Goal: Task Accomplishment & Management: Manage account settings

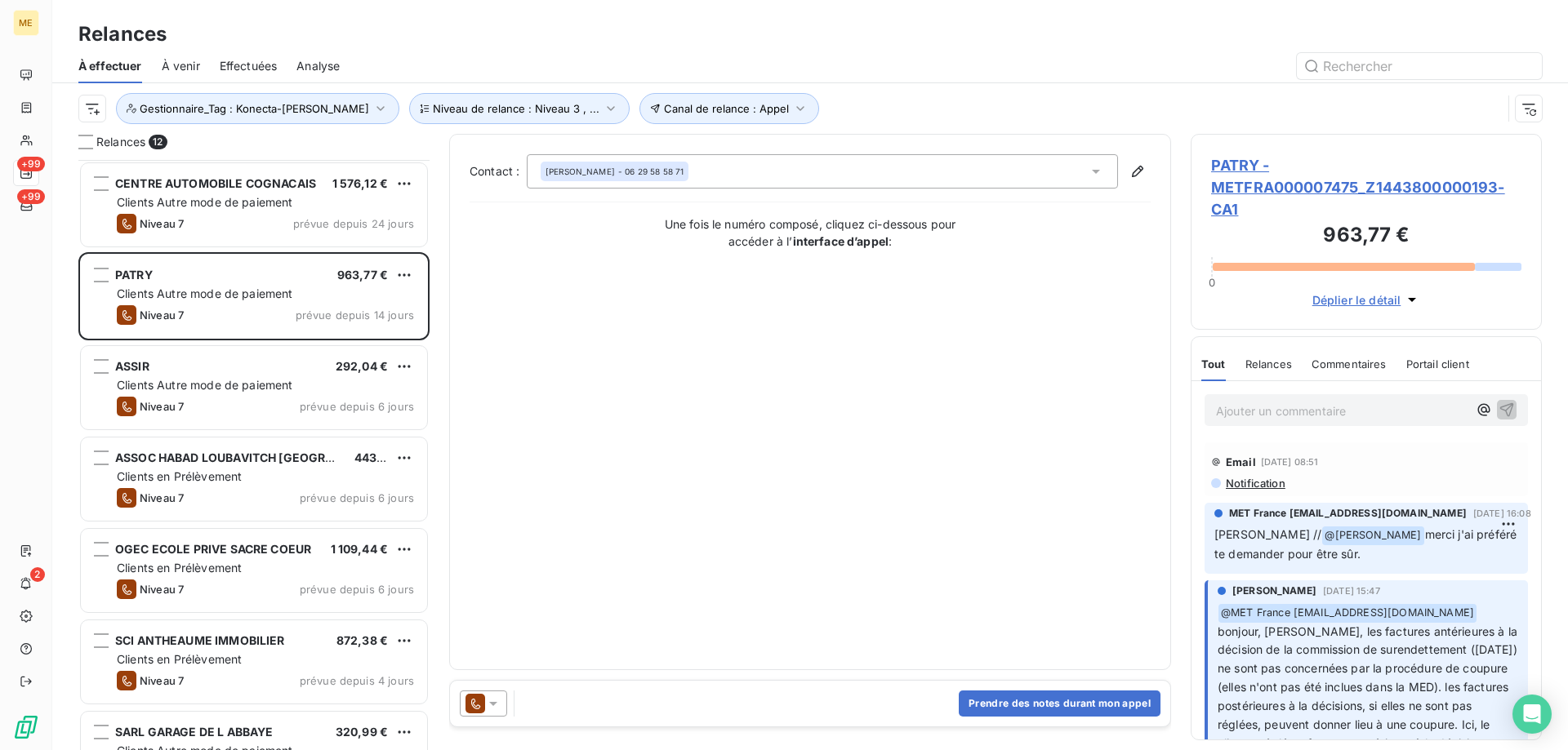
scroll to position [578, 339]
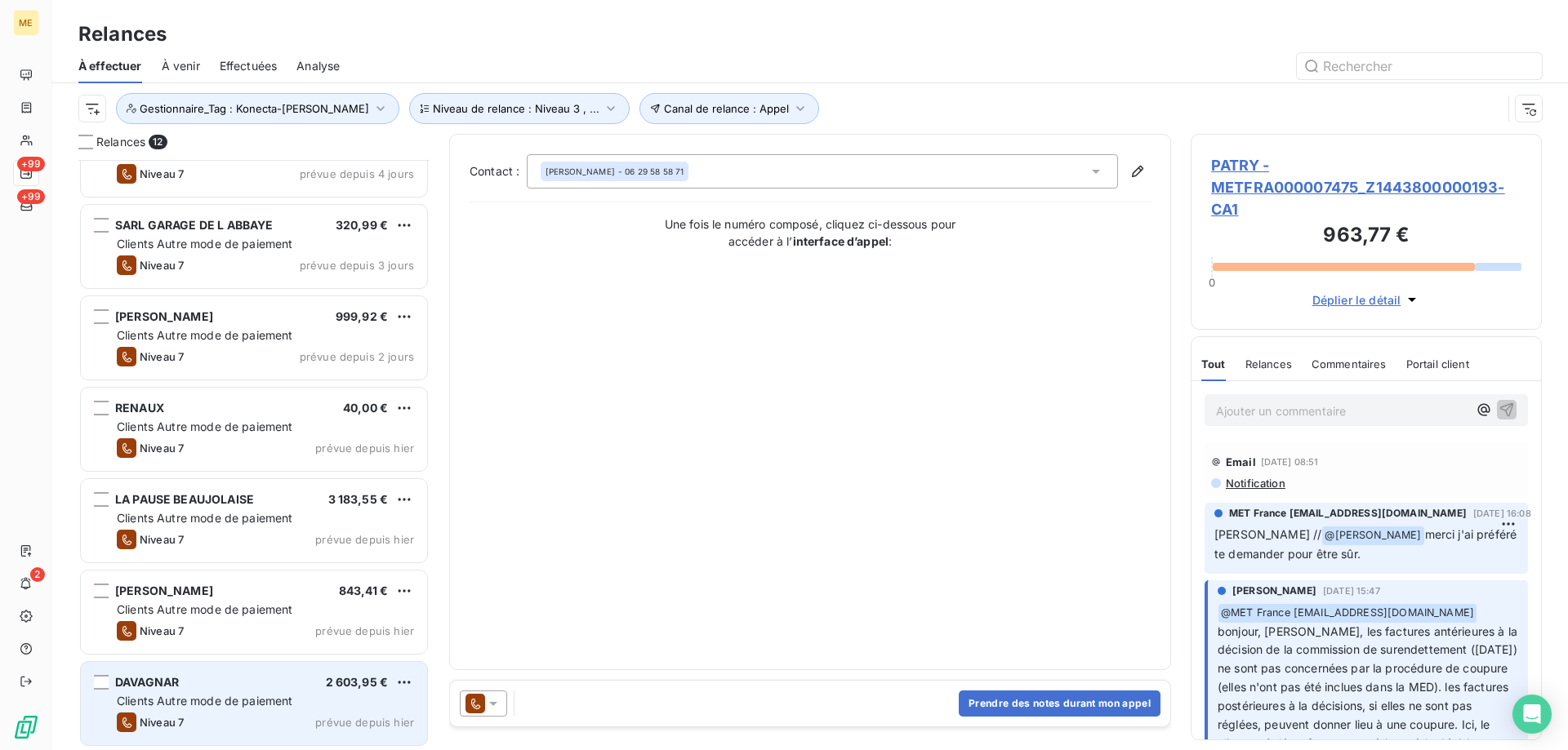
click at [165, 698] on span "Clients Autre mode de paiement" at bounding box center [205, 701] width 176 height 14
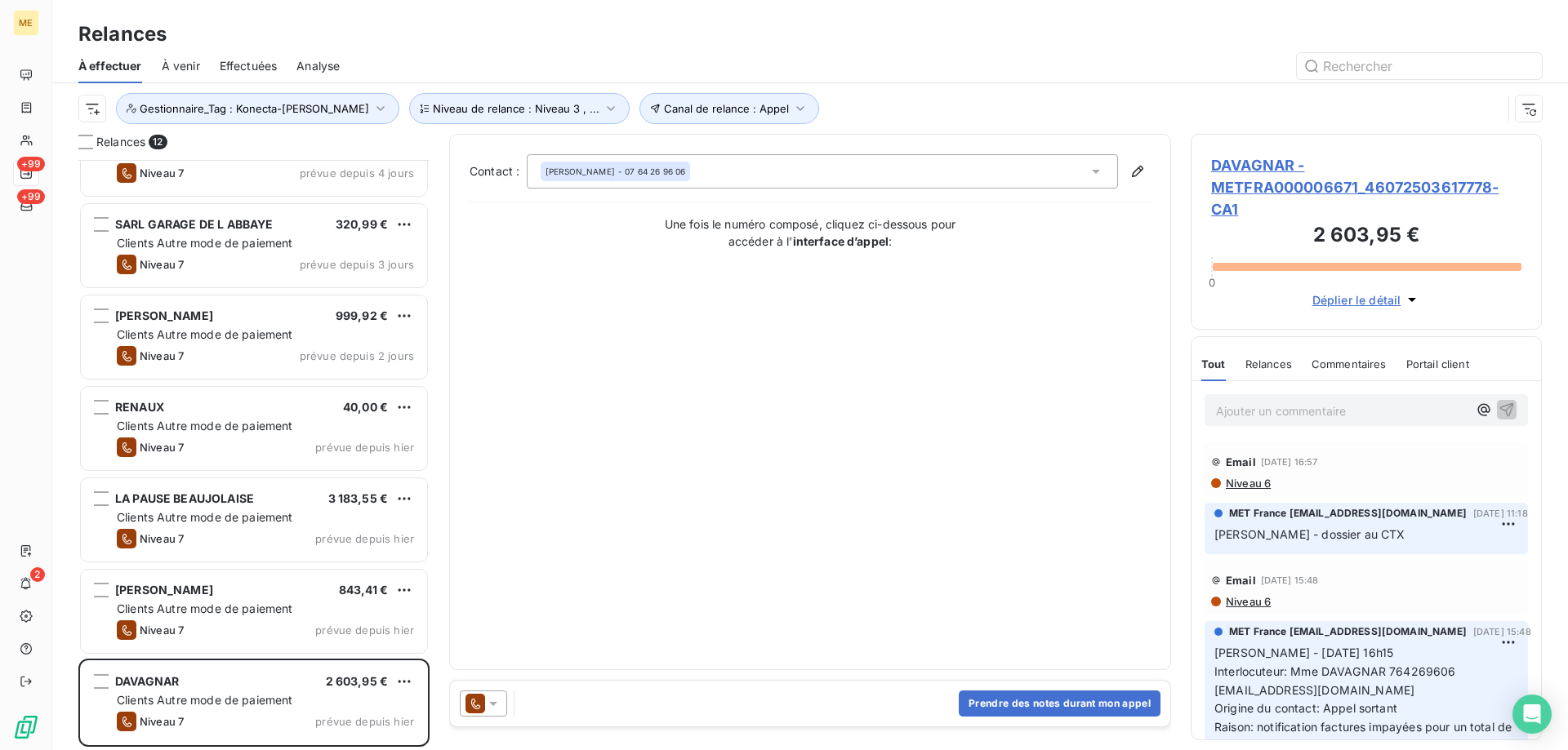
scroll to position [508, 0]
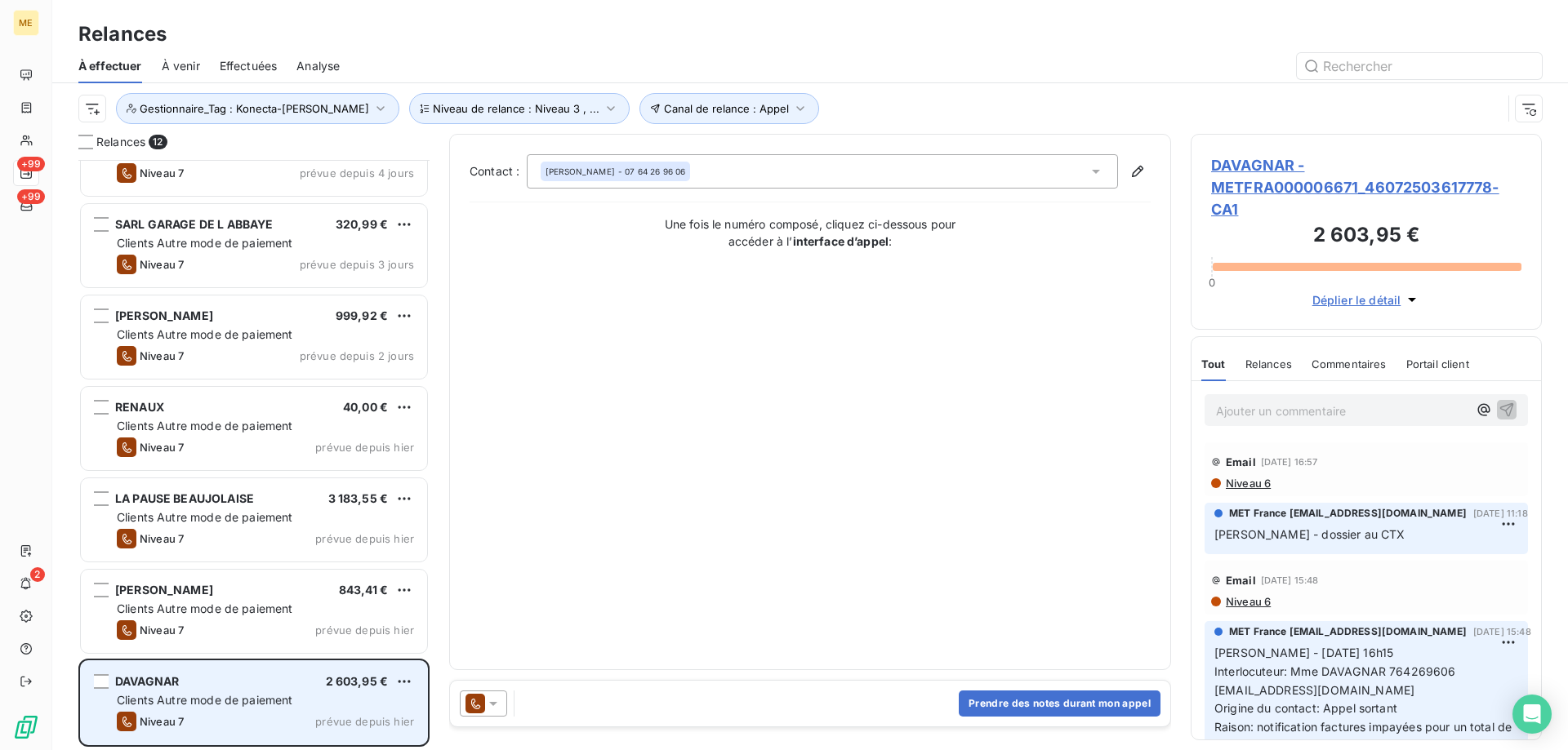
click at [210, 701] on span "Clients Autre mode de paiement" at bounding box center [205, 700] width 176 height 14
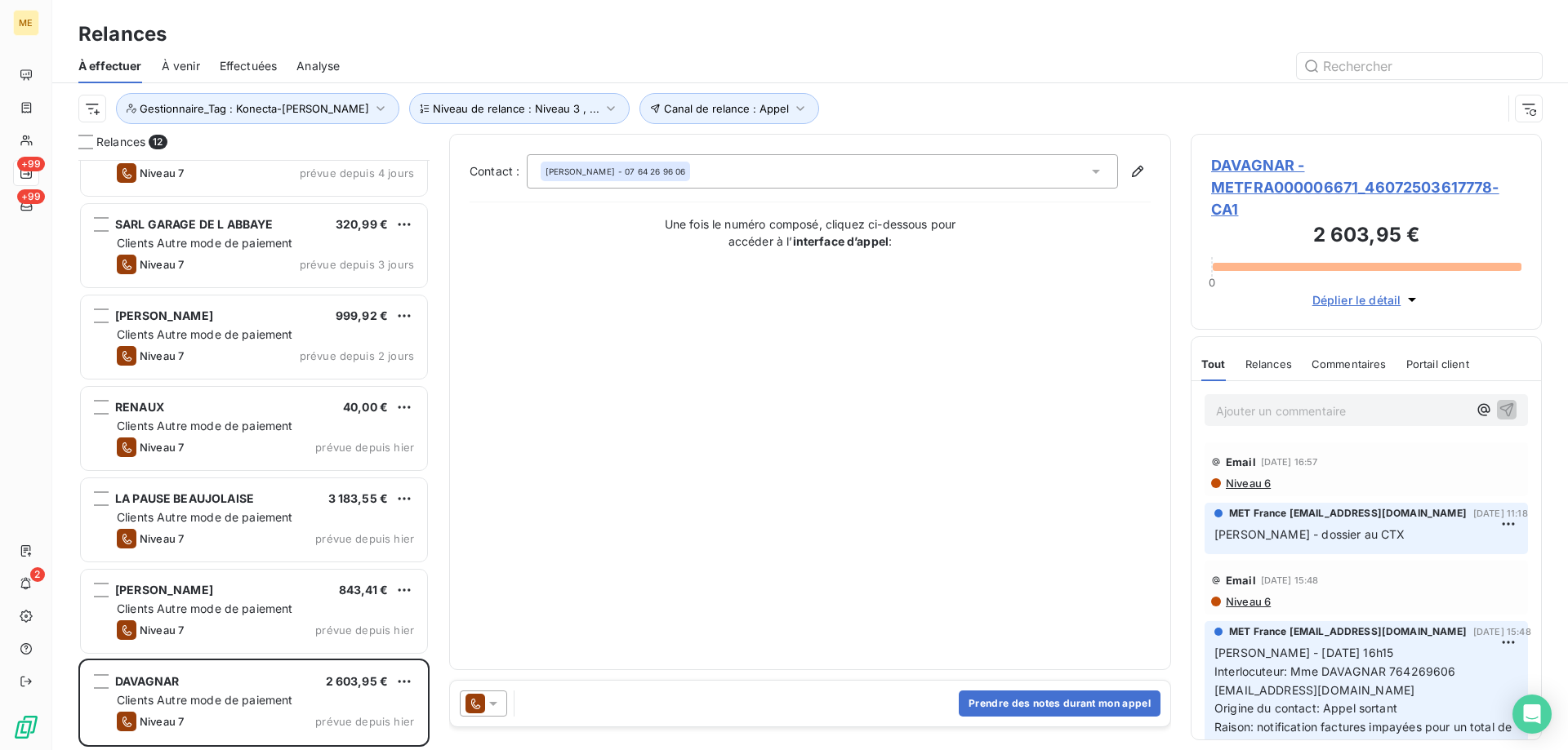
click at [495, 709] on icon at bounding box center [493, 704] width 17 height 17
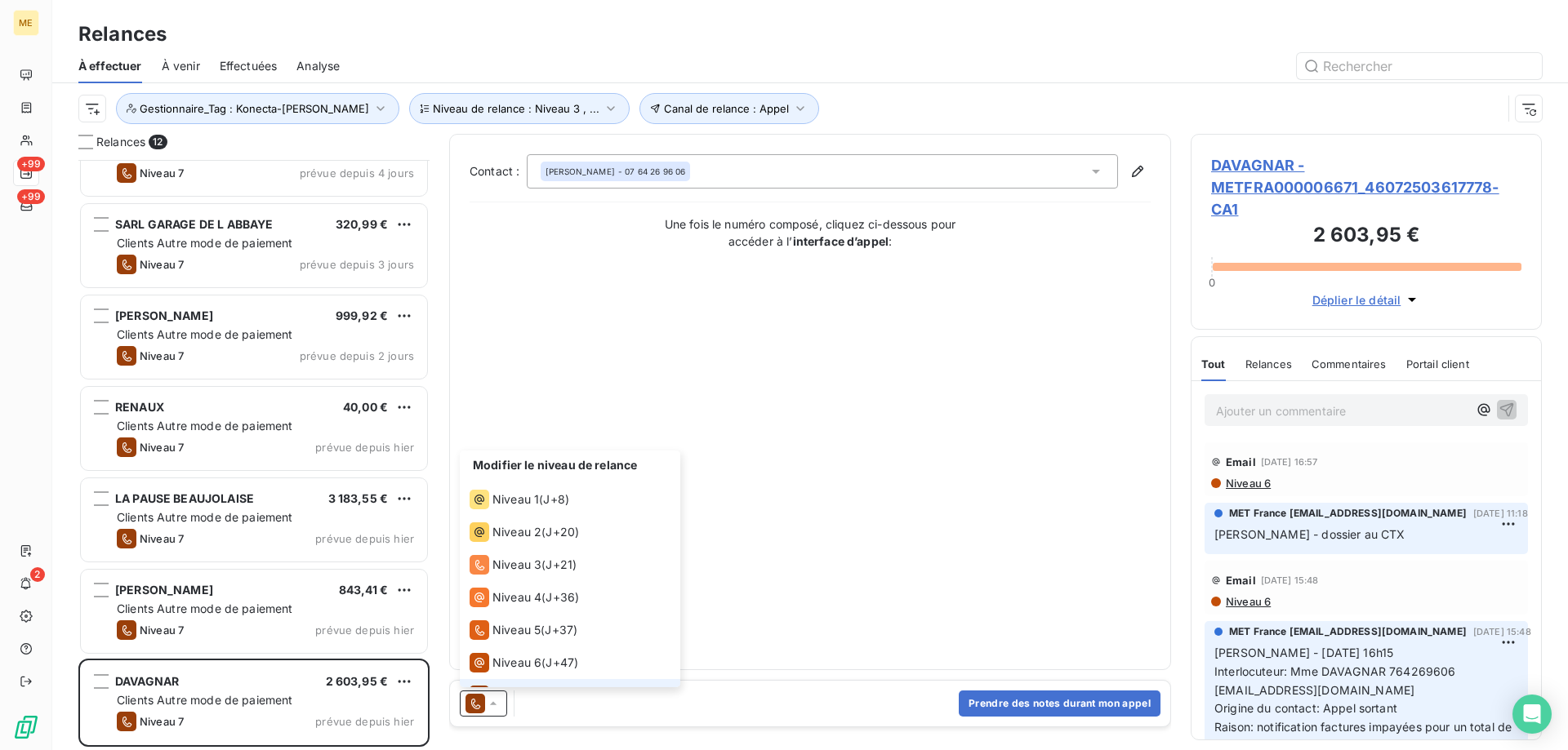
scroll to position [24, 0]
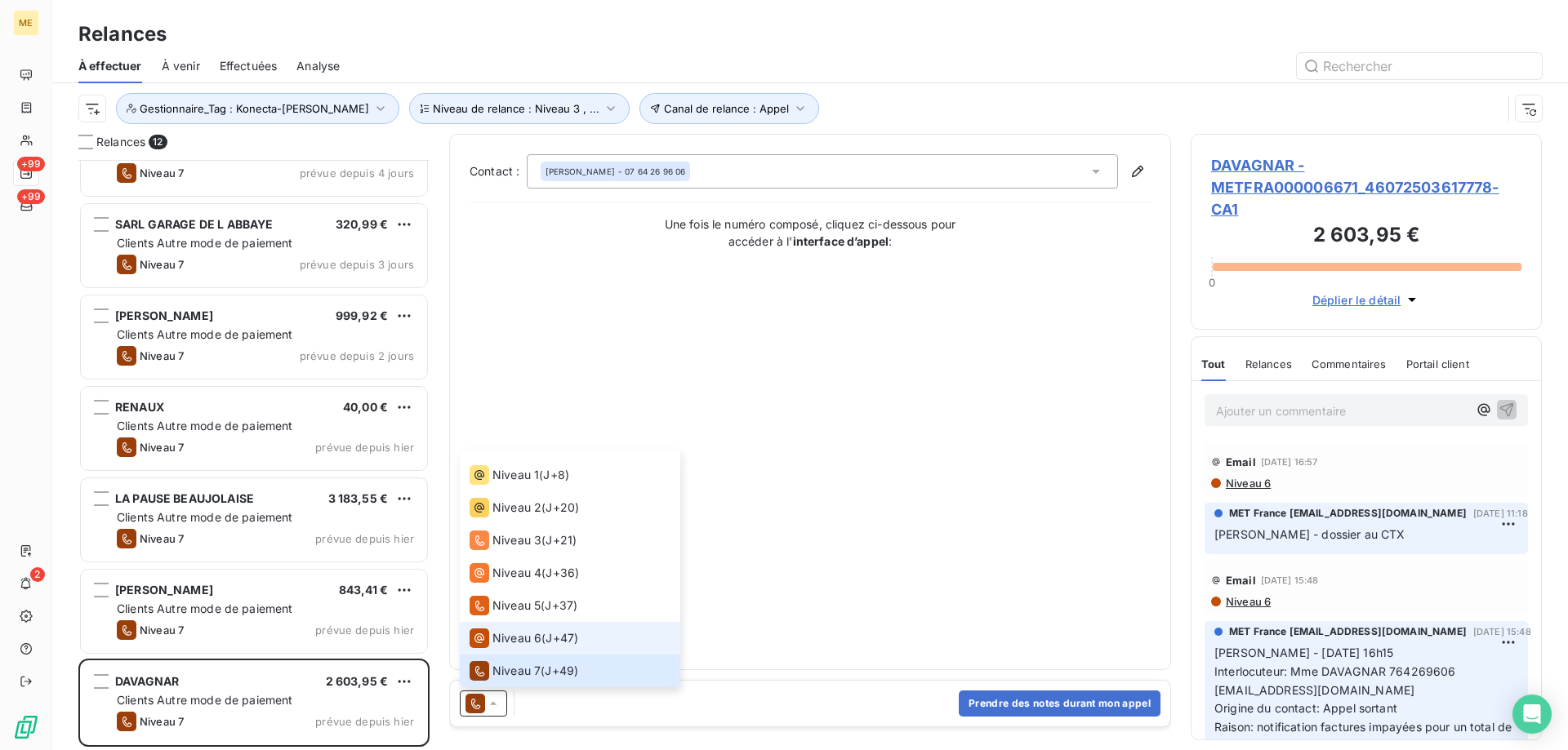
click at [513, 640] on span "Niveau 6" at bounding box center [517, 639] width 49 height 17
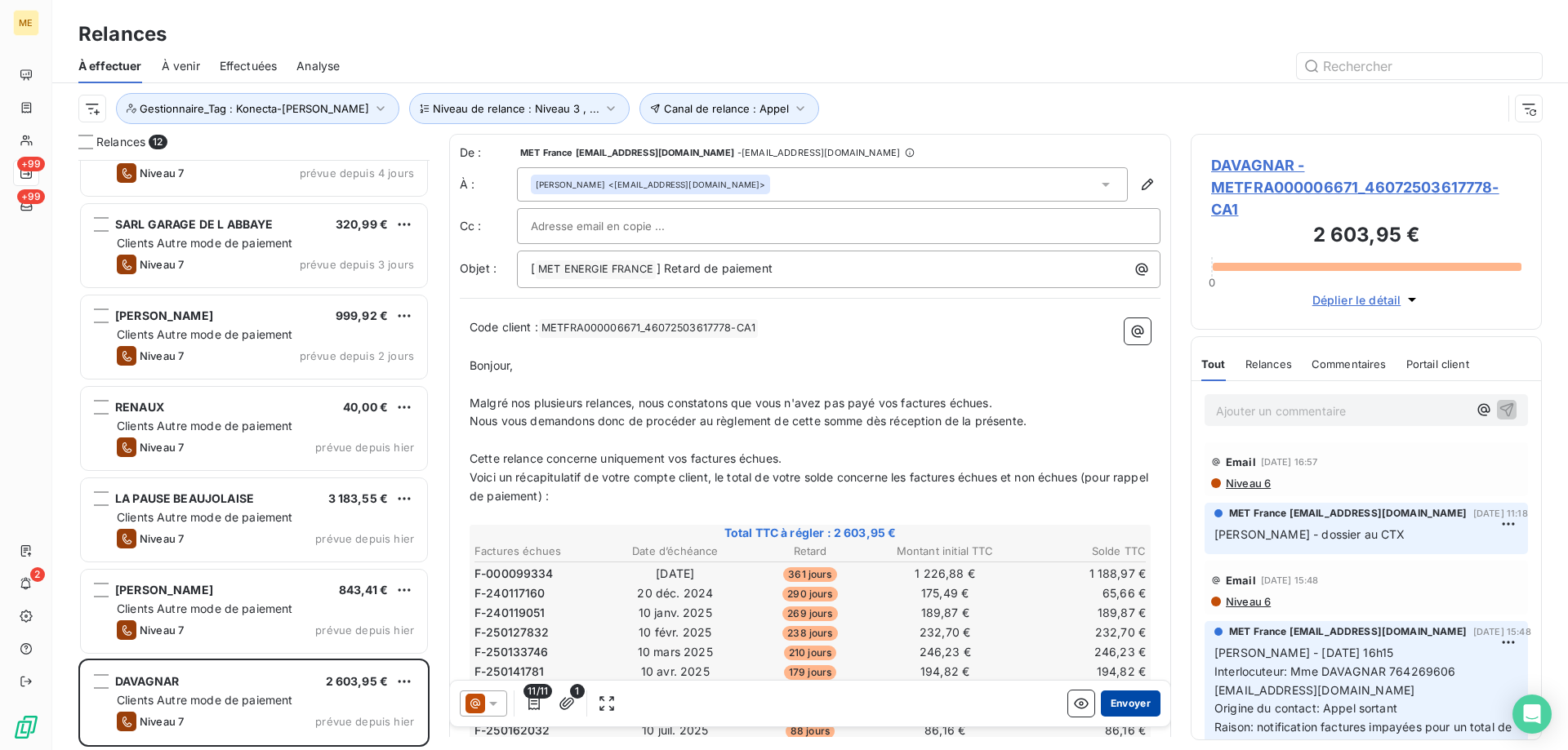
click at [1101, 696] on button "Envoyer" at bounding box center [1130, 703] width 59 height 26
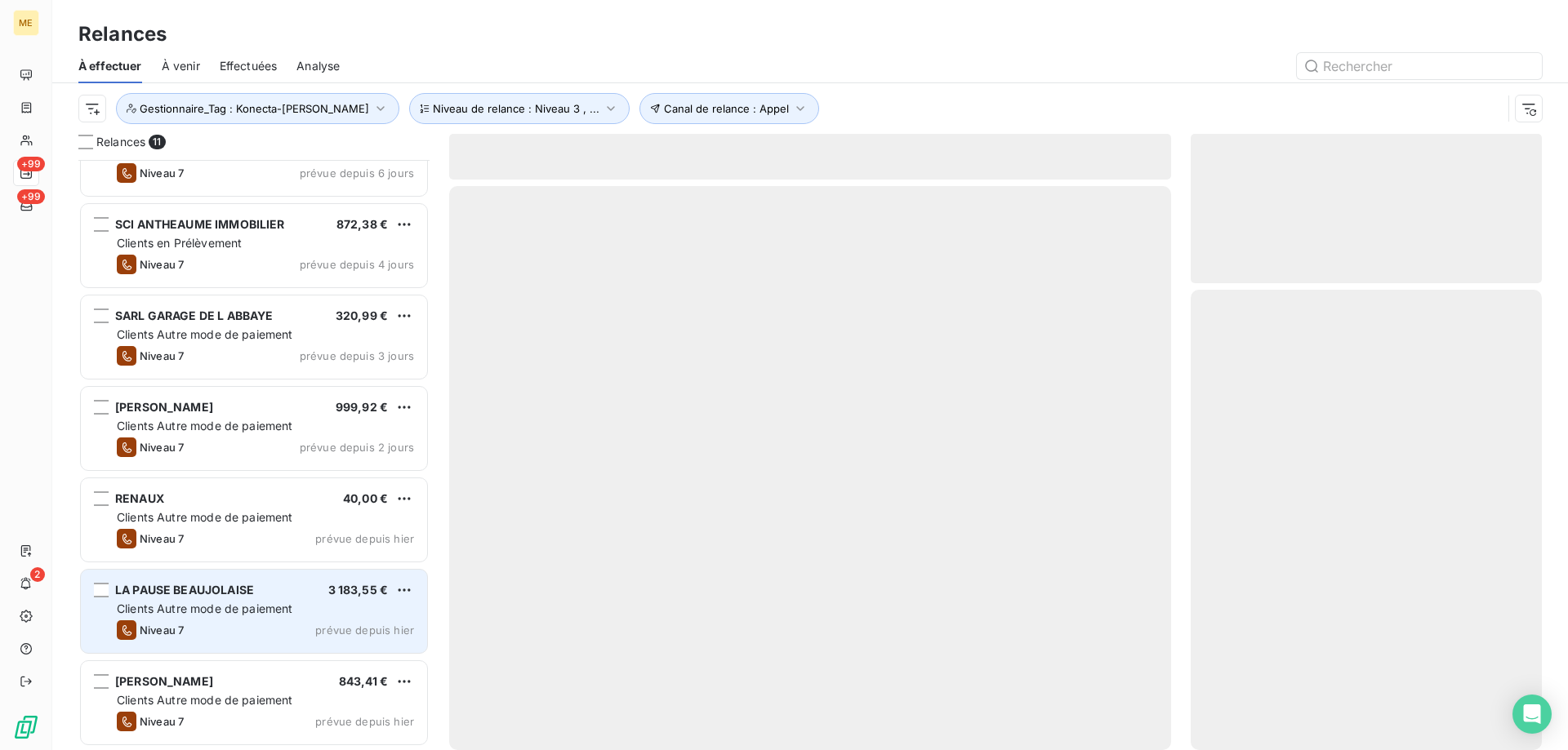
scroll to position [416, 0]
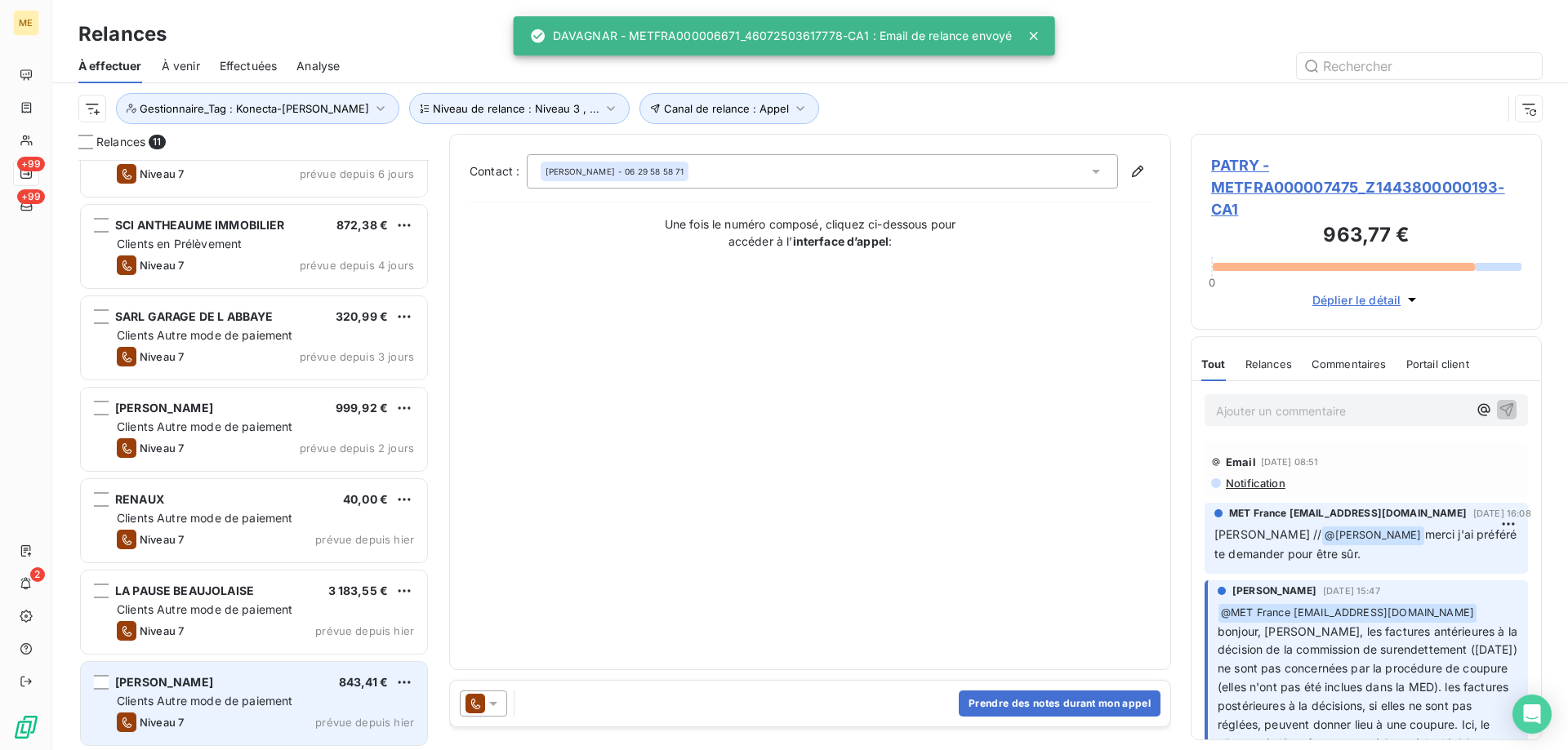
click at [269, 731] on div "Niveau 7 prévue depuis hier" at bounding box center [265, 722] width 297 height 19
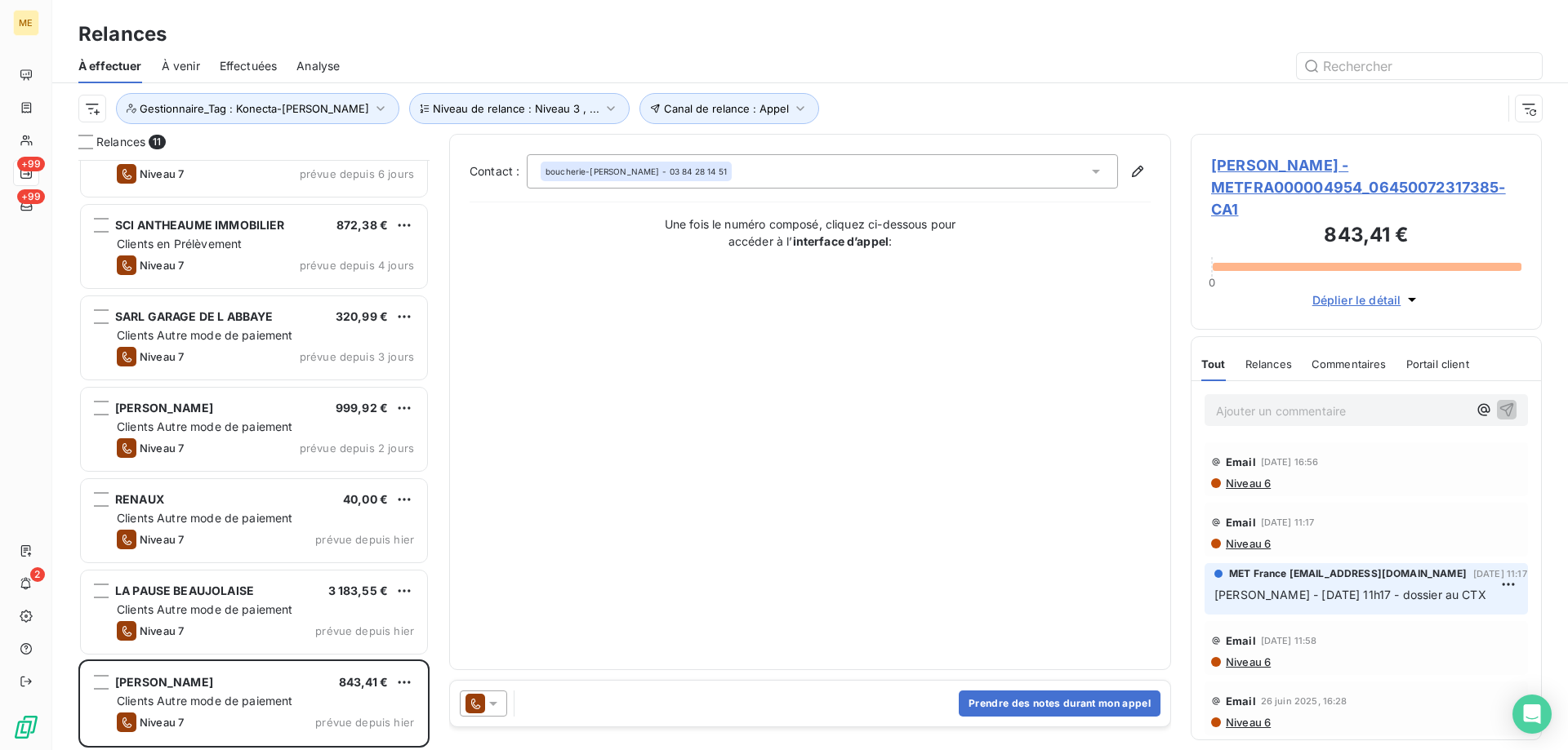
click at [502, 704] on div at bounding box center [483, 703] width 48 height 26
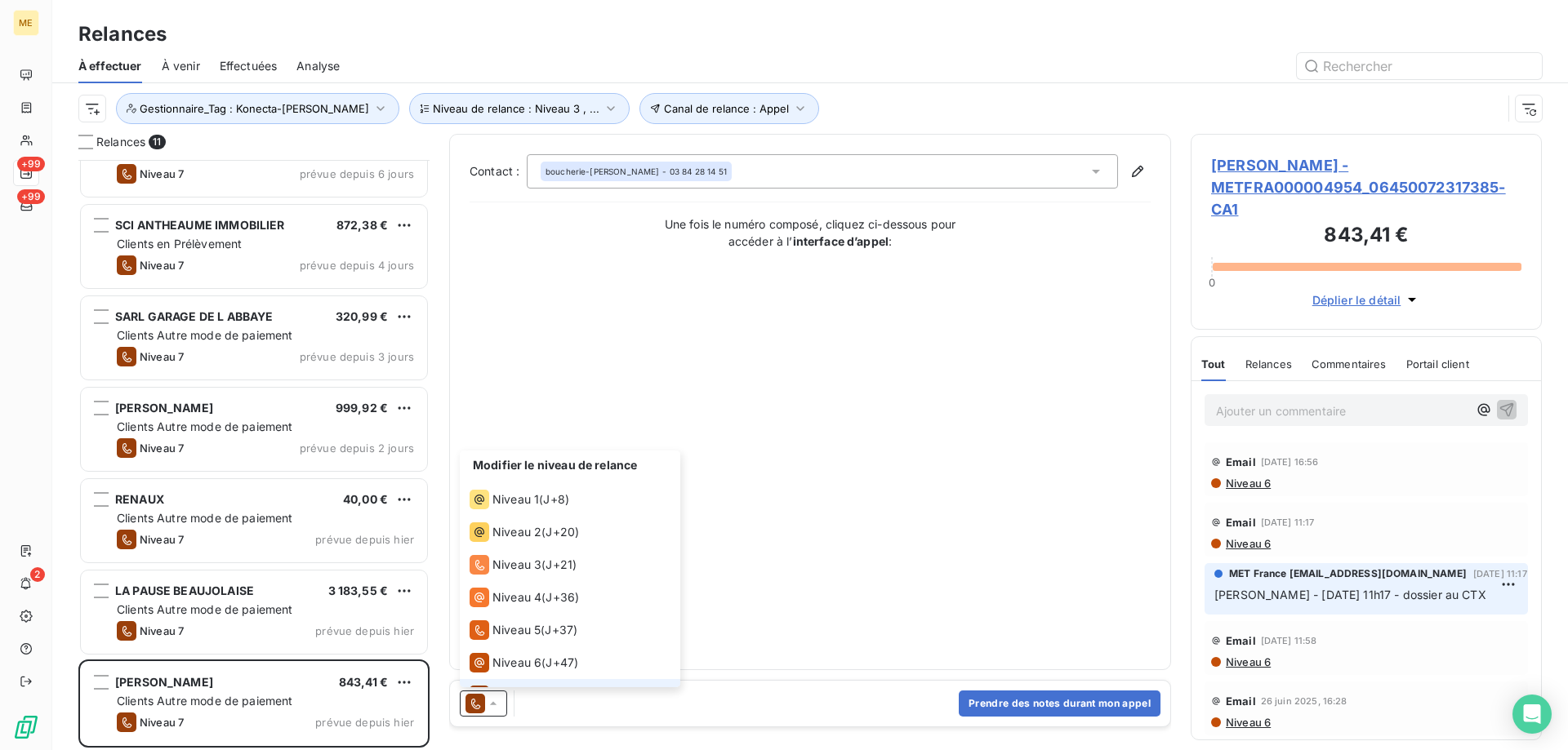
scroll to position [24, 0]
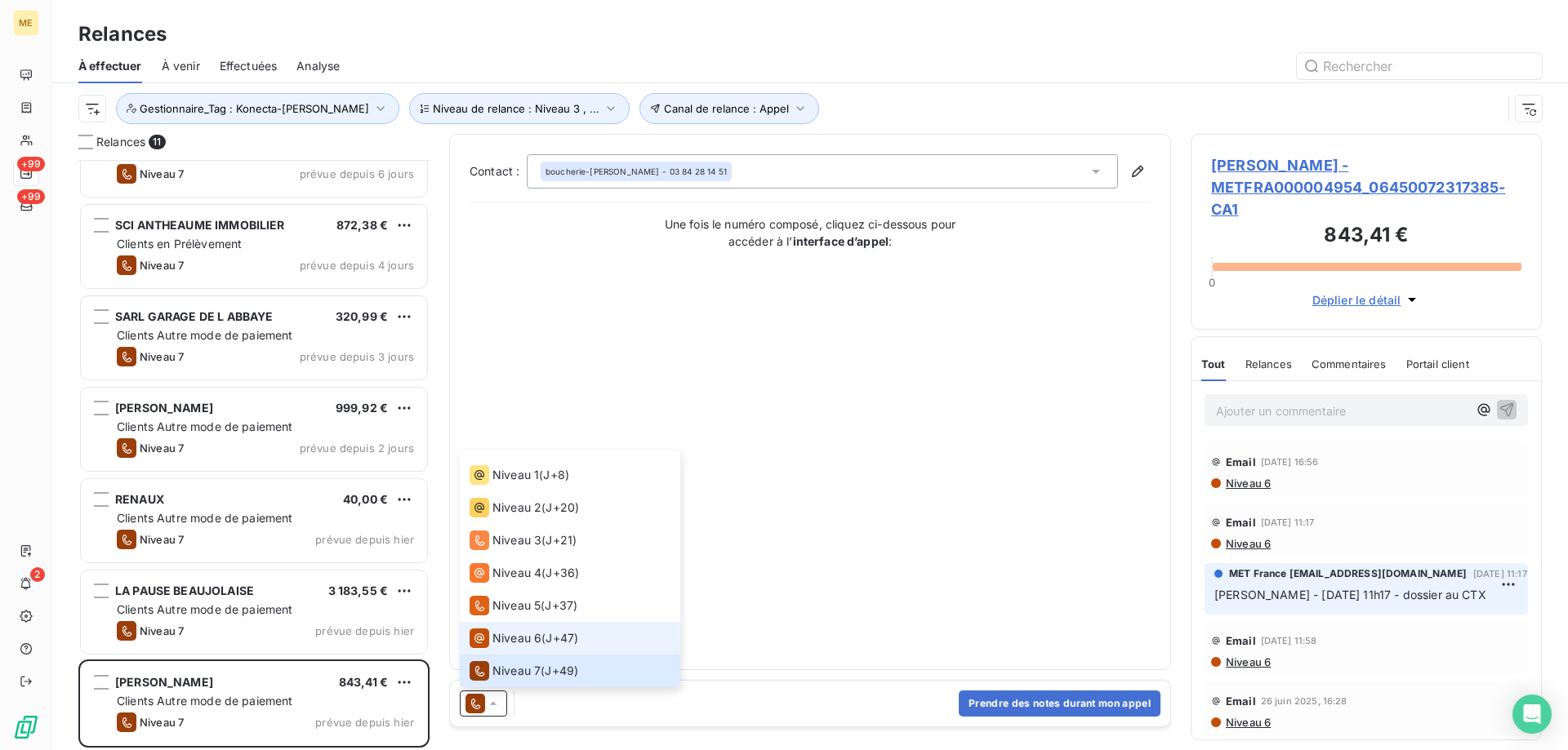
click at [505, 641] on span "Niveau 6" at bounding box center [517, 639] width 49 height 17
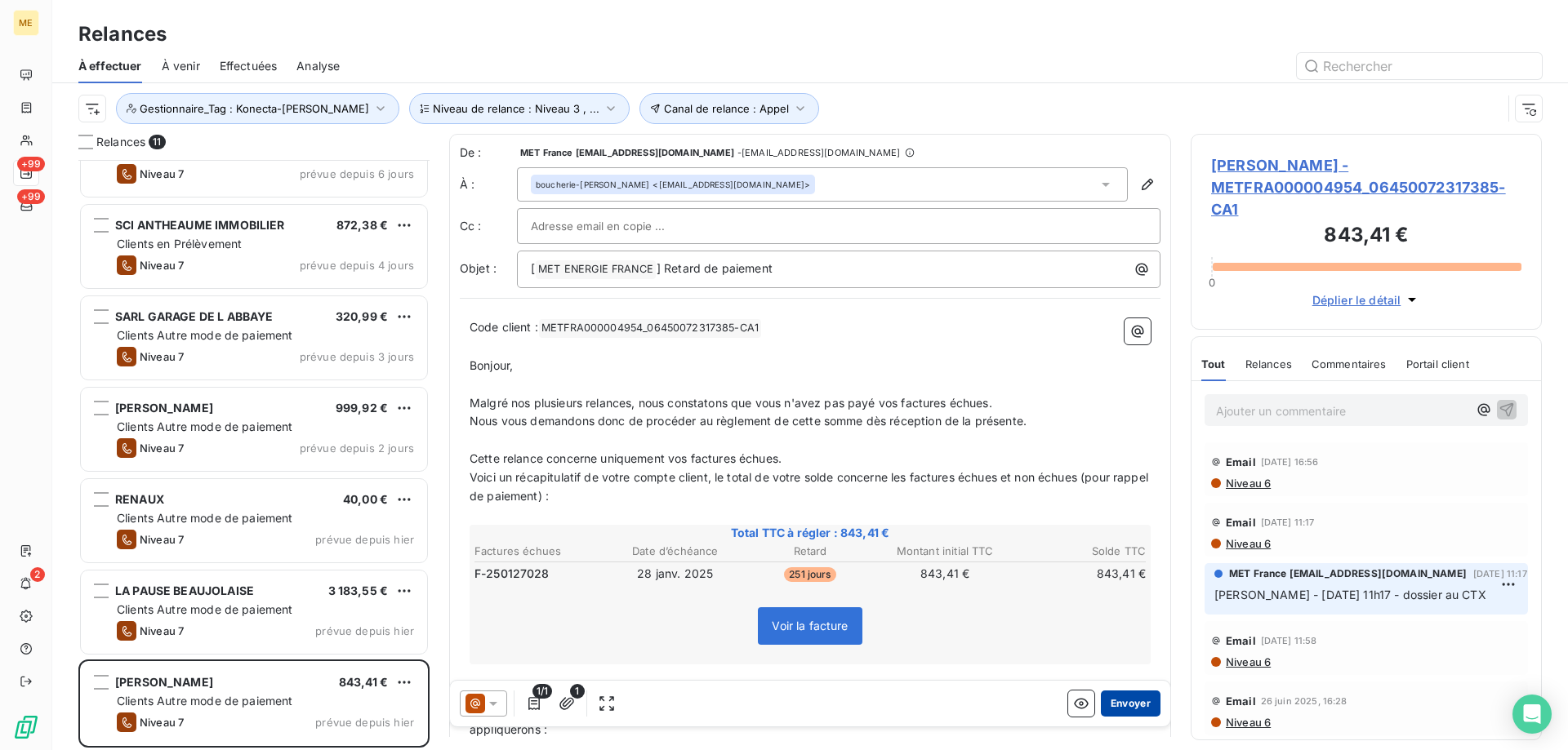
click at [1111, 712] on button "Envoyer" at bounding box center [1130, 703] width 59 height 26
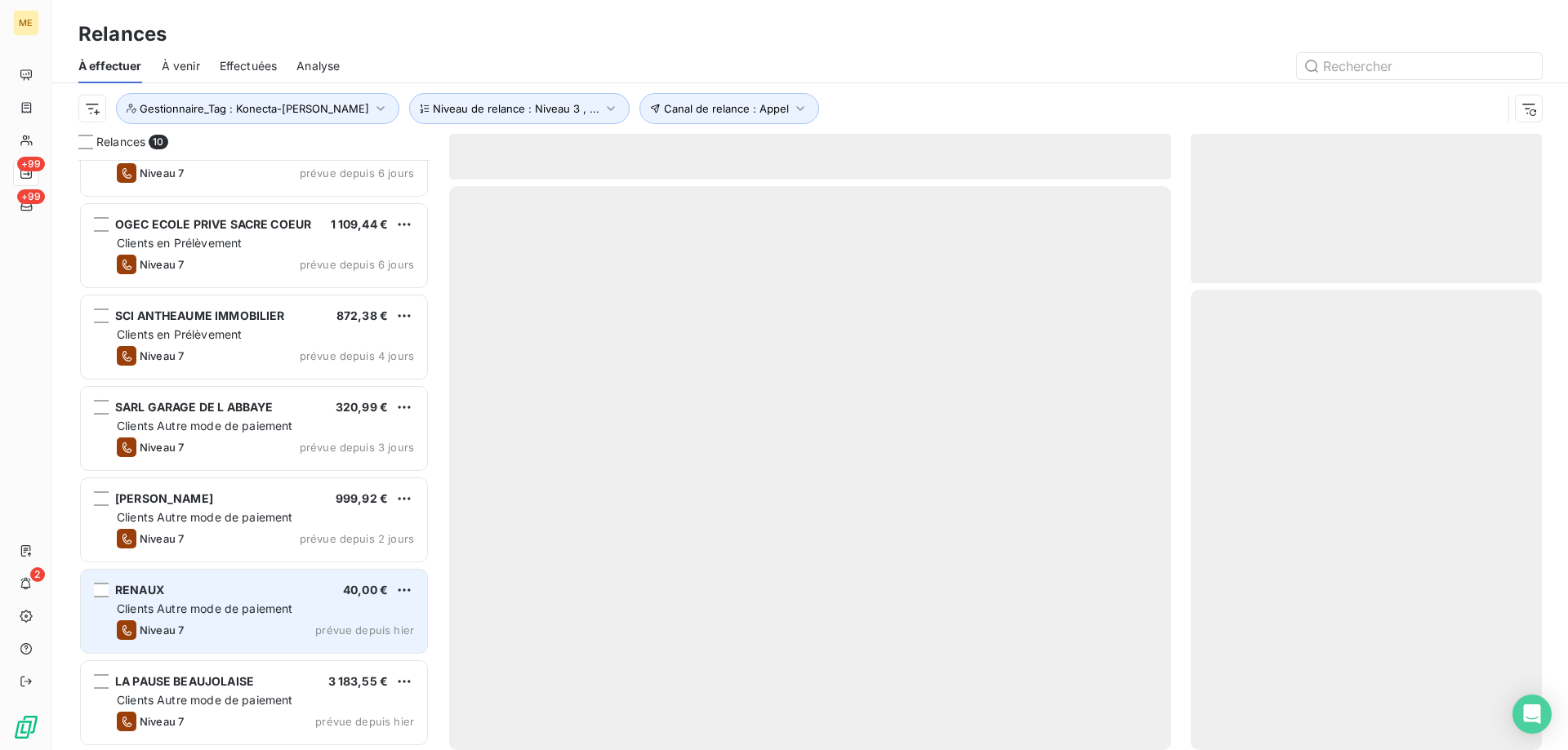
scroll to position [324, 0]
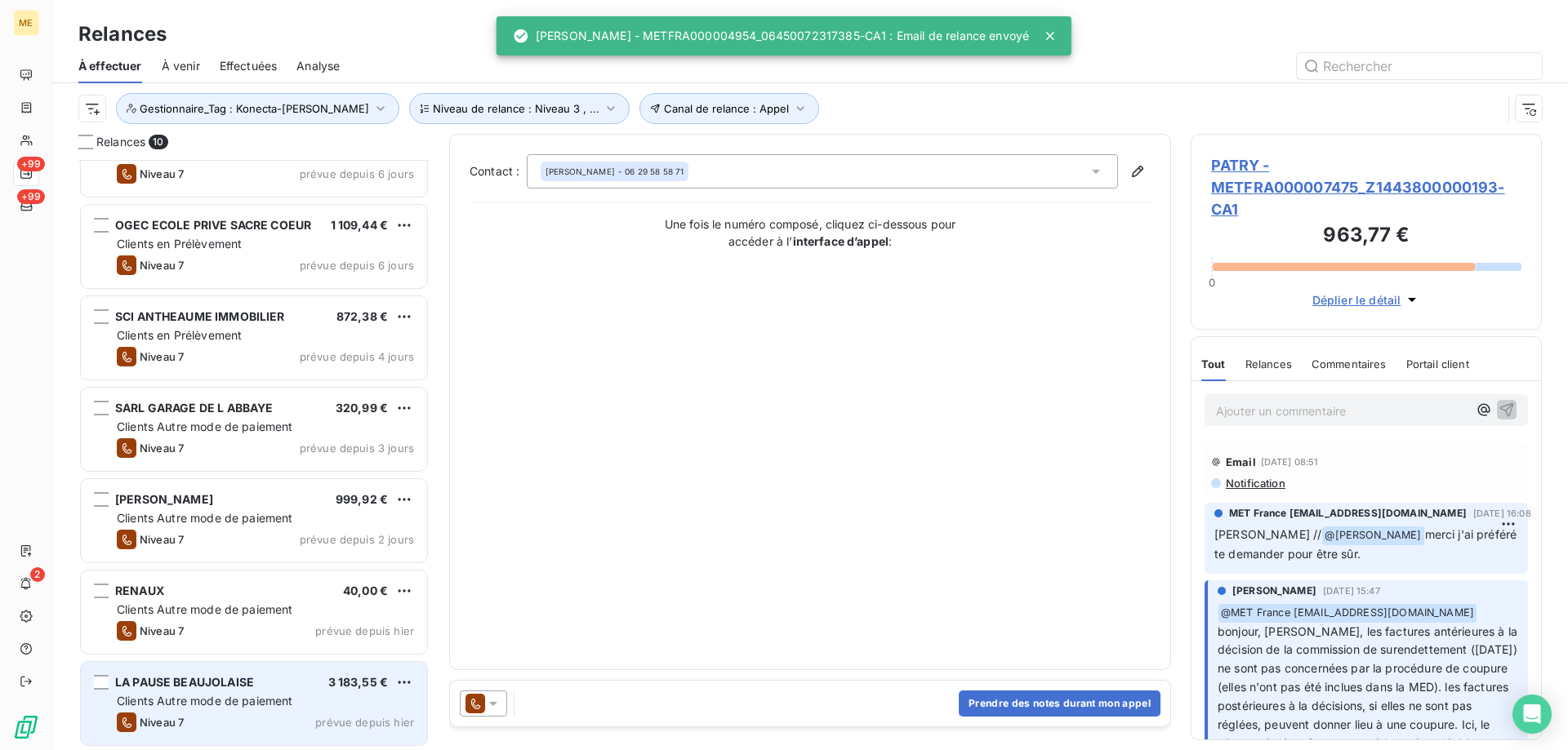
click at [278, 681] on div "LA PAUSE BEAUJOLAISE 3 183,55 €" at bounding box center [265, 683] width 297 height 15
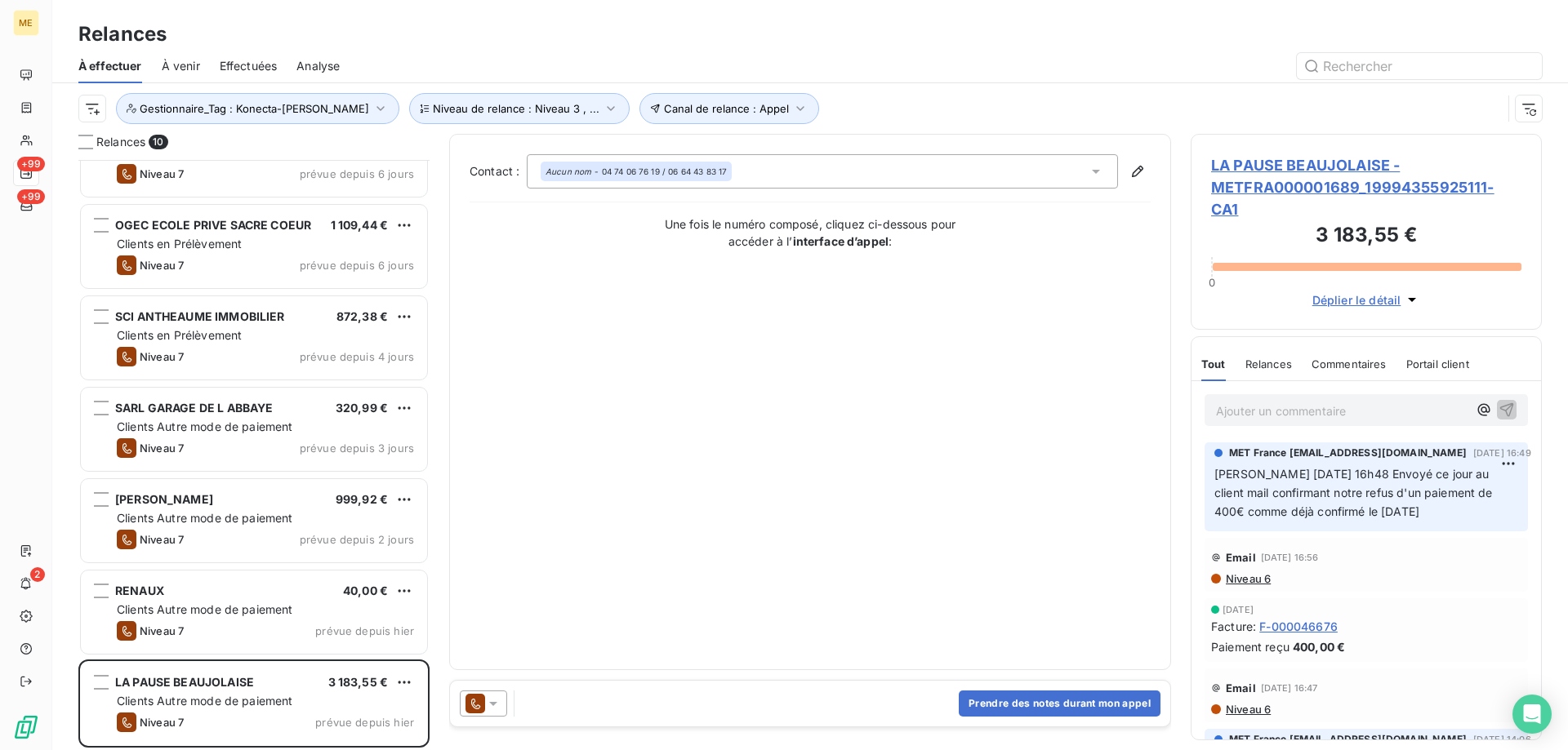
click at [492, 702] on icon at bounding box center [493, 704] width 17 height 17
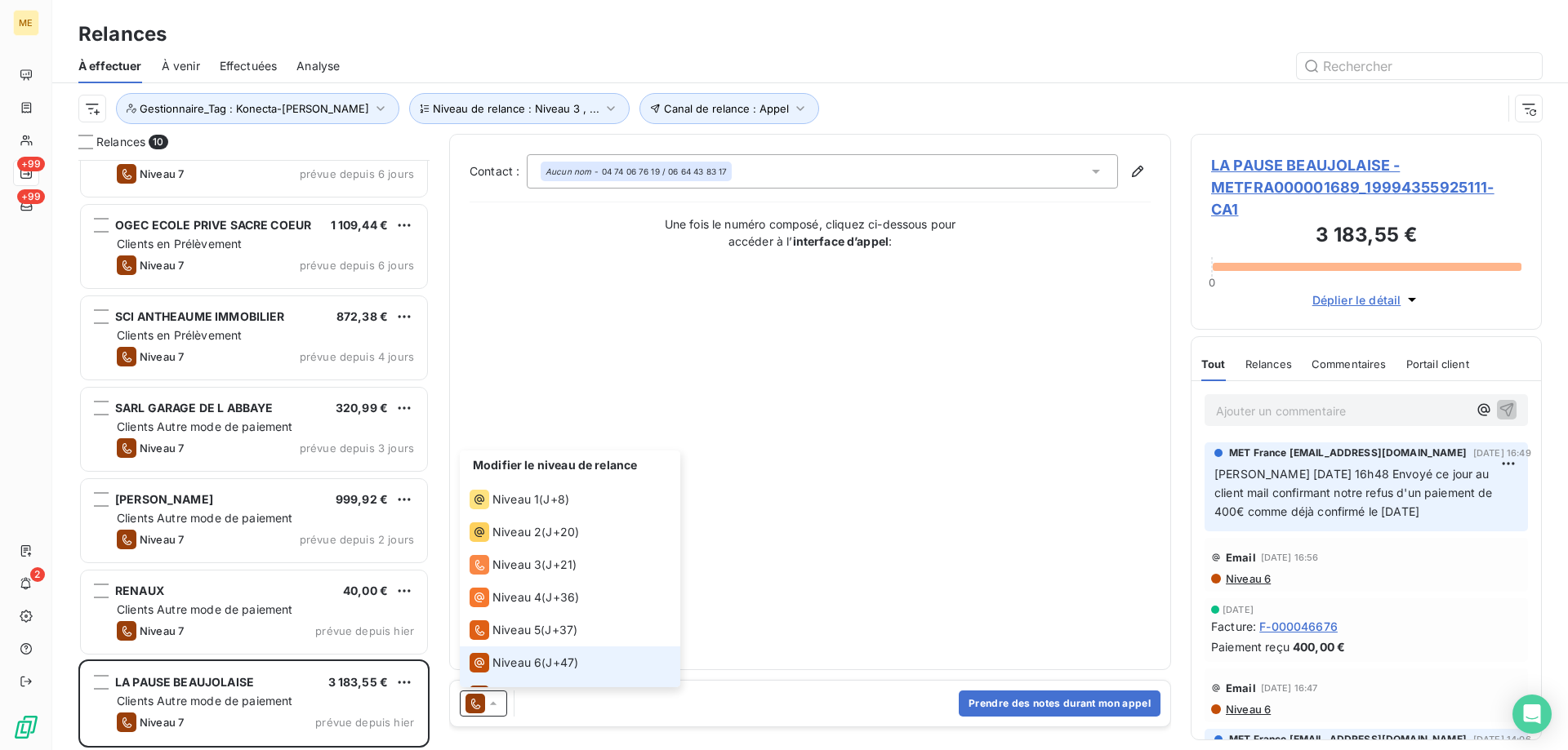
scroll to position [24, 0]
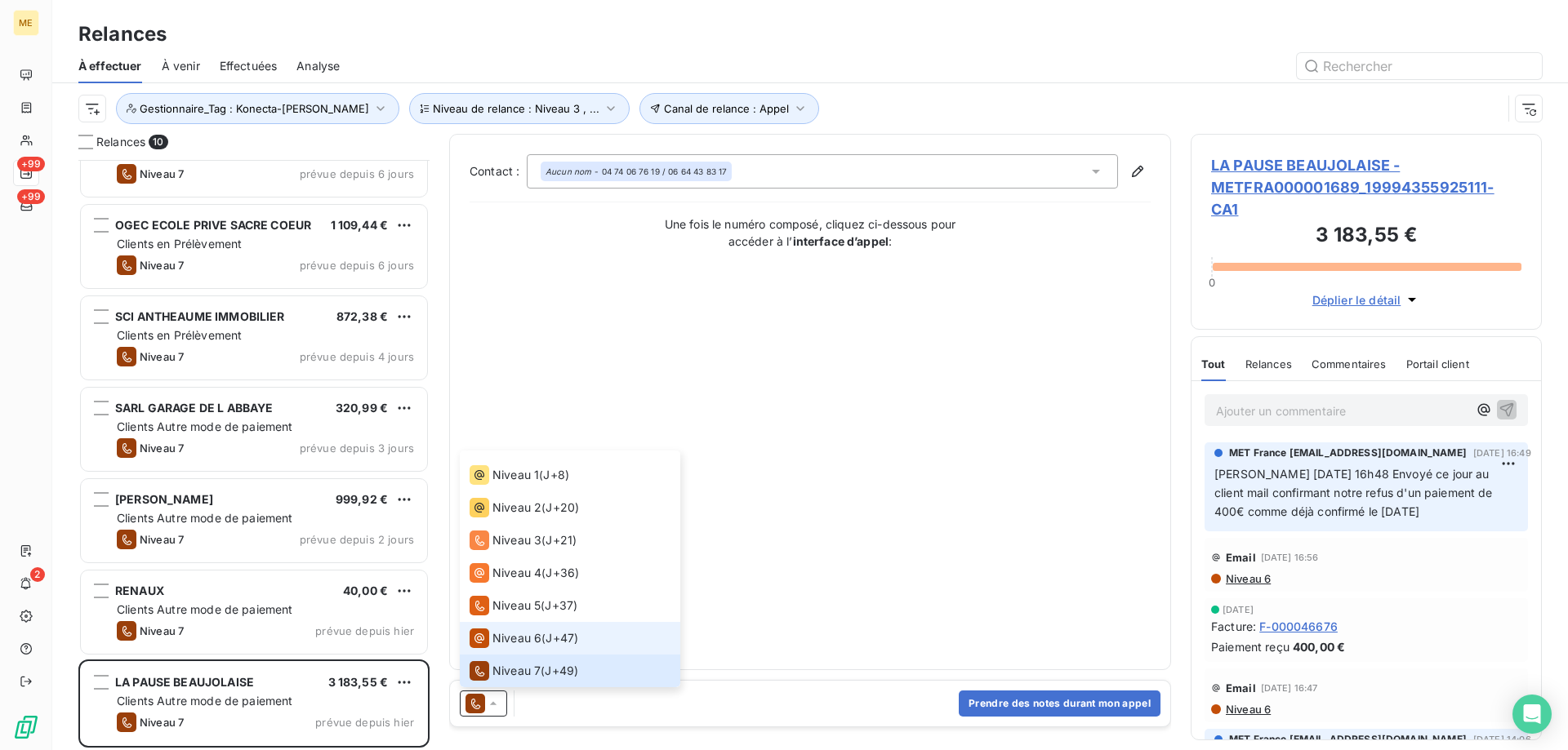
click at [499, 640] on span "Niveau 6" at bounding box center [517, 639] width 49 height 17
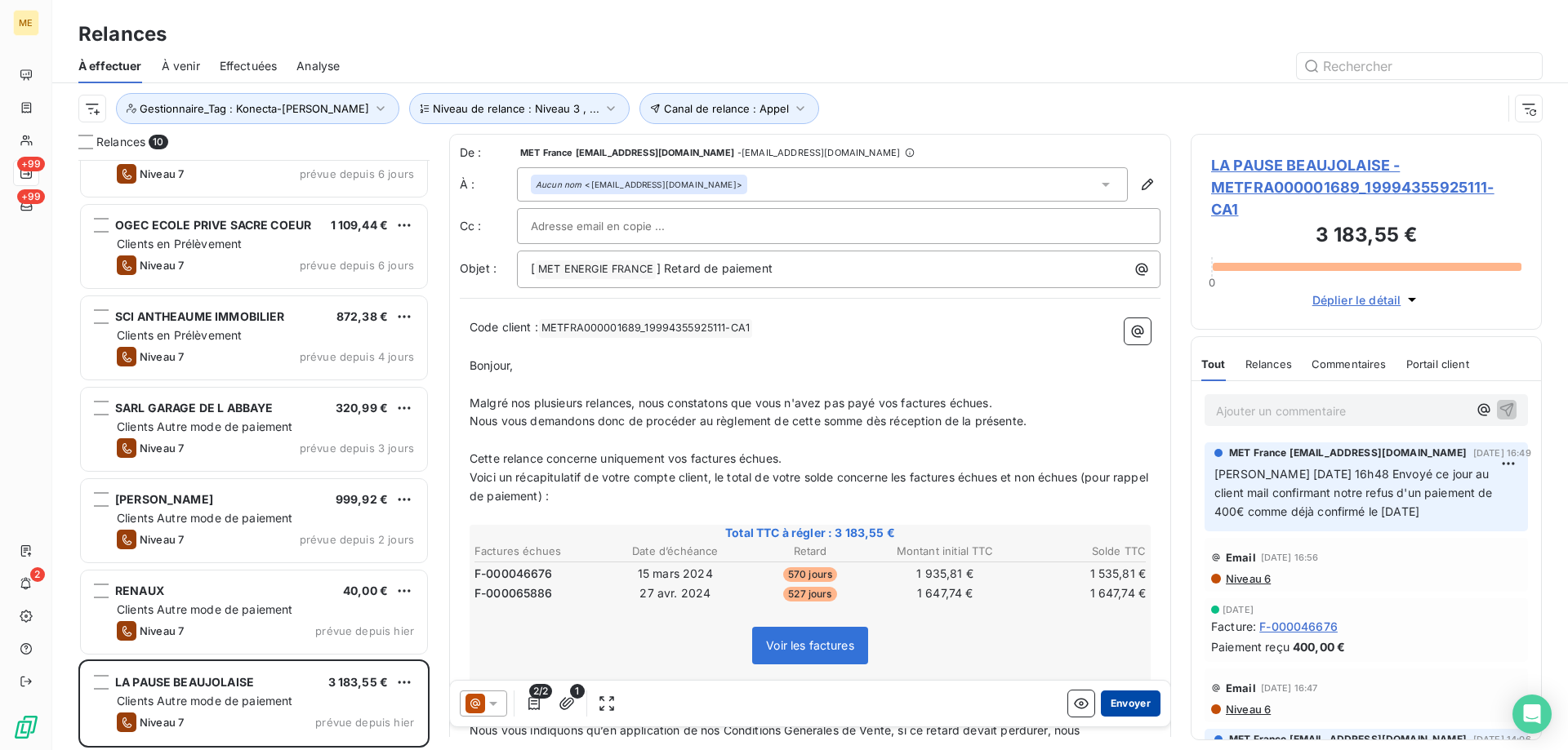
click at [1130, 702] on button "Envoyer" at bounding box center [1130, 703] width 59 height 26
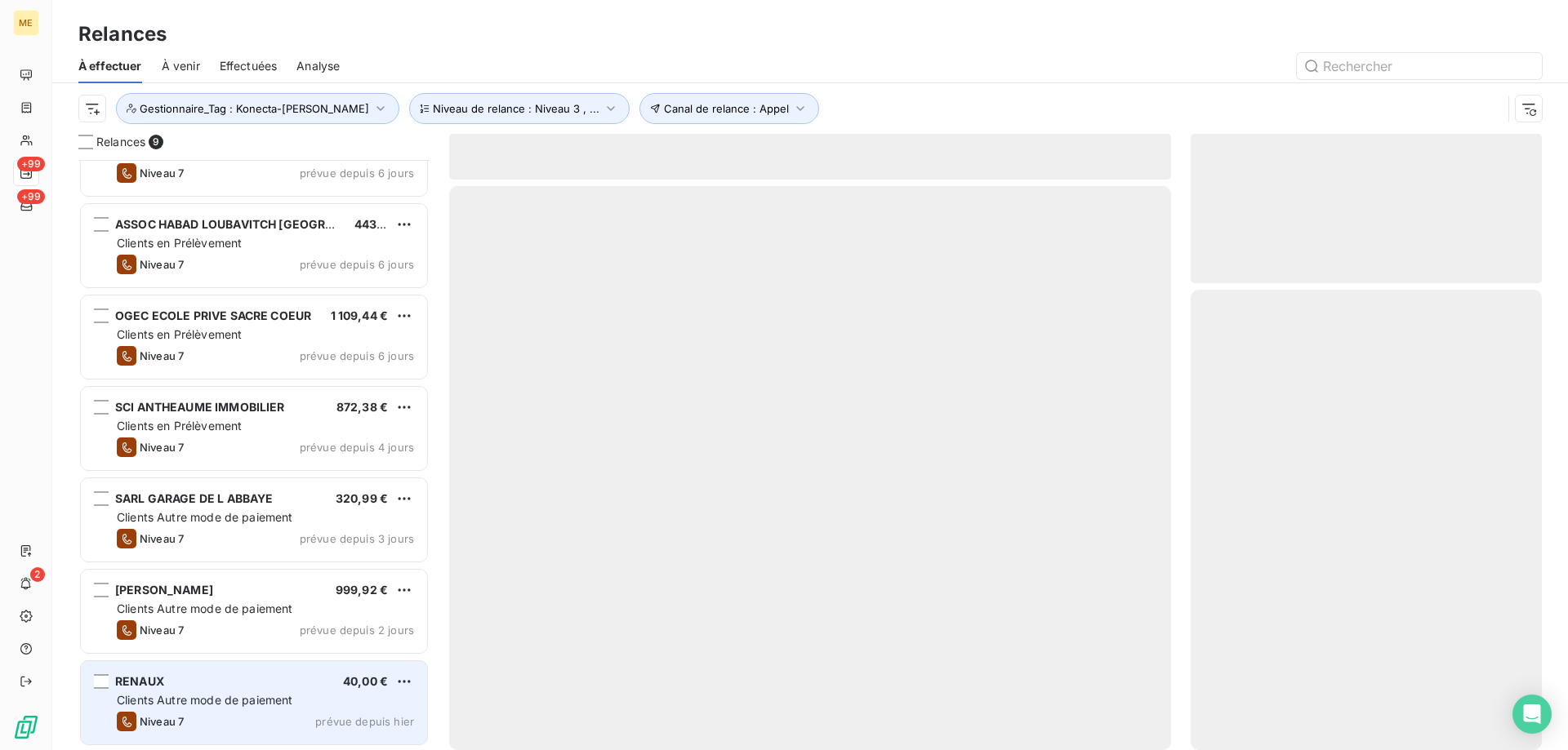
scroll to position [232, 0]
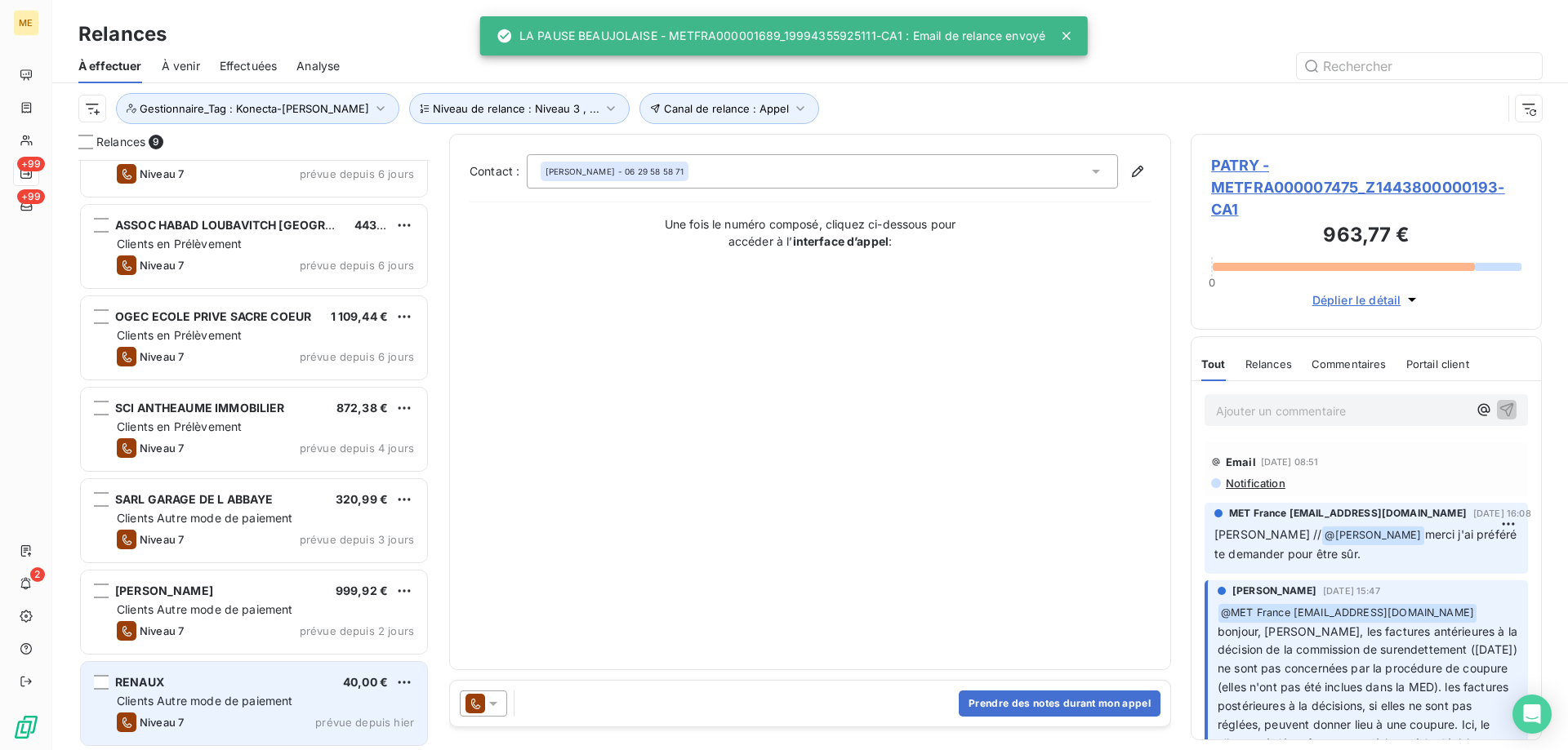
click at [176, 708] on div "Clients Autre mode de paiement" at bounding box center [265, 702] width 297 height 17
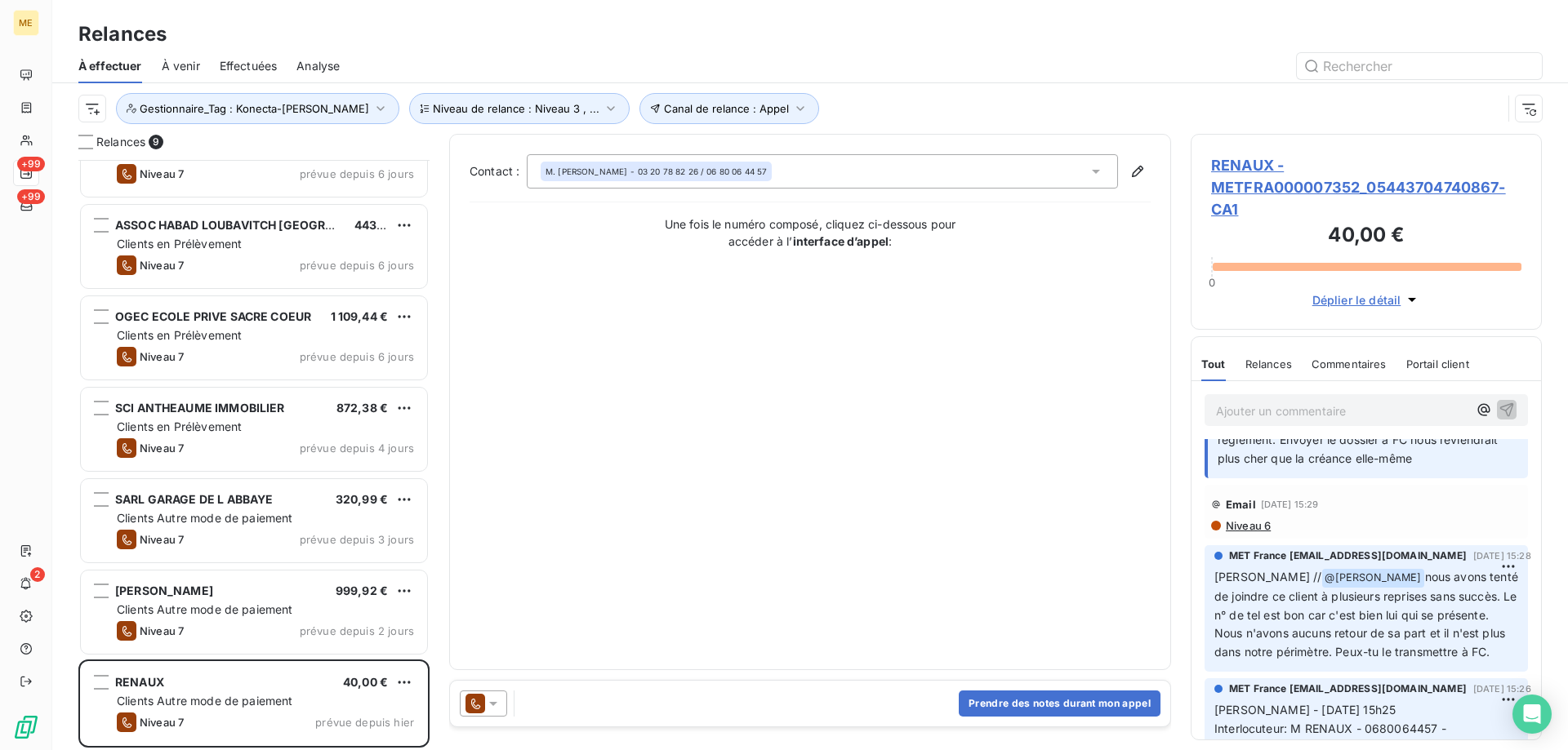
scroll to position [408, 0]
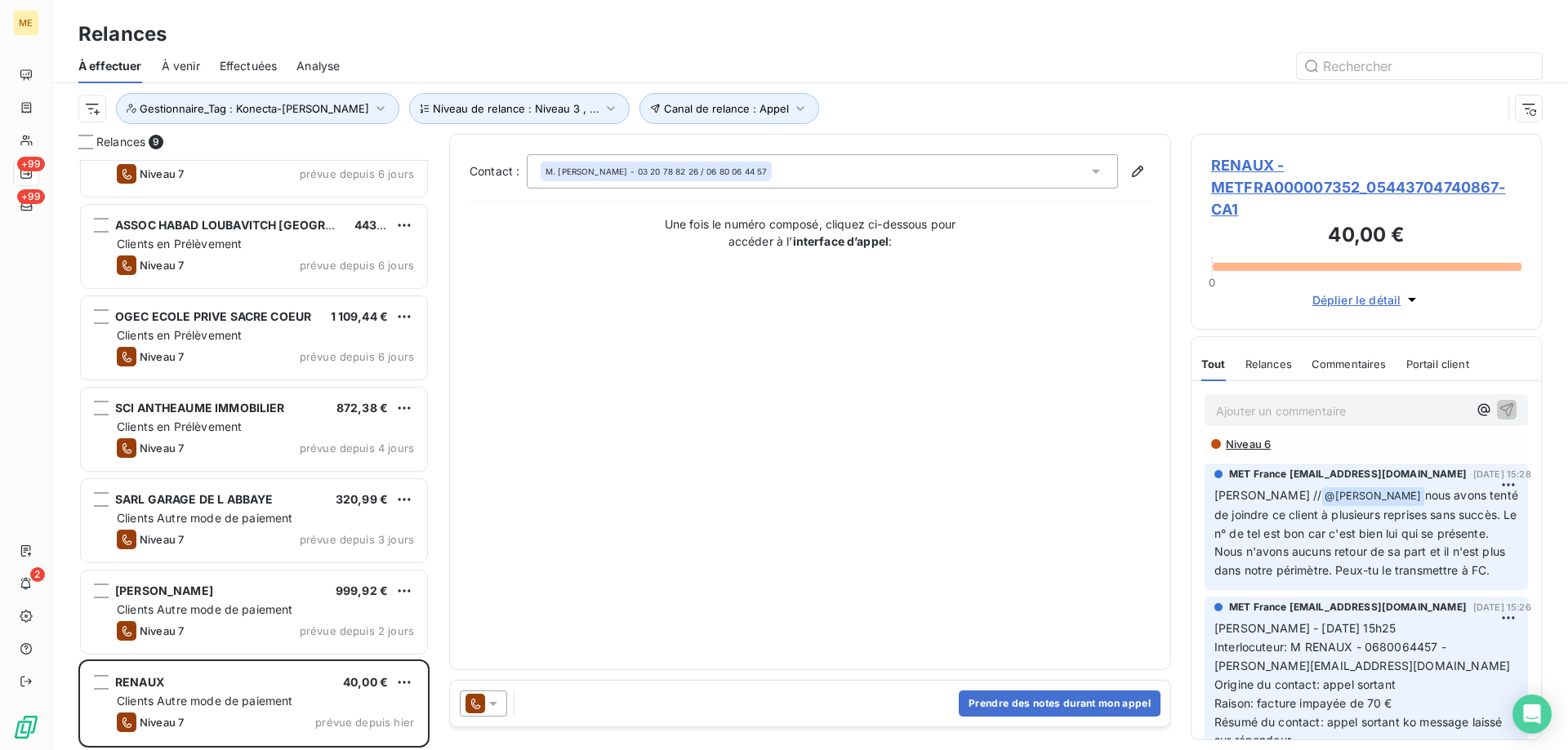
click at [495, 706] on icon at bounding box center [493, 704] width 17 height 17
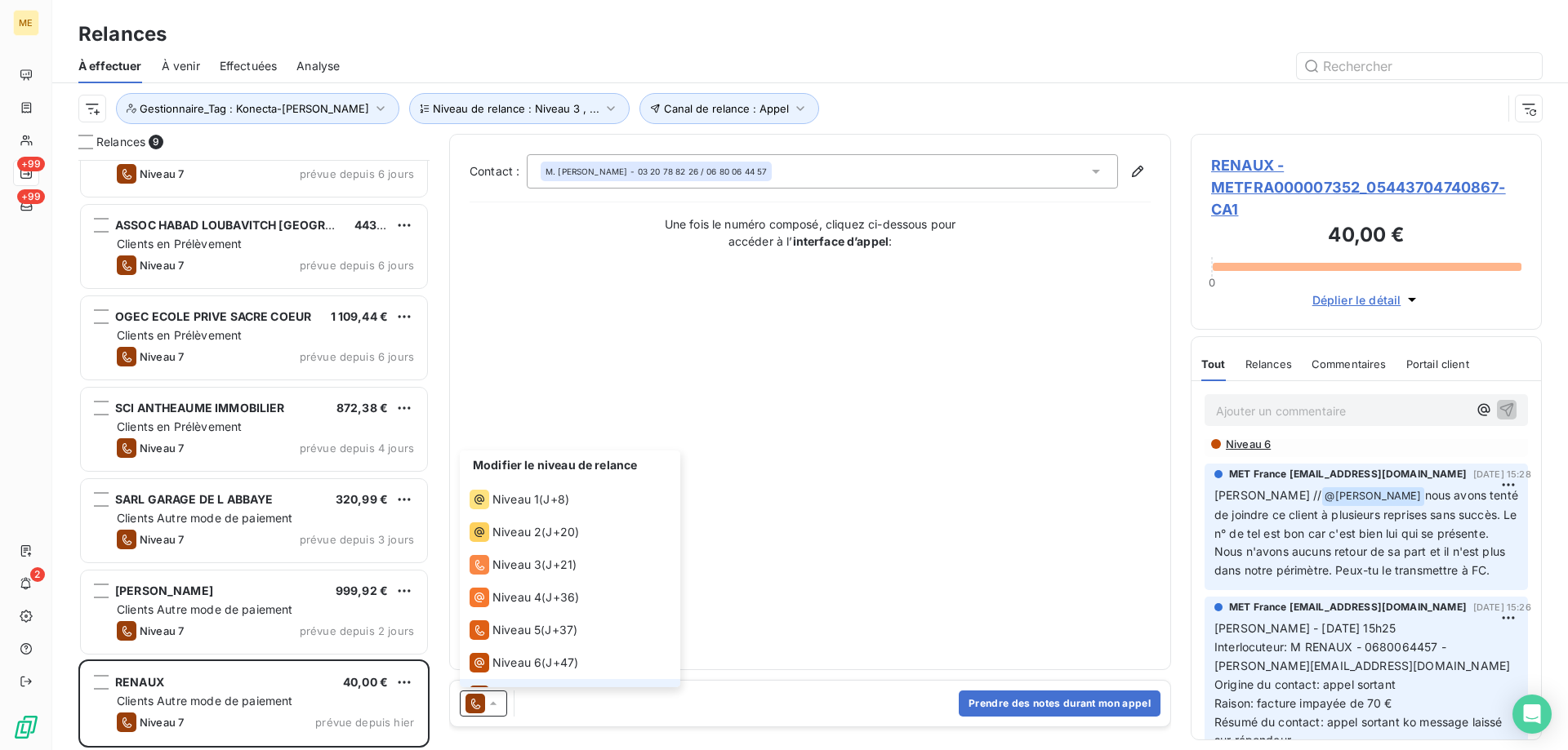
scroll to position [24, 0]
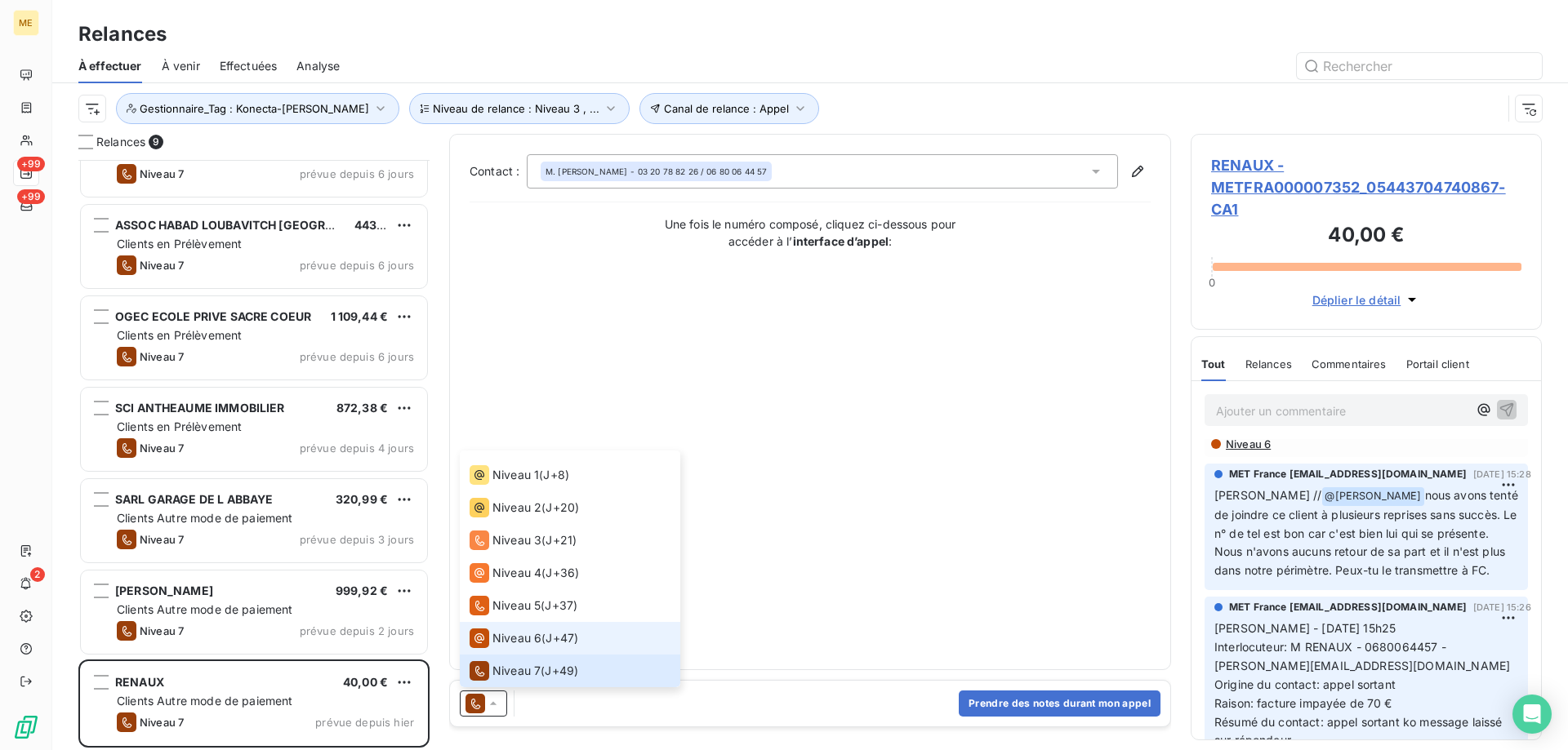
click at [495, 645] on span "Niveau 6" at bounding box center [517, 639] width 49 height 17
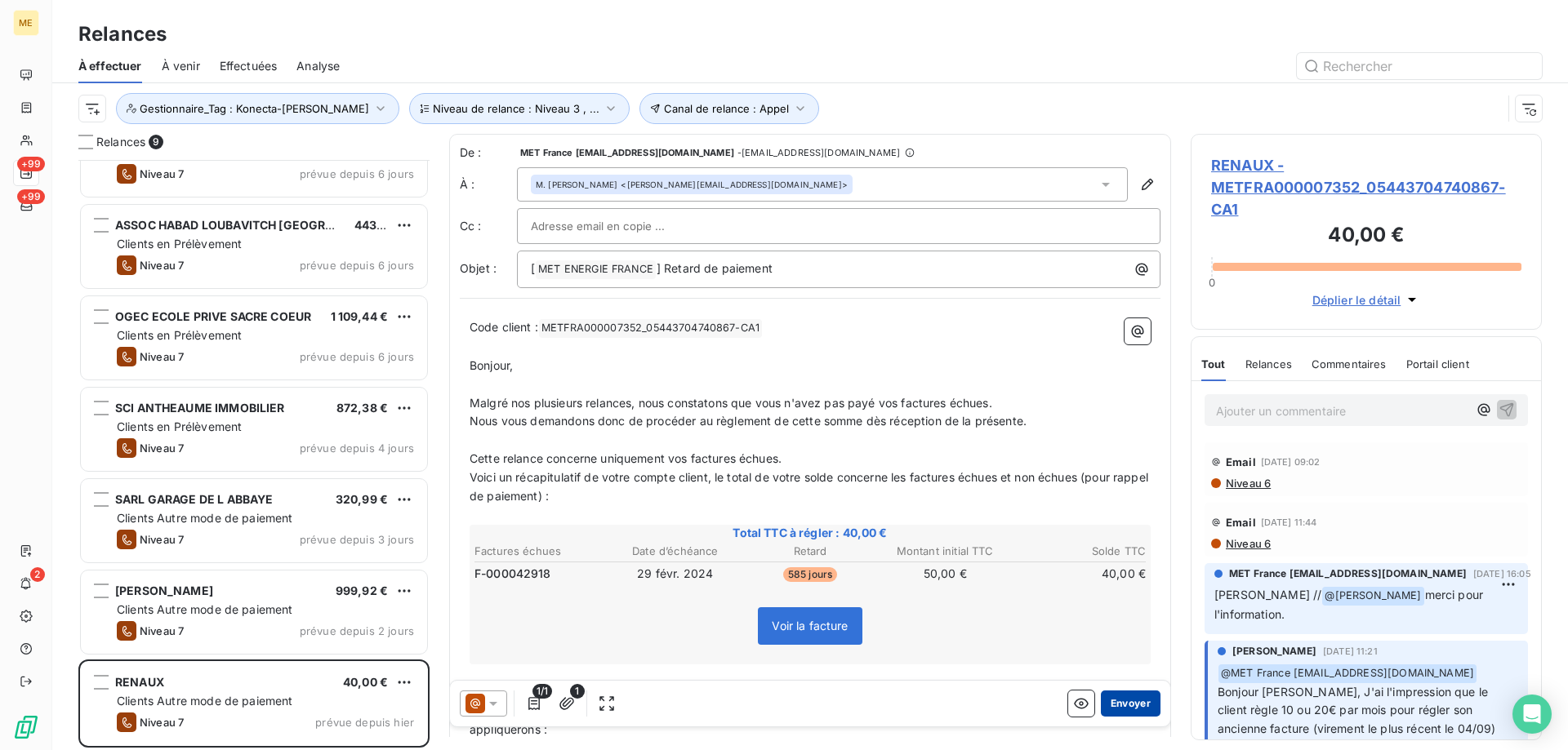
click at [1147, 694] on button "Envoyer" at bounding box center [1130, 703] width 59 height 26
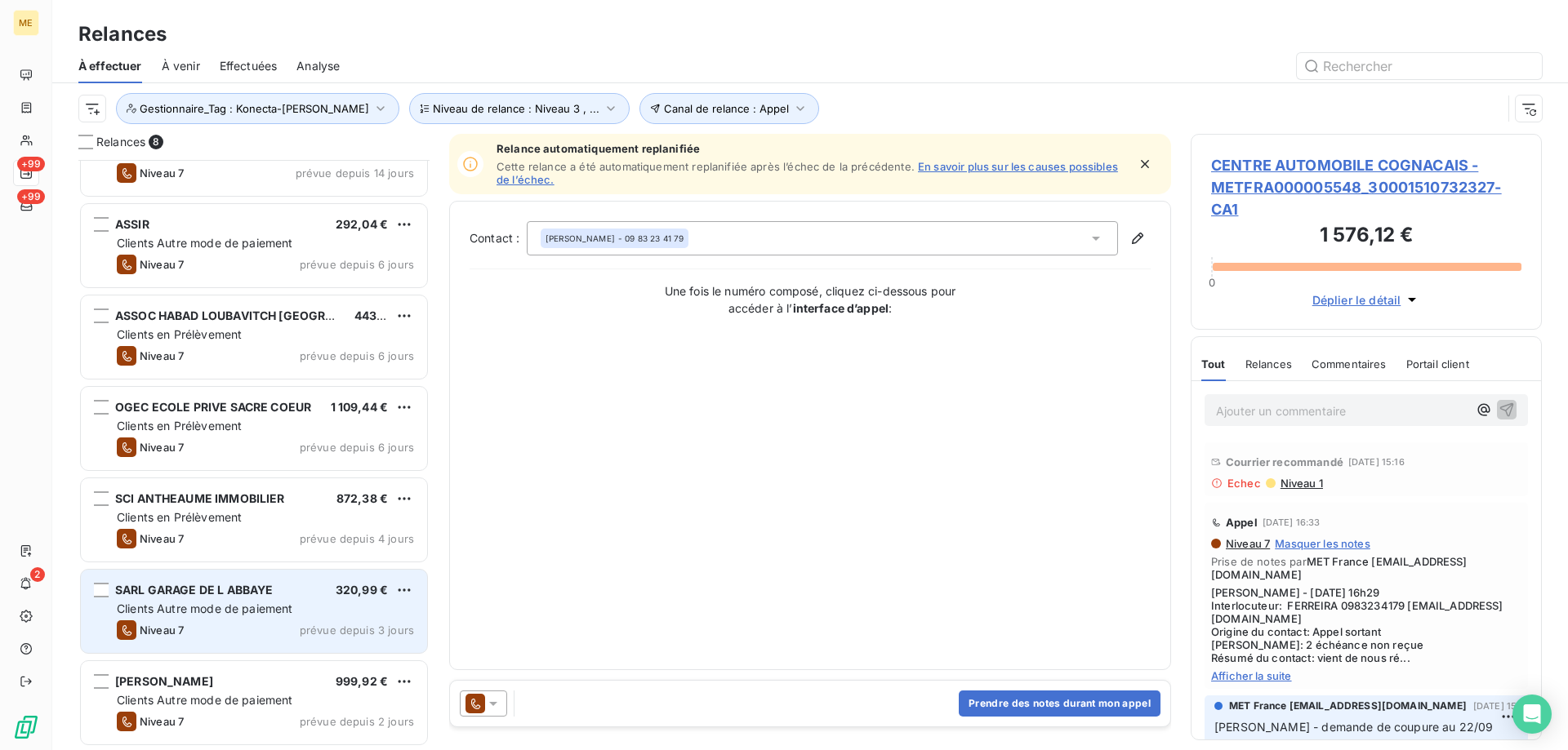
scroll to position [141, 0]
click at [272, 628] on div "Niveau 7 prévue depuis 3 jours" at bounding box center [265, 630] width 297 height 19
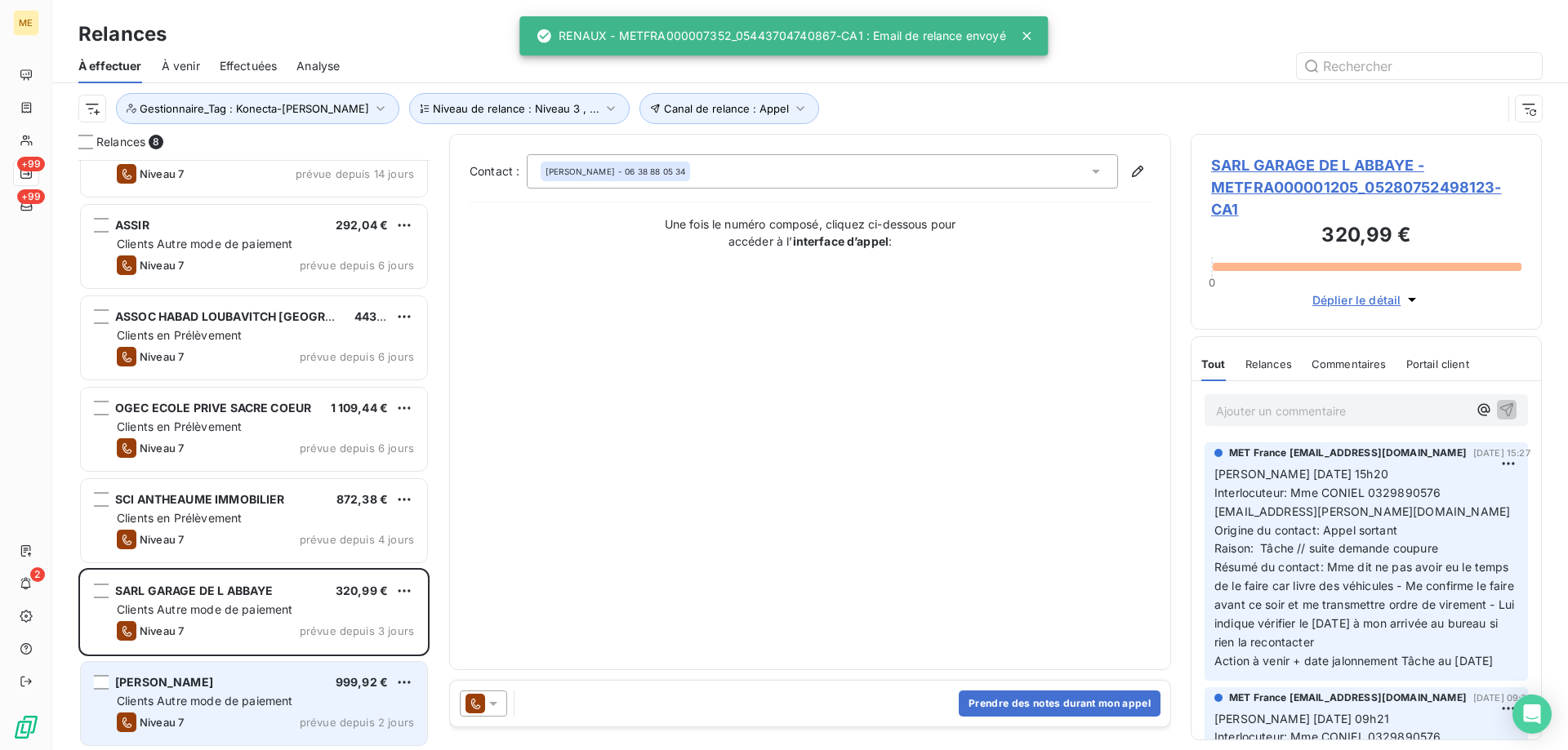
click at [272, 685] on div "VENET-ORUS PHILIPPE 999,92 €" at bounding box center [265, 683] width 297 height 15
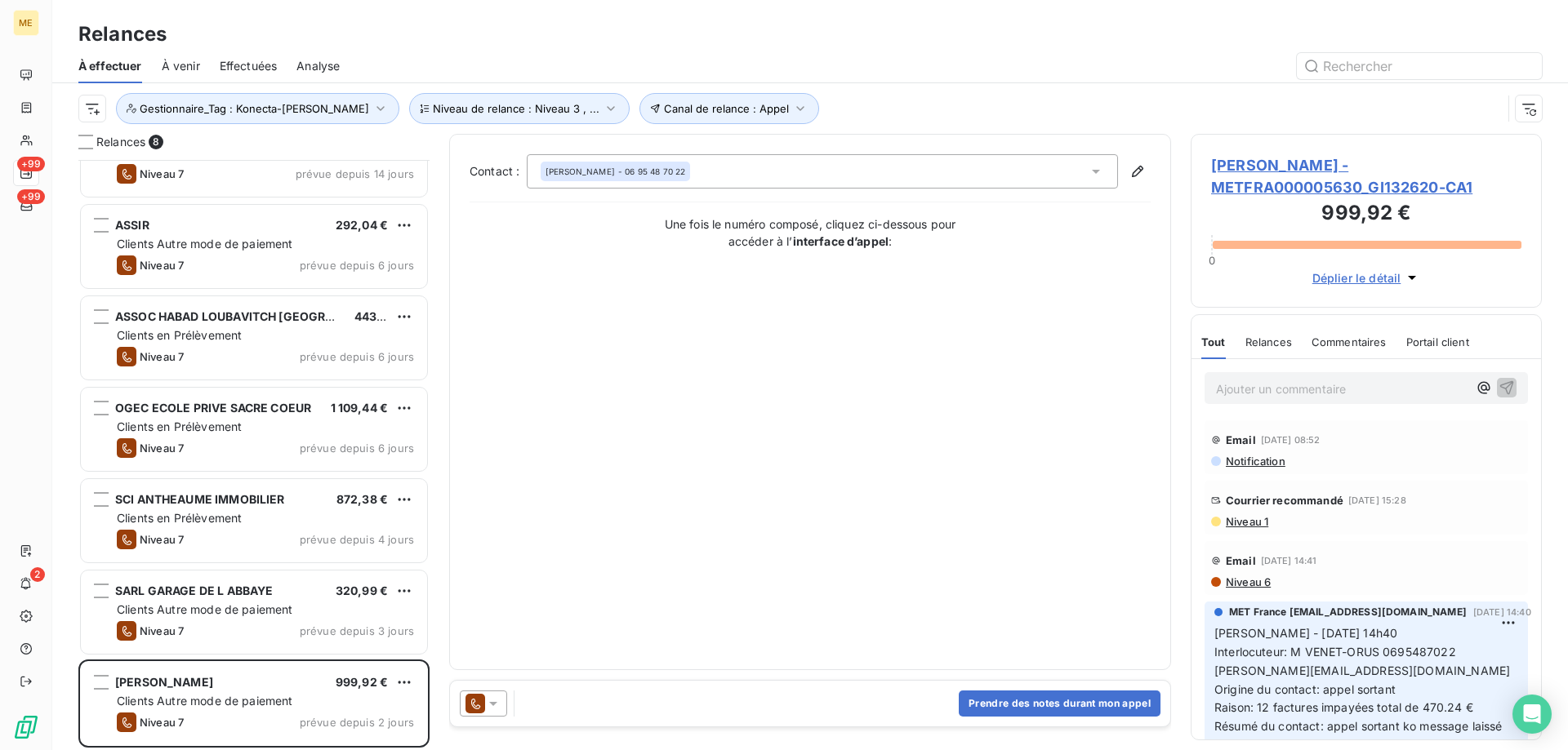
click at [497, 705] on icon at bounding box center [493, 704] width 17 height 17
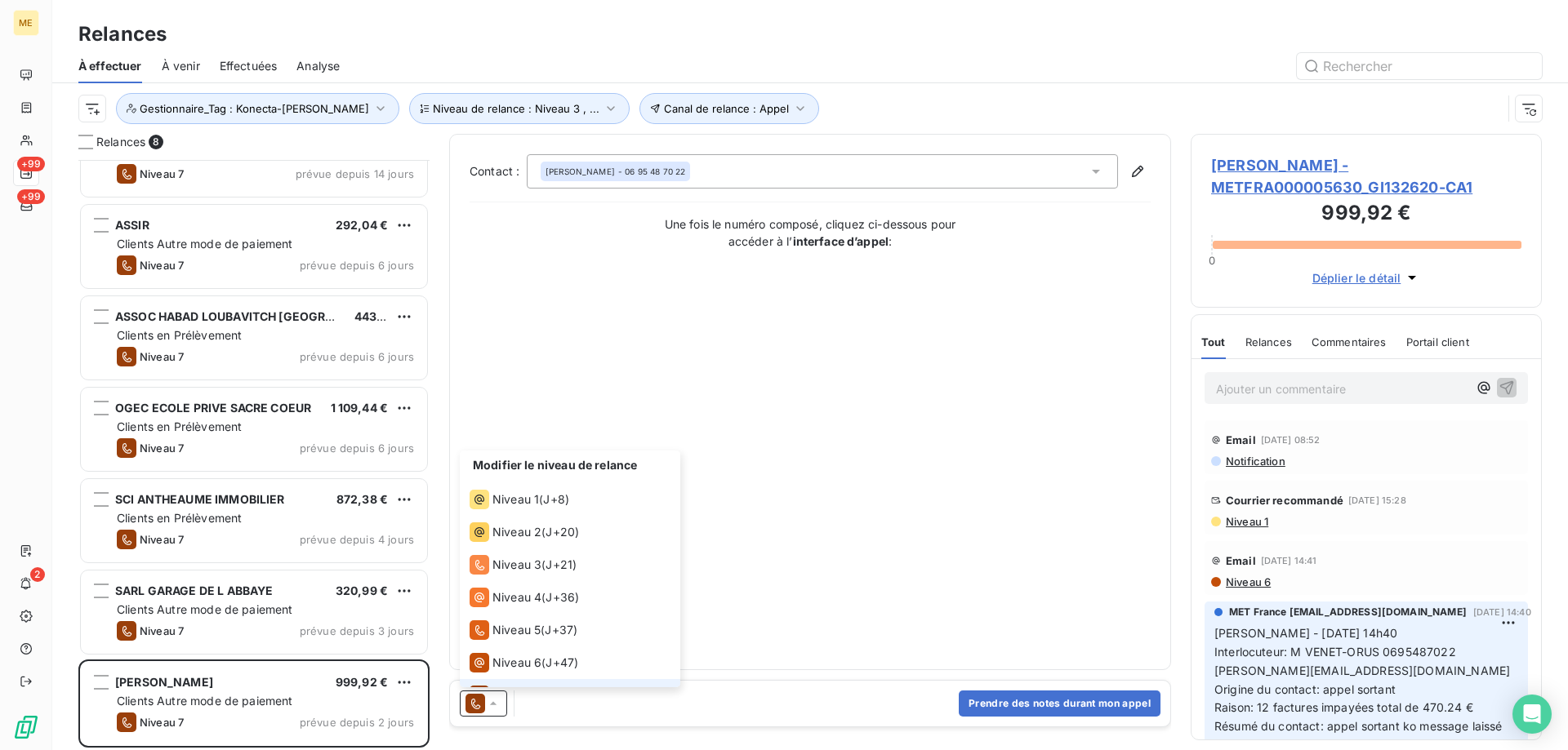
scroll to position [24, 0]
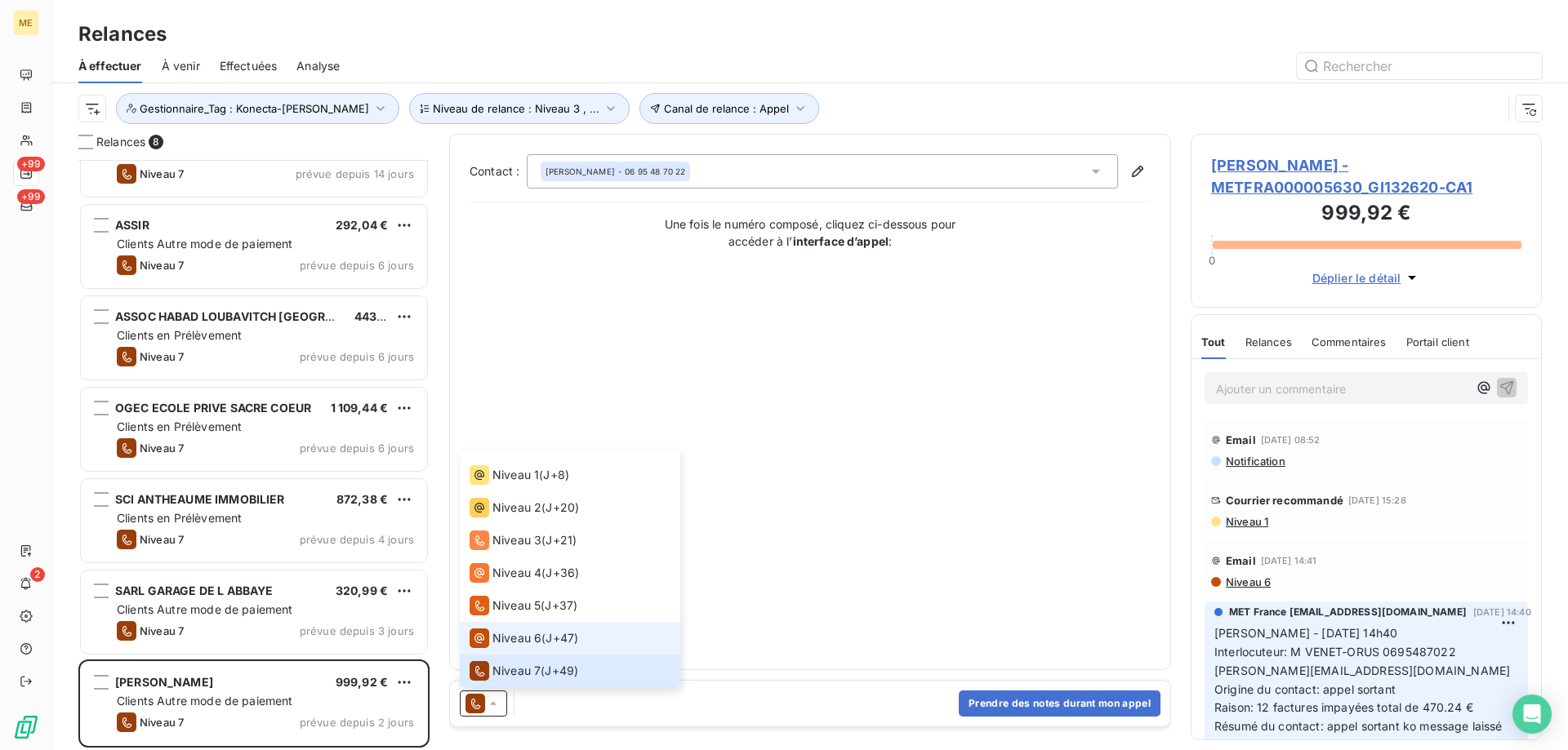
click at [490, 644] on div "Niveau 6" at bounding box center [505, 638] width 72 height 19
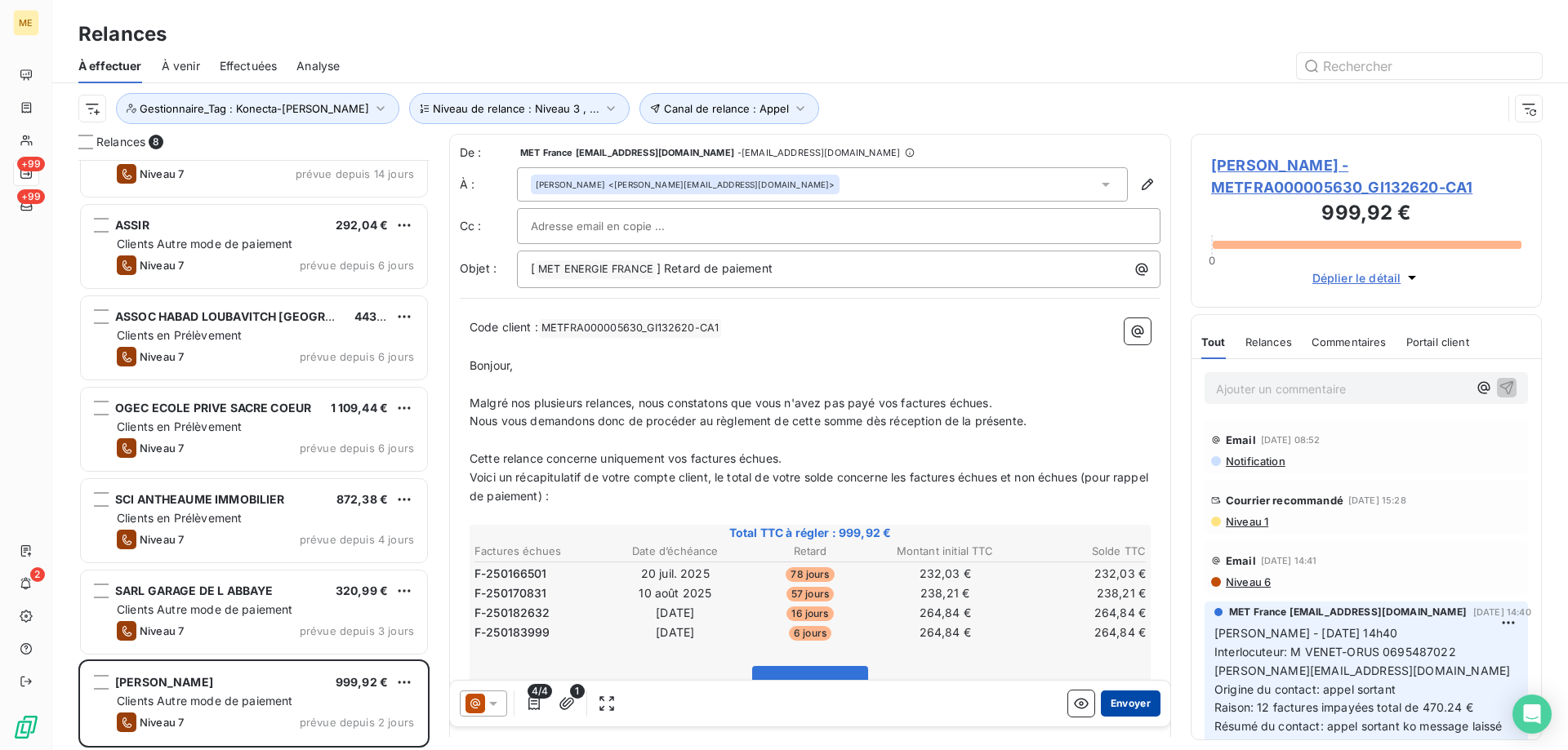
click at [1120, 714] on button "Envoyer" at bounding box center [1130, 703] width 59 height 26
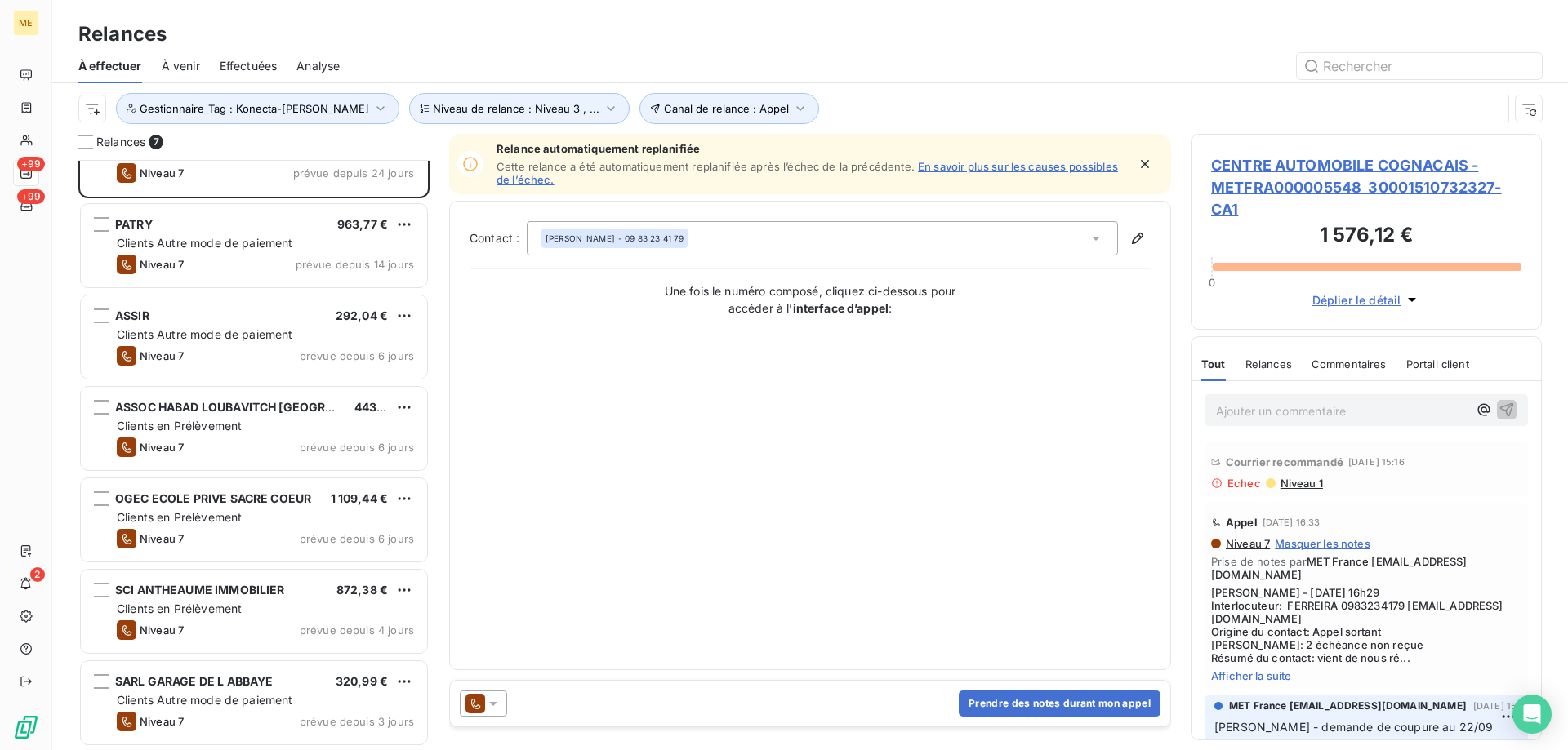
scroll to position [50, 0]
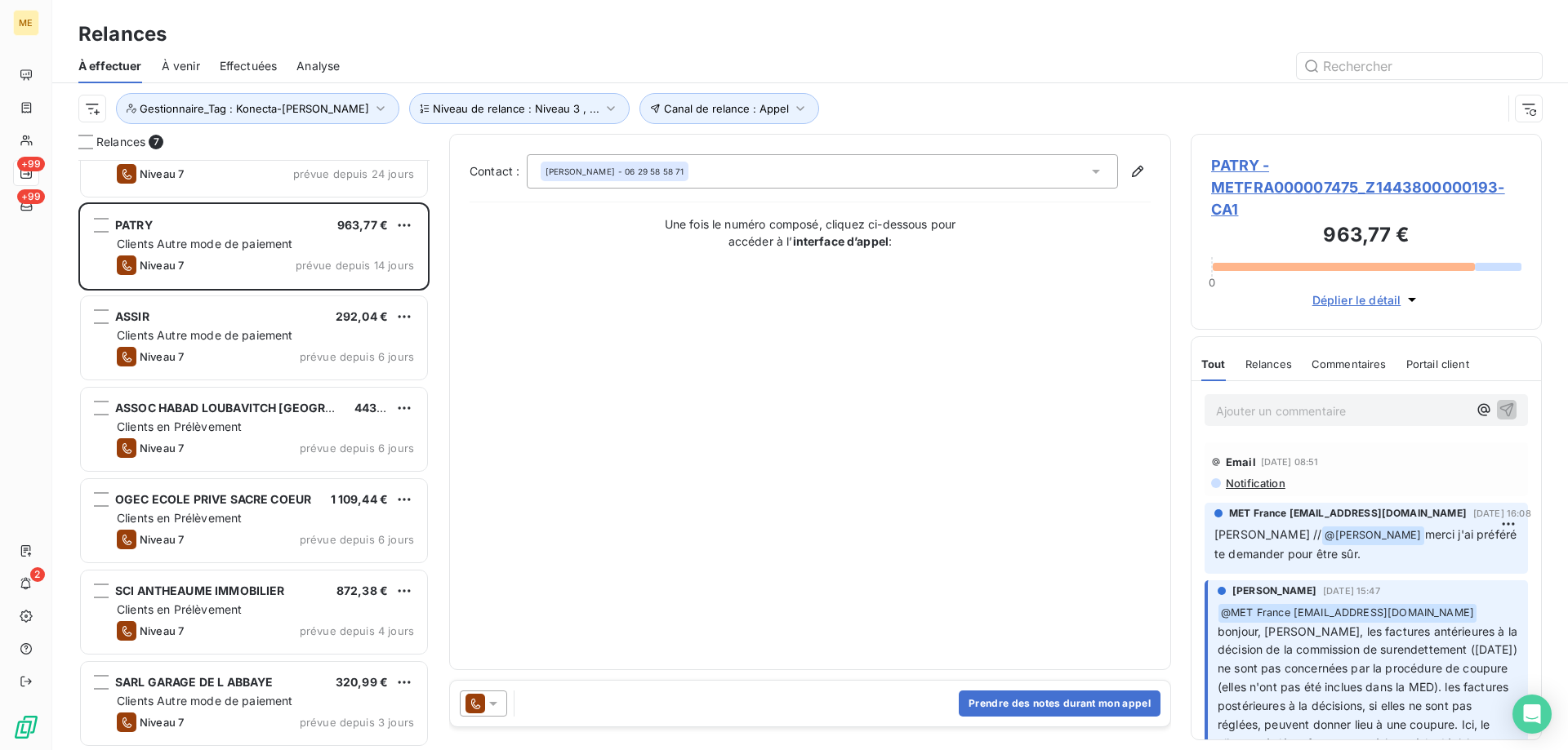
click at [1216, 212] on span "PATRY - METFRA000007475_Z1443800000193-CA1" at bounding box center [1366, 187] width 310 height 66
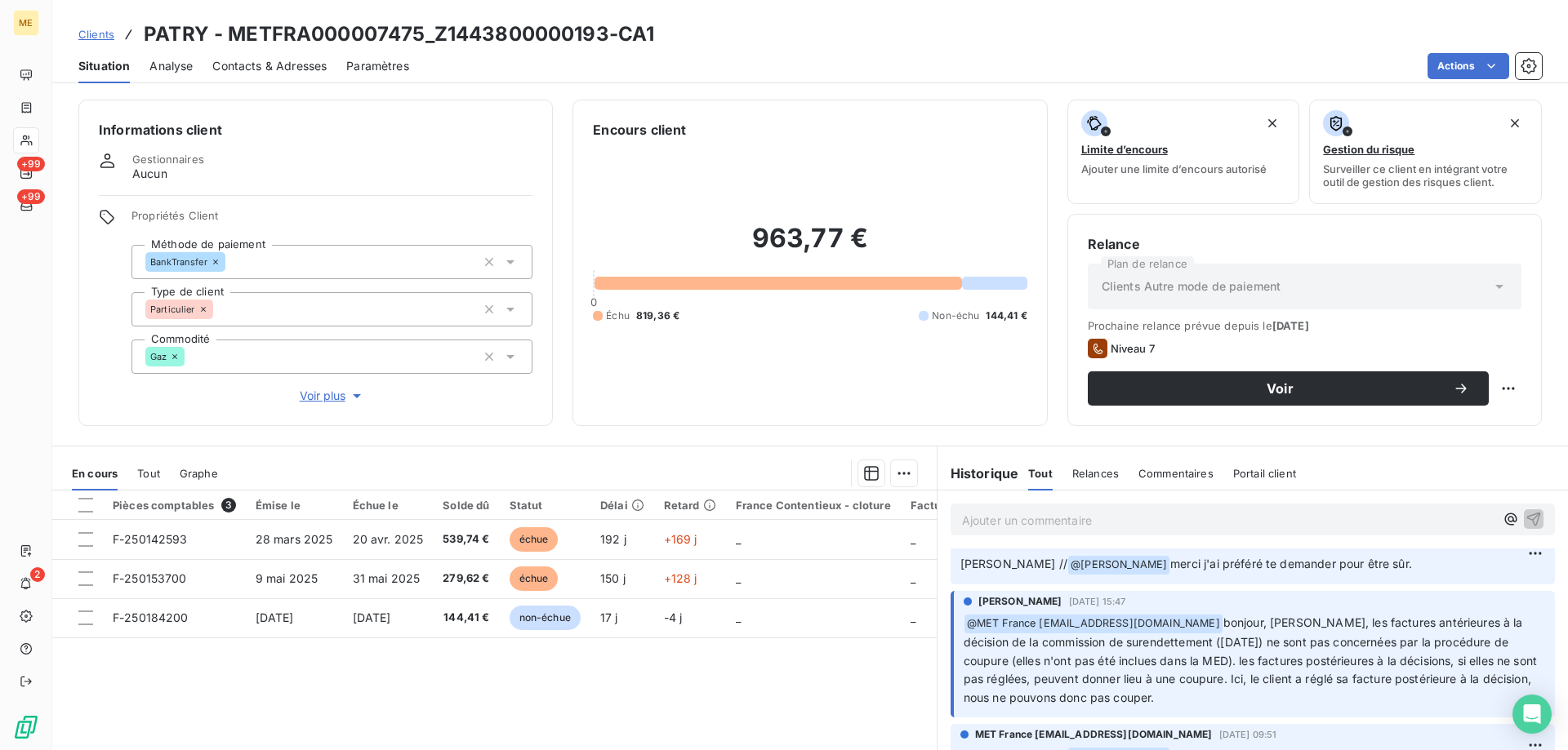
scroll to position [82, 0]
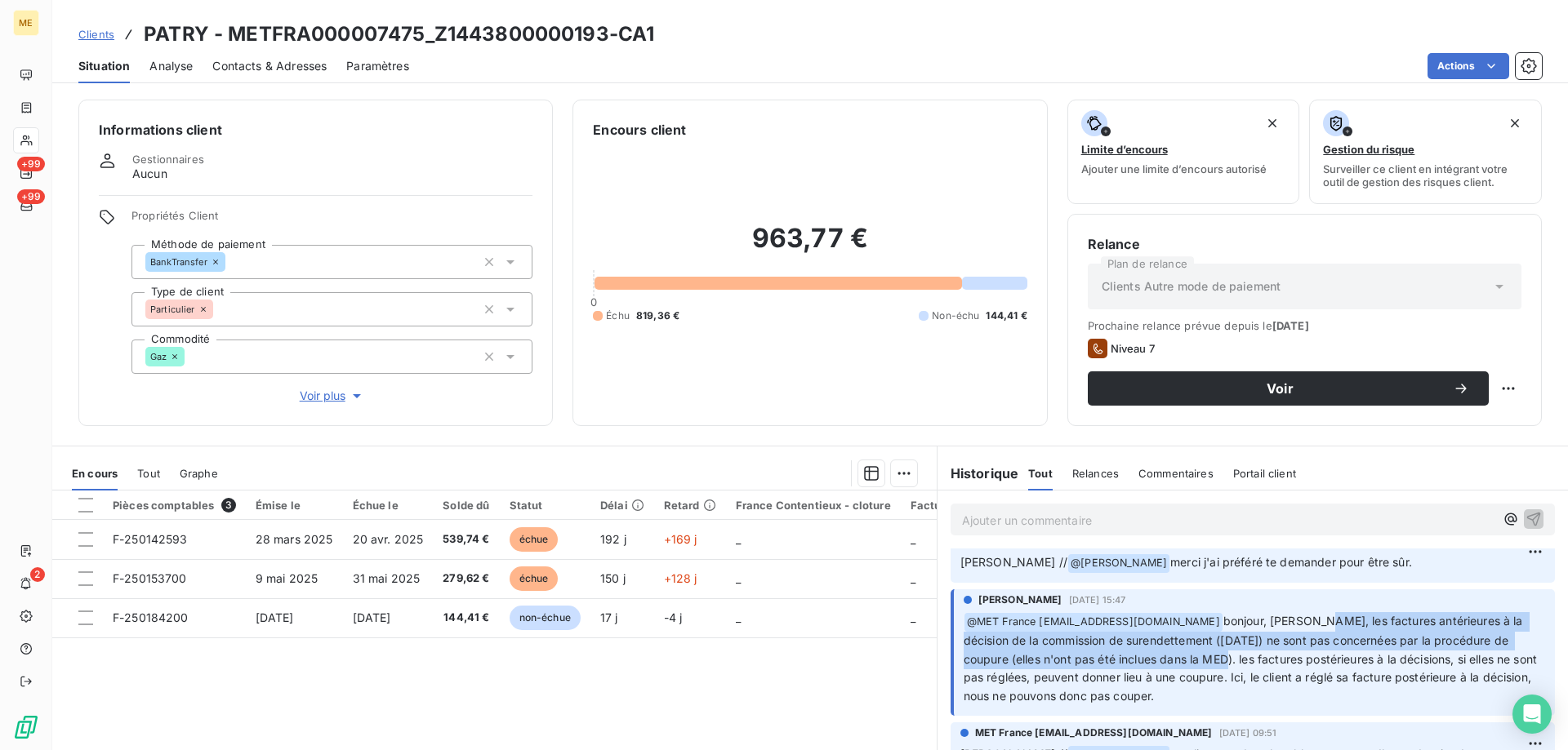
drag, startPoint x: 1310, startPoint y: 620, endPoint x: 1228, endPoint y: 657, distance: 90.0
click at [1228, 657] on span "bonjour, sylvain, les factures antérieures à la décision de la commission de su…" at bounding box center [1252, 658] width 577 height 89
copy span "les factures antérieures à la décision de la commission de surendettement (16/0…"
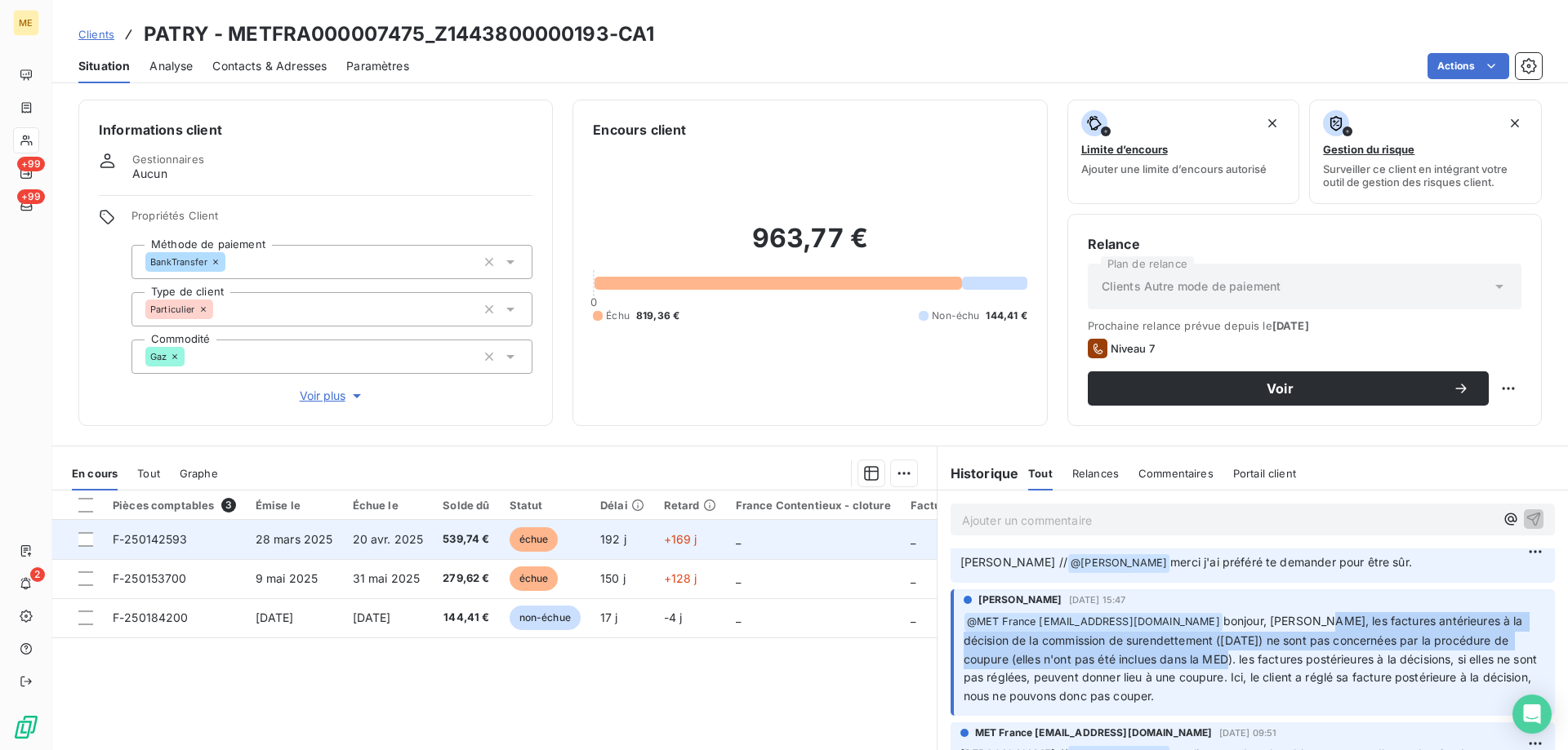
click at [96, 540] on td at bounding box center [77, 539] width 51 height 39
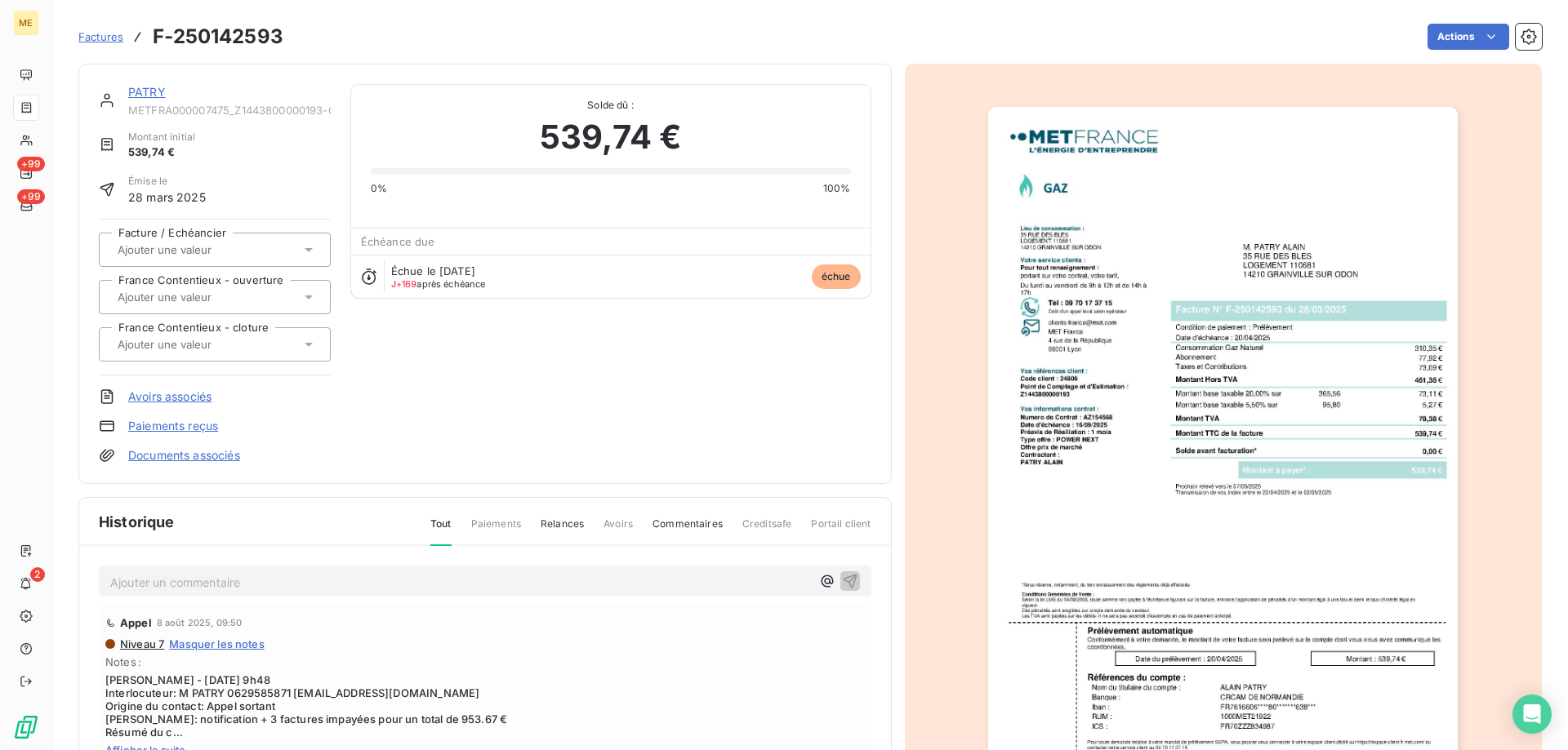
click at [156, 92] on link "PATRY" at bounding box center [146, 92] width 38 height 14
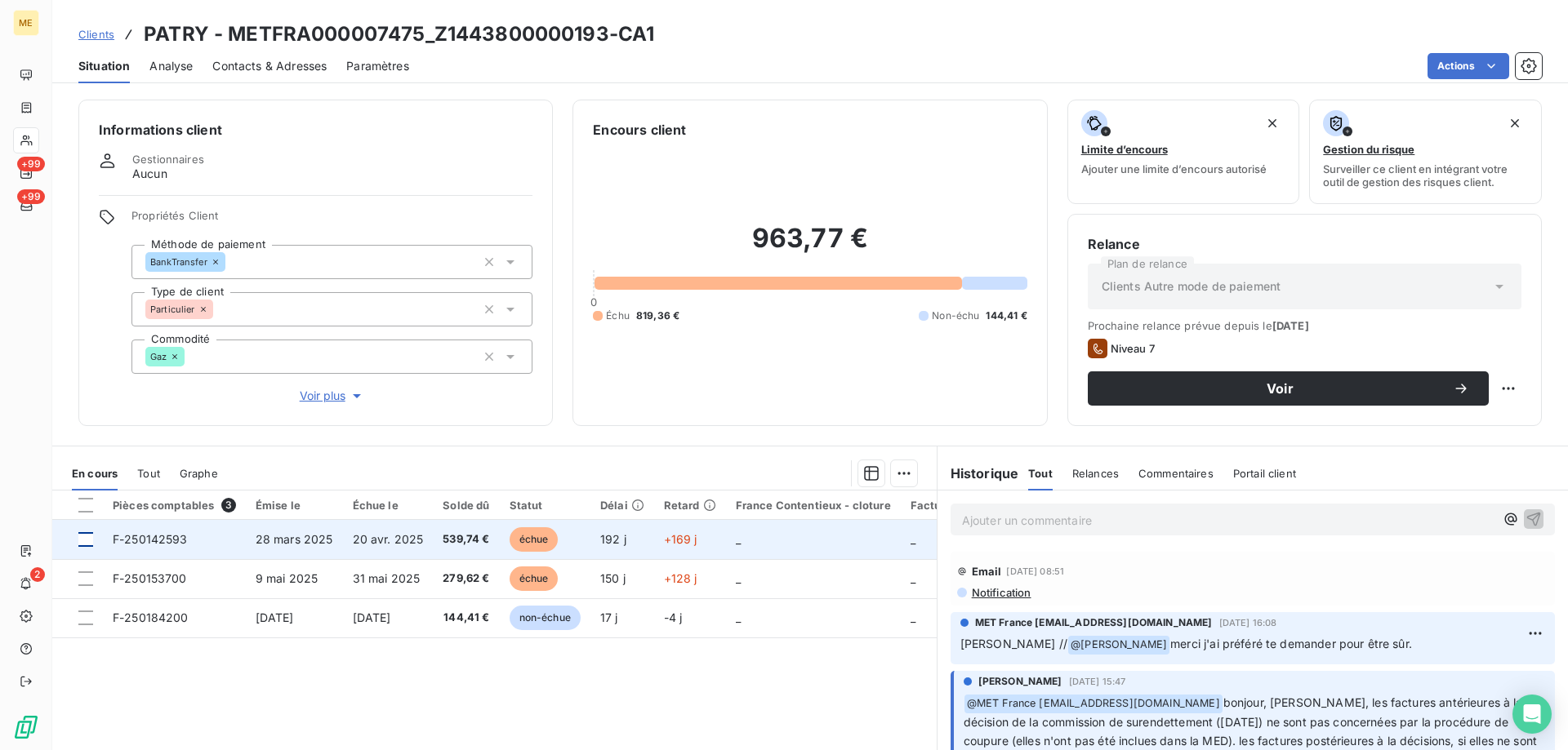
click at [86, 542] on div at bounding box center [86, 540] width 15 height 15
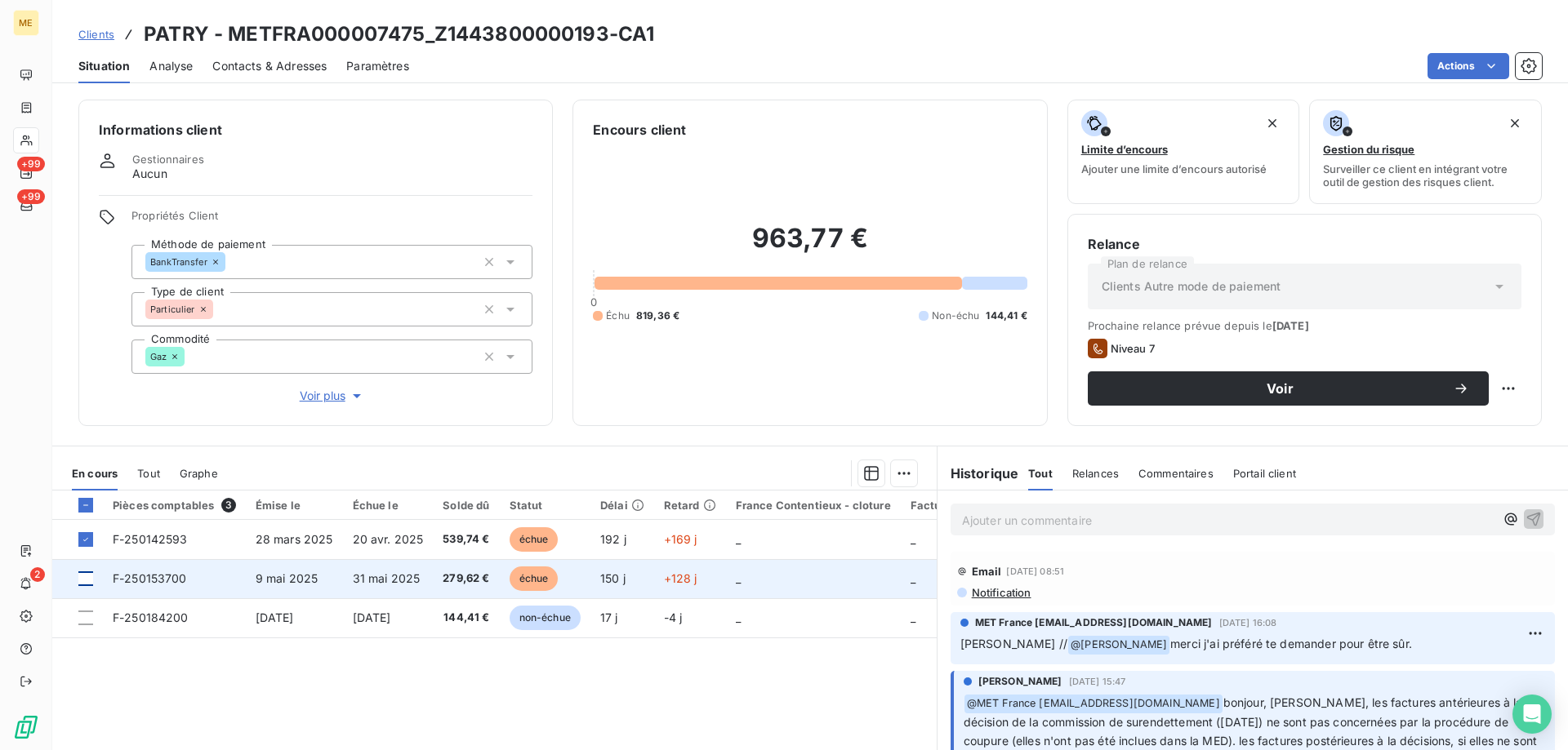
click at [87, 583] on div at bounding box center [86, 579] width 15 height 15
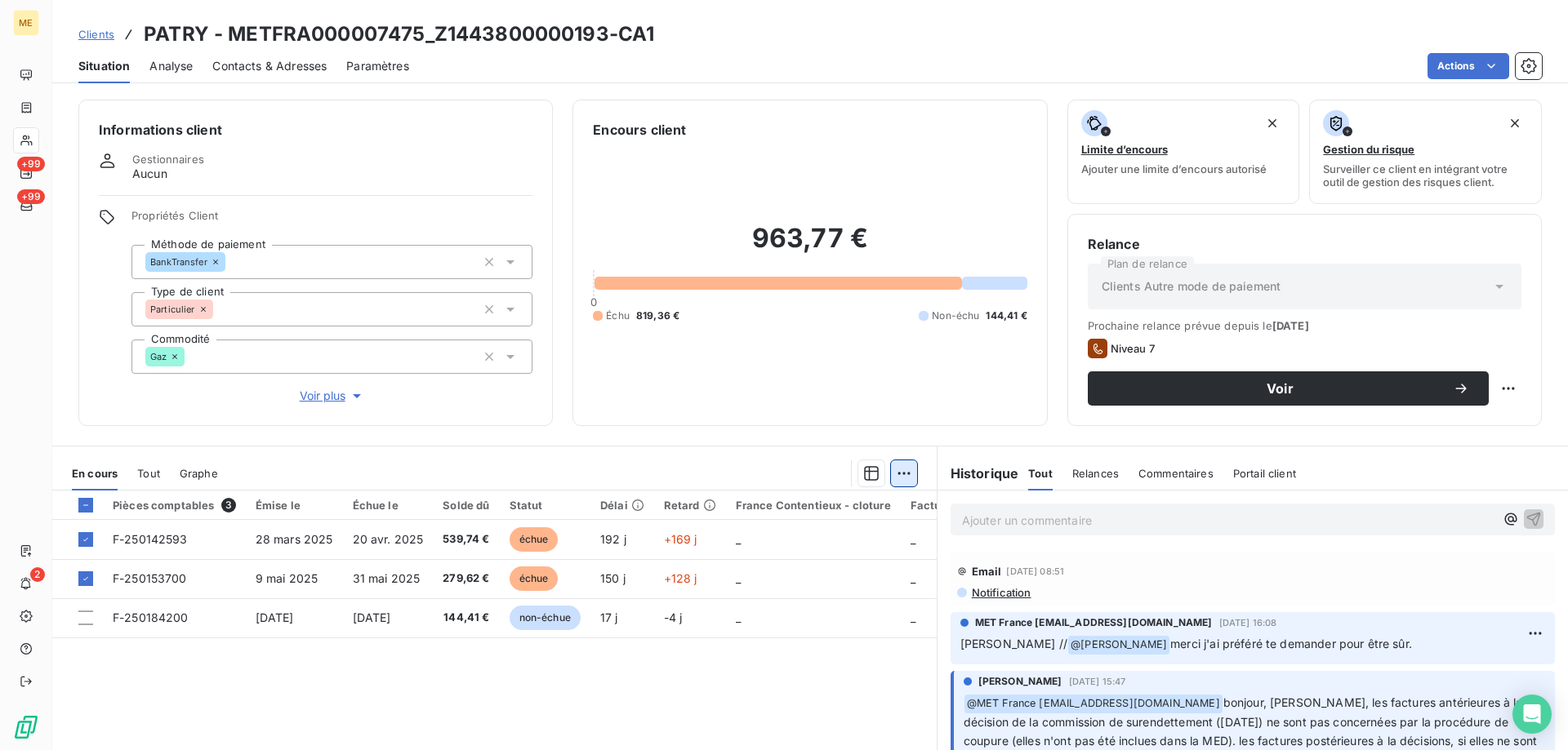
click at [894, 477] on html "ME +99 +99 2 Clients PATRY - METFRA000007475_Z1443800000193-CA1 Situation Analy…" at bounding box center [784, 457] width 1568 height 914
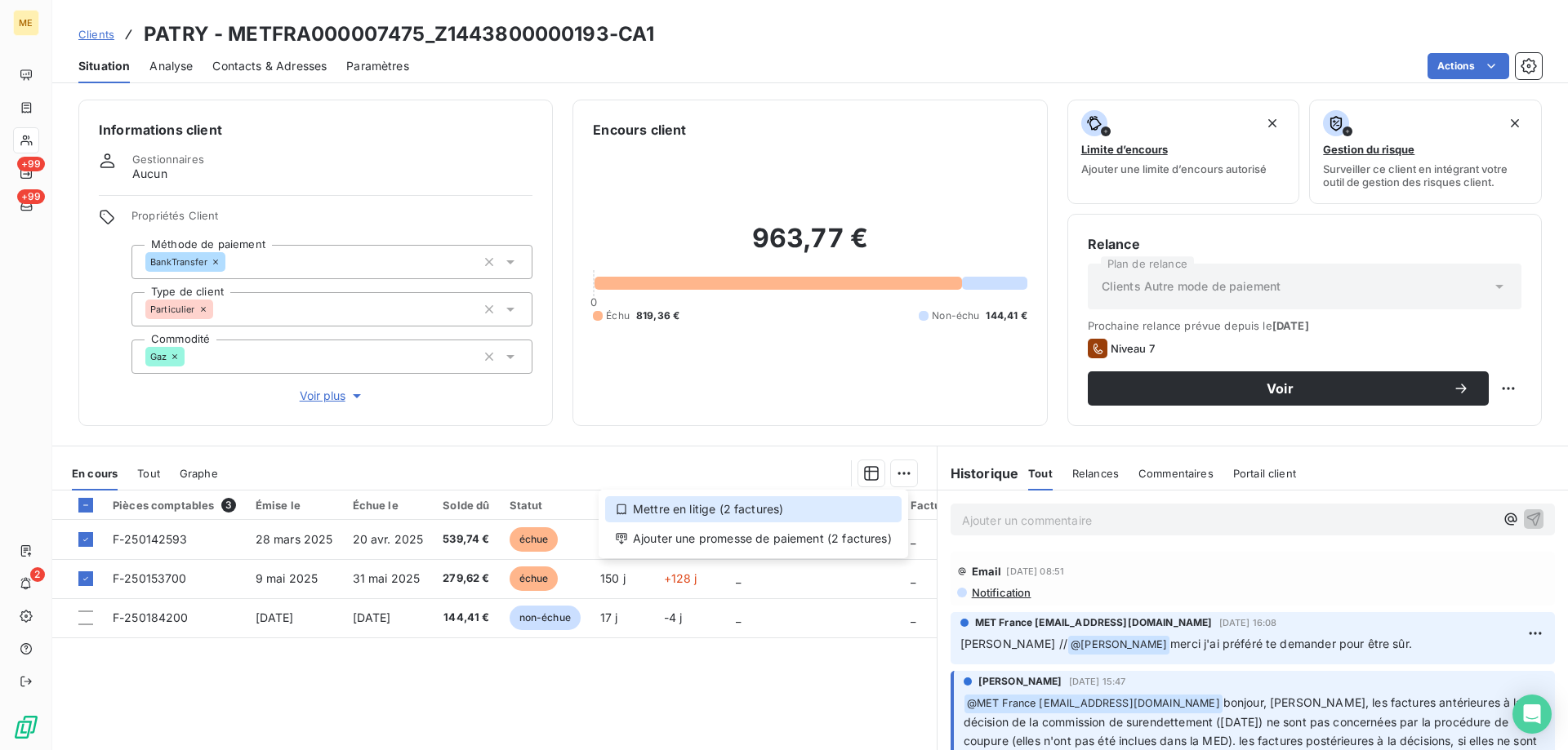
click at [759, 511] on div "Mettre en litige (2 factures)" at bounding box center [753, 509] width 296 height 26
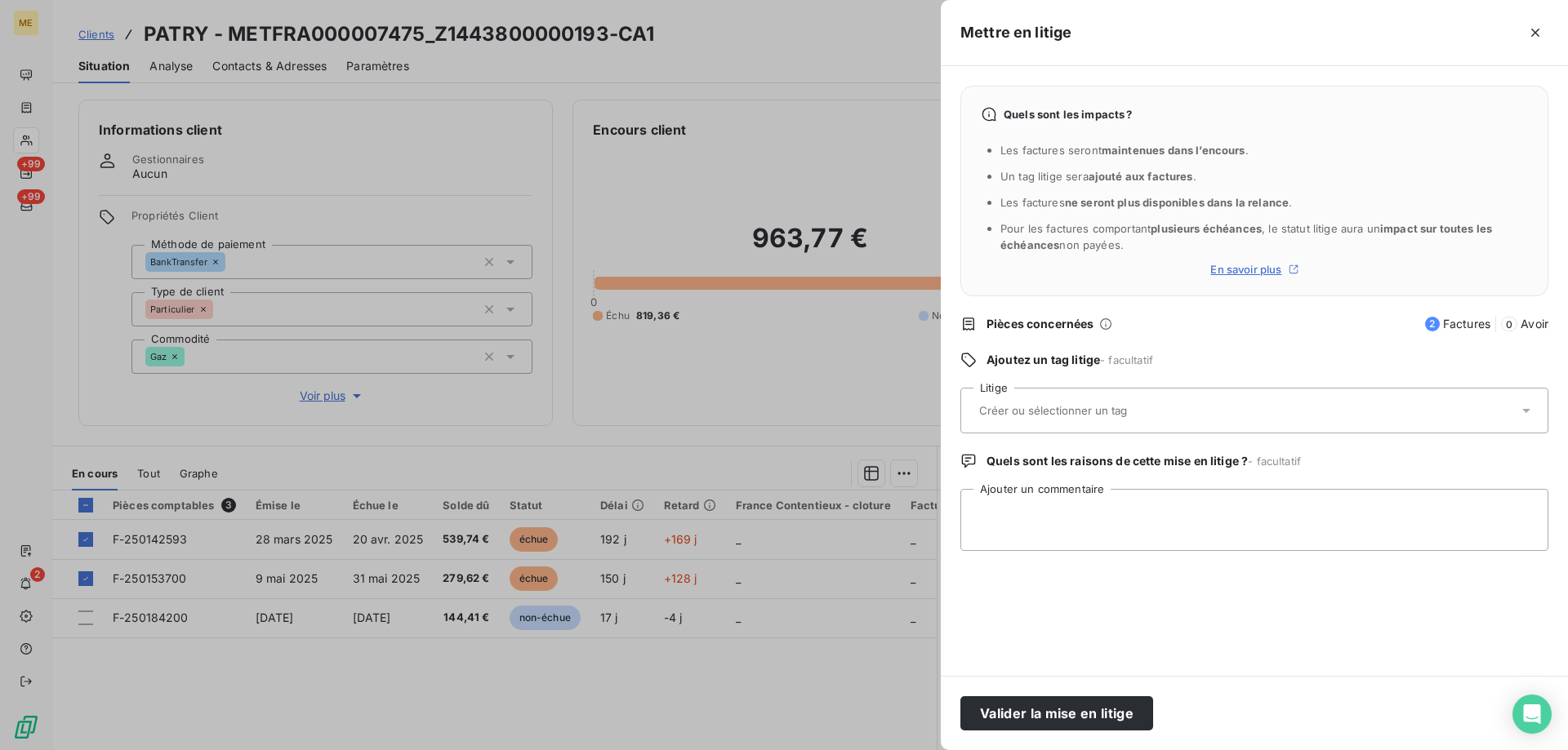
click at [1050, 411] on input "text" at bounding box center [1096, 411] width 237 height 15
click at [1034, 419] on div at bounding box center [1246, 411] width 544 height 34
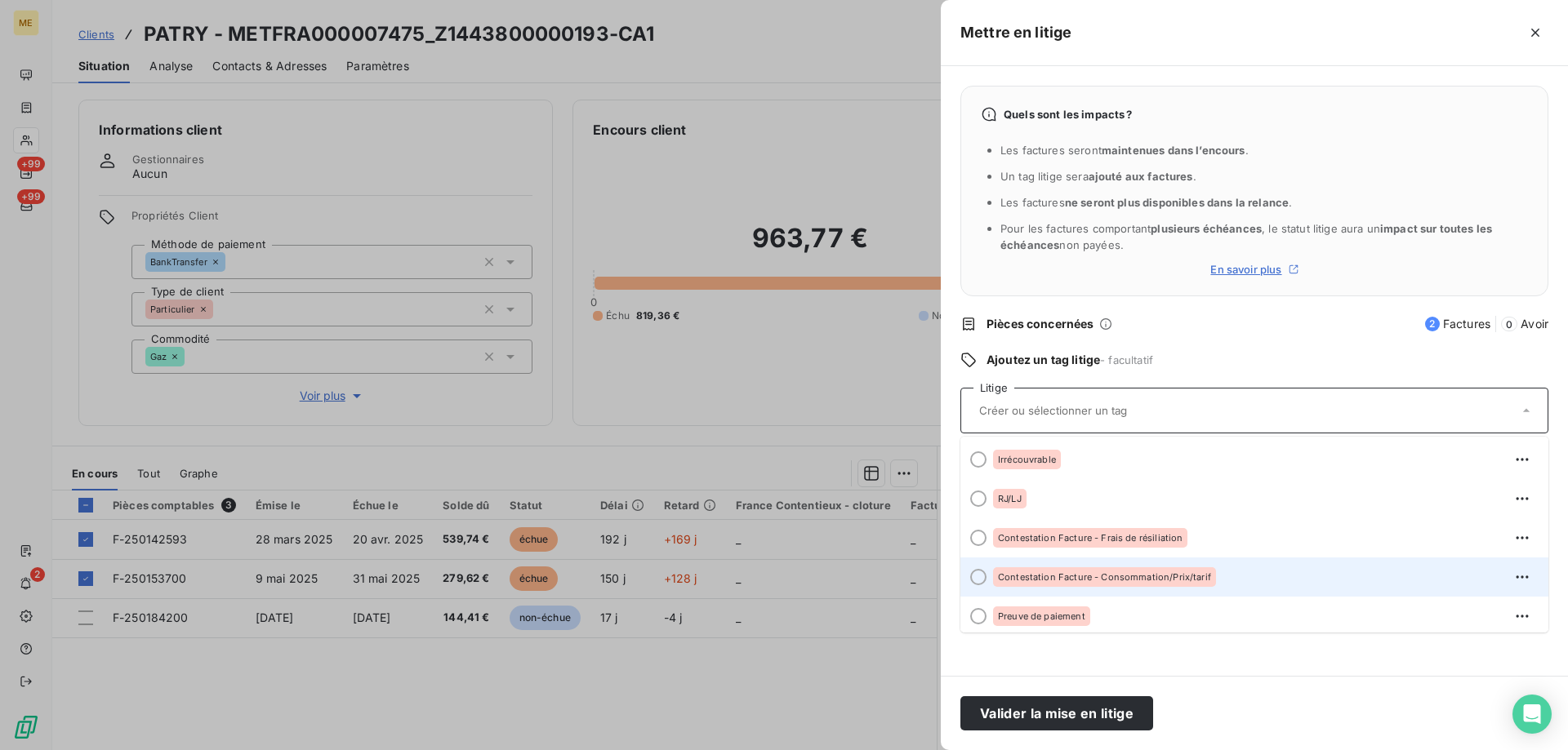
click at [977, 574] on div at bounding box center [978, 578] width 17 height 17
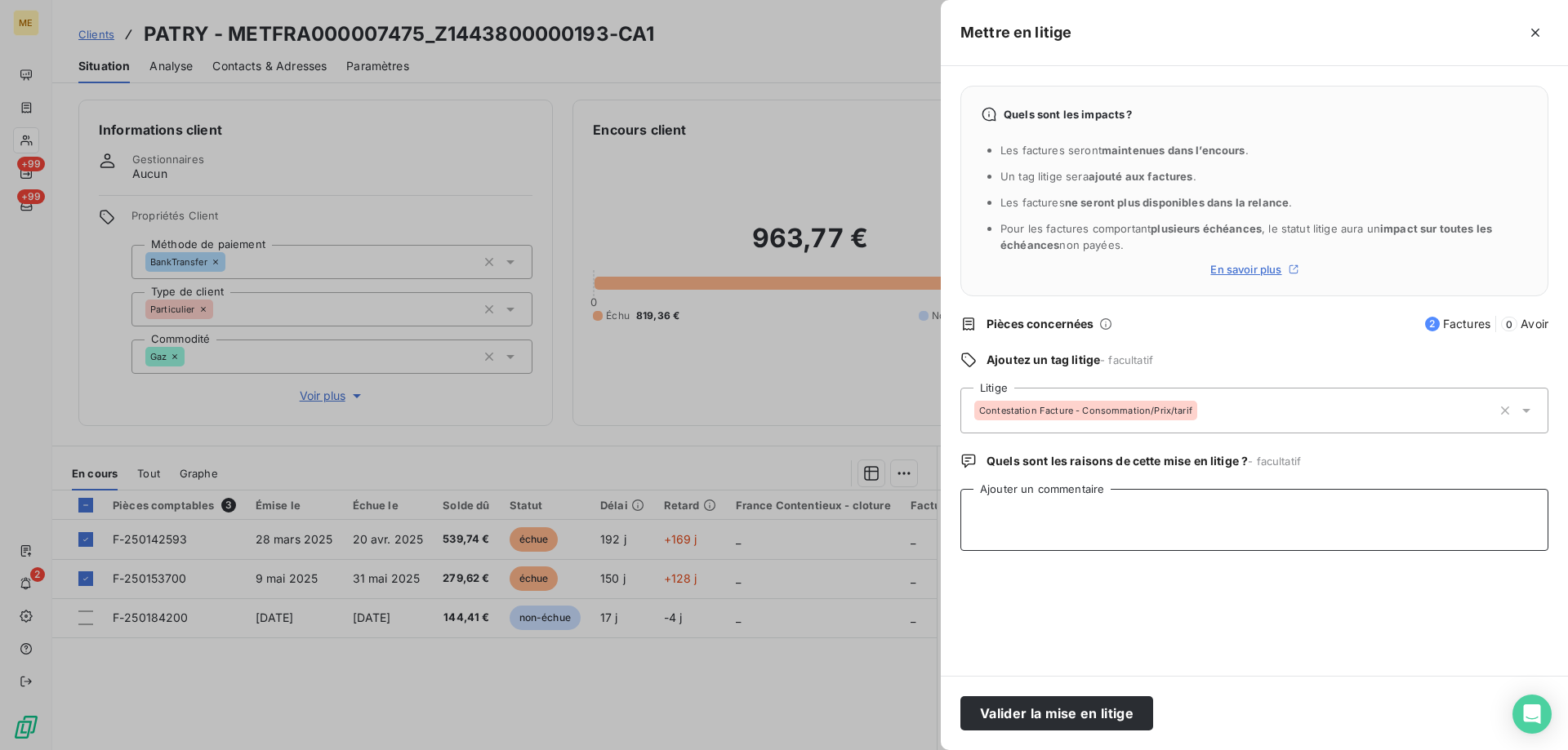
click at [997, 518] on textarea "Ajouter un commentaire" at bounding box center [1254, 520] width 588 height 62
type textarea "Sylvain"
click at [823, 364] on div at bounding box center [784, 375] width 1568 height 750
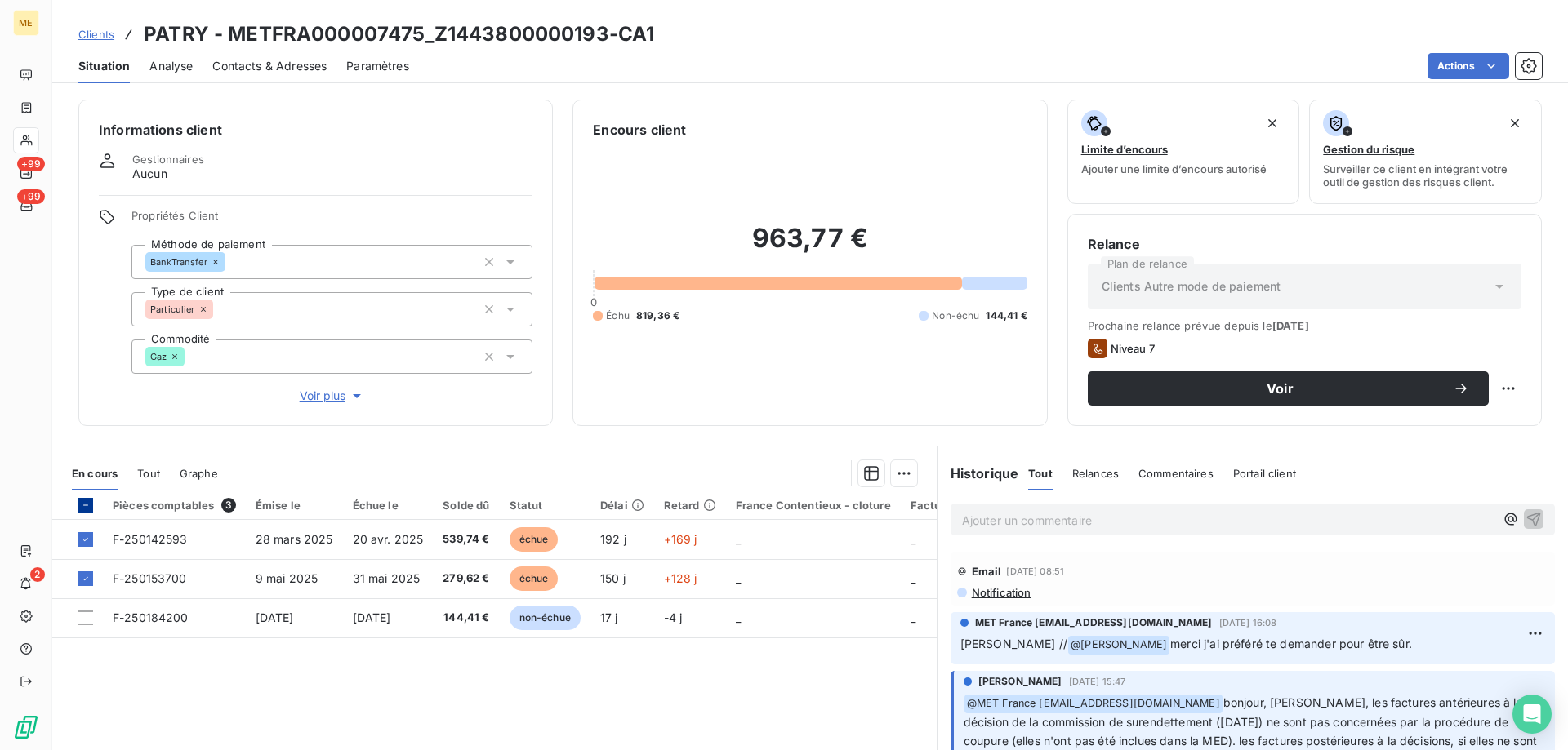
click at [86, 502] on icon at bounding box center [86, 506] width 10 height 10
click at [86, 504] on icon at bounding box center [86, 506] width 10 height 10
click at [1496, 381] on html "ME +99 +99 2 Clients PATRY - METFRA000007475_Z1443800000193-CA1 Situation Analy…" at bounding box center [784, 457] width 1568 height 914
click at [1480, 426] on div "Replanifier cette action" at bounding box center [1428, 424] width 146 height 26
select select "9"
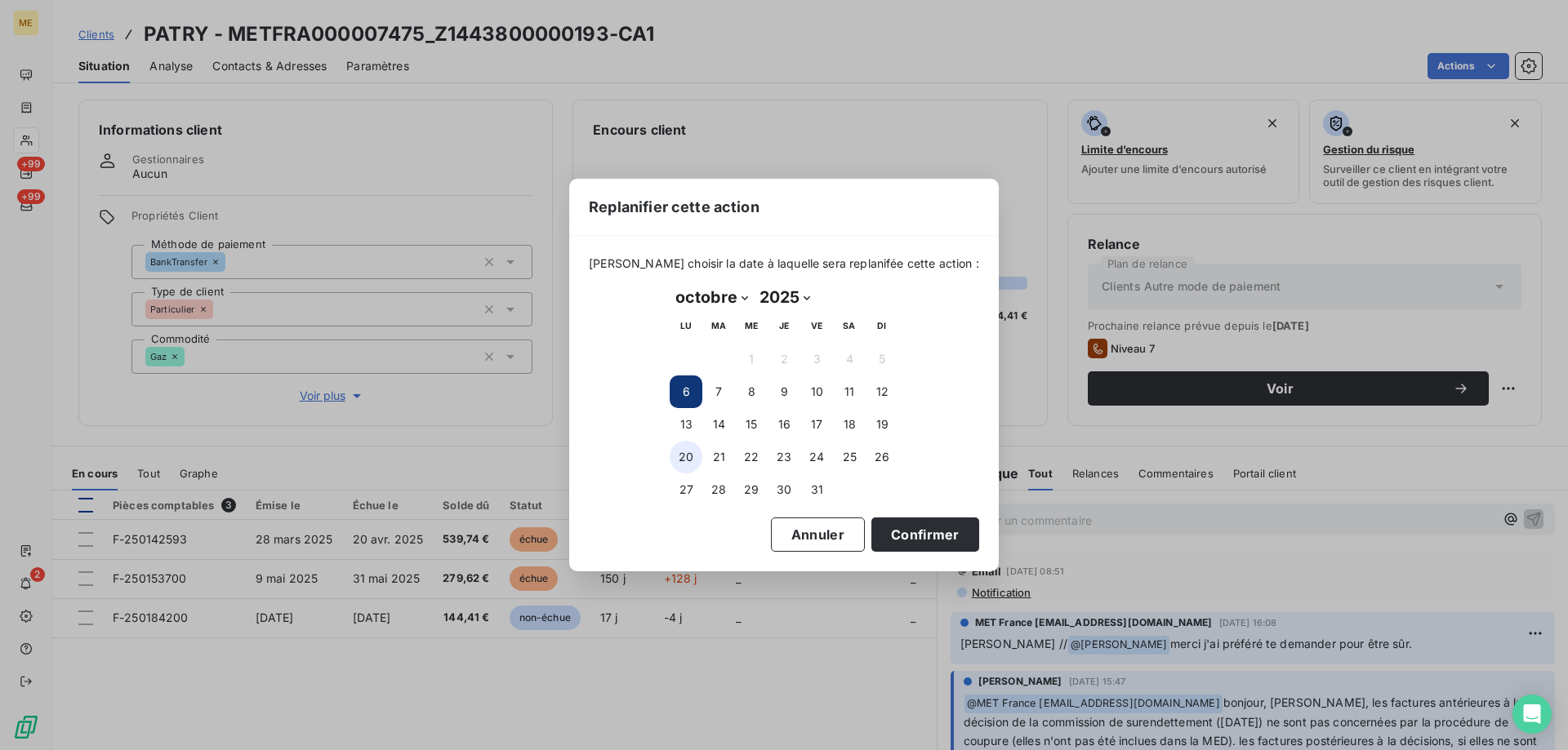
click at [686, 450] on button "20" at bounding box center [686, 457] width 33 height 33
click at [885, 541] on button "Confirmer" at bounding box center [925, 534] width 108 height 34
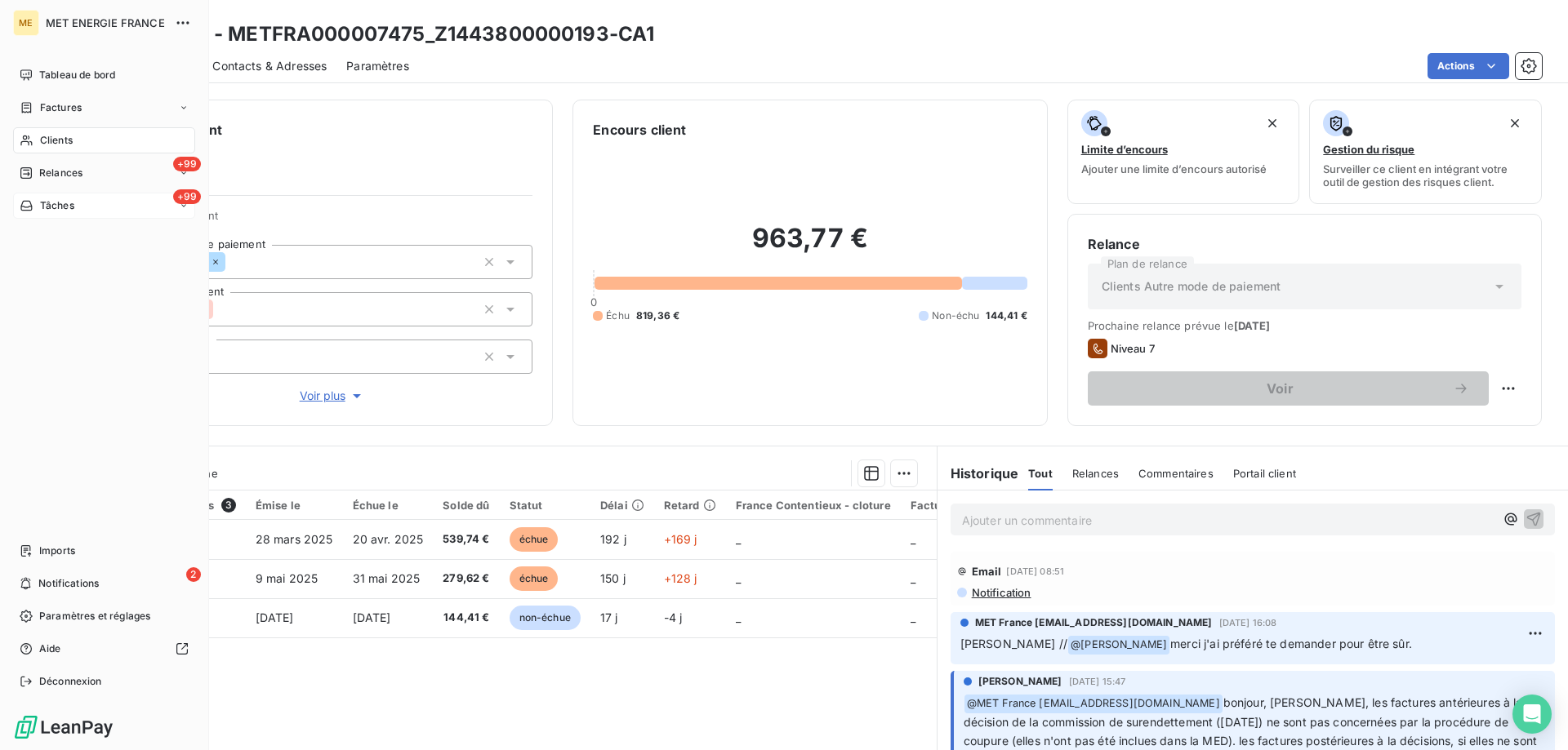
click at [95, 207] on div "+99 Tâches" at bounding box center [105, 205] width 182 height 26
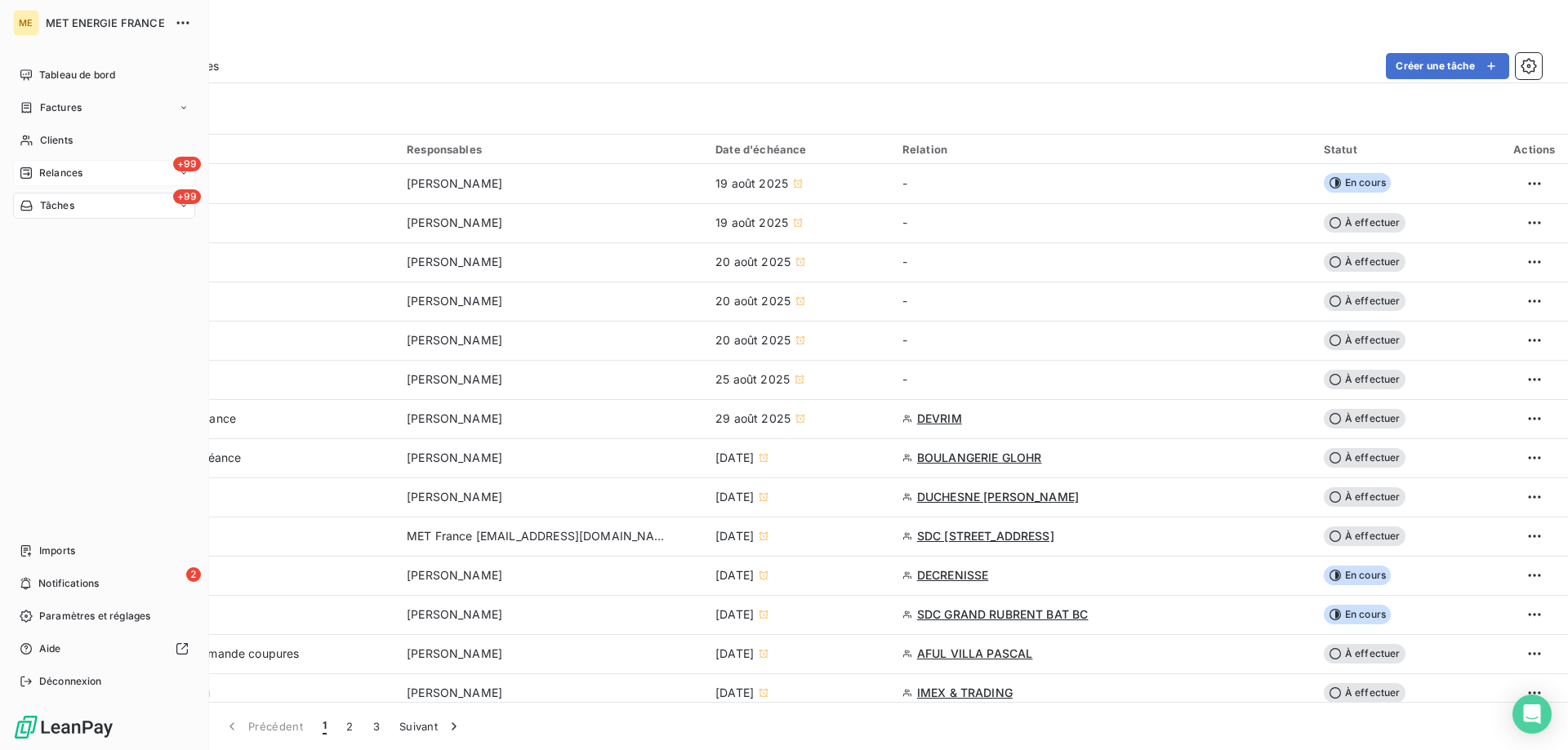
click at [70, 173] on span "Relances" at bounding box center [61, 173] width 43 height 15
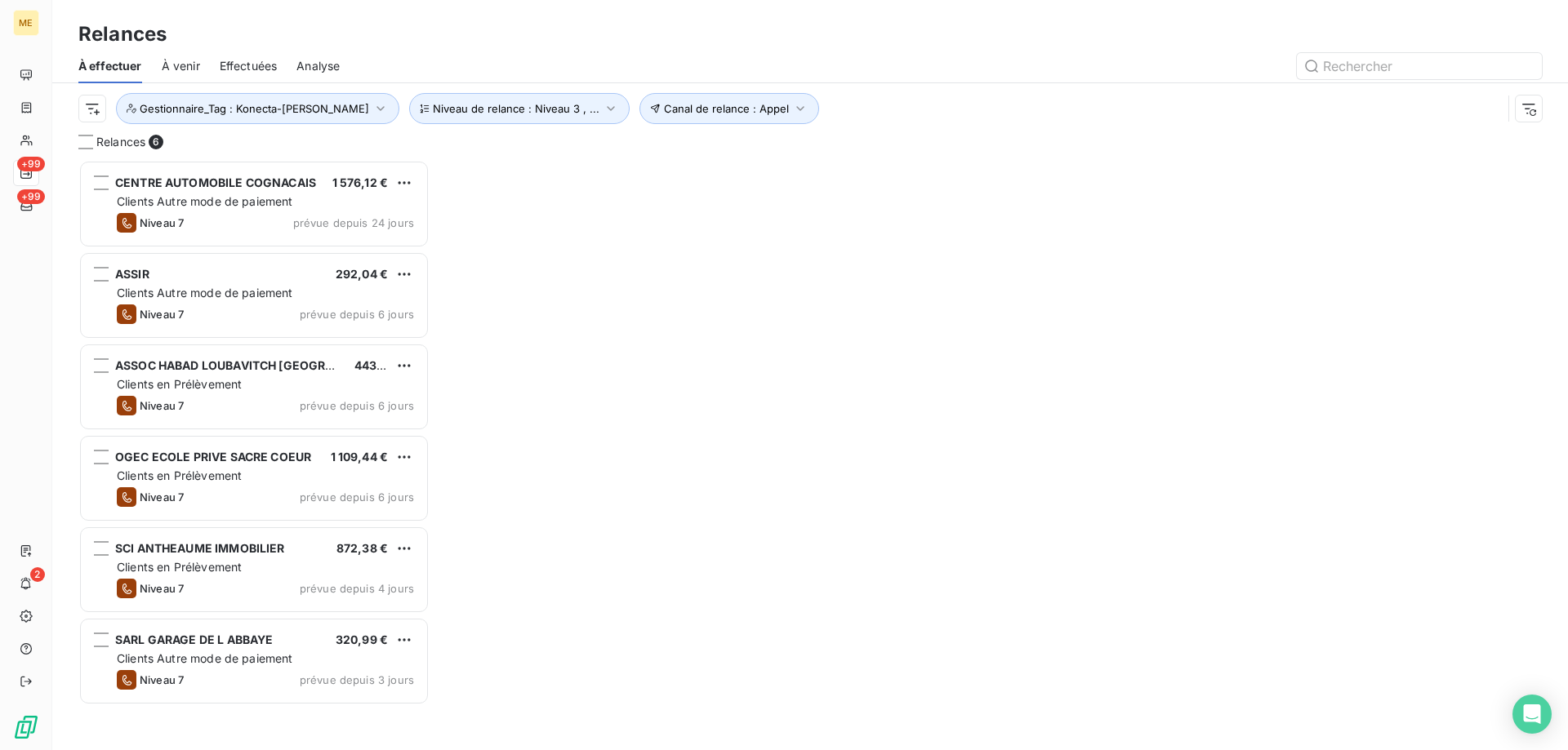
scroll to position [578, 339]
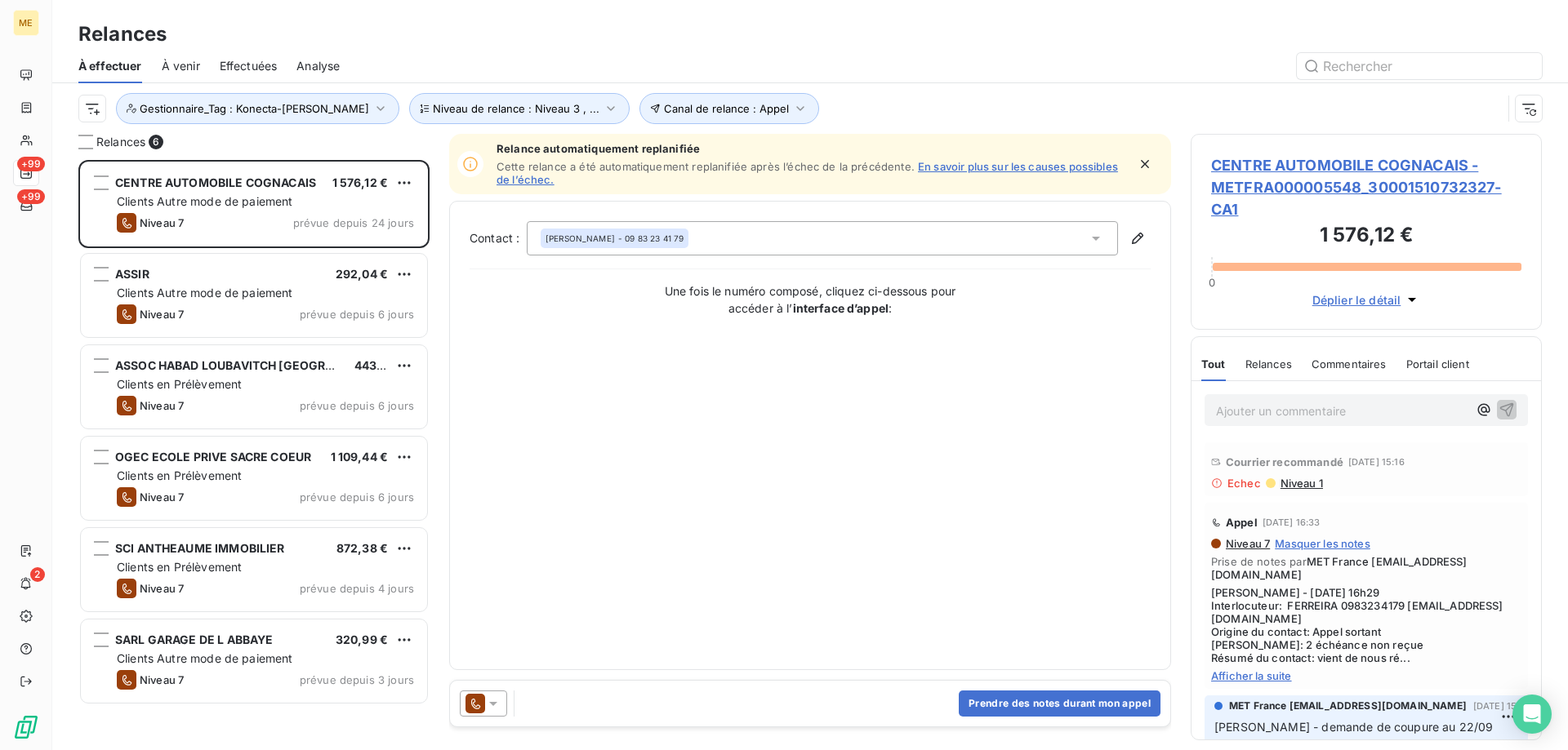
click at [1284, 166] on span "CENTRE AUTOMOBILE COGNACAIS - METFRA000005548_30001510732327-CA1" at bounding box center [1366, 187] width 310 height 66
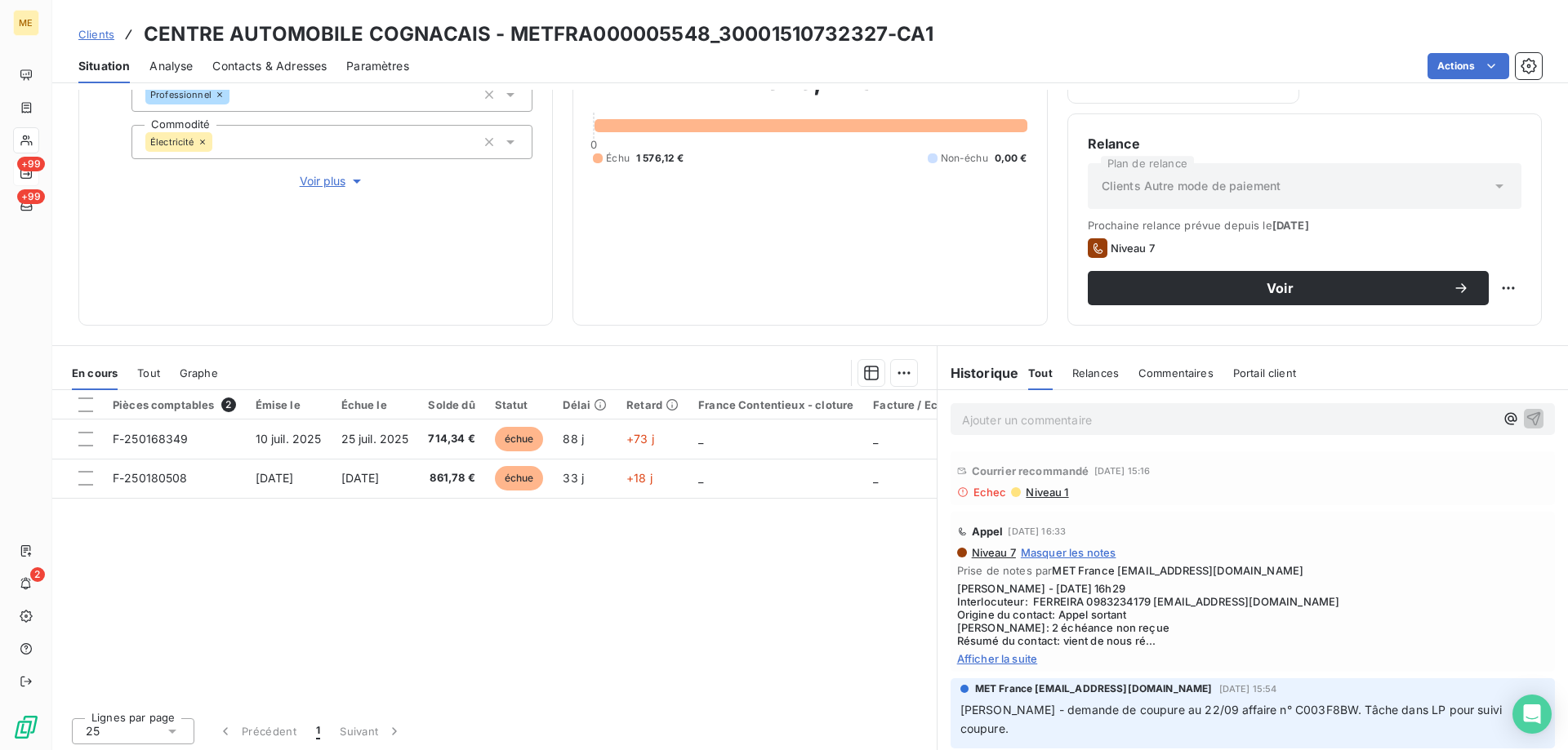
scroll to position [218, 0]
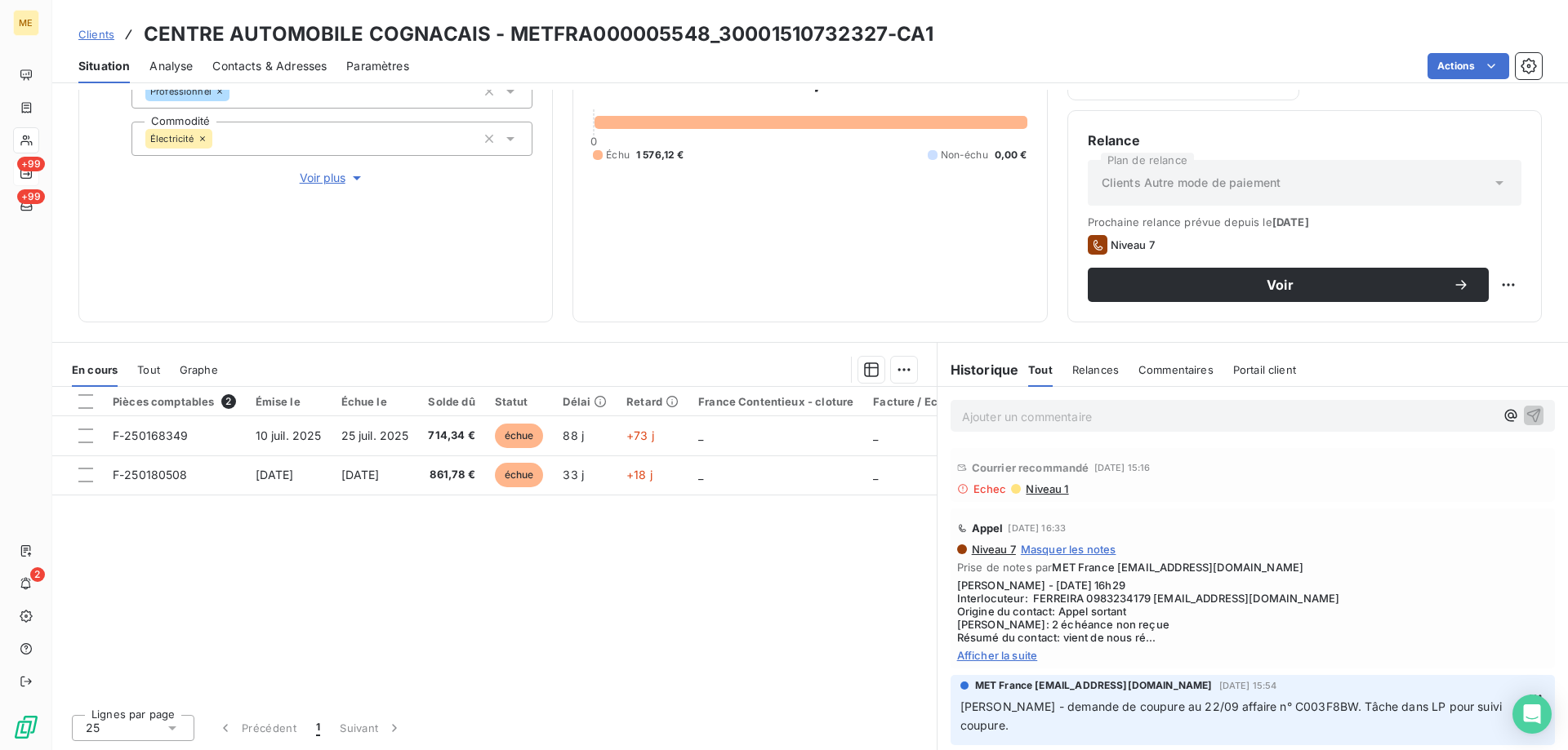
click at [1039, 486] on span "Niveau 1" at bounding box center [1046, 489] width 44 height 13
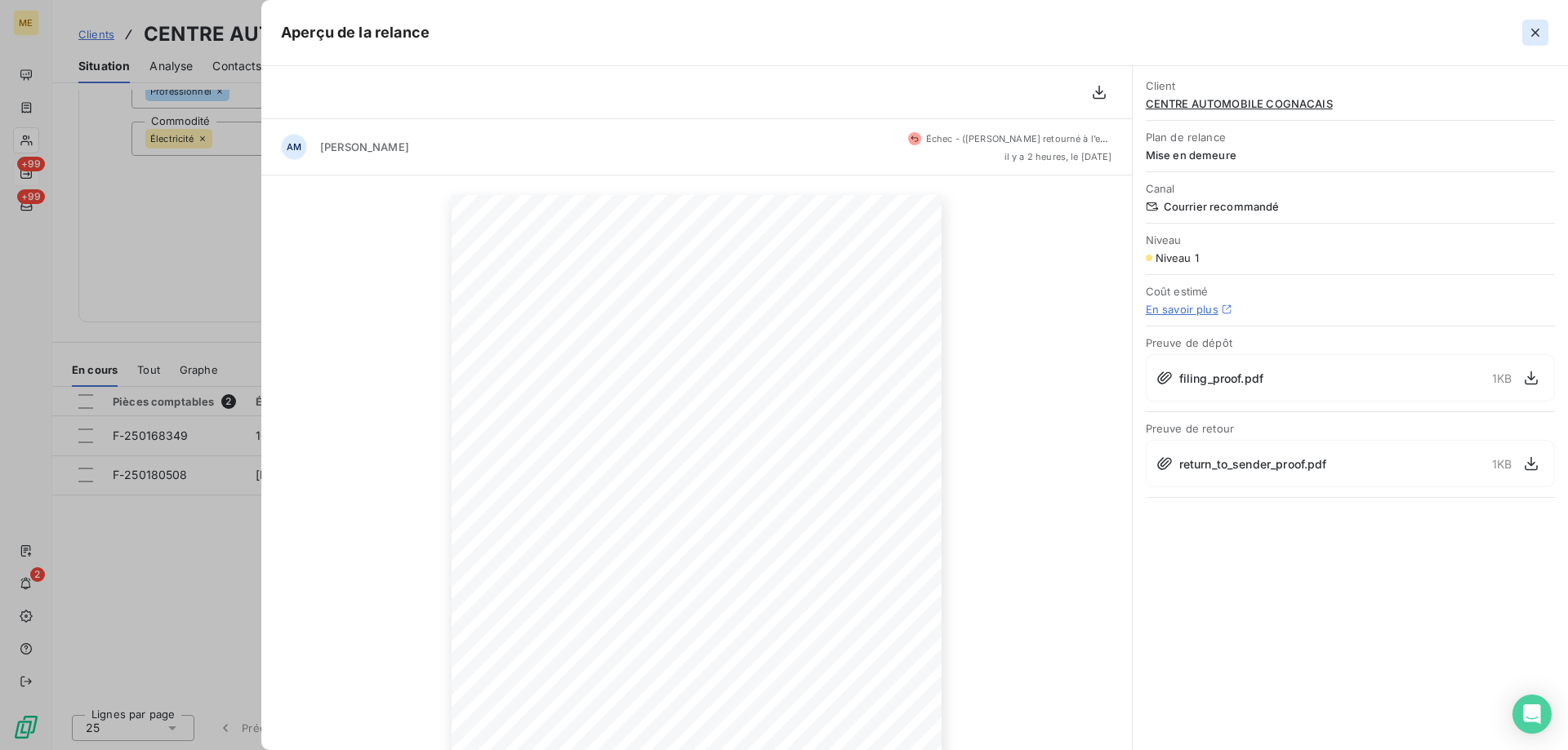
click at [1536, 33] on icon "button" at bounding box center [1535, 33] width 8 height 8
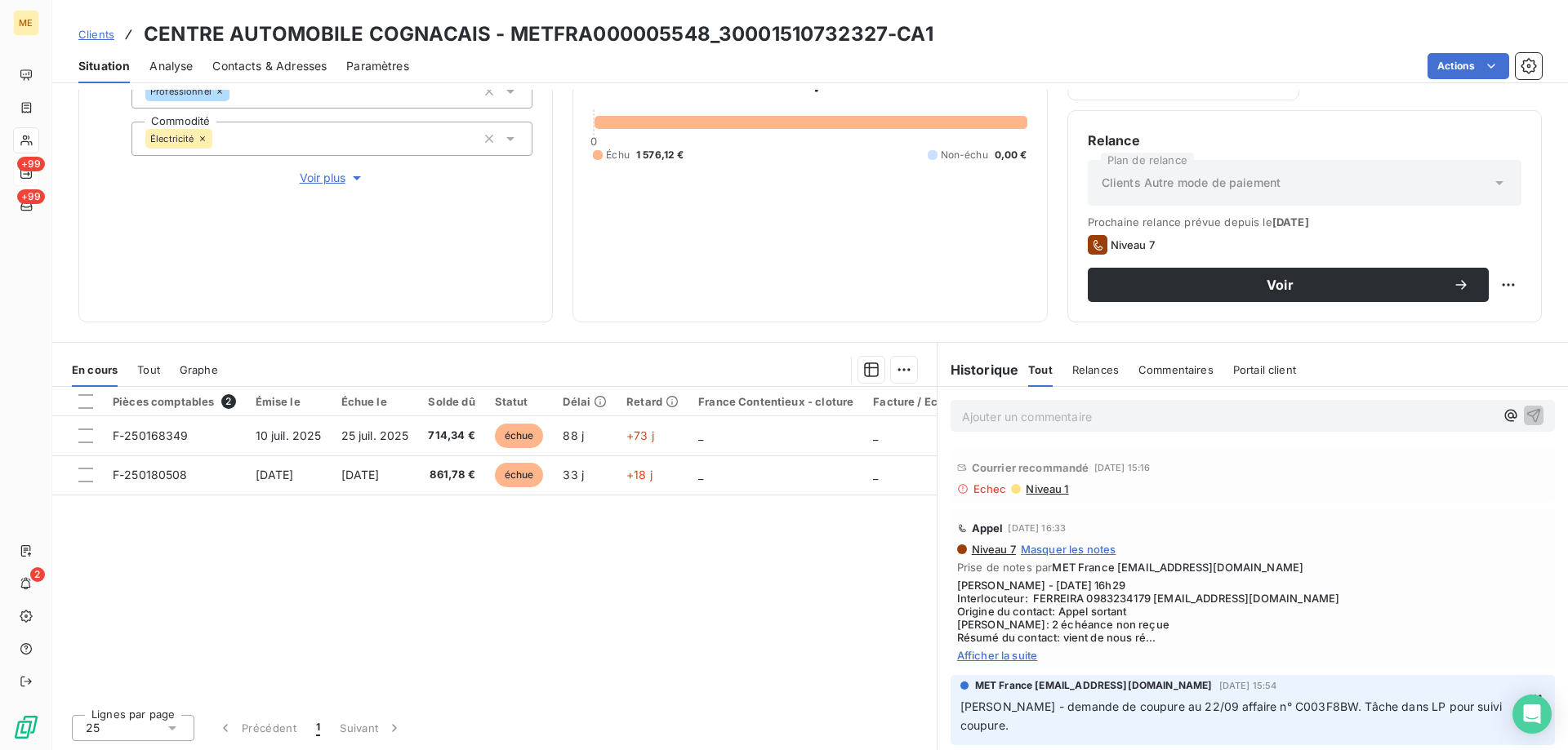
click at [978, 662] on div "Appel 19 sept. 2025, 16:33 Niveau 7 Masquer les notes Prise de notes par MET Fr…" at bounding box center [1253, 588] width 605 height 160
click at [978, 658] on span "Afficher la suite" at bounding box center [1252, 656] width 591 height 13
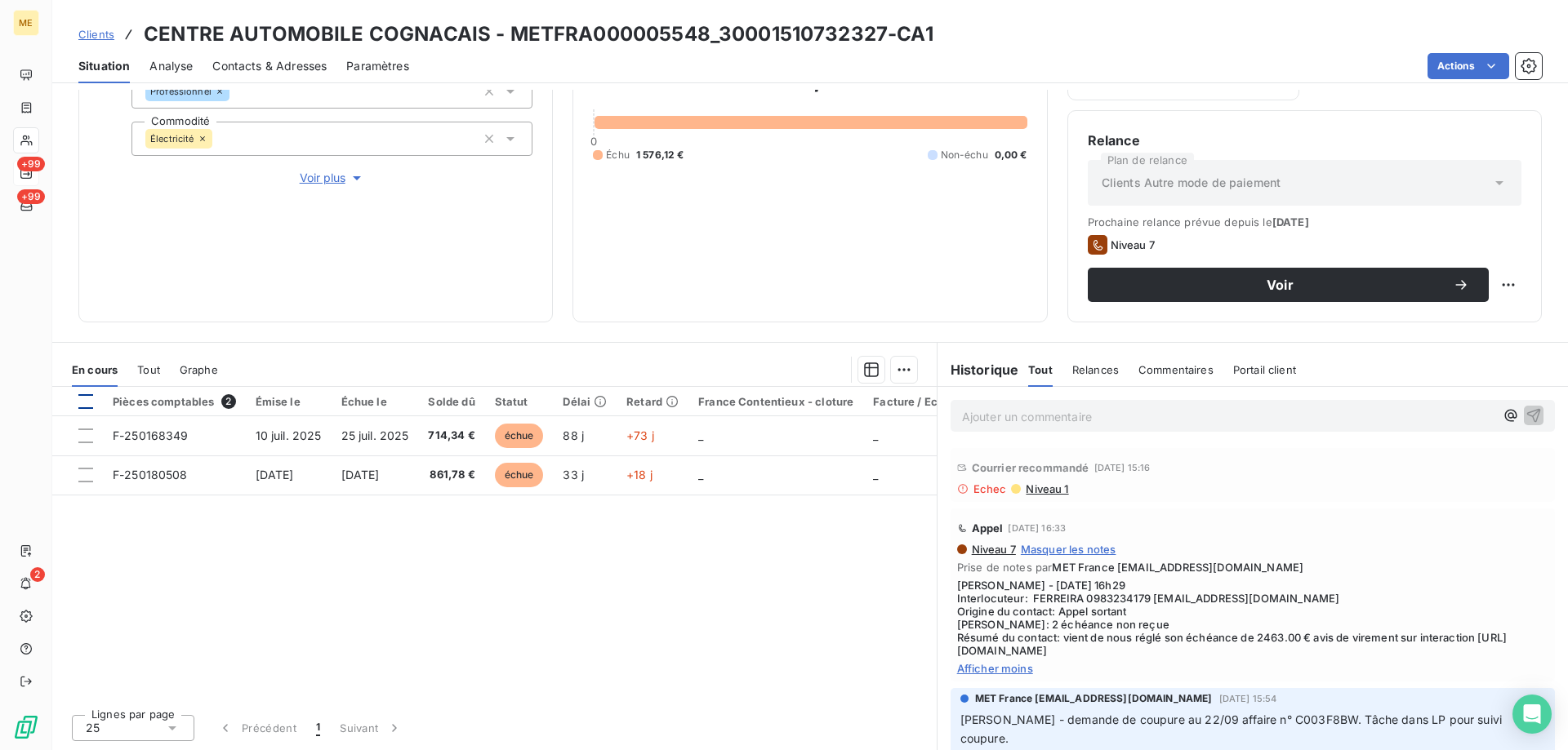
click at [86, 405] on div at bounding box center [86, 402] width 15 height 15
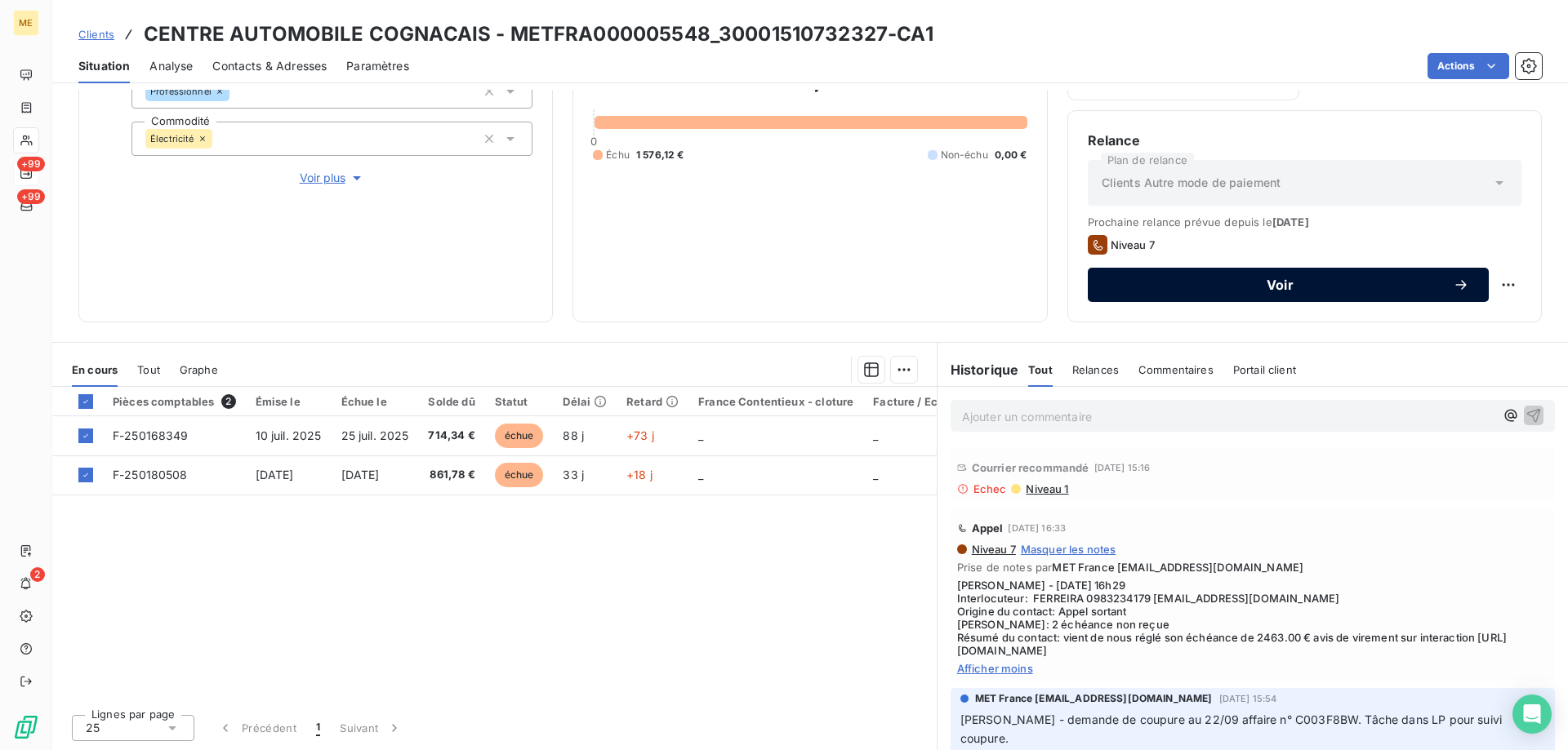
click at [1303, 281] on span "Voir" at bounding box center [1279, 285] width 345 height 13
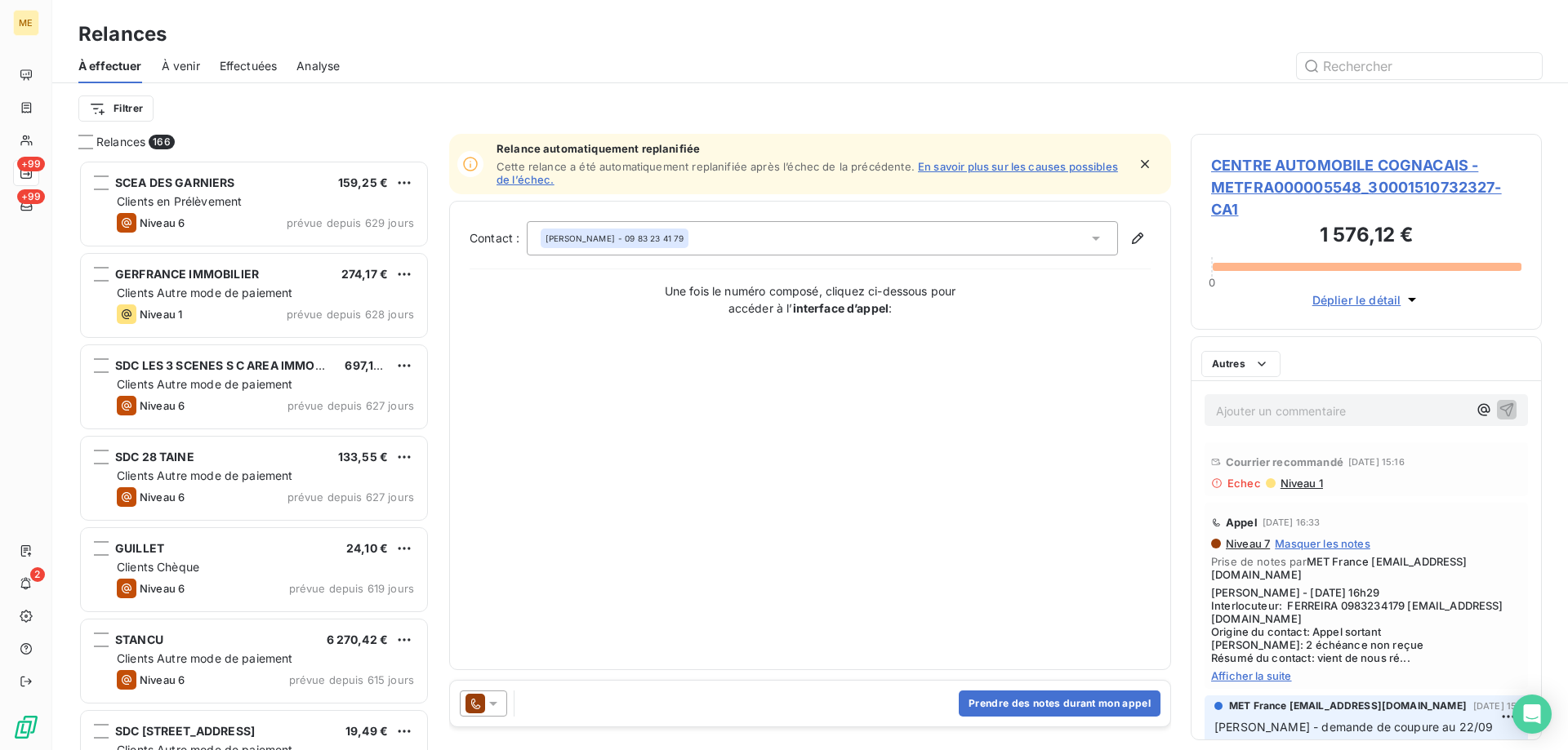
scroll to position [578, 339]
click at [499, 707] on icon at bounding box center [493, 704] width 17 height 17
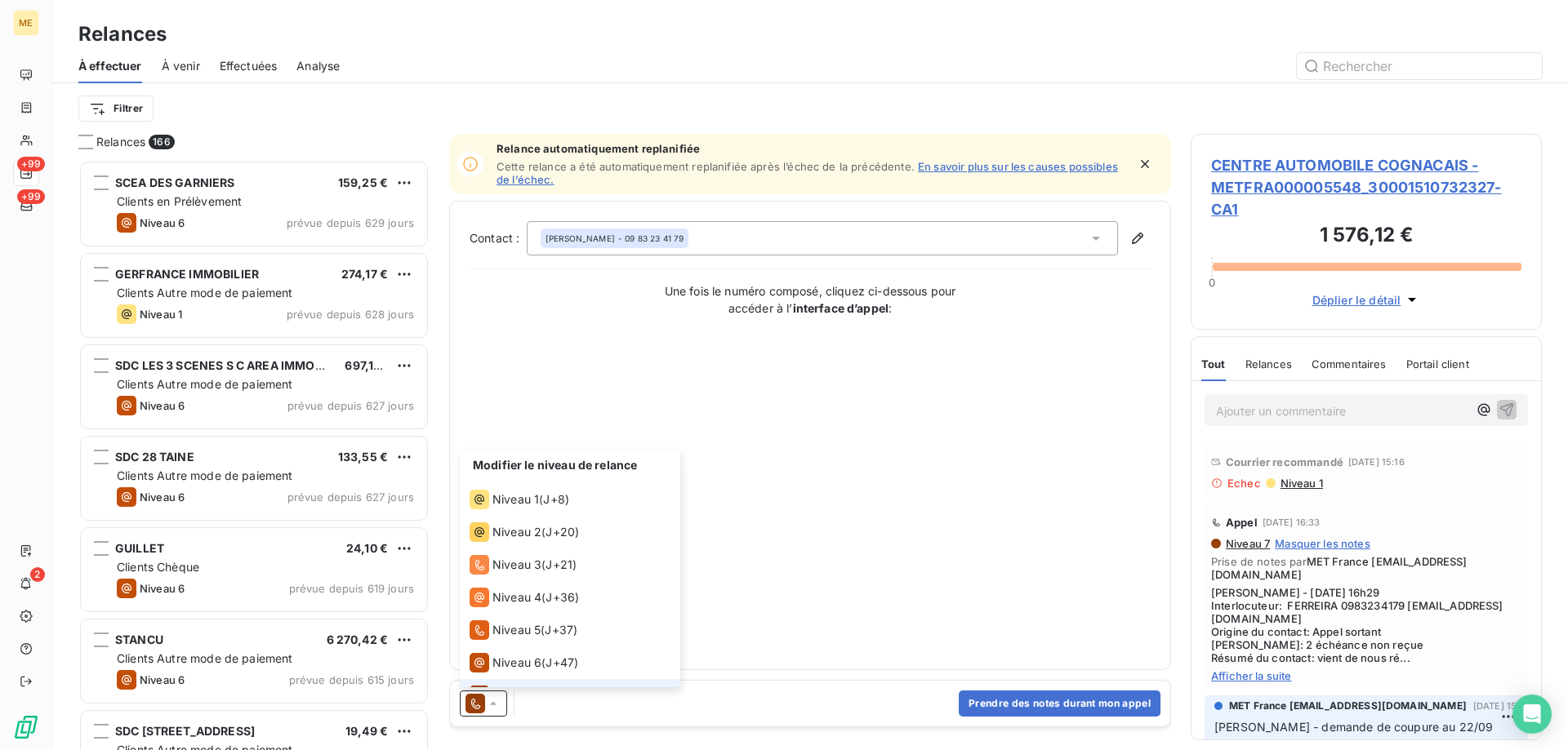
scroll to position [24, 0]
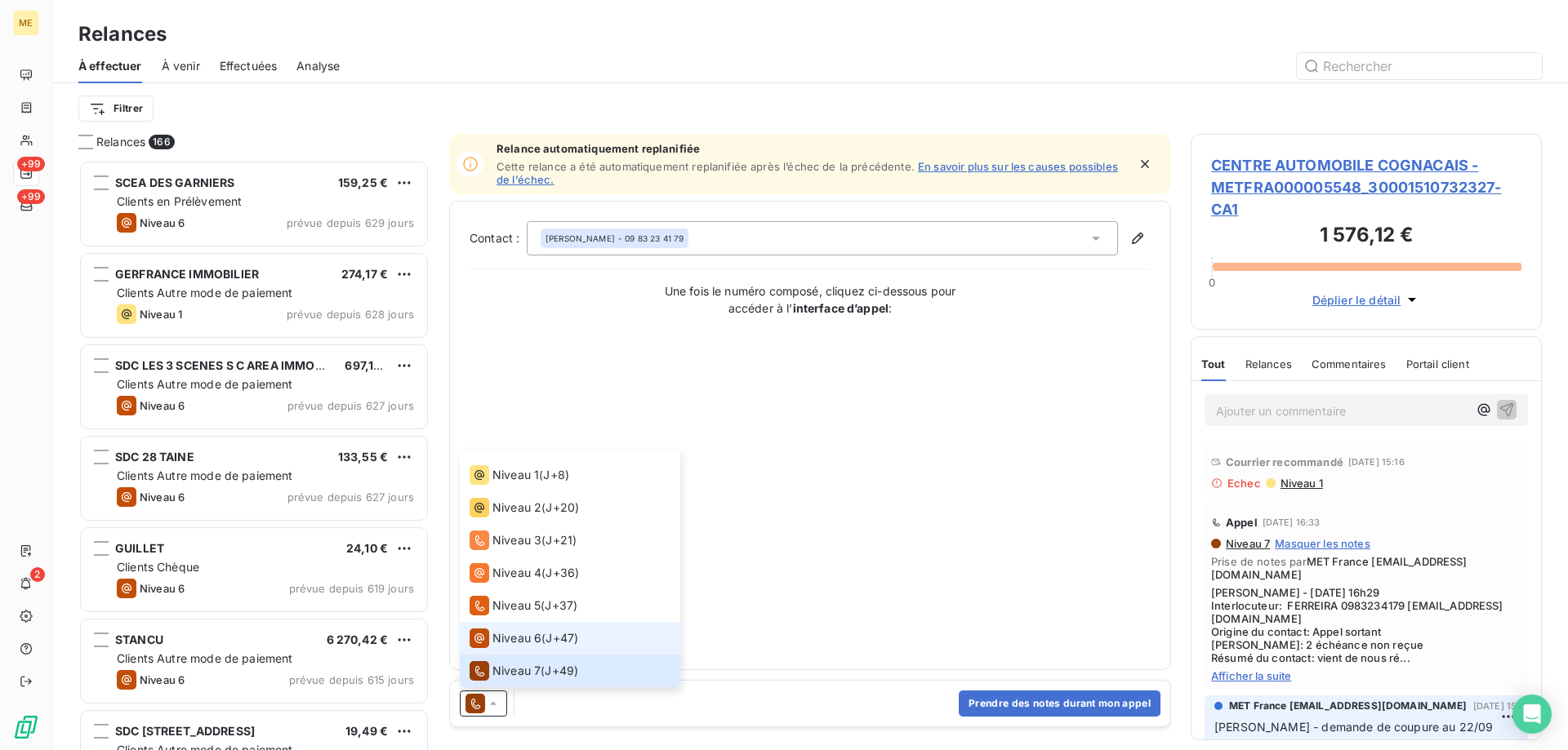
click at [498, 638] on span "Niveau 6" at bounding box center [517, 639] width 49 height 17
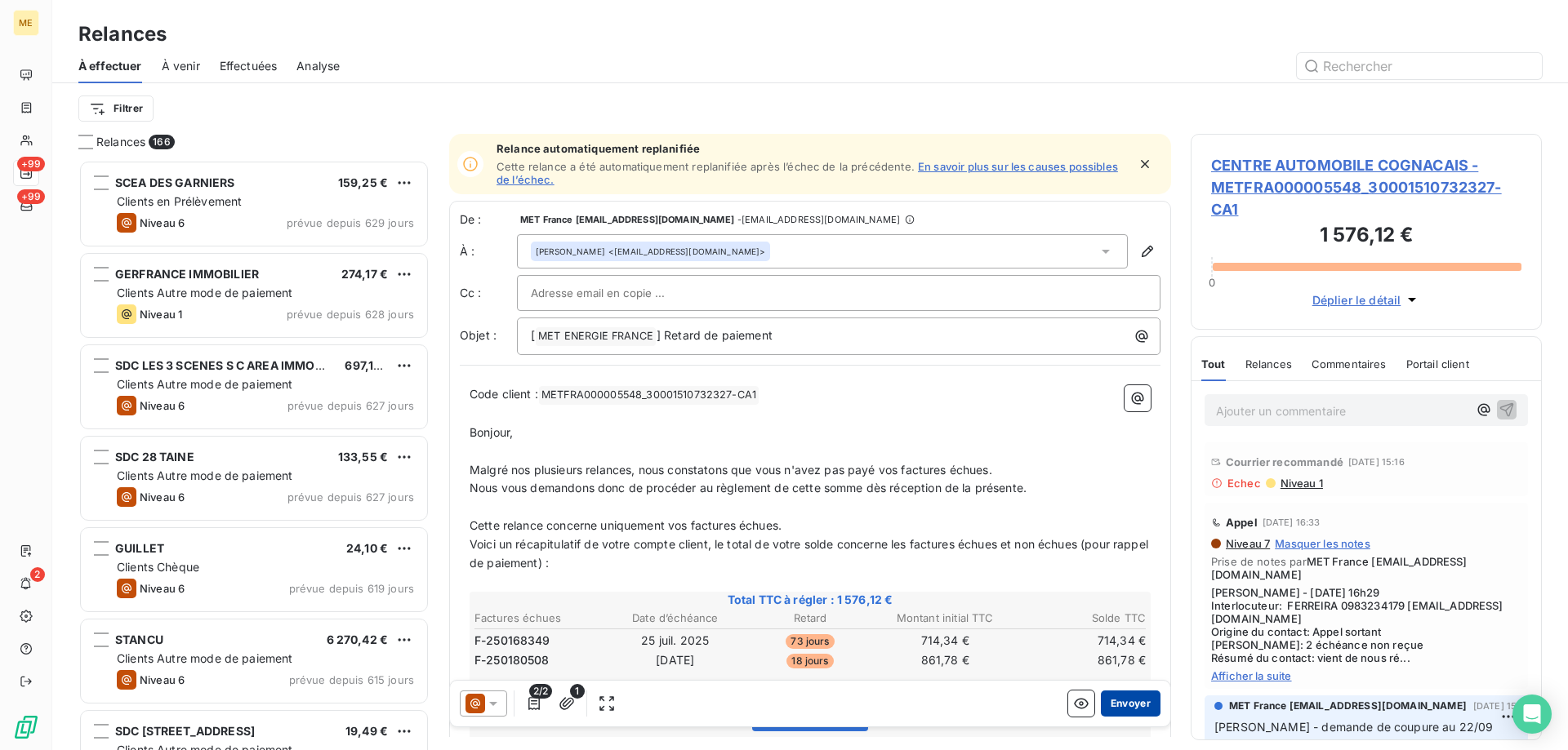
click at [1119, 707] on button "Envoyer" at bounding box center [1130, 703] width 59 height 26
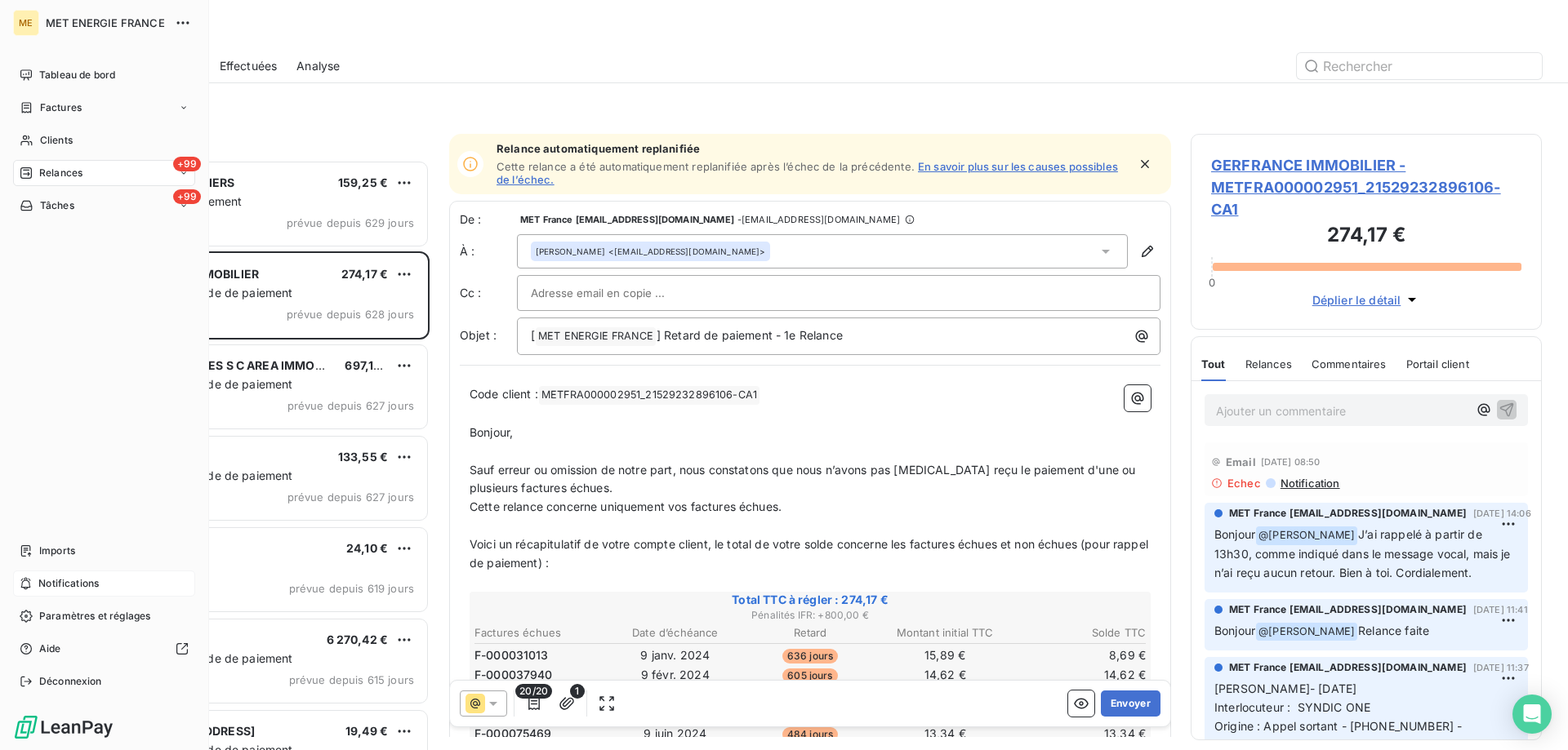
click at [71, 584] on span "Notifications" at bounding box center [69, 584] width 60 height 15
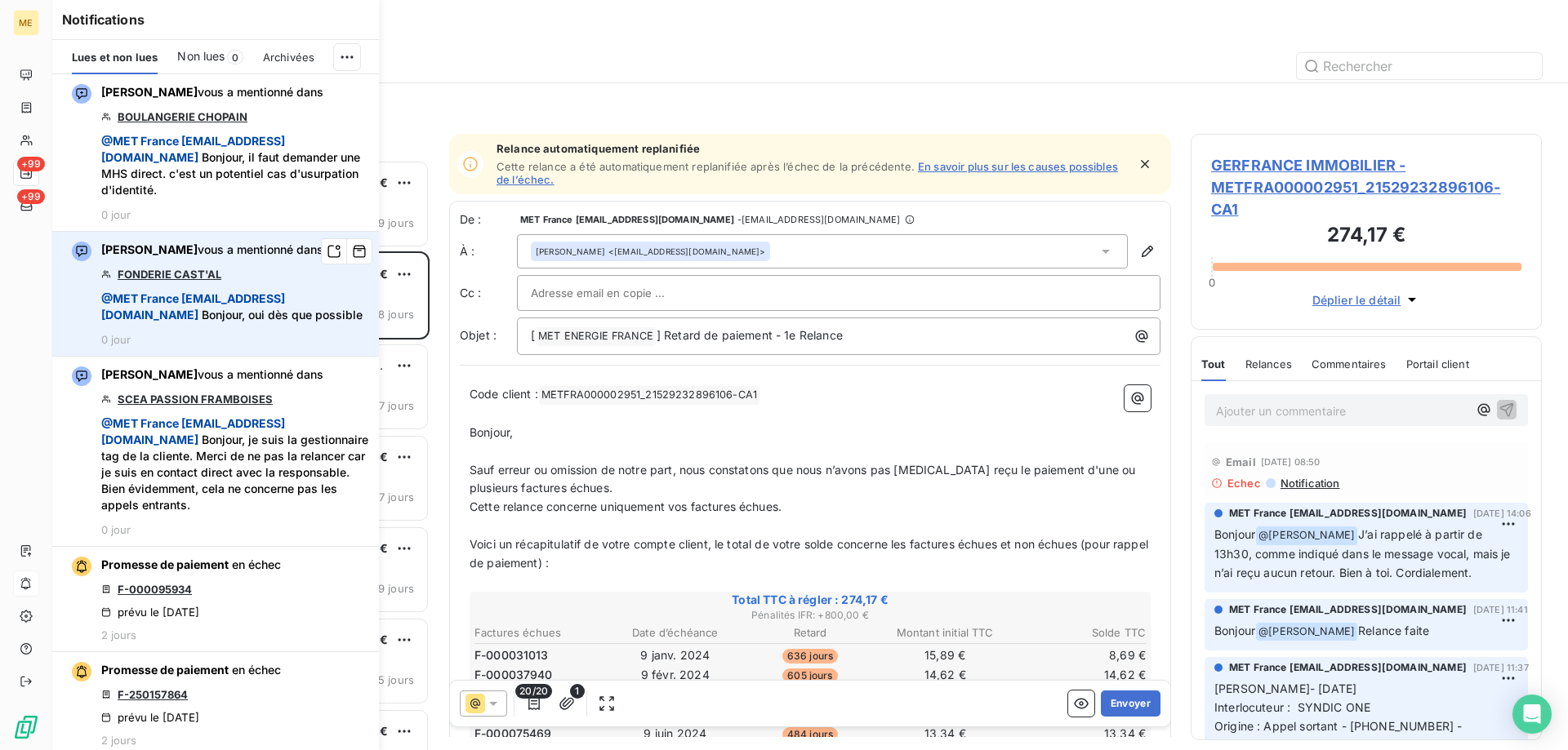
click at [147, 273] on link "FONDERIE CAST'AL" at bounding box center [170, 274] width 104 height 13
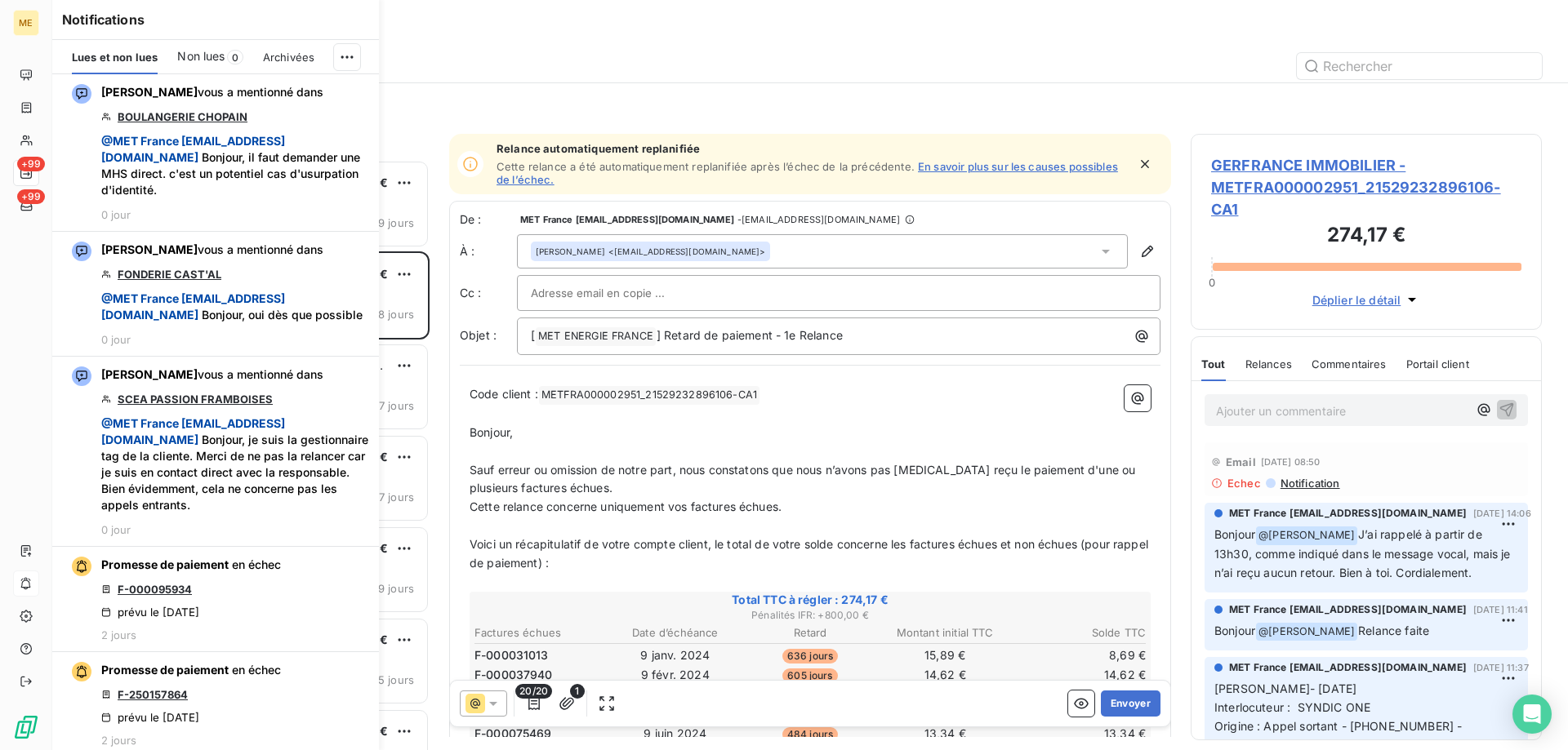
click at [702, 79] on div at bounding box center [951, 65] width 1182 height 26
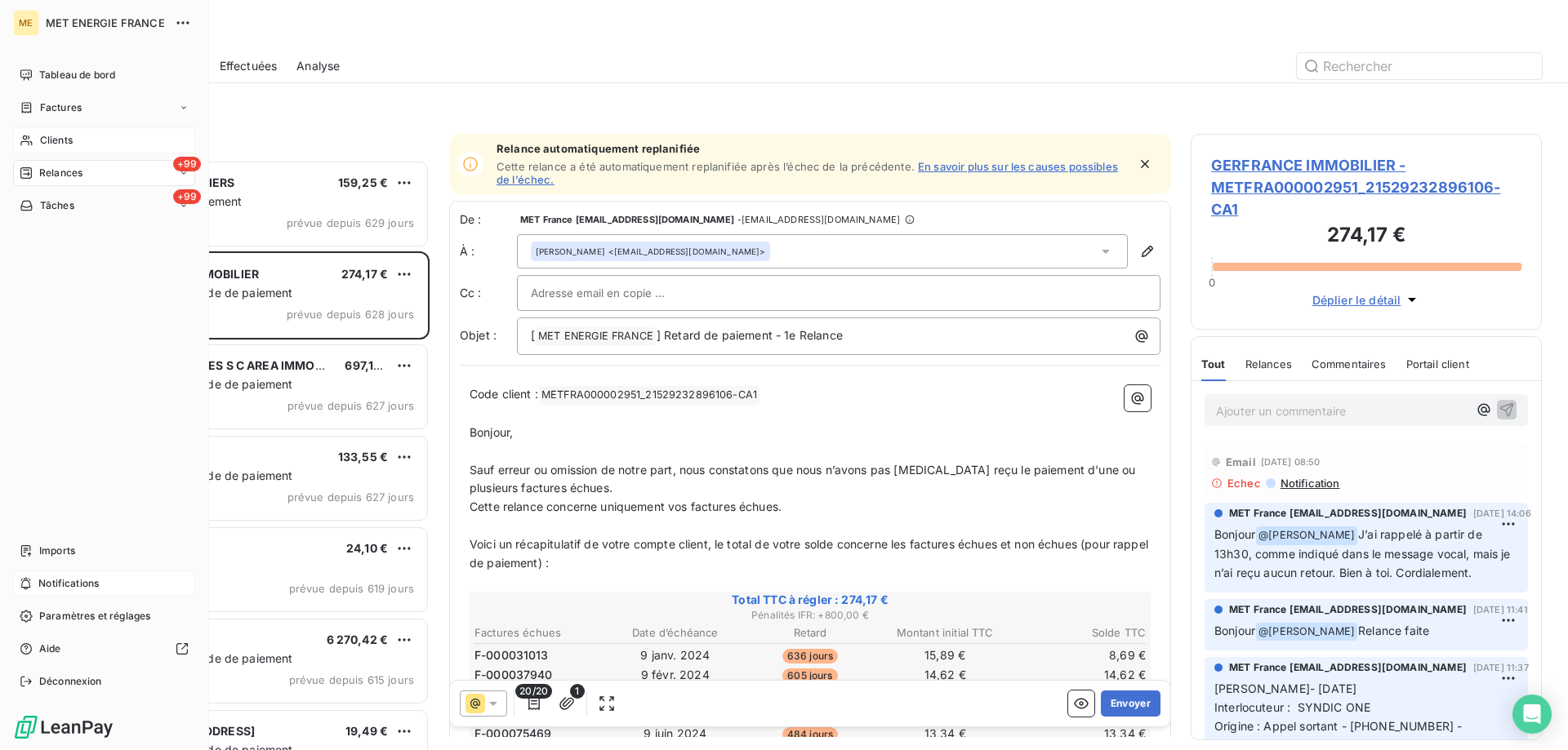
click at [45, 138] on span "Clients" at bounding box center [56, 140] width 33 height 15
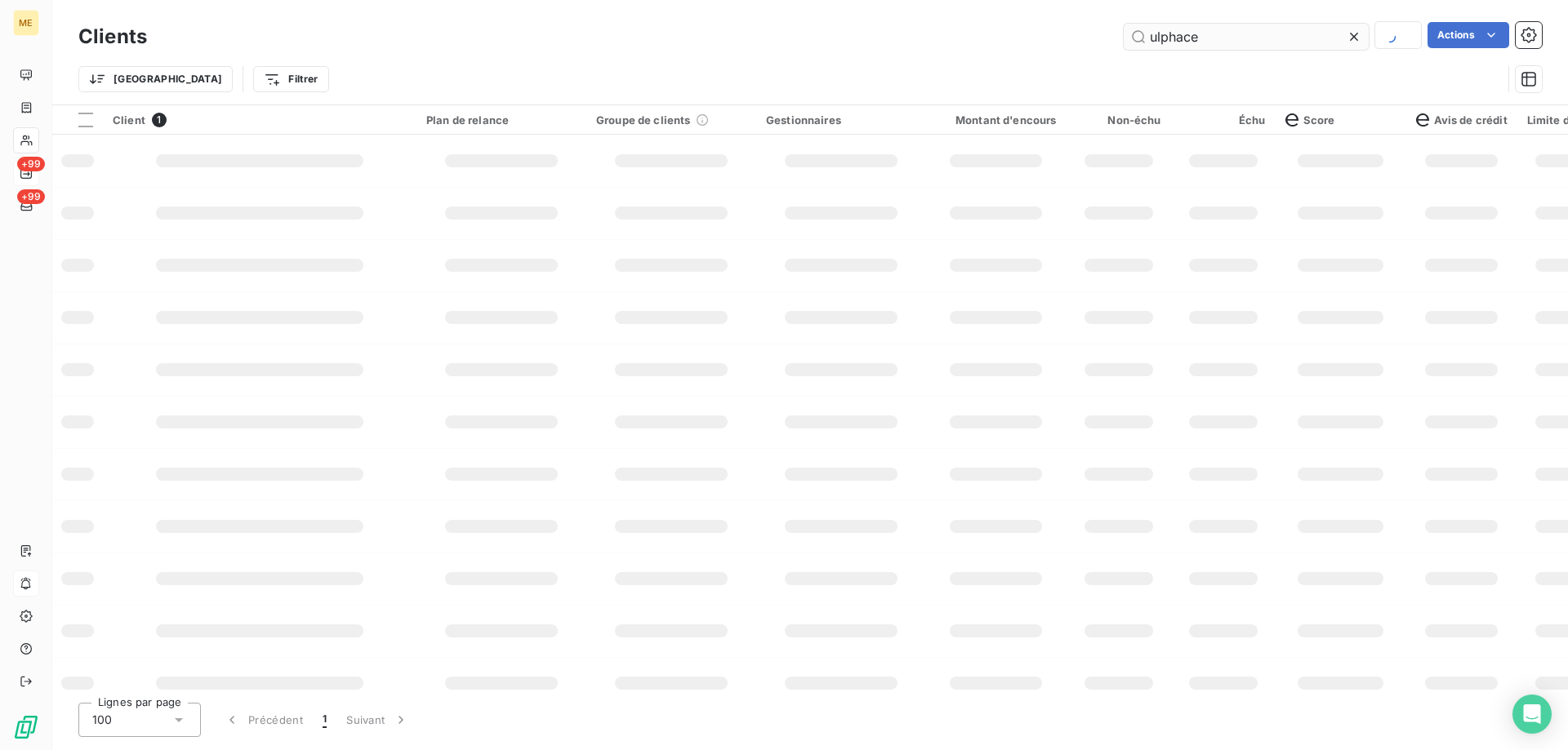
click at [1237, 41] on input "ulphace" at bounding box center [1246, 36] width 245 height 26
click at [1233, 40] on input "ulphace" at bounding box center [1246, 36] width 245 height 26
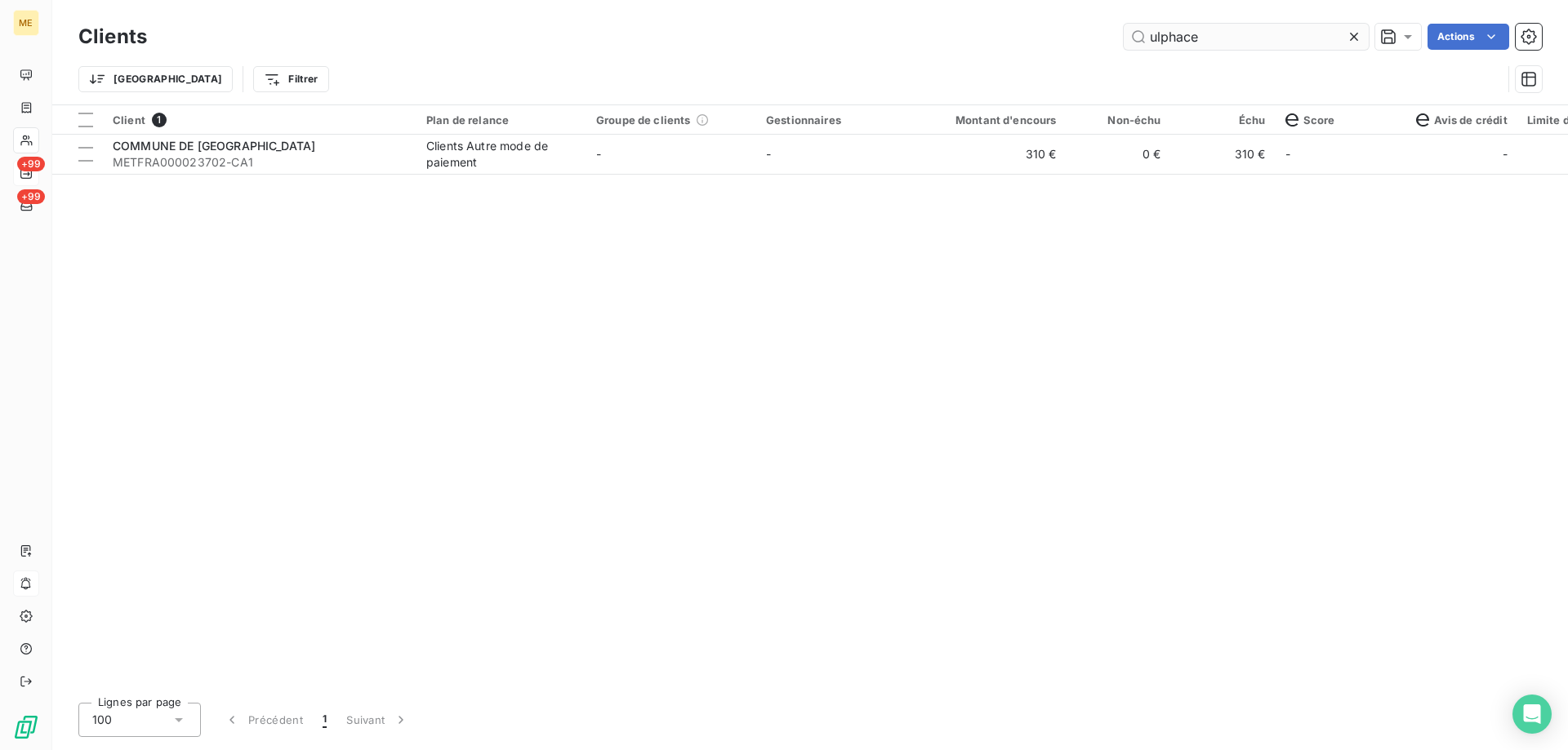
click at [1233, 40] on input "ulphace" at bounding box center [1246, 36] width 245 height 26
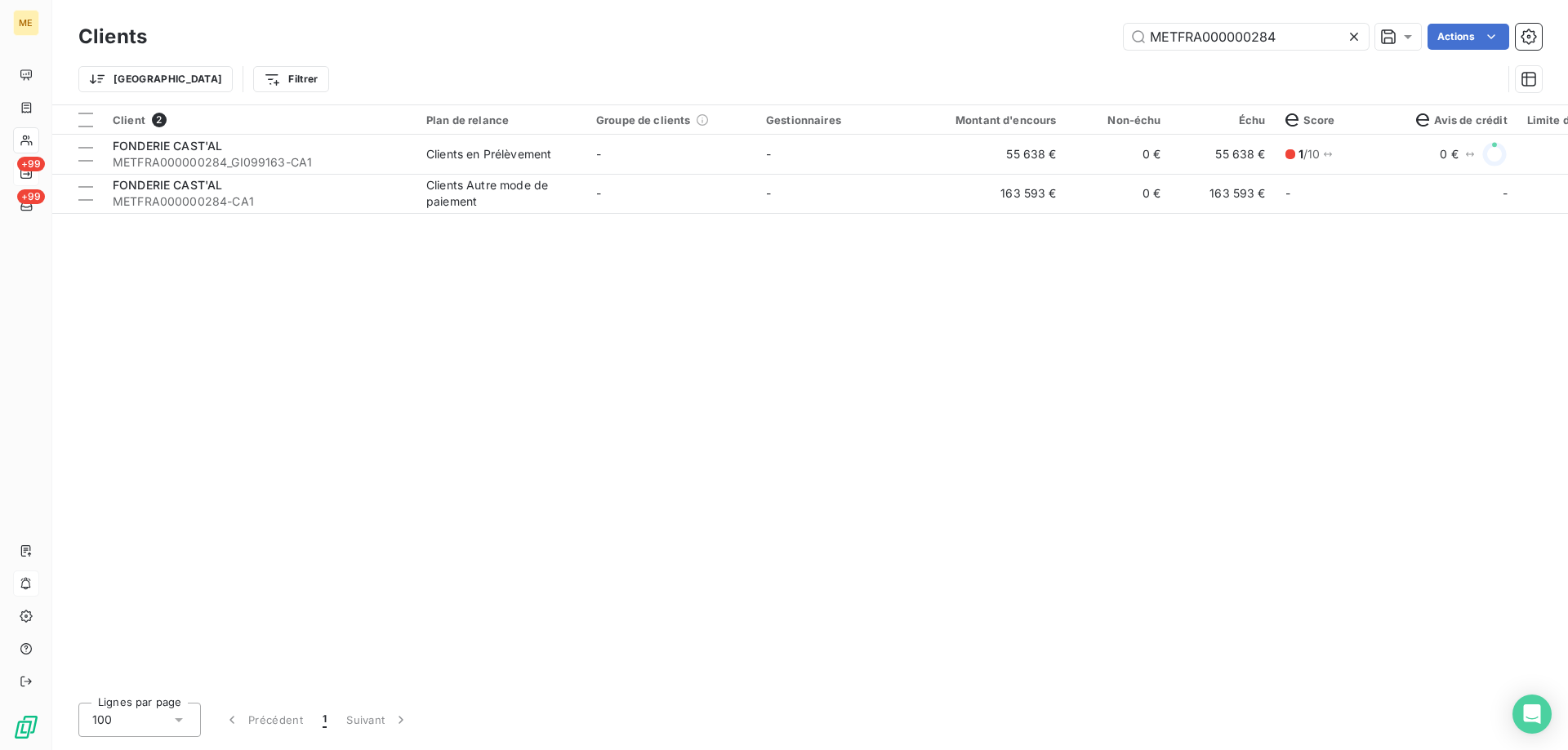
type input "METFRA000000284"
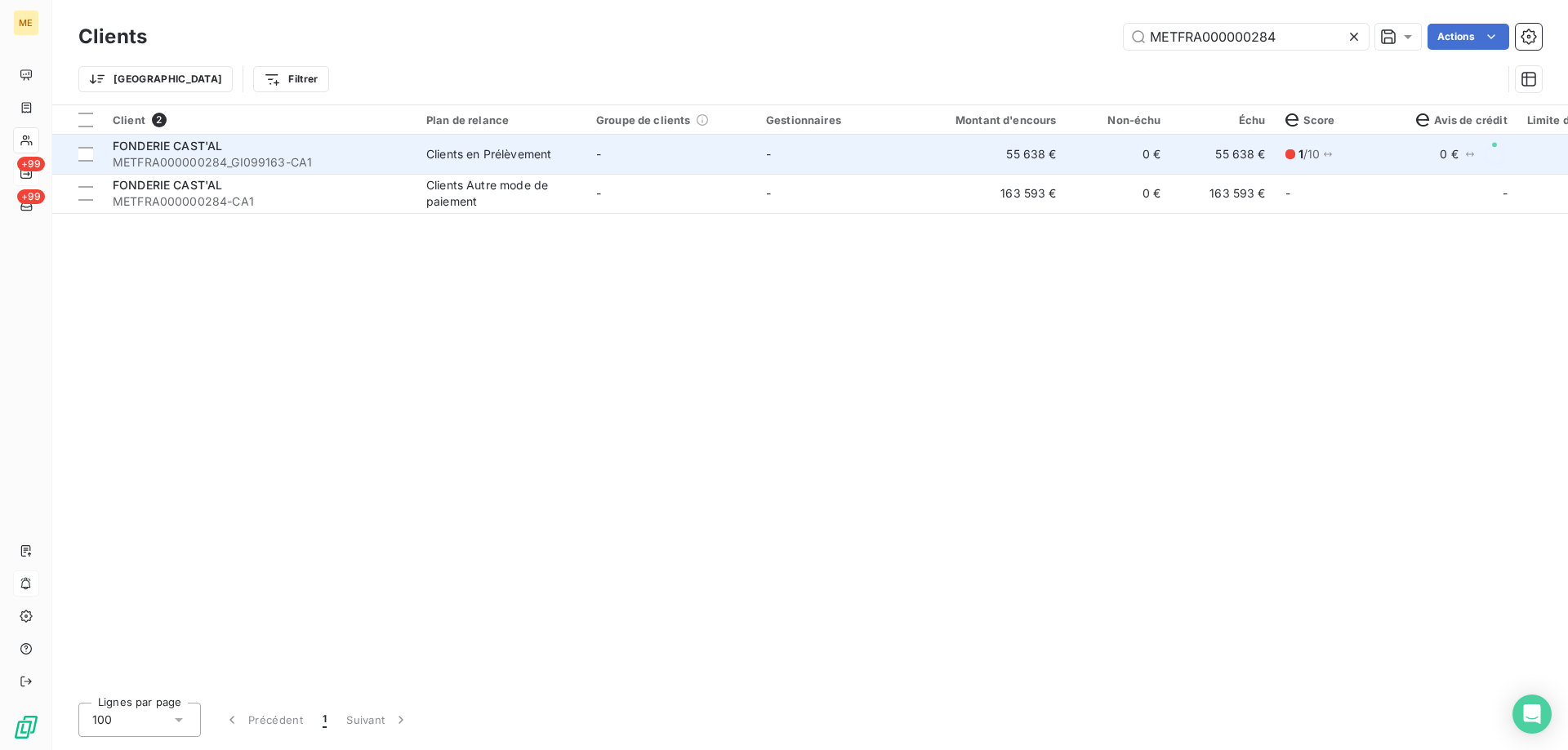
click at [196, 158] on span "METFRA000000284_GI099163-CA1" at bounding box center [260, 163] width 294 height 17
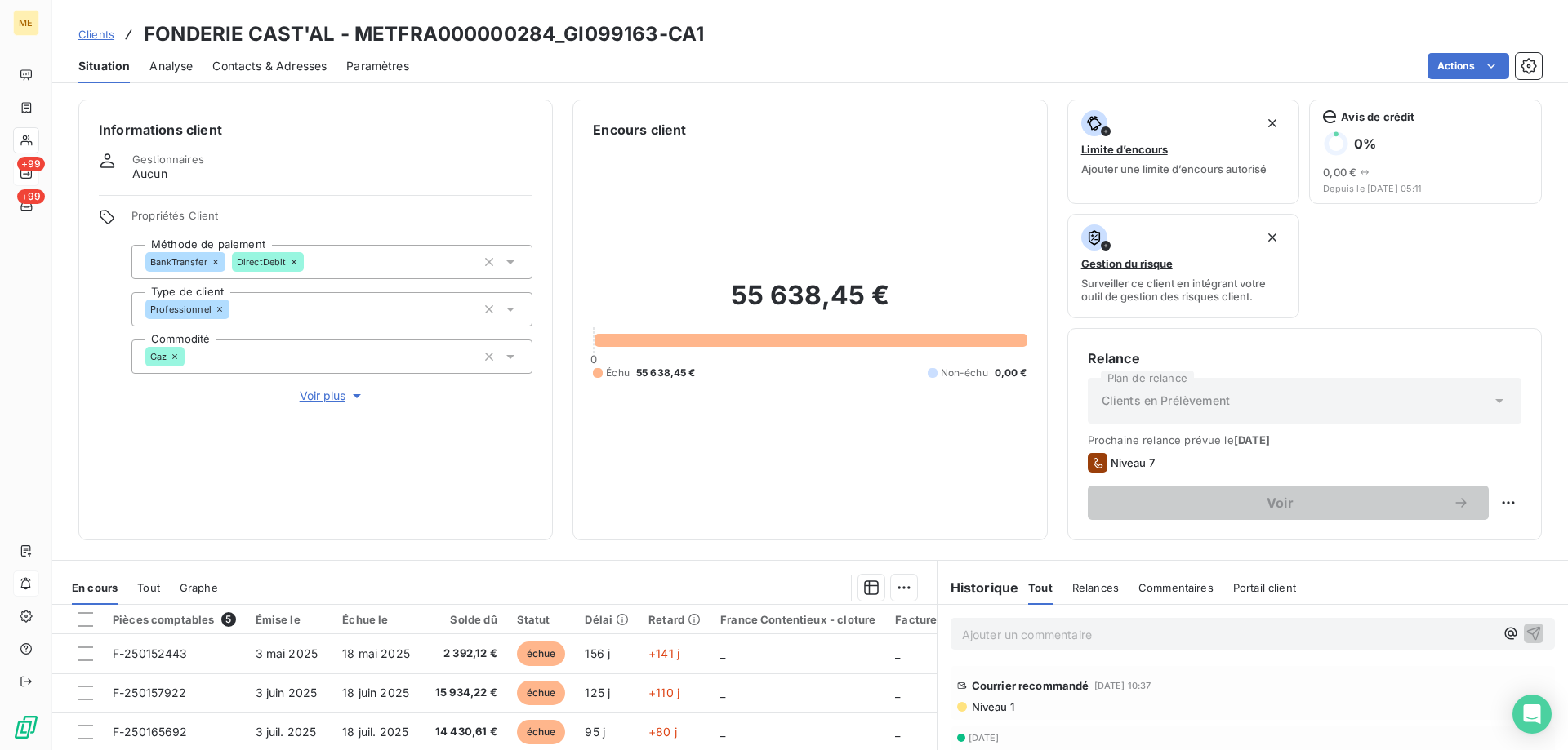
click at [312, 388] on span "Voir plus" at bounding box center [332, 396] width 65 height 17
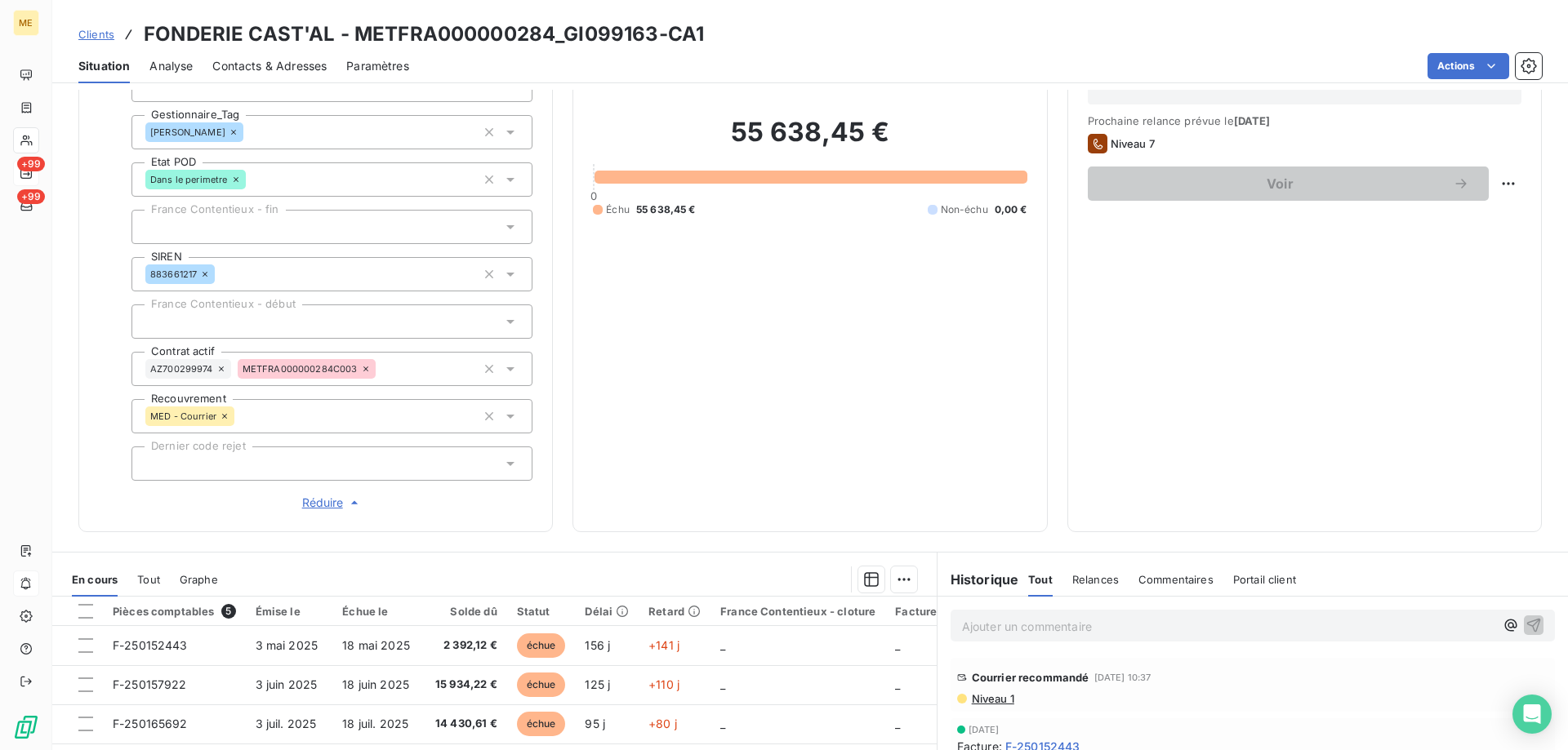
scroll to position [327, 0]
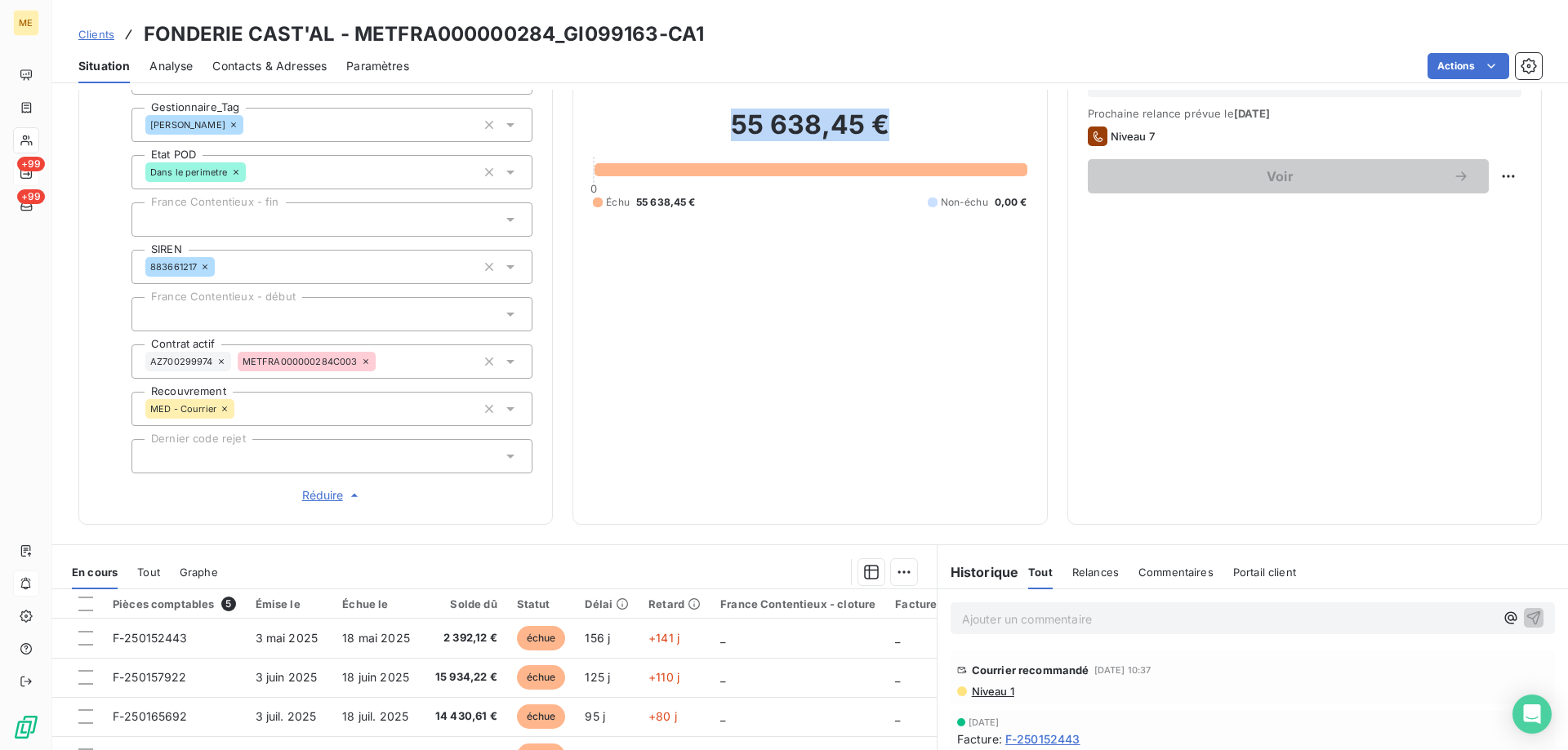
drag, startPoint x: 732, startPoint y: 128, endPoint x: 887, endPoint y: 121, distance: 155.2
click at [887, 121] on h2 "55 638,45 €" at bounding box center [810, 133] width 434 height 49
copy h2 "55 638,45 €"
click at [88, 36] on span "Clients" at bounding box center [96, 34] width 36 height 13
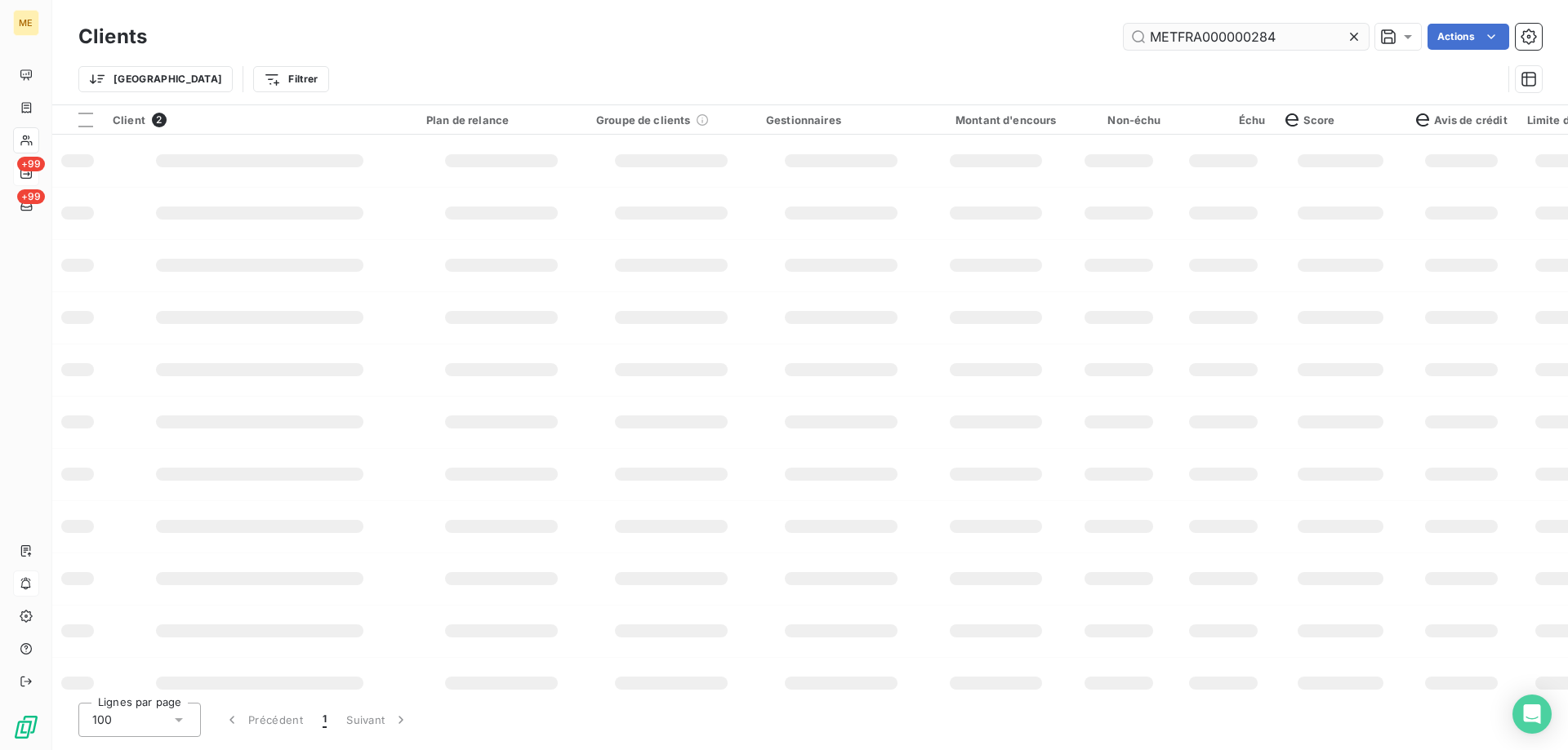
click at [1221, 38] on input "METFRA000000284" at bounding box center [1246, 36] width 245 height 26
type input "giner"
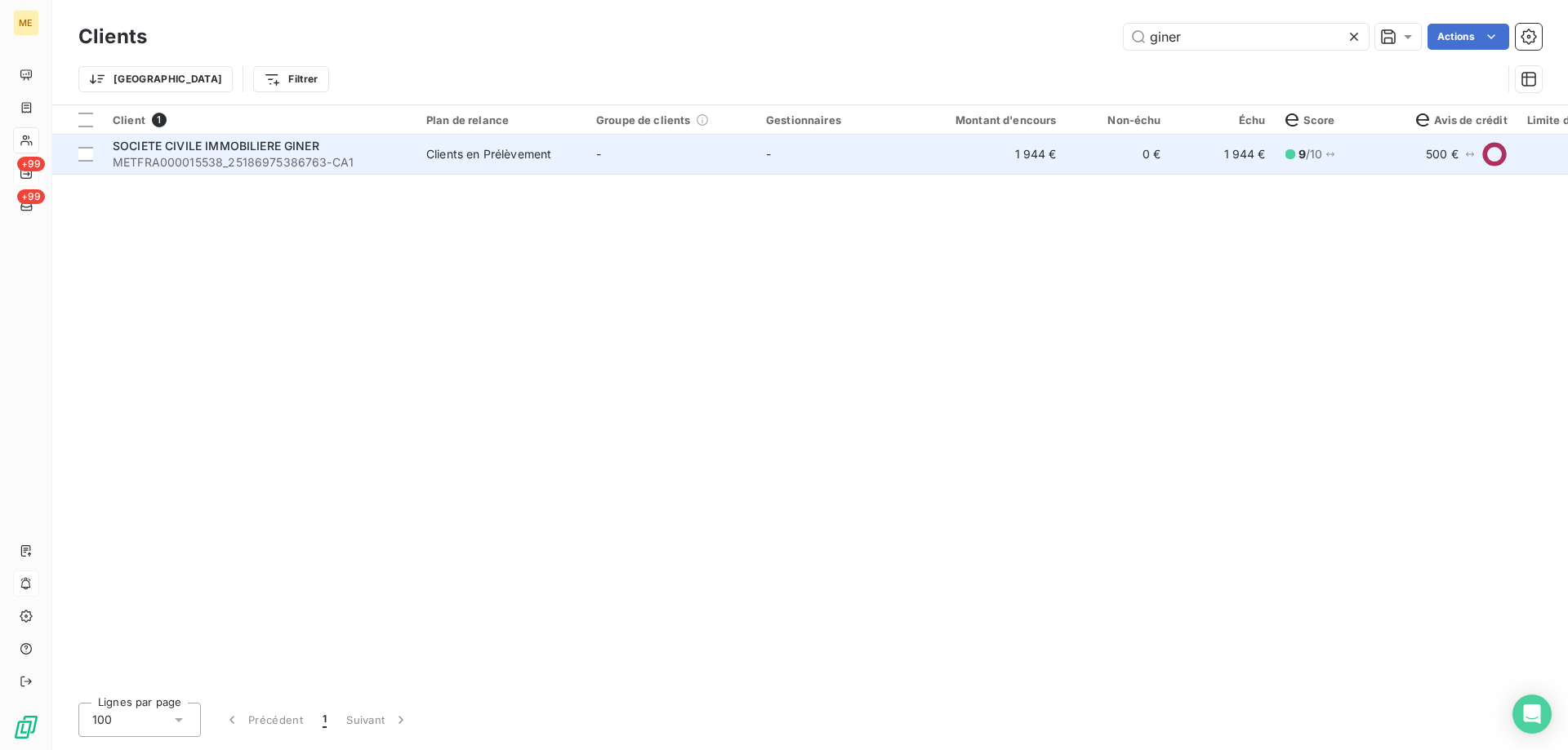
click at [258, 162] on span "METFRA000015538_25186975386763-CA1" at bounding box center [260, 163] width 294 height 17
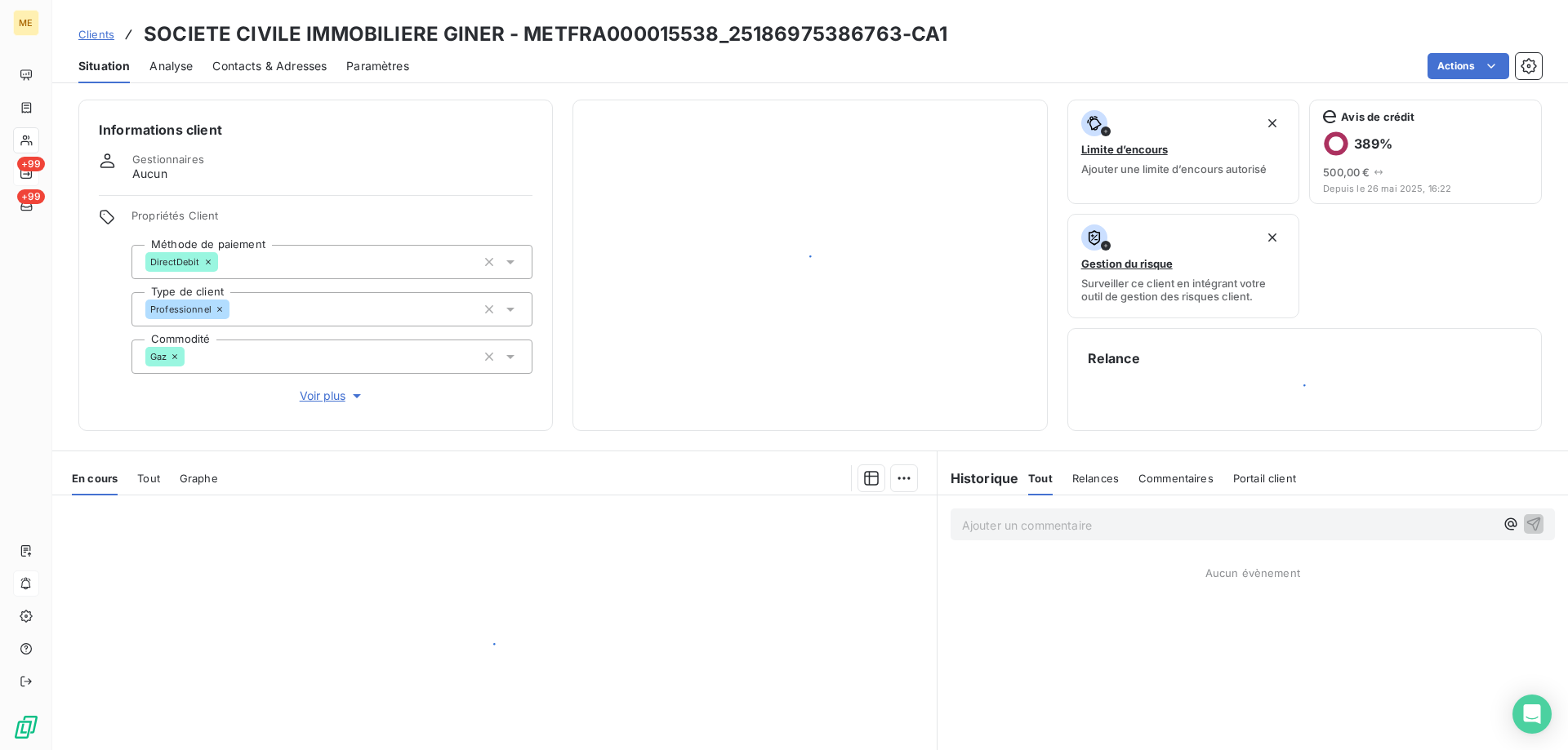
click at [324, 390] on span "Voir plus" at bounding box center [332, 396] width 65 height 17
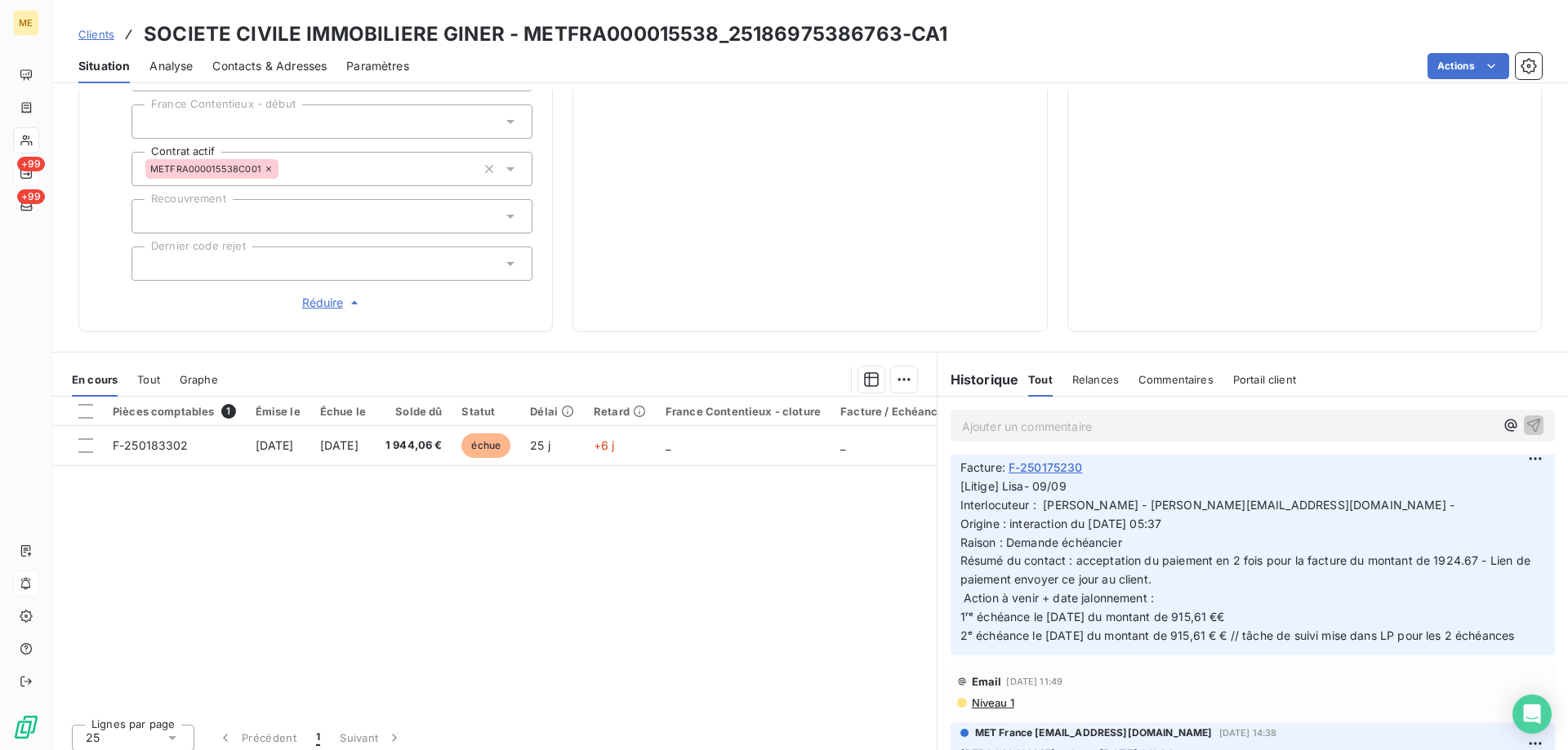
scroll to position [163, 0]
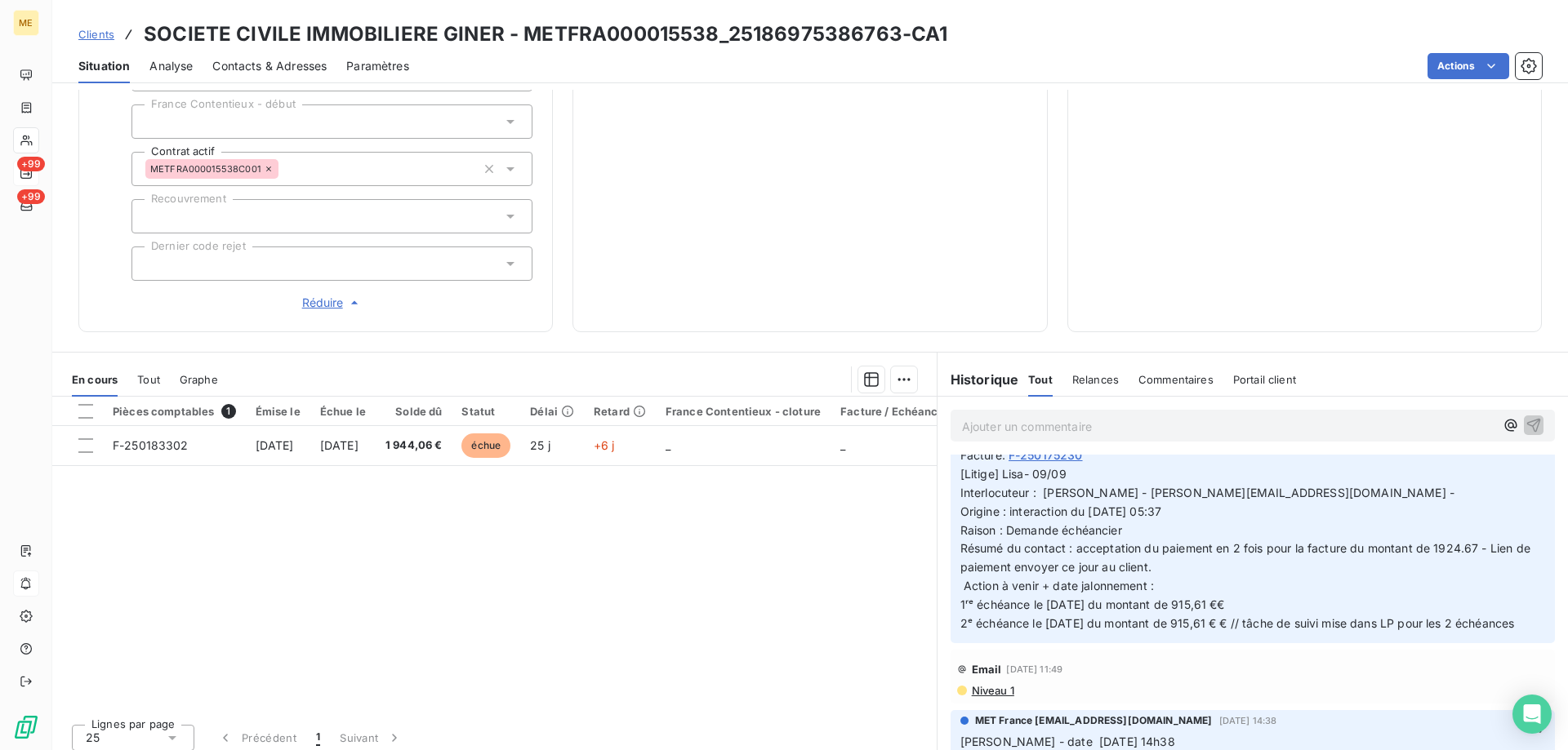
click at [139, 373] on span "Tout" at bounding box center [148, 380] width 23 height 13
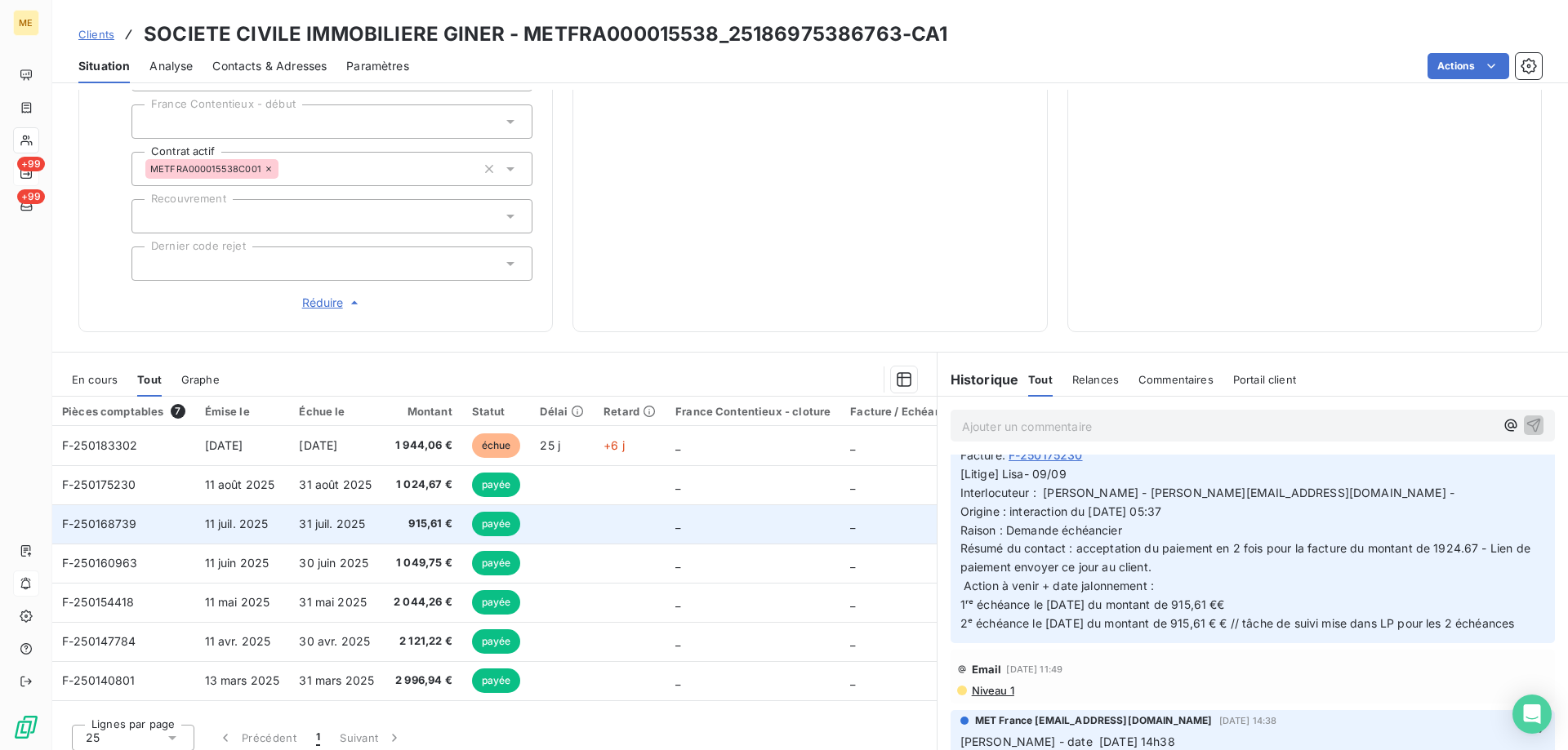
scroll to position [437, 0]
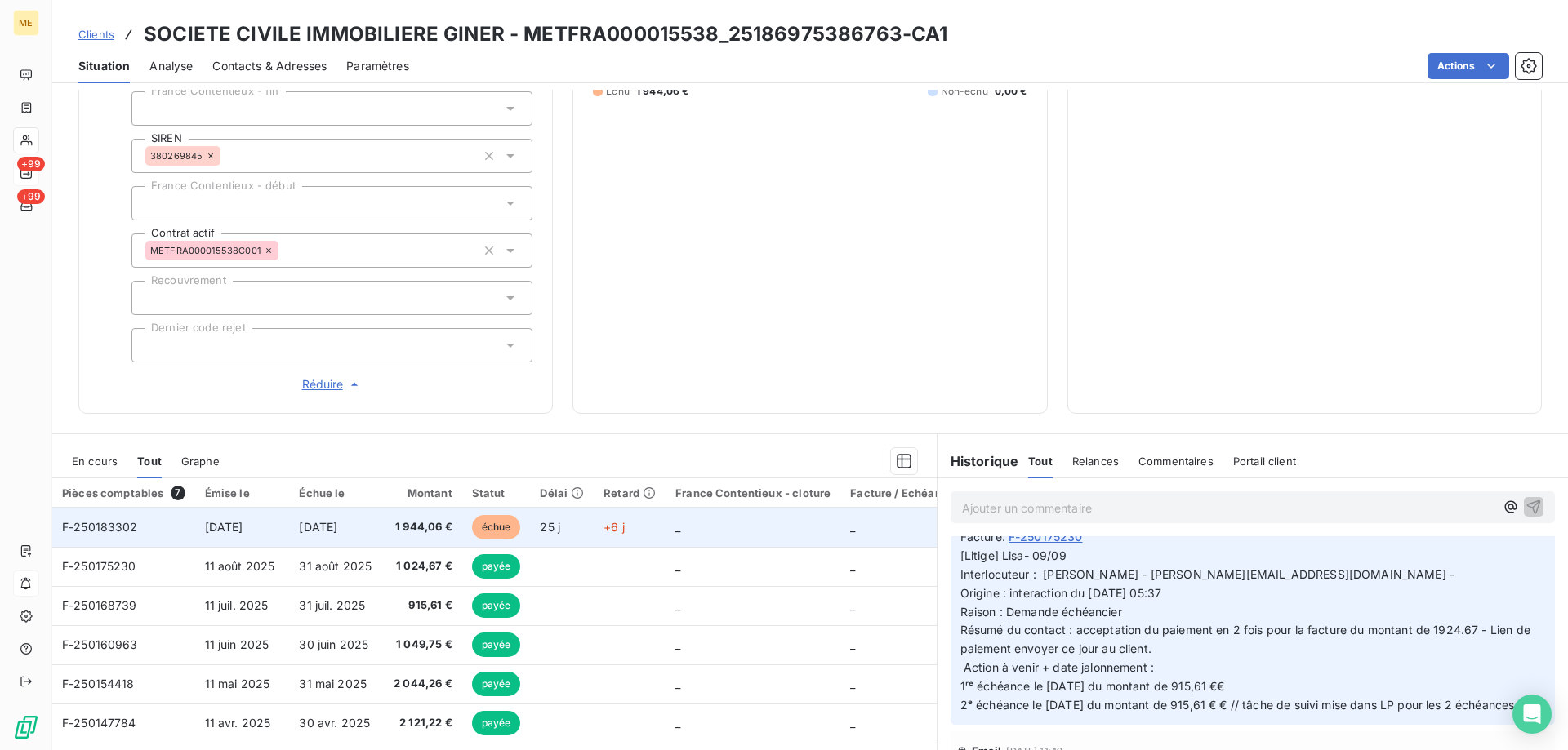
click at [116, 520] on span "F-250183302" at bounding box center [100, 527] width 76 height 14
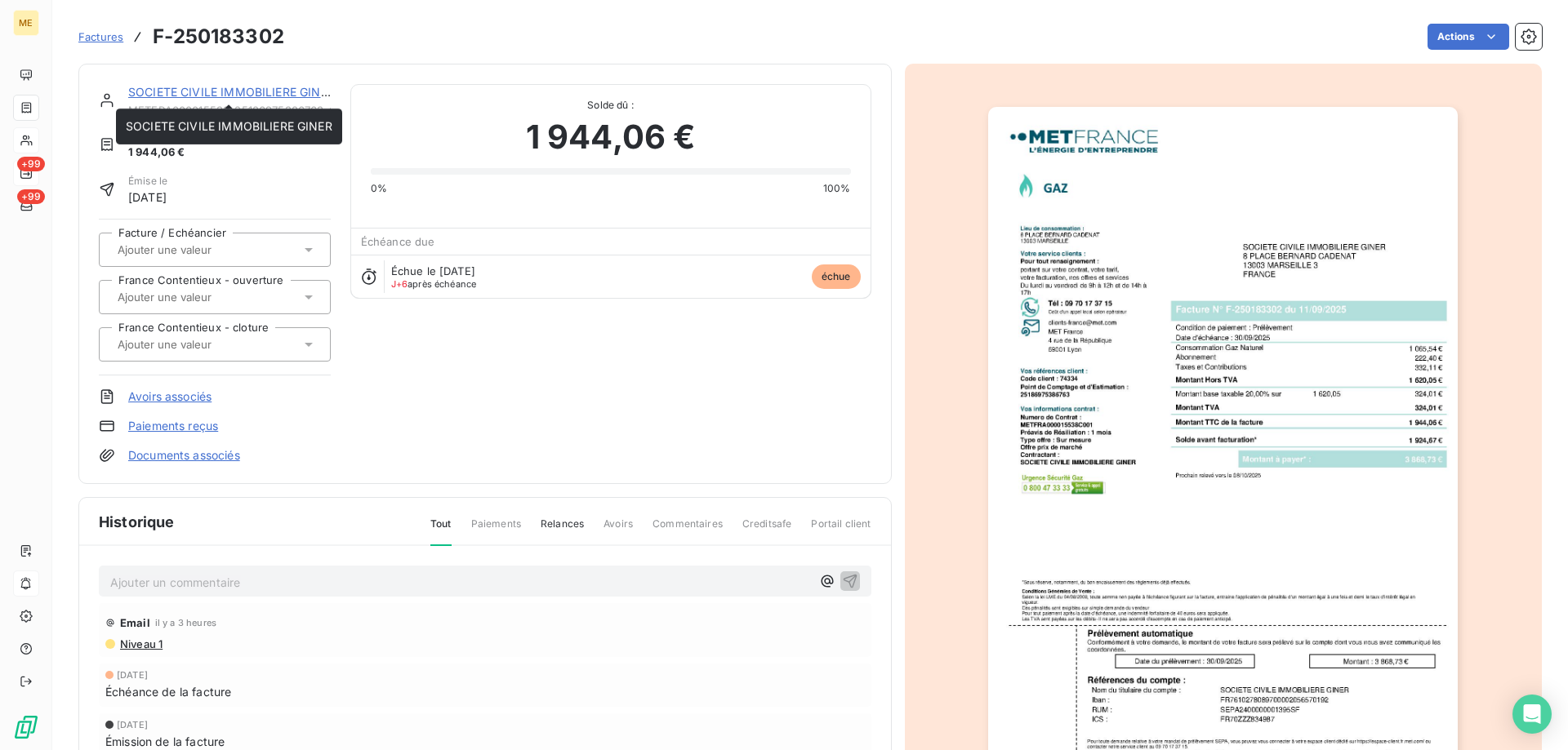
click at [266, 87] on link "SOCIETE CIVILE IMMOBILIERE GINER" at bounding box center [231, 92] width 207 height 14
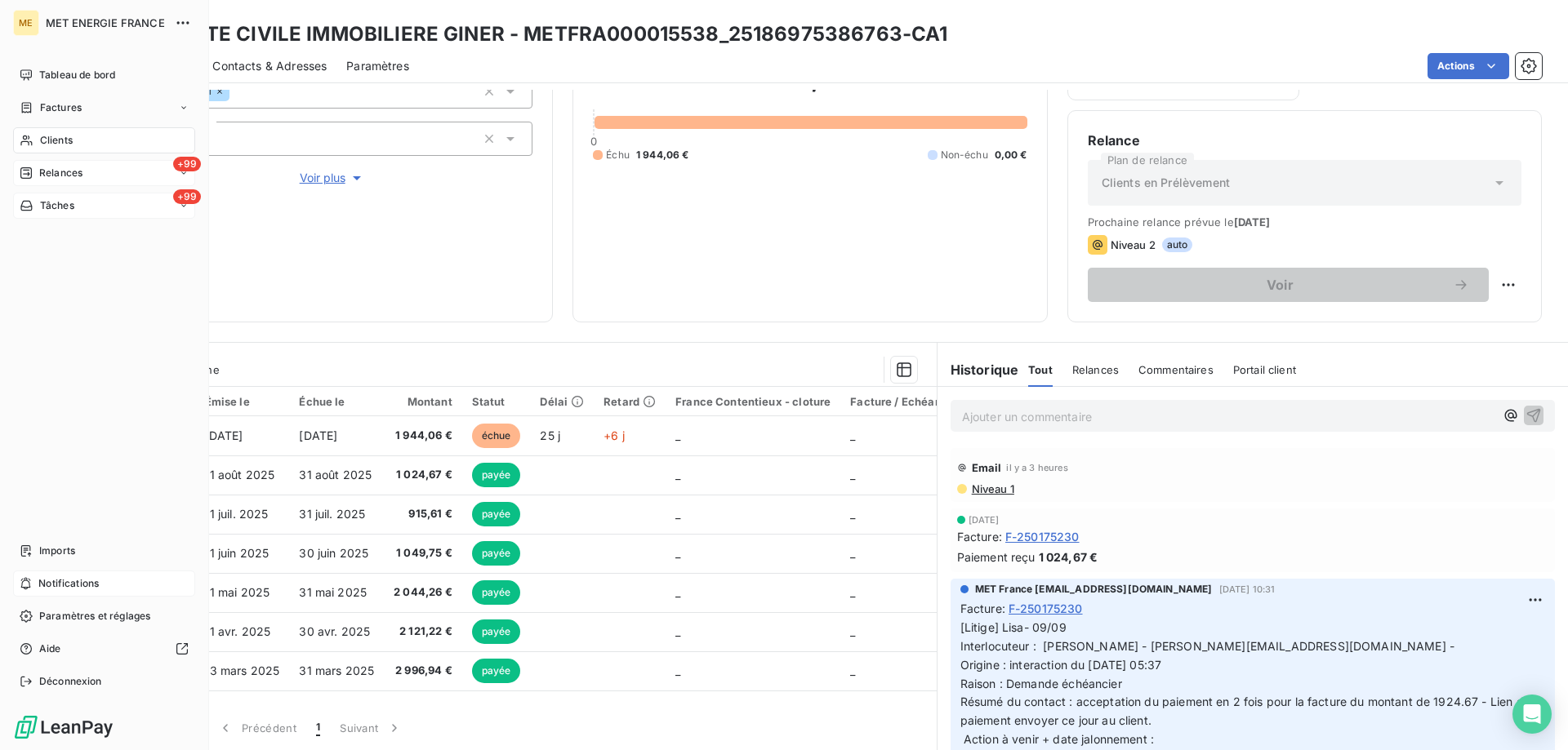
click at [24, 199] on icon at bounding box center [26, 206] width 14 height 13
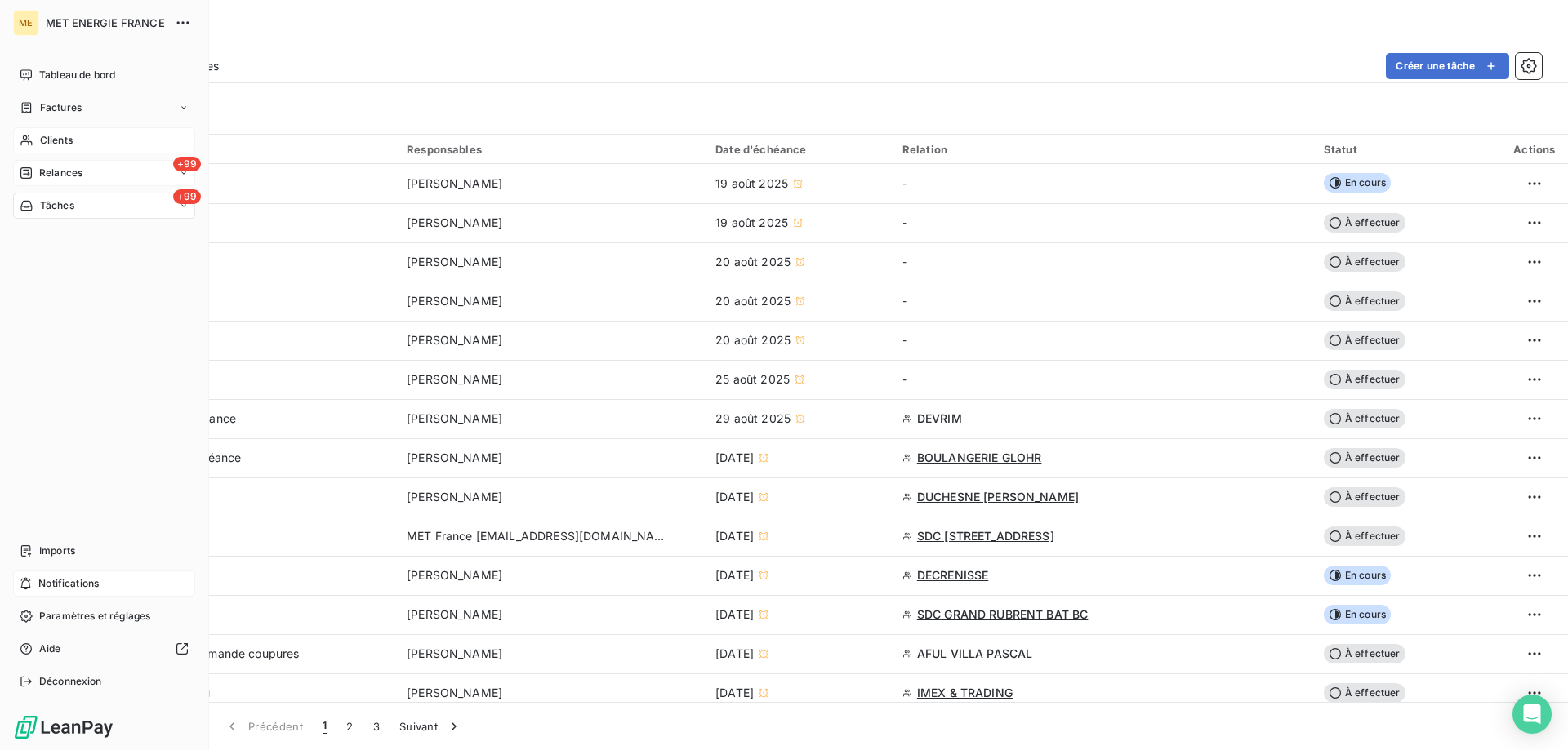
click at [11, 168] on div "ME MET ENERGIE FRANCE Tableau de bord Factures Clients +99 Relances +99 Tâches …" at bounding box center [105, 375] width 209 height 750
click at [54, 164] on div "+99 Relances" at bounding box center [105, 172] width 182 height 26
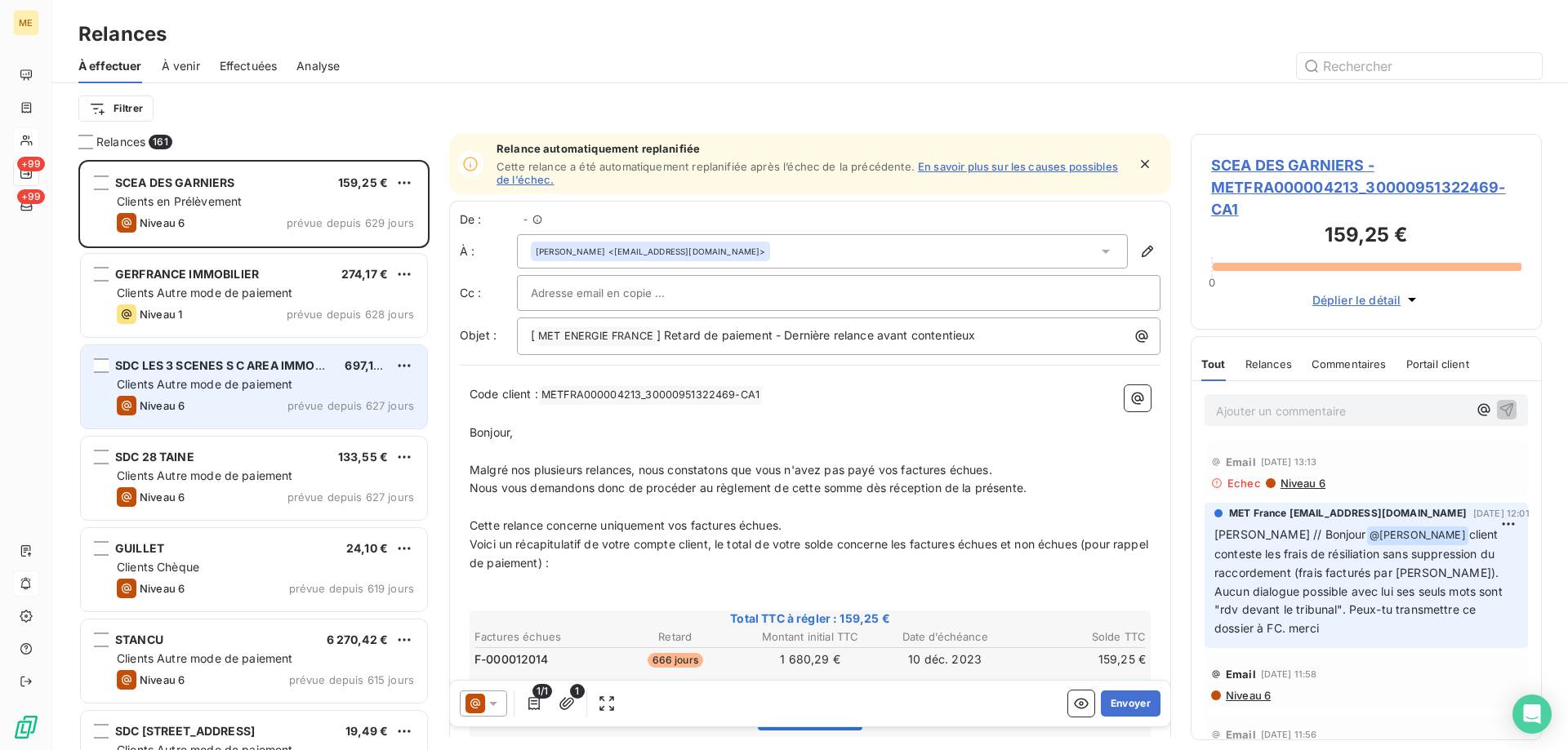
scroll to position [578, 339]
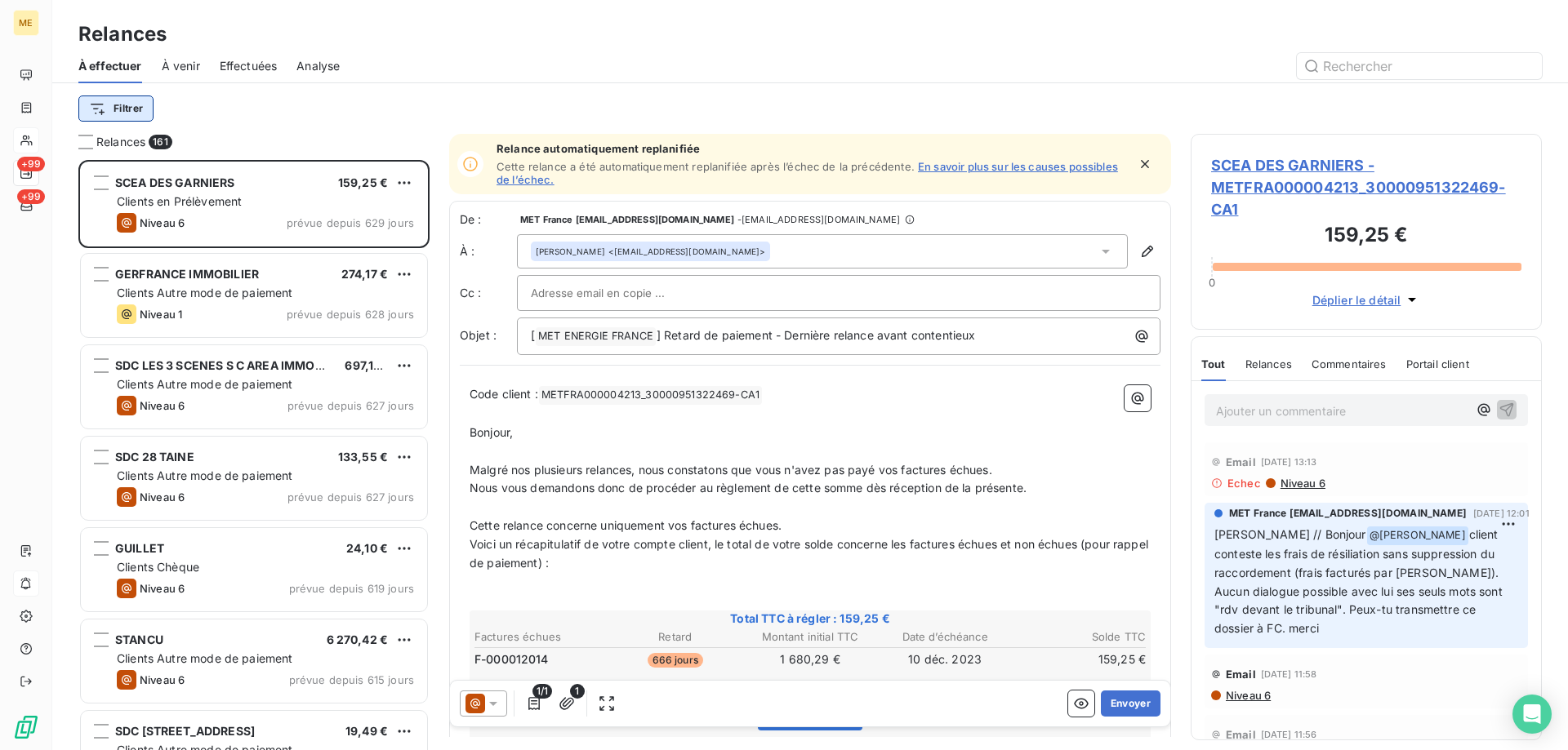
click at [118, 102] on html "ME +99 +99 Relances À effectuer À venir Effectuées Analyse Filtrer Relances 161…" at bounding box center [784, 457] width 1568 height 914
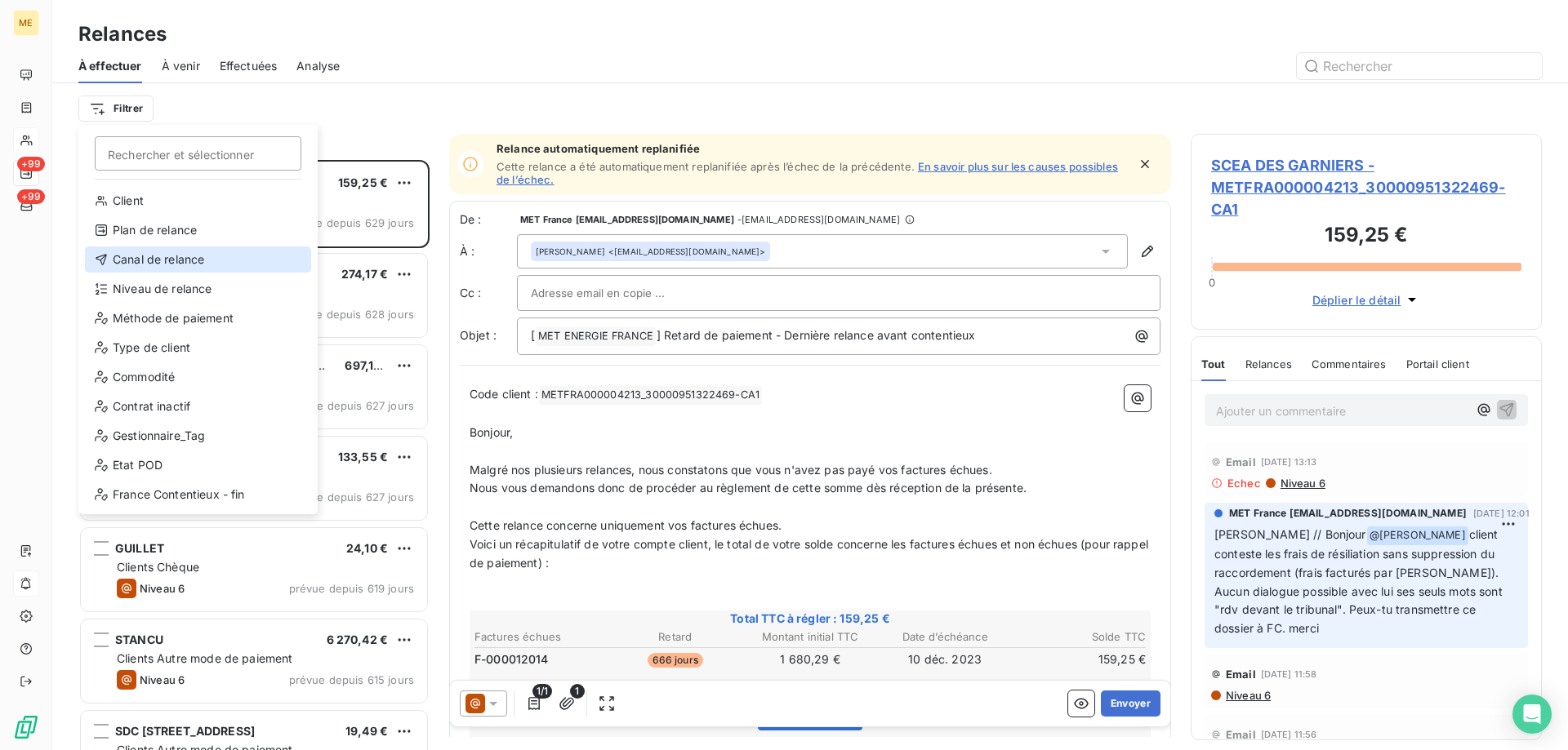
click at [189, 258] on div "Canal de relance" at bounding box center [198, 259] width 226 height 26
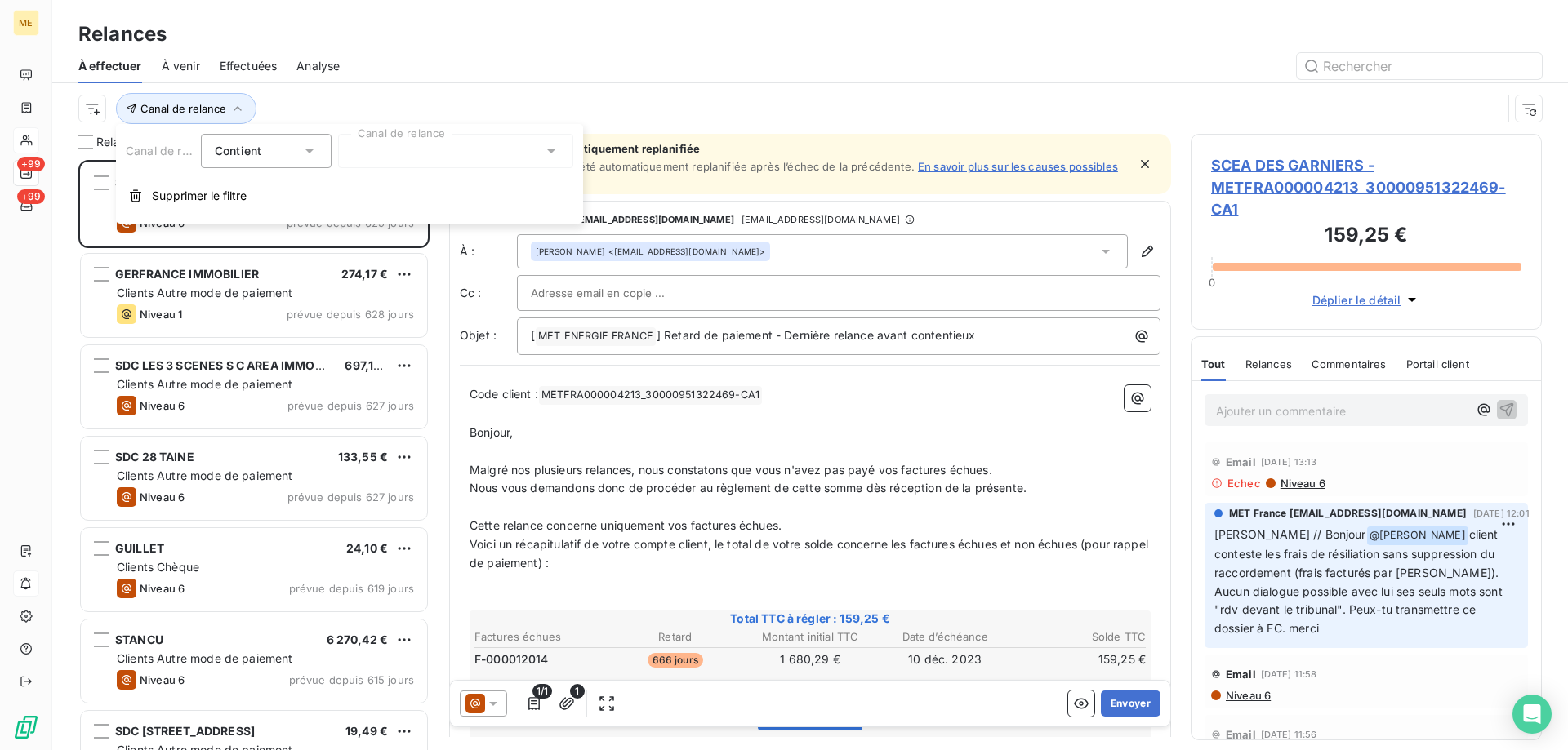
click at [357, 153] on div at bounding box center [455, 151] width 235 height 34
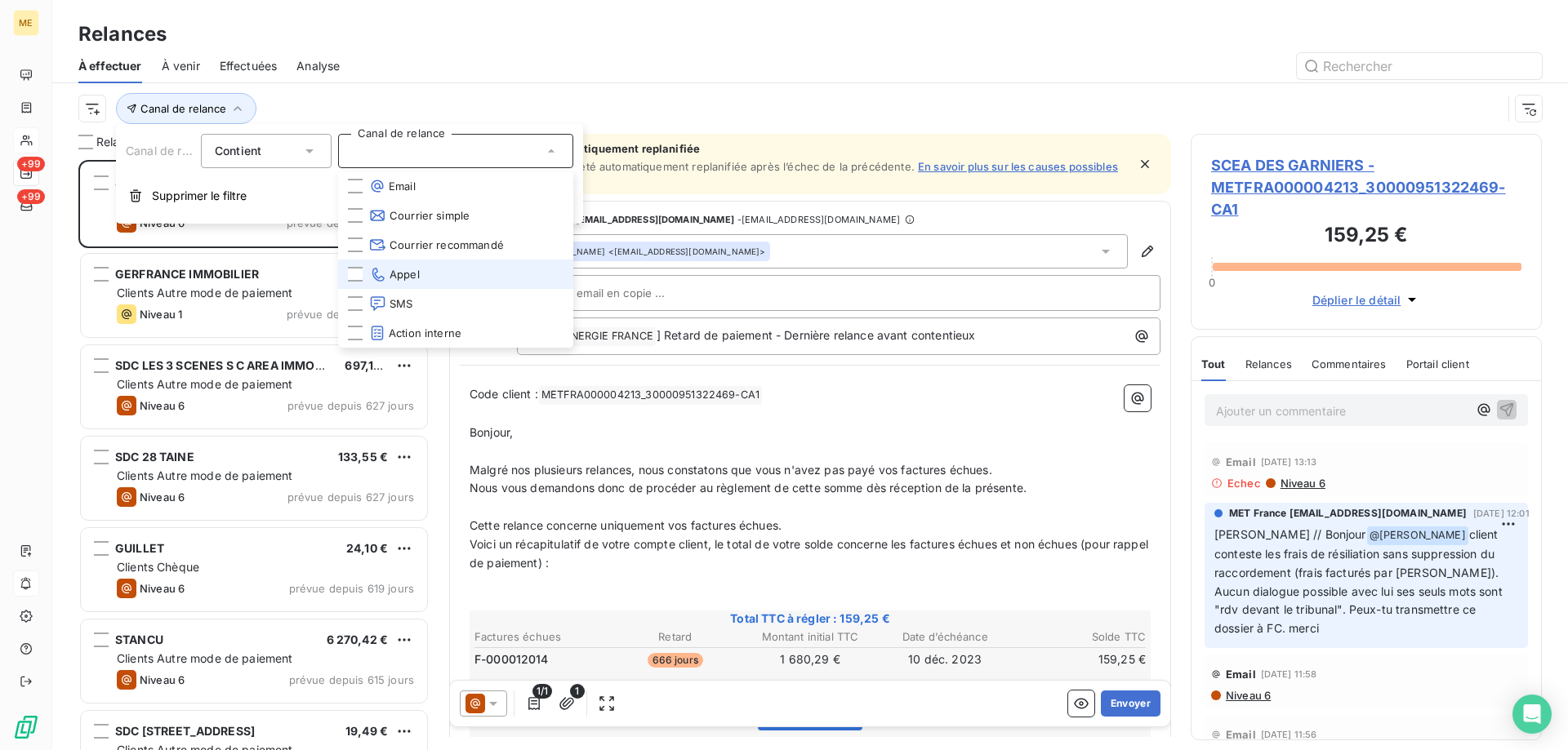
click at [416, 277] on span "Appel" at bounding box center [394, 274] width 51 height 17
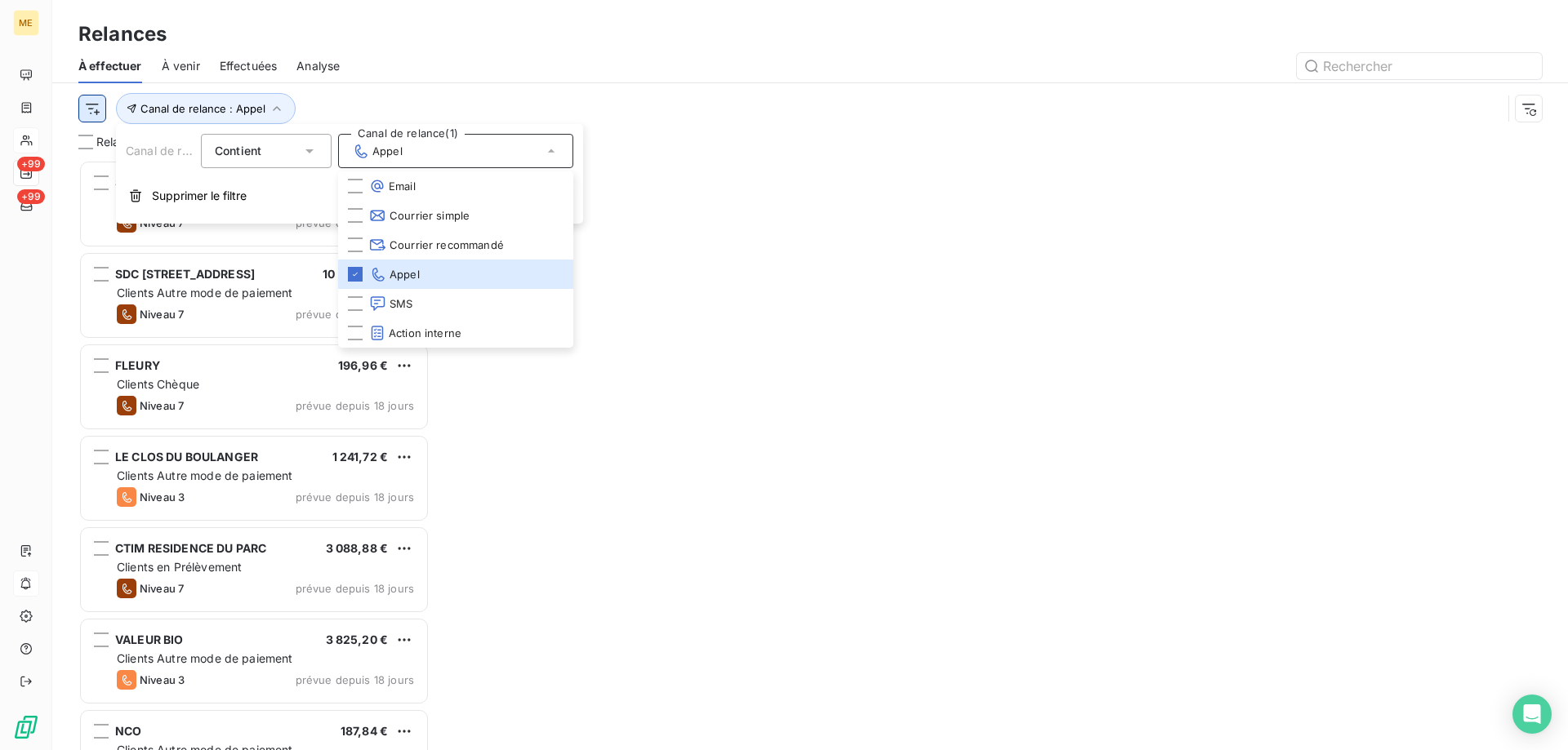
scroll to position [578, 339]
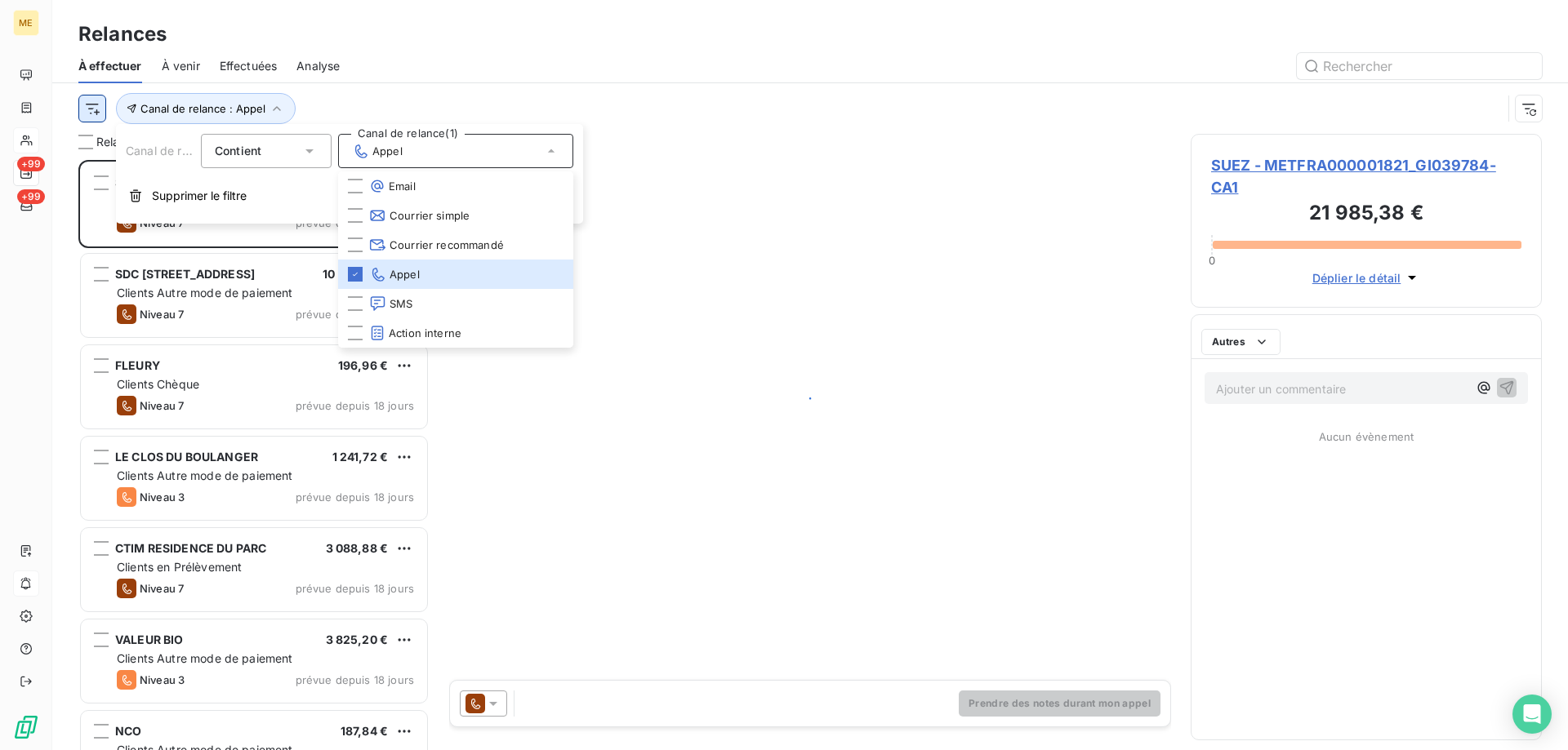
click at [94, 115] on html "ME +99 +99 Relances À effectuer À venir Effectuées Analyse Canal de relance : A…" at bounding box center [784, 457] width 1568 height 914
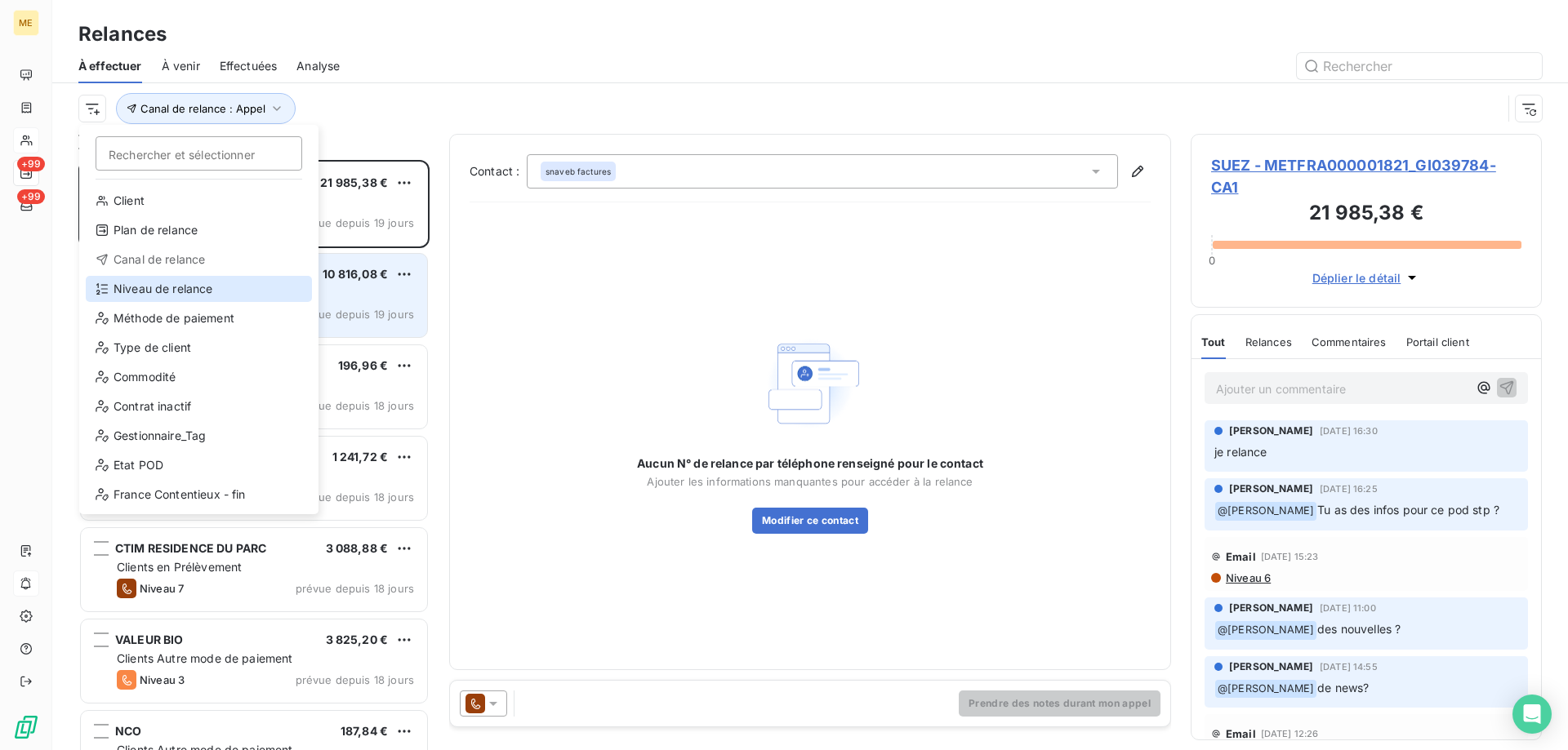
click at [150, 288] on div "Niveau de relance" at bounding box center [199, 288] width 226 height 26
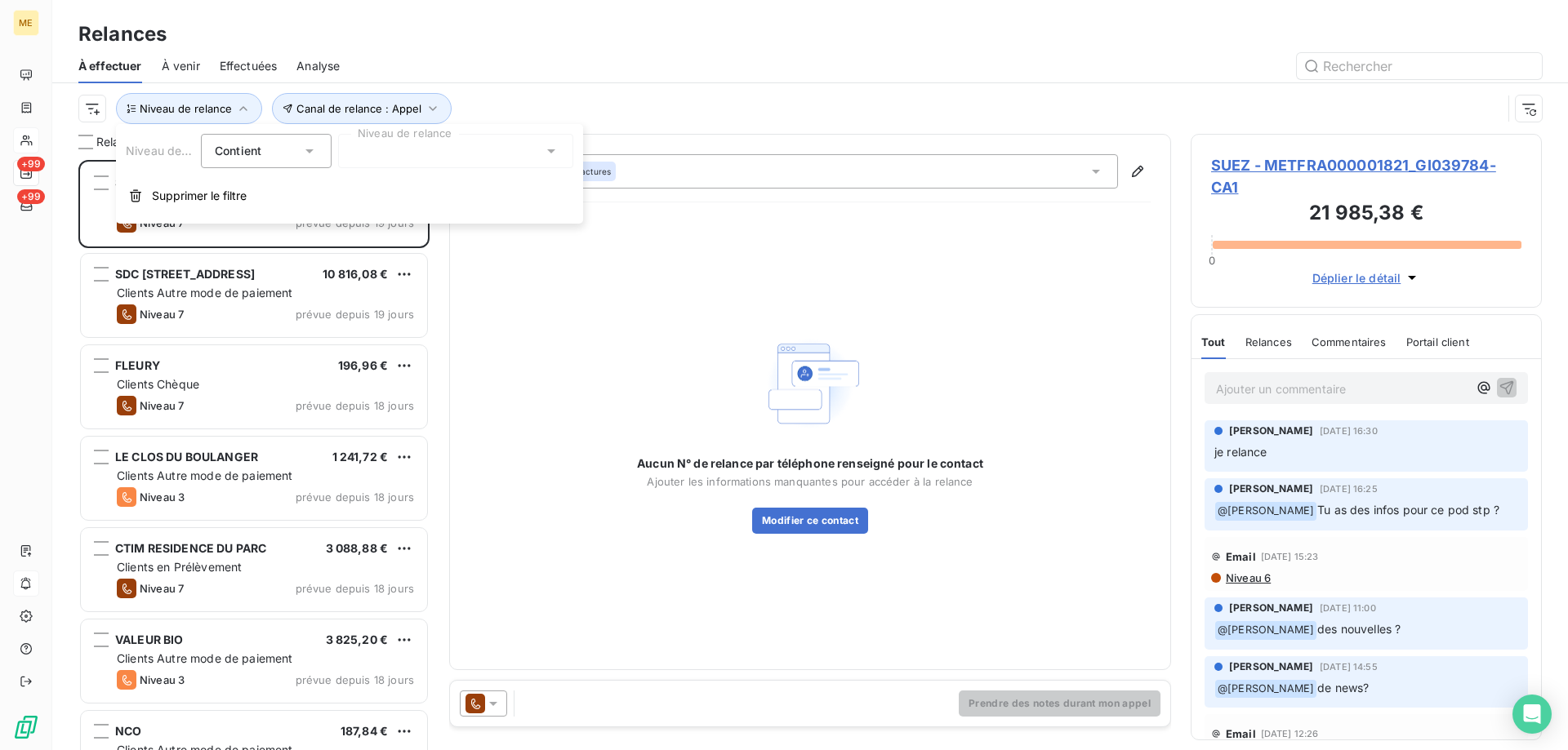
click at [447, 163] on div at bounding box center [455, 151] width 235 height 34
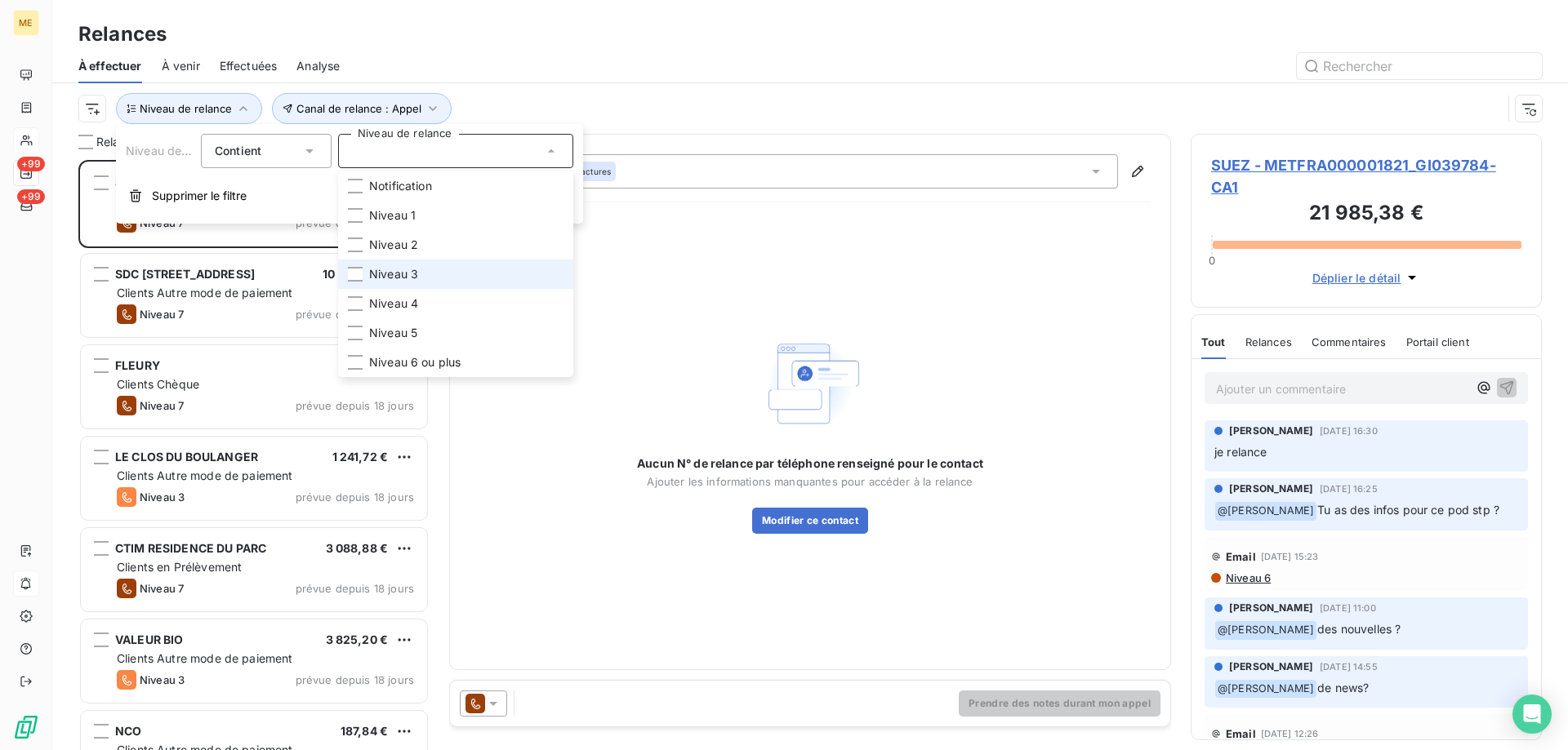
click at [435, 270] on li "Niveau 3" at bounding box center [455, 274] width 235 height 29
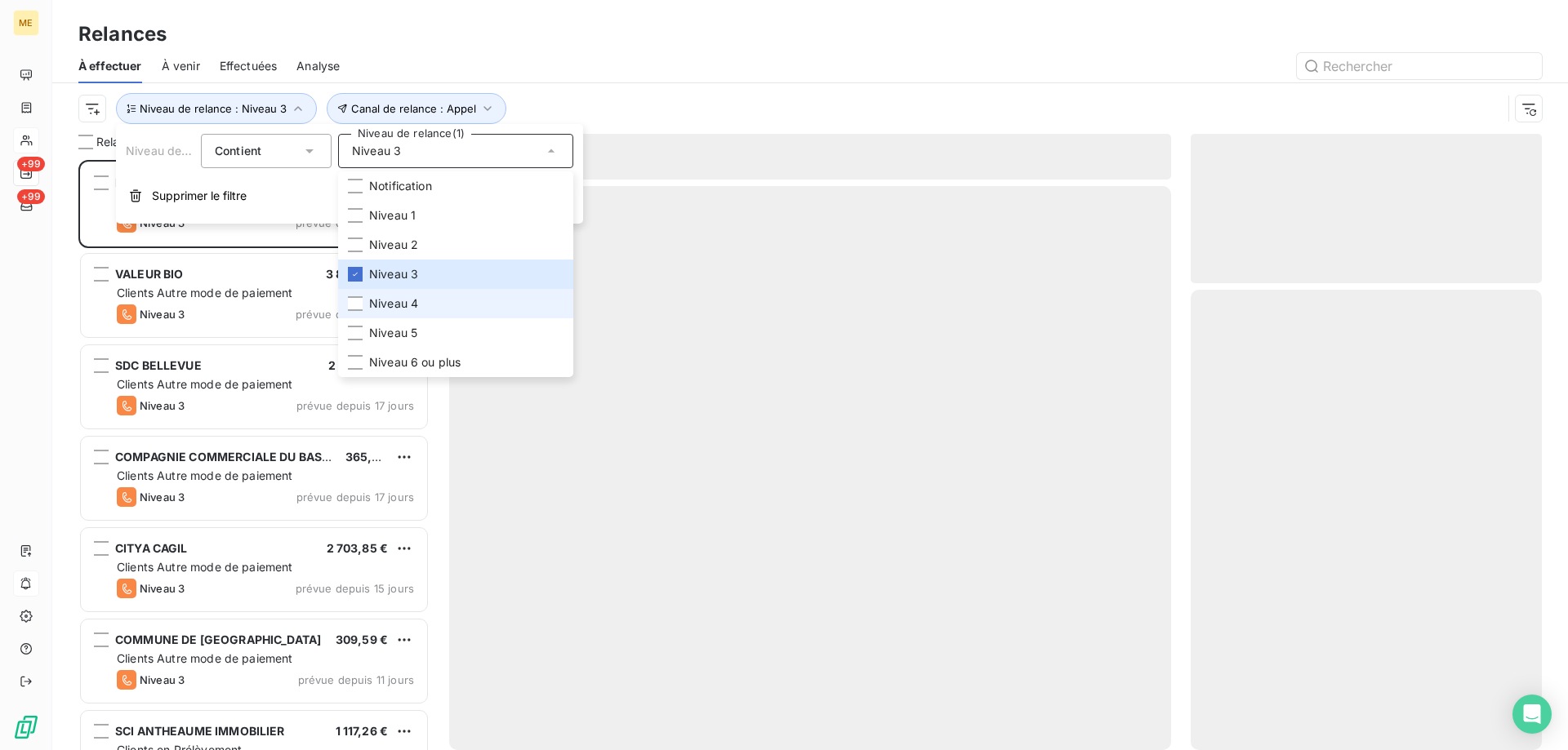
scroll to position [578, 339]
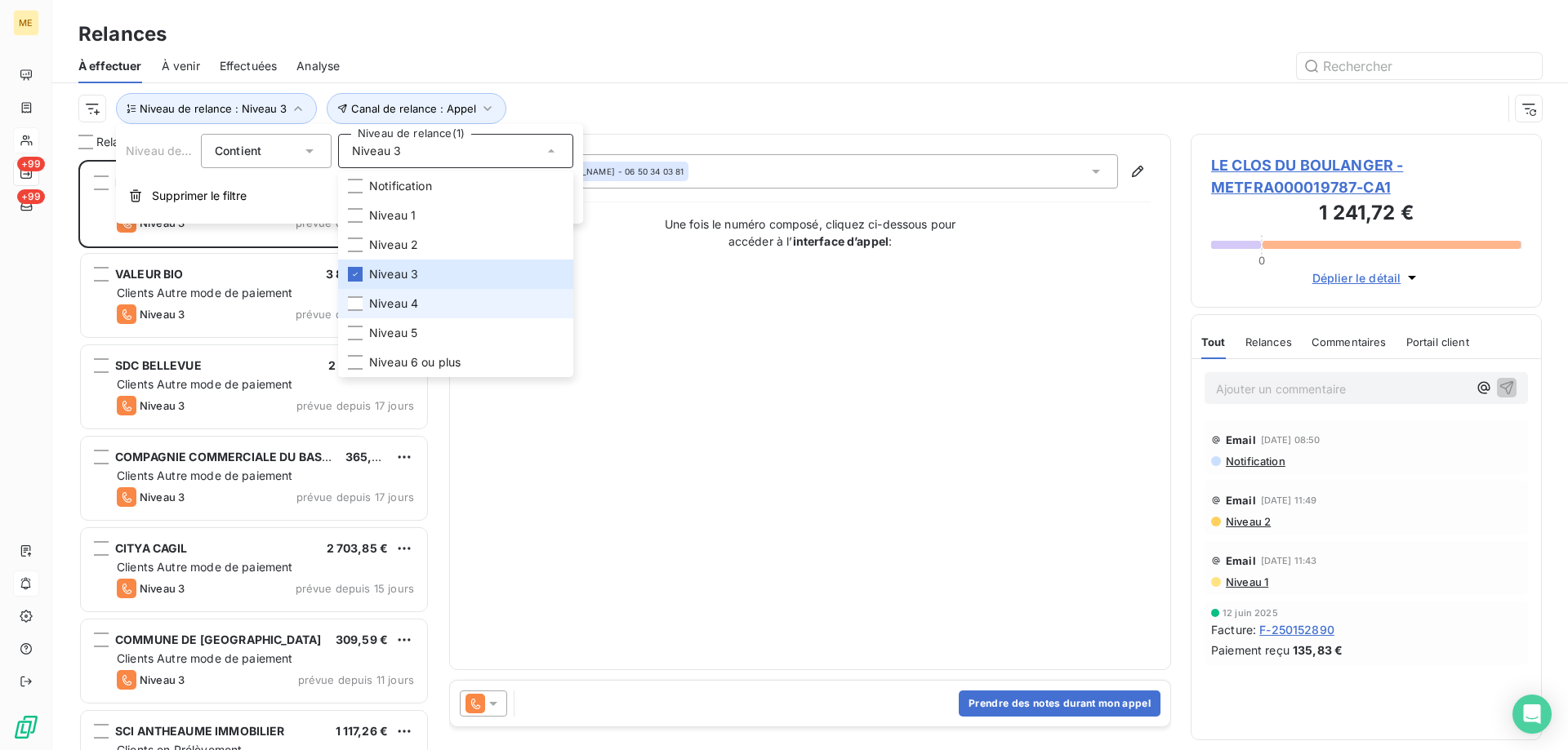
click at [435, 314] on li "Niveau 4" at bounding box center [455, 304] width 235 height 29
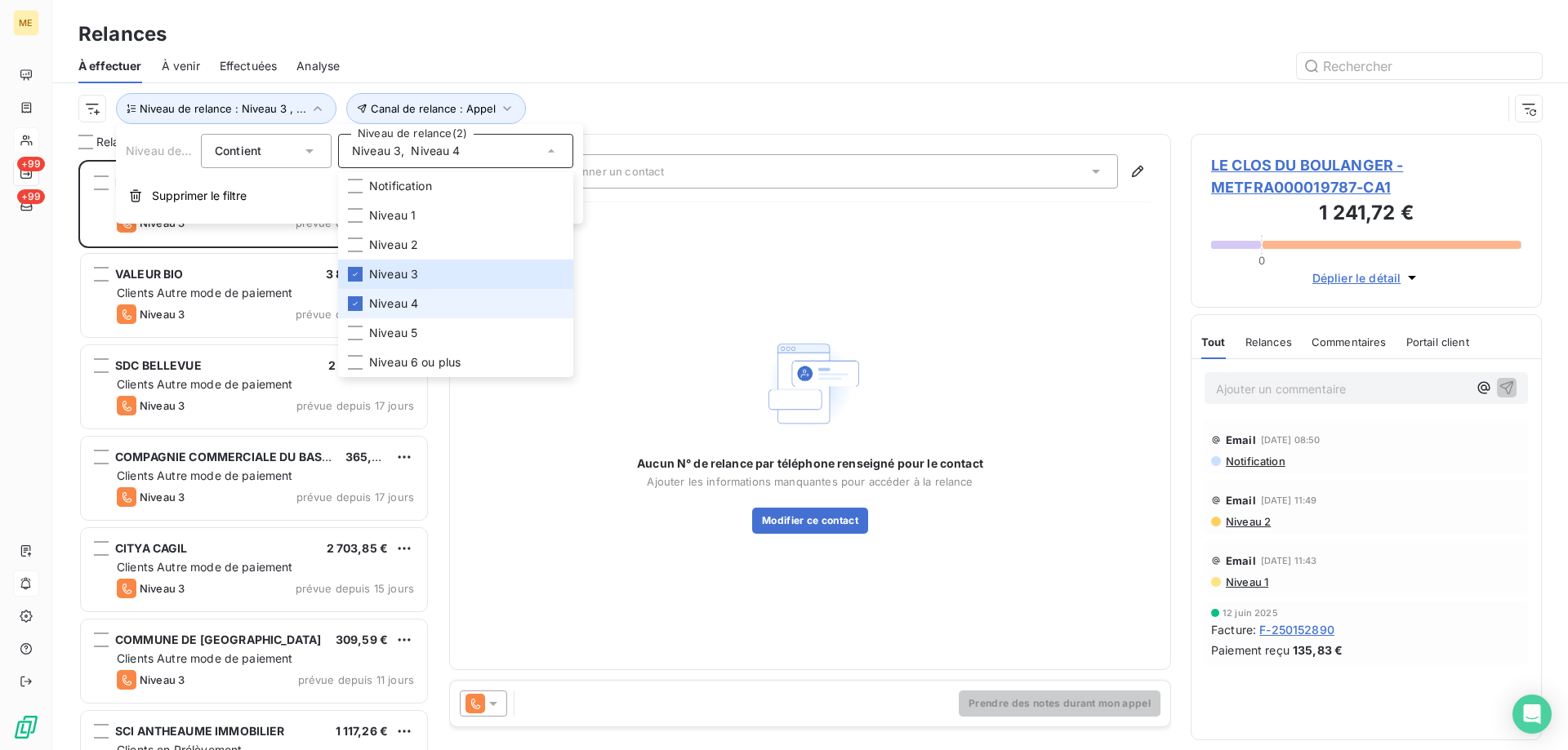
click at [435, 314] on li "Niveau 4" at bounding box center [455, 304] width 235 height 29
click at [431, 330] on li "Niveau 5" at bounding box center [455, 333] width 235 height 29
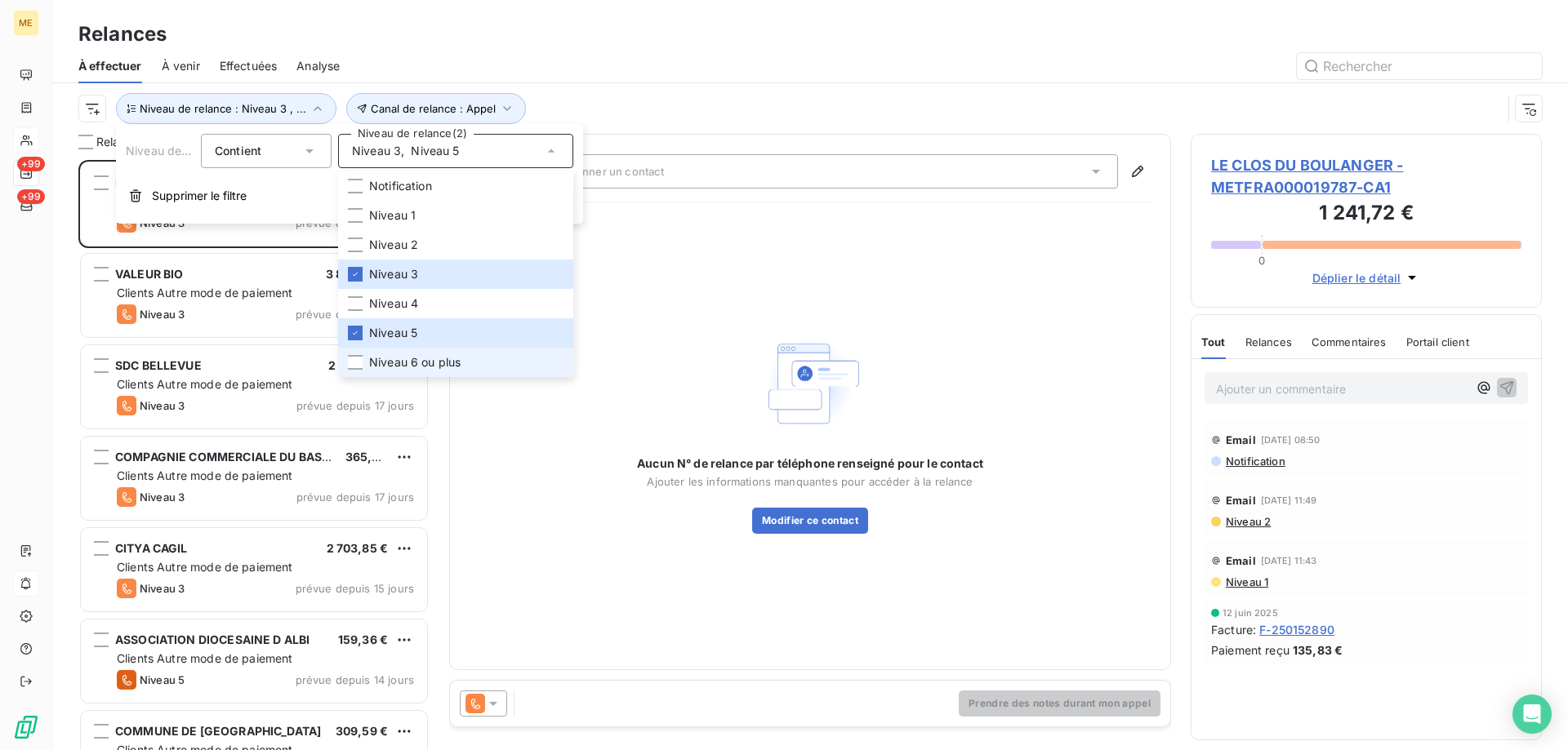
click at [429, 356] on span "Niveau 6 ou plus" at bounding box center [414, 363] width 91 height 17
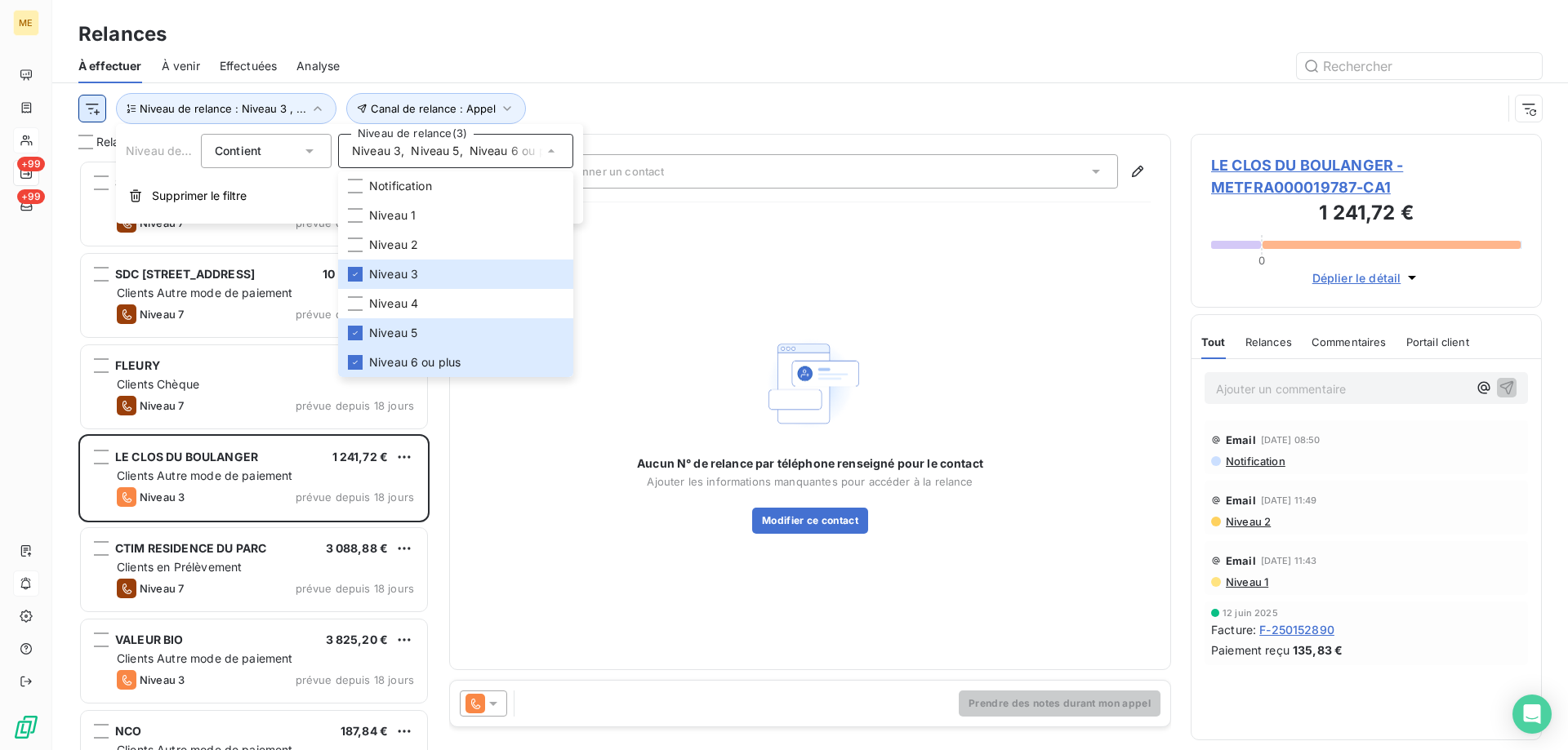
click at [86, 107] on html "ME +99 +99 Relances À effectuer À venir Effectuées Analyse Canal de relance : A…" at bounding box center [784, 457] width 1568 height 914
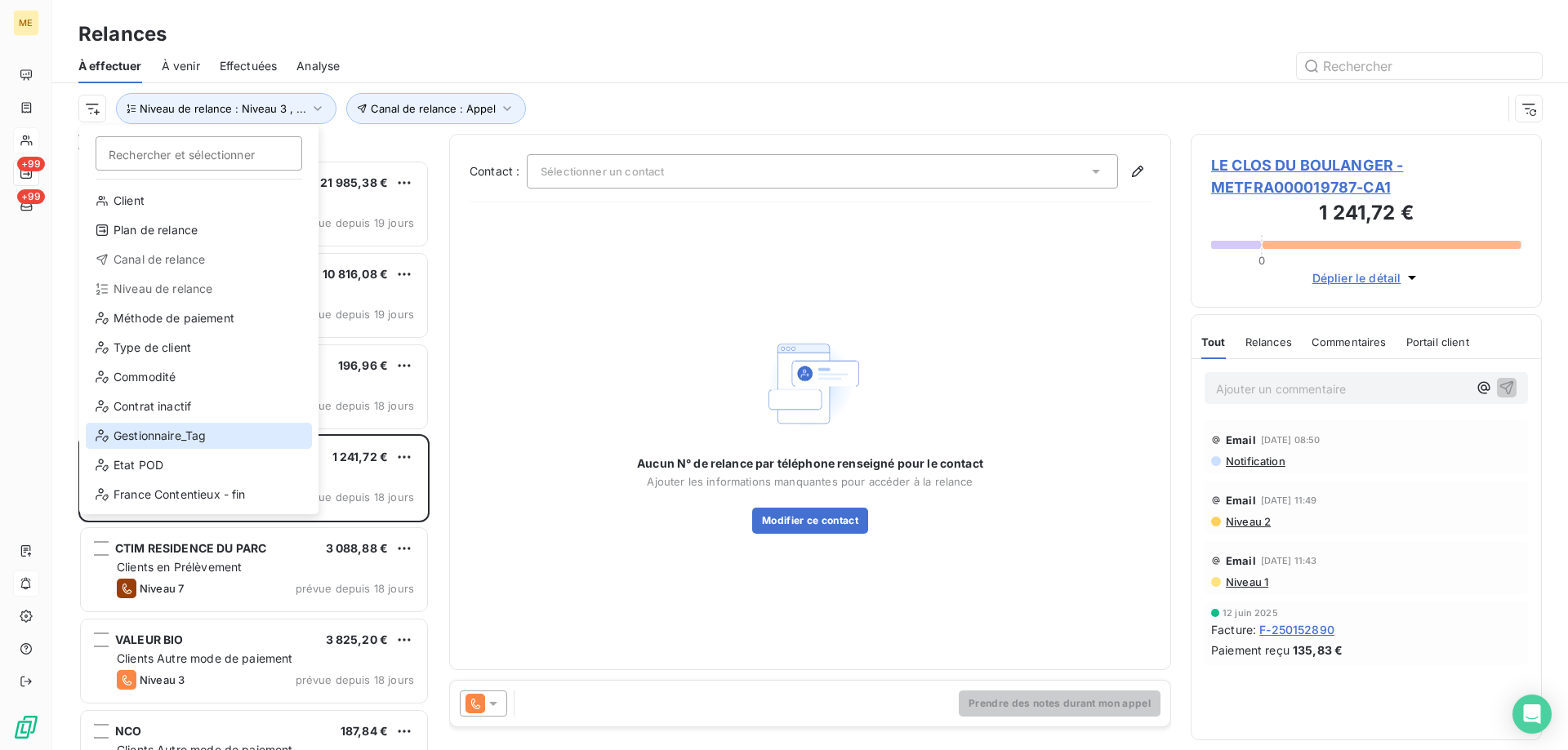
click at [184, 430] on div "Gestionnaire_Tag" at bounding box center [199, 436] width 226 height 26
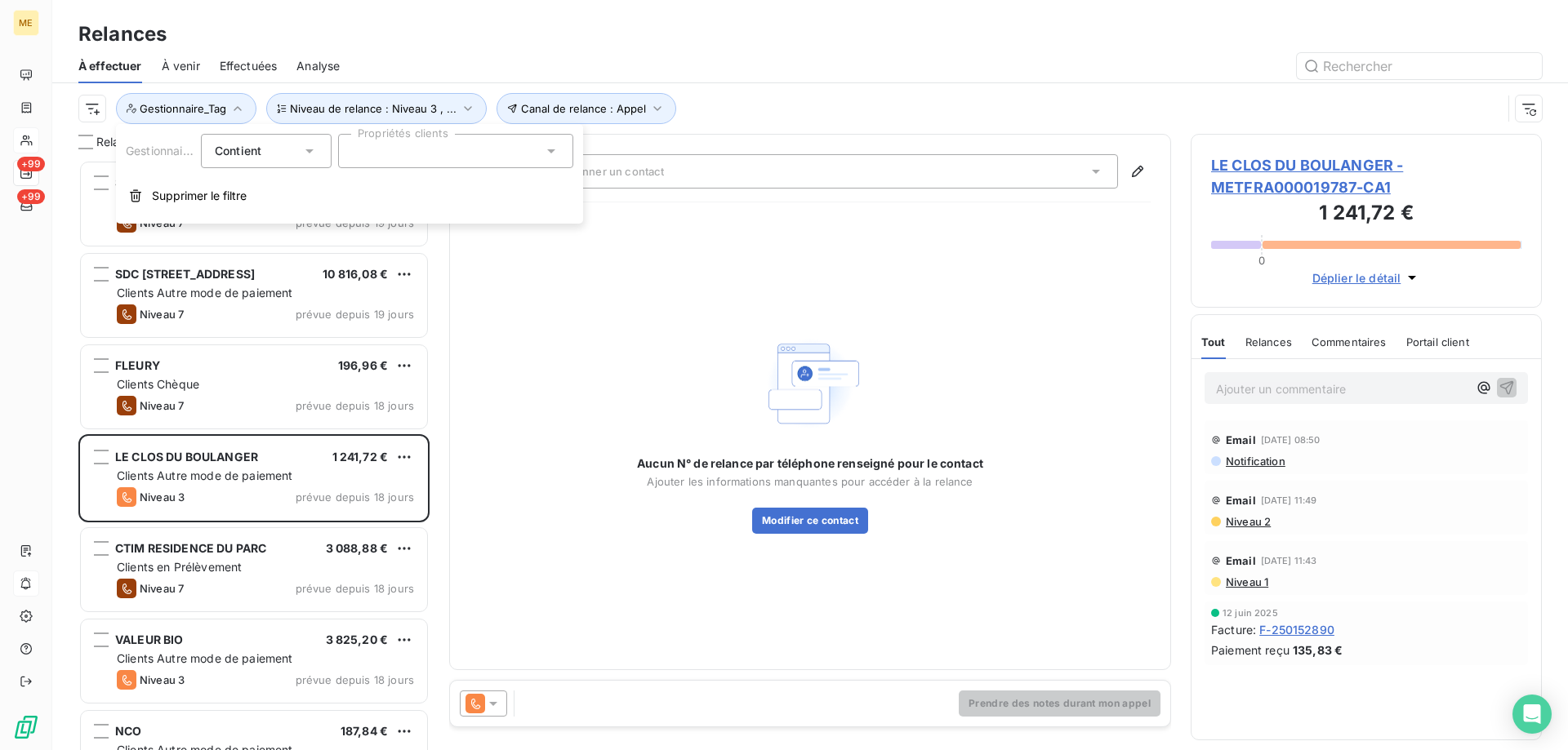
click at [391, 156] on div at bounding box center [455, 151] width 235 height 34
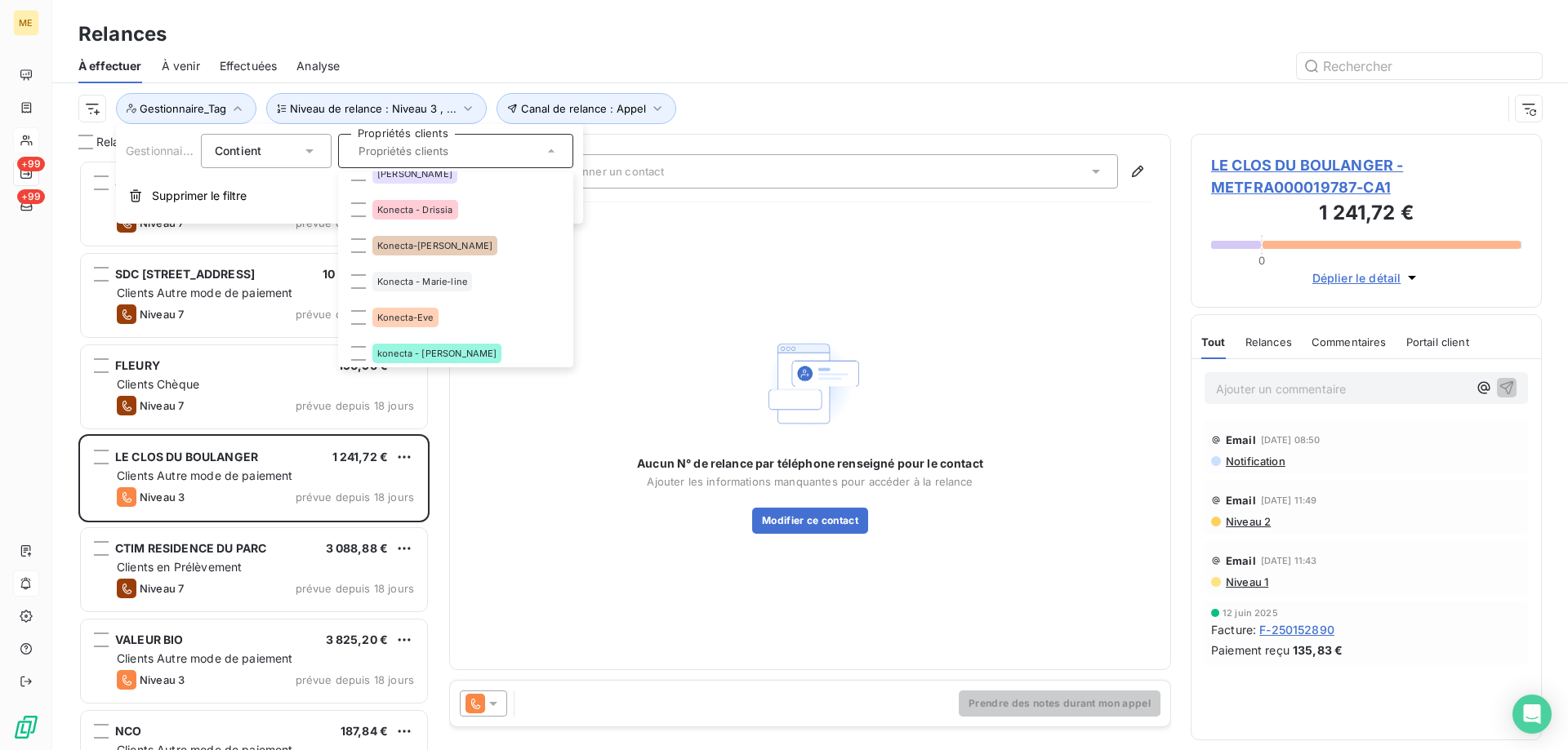
scroll to position [490, 0]
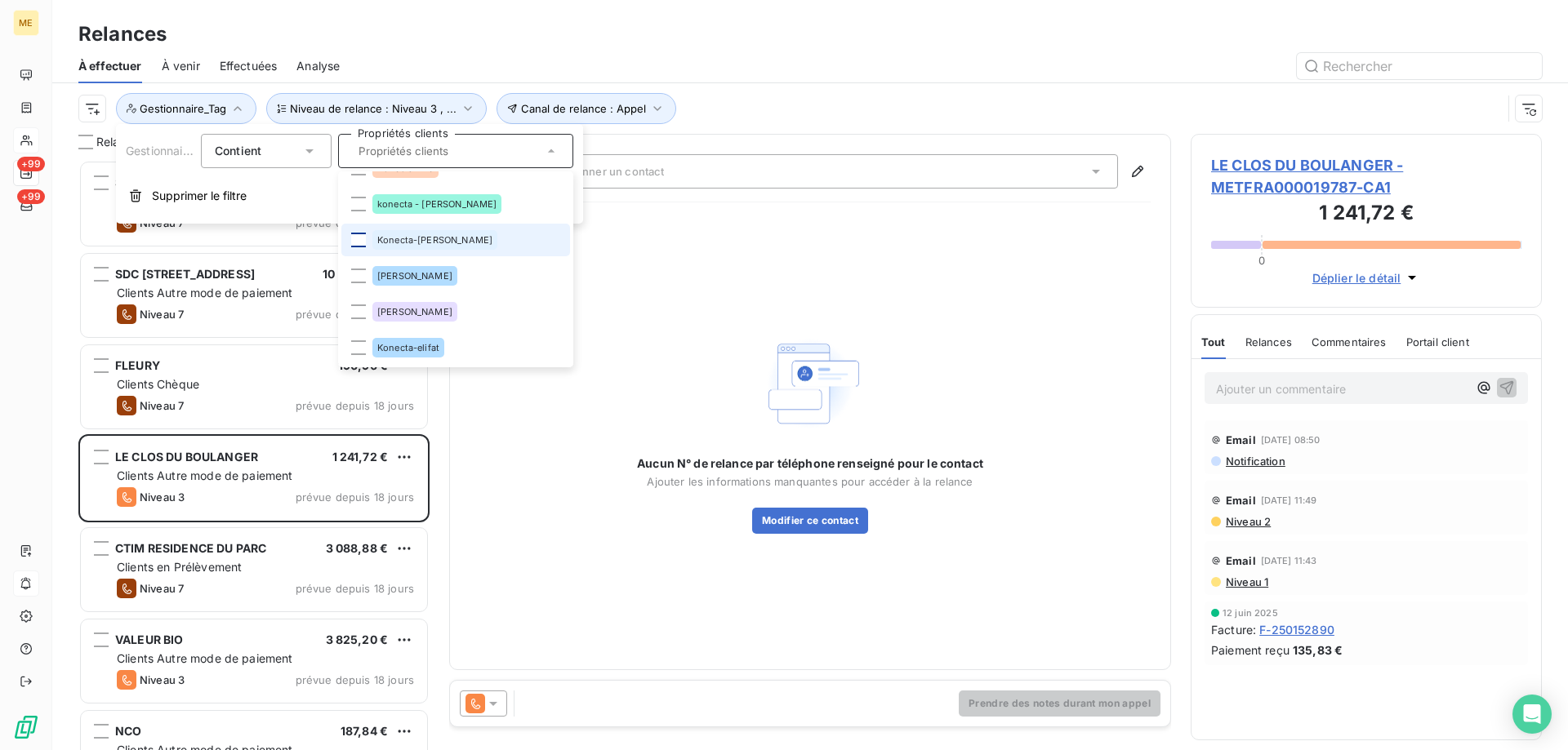
click at [355, 245] on div at bounding box center [359, 240] width 15 height 15
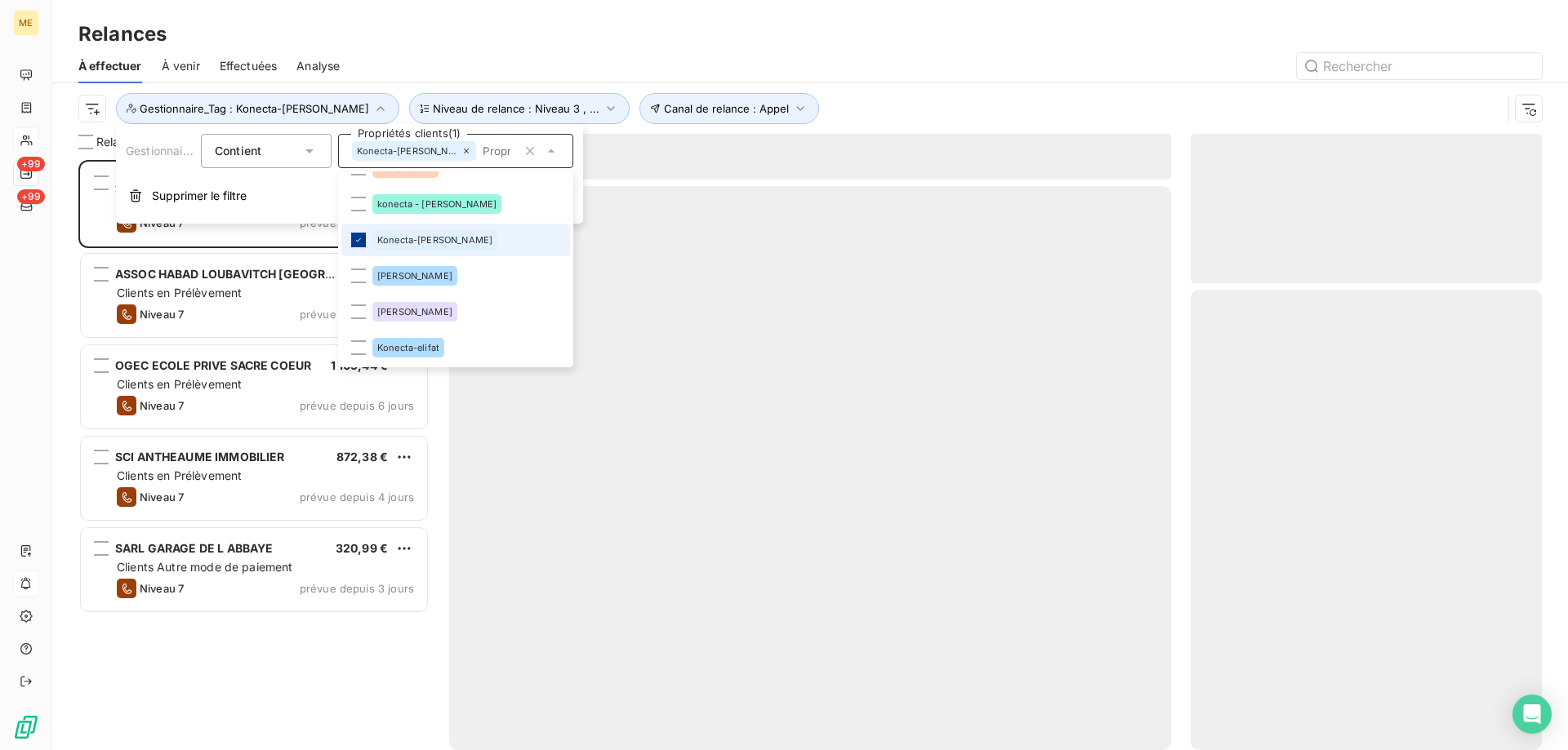
scroll to position [578, 339]
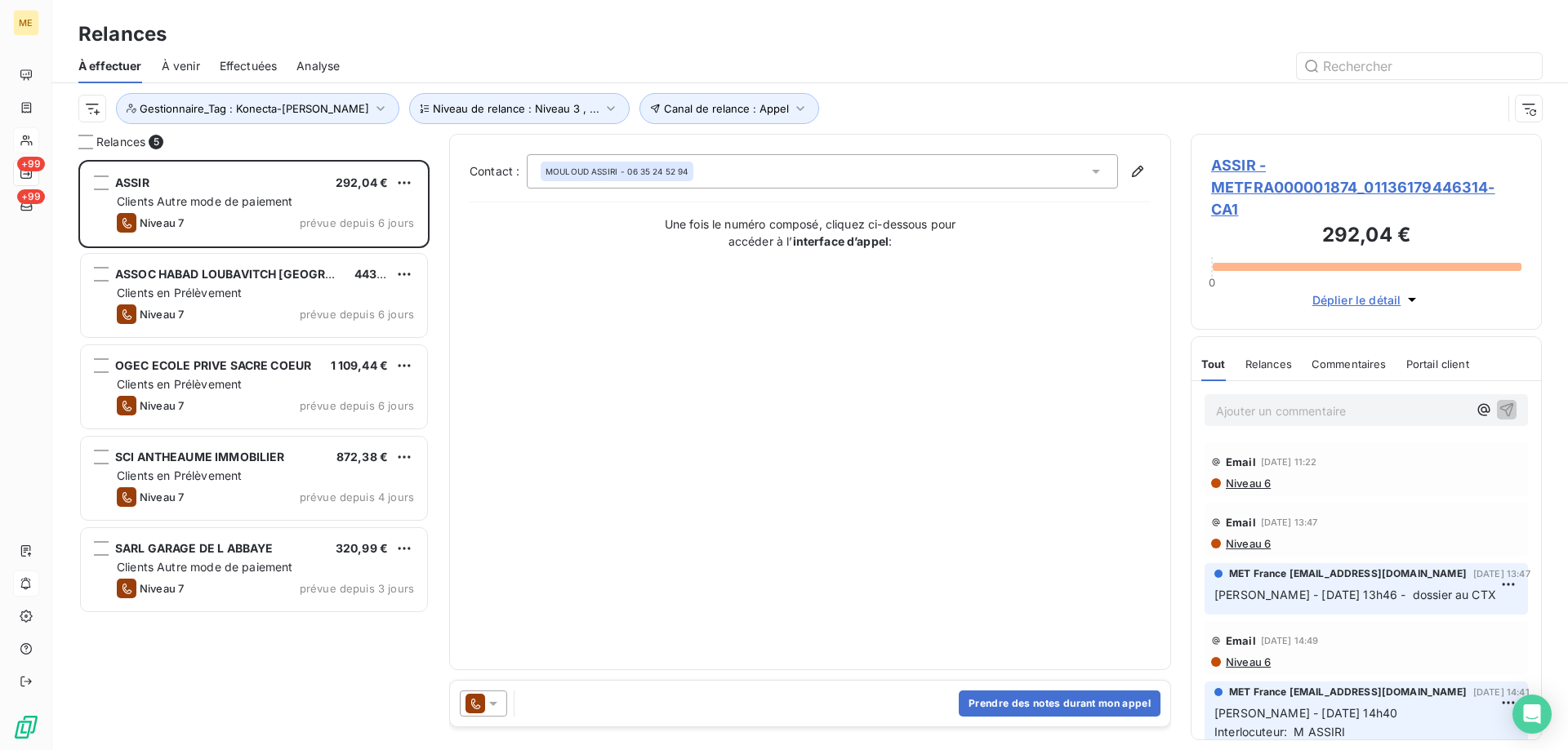
click at [825, 401] on div "Contact : MOULOUD ASSIRI - 06 35 24 52 94 Une fois le numéro composé, cliquez c…" at bounding box center [810, 402] width 681 height 496
click at [493, 708] on icon at bounding box center [493, 704] width 17 height 17
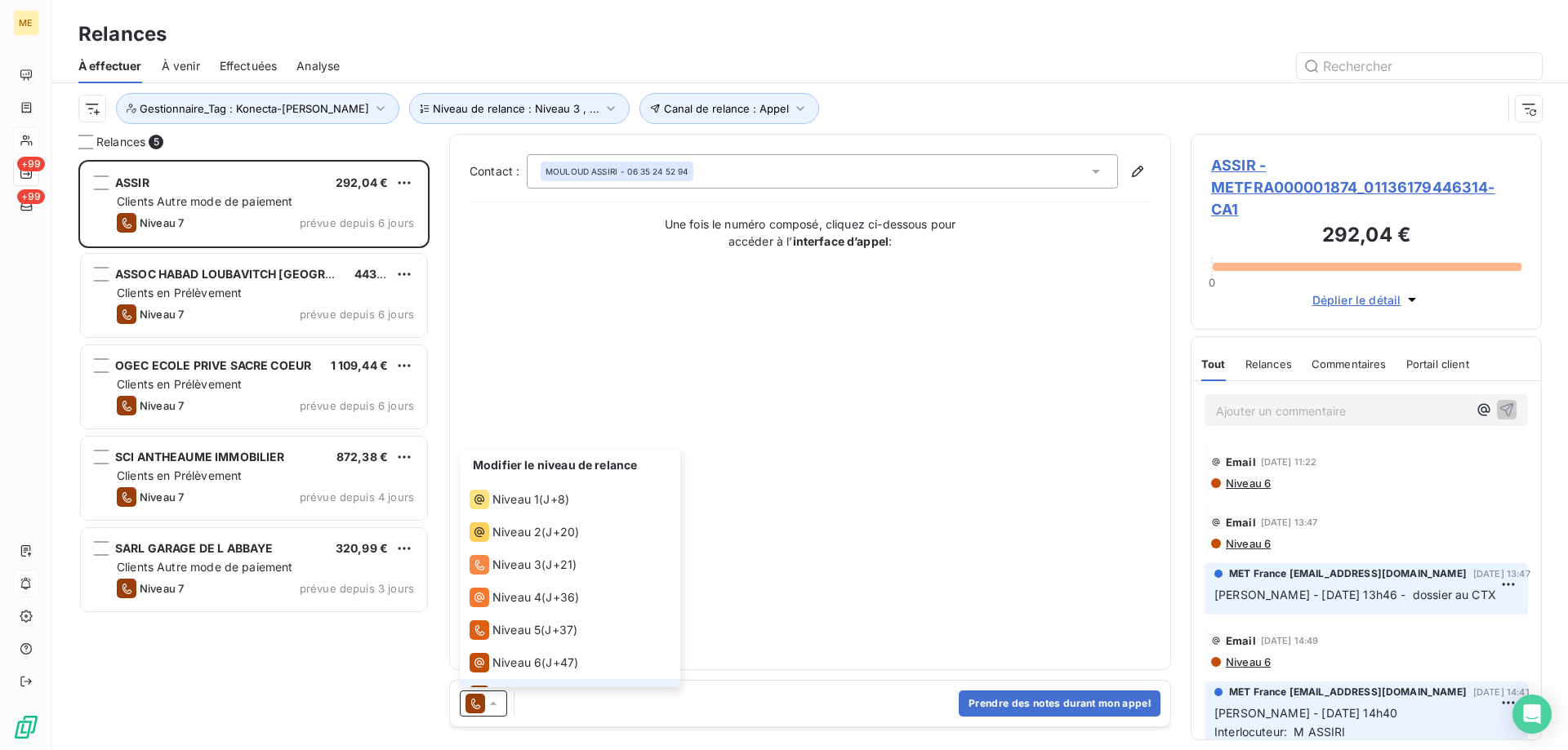
scroll to position [24, 0]
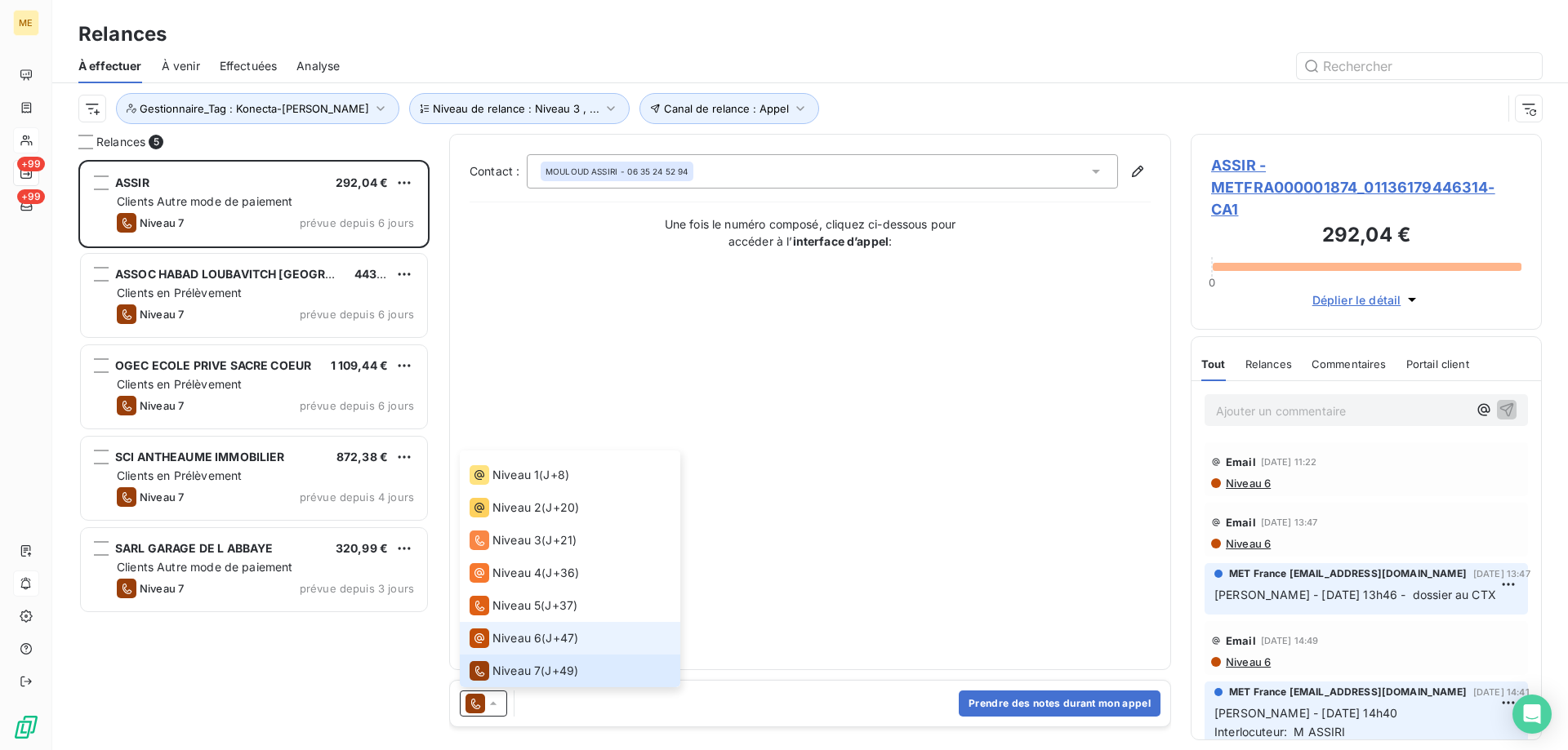
click at [500, 639] on span "Niveau 6" at bounding box center [517, 639] width 49 height 17
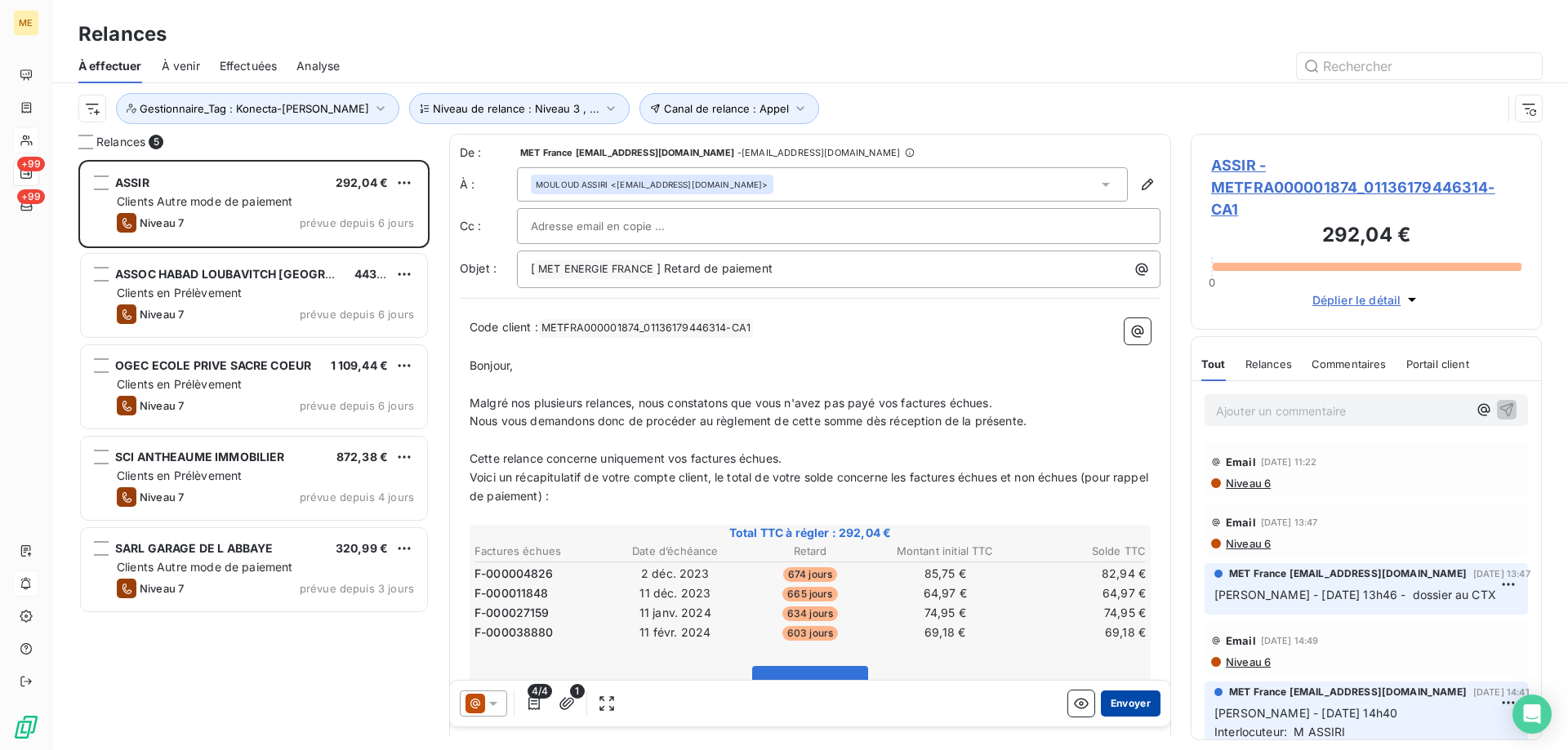
click at [1126, 696] on button "Envoyer" at bounding box center [1130, 703] width 59 height 26
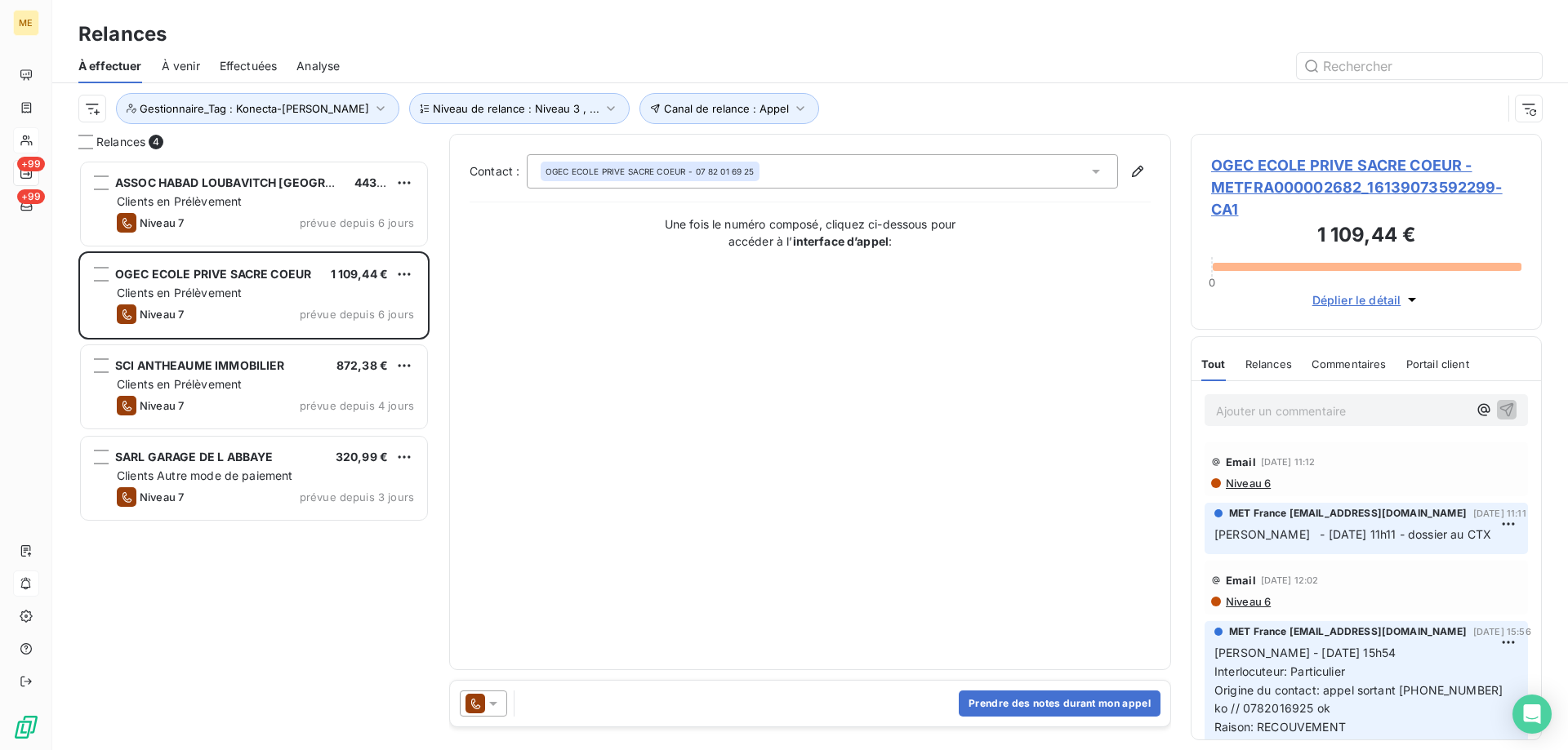
click at [496, 709] on icon at bounding box center [493, 704] width 17 height 17
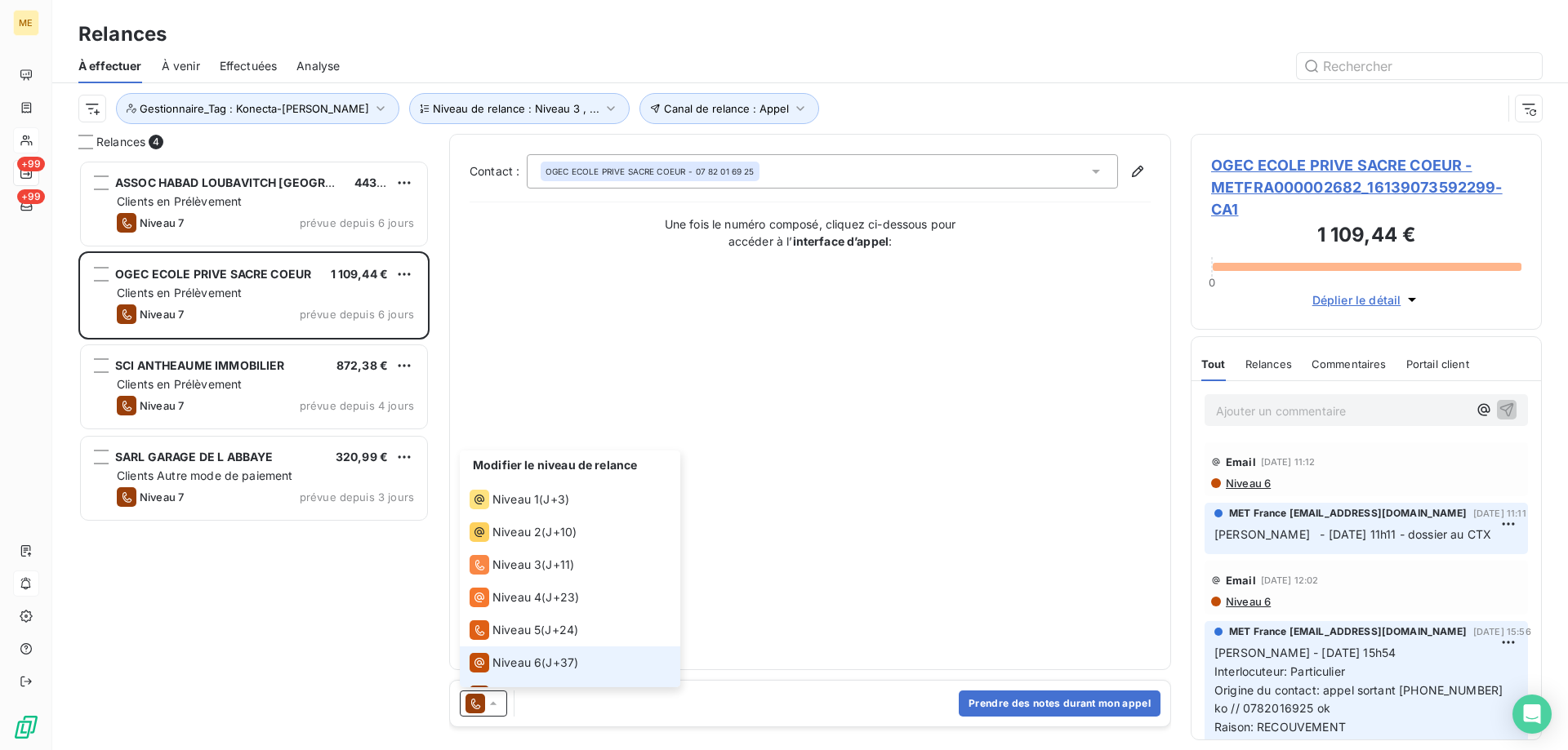
scroll to position [24, 0]
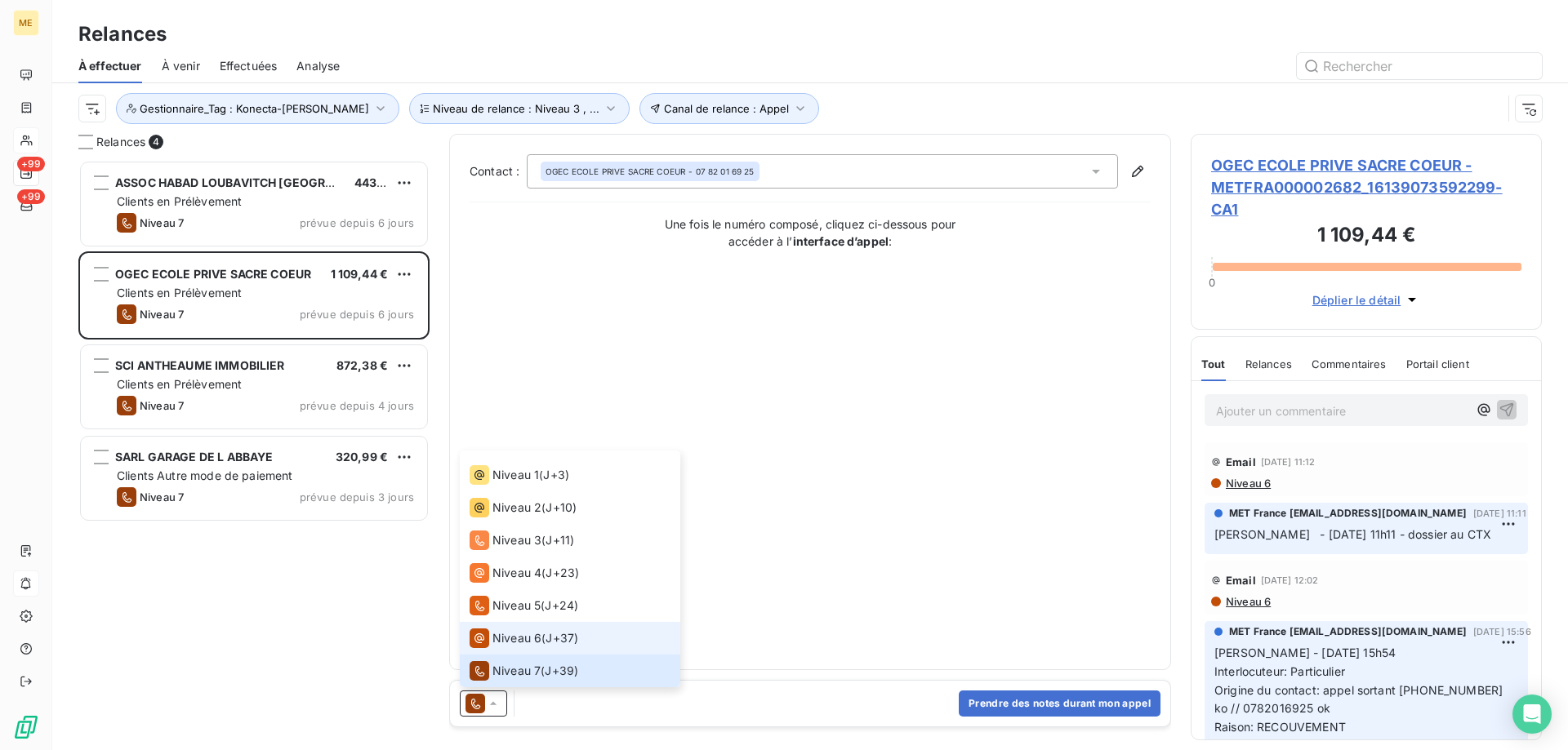
click at [512, 646] on div "Niveau 6" at bounding box center [505, 638] width 72 height 19
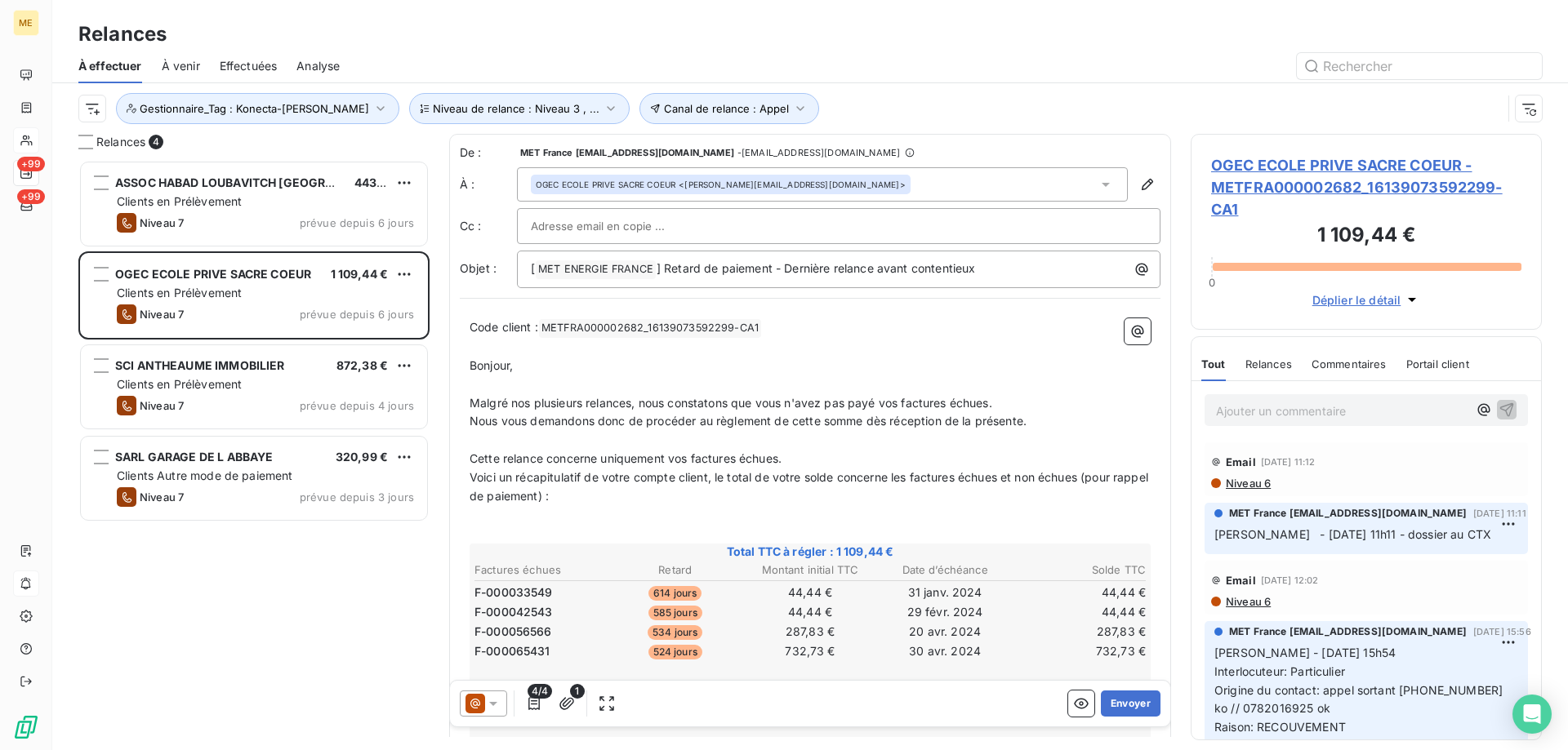
click at [1116, 708] on button "Envoyer" at bounding box center [1130, 703] width 59 height 26
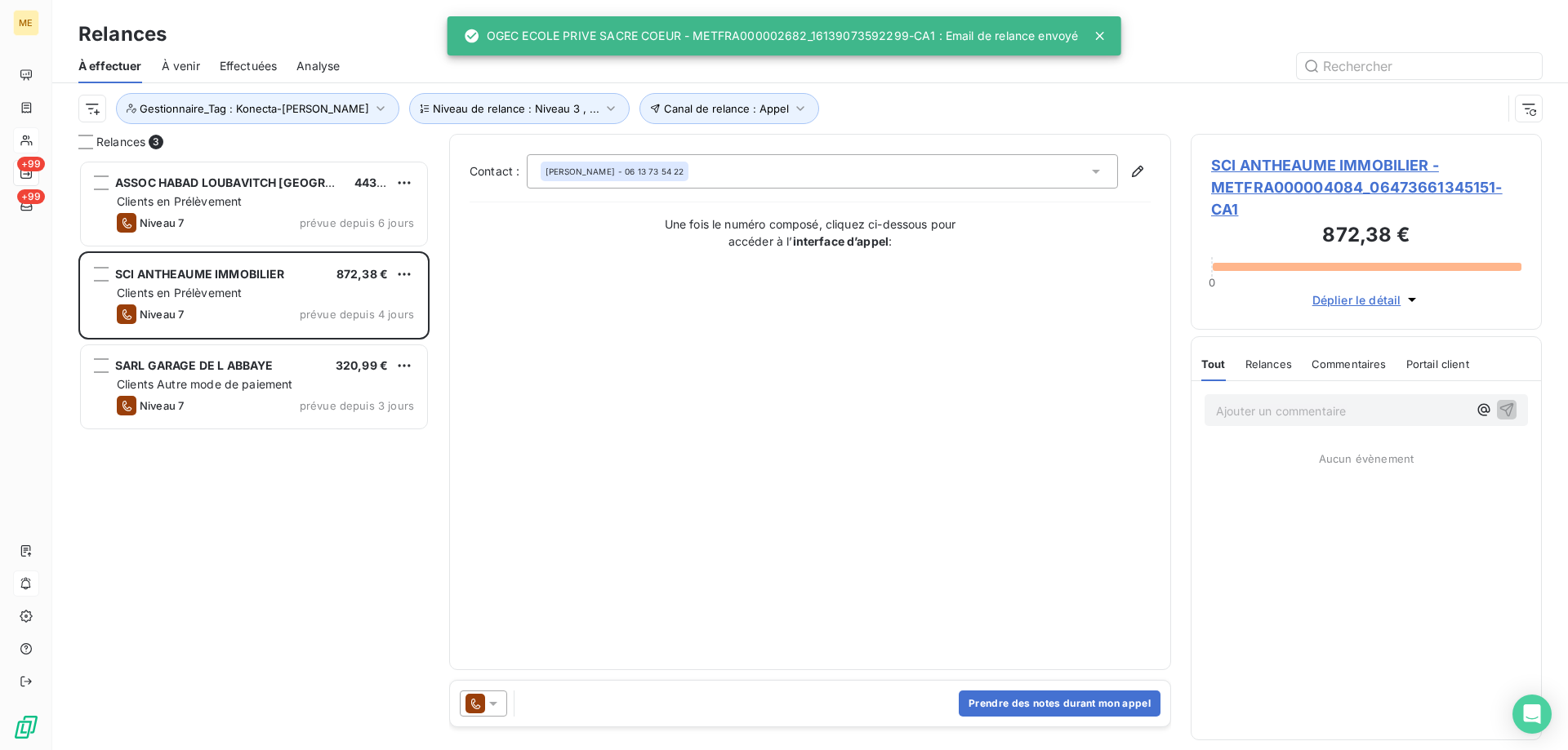
click at [492, 703] on icon at bounding box center [493, 704] width 8 height 4
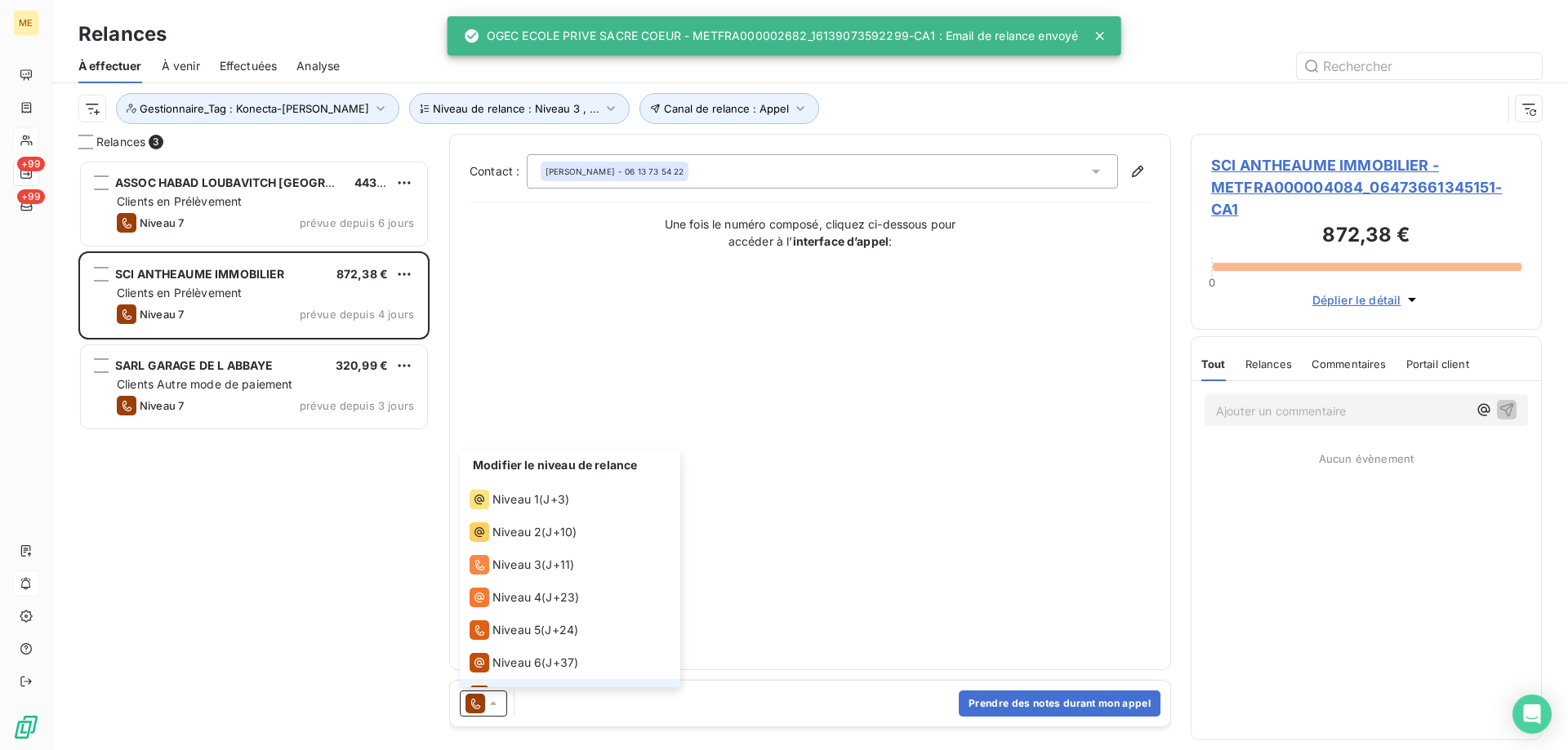
scroll to position [24, 0]
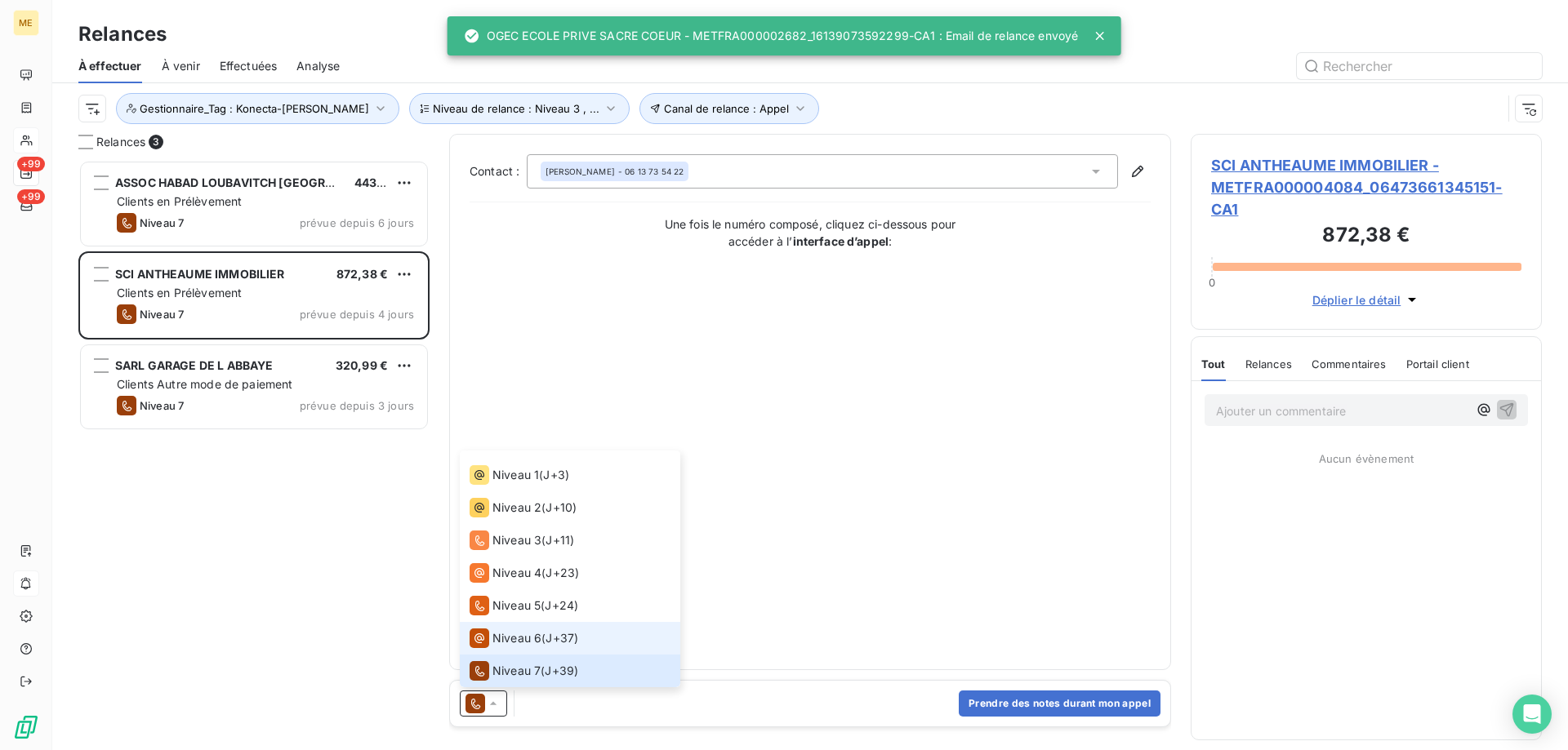
click at [504, 646] on div "Niveau 6" at bounding box center [505, 638] width 72 height 19
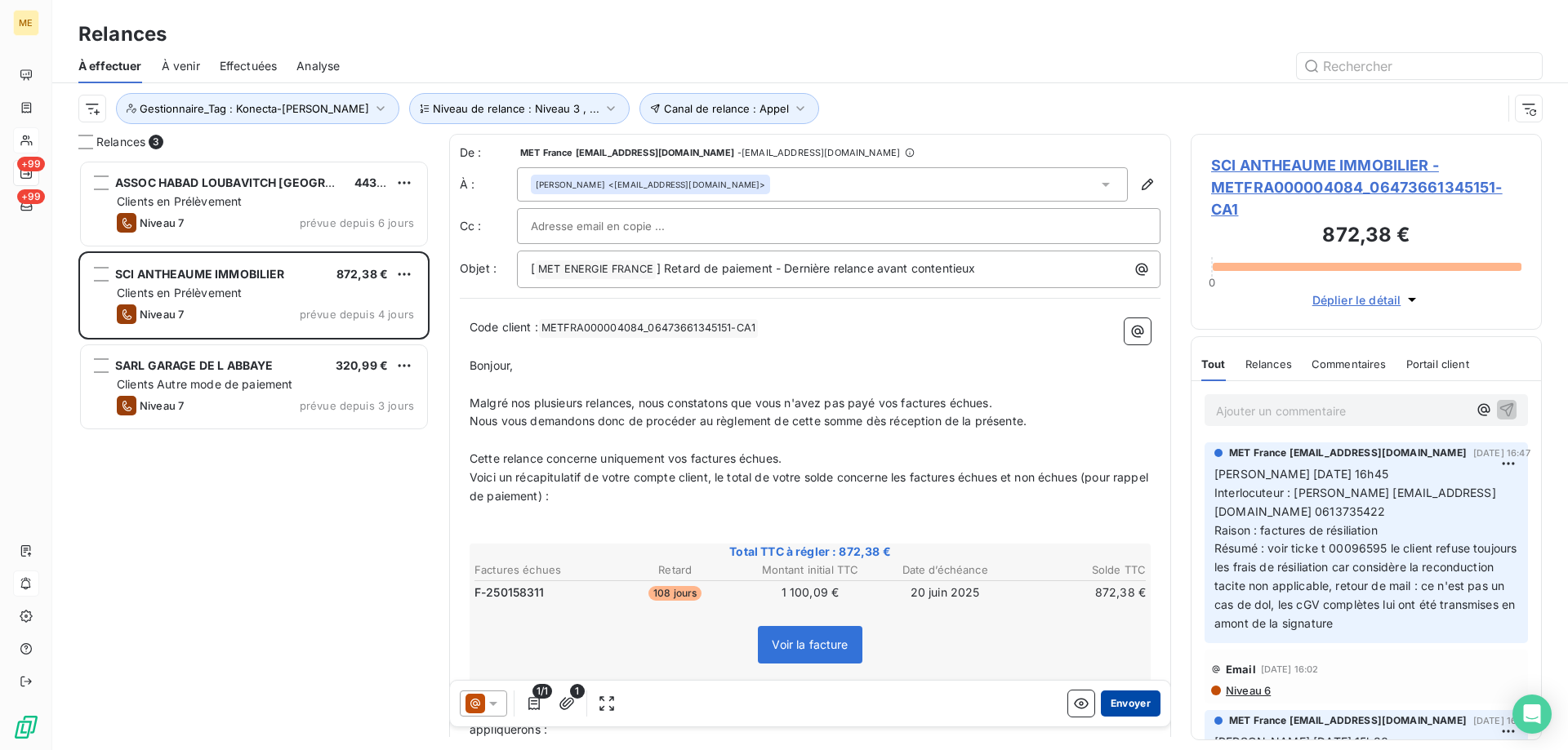
click at [1136, 712] on button "Envoyer" at bounding box center [1130, 703] width 59 height 26
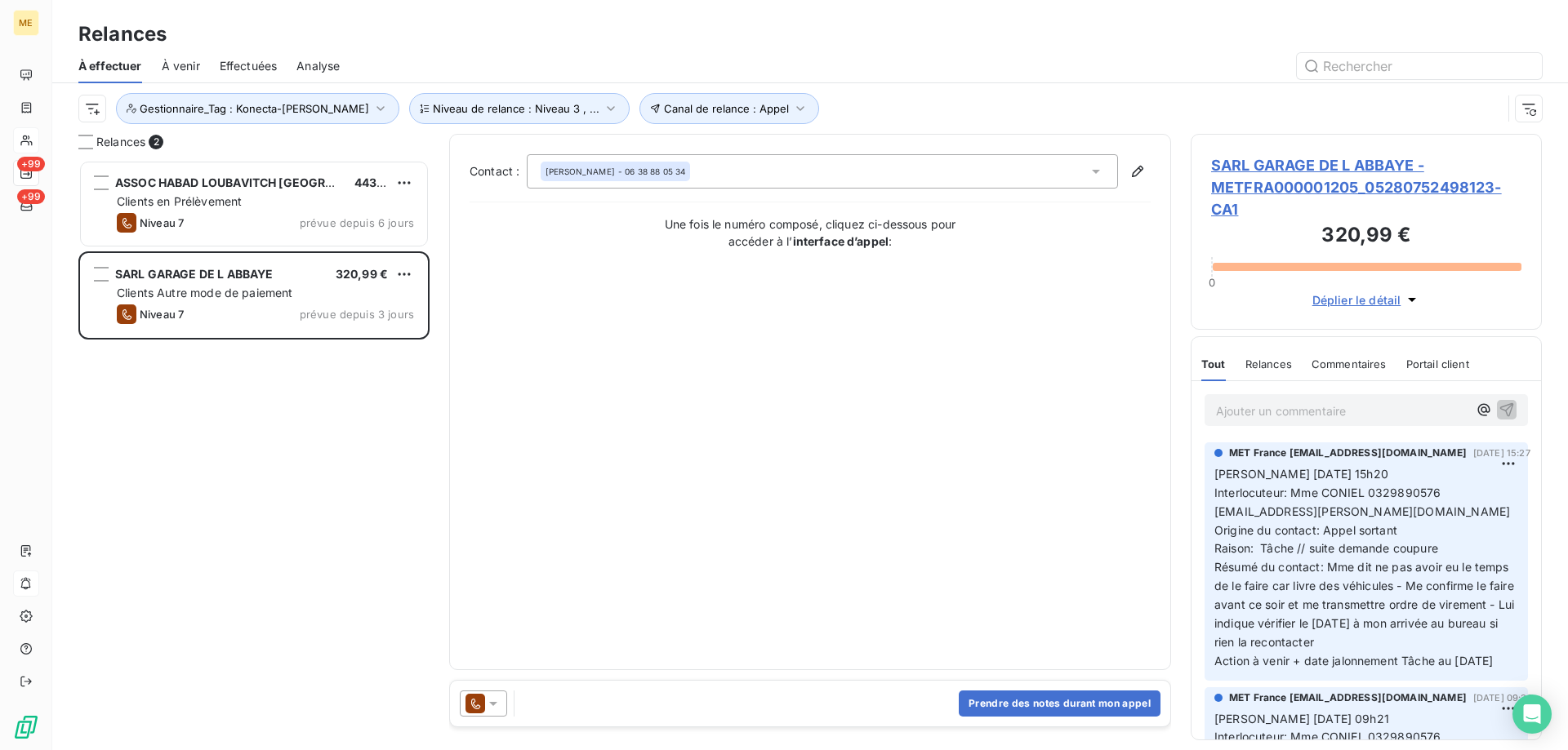
click at [1333, 179] on span "SARL GARAGE DE L ABBAYE - METFRA000001205_05280752498123-CA1" at bounding box center [1366, 187] width 310 height 66
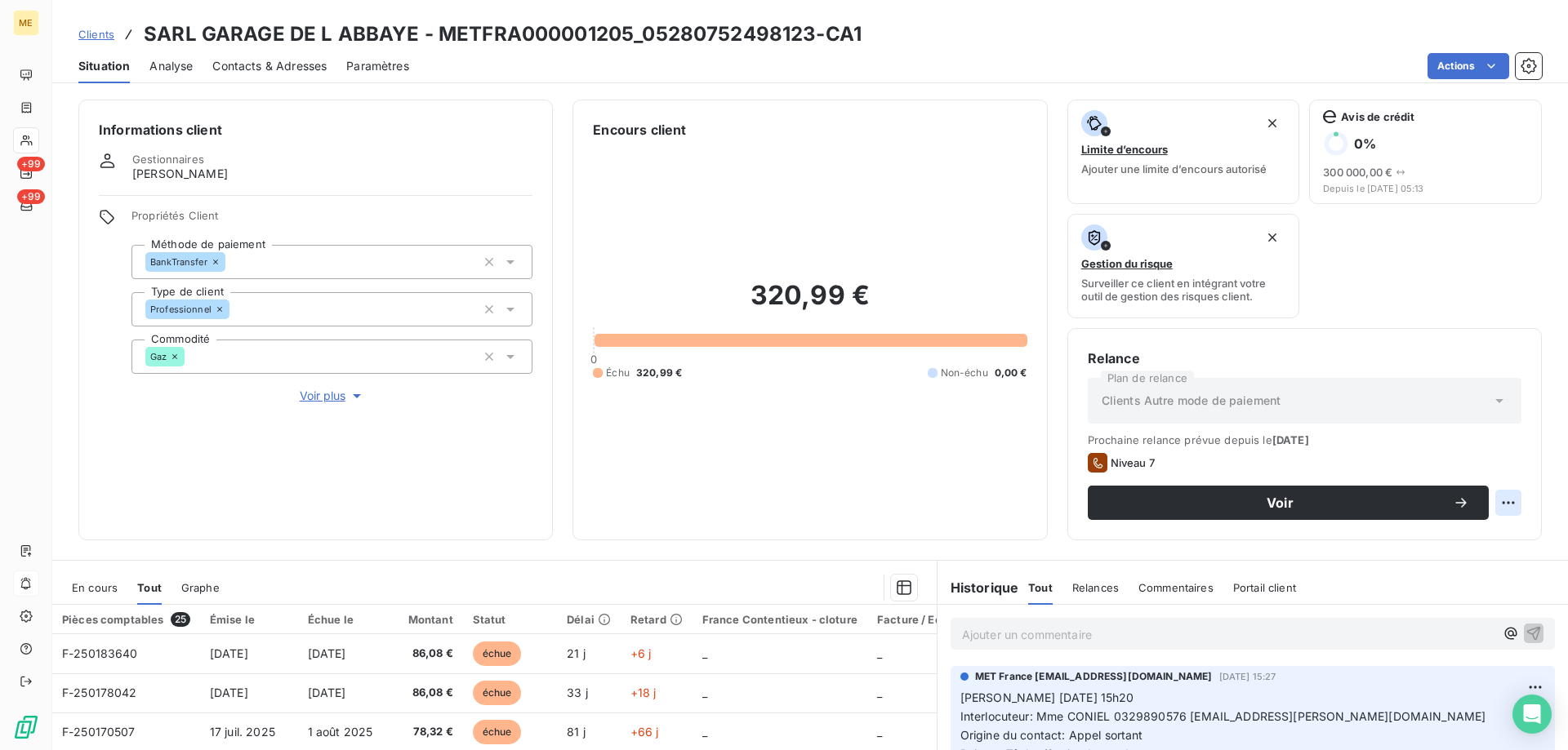
click at [1491, 503] on html "ME +99 +99 Clients SARL GARAGE DE L ABBAYE - METFRA000001205_05280752498123-CA1…" at bounding box center [784, 457] width 1568 height 914
click at [1447, 543] on div "Replanifier cette action" at bounding box center [1428, 538] width 146 height 26
select select "9"
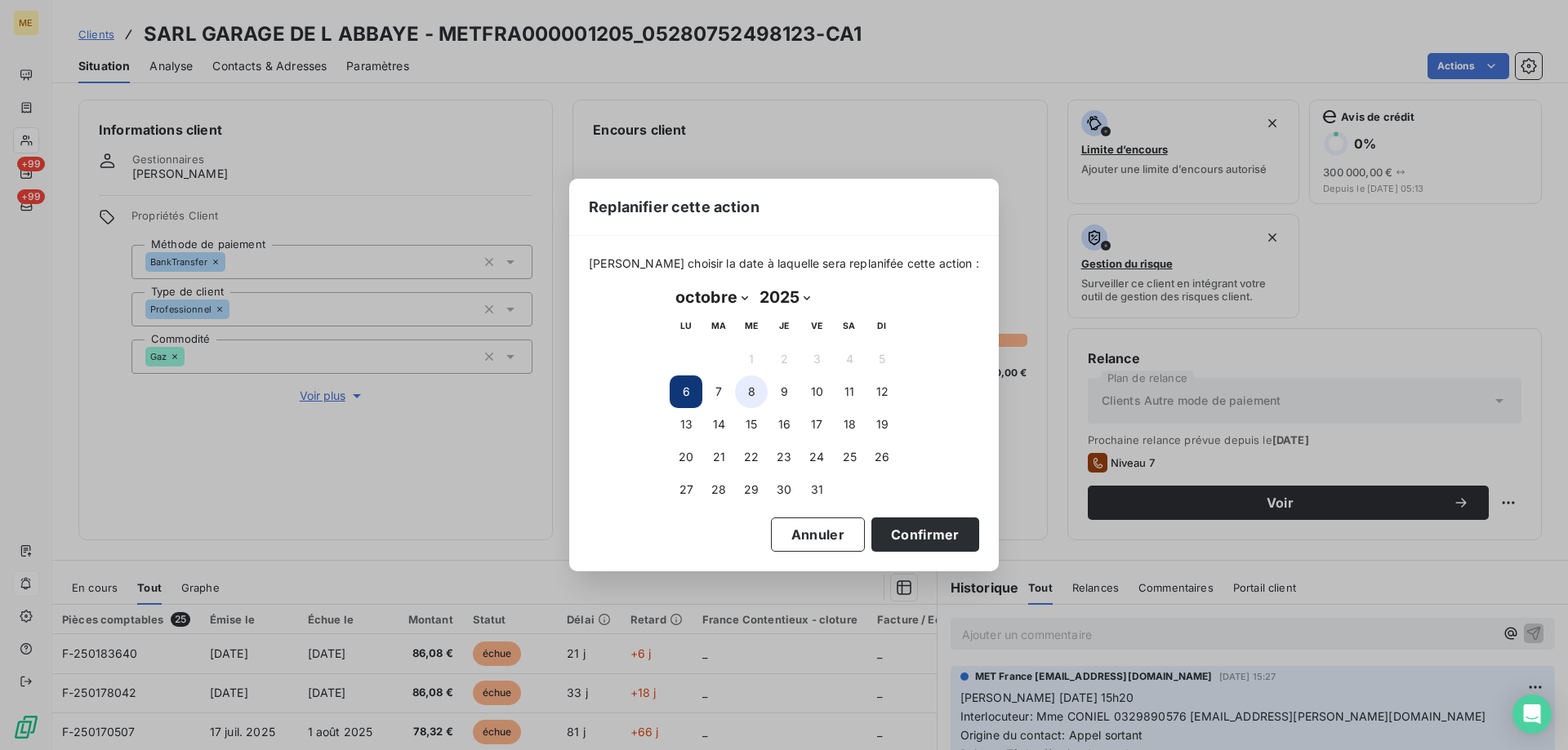
click at [748, 404] on button "8" at bounding box center [751, 391] width 33 height 33
click at [913, 537] on button "Confirmer" at bounding box center [925, 534] width 108 height 34
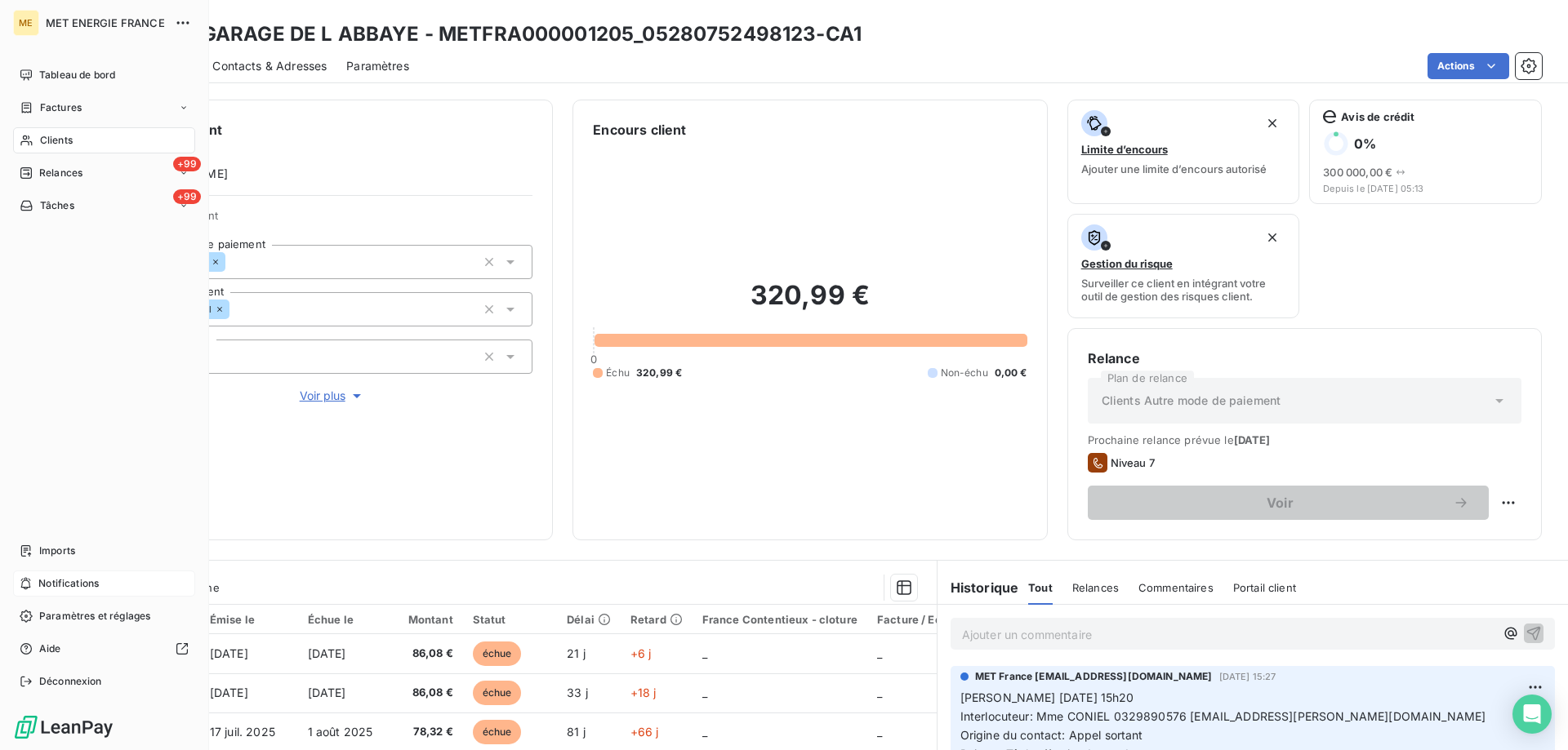
click at [49, 174] on span "Relances" at bounding box center [61, 173] width 43 height 15
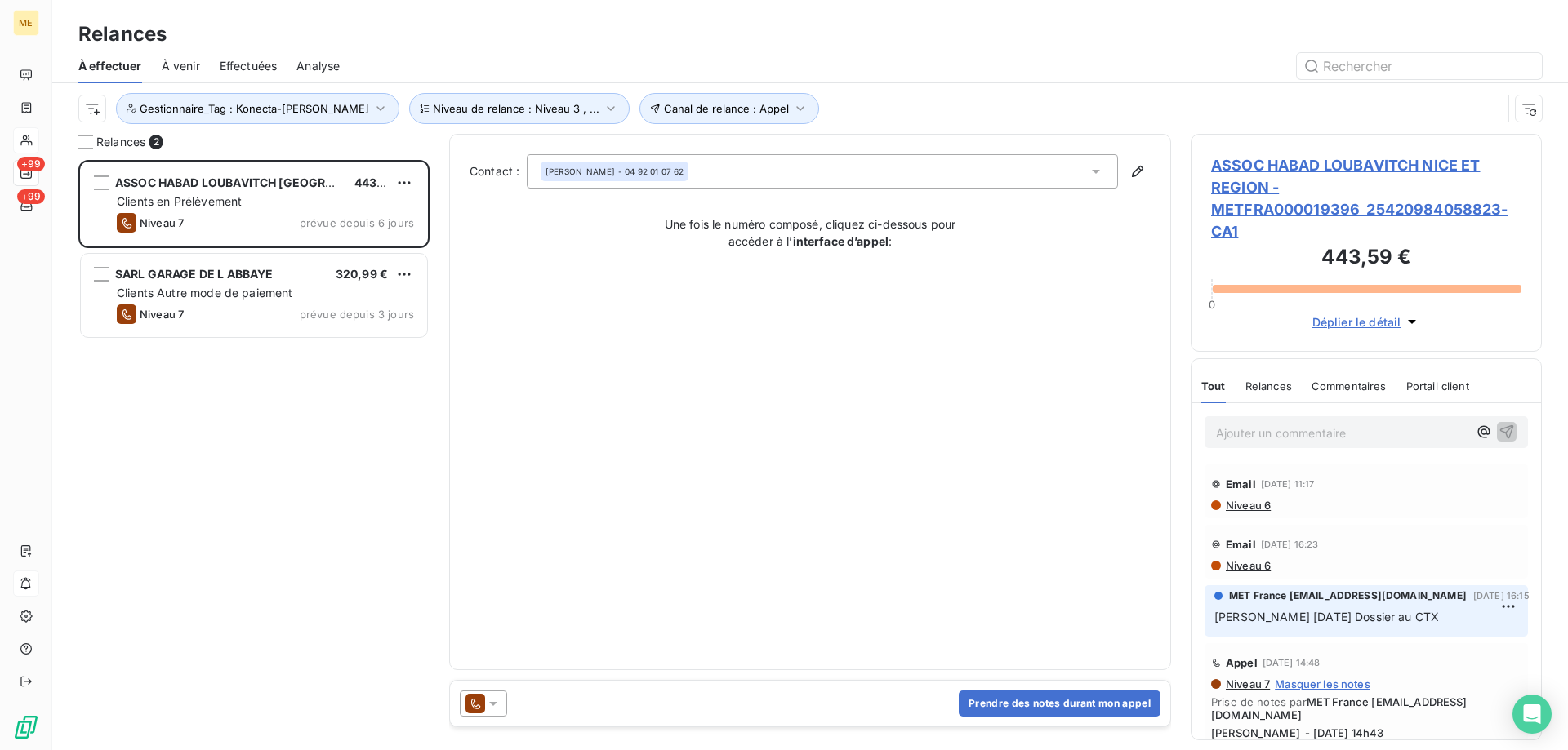
scroll to position [578, 339]
click at [1239, 207] on span "ASSOC HABAD LOUBAVITCH NICE ET REGION - METFRA000019396_25420984058823-CA1" at bounding box center [1366, 198] width 310 height 88
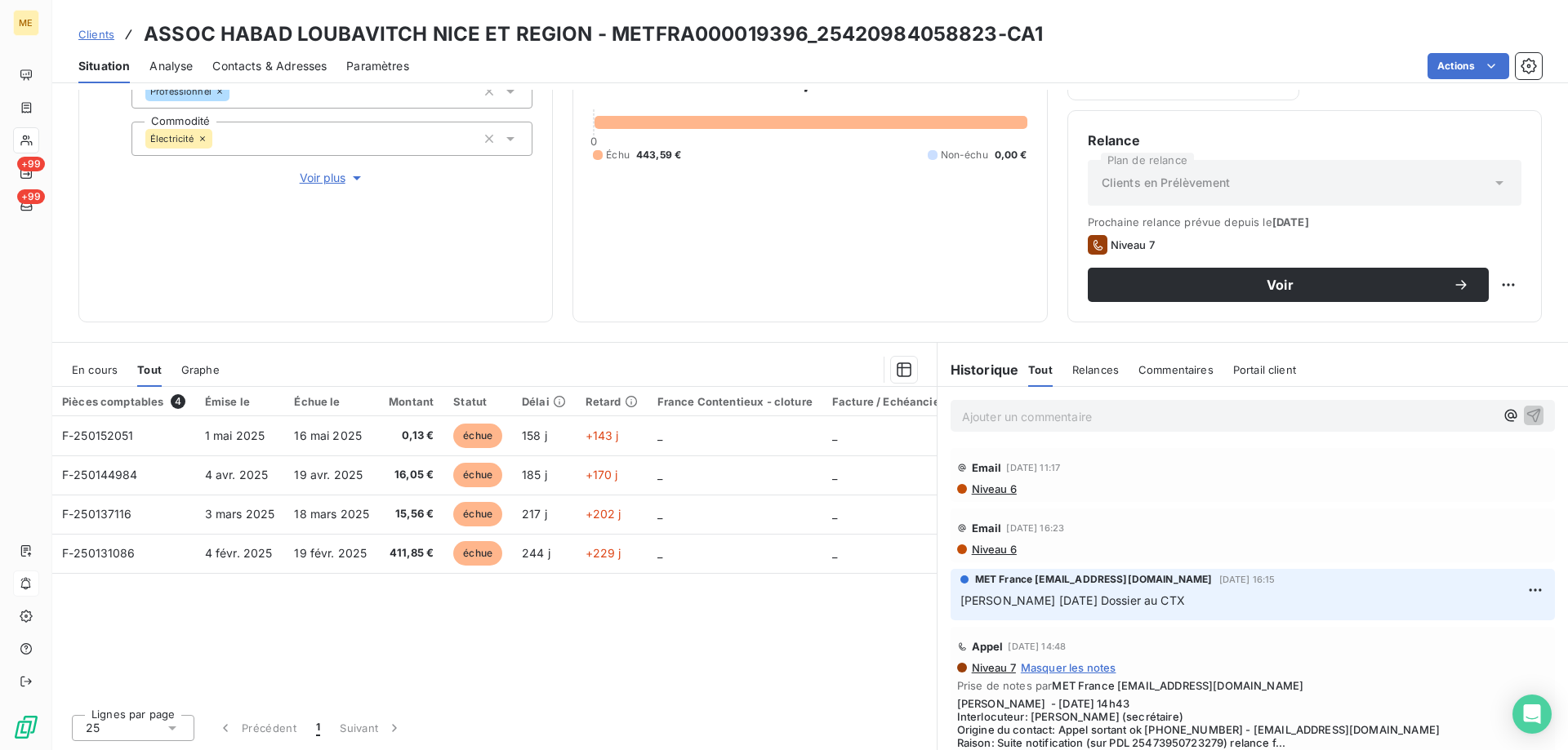
scroll to position [136, 0]
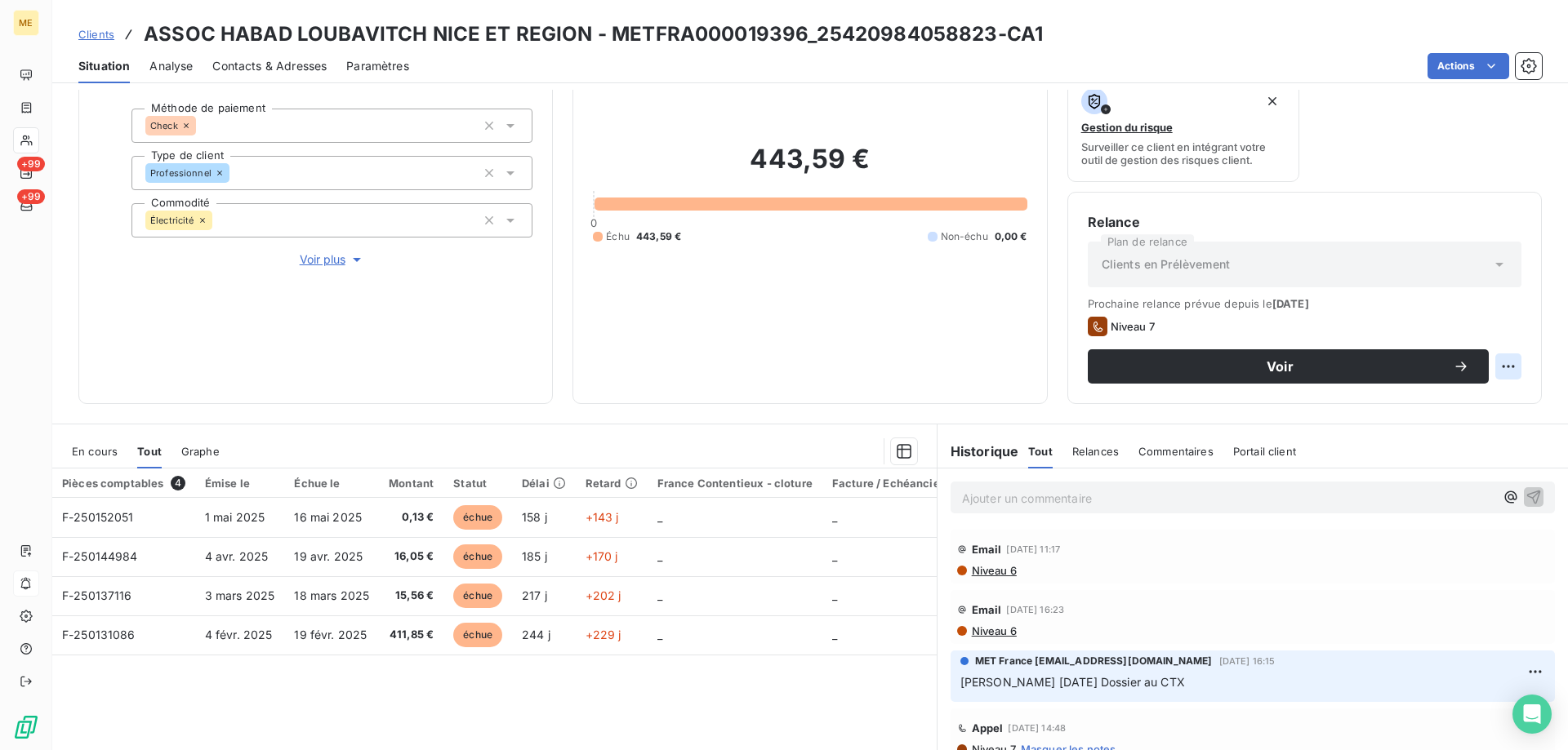
click at [1490, 359] on html "ME +99 +99 Clients ASSOC HABAD LOUBAVITCH NICE ET REGION - METFRA000019396_2542…" at bounding box center [784, 457] width 1568 height 914
click at [1441, 390] on div "Replanifier cette action" at bounding box center [1428, 402] width 146 height 26
select select "9"
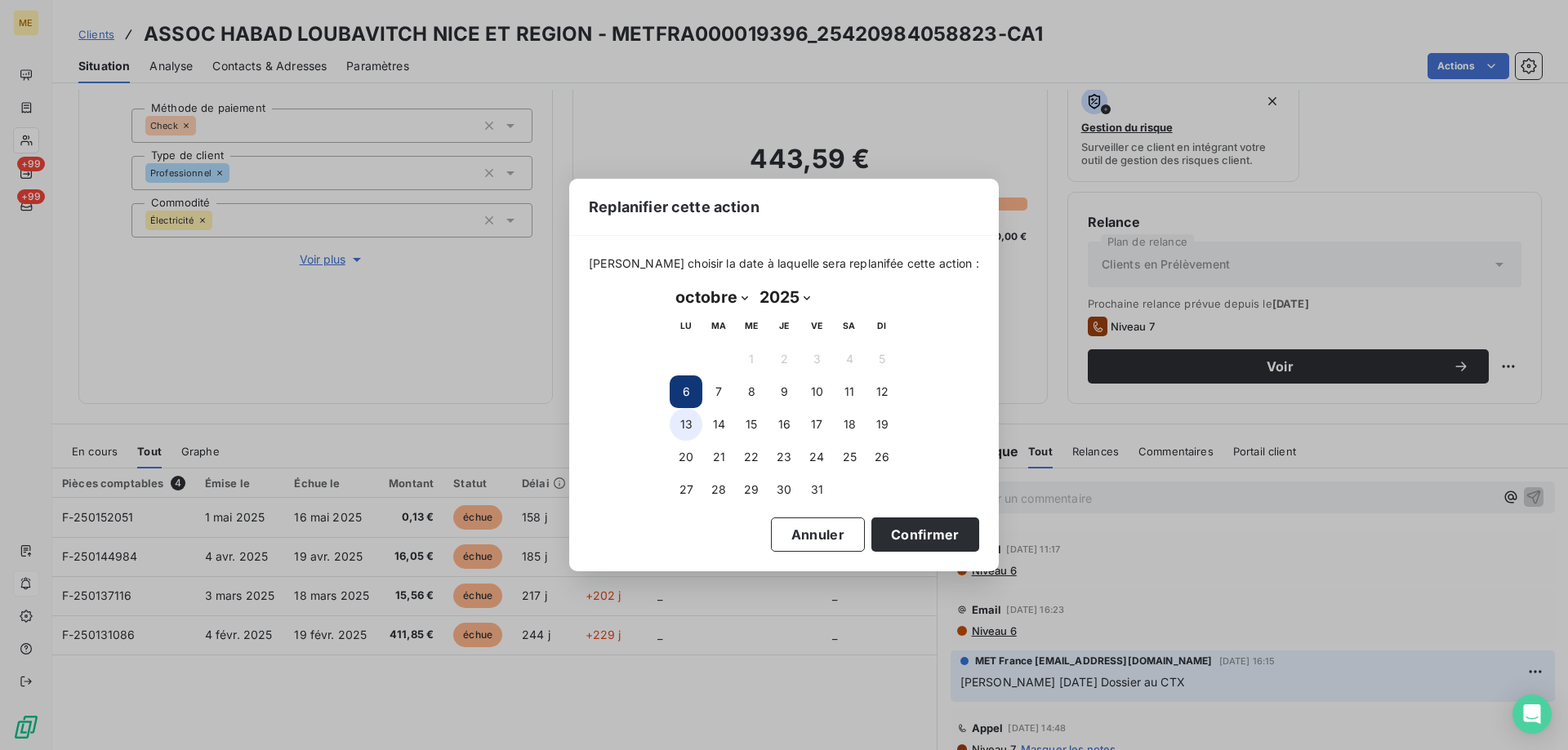
click at [701, 425] on button "13" at bounding box center [686, 424] width 33 height 33
click at [893, 538] on button "Confirmer" at bounding box center [925, 534] width 108 height 34
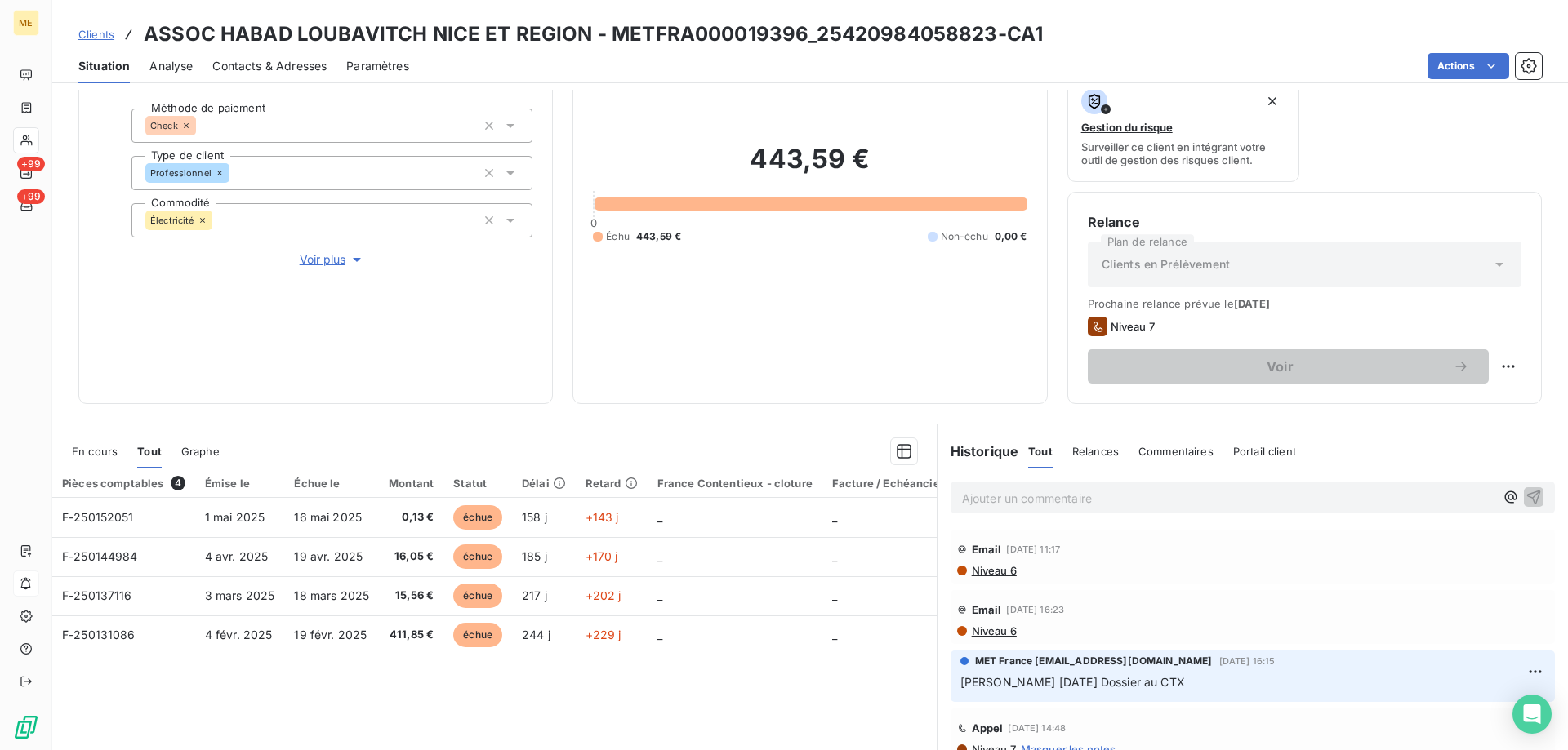
click at [474, 417] on div "Informations client Gestionnaires Virginie Garcia Propriétés Client Méthode de …" at bounding box center [810, 420] width 1515 height 661
drag, startPoint x: 89, startPoint y: 35, endPoint x: 152, endPoint y: 79, distance: 76.8
click at [89, 35] on span "Clients" at bounding box center [96, 34] width 36 height 13
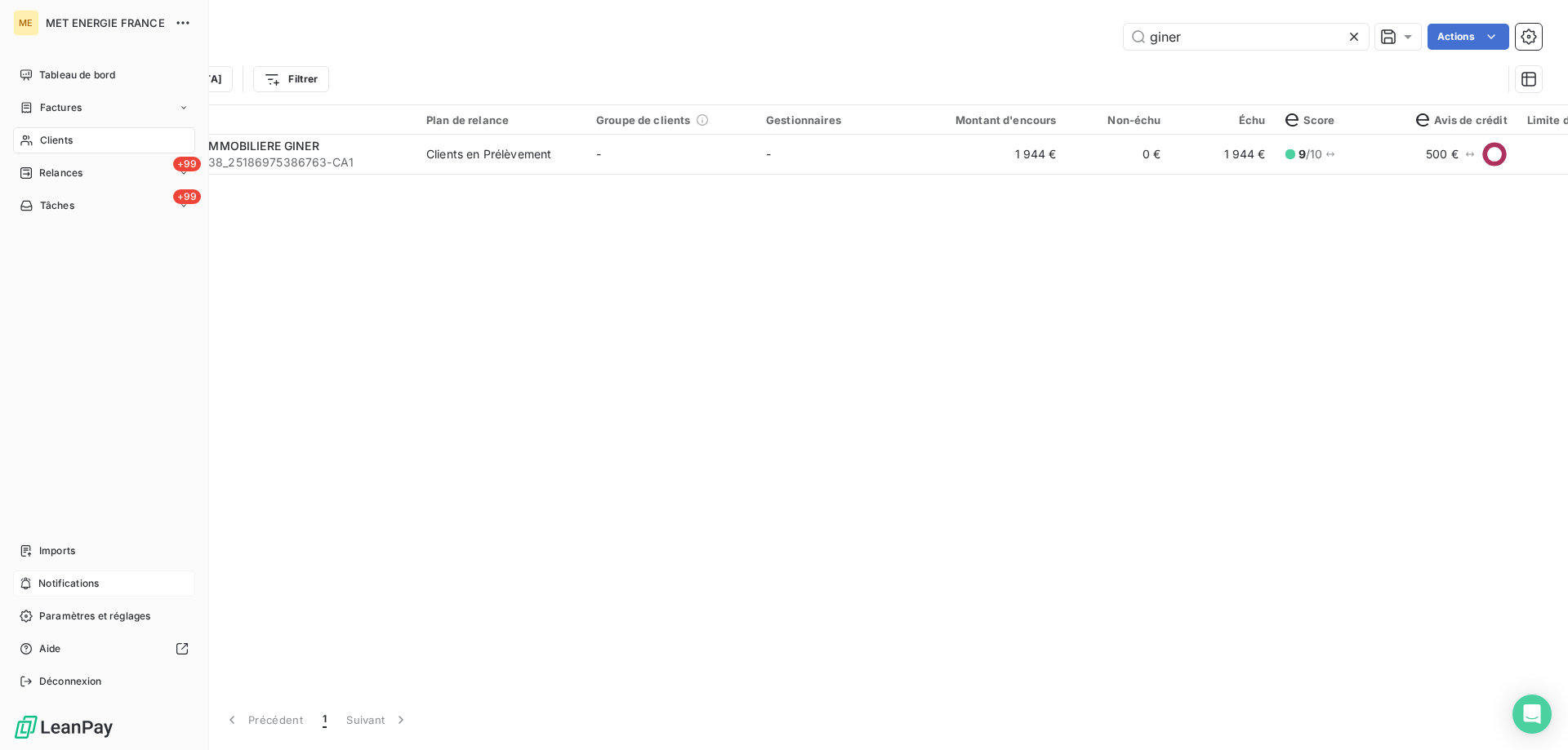
click at [54, 174] on span "Relances" at bounding box center [61, 173] width 43 height 15
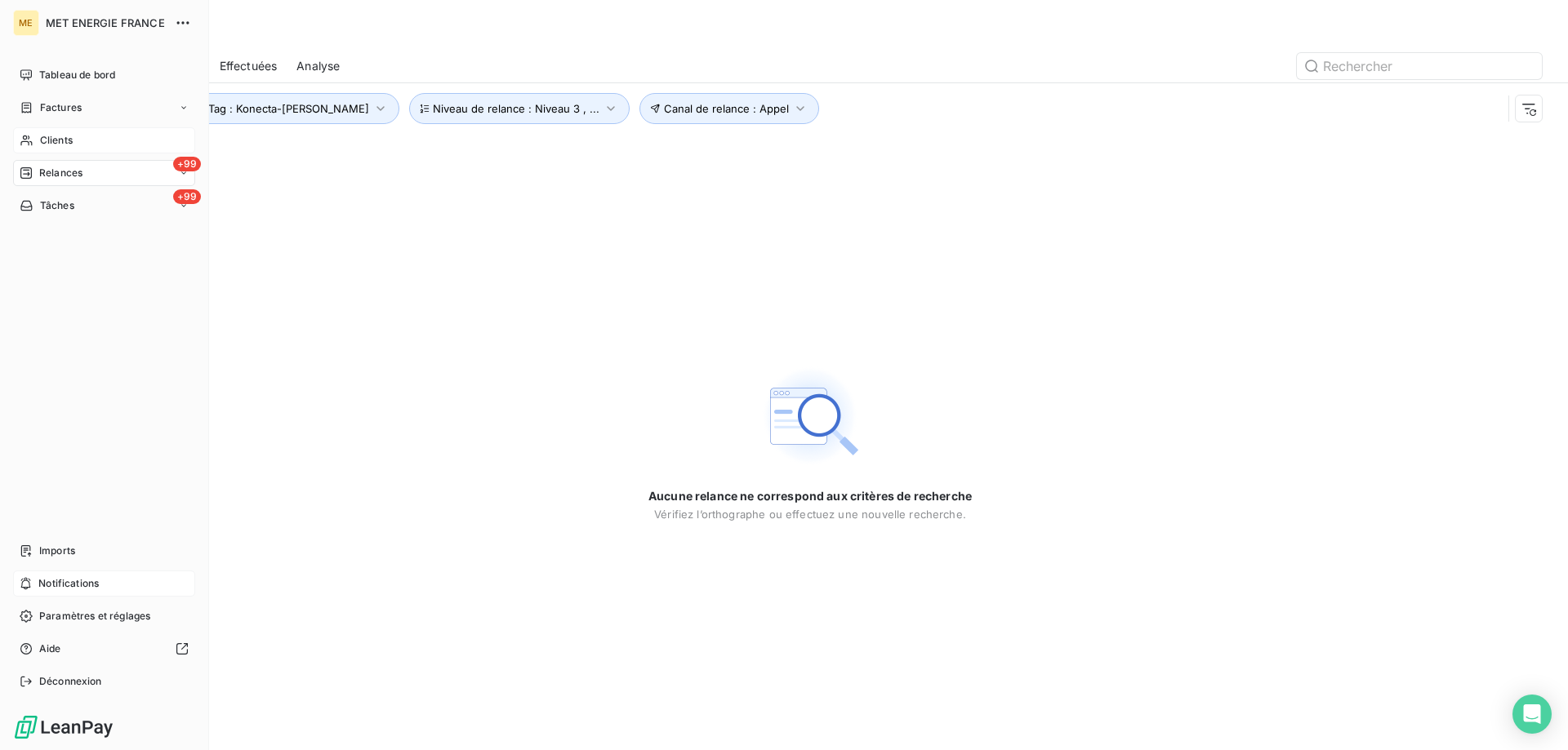
click at [42, 142] on span "Clients" at bounding box center [56, 140] width 33 height 15
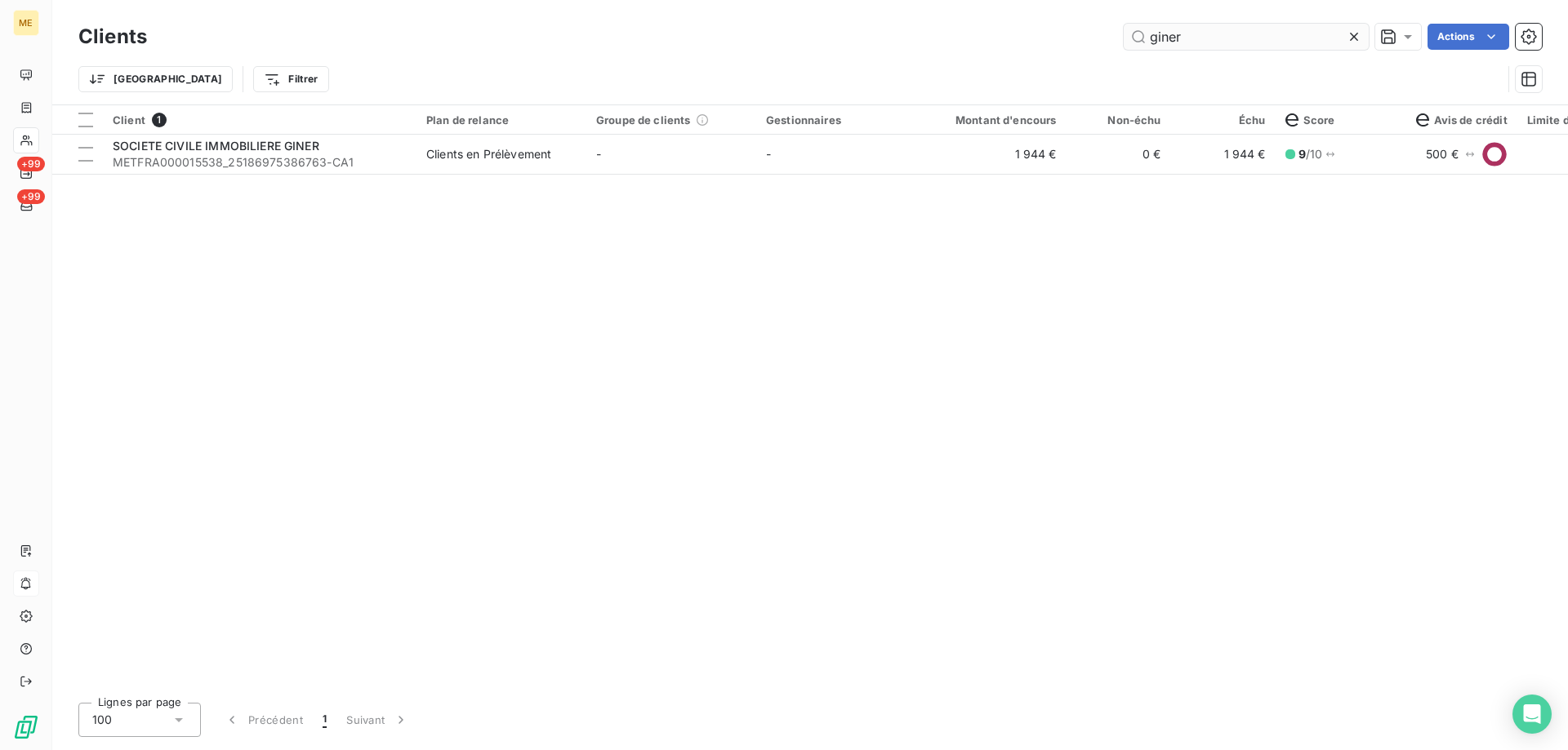
click at [1182, 35] on input "giner" at bounding box center [1246, 36] width 245 height 26
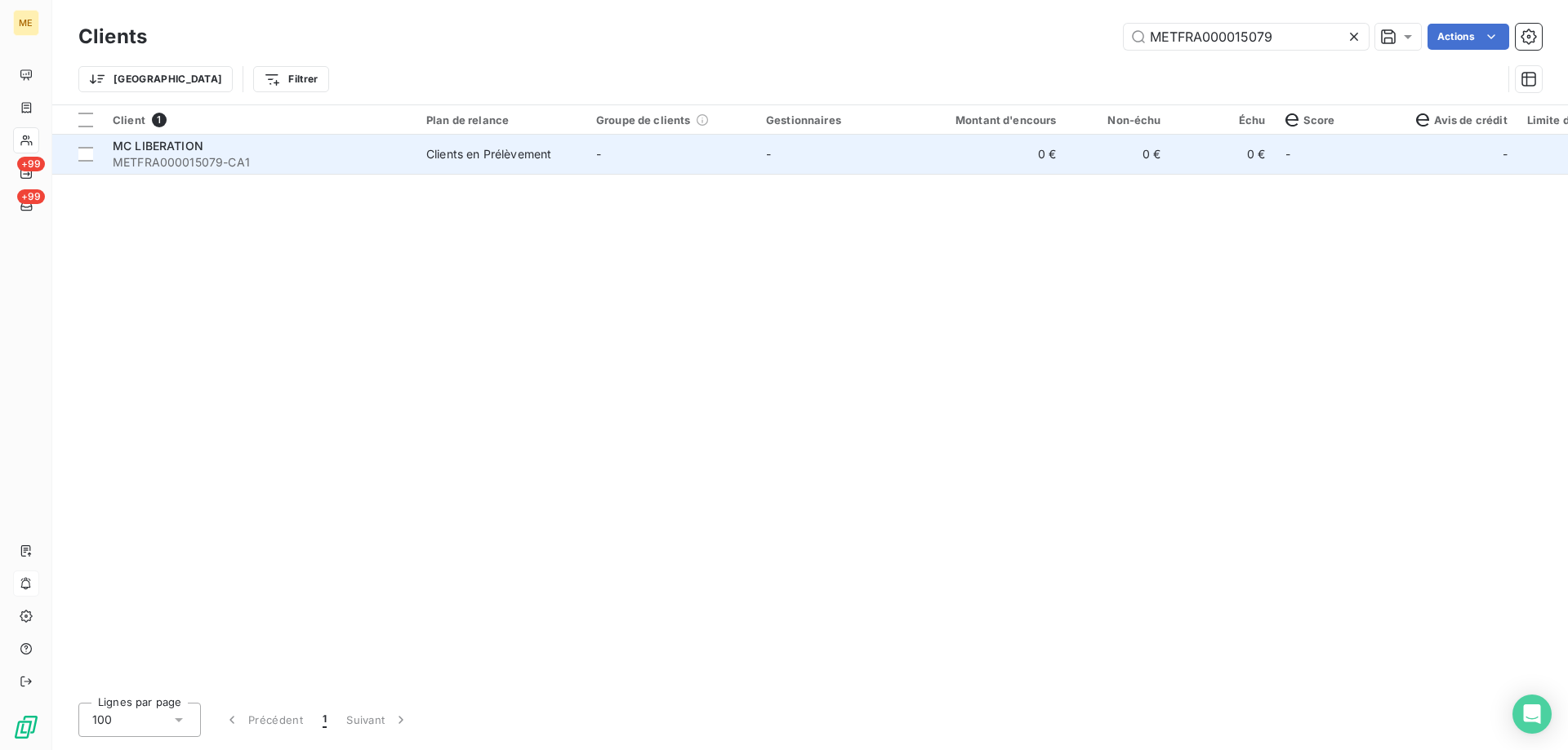
type input "METFRA000015079"
click at [188, 156] on span "METFRA000015079-CA1" at bounding box center [260, 163] width 294 height 17
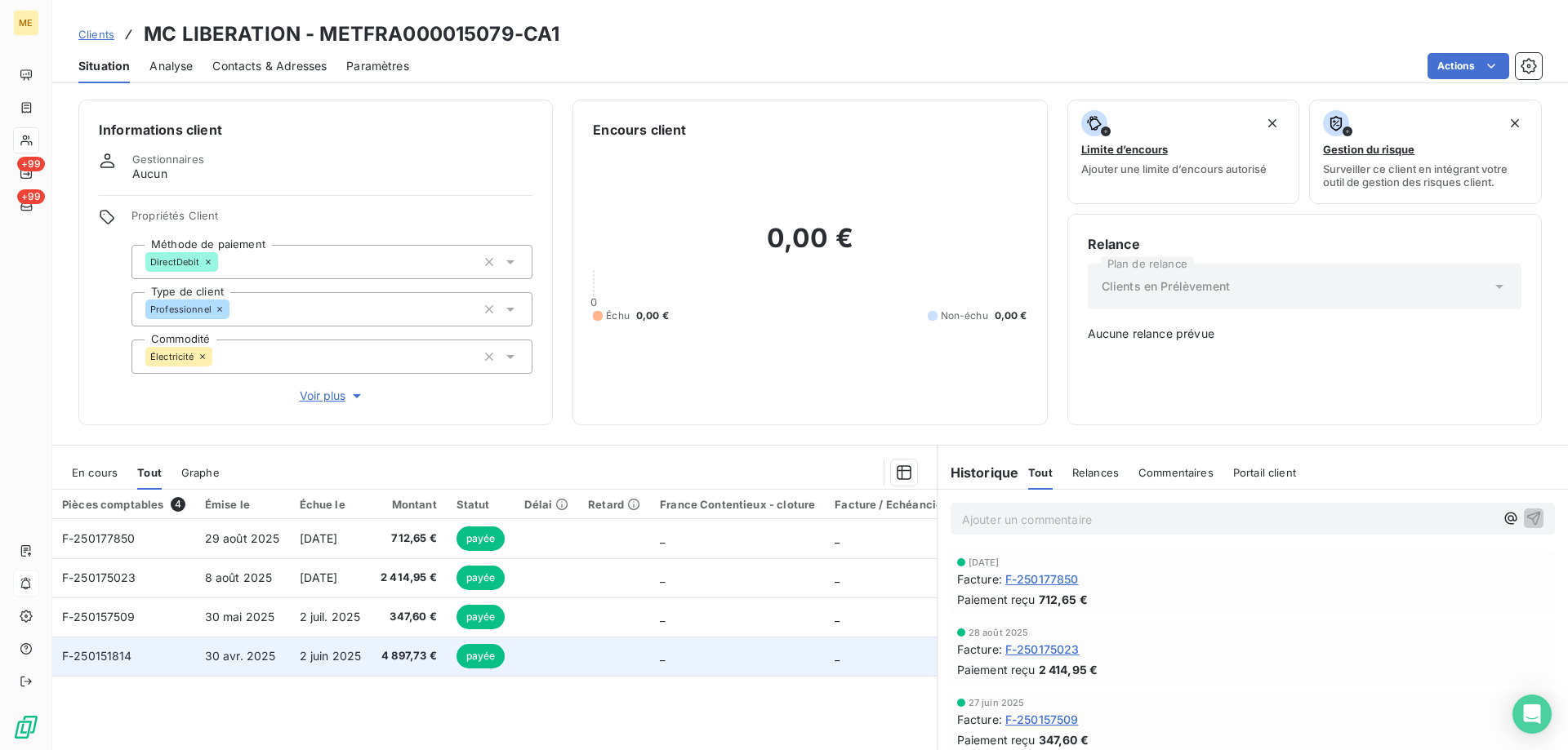
click at [105, 649] on span "F-250151814" at bounding box center [97, 656] width 70 height 14
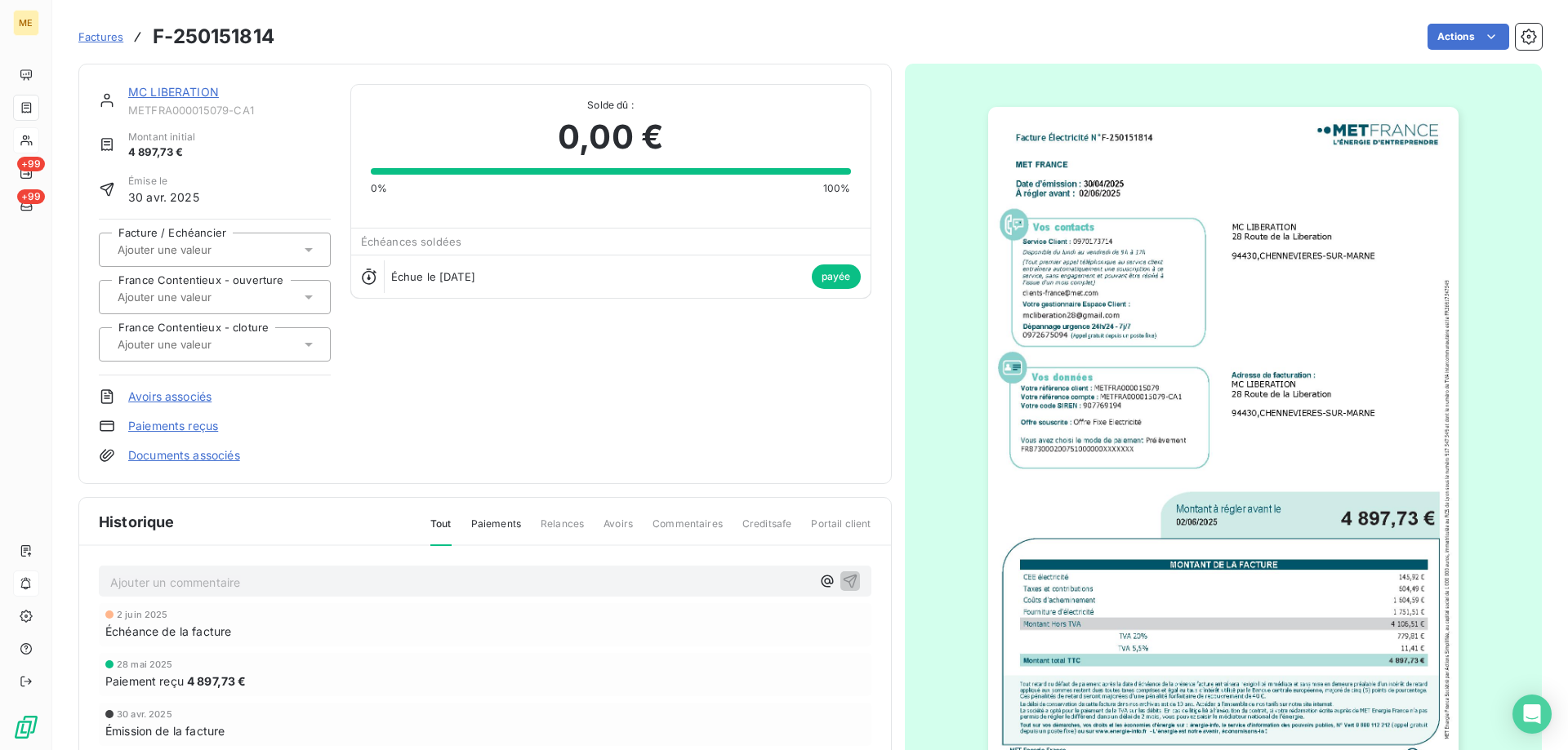
click at [1204, 234] on img "button" at bounding box center [1223, 439] width 470 height 665
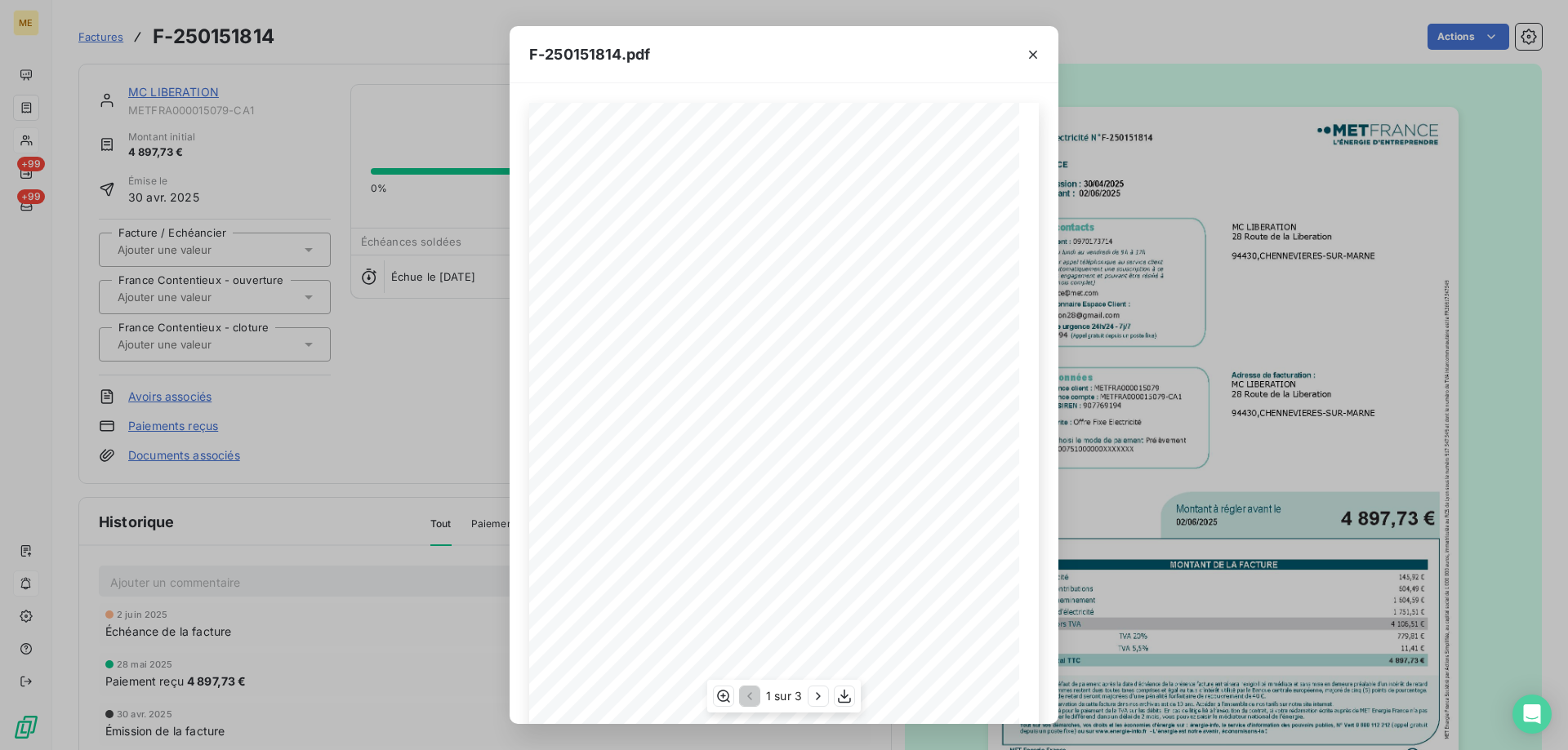
scroll to position [112, 0]
click at [721, 693] on icon "button" at bounding box center [723, 696] width 17 height 17
click at [815, 698] on icon "button" at bounding box center [819, 696] width 17 height 17
click at [845, 696] on icon "button" at bounding box center [846, 696] width 13 height 14
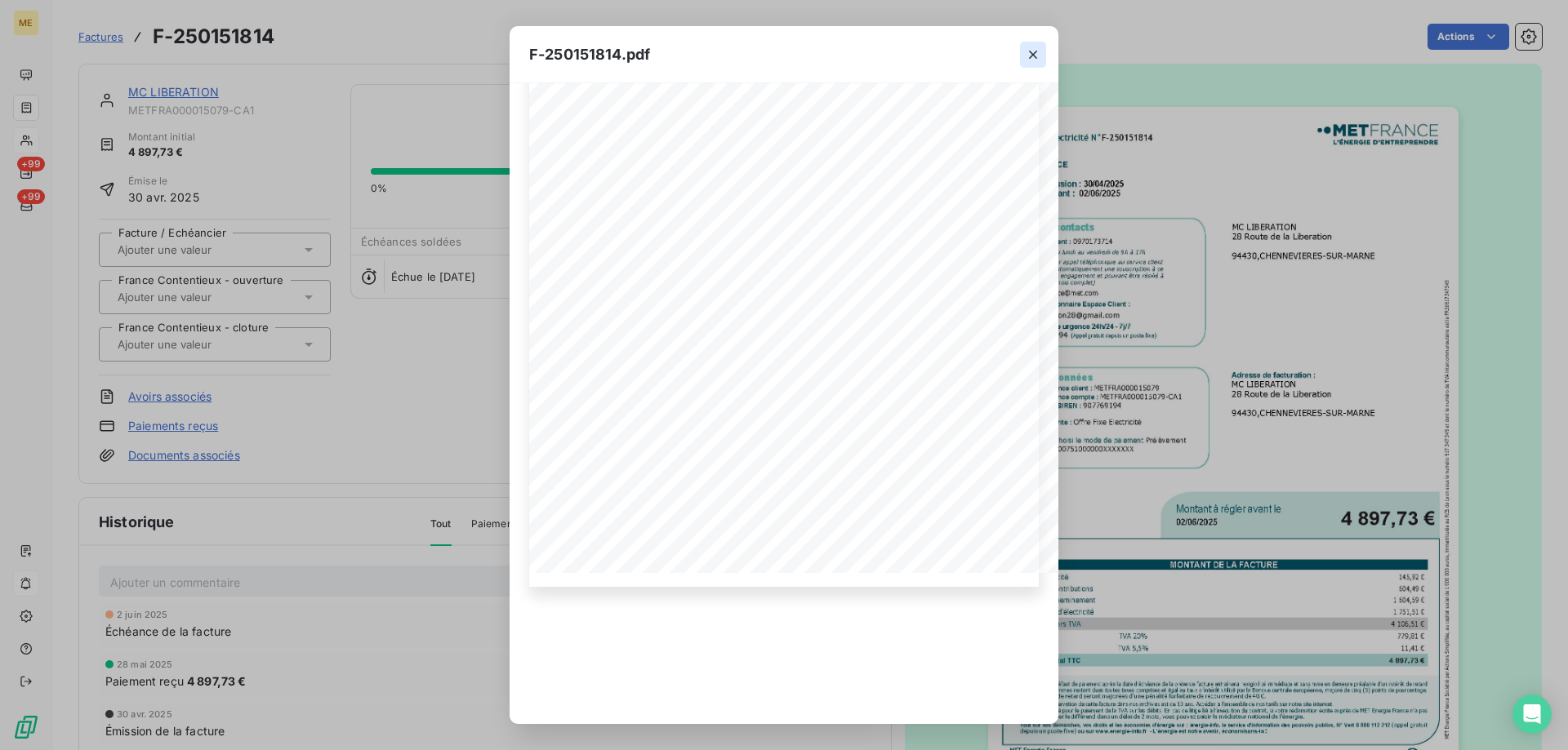
click at [1041, 59] on button "button" at bounding box center [1033, 54] width 26 height 26
click at [397, 423] on div "F-250151814.pdf Facture Électricité N° F-250151814 MET Energie France 4, rue de…" at bounding box center [784, 375] width 1568 height 750
click at [1030, 58] on icon "button" at bounding box center [1034, 55] width 17 height 17
click at [172, 91] on div "F-250151814.pdf Facture Électricité N° F-250151814 MET Energie France 4, rue de…" at bounding box center [784, 375] width 1568 height 750
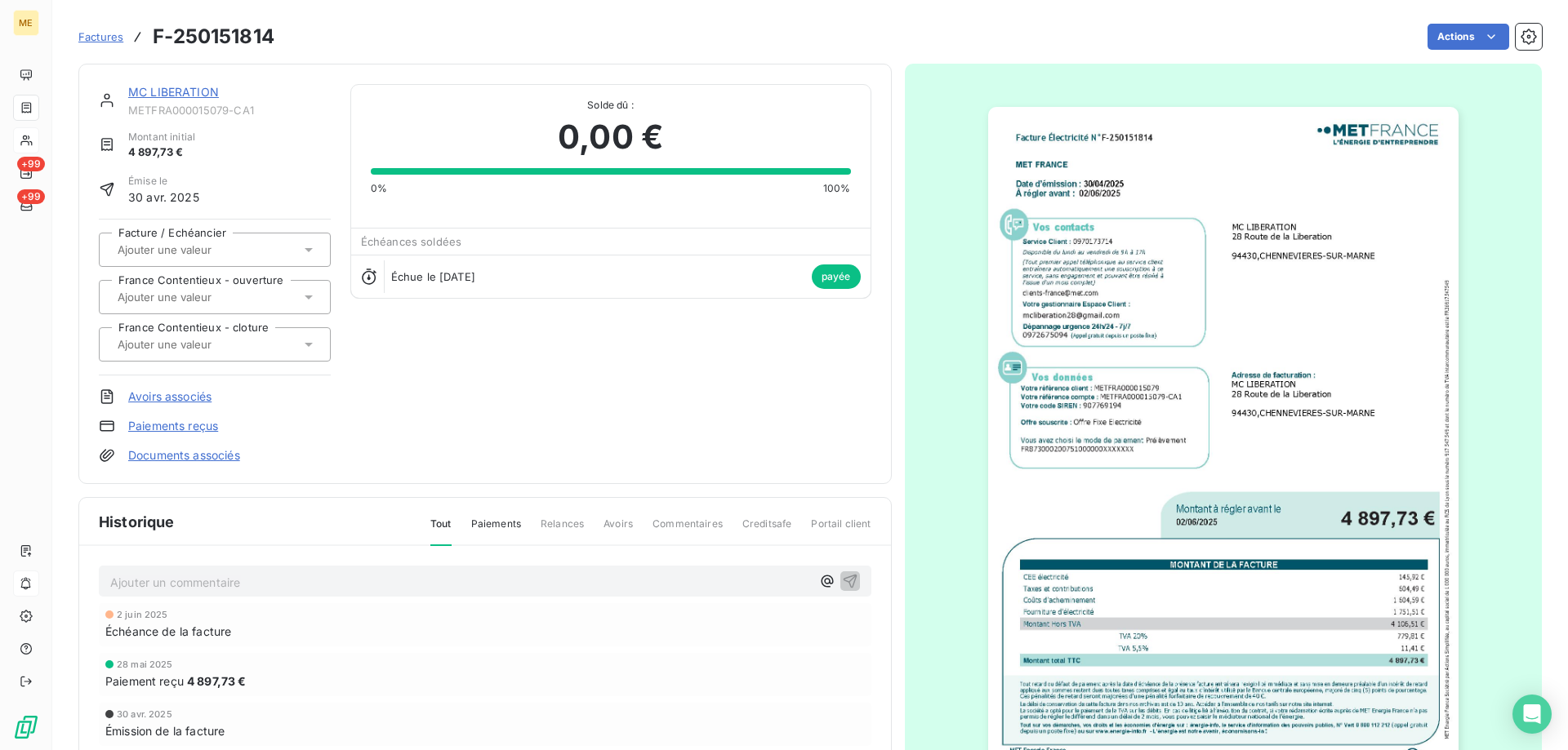
click at [145, 91] on div "F-250151814.pdf Facture Électricité N° F-250151814 MET Energie France 4, rue de…" at bounding box center [784, 375] width 1568 height 750
click at [184, 91] on link "MC LIBERATION" at bounding box center [173, 92] width 90 height 14
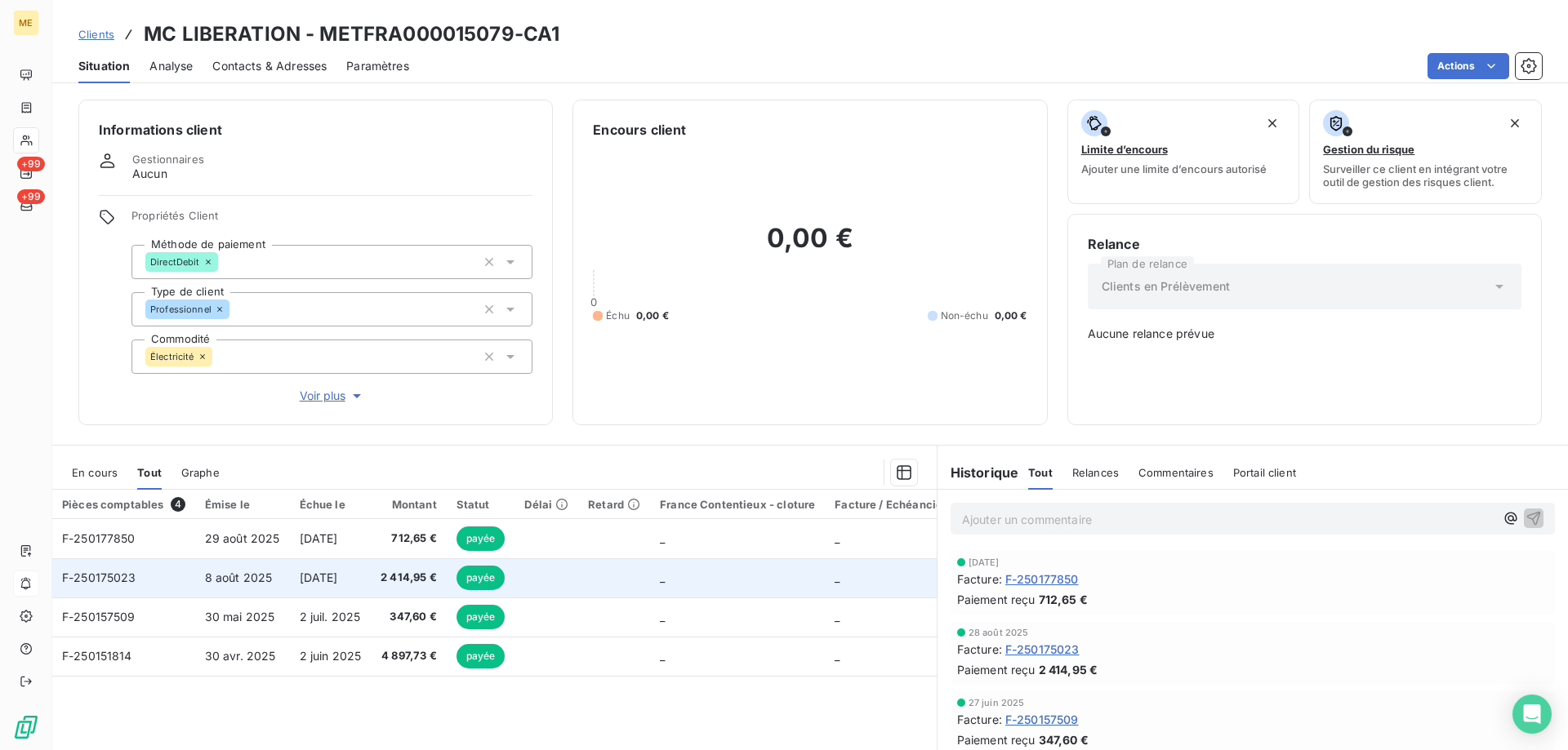
click at [92, 571] on span "F-250175023" at bounding box center [99, 578] width 74 height 14
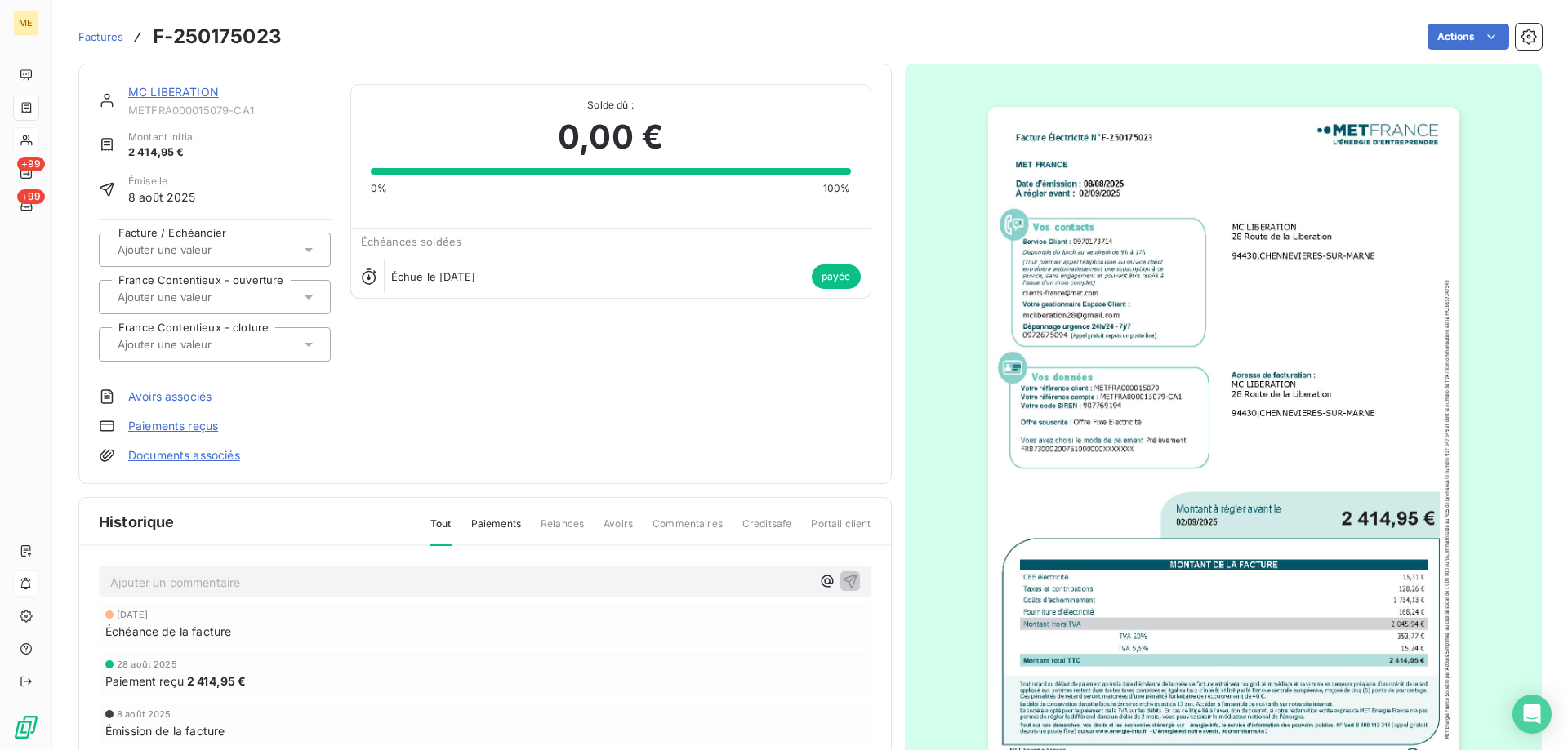
click at [1213, 430] on img "button" at bounding box center [1223, 439] width 470 height 665
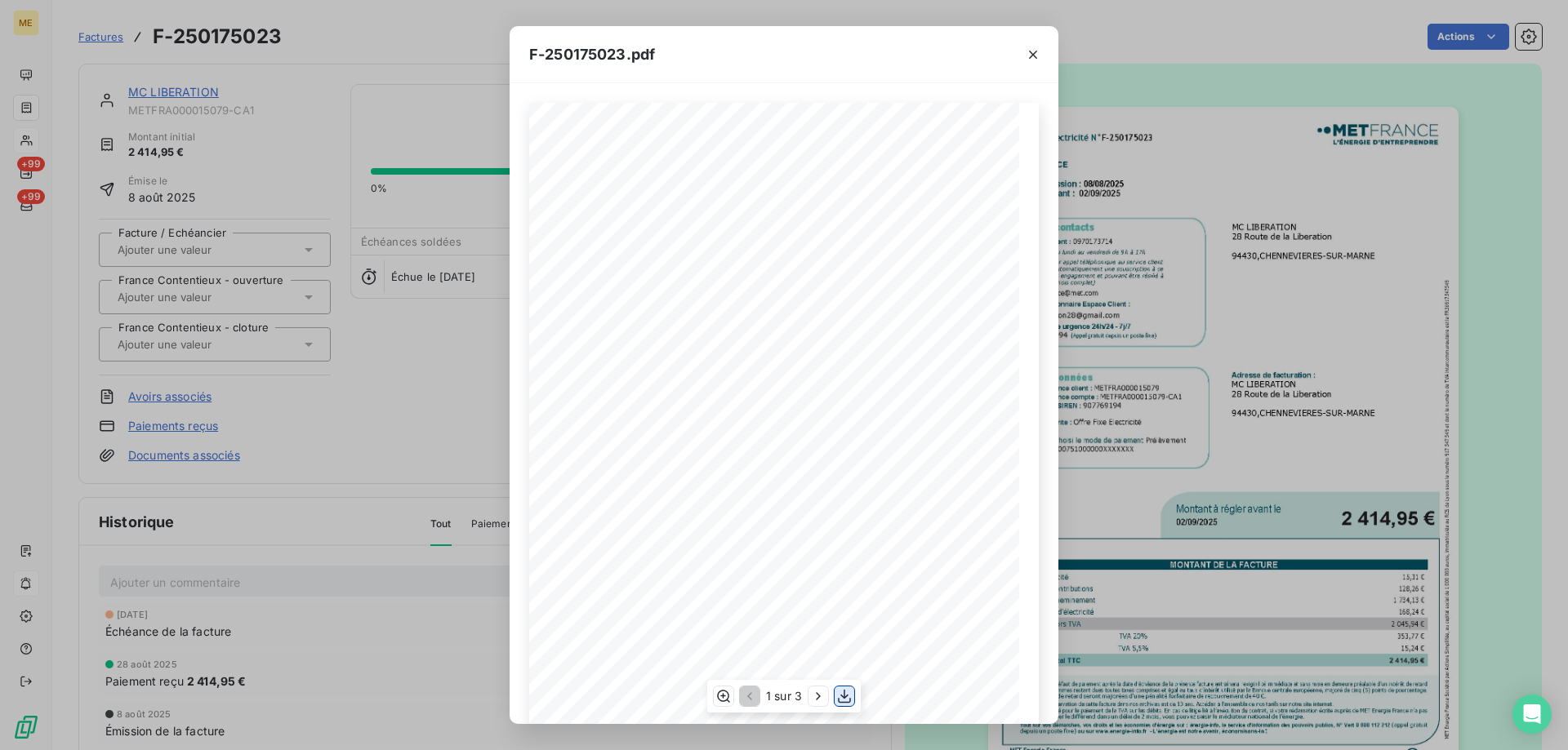
click at [849, 696] on icon "button" at bounding box center [845, 696] width 17 height 17
click at [1028, 47] on icon "button" at bounding box center [1034, 55] width 17 height 17
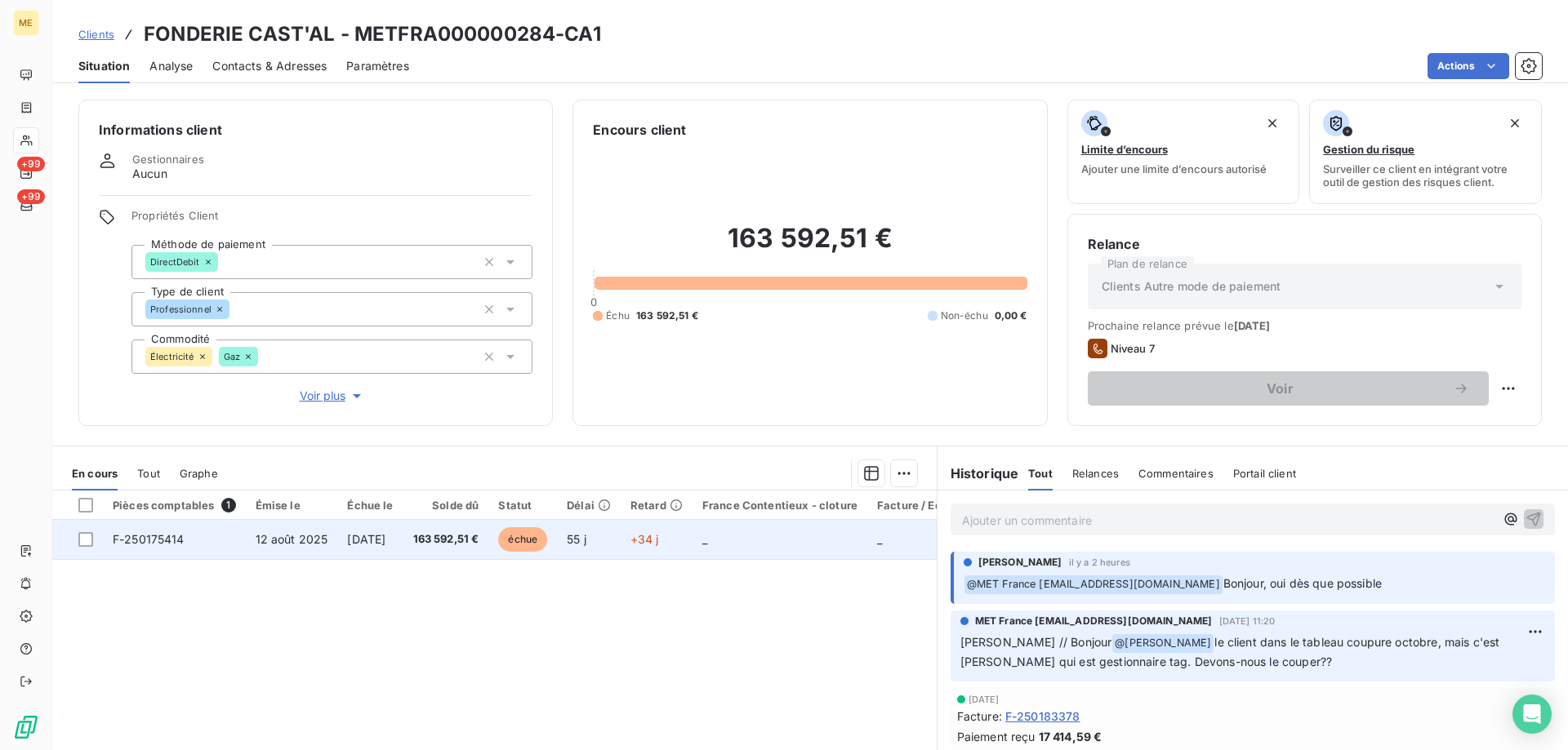
click at [171, 536] on span "F-250175414" at bounding box center [149, 539] width 72 height 14
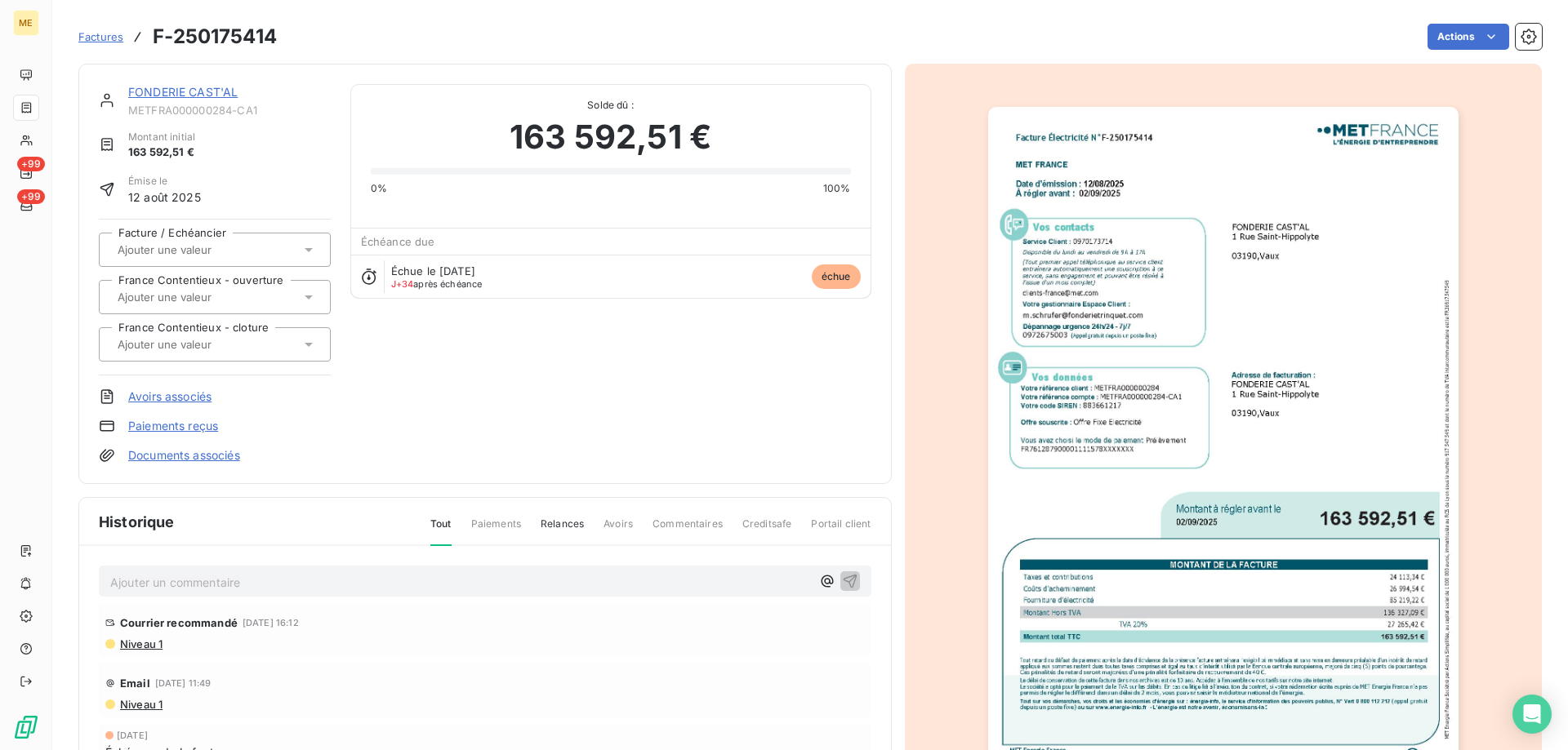
click at [161, 89] on link "FONDERIE CAST'AL" at bounding box center [182, 92] width 110 height 14
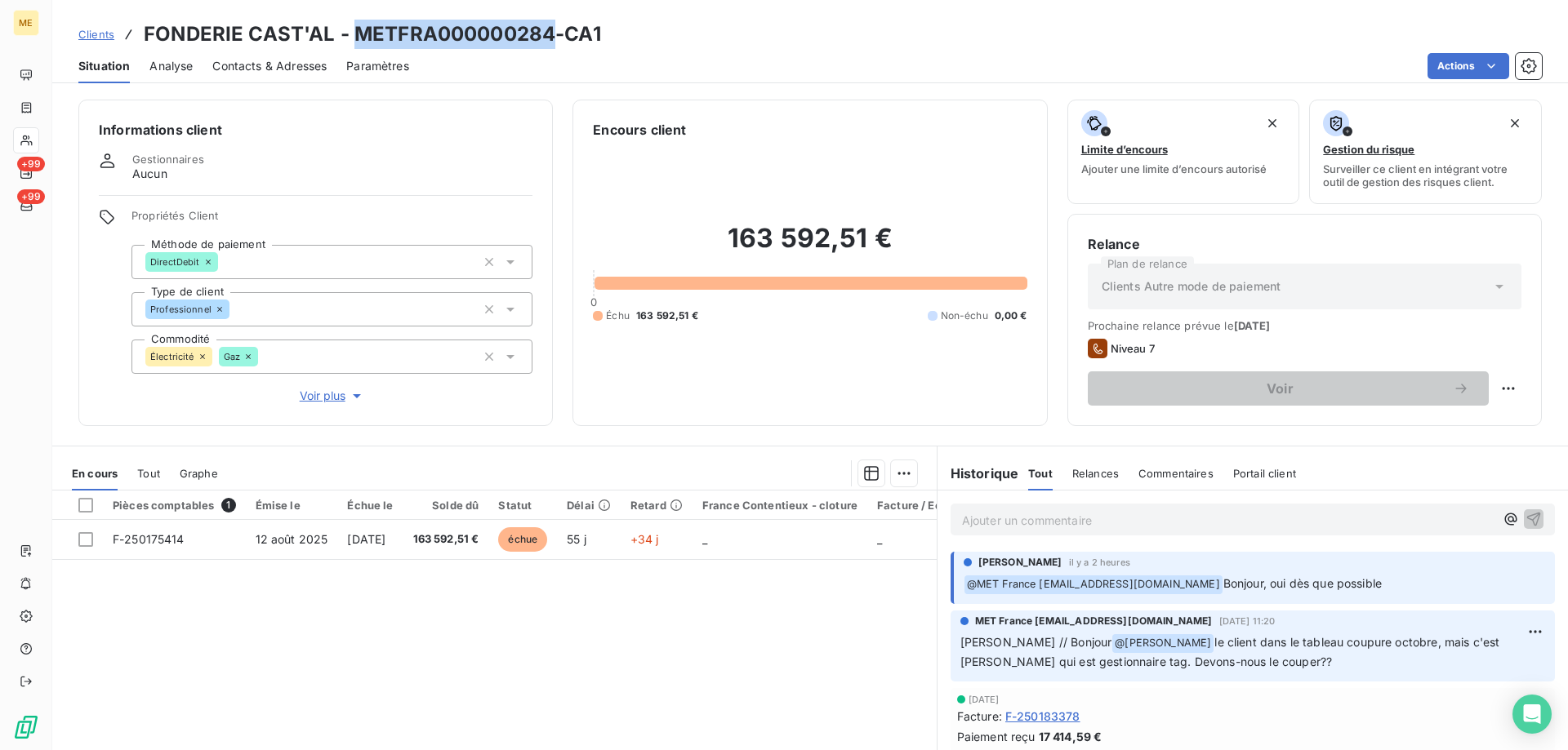
drag, startPoint x: 352, startPoint y: 31, endPoint x: 548, endPoint y: 40, distance: 196.2
click at [548, 40] on h3 "FONDERIE CAST'AL - METFRA000000284-CA1" at bounding box center [372, 33] width 457 height 29
copy h3 "METFRA000000284"
click at [1028, 508] on div "Ajouter un commentaire ﻿" at bounding box center [1228, 519] width 533 height 22
click at [1029, 516] on p "Ajouter un commentaire ﻿" at bounding box center [1228, 520] width 533 height 20
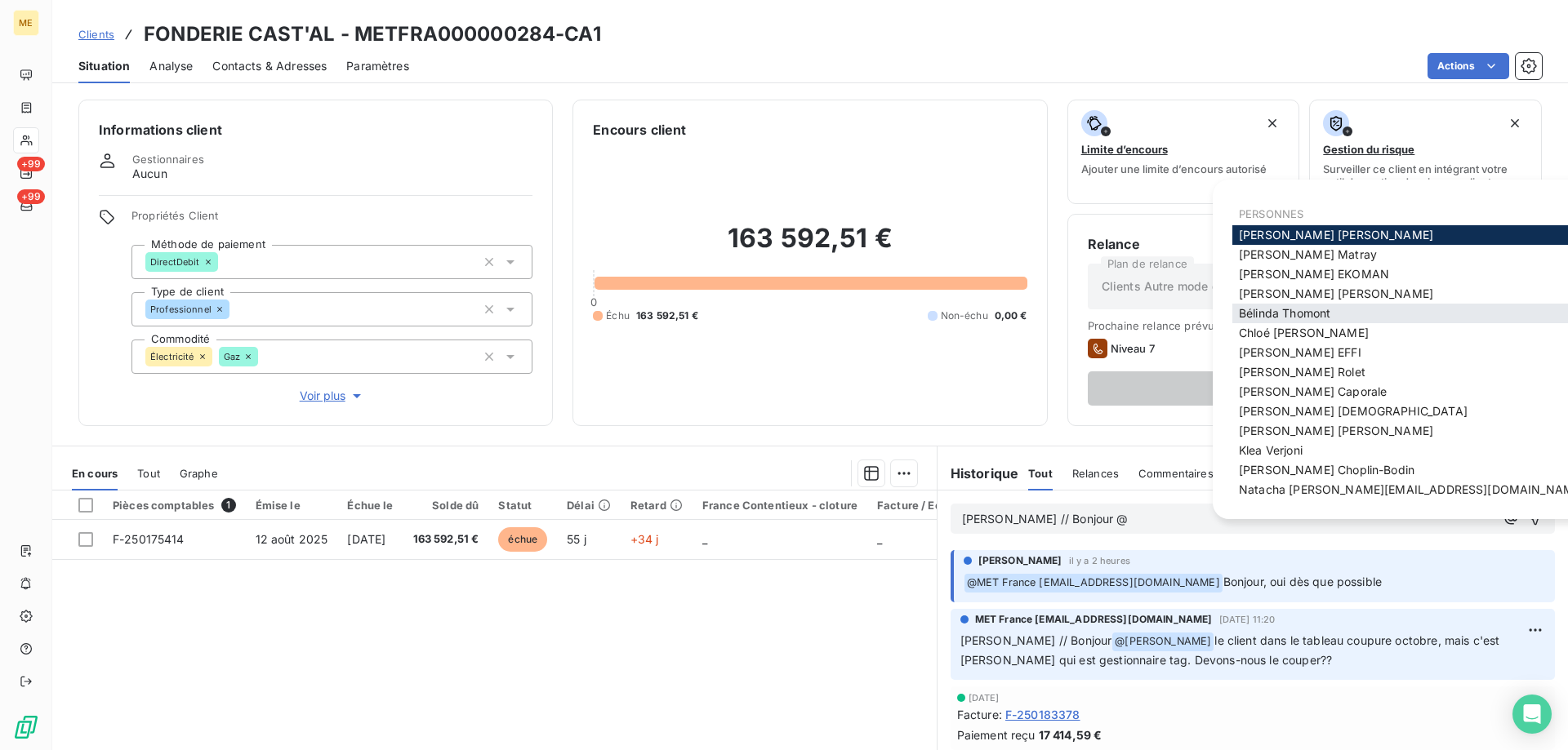
click at [1292, 309] on span "Bélinda Thomont" at bounding box center [1284, 313] width 91 height 14
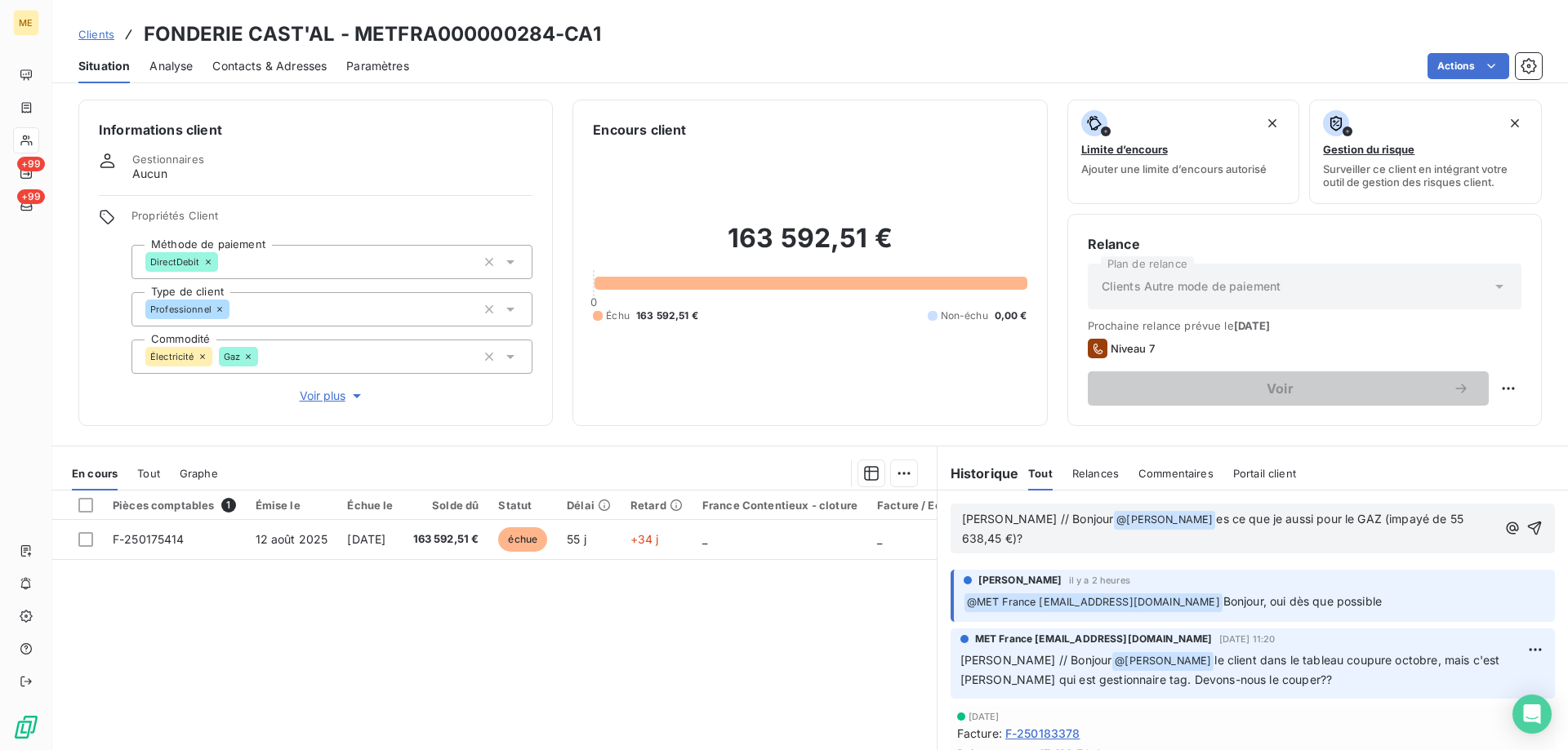
click at [1177, 525] on span "es ce que je aussi pour le GAZ (impayé de 55 638,45 €)?" at bounding box center [1213, 528] width 504 height 33
click at [0, 0] on lt-em "est-ce" at bounding box center [0, 0] width 0 height 0
click at [1526, 533] on icon "button" at bounding box center [1535, 528] width 17 height 17
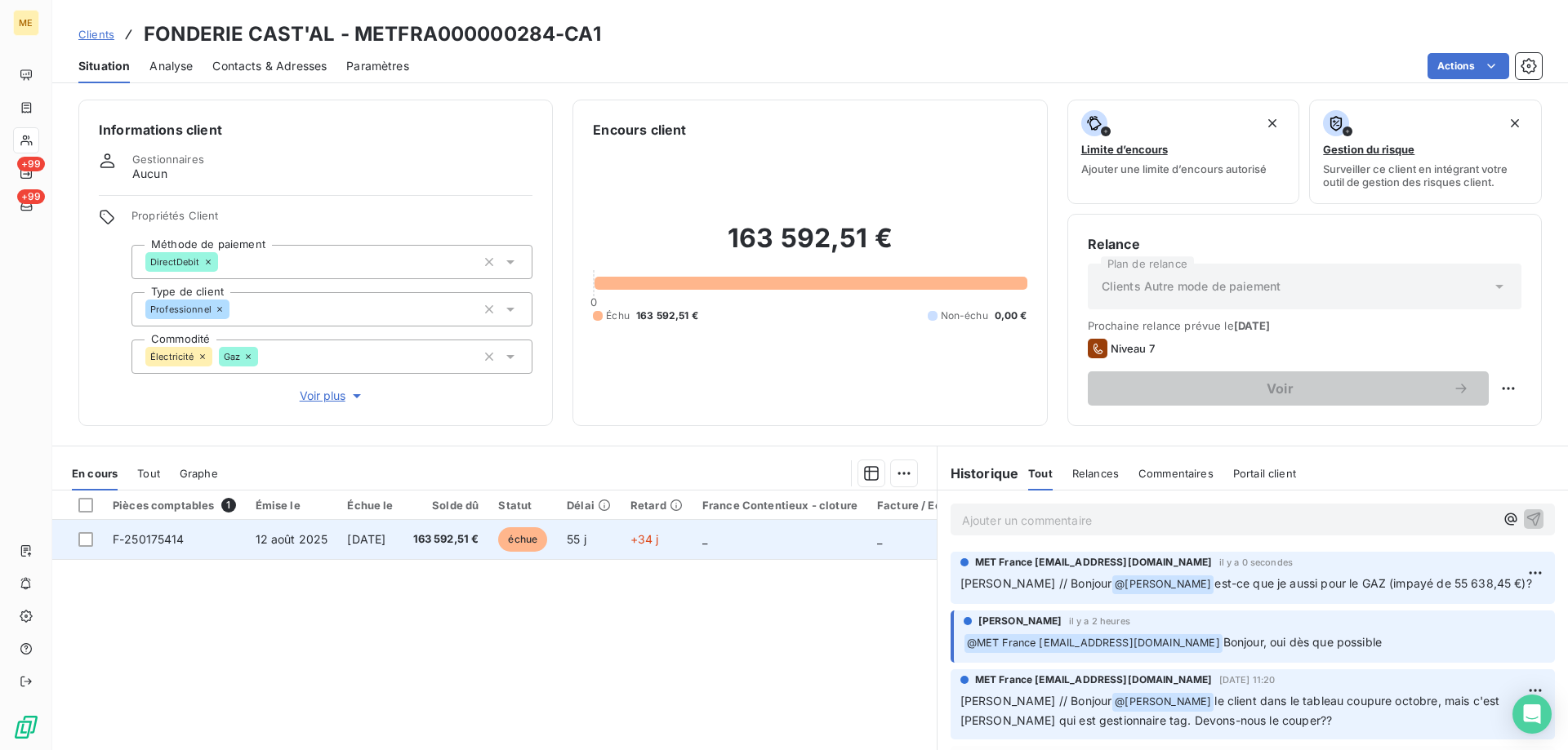
click at [144, 540] on span "F-250175414" at bounding box center [149, 539] width 72 height 14
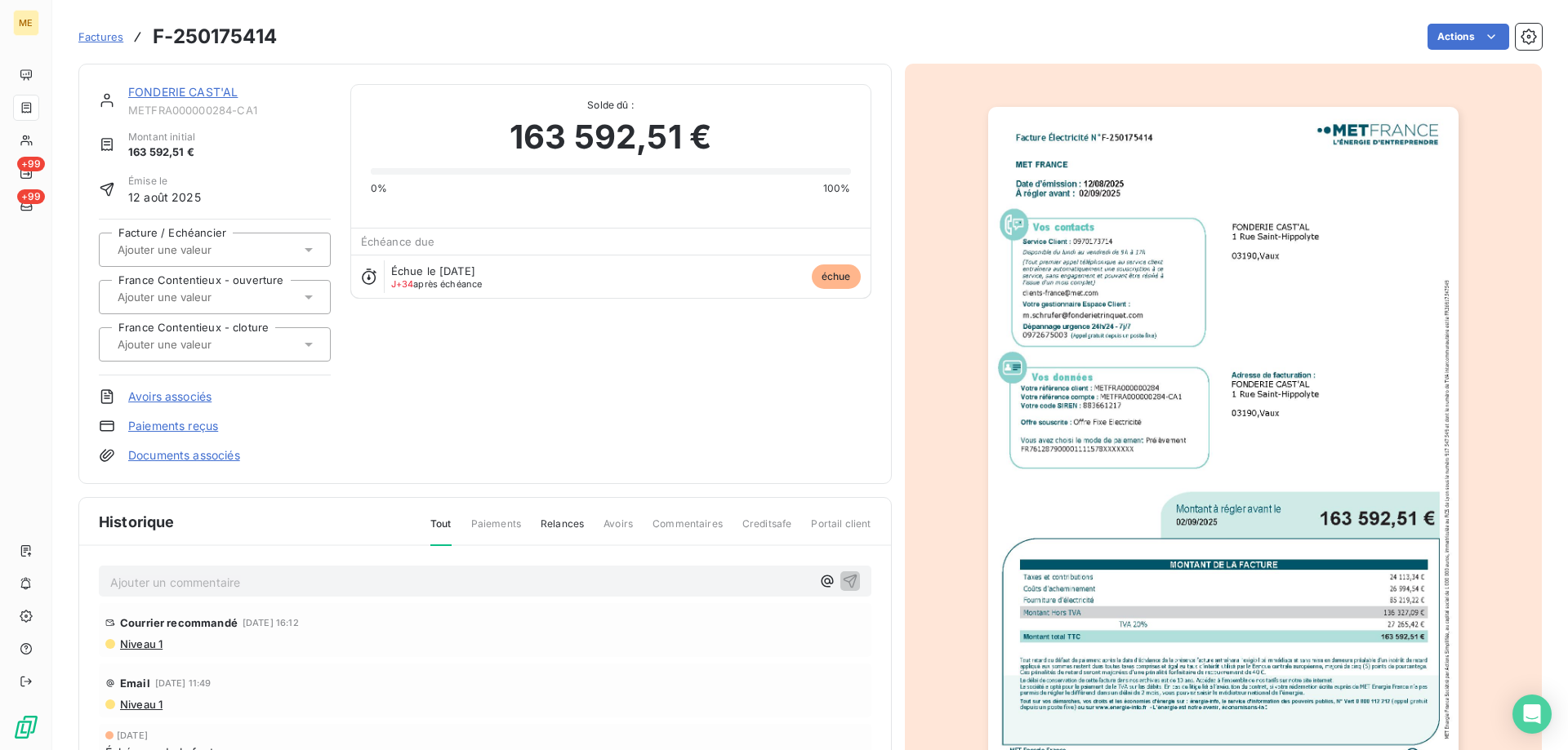
click at [1055, 274] on img "button" at bounding box center [1223, 439] width 470 height 665
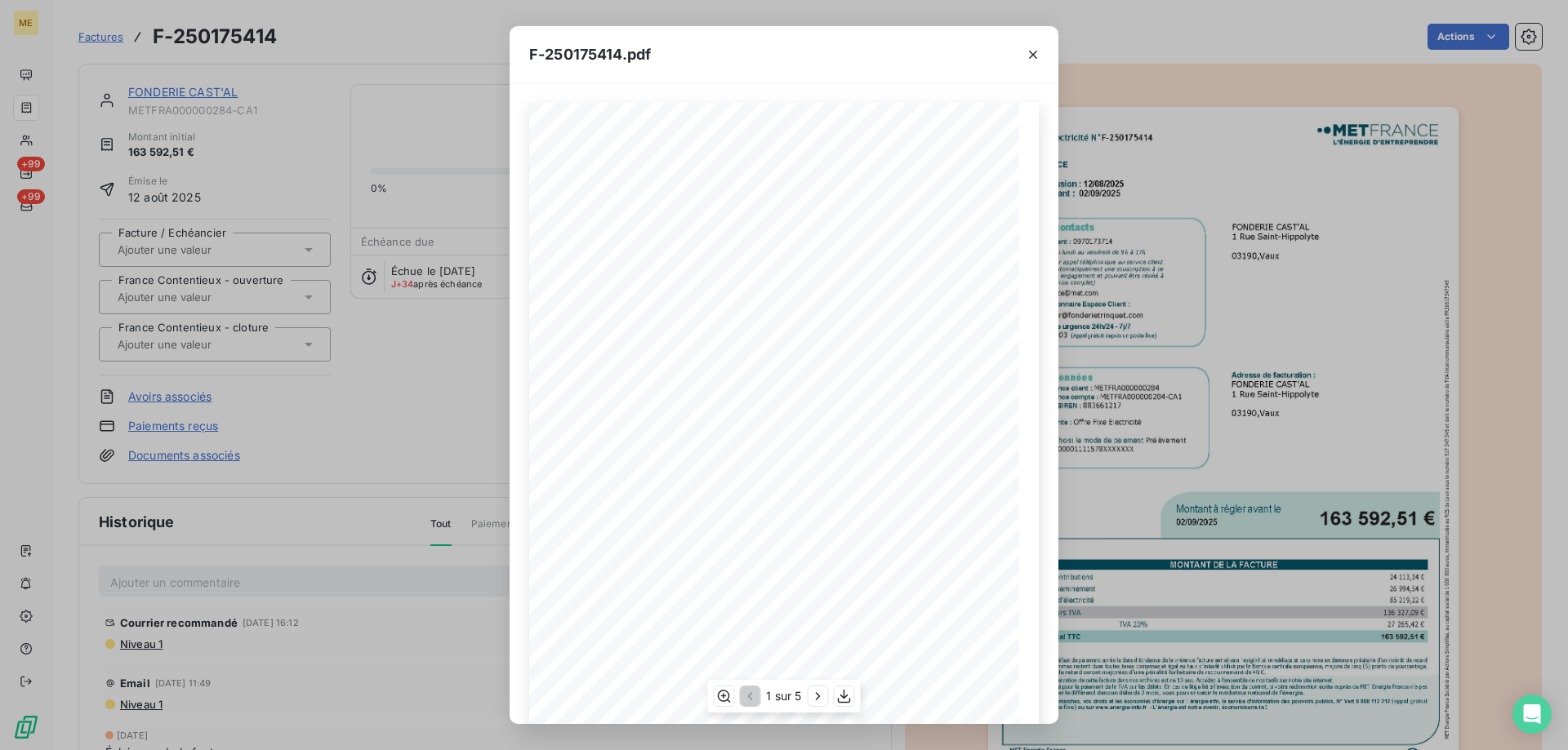
scroll to position [112, 0]
click at [820, 693] on icon "button" at bounding box center [819, 696] width 17 height 17
click at [721, 696] on icon "button" at bounding box center [723, 696] width 13 height 13
click at [846, 694] on icon "button" at bounding box center [845, 696] width 13 height 14
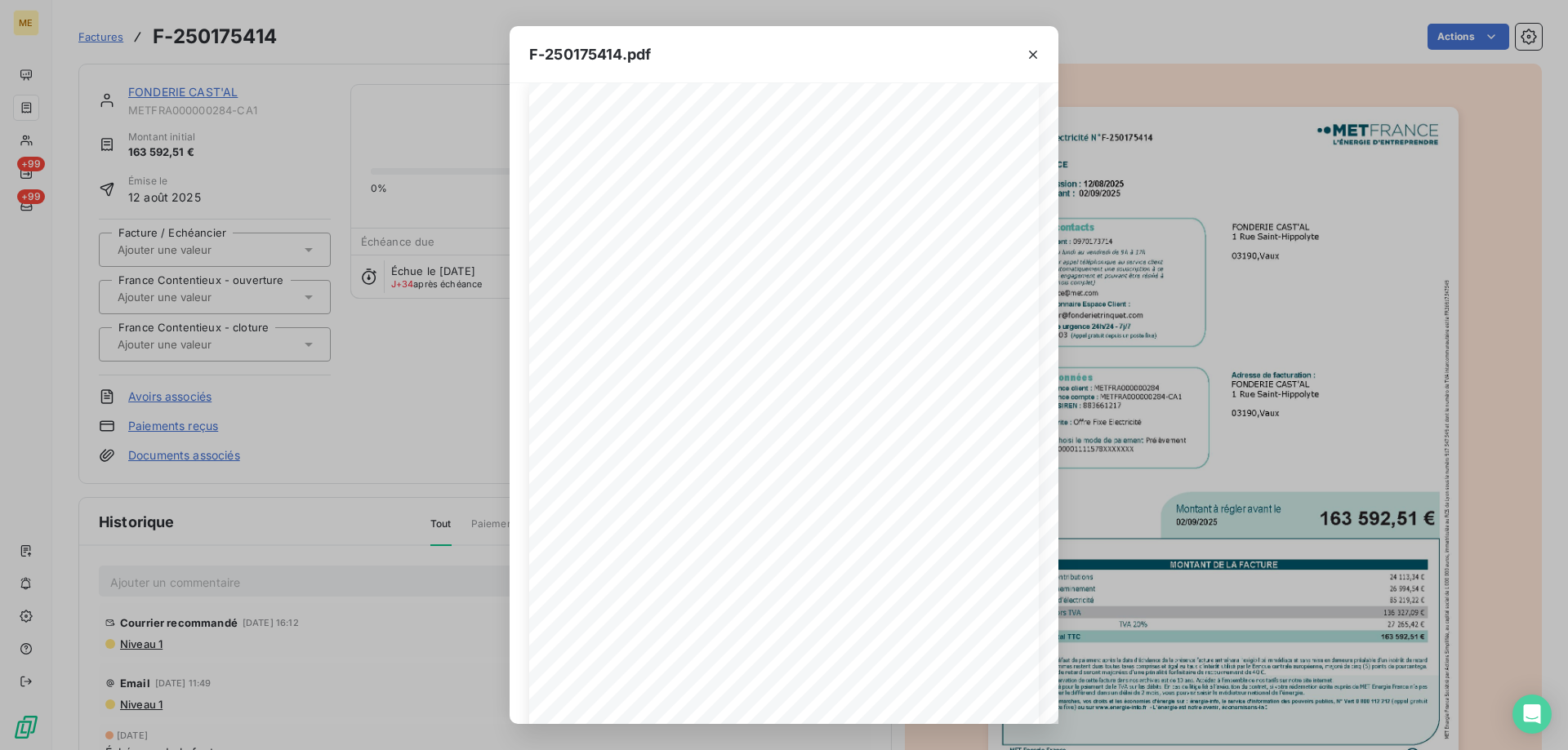
click at [367, 166] on div "F-250175414.pdf Facture Électricité N° F-250175414 MET Energie France 4, rue de…" at bounding box center [784, 375] width 1568 height 750
click at [1033, 53] on icon "button" at bounding box center [1034, 55] width 17 height 17
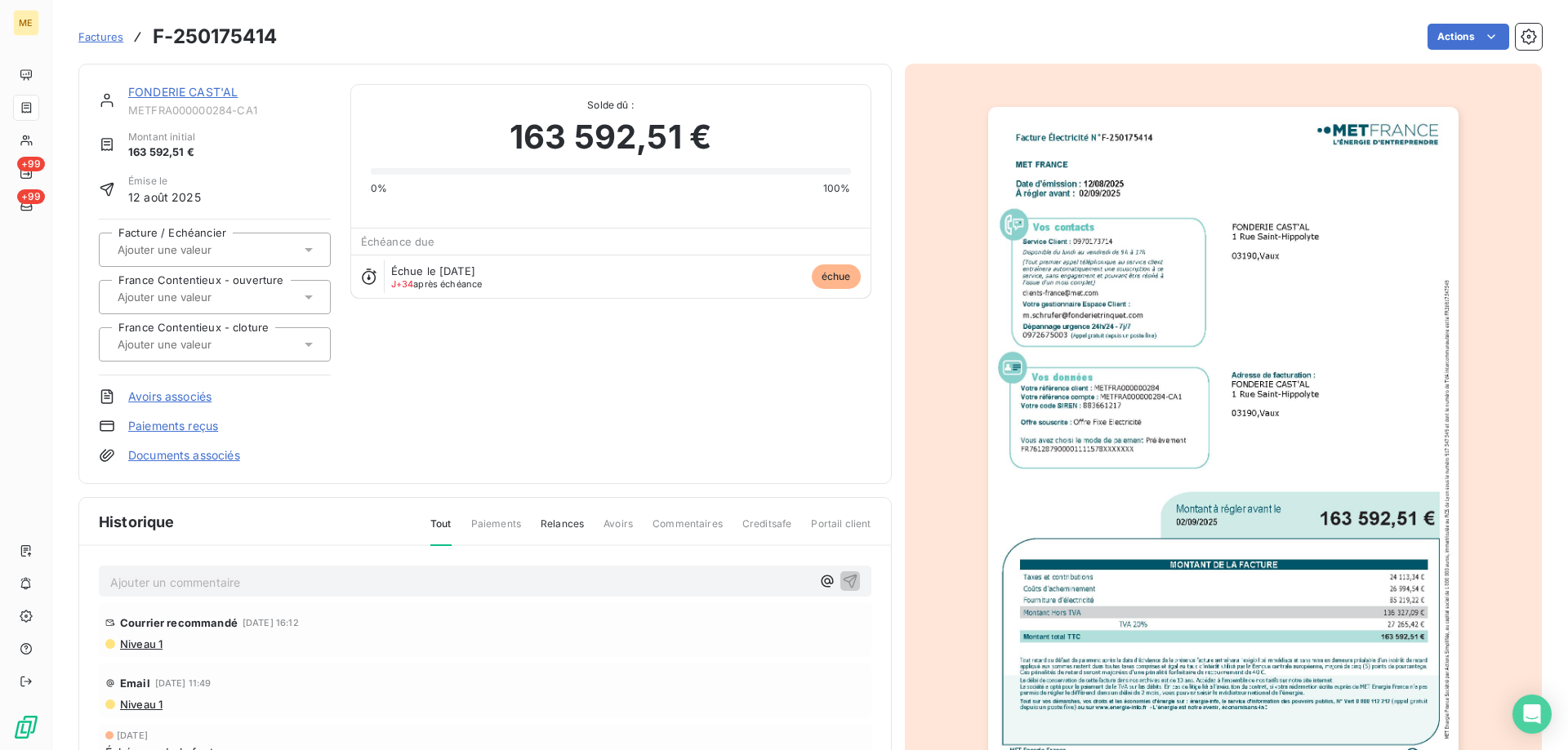
click at [217, 91] on link "FONDERIE CAST'AL" at bounding box center [182, 92] width 110 height 14
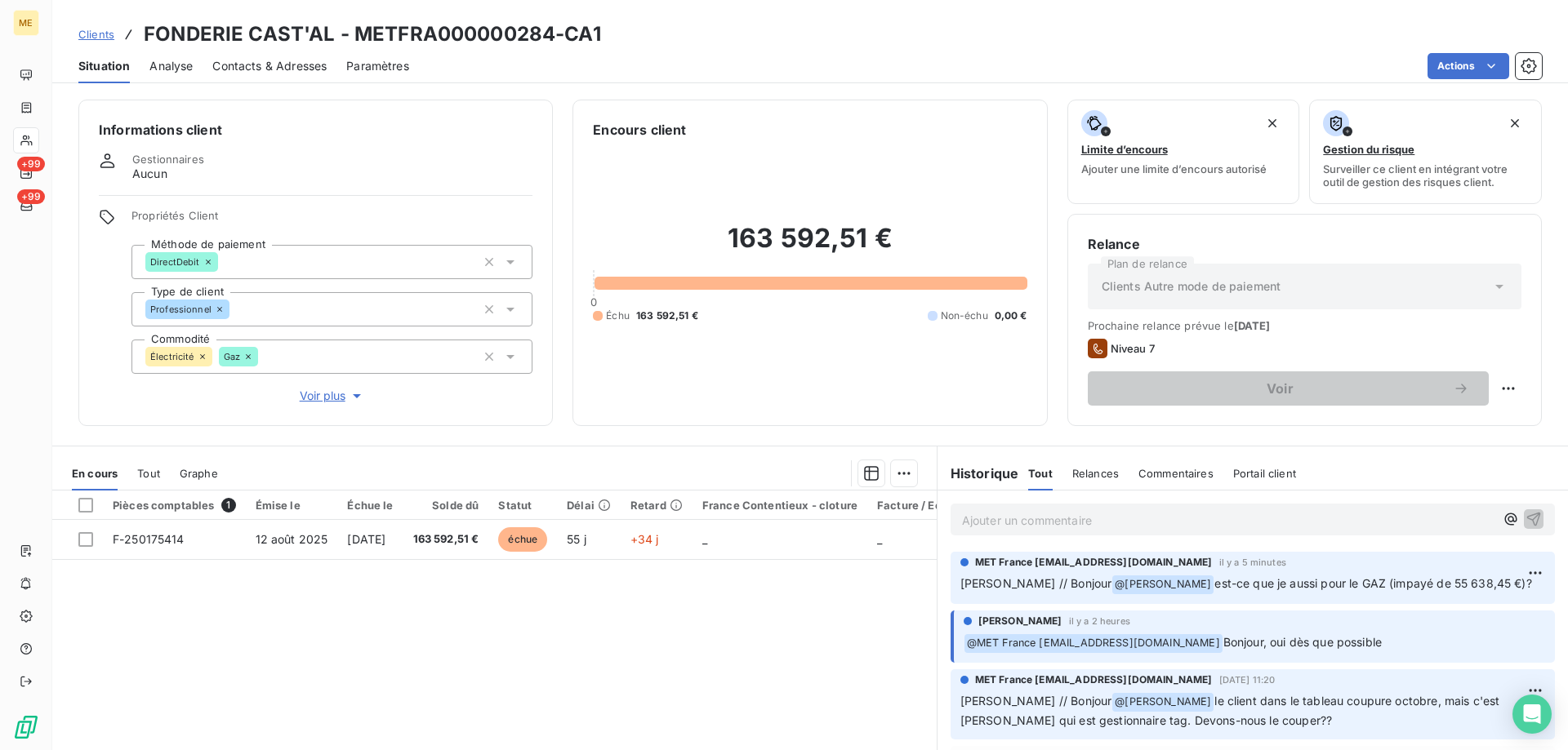
click at [982, 514] on p "Ajouter un commentaire ﻿" at bounding box center [1228, 520] width 533 height 20
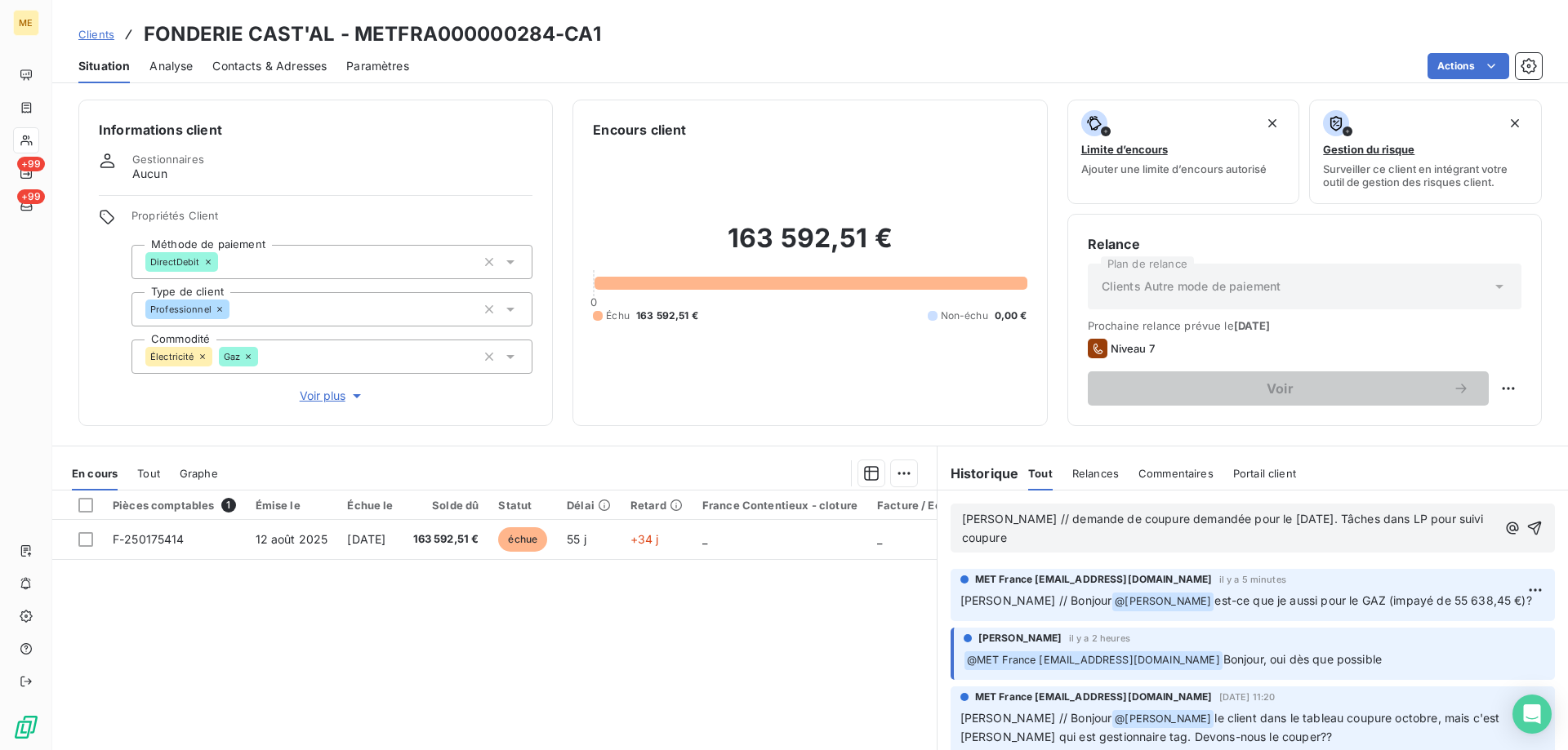
click at [1294, 516] on span "Sylvain // demande de coupure demandée pour le 07/10/2025. Tâches dans LP pour …" at bounding box center [1224, 528] width 525 height 33
click at [1150, 536] on p "Sylvain // demande de coupure demandée pour le 07/10/2025 affaire n° C003FQTJ. …" at bounding box center [1231, 528] width 539 height 38
click at [1107, 540] on span "Sylvain // demande de coupure demandée pour le 07/10/2025 affaire n° C003FQTJ. …" at bounding box center [1230, 528] width 538 height 33
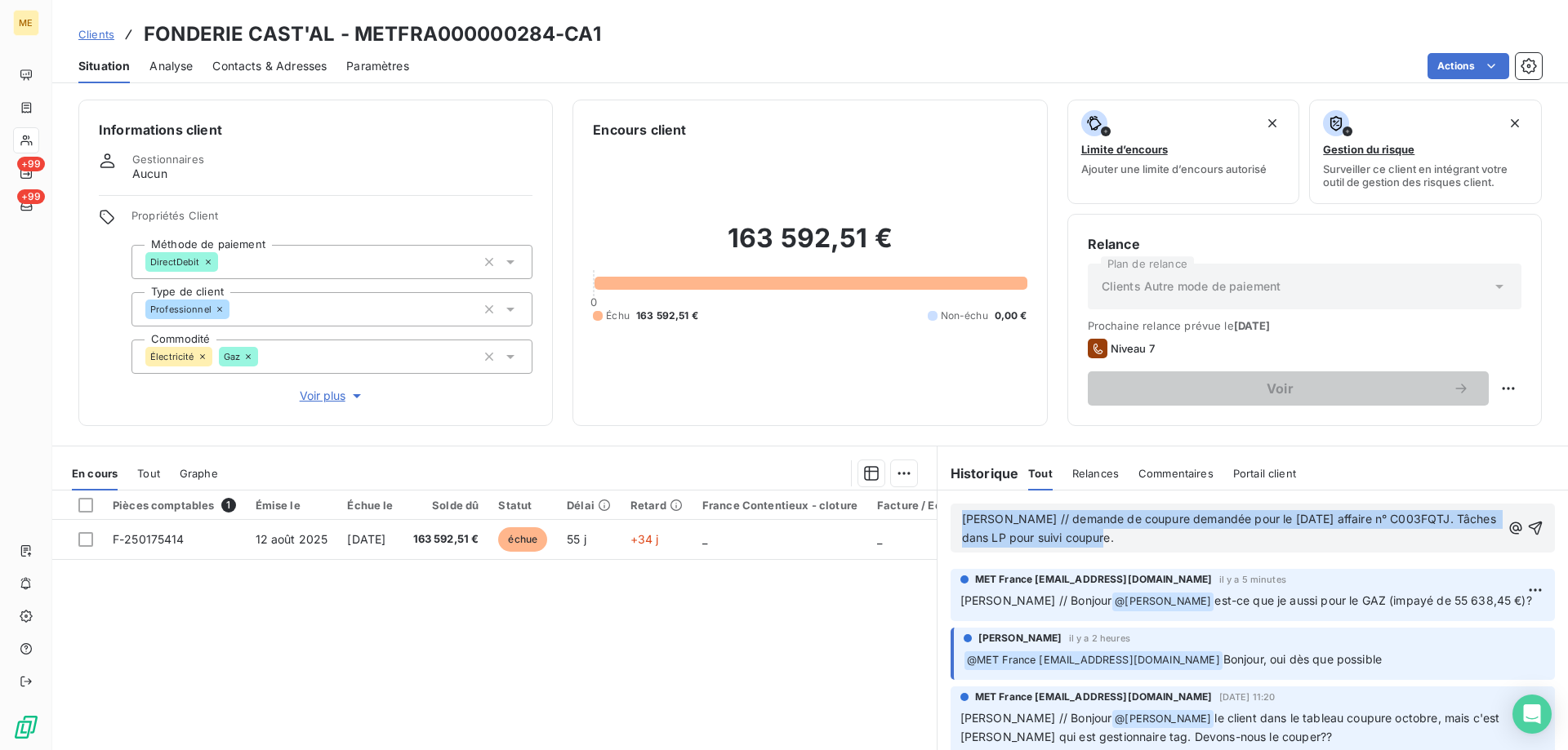
drag, startPoint x: 1126, startPoint y: 534, endPoint x: 936, endPoint y: 522, distance: 190.4
click at [937, 522] on div "Sylvain // demande de coupure demandée pour le 07/10/2025 affaire n° C003FQTJ. …" at bounding box center [1253, 528] width 631 height 75
copy span "Sylvain // demande de coupure demandée pour le 07/10/2025 affaire n° C003FQTJ. …"
click at [1529, 526] on icon "button" at bounding box center [1535, 528] width 14 height 14
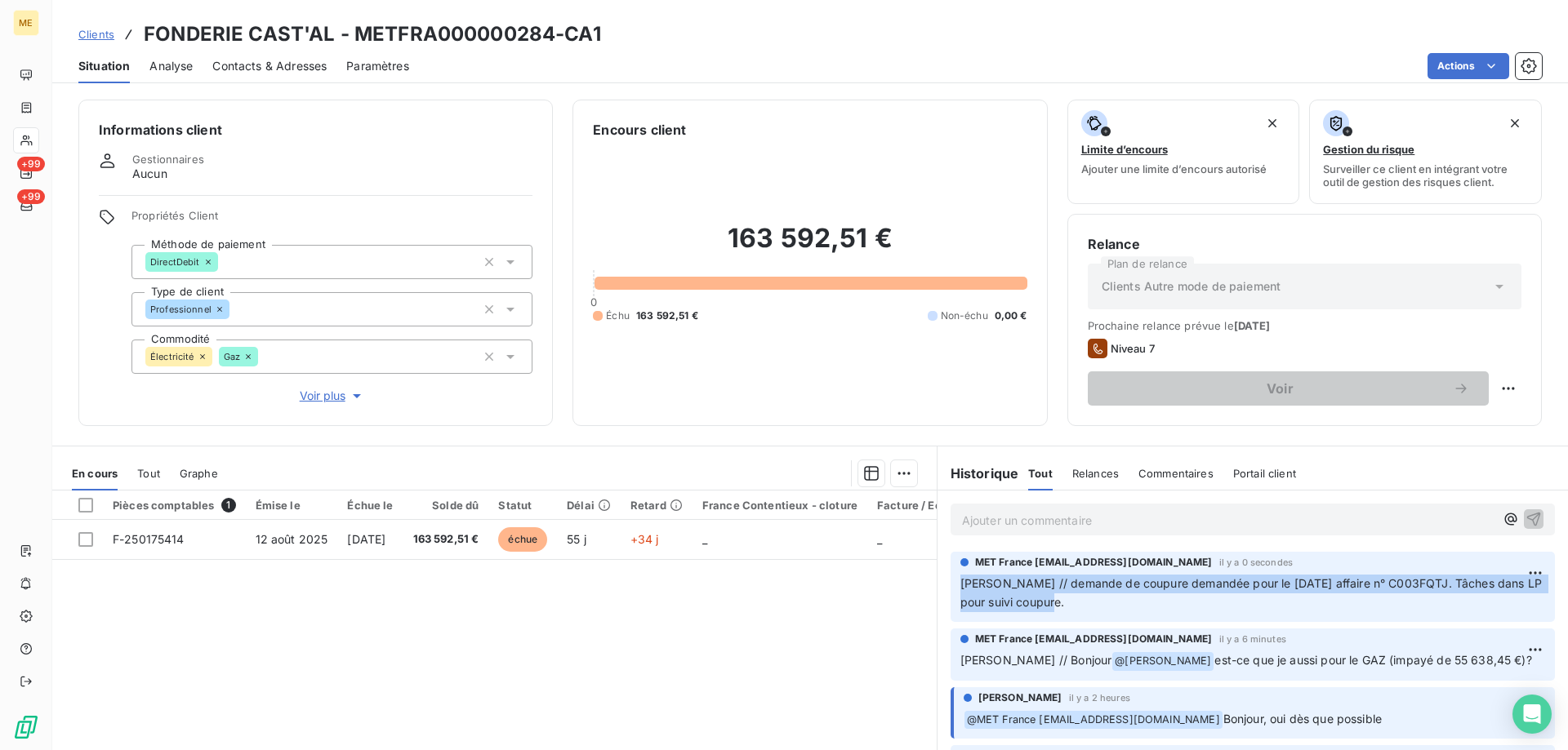
drag, startPoint x: 1074, startPoint y: 600, endPoint x: 949, endPoint y: 582, distance: 126.3
click at [951, 582] on div "MET France met-france@recouvrement.met.com il y a 0 secondes Sylvain // demande…" at bounding box center [1253, 587] width 605 height 70
copy span "Sylvain // demande de coupure demandée pour le 07/10/2025 affaire n° C003FQTJ. …"
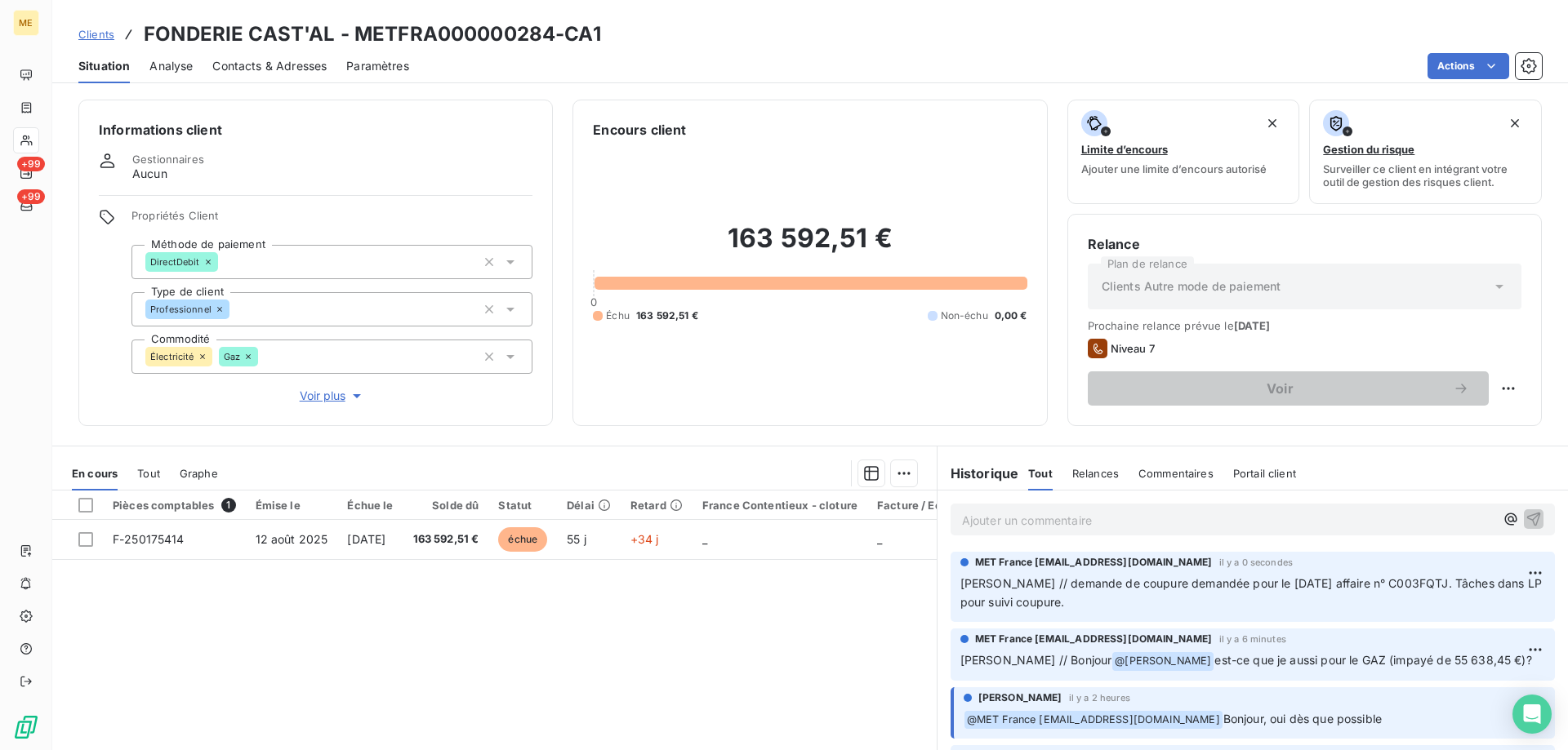
click at [1402, 454] on div "Historique Tout Relances Commentaires Portail client Tout Relances Commentaires…" at bounding box center [1253, 468] width 631 height 44
click at [1450, 71] on html "ME +99 +99 Clients FONDERIE CAST'AL - METFRA000000284-CA1 Situation Analyse Con…" at bounding box center [784, 457] width 1568 height 914
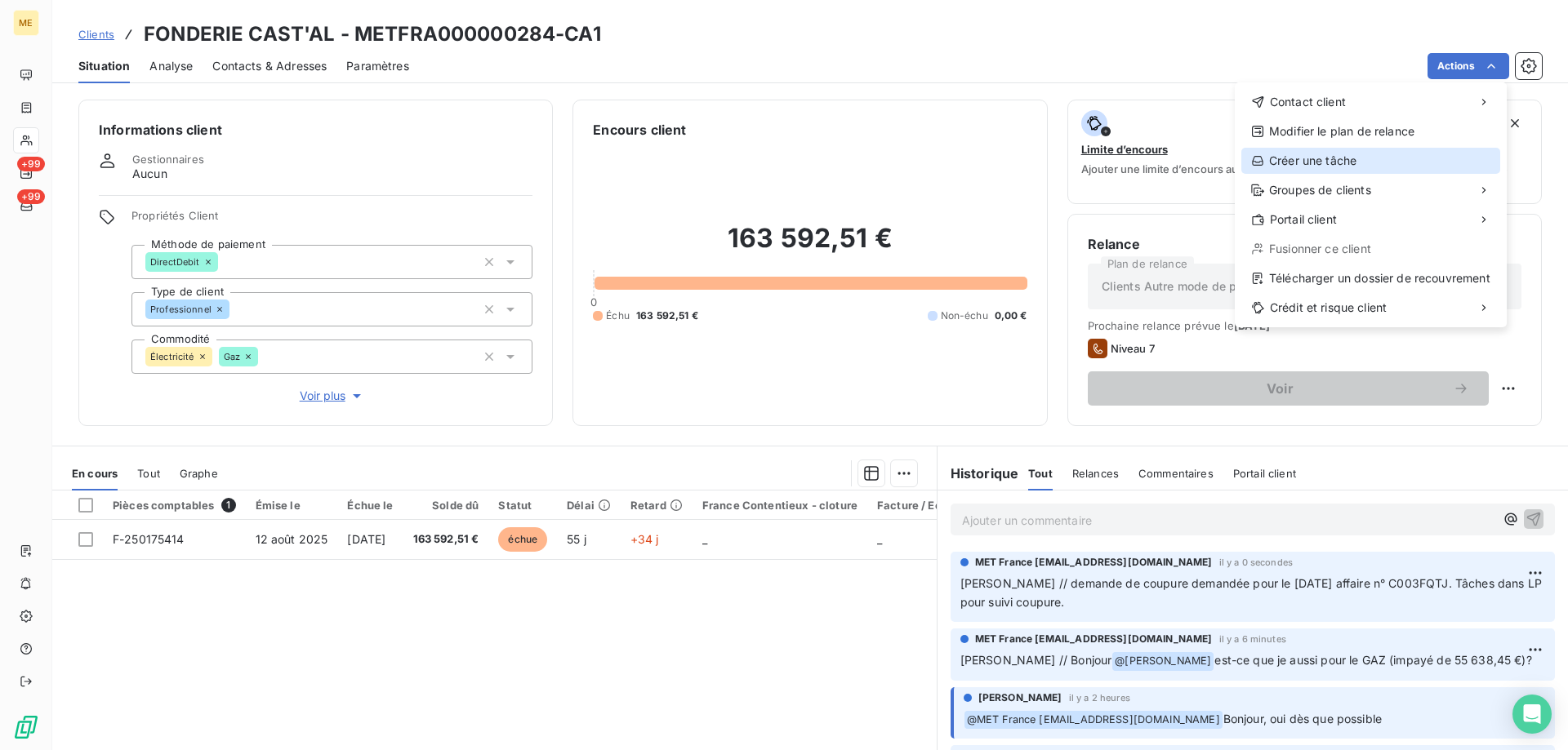
click at [1327, 166] on div "Créer une tâche" at bounding box center [1371, 161] width 259 height 26
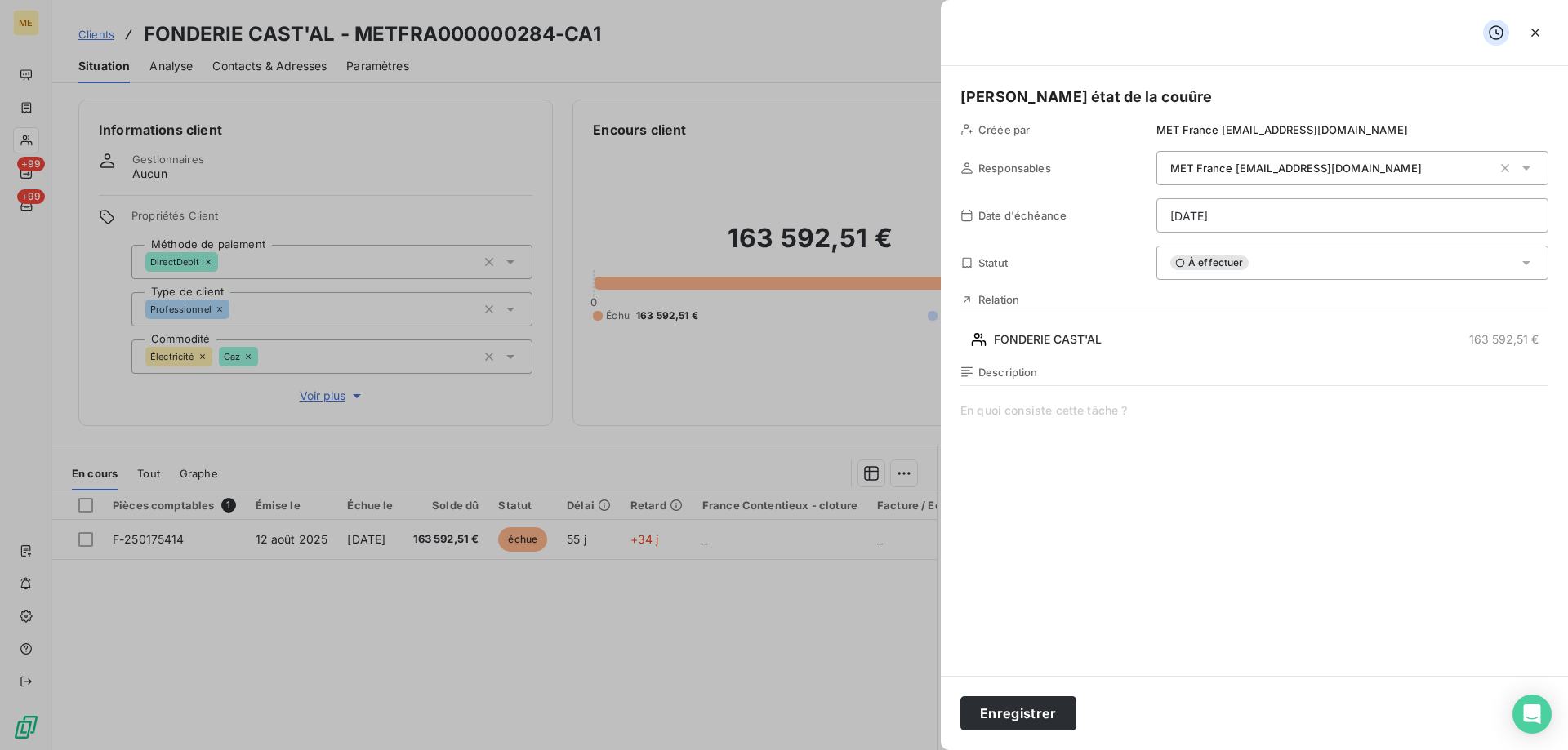
click at [1314, 204] on html "ME +99 +99 Clients FONDERIE CAST'AL - METFRA000000284-CA1 Situation Analyse Con…" at bounding box center [784, 457] width 1568 height 914
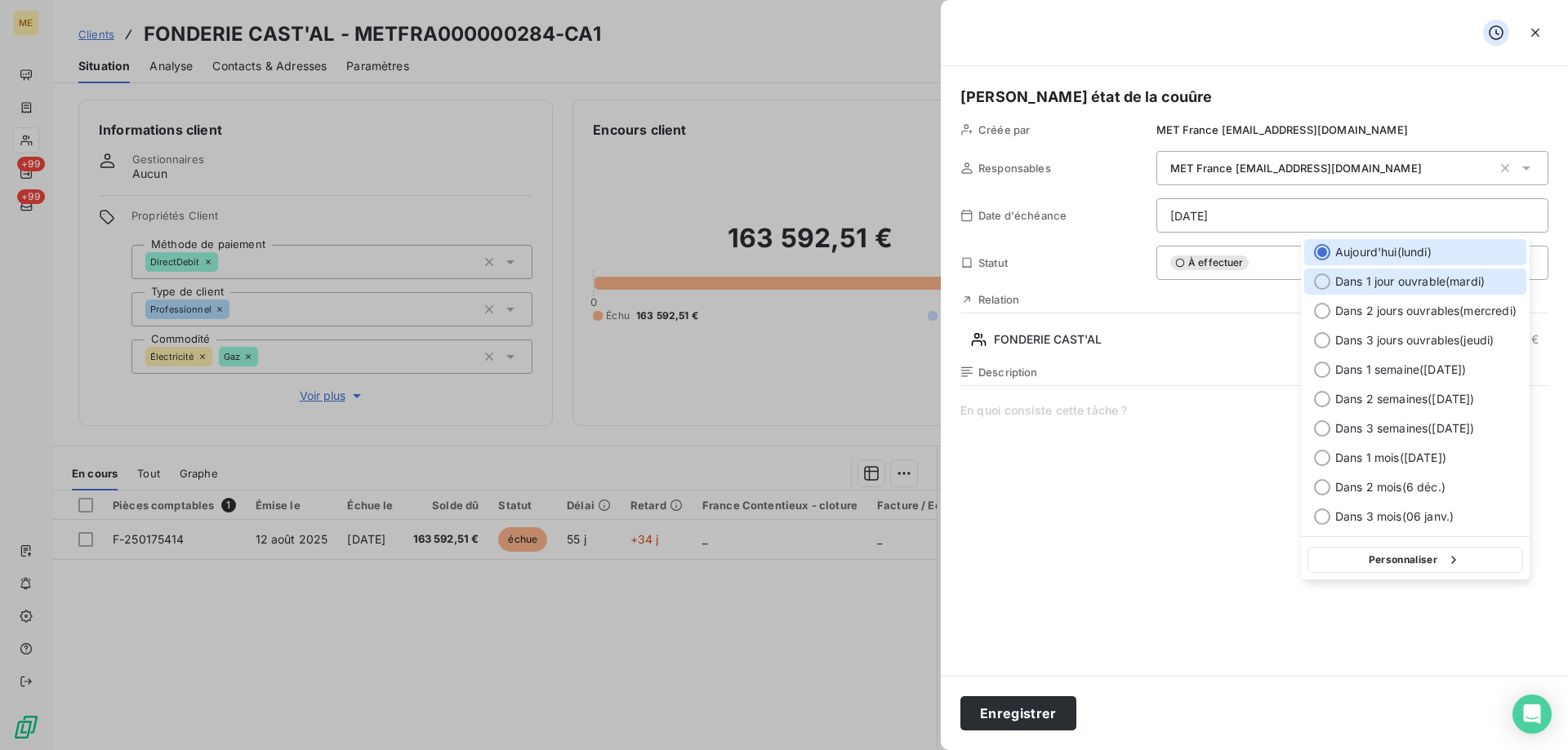
click at [1373, 287] on span "Dans 1 jour ouvrable ( mardi )" at bounding box center [1410, 282] width 150 height 17
type input "07/10/2025"
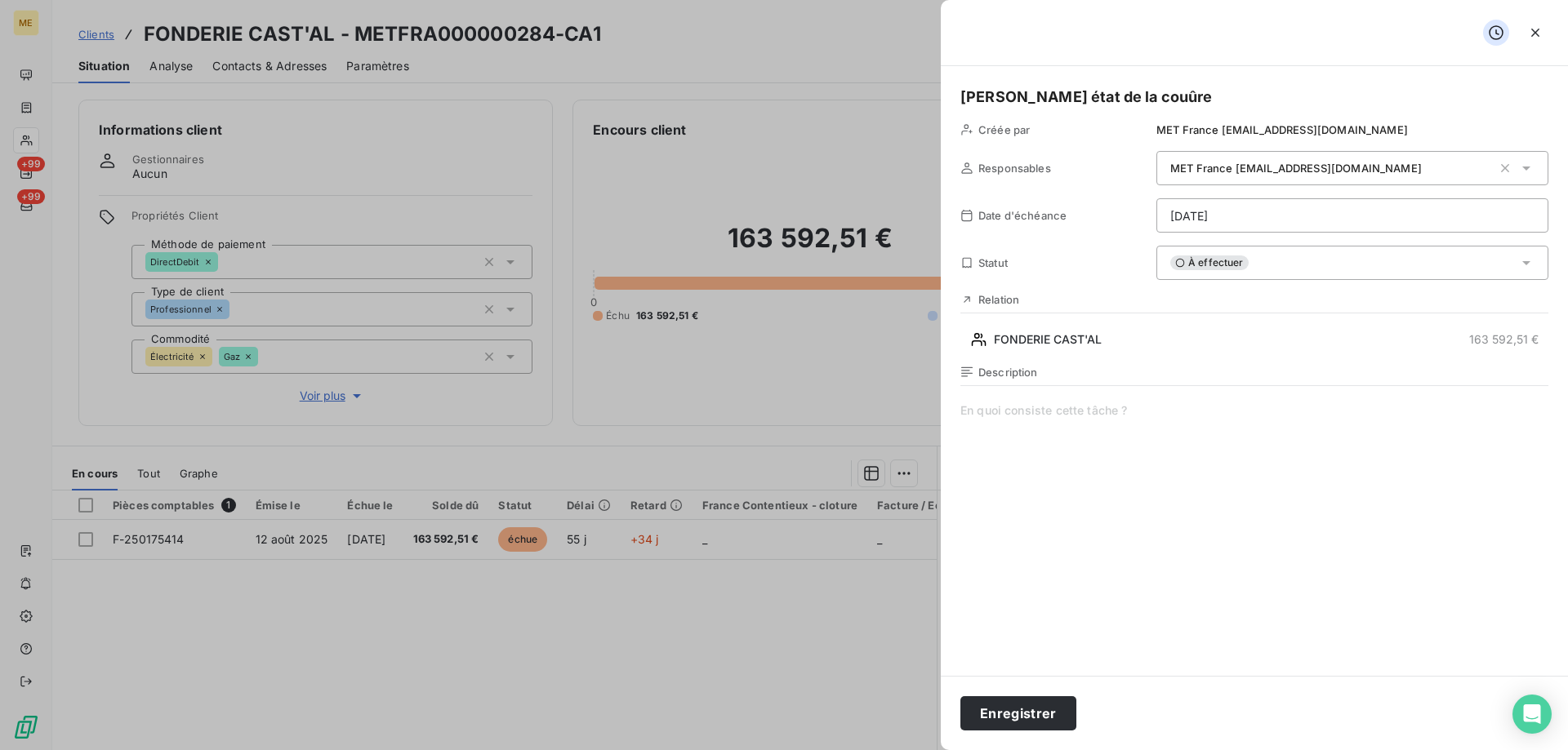
click at [1172, 450] on span at bounding box center [1254, 559] width 588 height 314
click at [1188, 99] on h5 "Sylvain - vérifier état de la couûre" at bounding box center [1254, 97] width 588 height 23
click at [1004, 713] on button "Enregistrer" at bounding box center [1018, 713] width 116 height 34
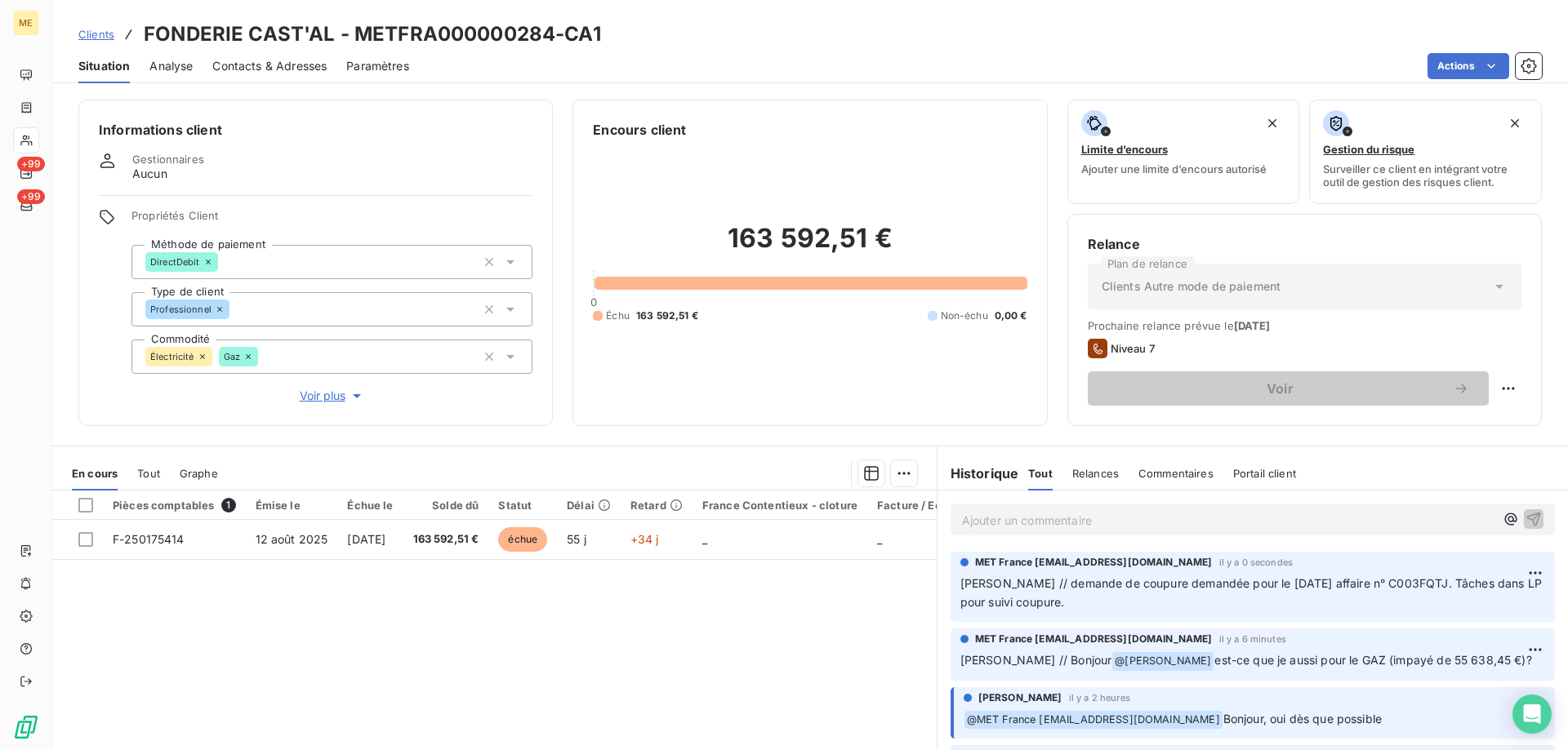
click at [1024, 513] on p "Ajouter un commentaire ﻿" at bounding box center [1228, 520] width 533 height 20
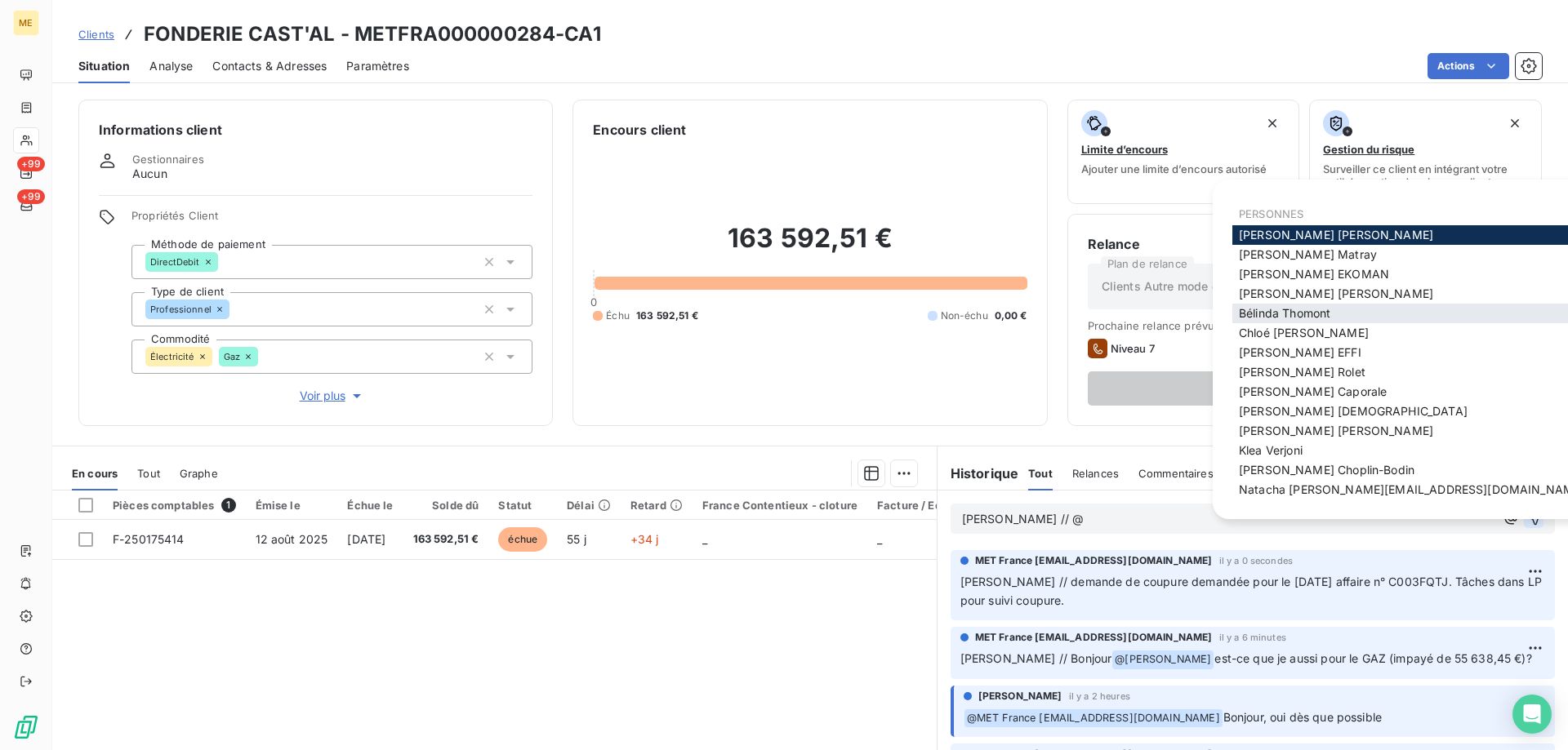
click at [1352, 309] on div "Bélinda Thomont" at bounding box center [1412, 313] width 359 height 19
click at [1326, 315] on span "Bélinda Thomont" at bounding box center [1284, 313] width 91 height 14
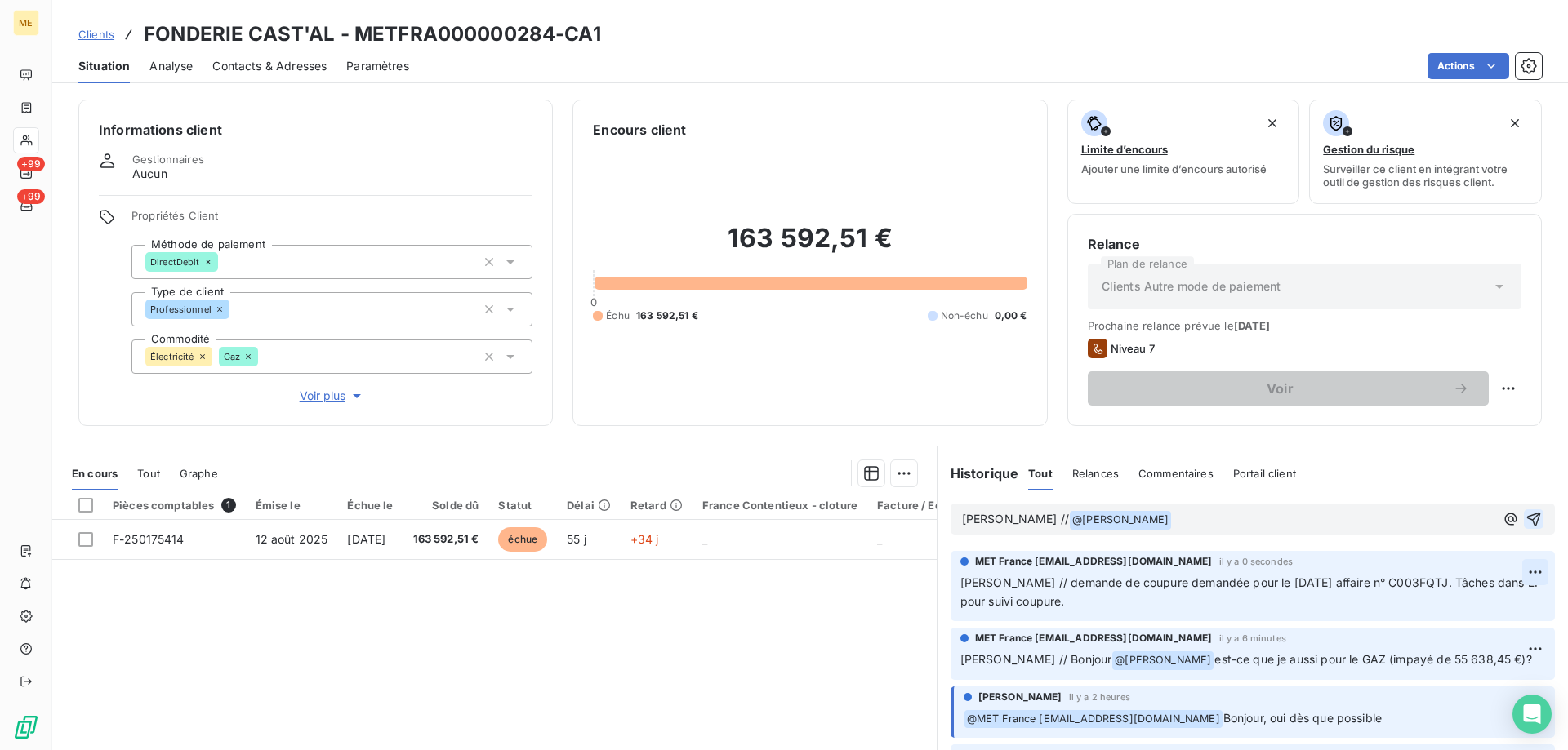
click at [1516, 572] on html "ME +99 +99 Clients FONDERIE CAST'AL - METFRA000000284-CA1 Situation Analyse Con…" at bounding box center [784, 457] width 1568 height 914
drag, startPoint x: 1470, startPoint y: 604, endPoint x: 1233, endPoint y: 607, distance: 237.0
click at [1464, 604] on div "Editer" at bounding box center [1471, 608] width 91 height 26
click at [1187, 582] on span "Sylvain // demande de coupure demandée pour le 07/10/2025 affaire n° C003FQTJ. …" at bounding box center [1244, 591] width 568 height 33
click at [1530, 592] on icon "button" at bounding box center [1536, 591] width 14 height 14
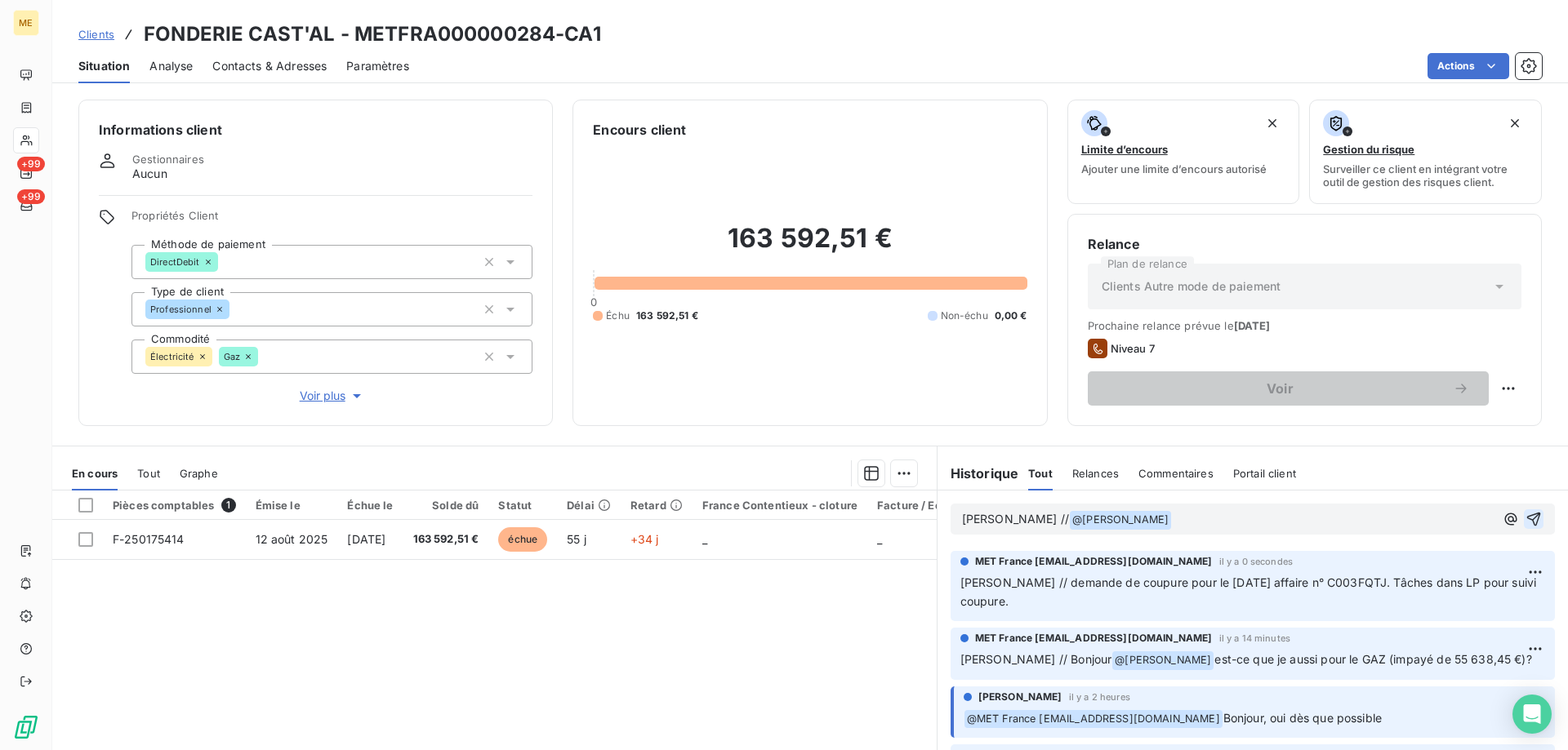
click at [1143, 525] on p "Sylvain // @ Bélinda Thomont ﻿ ﻿" at bounding box center [1228, 519] width 533 height 19
click at [1312, 518] on span "pour contra elec. coupure demand"ée pour le 07/10/2025" at bounding box center [1317, 518] width 292 height 14
click at [1238, 520] on span "pour contra elec. coupure demandée pour le 07/10/2025" at bounding box center [1314, 518] width 285 height 14
click at [1172, 518] on span "pour contra elec. coupure demandée pour le 07/10/2025" at bounding box center [1314, 518] width 285 height 14
click at [0, 0] on lt-span "contra t" at bounding box center [0, 0] width 0 height 0
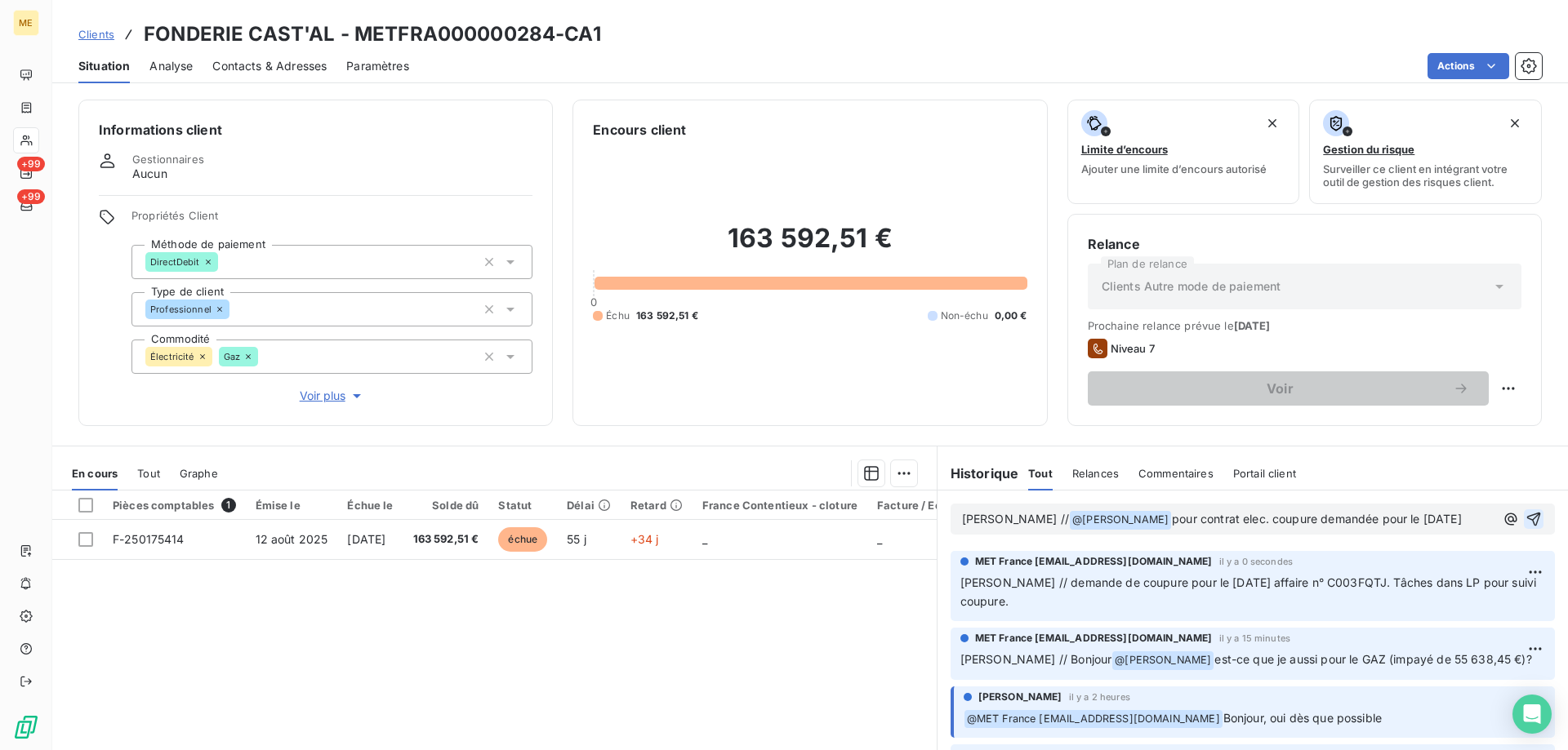
click at [1322, 473] on div "Historique Tout Relances Commentaires Portail client Tout Relances Commentaires…" at bounding box center [1253, 473] width 631 height 34
click at [1245, 519] on span "pour contrat elec. coupure demandée pour le 07/10/2025" at bounding box center [1316, 518] width 290 height 14
click at [0, 0] on lt-span "C oupure" at bounding box center [0, 0] width 0 height 0
click at [1438, 465] on div "Historique Tout Relances Commentaires Portail client Tout Relances Commentaires…" at bounding box center [1253, 473] width 631 height 34
click at [1525, 522] on icon "button" at bounding box center [1534, 519] width 17 height 17
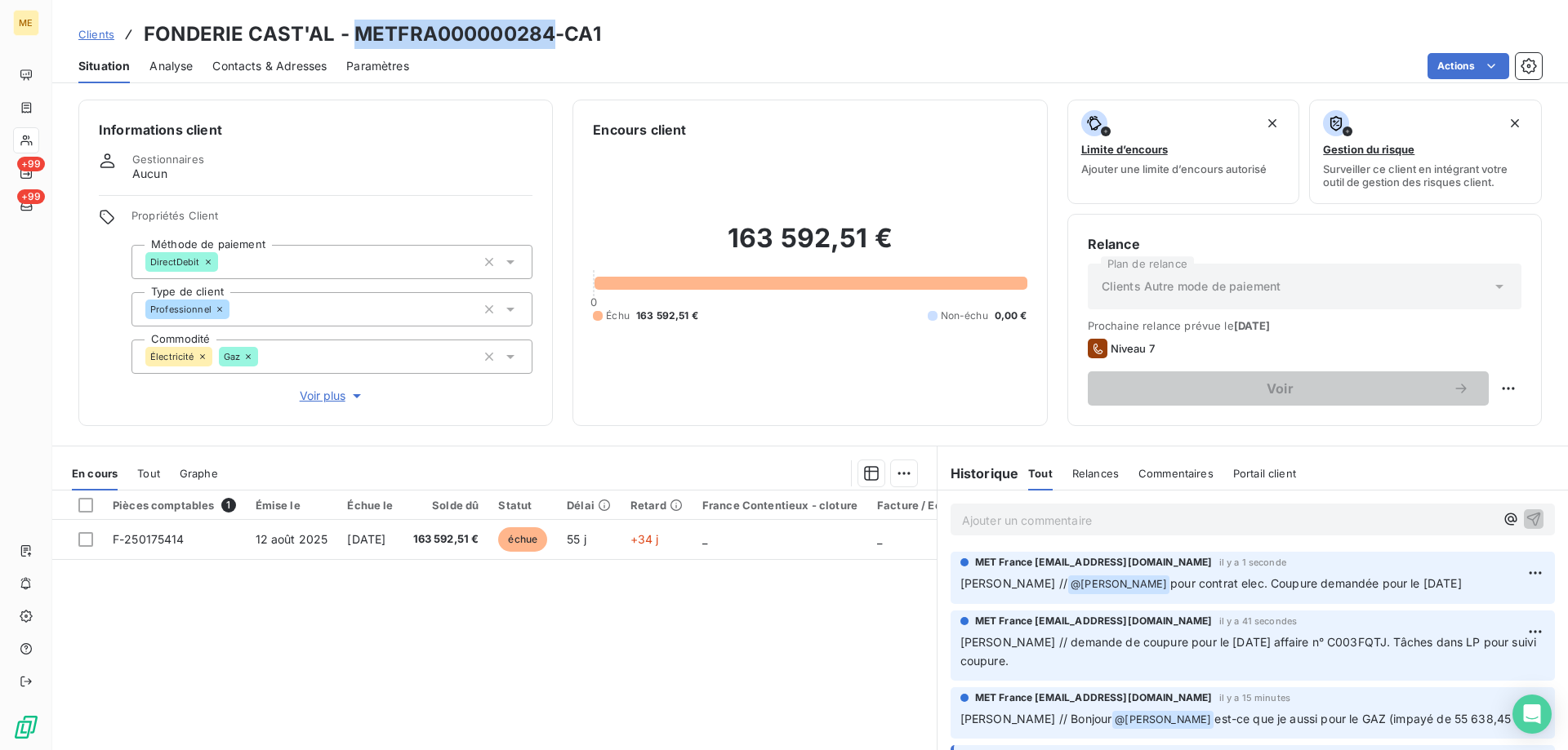
drag, startPoint x: 352, startPoint y: 38, endPoint x: 556, endPoint y: 43, distance: 204.1
click at [556, 43] on h3 "FONDERIE CAST'AL - METFRA000000284-CA1" at bounding box center [372, 33] width 457 height 29
copy h3 "METFRA000000284"
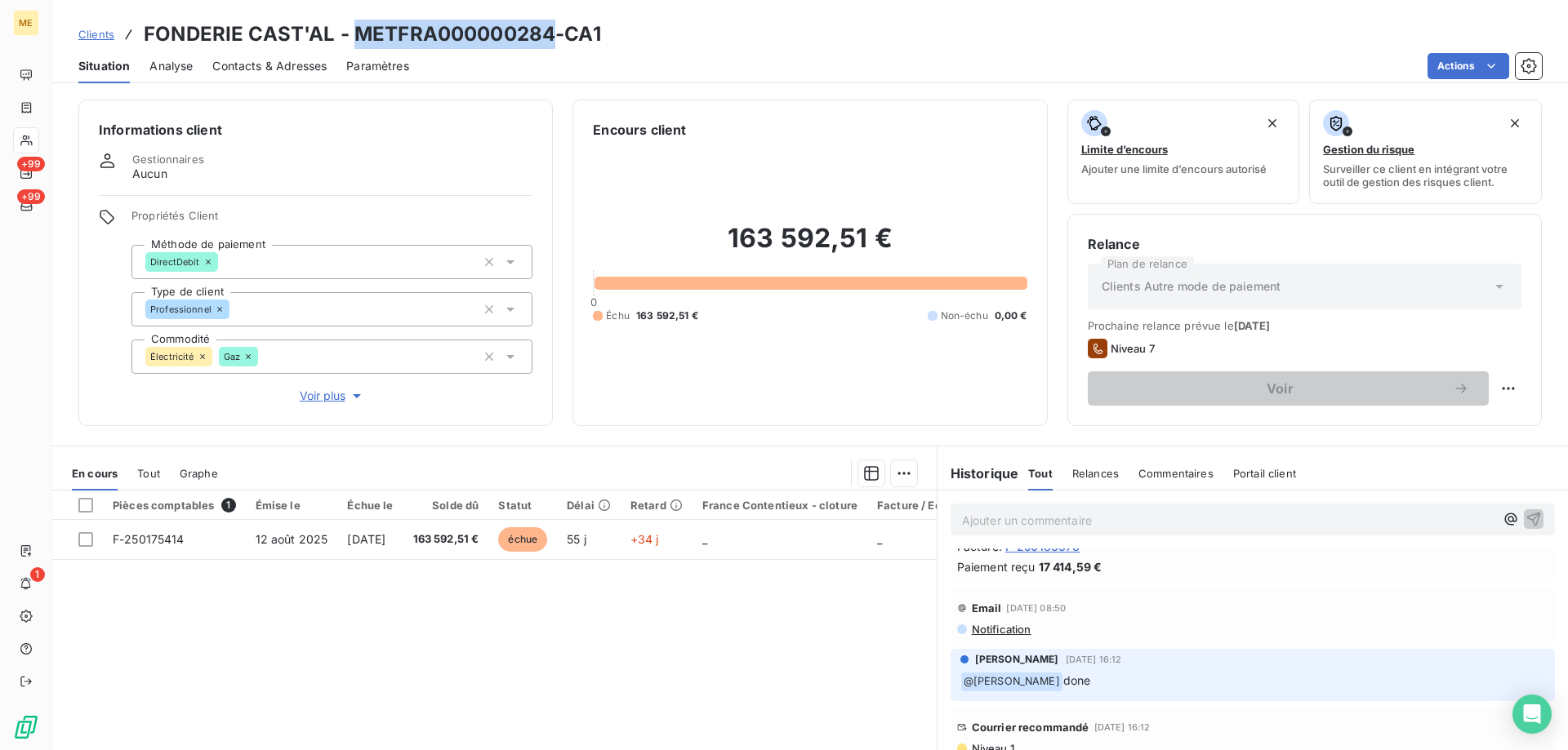
scroll to position [489, 0]
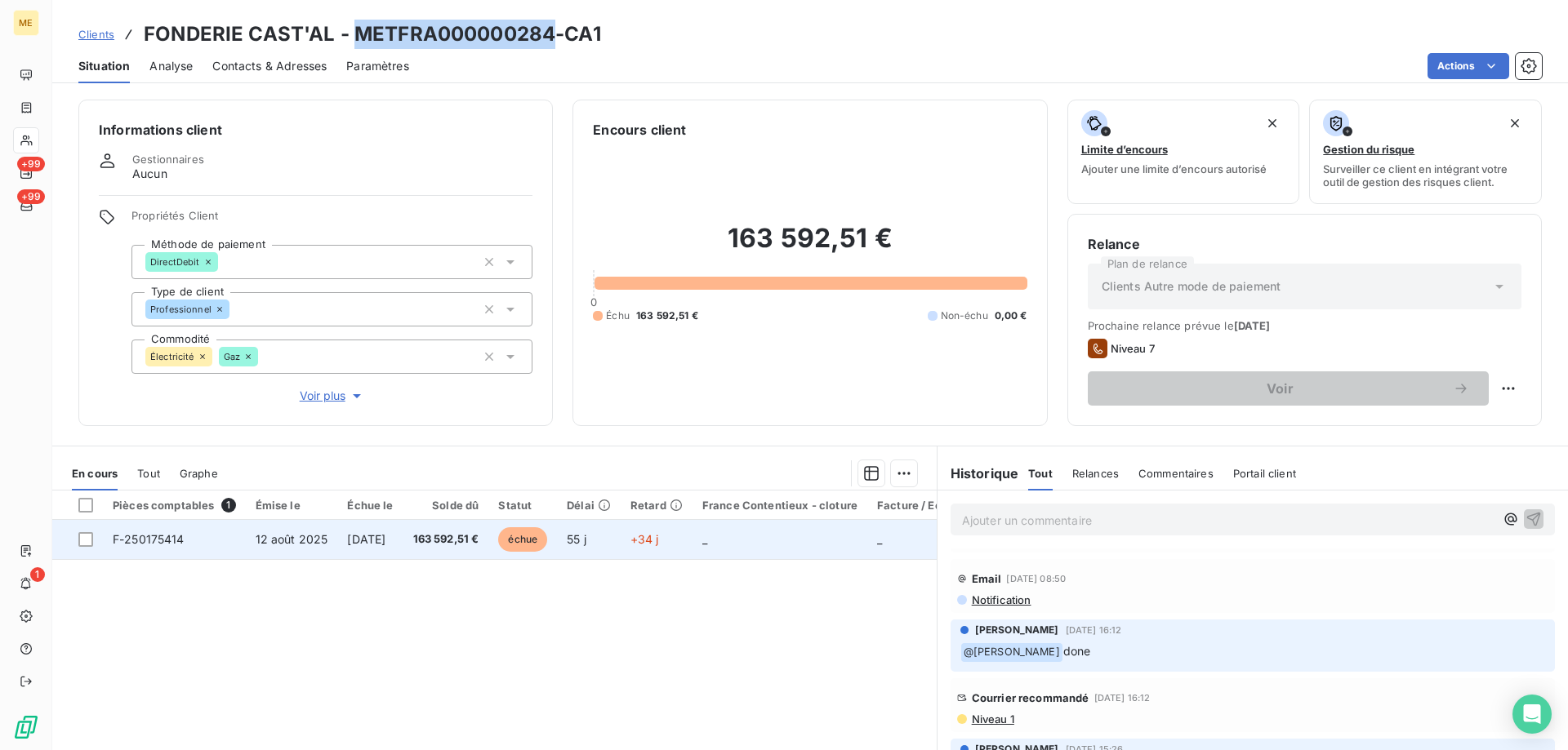
click at [156, 547] on td "F-250175414" at bounding box center [174, 539] width 143 height 39
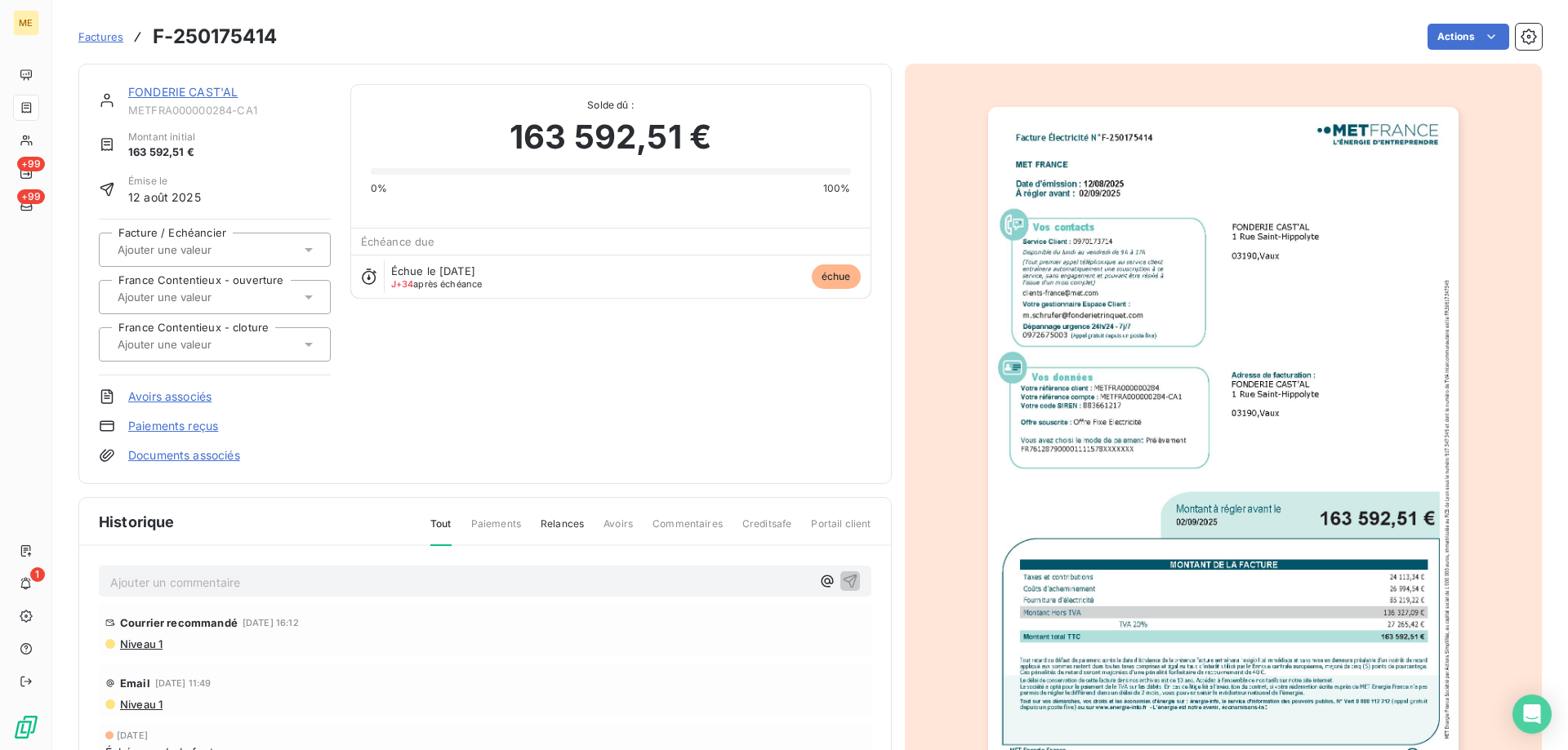
click at [1177, 348] on img "button" at bounding box center [1223, 439] width 470 height 665
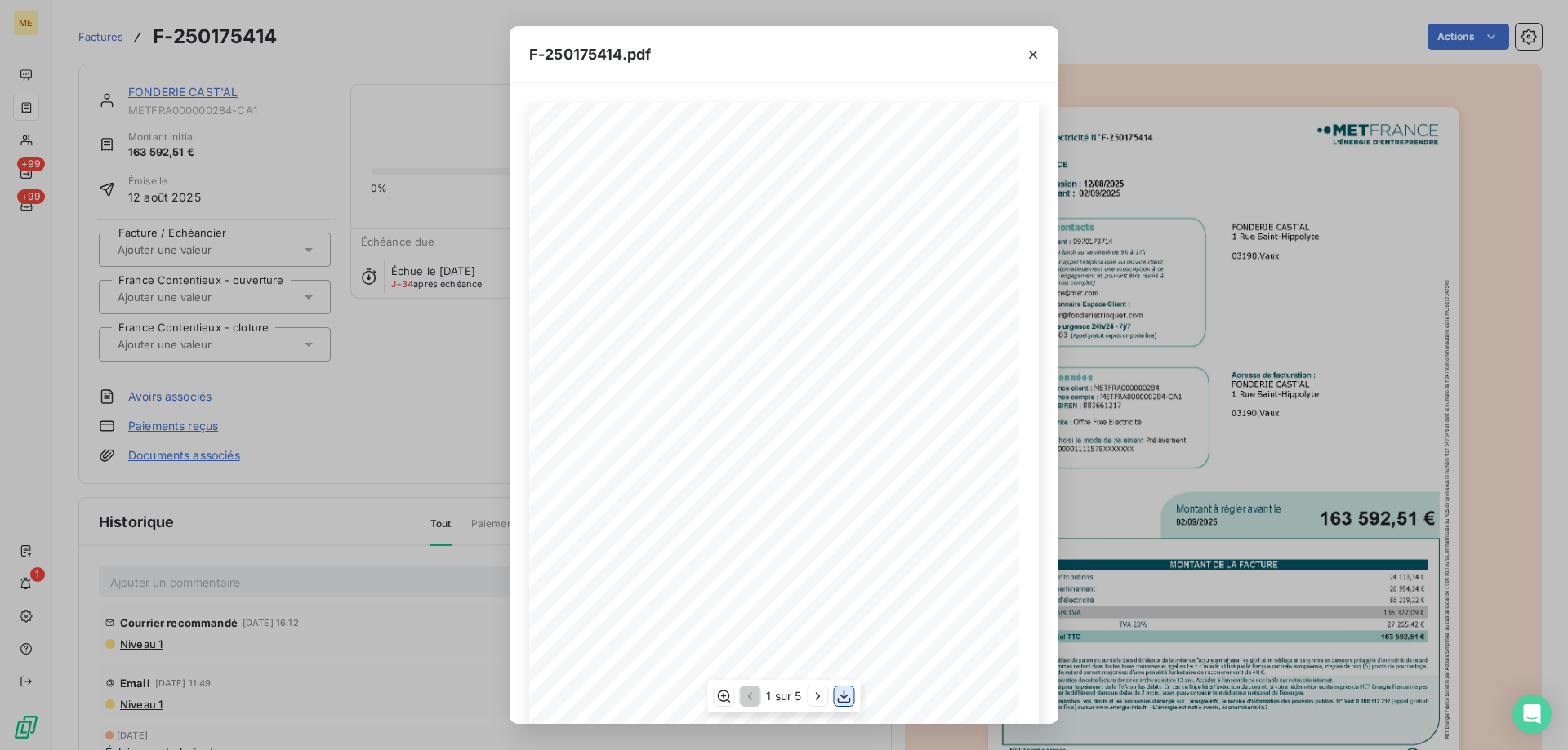
click at [847, 696] on icon "button" at bounding box center [845, 696] width 13 height 14
click at [435, 429] on div "F-250175414.pdf Facture Électricité N° F-250175414 MET Energie France 4, rue de…" at bounding box center [784, 375] width 1568 height 750
click at [1024, 53] on button "button" at bounding box center [1033, 54] width 26 height 26
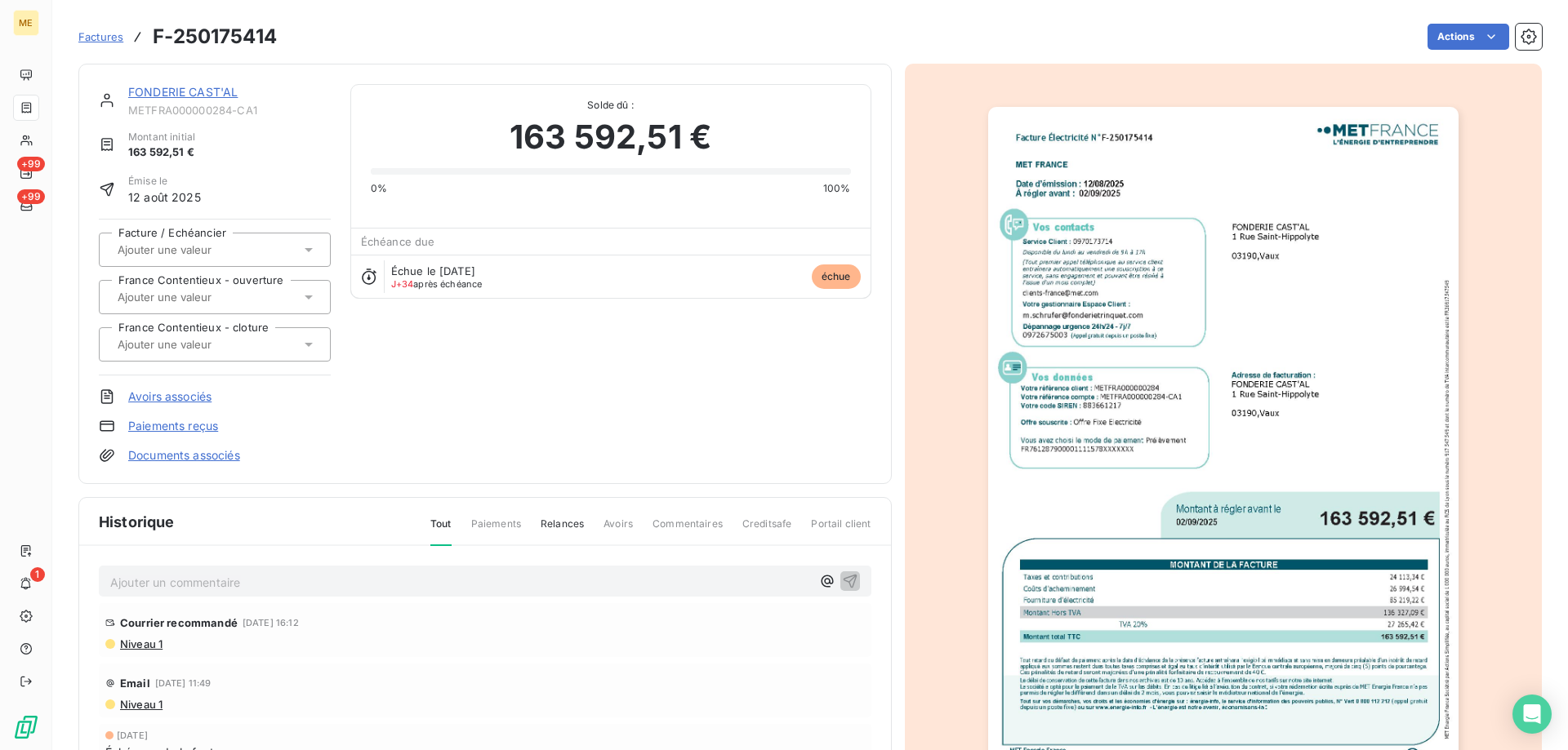
click at [622, 329] on div "FONDERIE CAST'AL METFRA000000284-CA1 Montant initial 163 592,51 € Émise le 12 a…" at bounding box center [485, 274] width 773 height 380
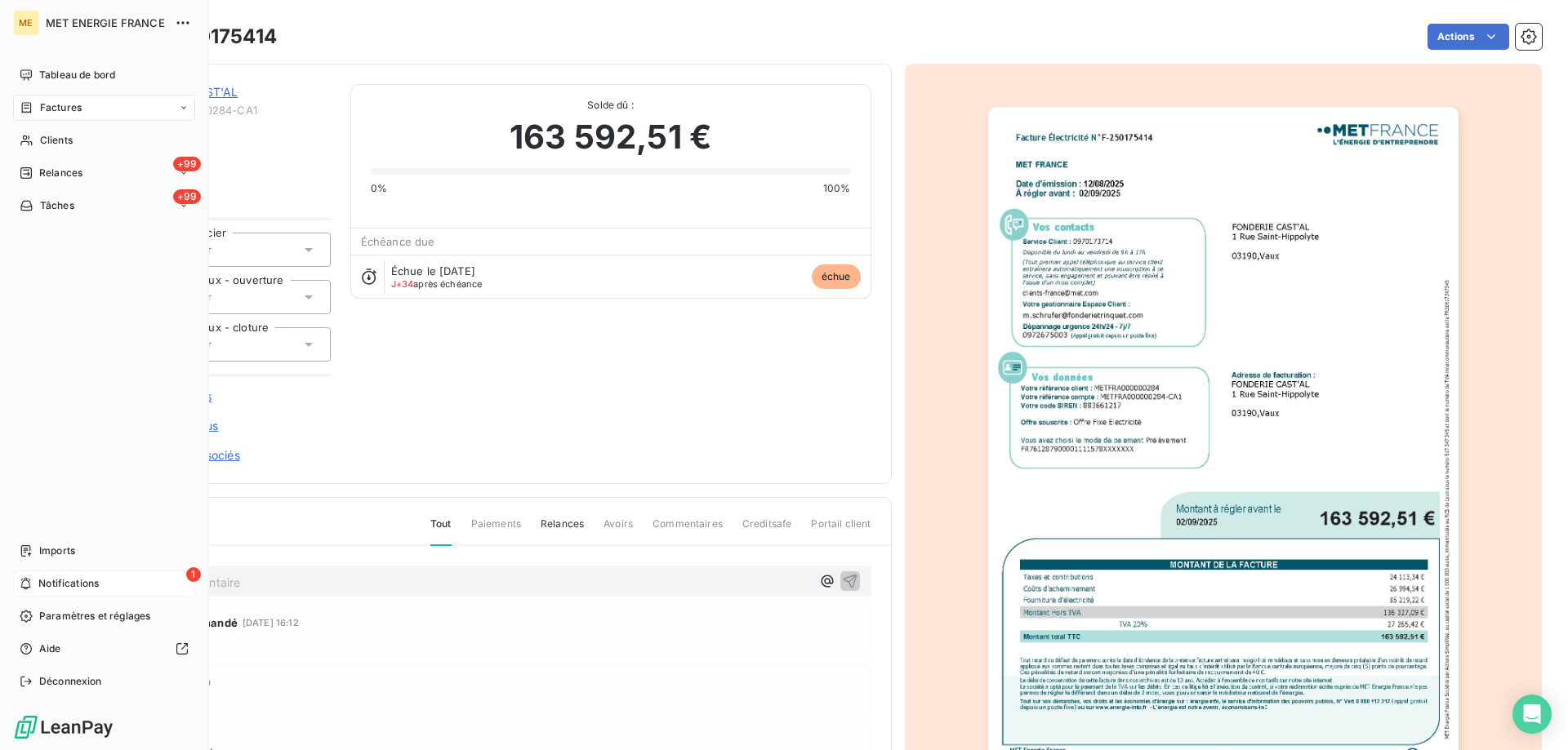
click at [36, 583] on div "1 Notifications" at bounding box center [105, 584] width 182 height 26
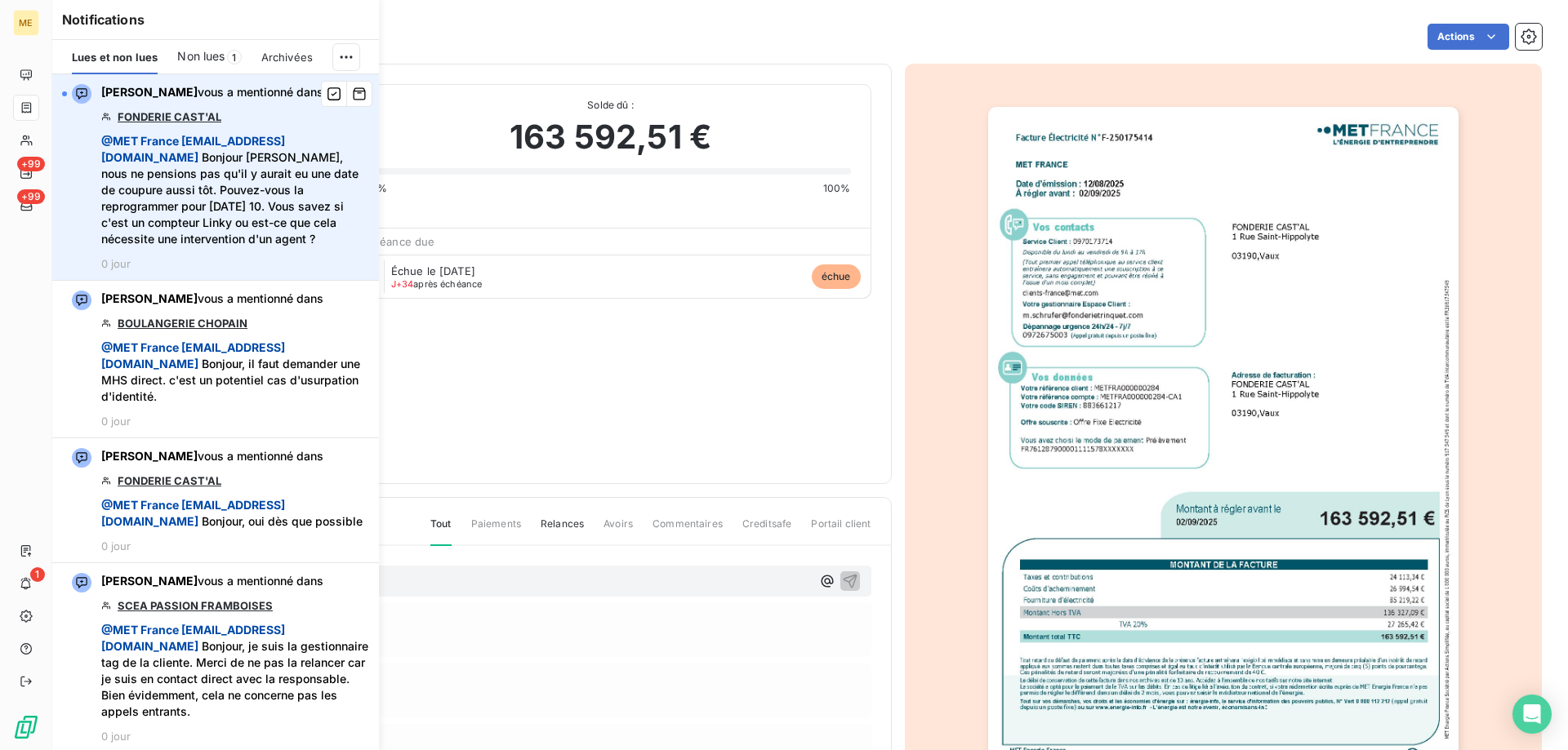
click at [197, 117] on link "FONDERIE CAST'AL" at bounding box center [170, 117] width 104 height 13
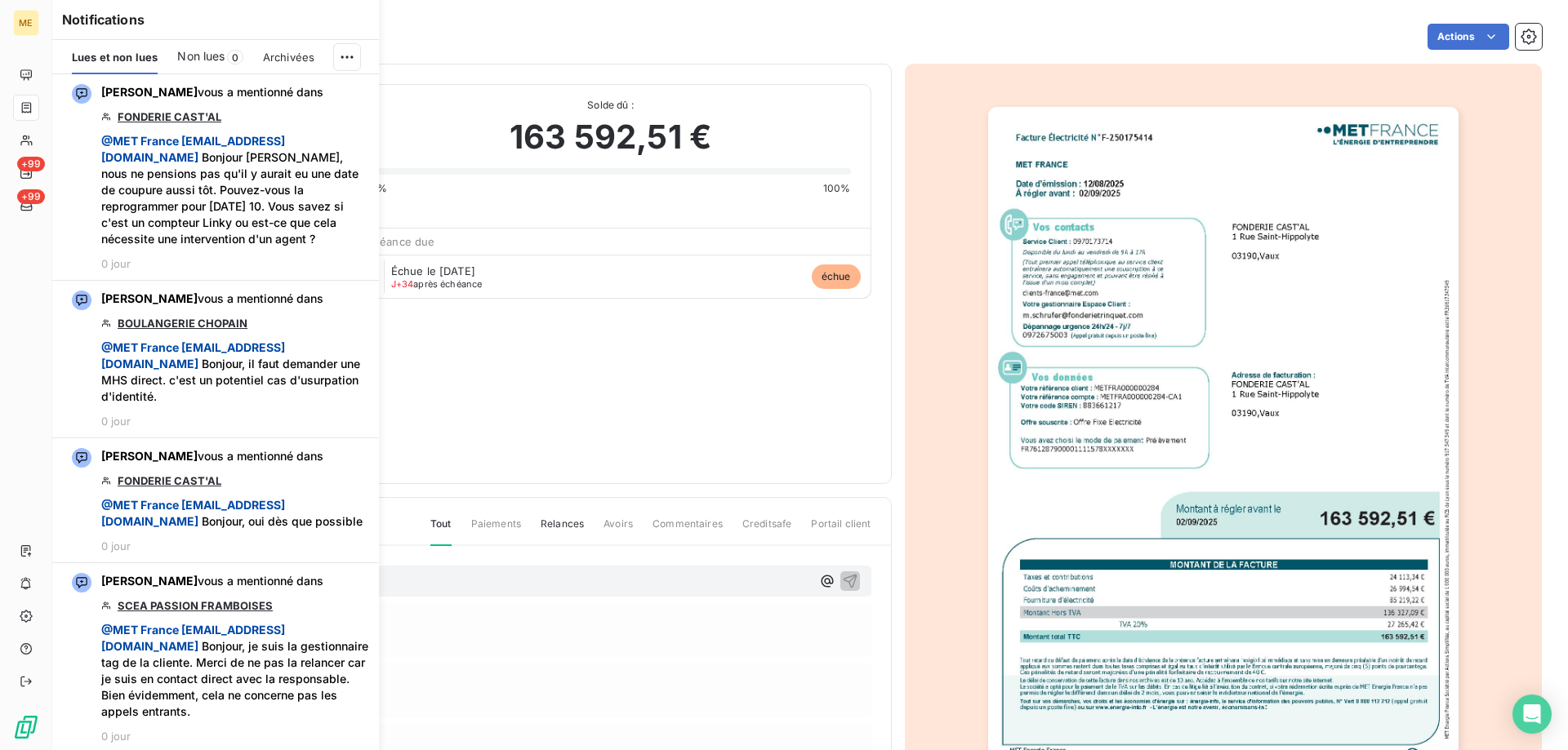
click at [411, 41] on div "Actions" at bounding box center [918, 36] width 1245 height 26
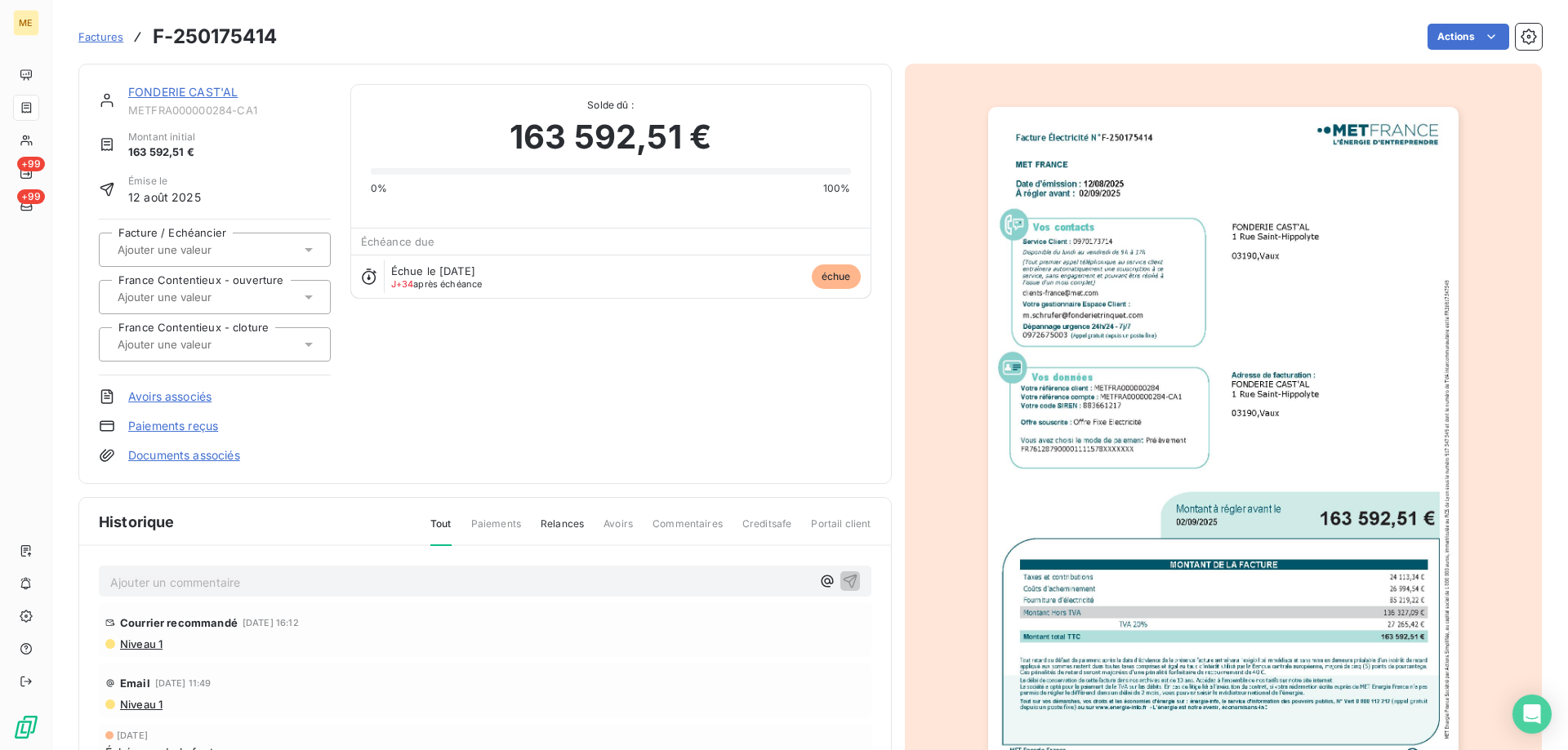
click at [188, 91] on link "FONDERIE CAST'AL" at bounding box center [182, 92] width 110 height 14
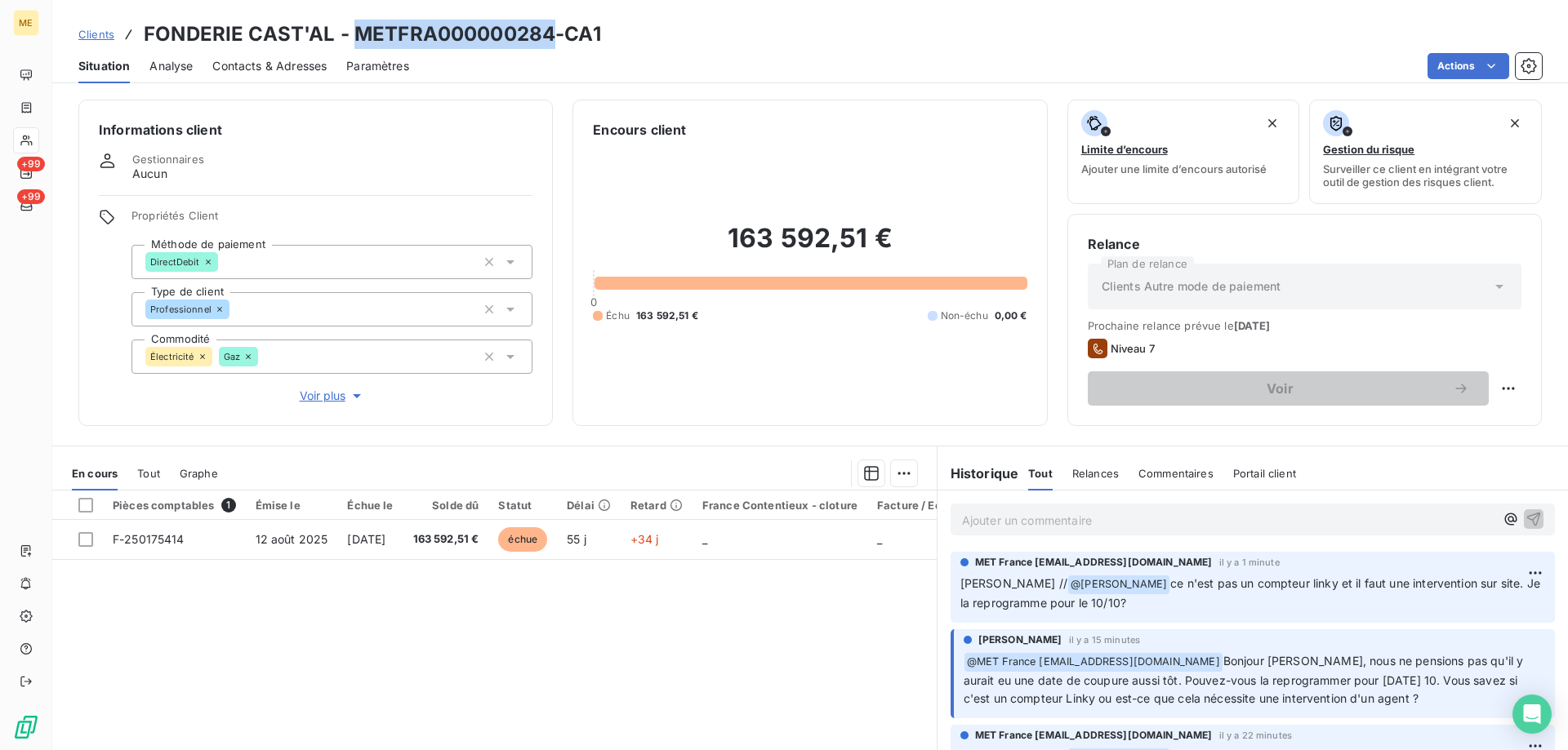
drag, startPoint x: 353, startPoint y: 29, endPoint x: 556, endPoint y: 27, distance: 203.0
click at [556, 27] on h3 "FONDERIE CAST'AL - METFRA000000284-CA1" at bounding box center [372, 33] width 457 height 29
copy h3 "METFRA000000284"
click at [86, 38] on span "Clients" at bounding box center [96, 34] width 36 height 13
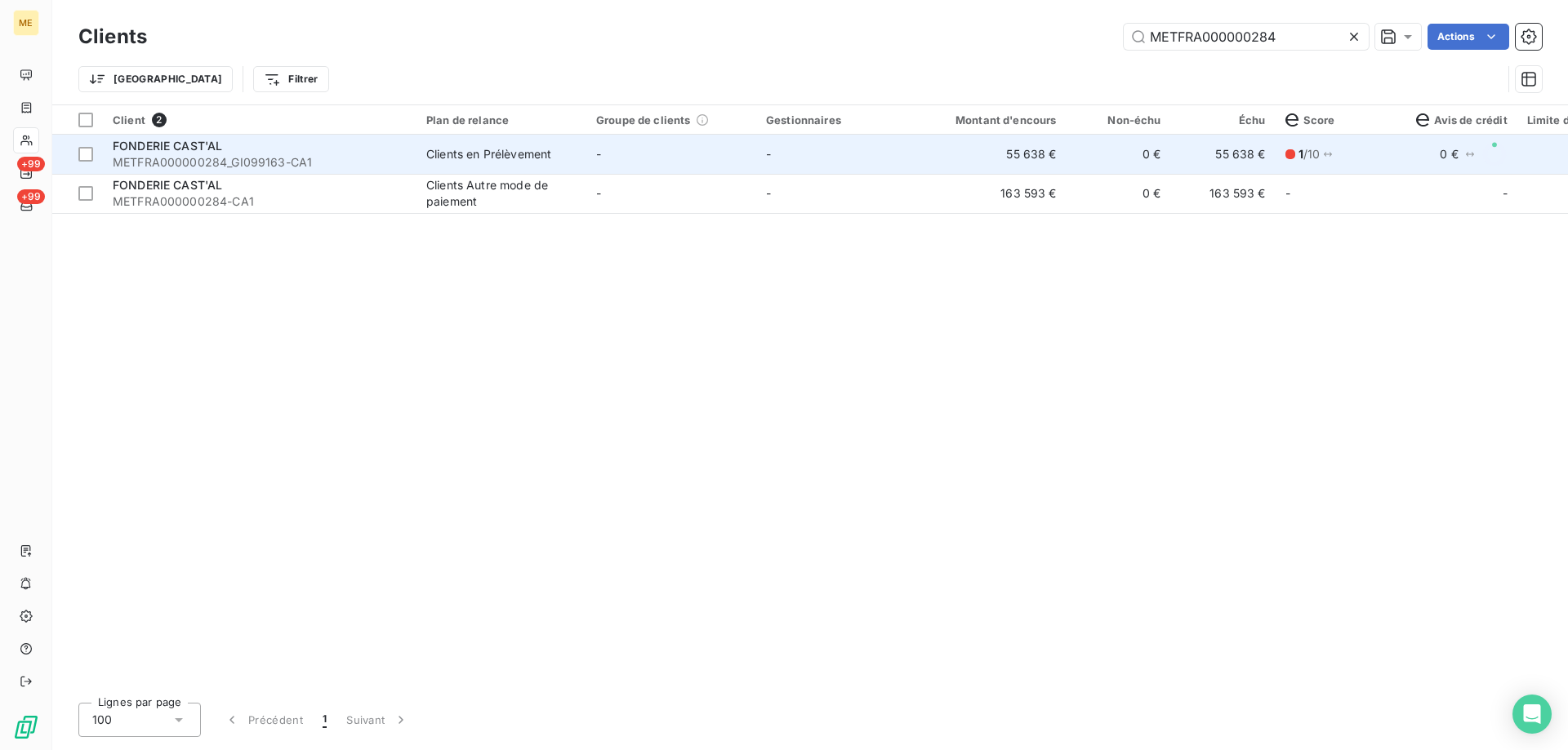
type input "METFRA000000284"
click at [235, 160] on span "METFRA000000284_GI099163-CA1" at bounding box center [260, 163] width 294 height 17
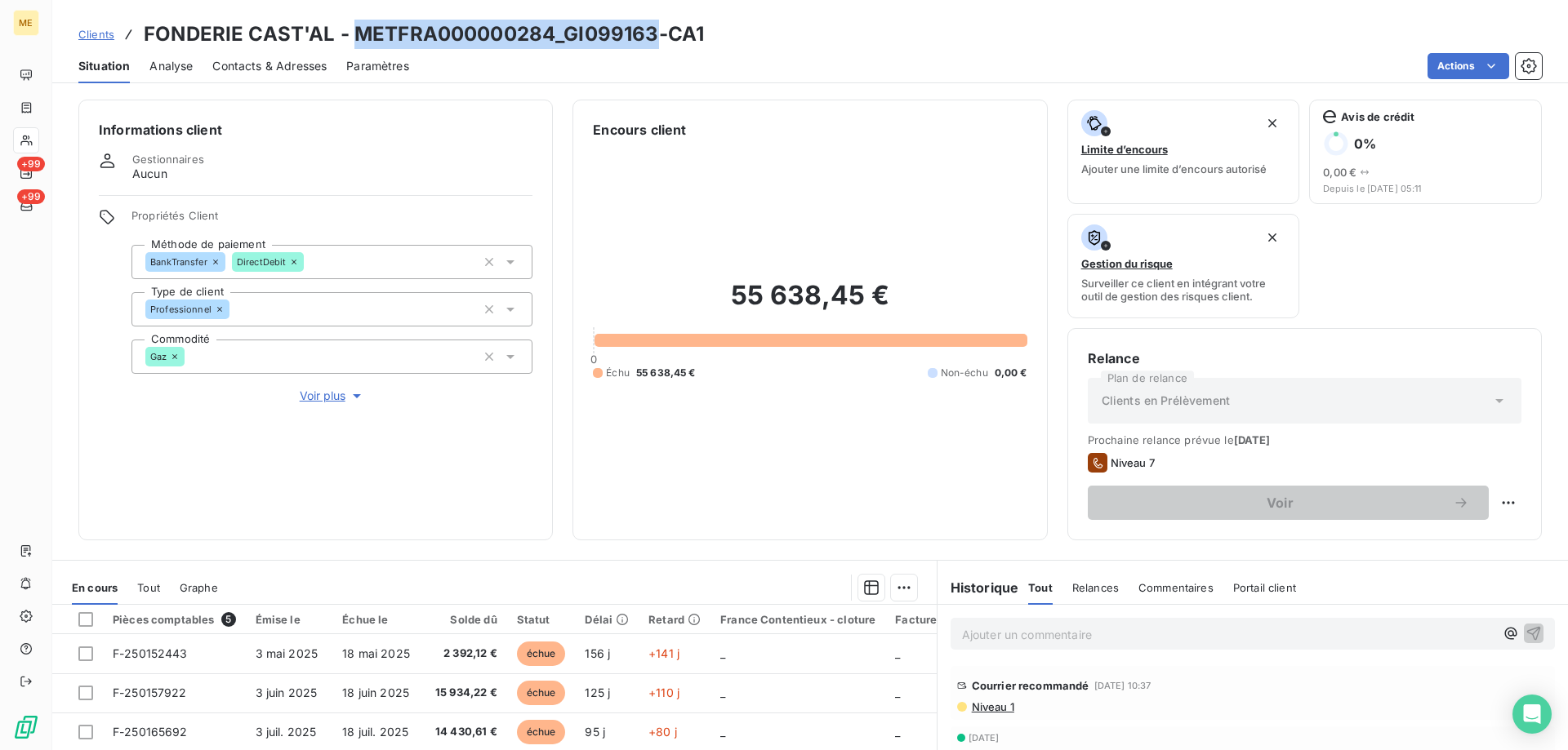
drag, startPoint x: 352, startPoint y: 35, endPoint x: 655, endPoint y: 20, distance: 303.4
click at [655, 20] on h3 "FONDERIE CAST'AL - METFRA000000284_GI099163-CA1" at bounding box center [424, 33] width 560 height 29
copy h3 "METFRA000000284_GI099163"
click at [105, 35] on span "Clients" at bounding box center [96, 34] width 36 height 13
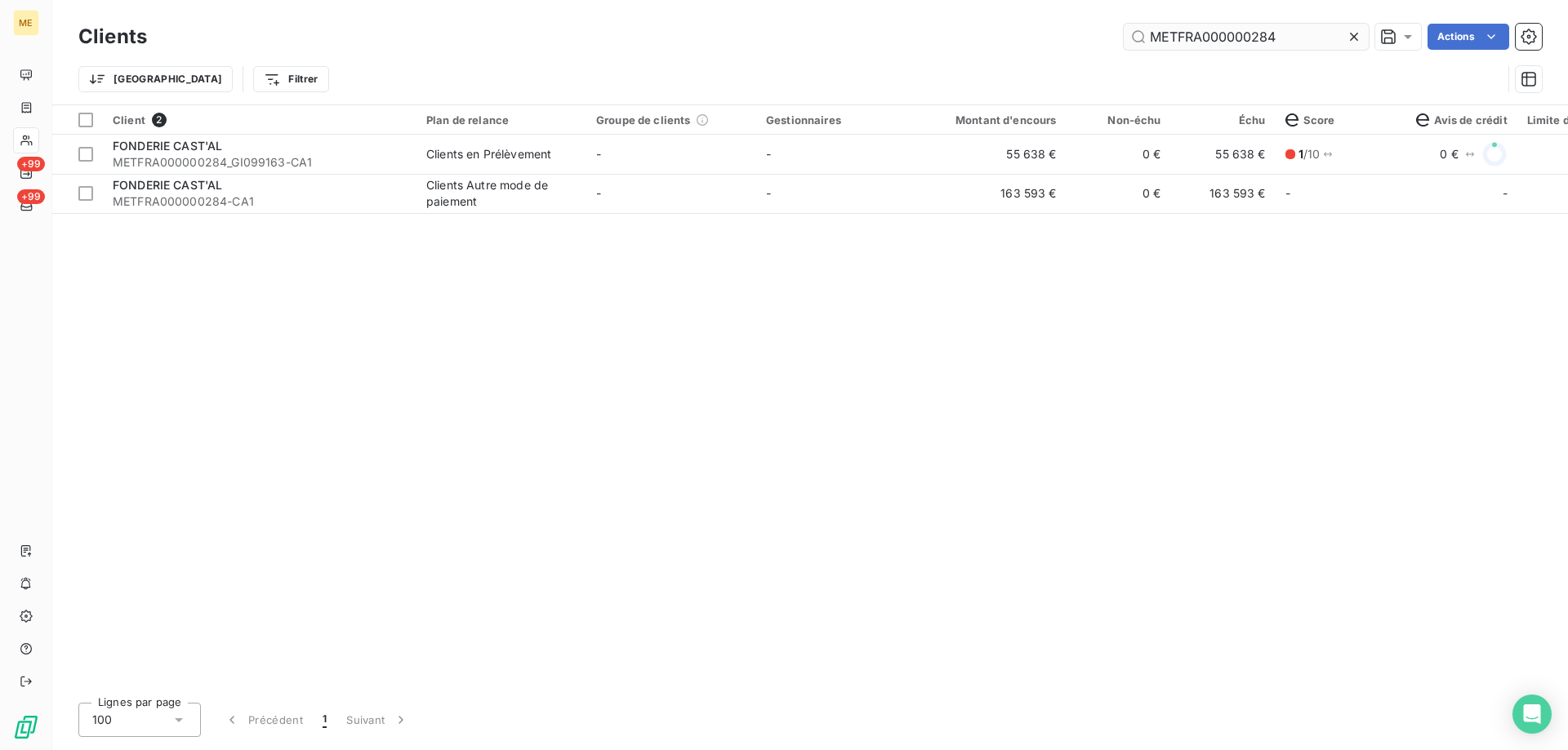
click at [1217, 49] on input "METFRA000000284" at bounding box center [1246, 36] width 245 height 26
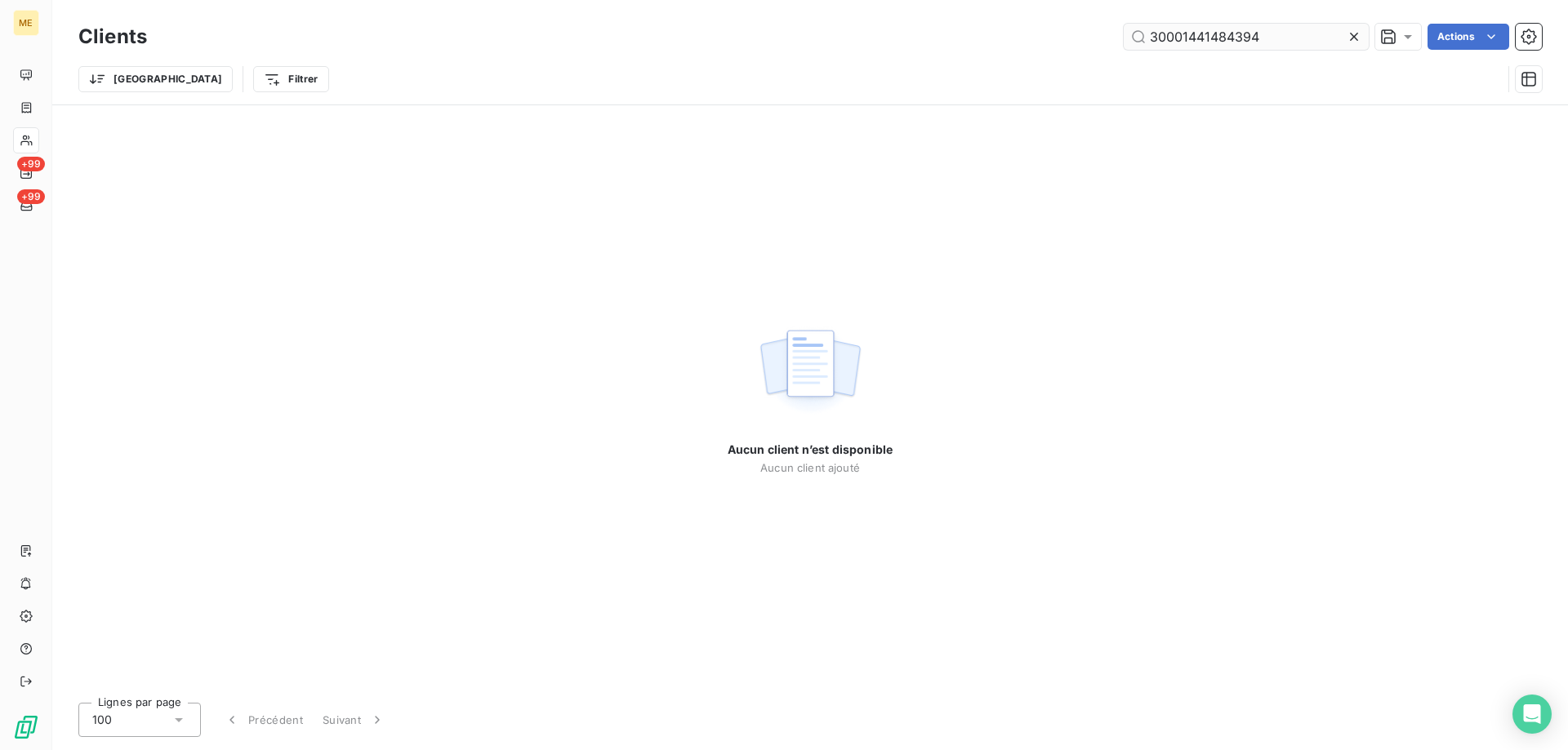
drag, startPoint x: 1146, startPoint y: 35, endPoint x: 1335, endPoint y: 41, distance: 189.1
click at [1335, 41] on input "30001441484394" at bounding box center [1246, 36] width 245 height 26
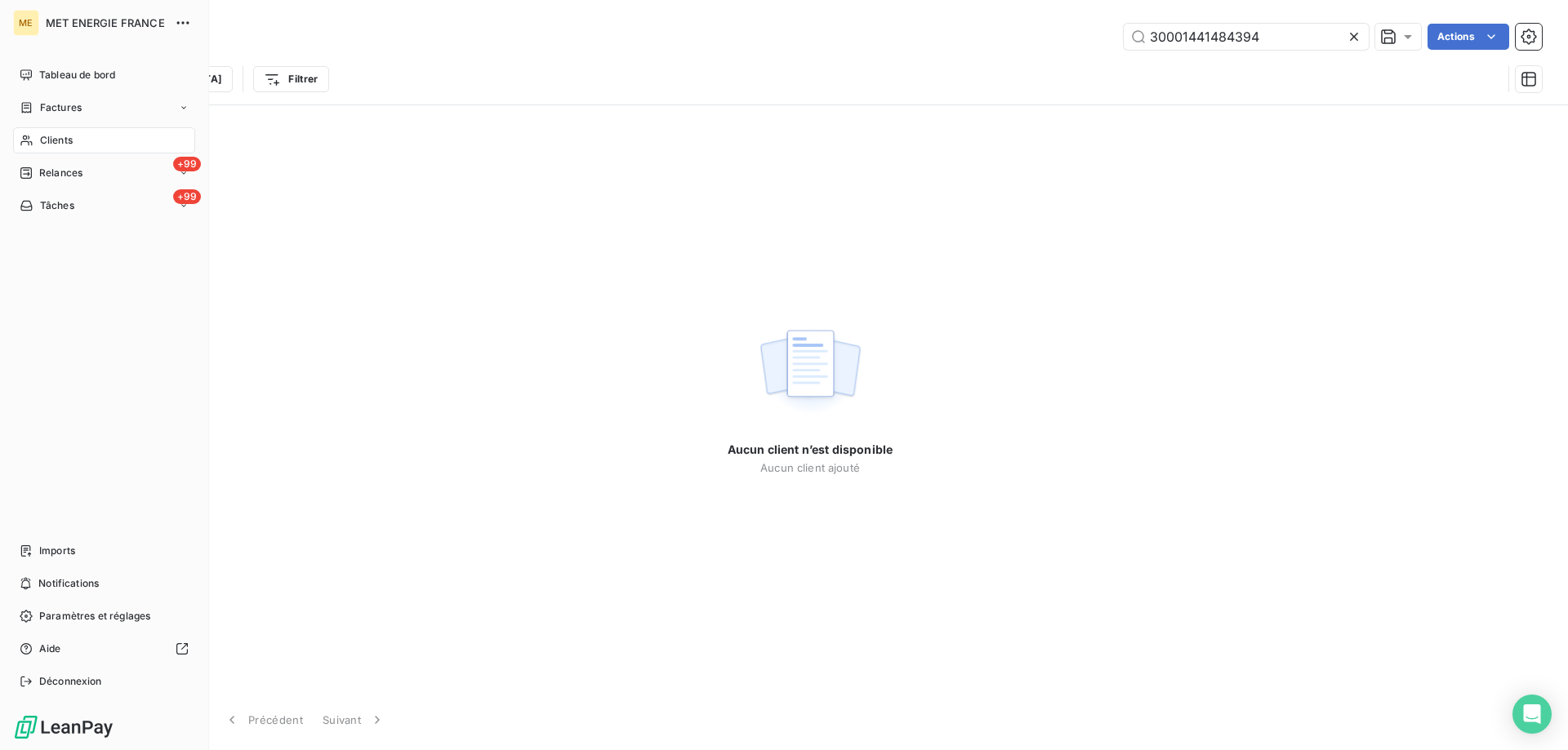
click at [54, 140] on span "Clients" at bounding box center [56, 140] width 33 height 15
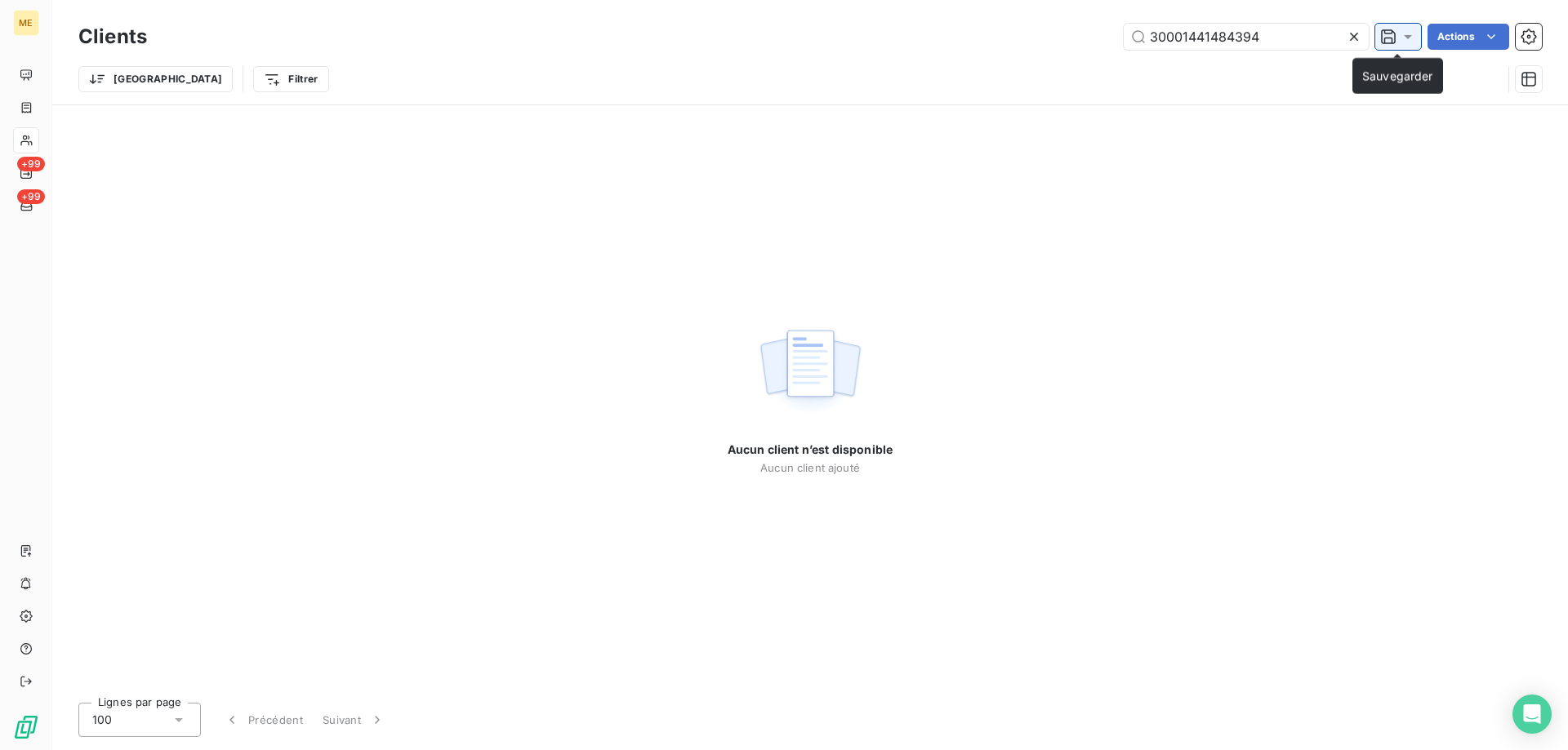
click at [1378, 27] on div at bounding box center [1397, 36] width 46 height 26
click at [1290, 38] on input "30001441484394" at bounding box center [1246, 36] width 245 height 26
click at [1148, 33] on input "30001441484394" at bounding box center [1246, 36] width 245 height 26
type input "30001441484394"
drag, startPoint x: 1264, startPoint y: 38, endPoint x: 1018, endPoint y: 38, distance: 246.0
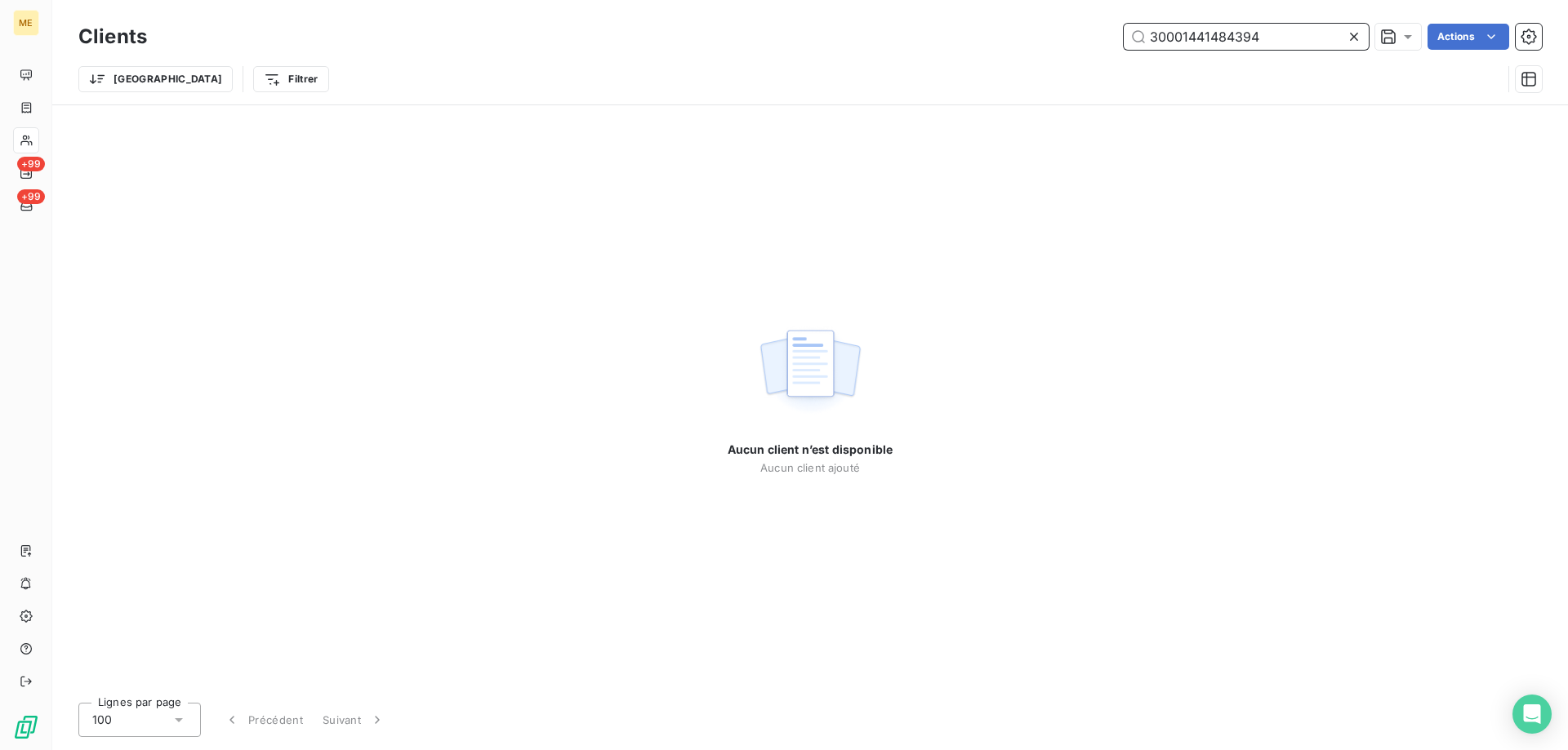
click at [1018, 38] on div "30001441484394 Actions" at bounding box center [854, 36] width 1375 height 26
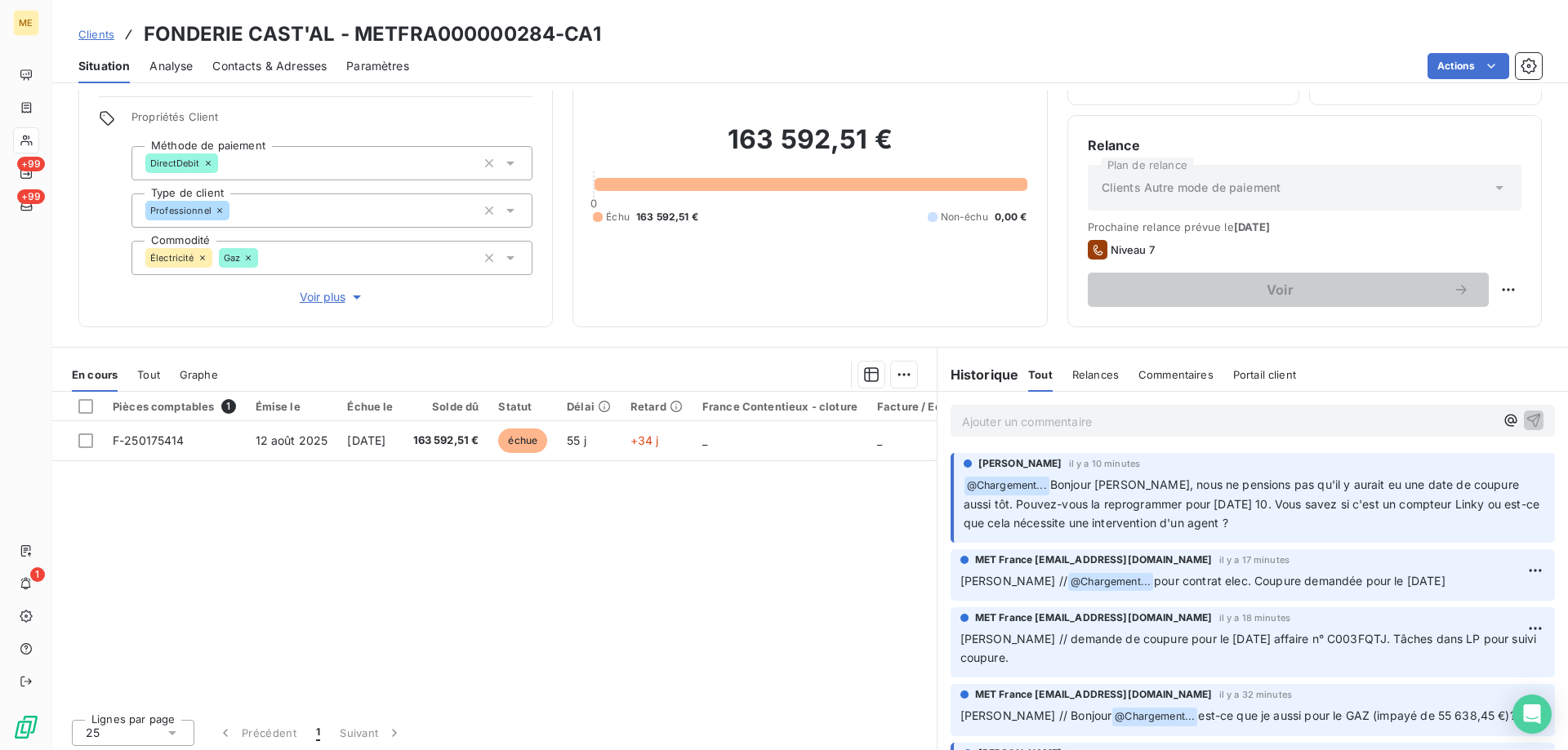
scroll to position [104, 0]
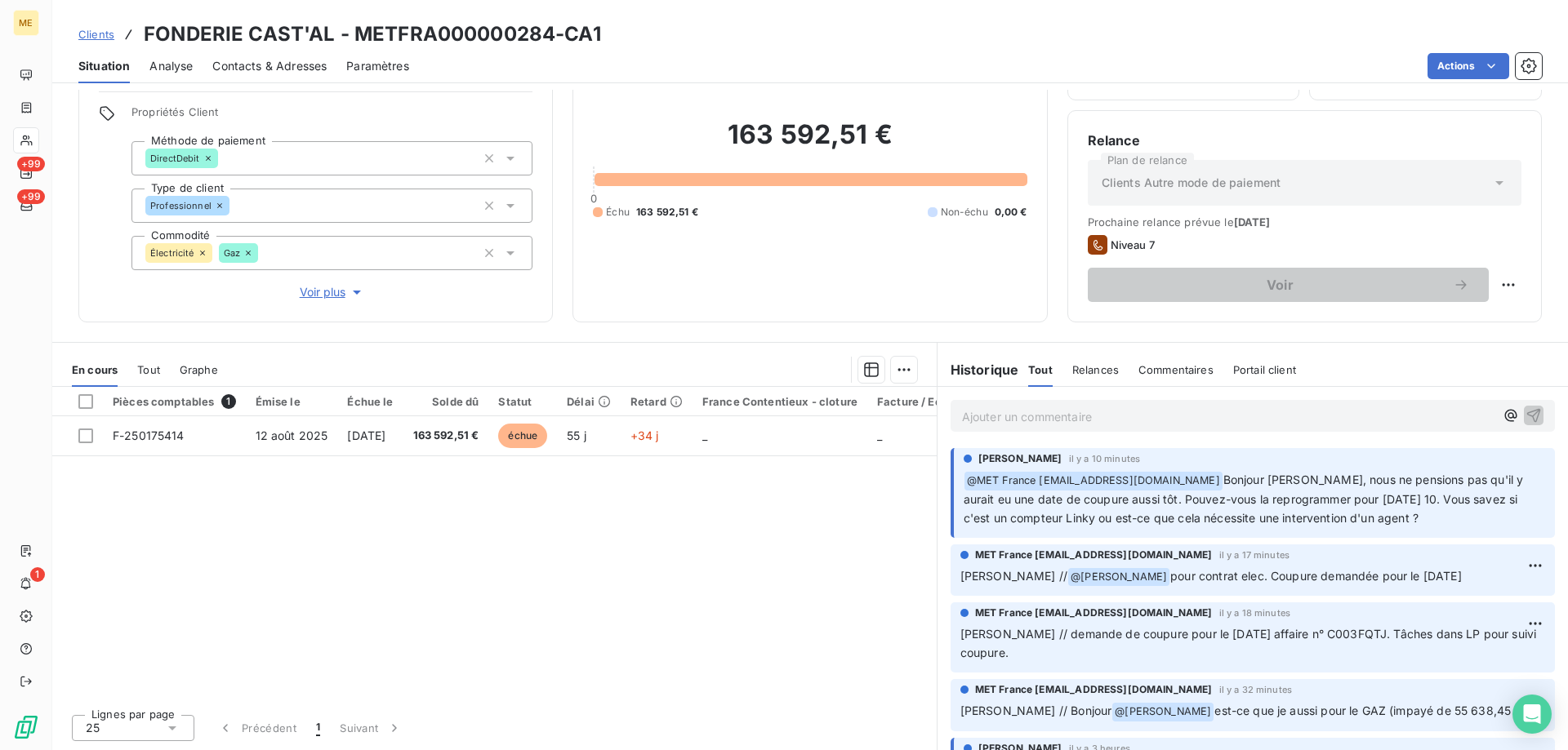
click at [1040, 422] on p "Ajouter un commentaire ﻿" at bounding box center [1228, 416] width 533 height 20
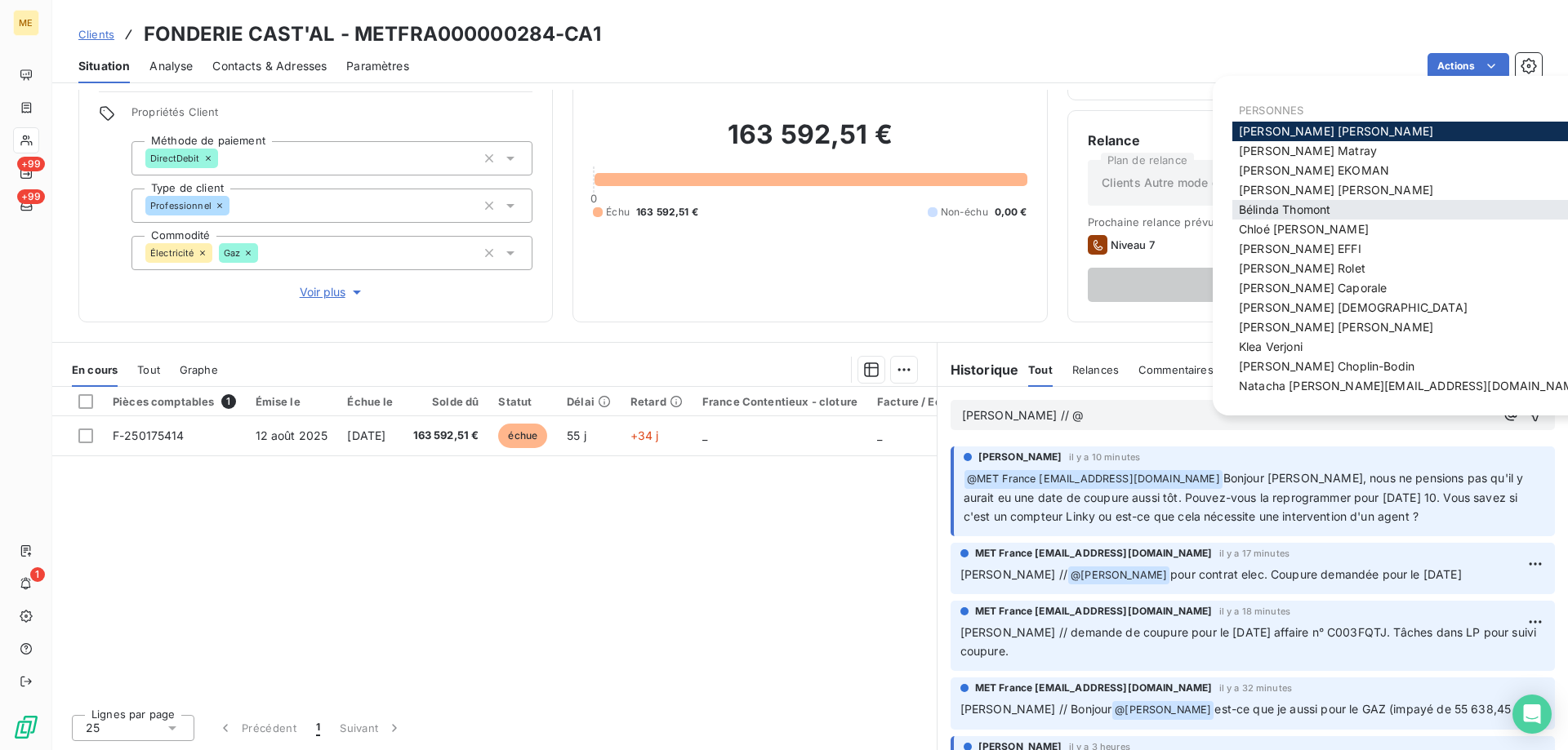
click at [1346, 200] on div "Bélinda Thomont" at bounding box center [1412, 209] width 359 height 19
click at [1291, 217] on span "Bélinda Thomont" at bounding box center [1284, 209] width 91 height 14
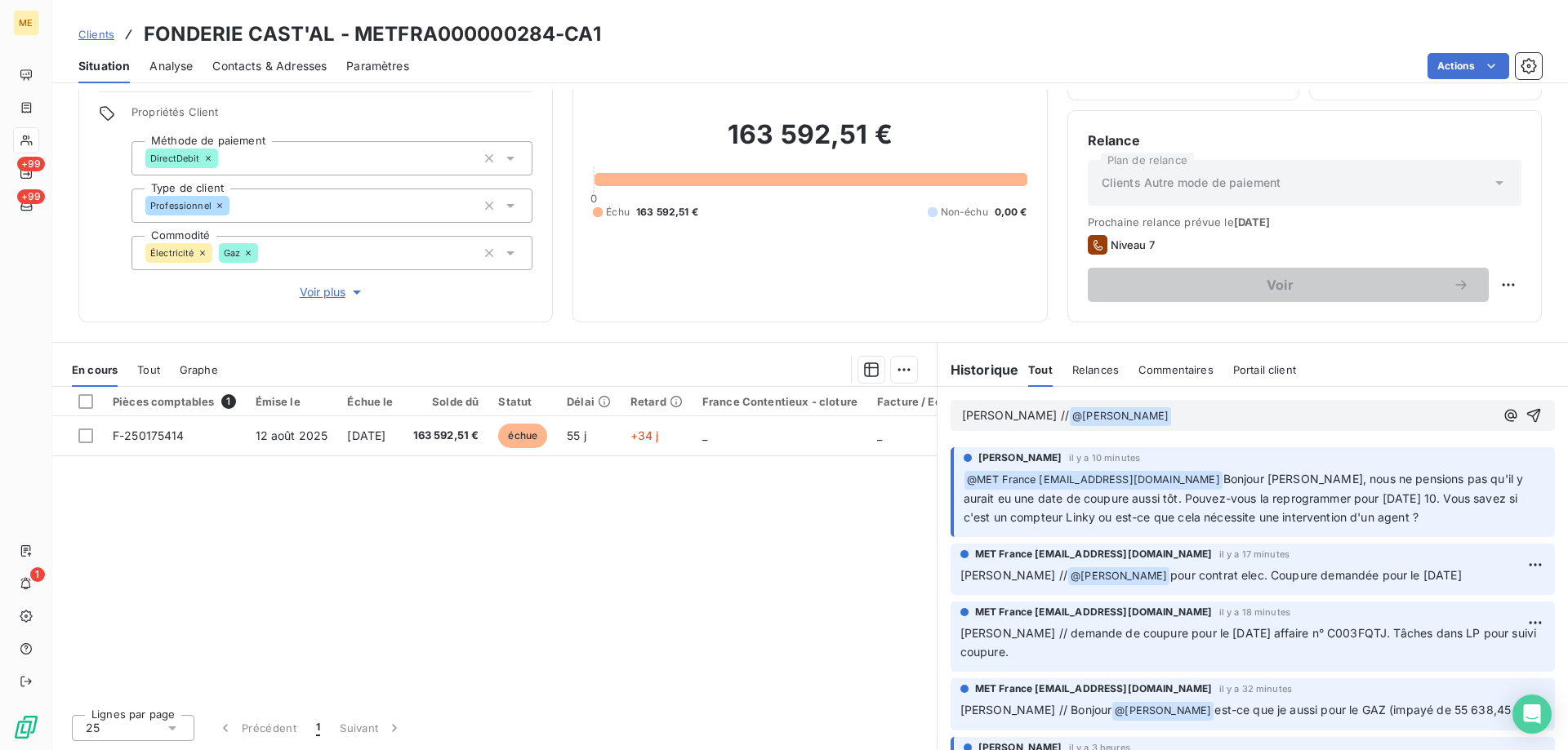
click at [1190, 420] on p "Sylvain // @ Bélinda Thomont ﻿ ﻿" at bounding box center [1228, 416] width 533 height 19
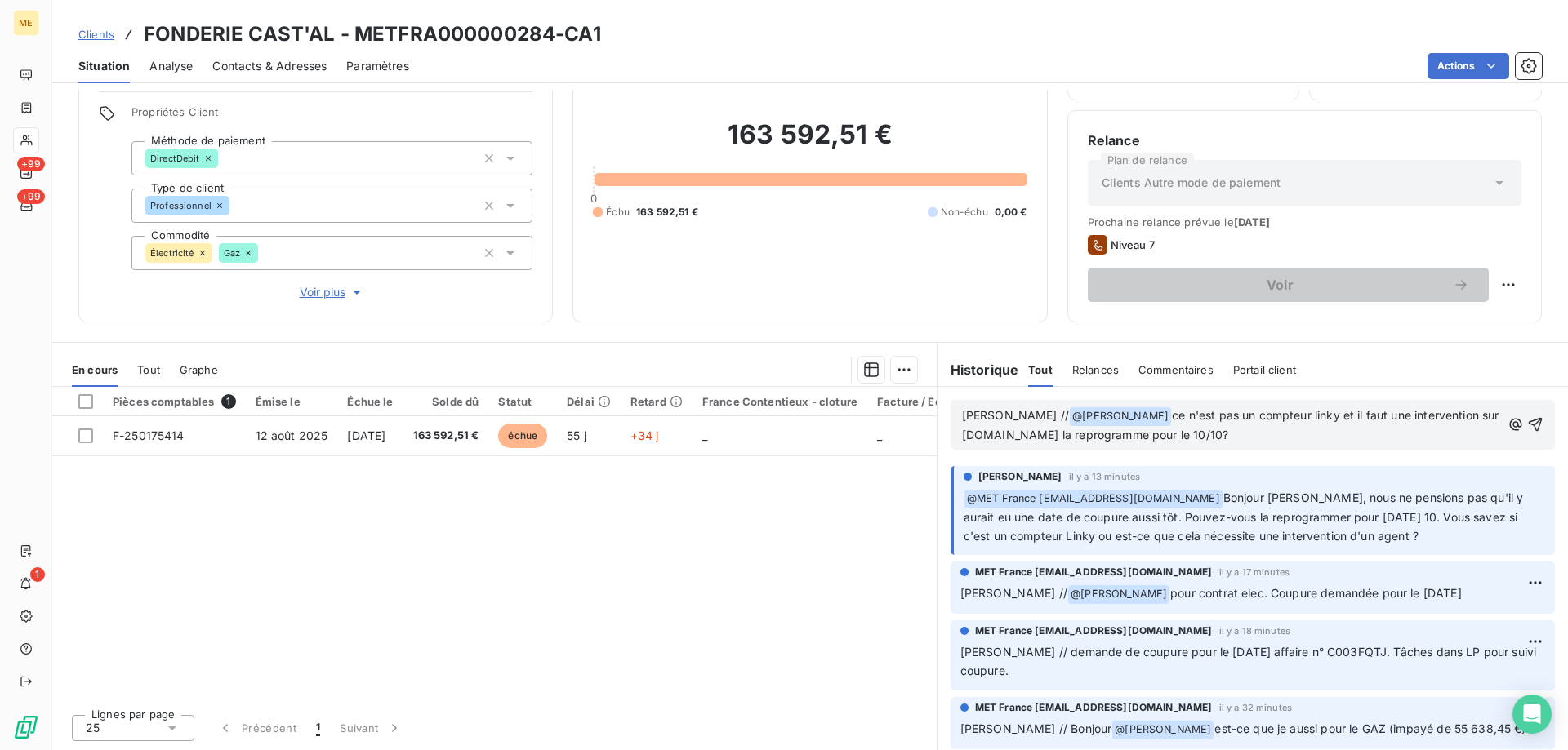
click at [981, 436] on span "ce n'est pas un compteur linky et il faut une intervention sur site.Je la repro…" at bounding box center [1232, 425] width 540 height 33
click at [0, 0] on lt-em ". Je" at bounding box center [0, 0] width 0 height 0
click at [1527, 426] on icon "button" at bounding box center [1535, 425] width 17 height 17
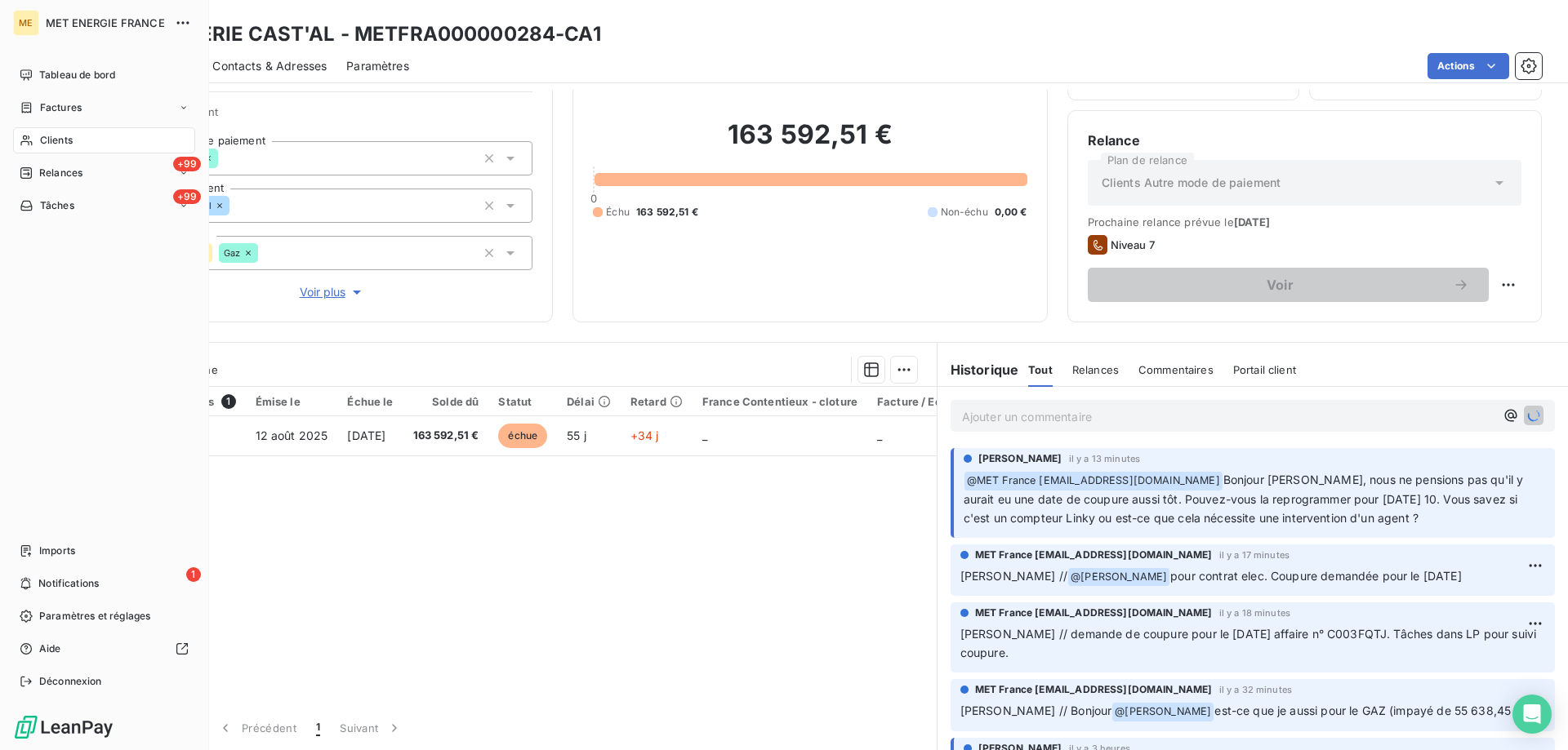
click at [81, 564] on nav "Imports 1 Notifications Paramètres et réglages Aide Déconnexion" at bounding box center [105, 616] width 182 height 156
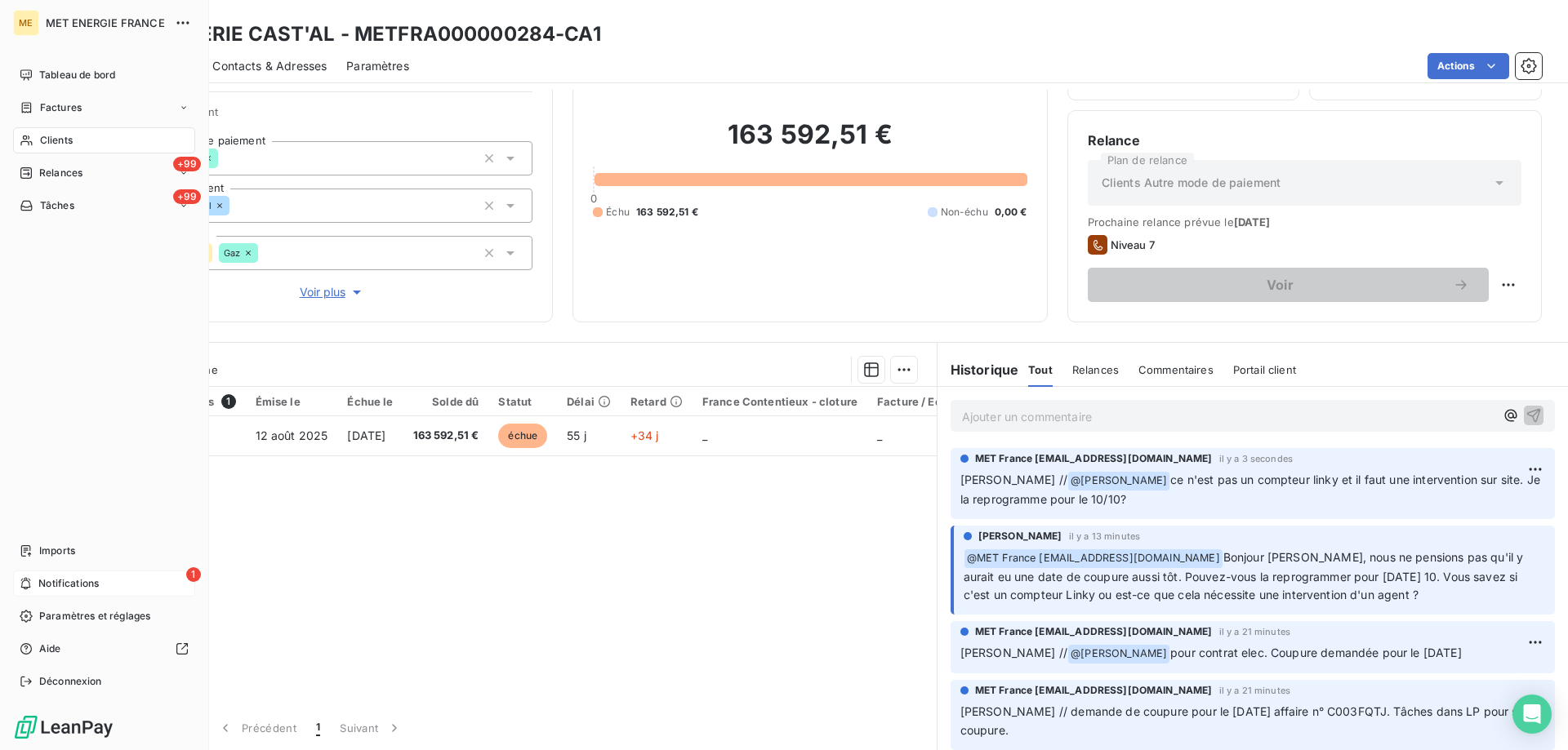
click at [75, 585] on span "Notifications" at bounding box center [69, 584] width 60 height 15
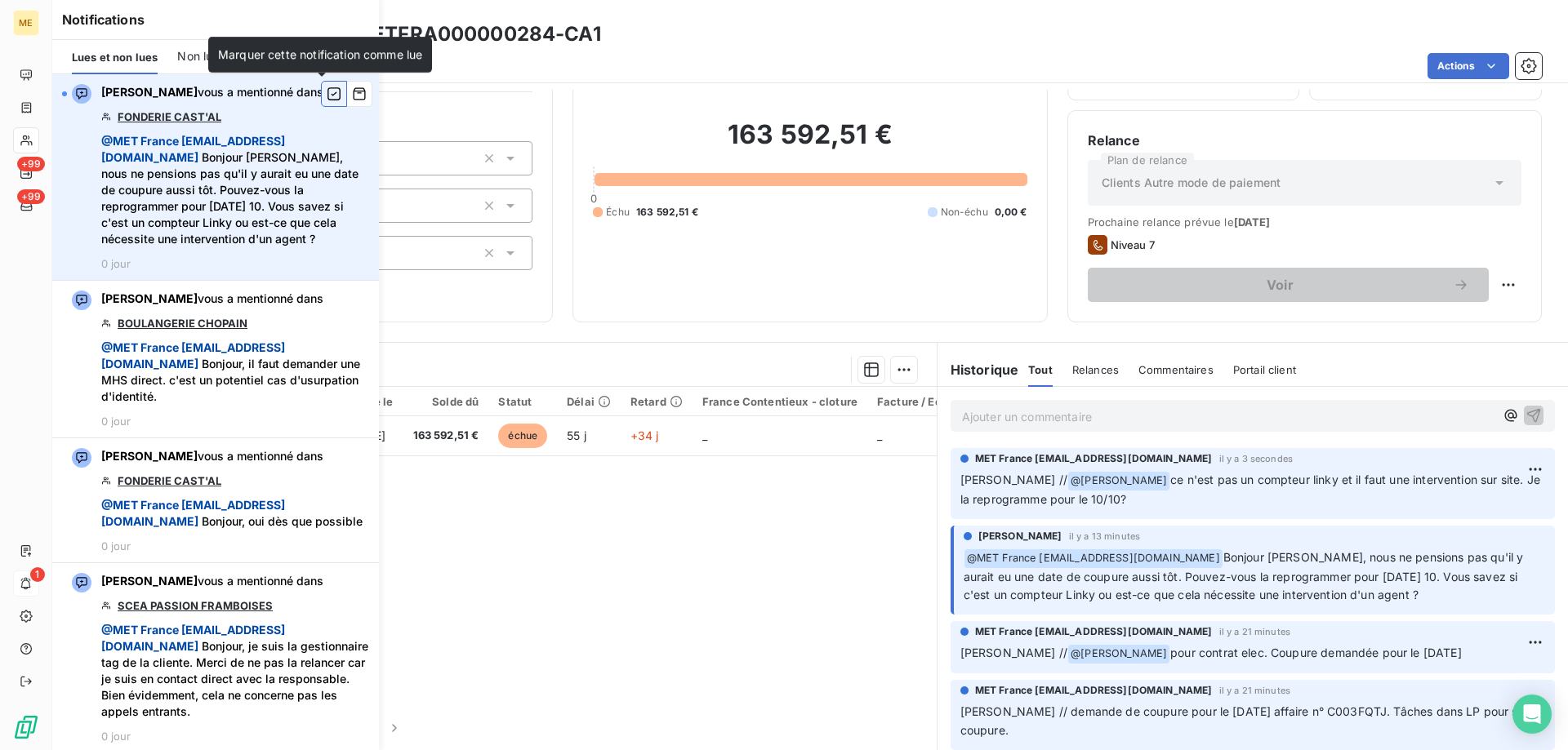
click at [328, 94] on icon "button" at bounding box center [335, 94] width 13 height 13
click at [1513, 465] on html "ME +99 +99 Clients FONDERIE CAST'AL - METFRA000000284-CA1 Situation Analyse Con…" at bounding box center [784, 457] width 1568 height 914
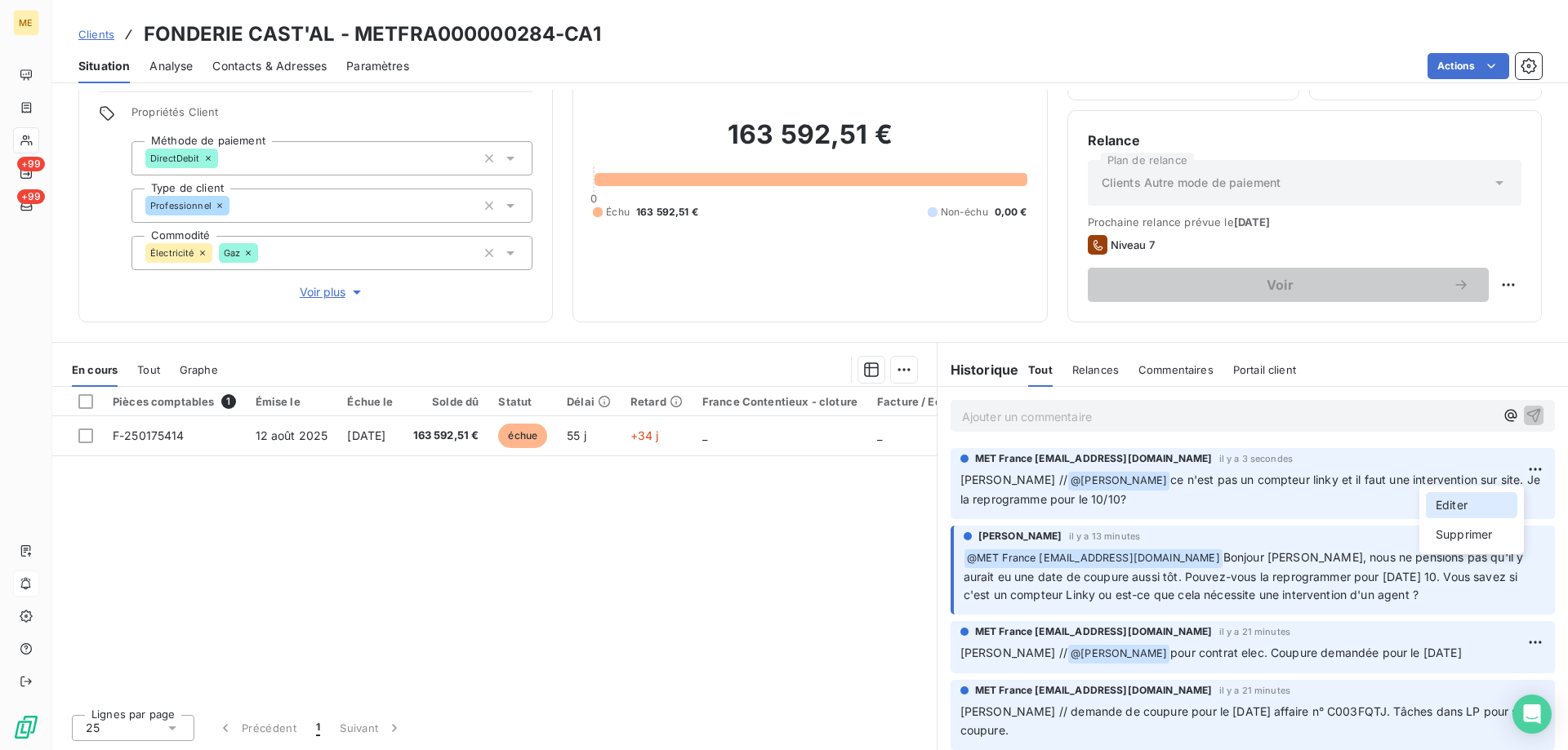
click at [1440, 497] on div "Editer" at bounding box center [1471, 505] width 91 height 26
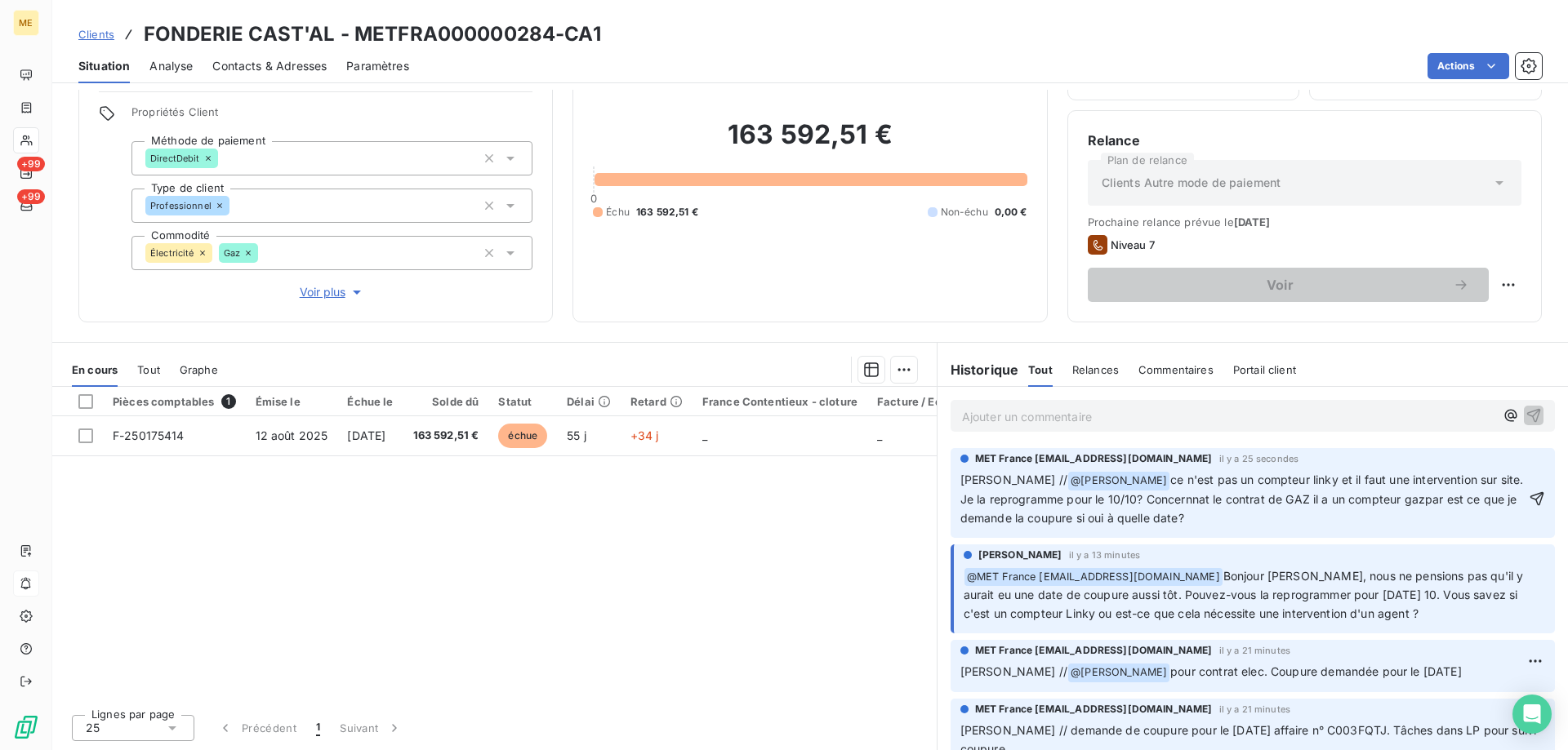
click at [1171, 501] on span "ce n'est pas un compteur linky et il faut une intervention sur site. Je la repr…" at bounding box center [1244, 498] width 567 height 52
click at [1276, 503] on span "ce n'est pas un compteur linky et il faut une intervention sur site. Je la repr…" at bounding box center [1244, 498] width 567 height 52
click at [0, 0] on lt-span ", il" at bounding box center [0, 0] width 0 height 0
click at [1274, 500] on span "ce n'est pas un compteur linky et il faut une intervention sur site. Je la repr…" at bounding box center [1244, 498] width 567 height 52
click at [1336, 519] on span "ce n'est pas un compteur linky et il faut une intervention sur site. Je la repr…" at bounding box center [1244, 498] width 567 height 52
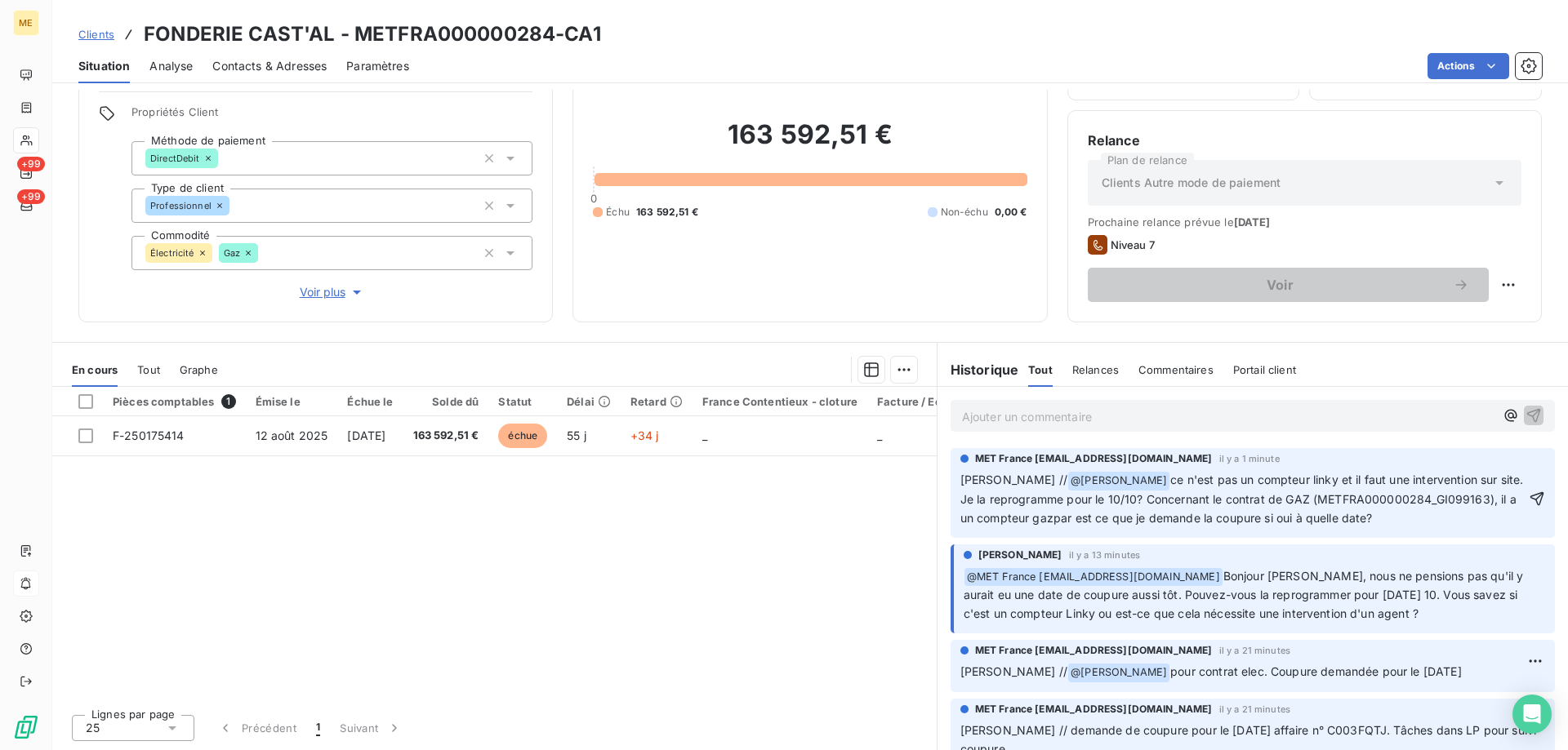
click at [0, 0] on lt-em "date ?" at bounding box center [0, 0] width 0 height 0
click at [1529, 503] on icon "button" at bounding box center [1537, 499] width 17 height 17
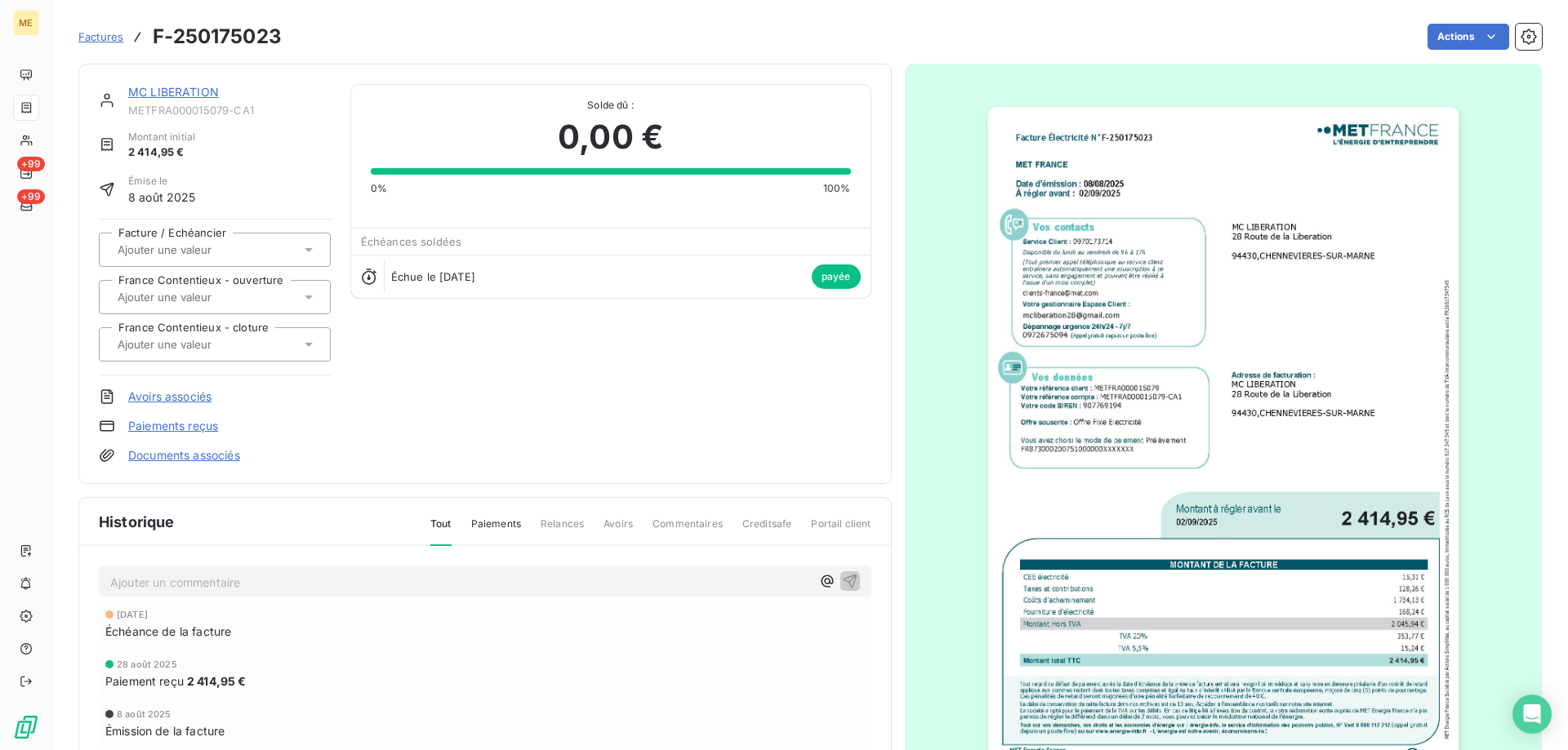
click at [193, 94] on link "MC LIBERATION" at bounding box center [173, 92] width 90 height 14
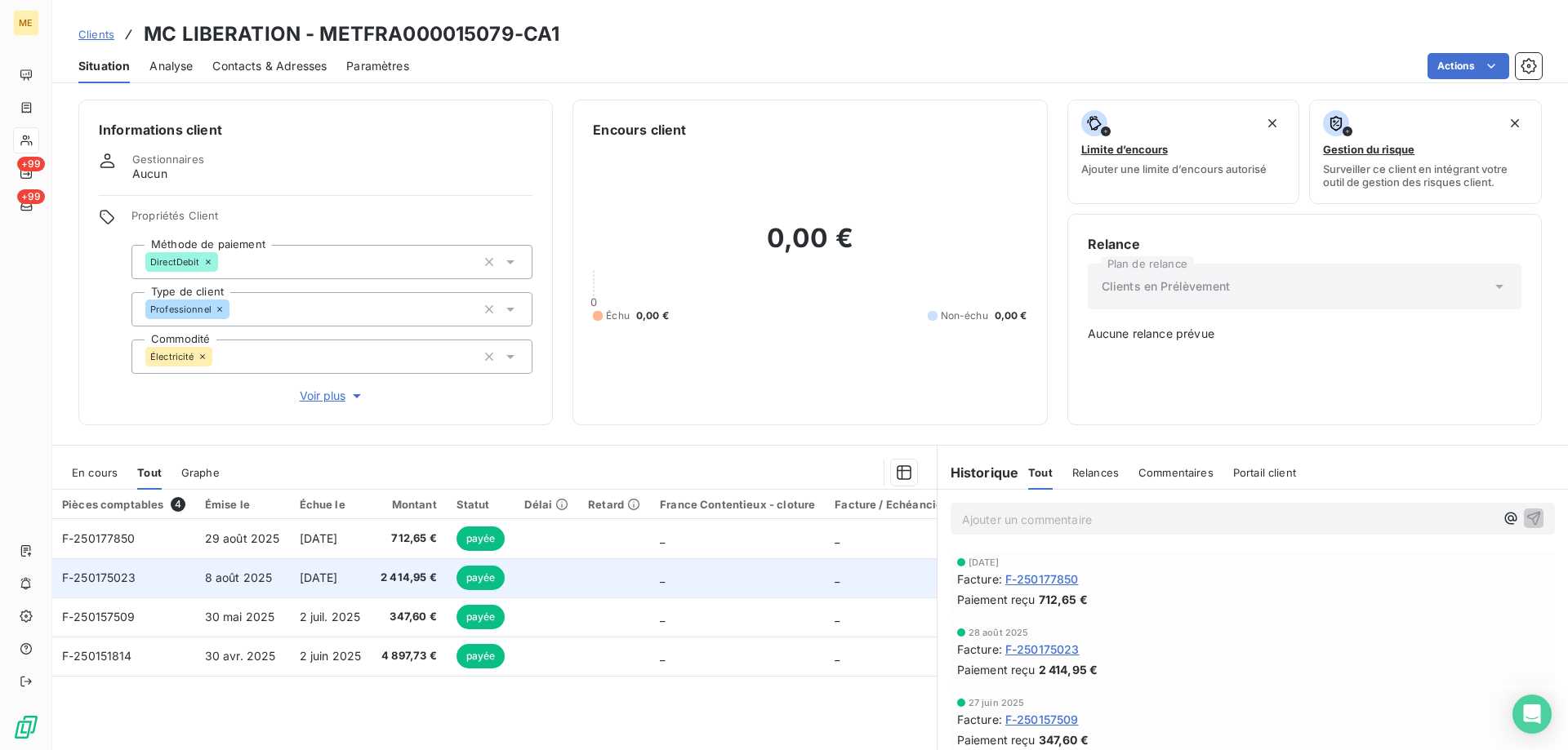
click at [105, 575] on td "F-250175023" at bounding box center [123, 578] width 143 height 39
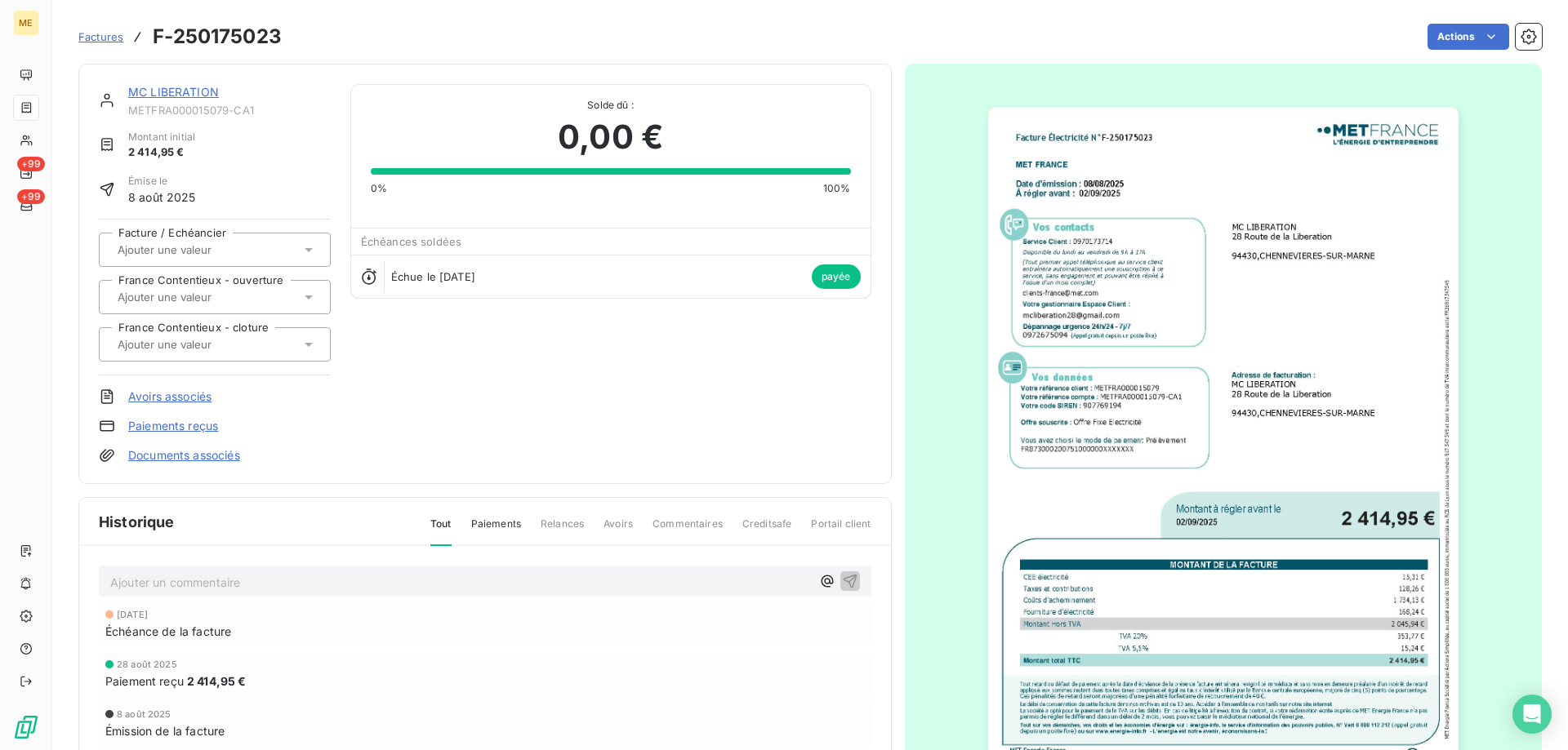
click at [1264, 380] on img "button" at bounding box center [1223, 439] width 470 height 665
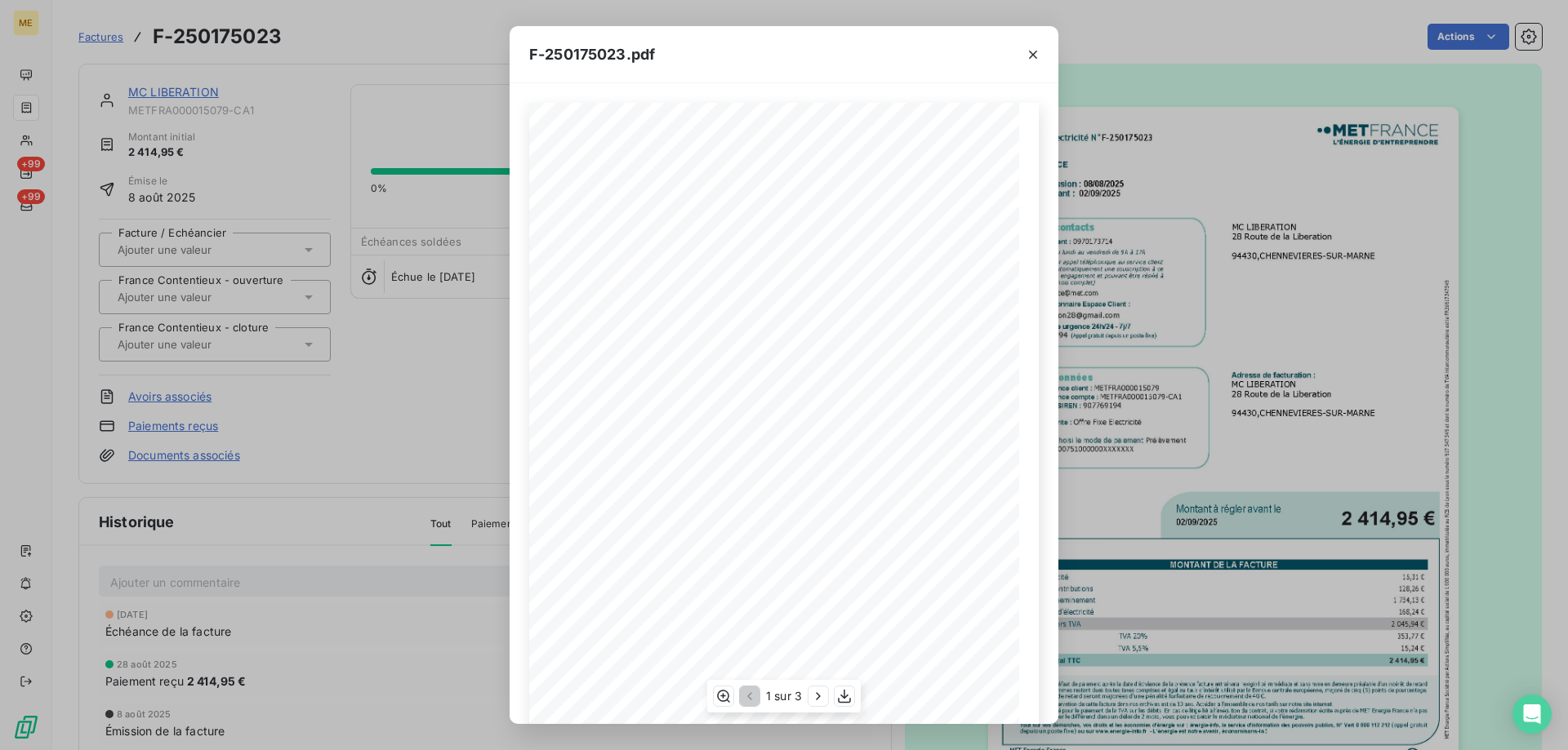
scroll to position [5, 0]
click at [1028, 53] on icon "button" at bounding box center [1034, 55] width 17 height 17
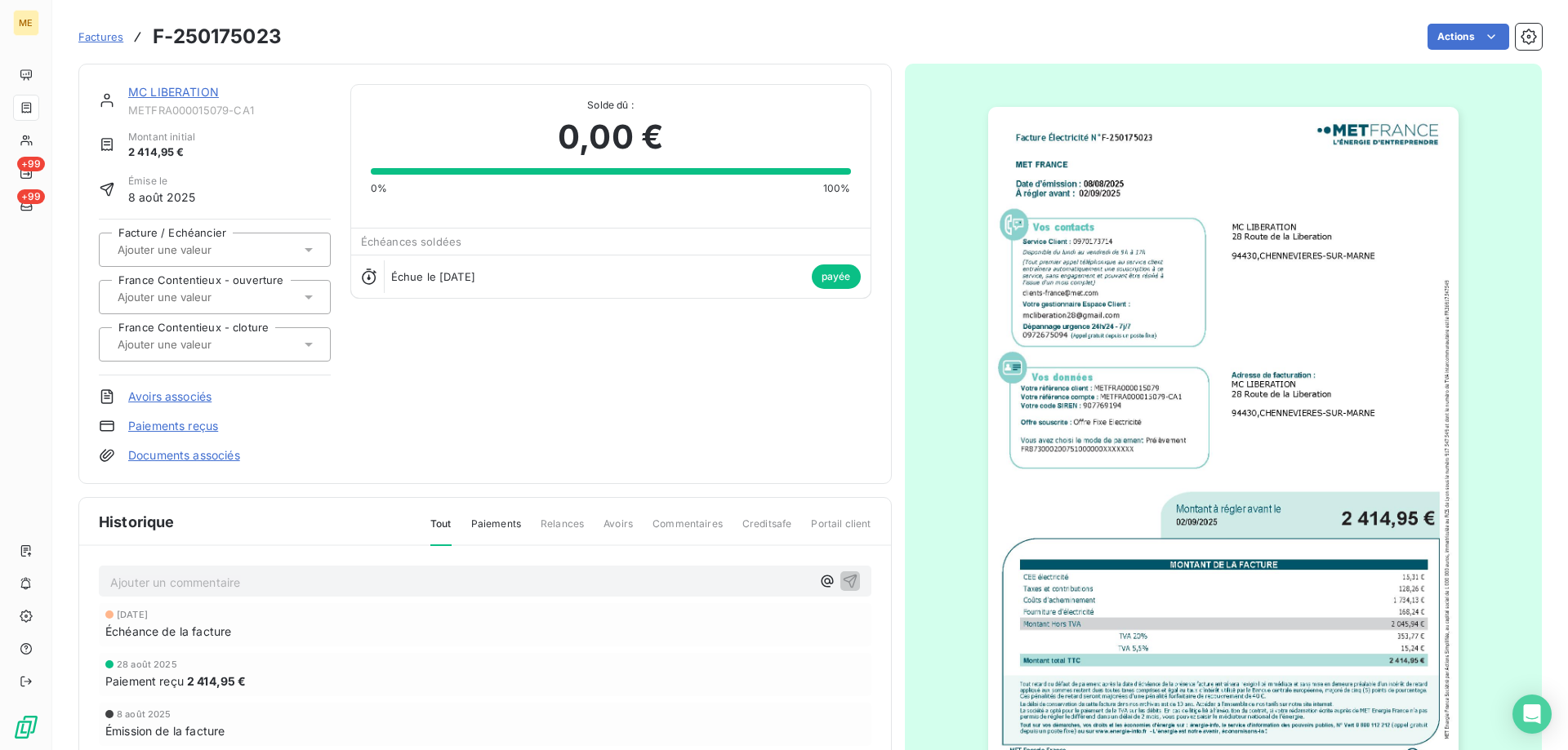
click at [198, 81] on div "MC LIBERATION METFRA000015079-CA1 Montant initial 2 414,95 € Émise le 8 août 20…" at bounding box center [485, 273] width 814 height 421
click at [198, 101] on div "MC LIBERATION METFRA000015079-CA1" at bounding box center [229, 100] width 202 height 33
click at [202, 89] on link "MC LIBERATION" at bounding box center [173, 92] width 90 height 14
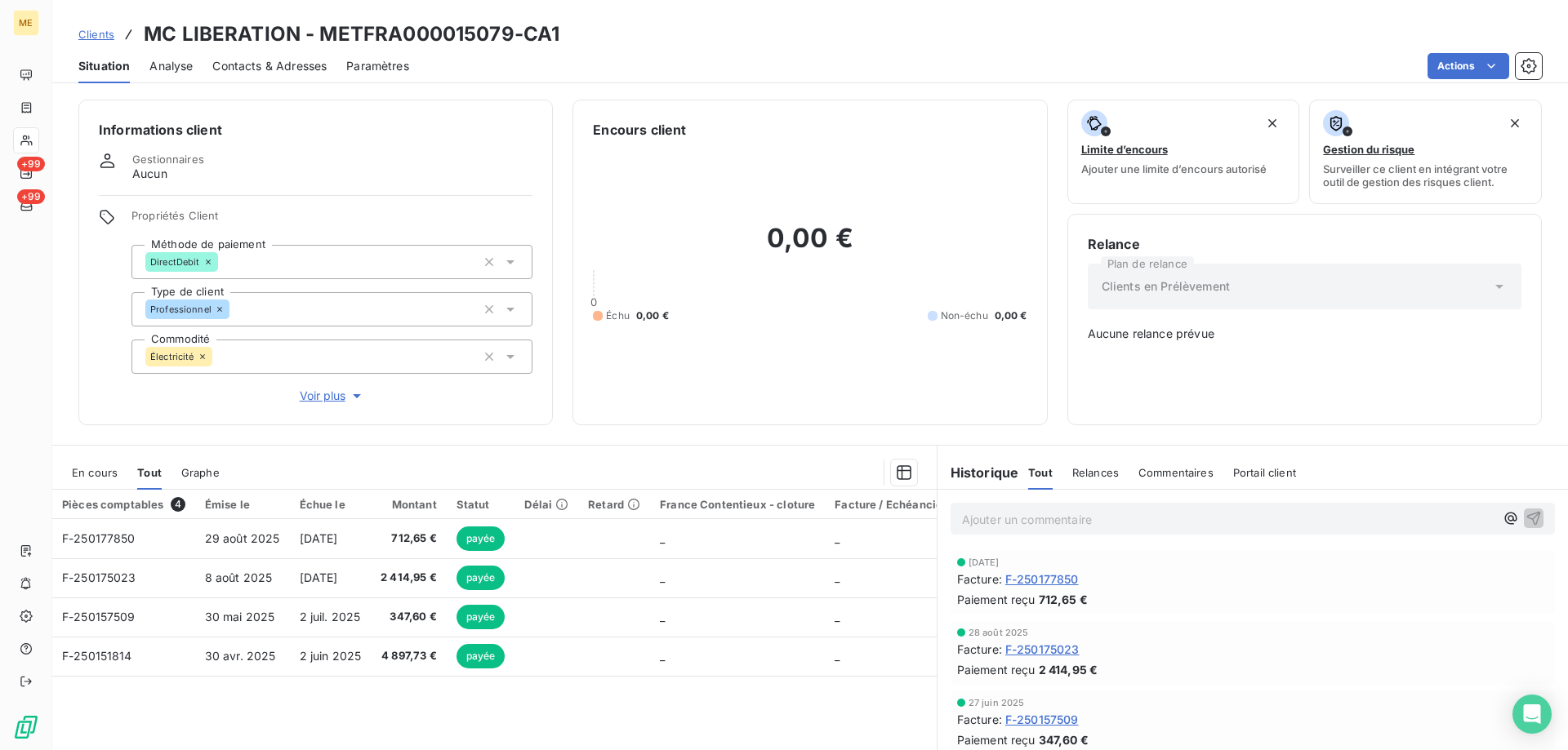
click at [95, 467] on span "En cours" at bounding box center [94, 473] width 46 height 13
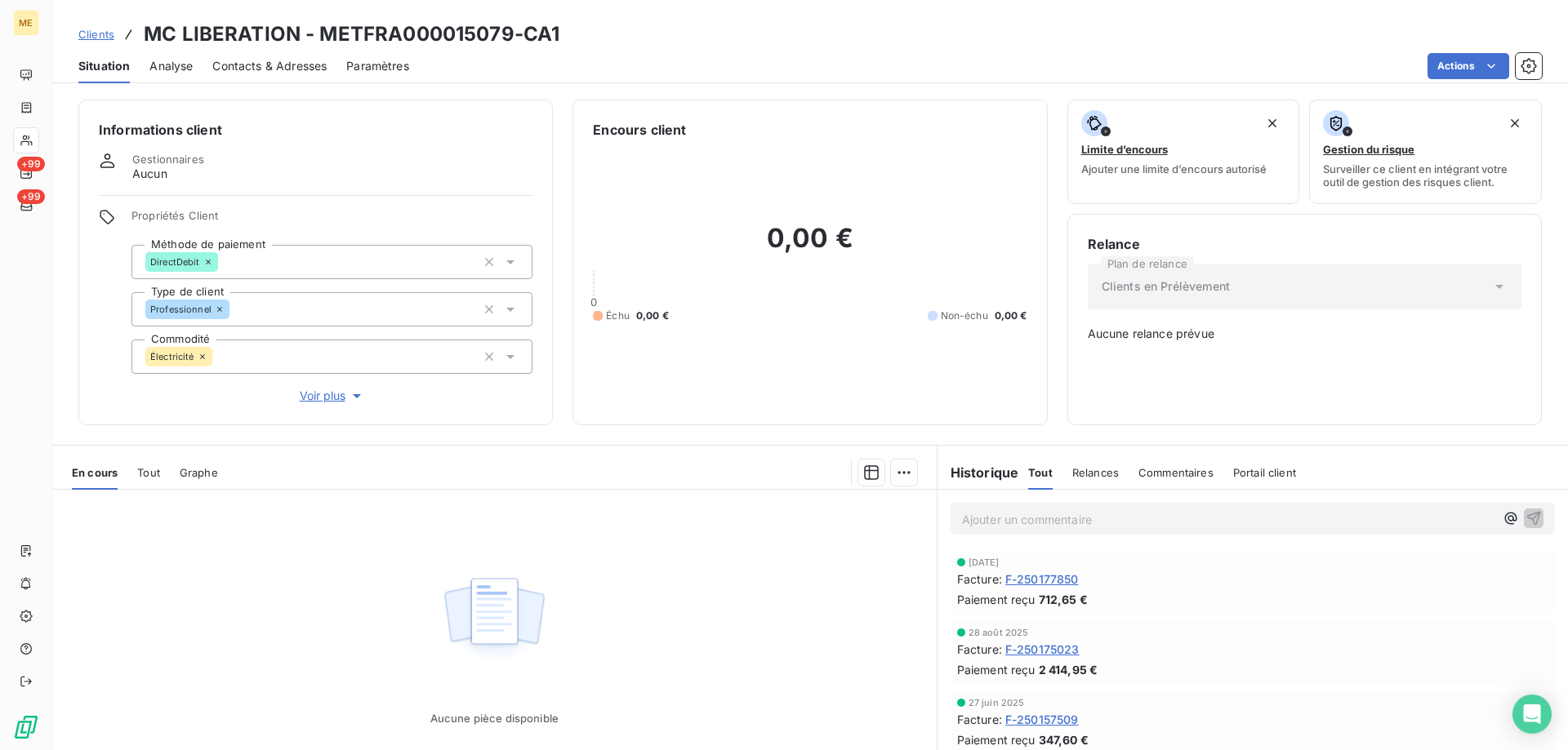
click at [142, 467] on span "Tout" at bounding box center [148, 473] width 23 height 13
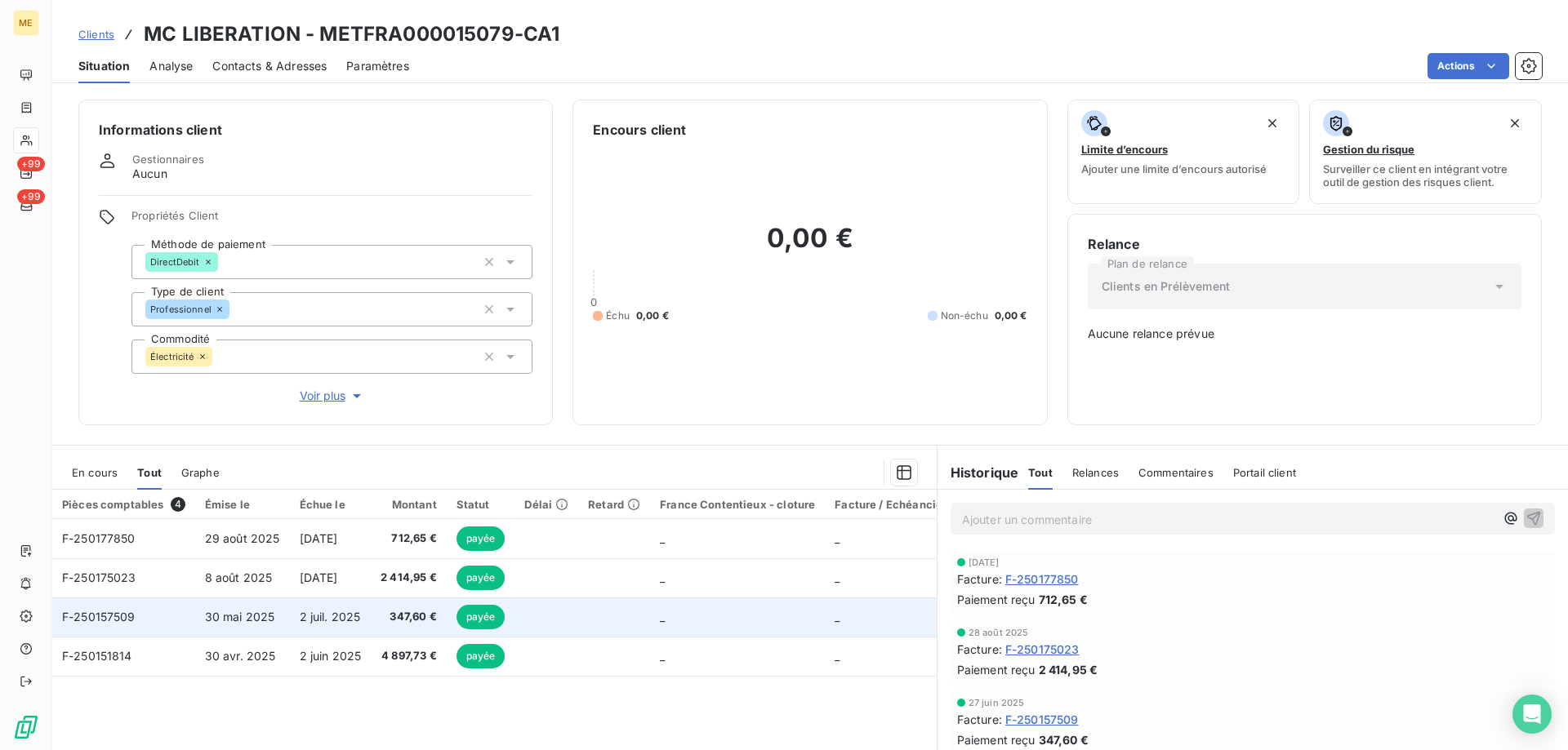
click at [92, 613] on span "F-250157509" at bounding box center [99, 616] width 74 height 14
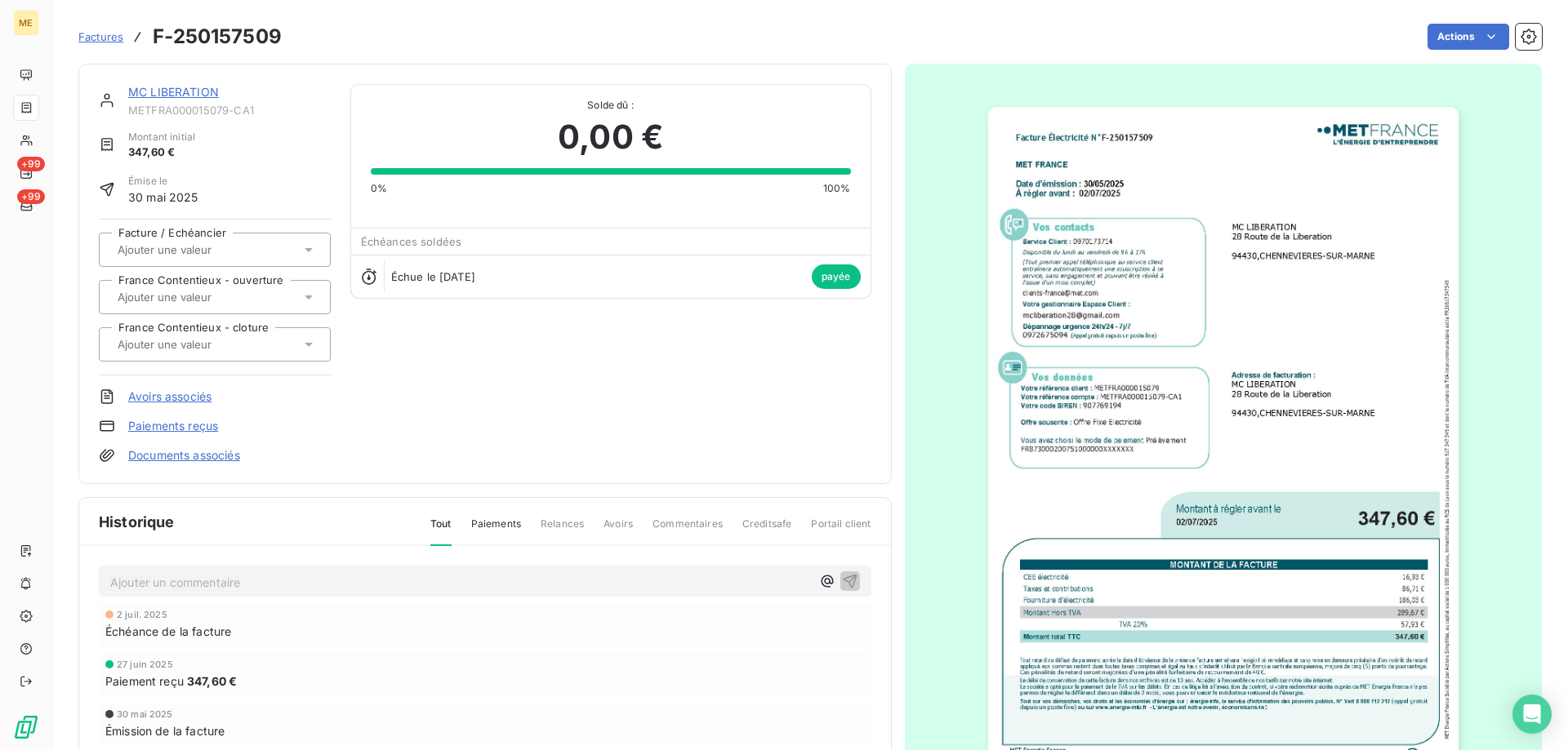
click at [206, 91] on link "MC LIBERATION" at bounding box center [173, 92] width 90 height 14
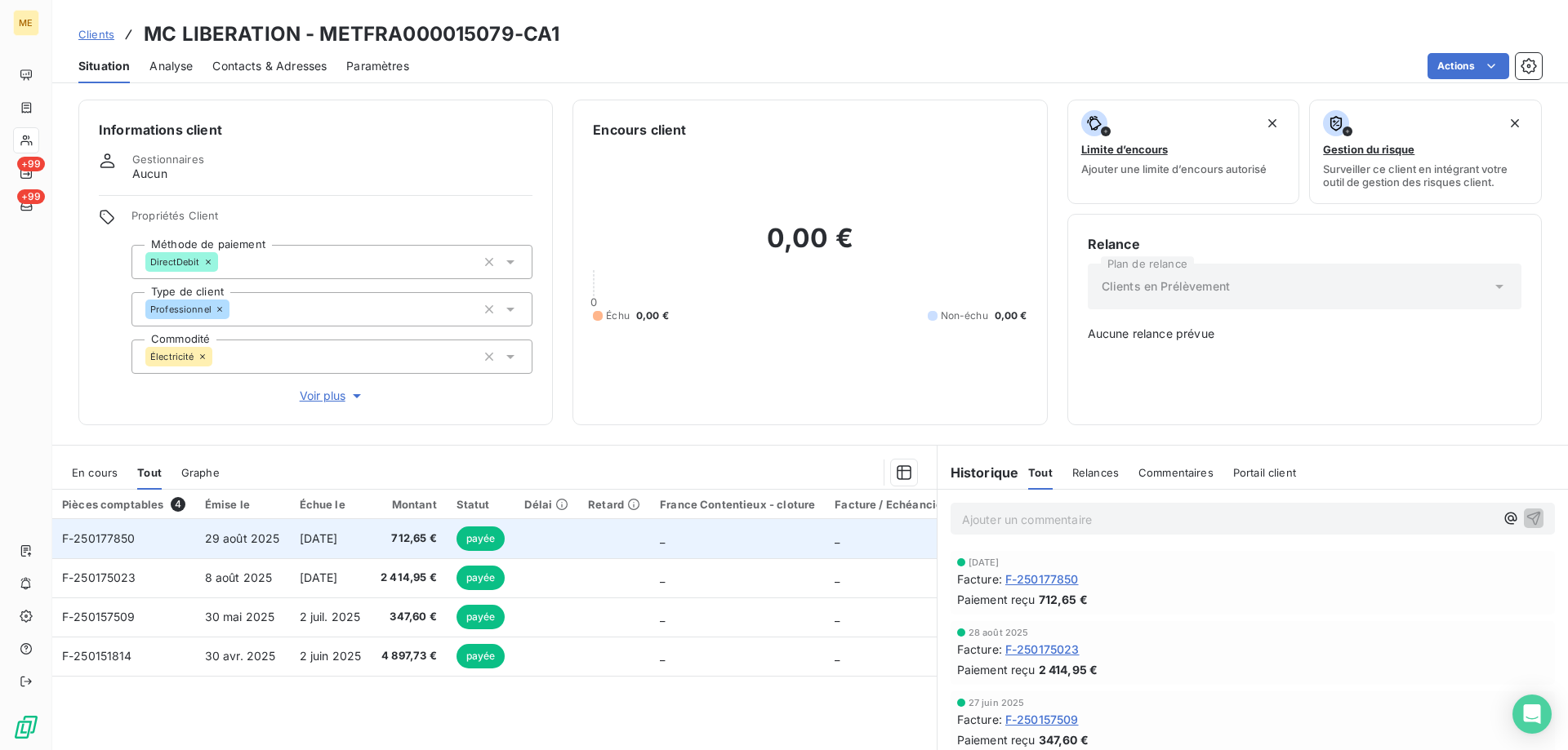
click at [122, 533] on span "F-250177850" at bounding box center [99, 538] width 74 height 14
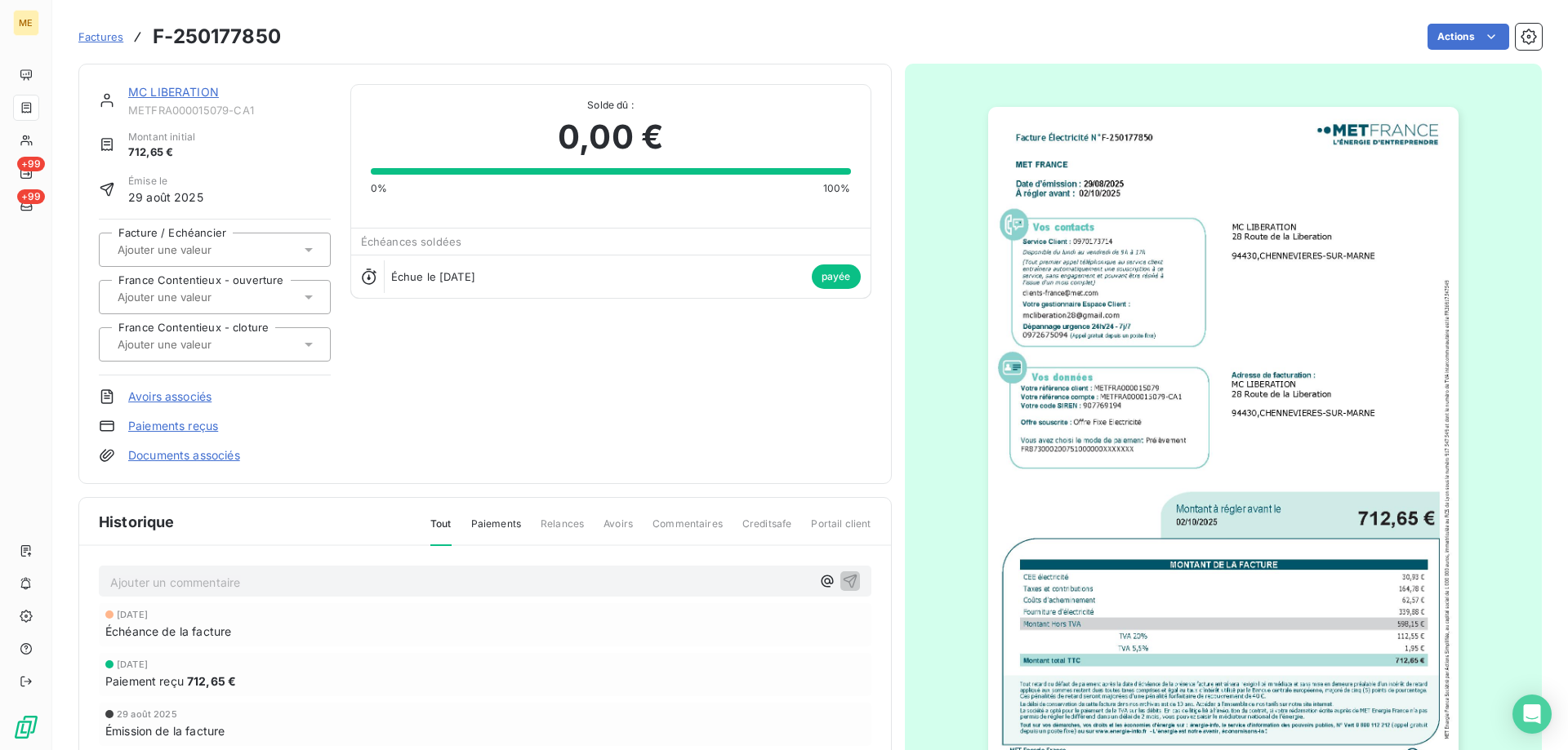
click at [189, 96] on link "MC LIBERATION" at bounding box center [173, 92] width 90 height 14
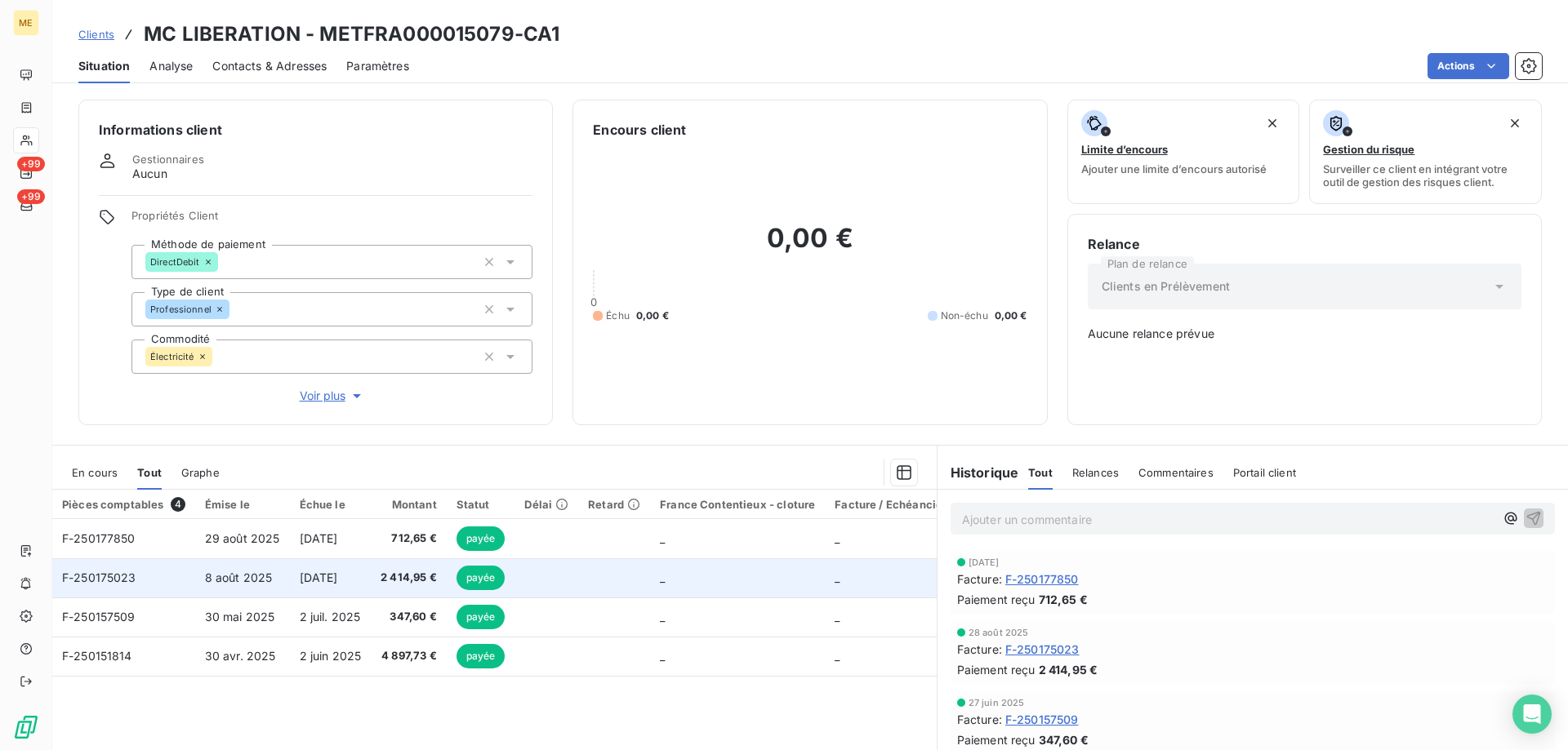
click at [103, 571] on span "F-250175023" at bounding box center [99, 578] width 74 height 14
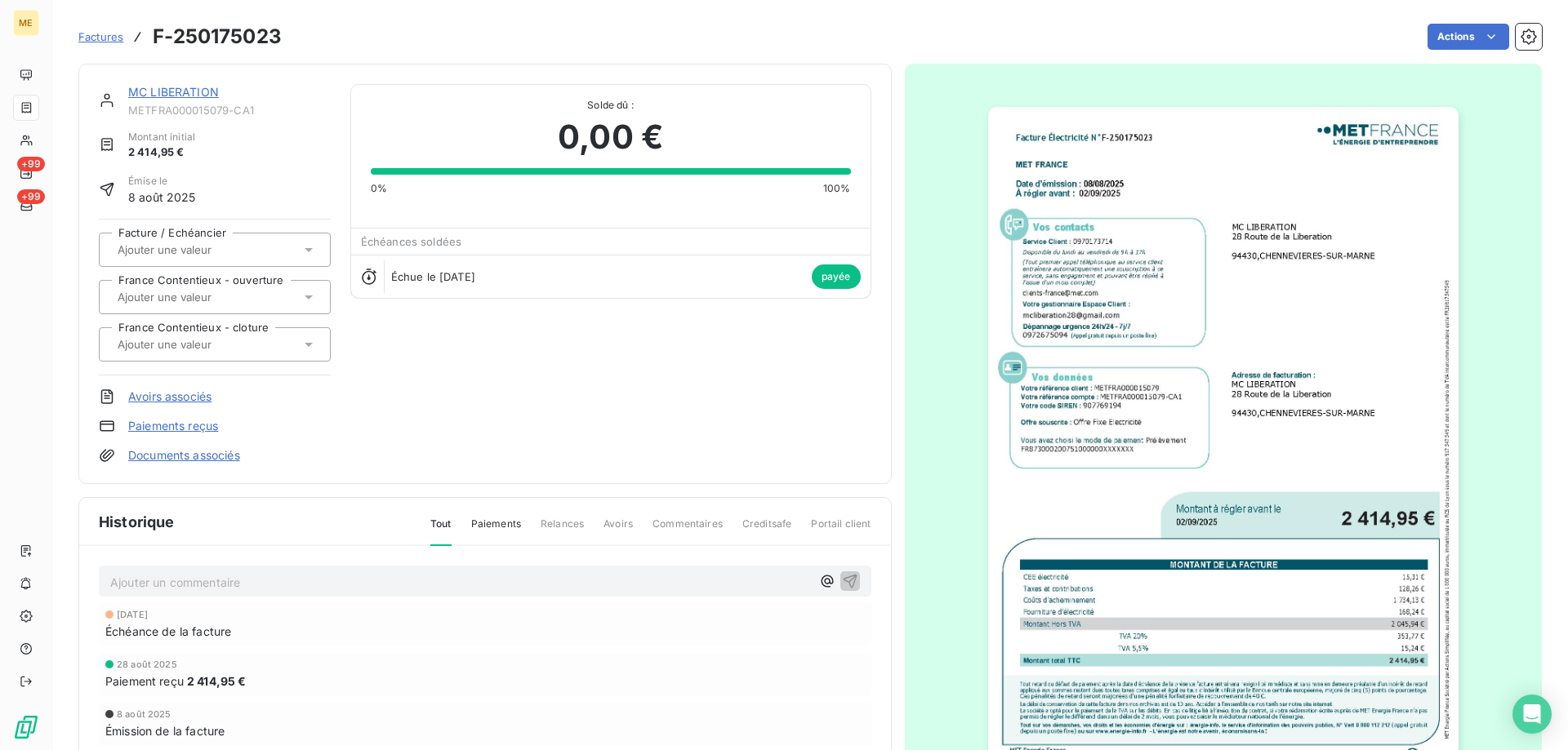
click at [1101, 387] on img "button" at bounding box center [1223, 439] width 470 height 665
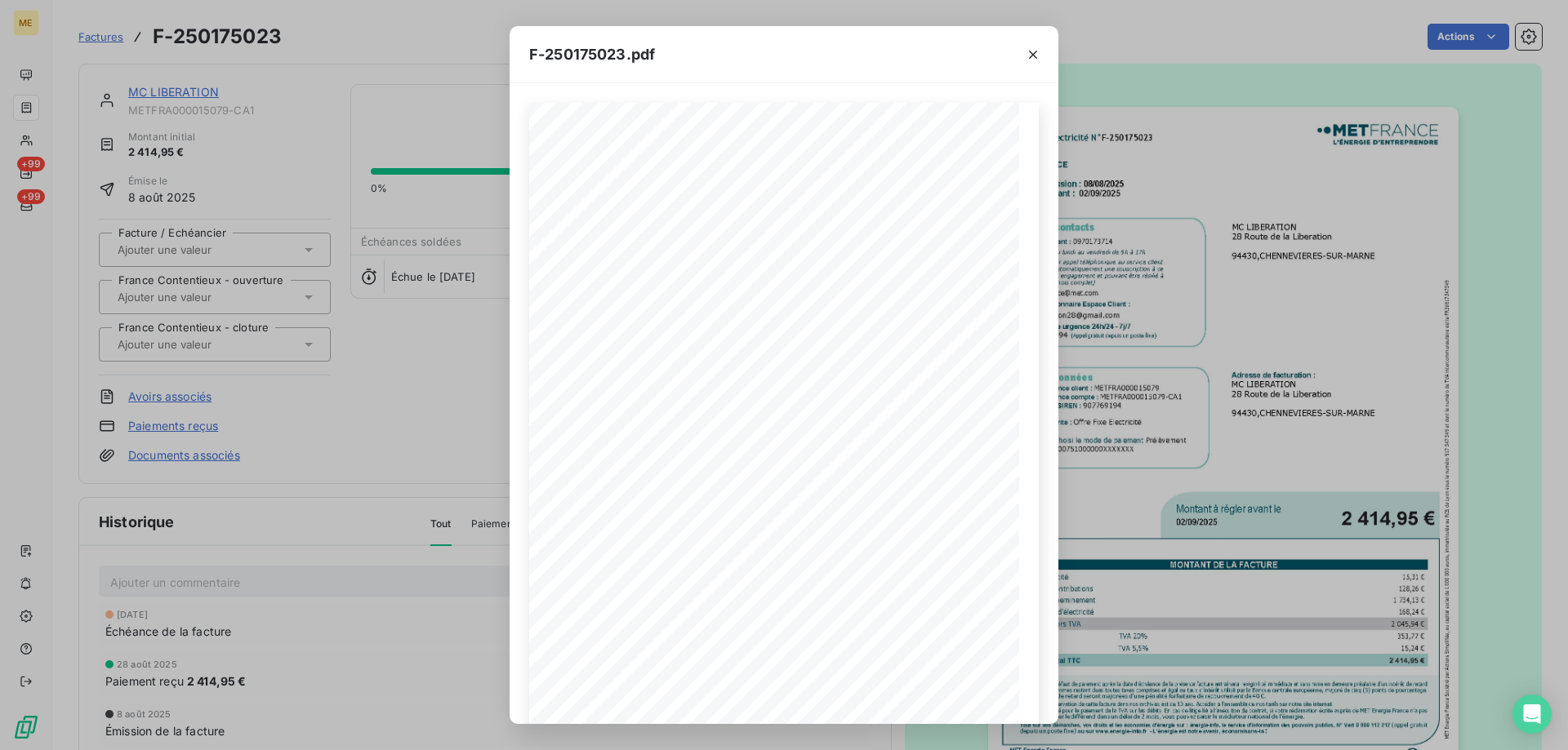
scroll to position [112, 0]
click at [1029, 54] on icon "button" at bounding box center [1034, 55] width 17 height 17
click at [1035, 55] on icon "button" at bounding box center [1034, 55] width 17 height 17
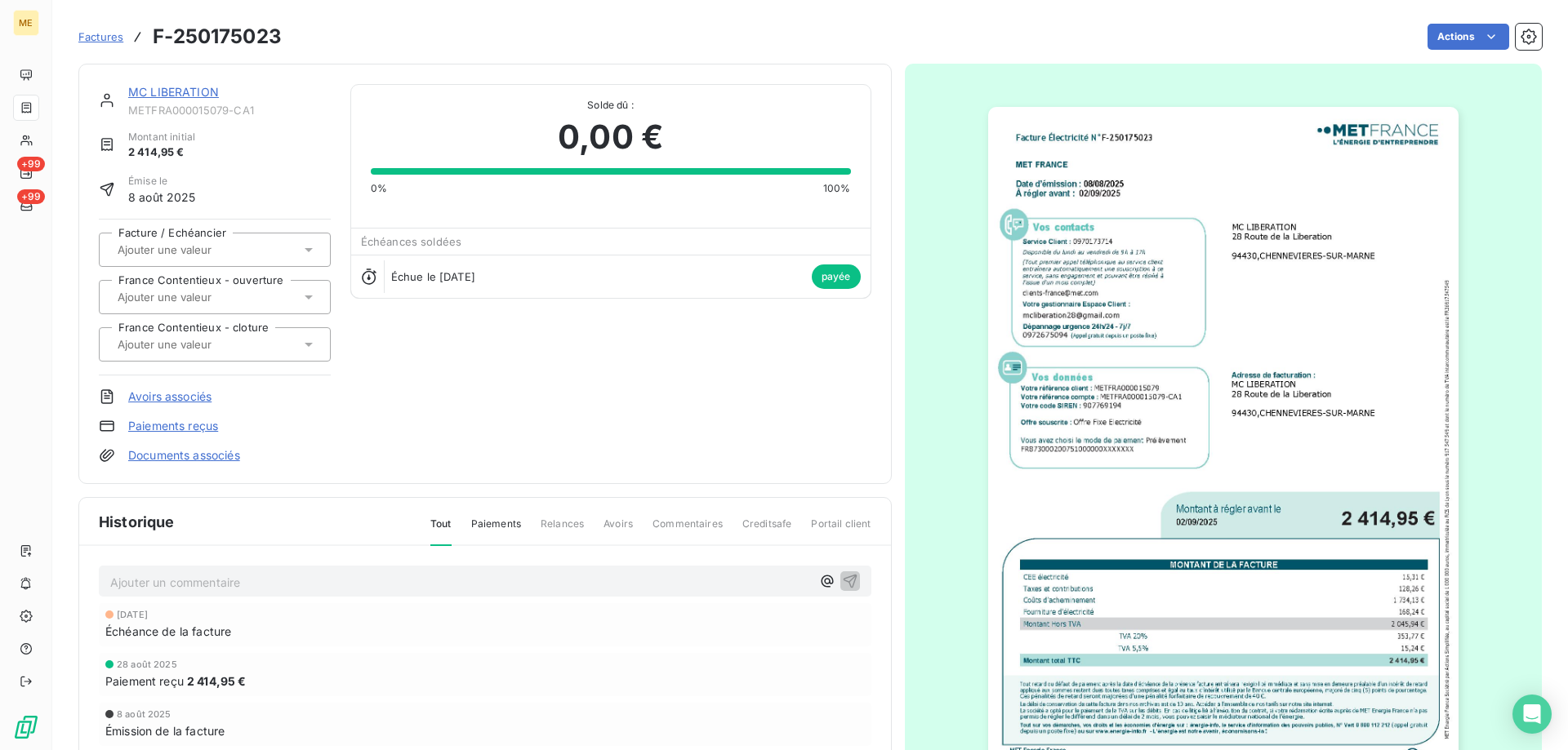
click at [163, 87] on link "MC LIBERATION" at bounding box center [173, 92] width 90 height 14
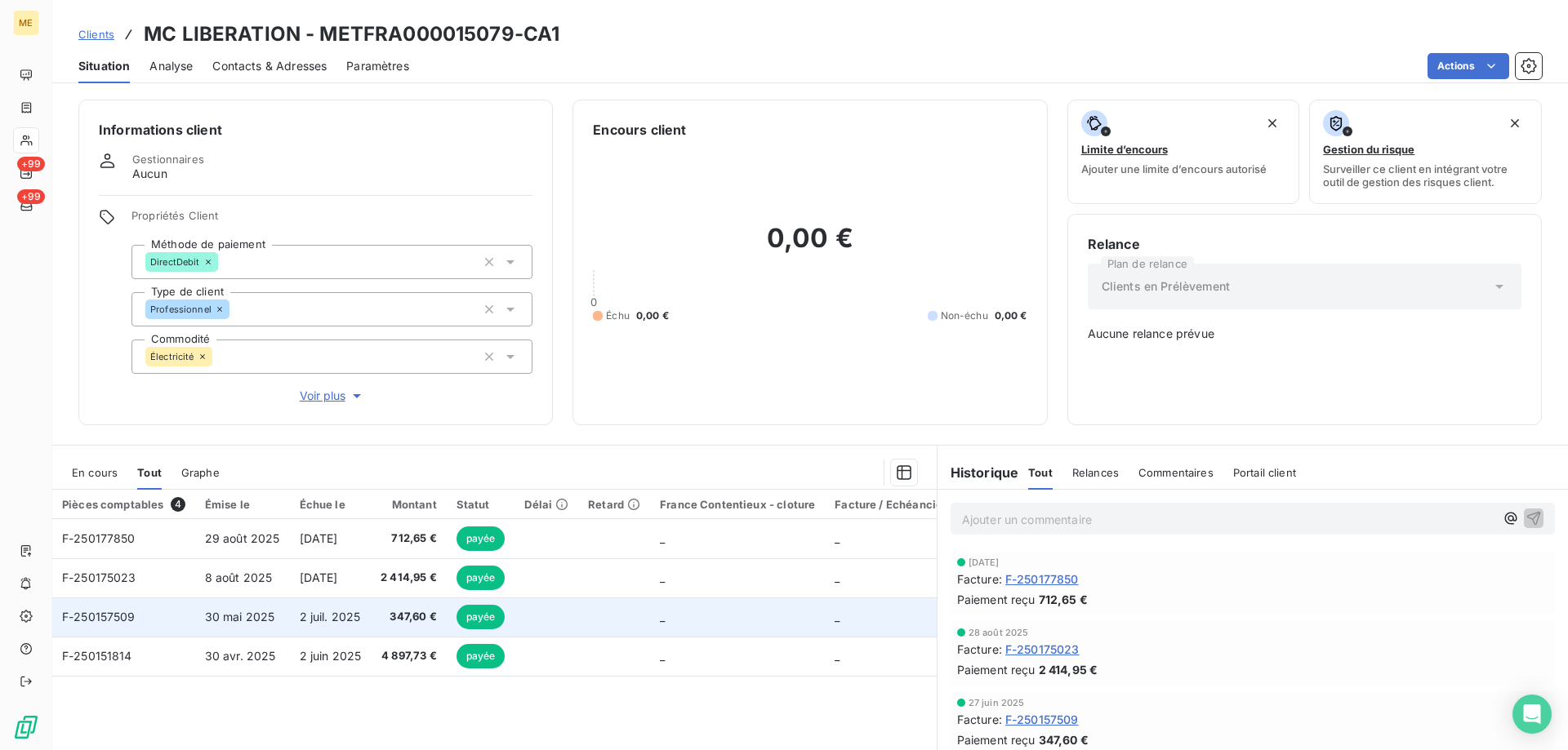
click at [100, 610] on span "F-250157509" at bounding box center [99, 616] width 74 height 14
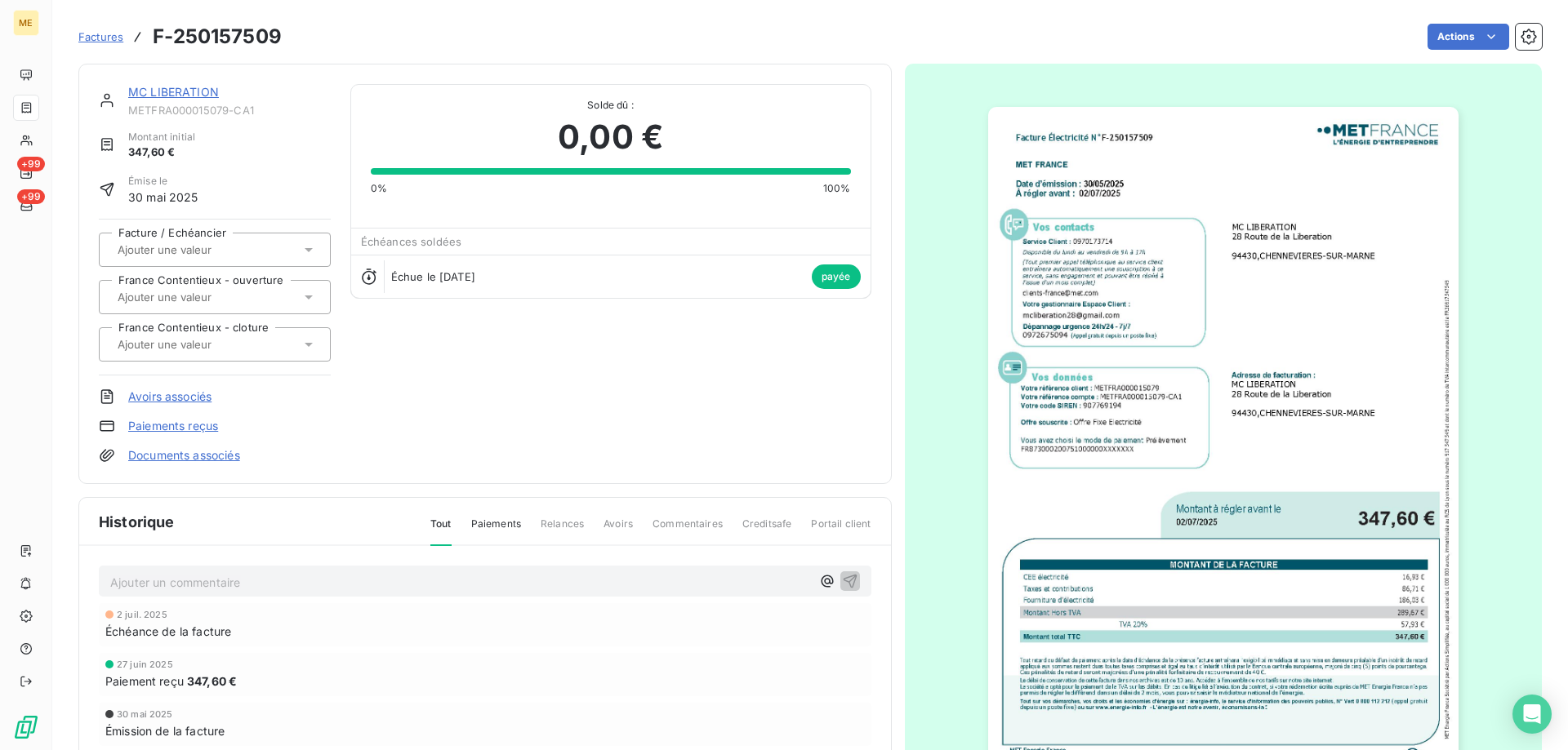
click at [1331, 362] on img "button" at bounding box center [1223, 439] width 470 height 665
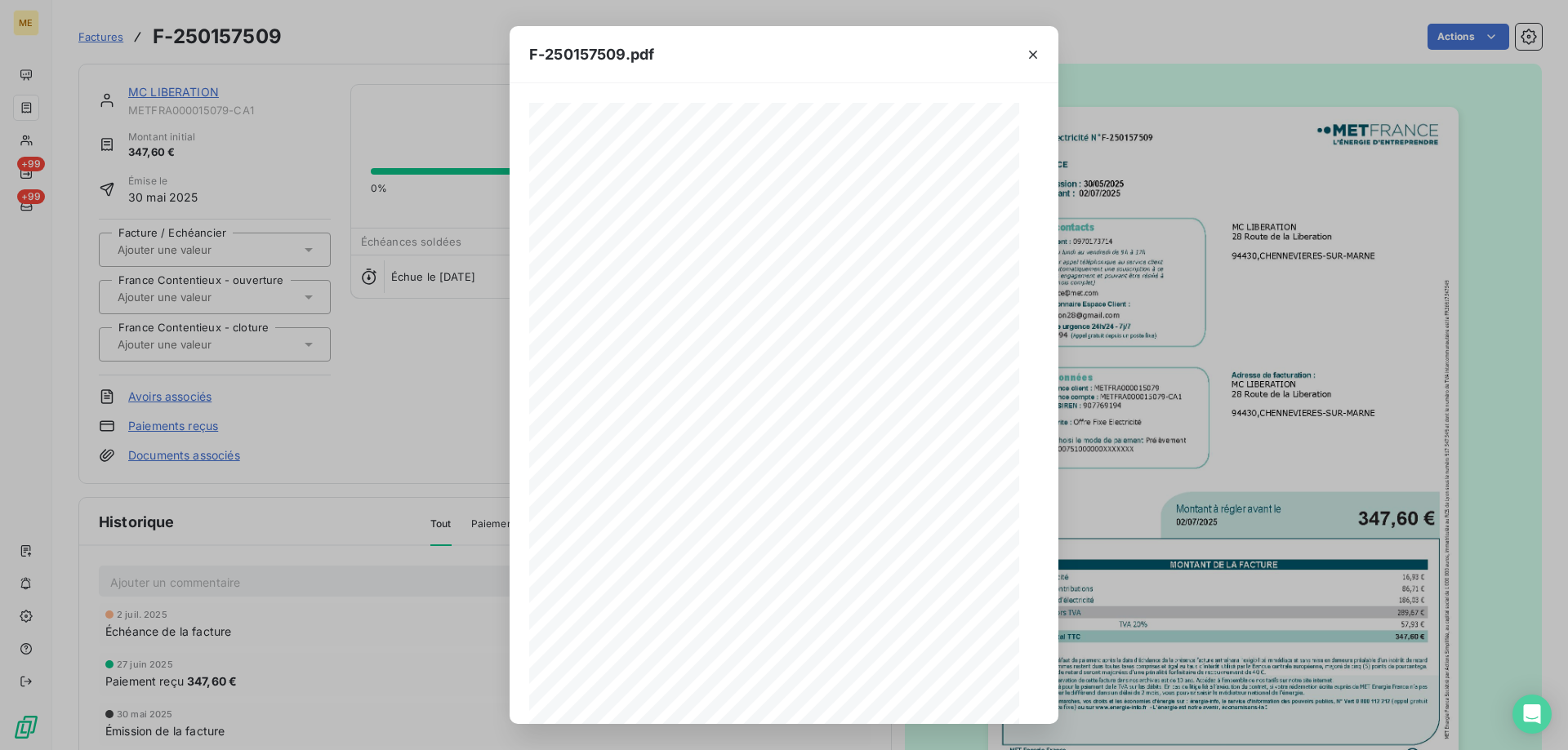
click at [957, 599] on span at bounding box center [792, 602] width 340 height 7
click at [816, 704] on icon "button" at bounding box center [819, 696] width 17 height 17
click at [1025, 48] on button "button" at bounding box center [1033, 54] width 26 height 26
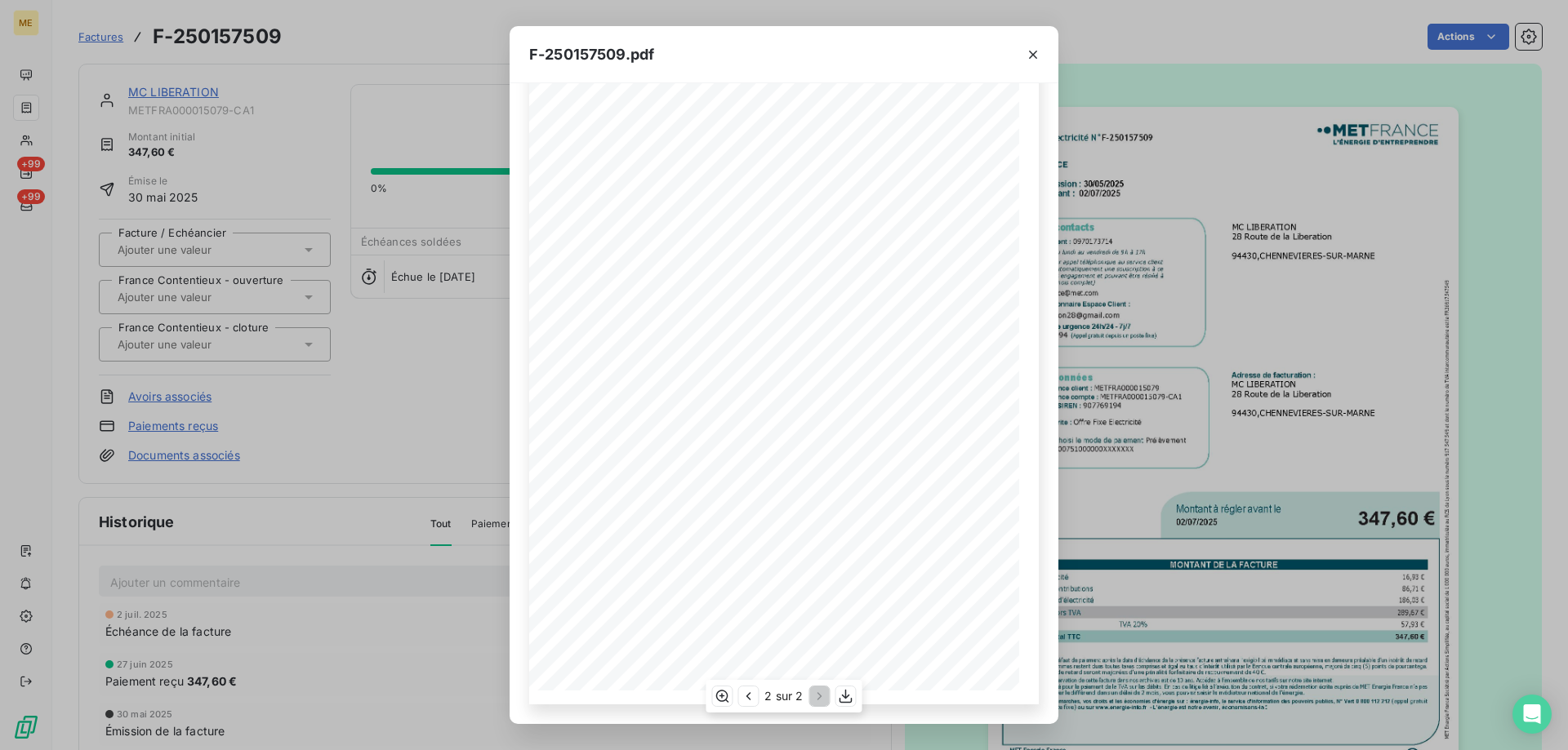
click at [1037, 61] on icon "button" at bounding box center [1034, 55] width 17 height 17
click at [463, 319] on div "F-250157509.pdf Facture Électricité N° F-250157509 MET Energie France 4, rue de…" at bounding box center [784, 375] width 1568 height 750
click at [137, 94] on div "F-250157509.pdf Facture Électricité N° F-250157509 MET Energie France 4, rue de…" at bounding box center [784, 375] width 1568 height 750
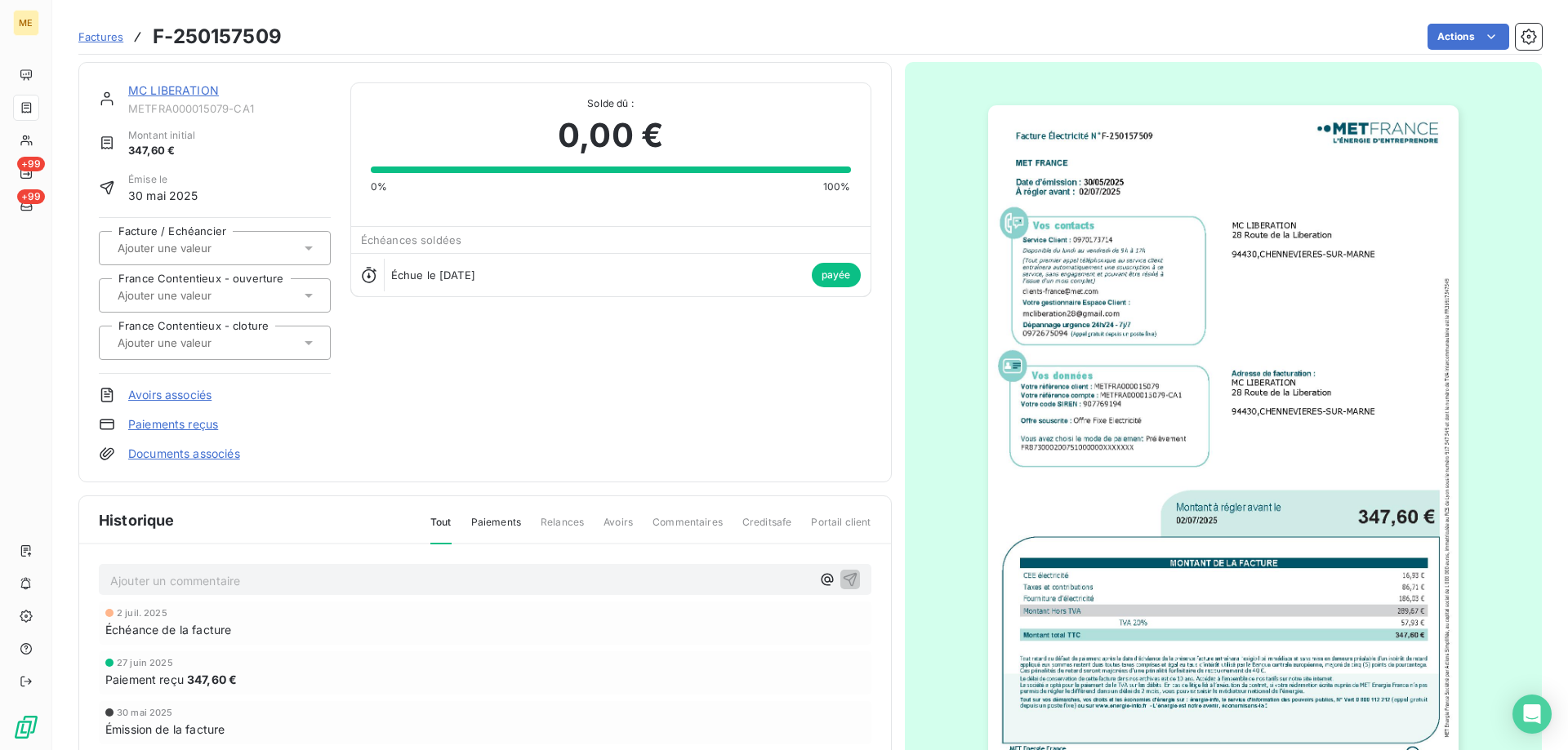
scroll to position [0, 0]
click at [165, 96] on link "MC LIBERATION" at bounding box center [173, 92] width 90 height 14
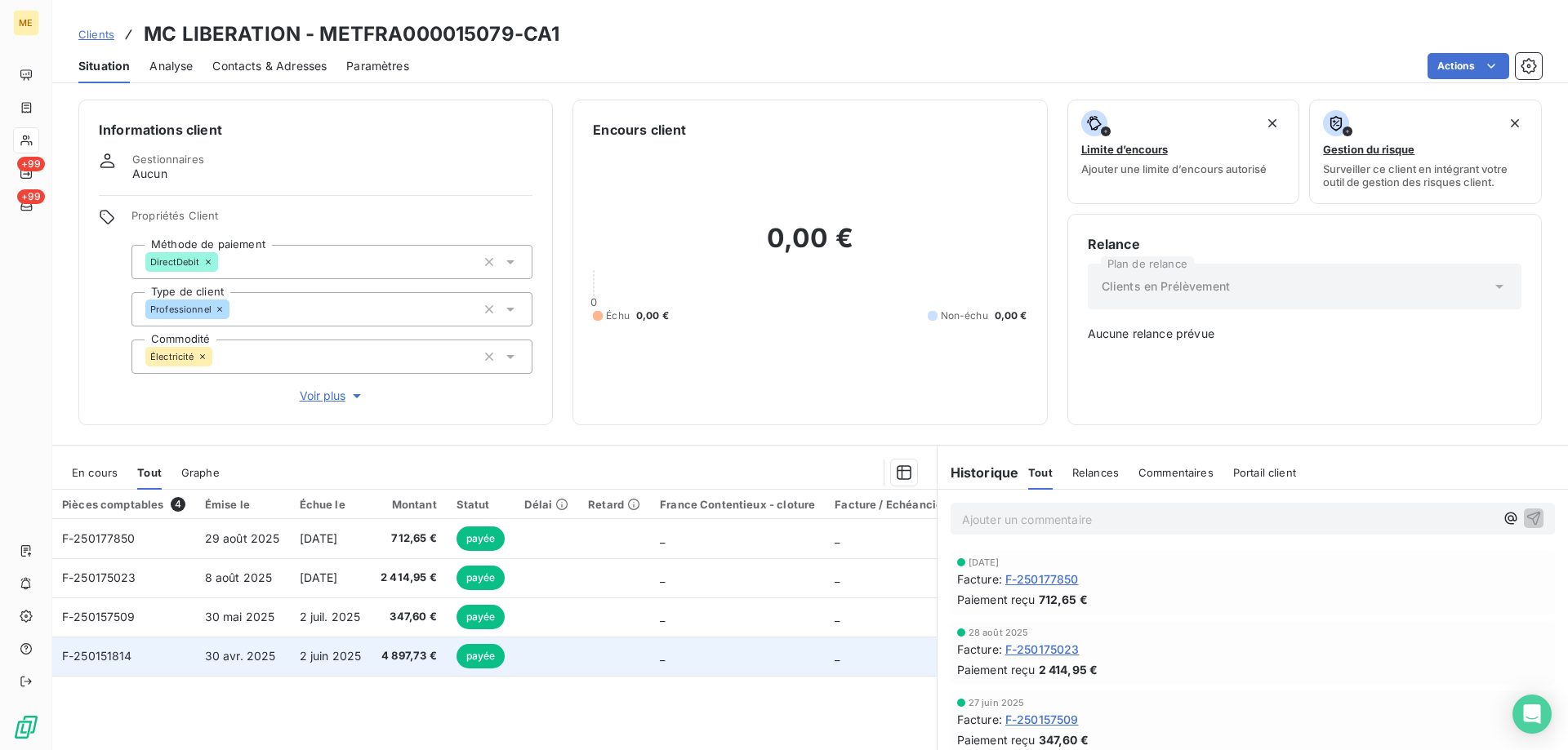
click at [98, 651] on span "F-250151814" at bounding box center [97, 656] width 70 height 14
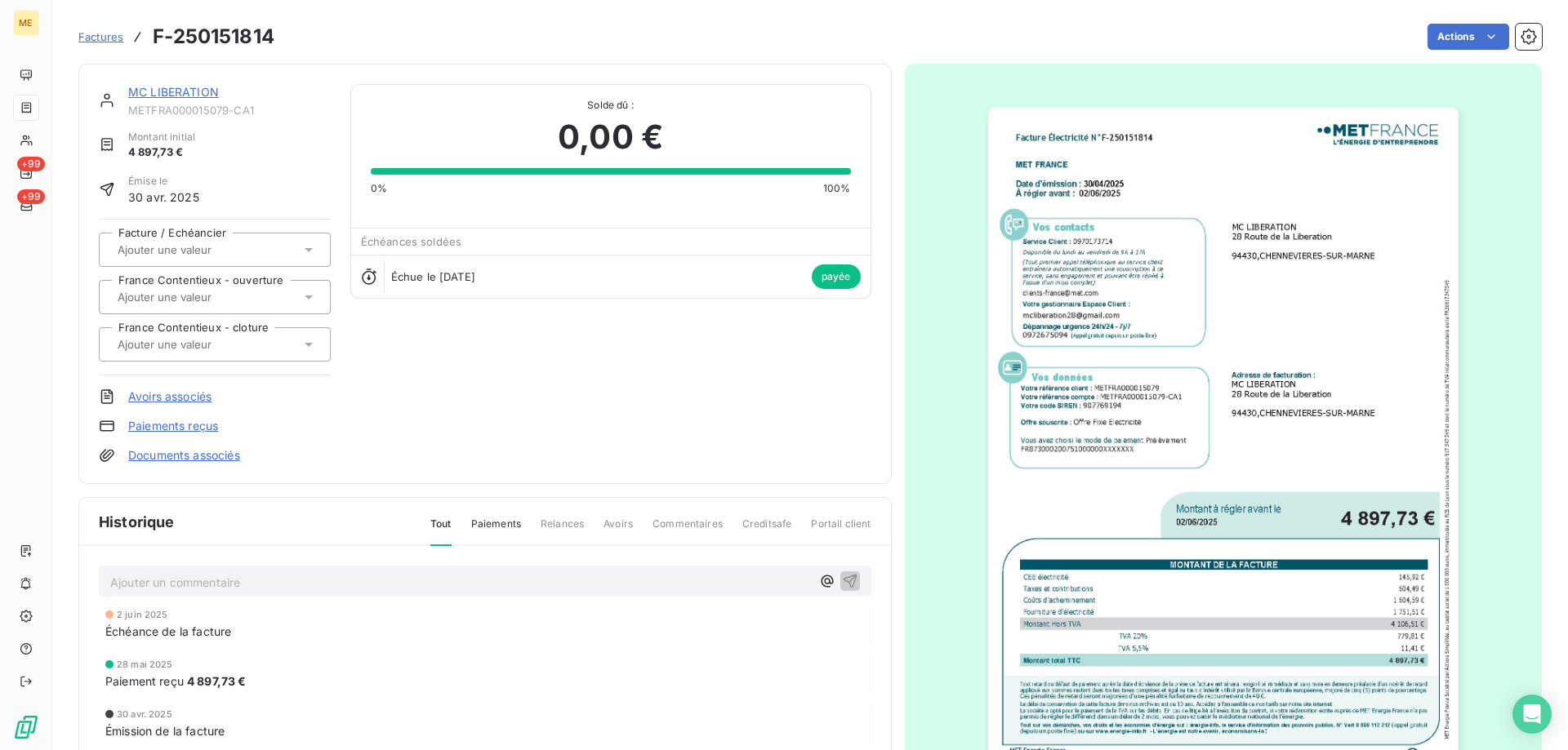
click at [1143, 457] on img "button" at bounding box center [1223, 439] width 470 height 665
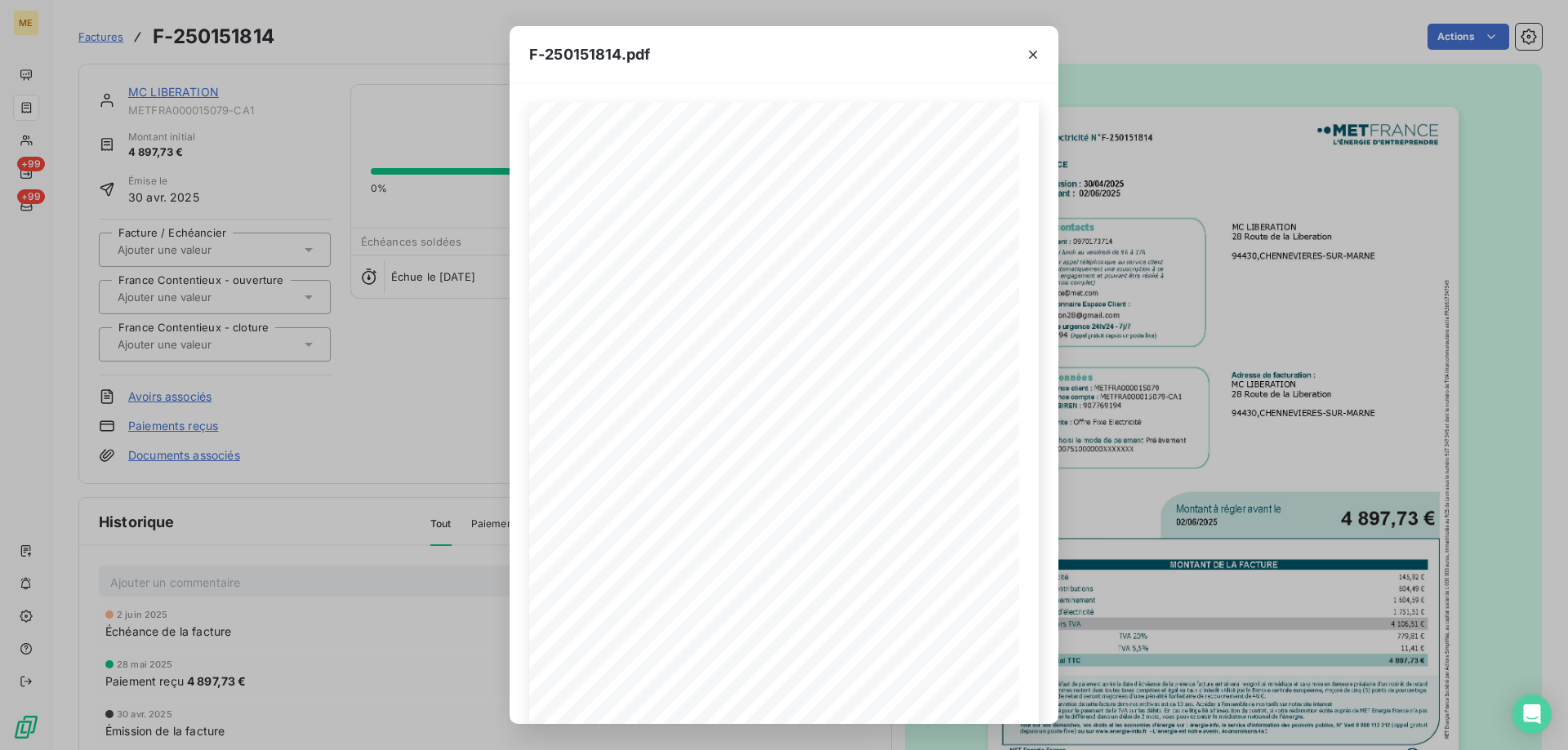
scroll to position [112, 0]
click at [1041, 49] on button "button" at bounding box center [1033, 54] width 26 height 26
click at [1034, 49] on icon "button" at bounding box center [1034, 55] width 17 height 17
click at [1030, 53] on icon "button" at bounding box center [1034, 55] width 17 height 17
click at [411, 408] on div "F-250151814.pdf Facture Électricité N° F-250151814 MET Energie France 4, rue de…" at bounding box center [784, 375] width 1568 height 750
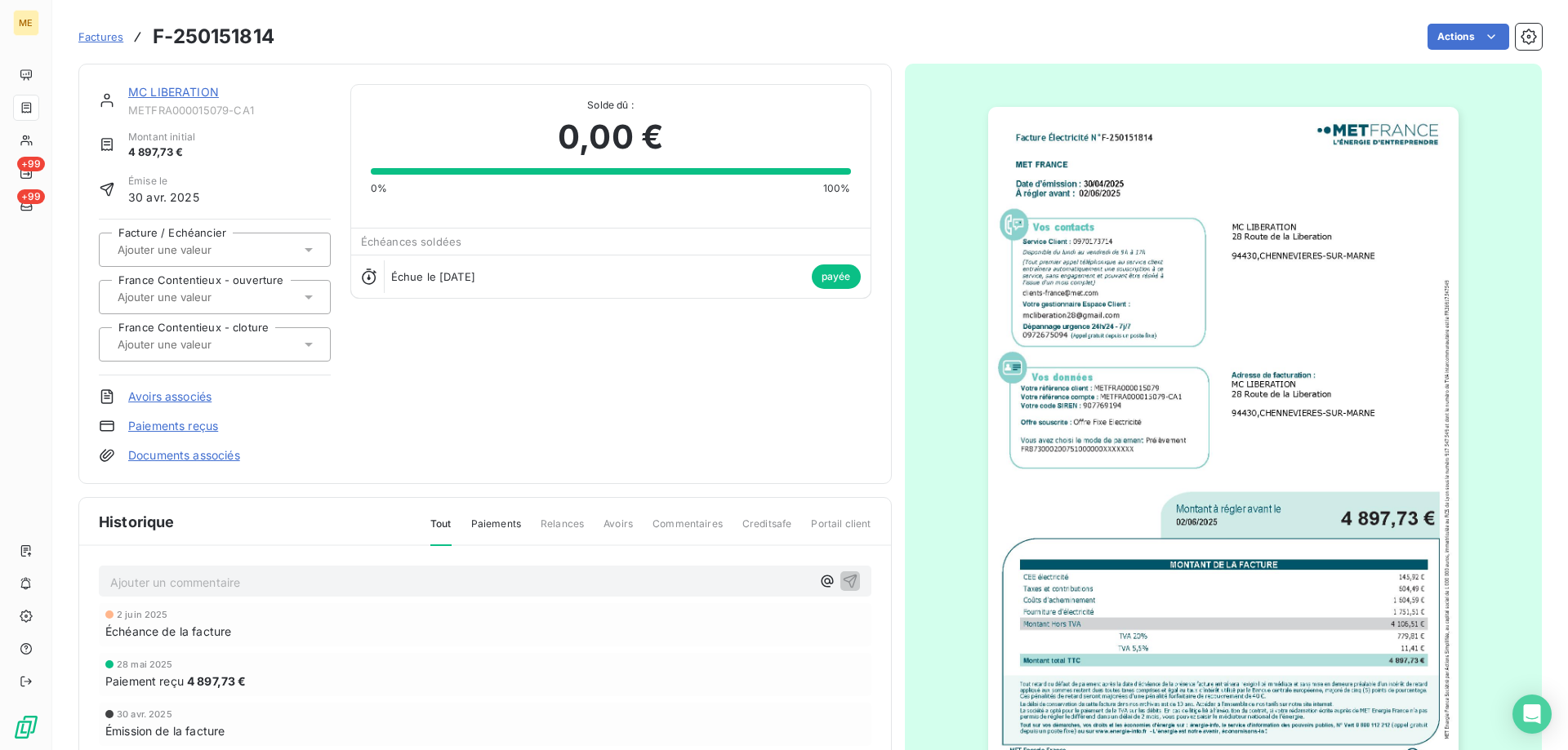
click at [1042, 74] on div at bounding box center [1020, 70] width 49 height 54
click at [184, 94] on link "MC LIBERATION" at bounding box center [173, 92] width 90 height 14
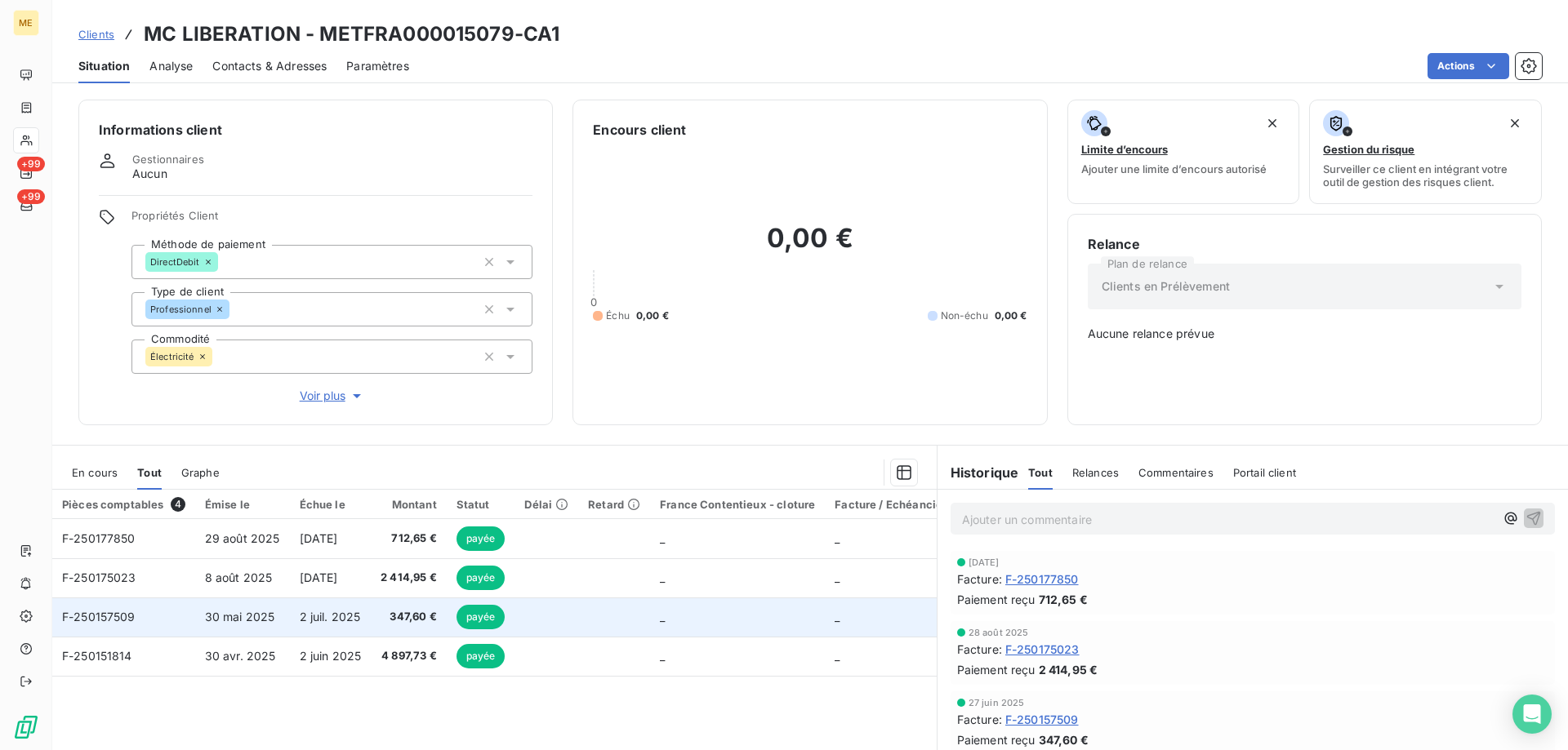
click at [89, 610] on span "F-250157509" at bounding box center [99, 616] width 74 height 14
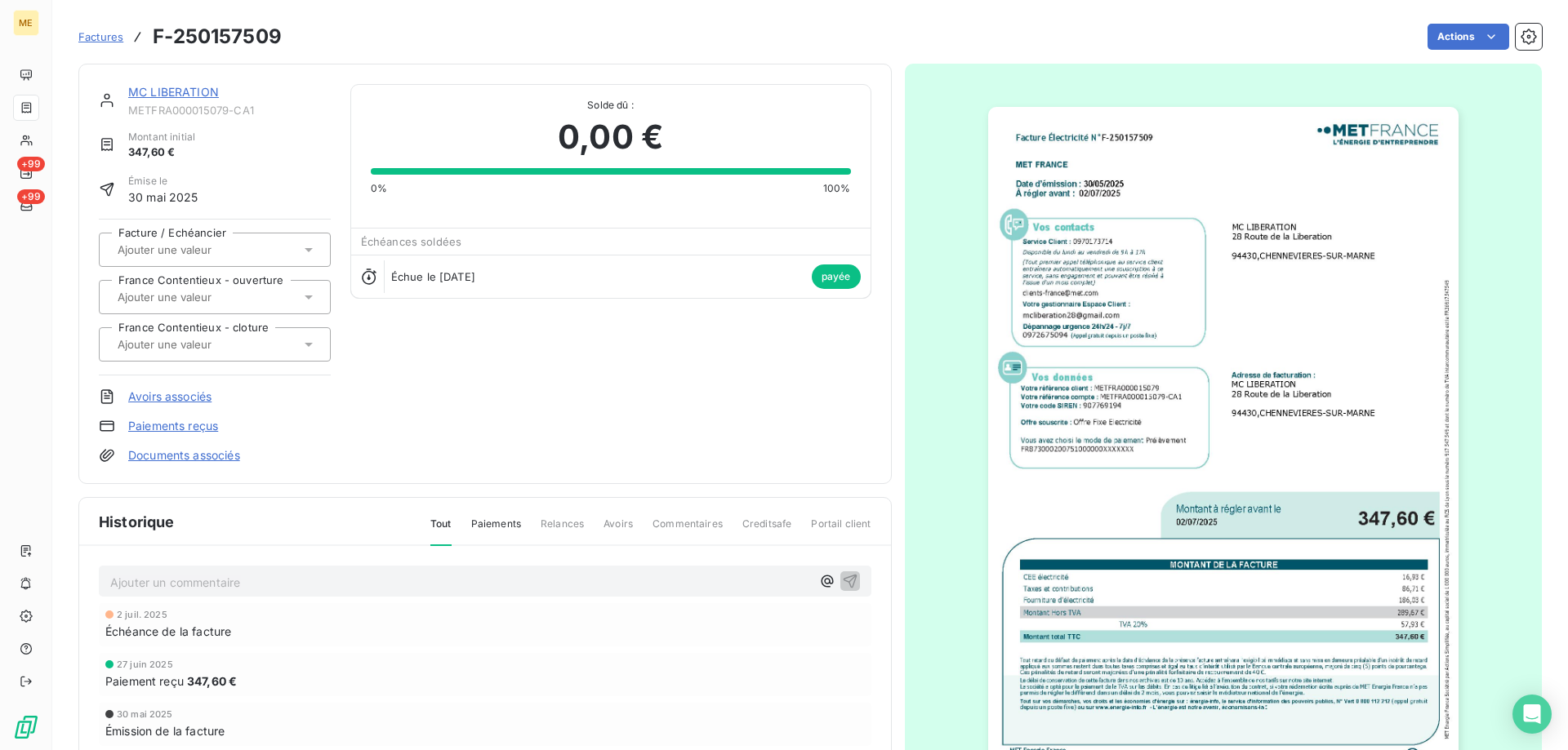
click at [1166, 343] on img "button" at bounding box center [1223, 439] width 470 height 665
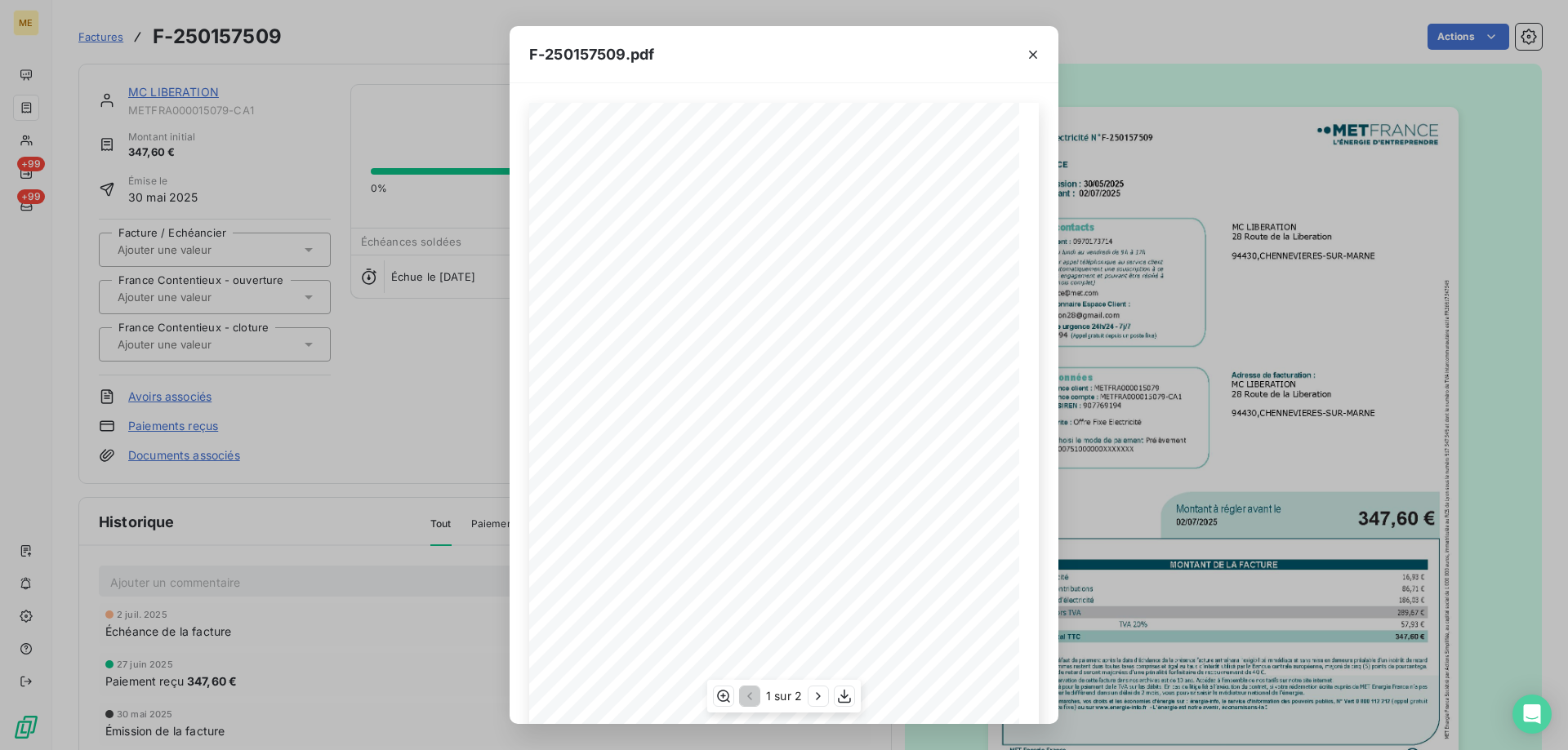
scroll to position [112, 0]
click at [1030, 59] on icon "button" at bounding box center [1034, 55] width 17 height 17
click at [422, 371] on div "F-250157509.pdf Facture Électricité N° F-250157509 MET Energie France 4, rue de…" at bounding box center [784, 375] width 1568 height 750
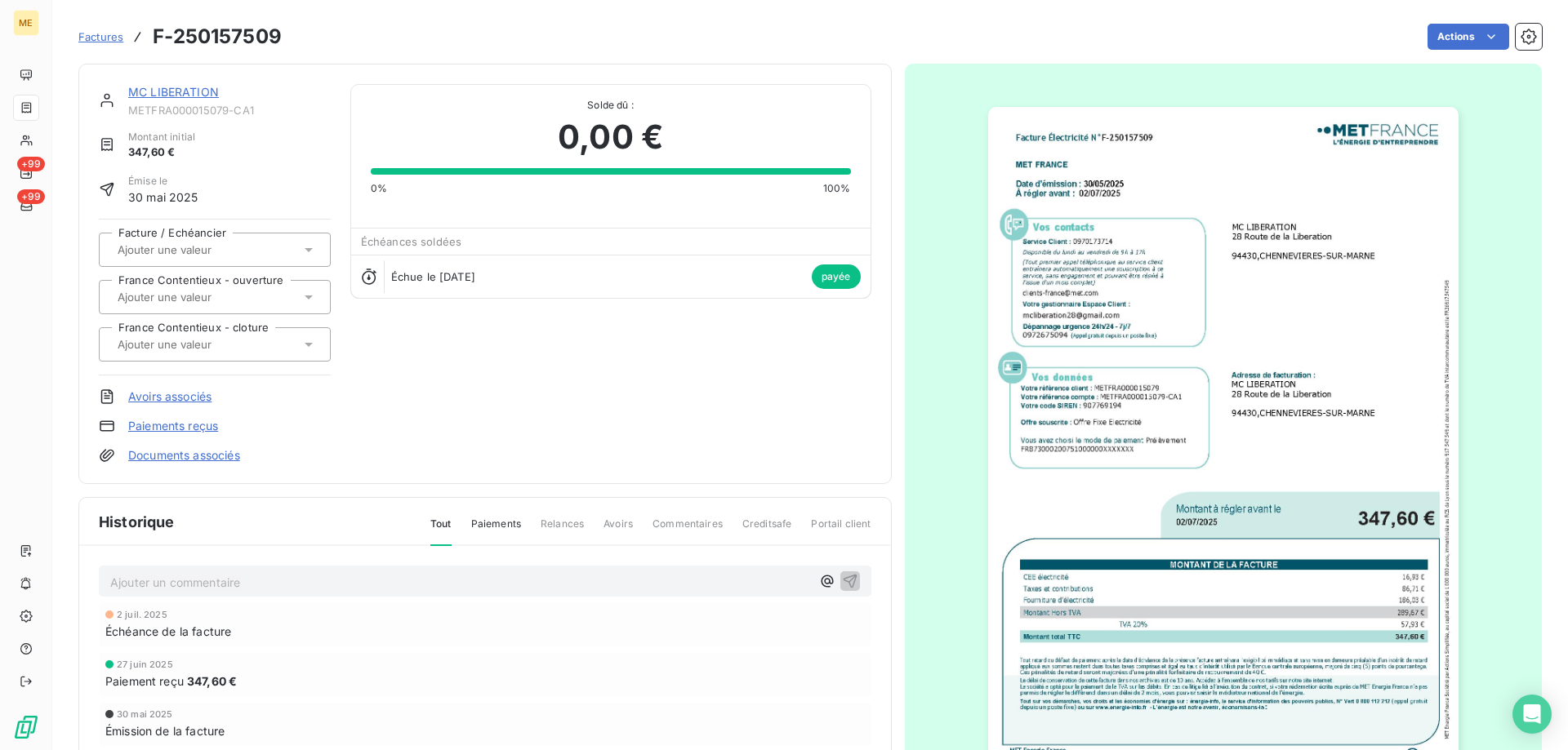
click at [1177, 289] on img "button" at bounding box center [1223, 439] width 470 height 665
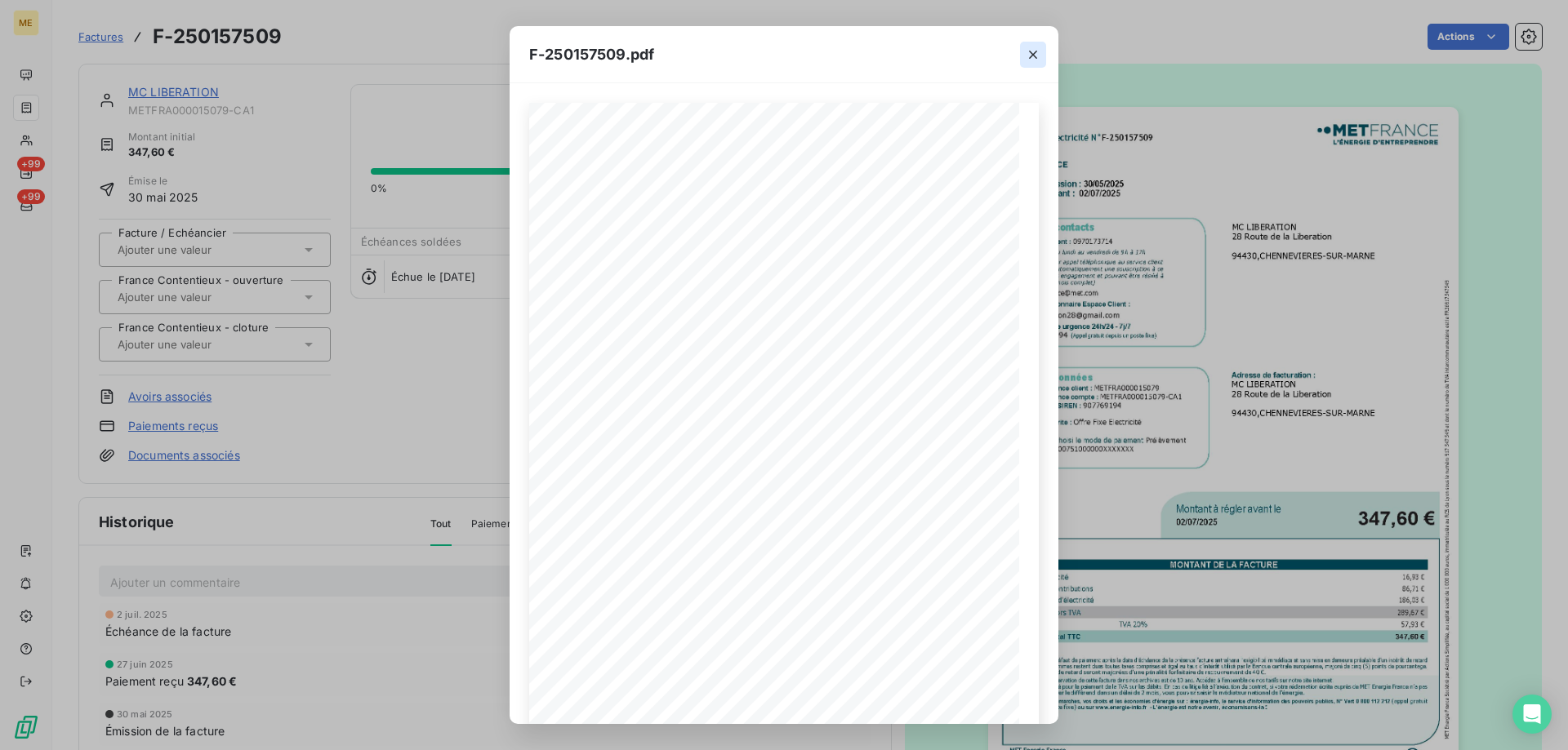
click at [1029, 48] on icon "button" at bounding box center [1034, 55] width 17 height 17
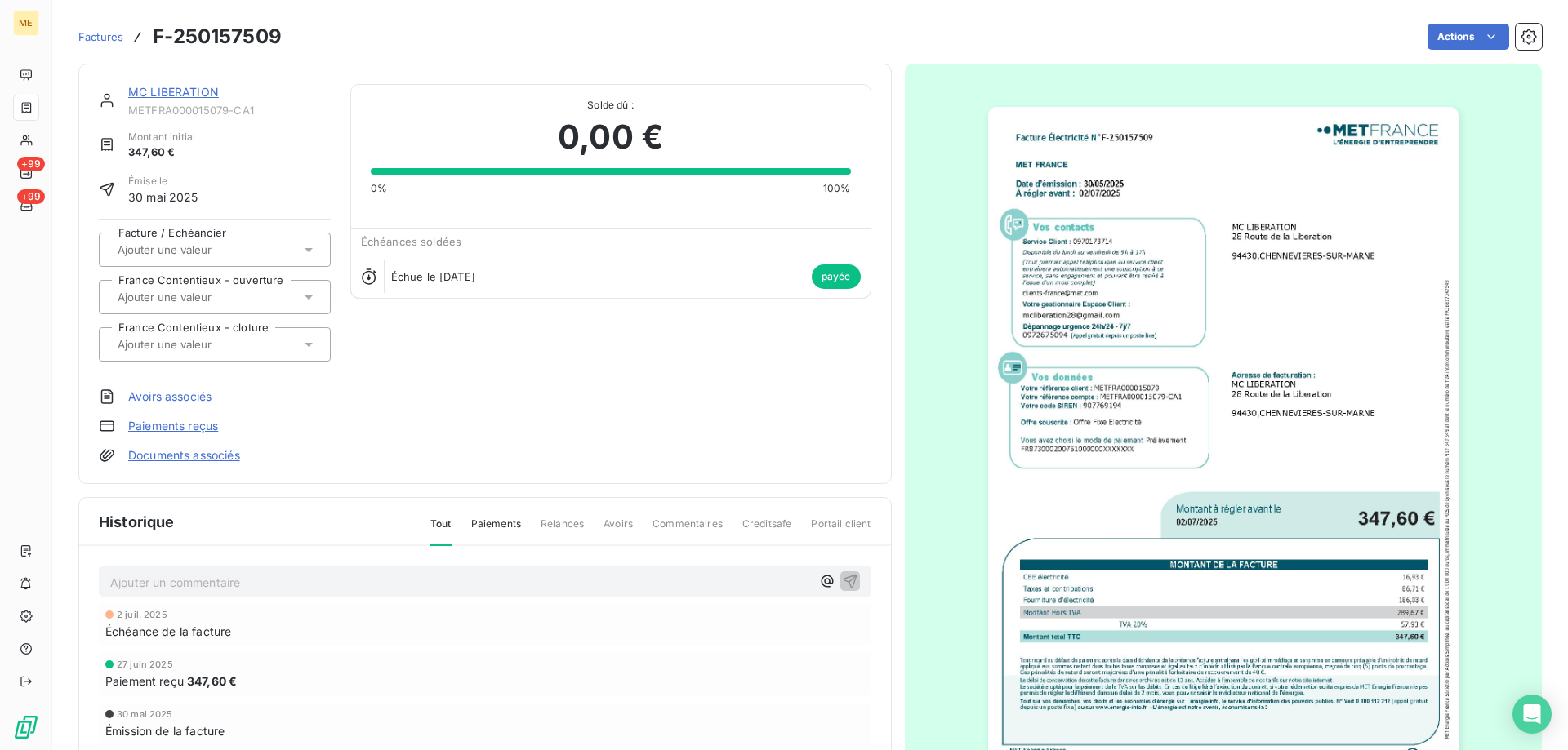
click at [1111, 408] on img "button" at bounding box center [1223, 439] width 470 height 665
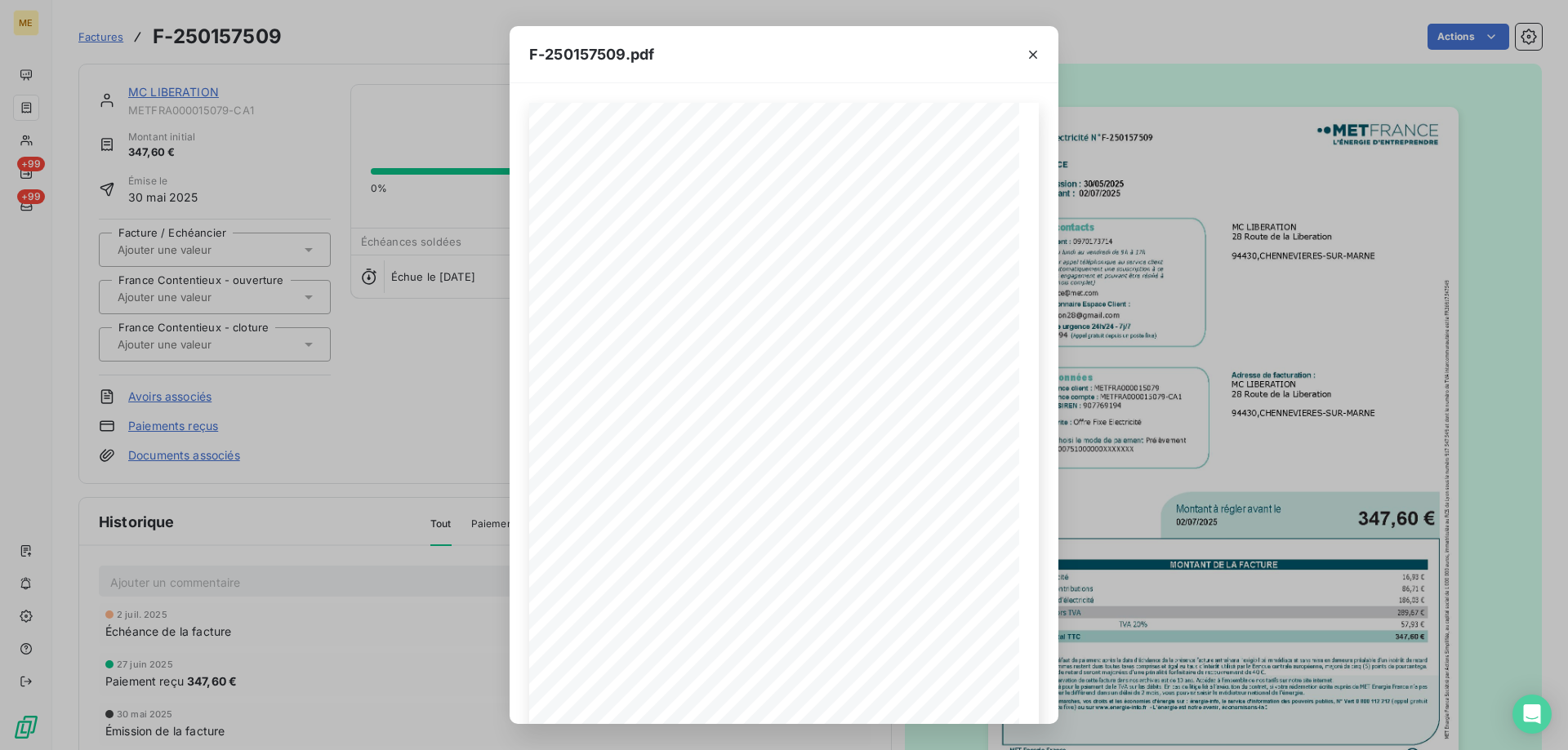
click at [1031, 58] on icon "button" at bounding box center [1034, 55] width 17 height 17
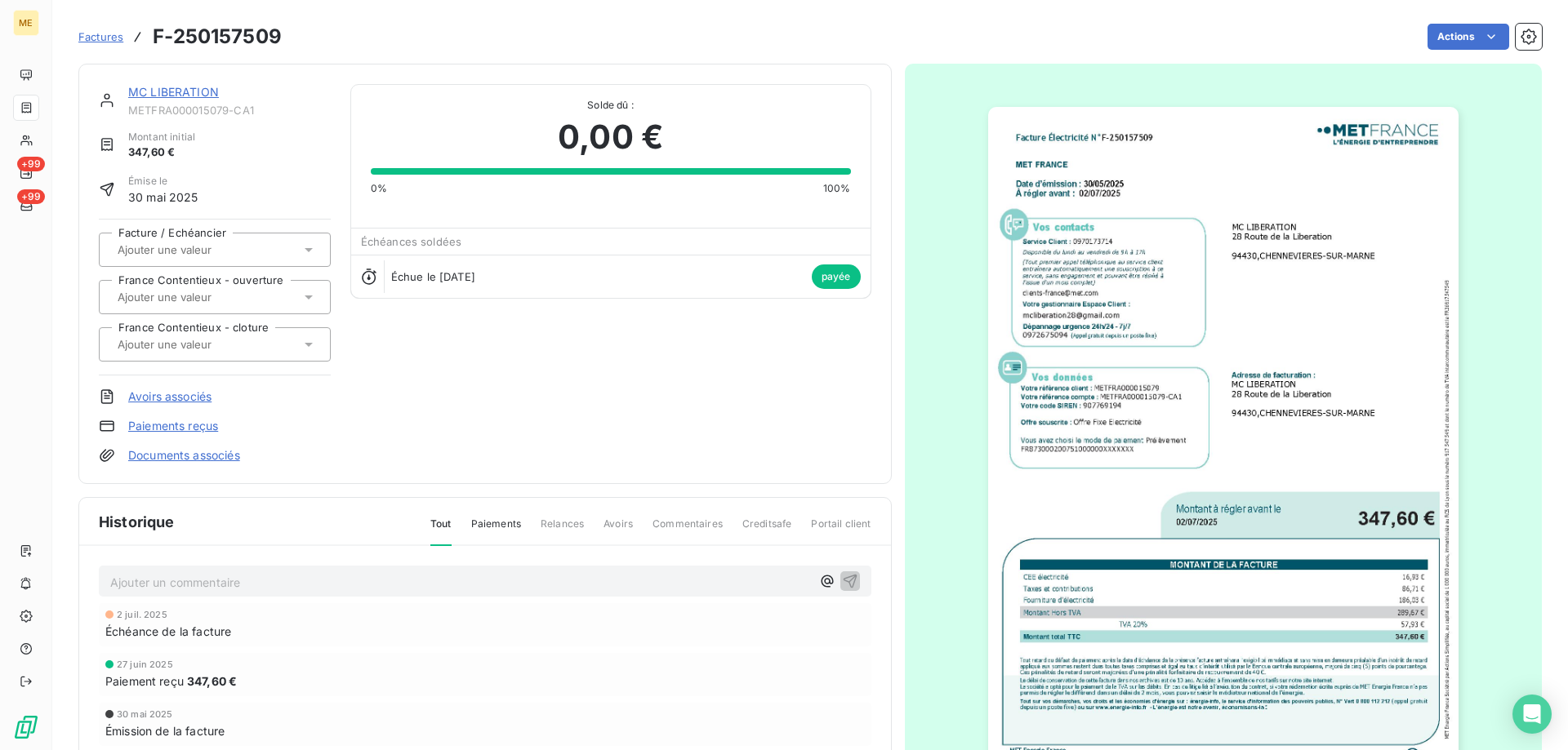
click at [192, 96] on link "MC LIBERATION" at bounding box center [173, 92] width 90 height 14
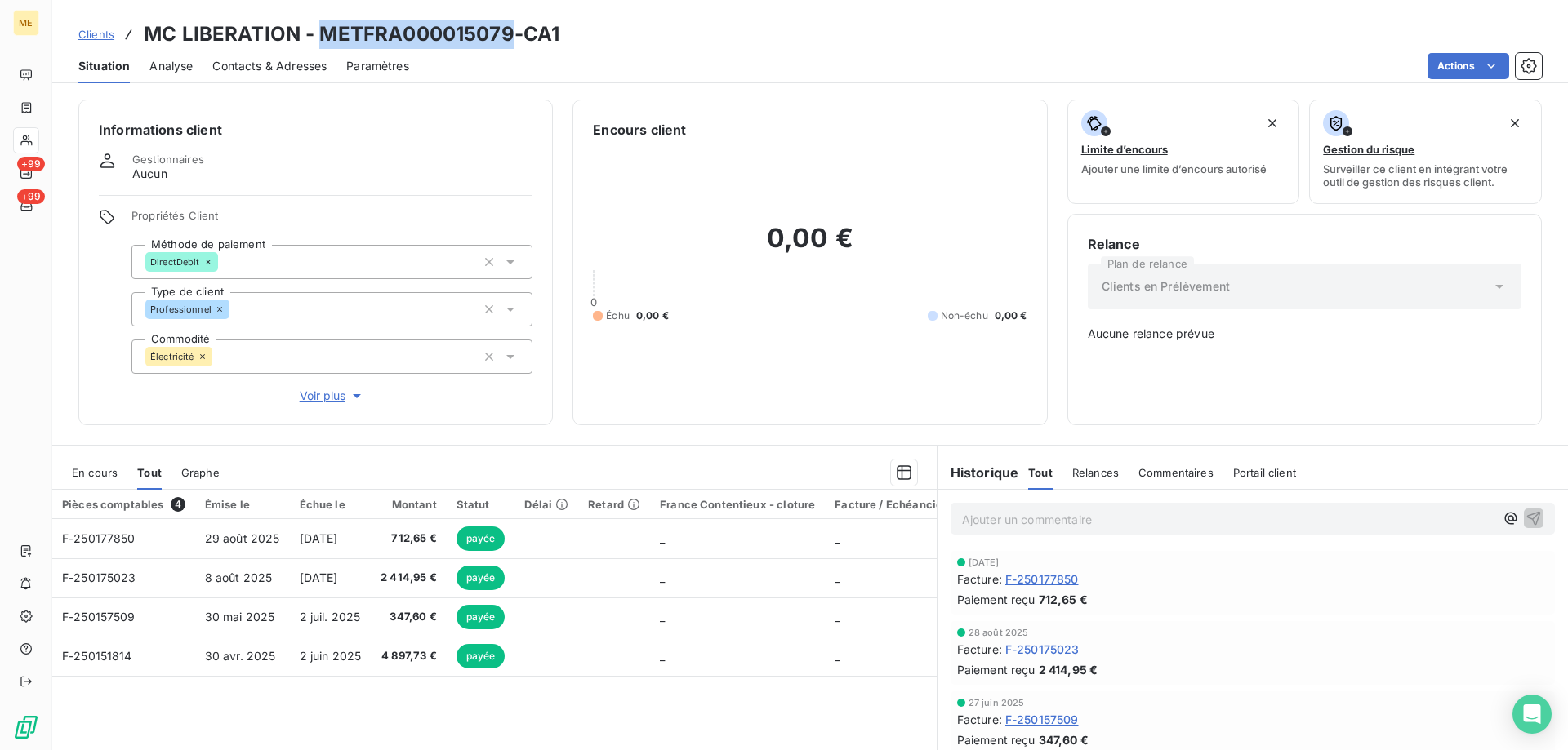
drag, startPoint x: 314, startPoint y: 33, endPoint x: 505, endPoint y: 31, distance: 191.0
click at [505, 31] on h3 "MC LIBERATION - METFRA000015079-CA1" at bounding box center [351, 33] width 416 height 29
copy h3 "METFRA000015079"
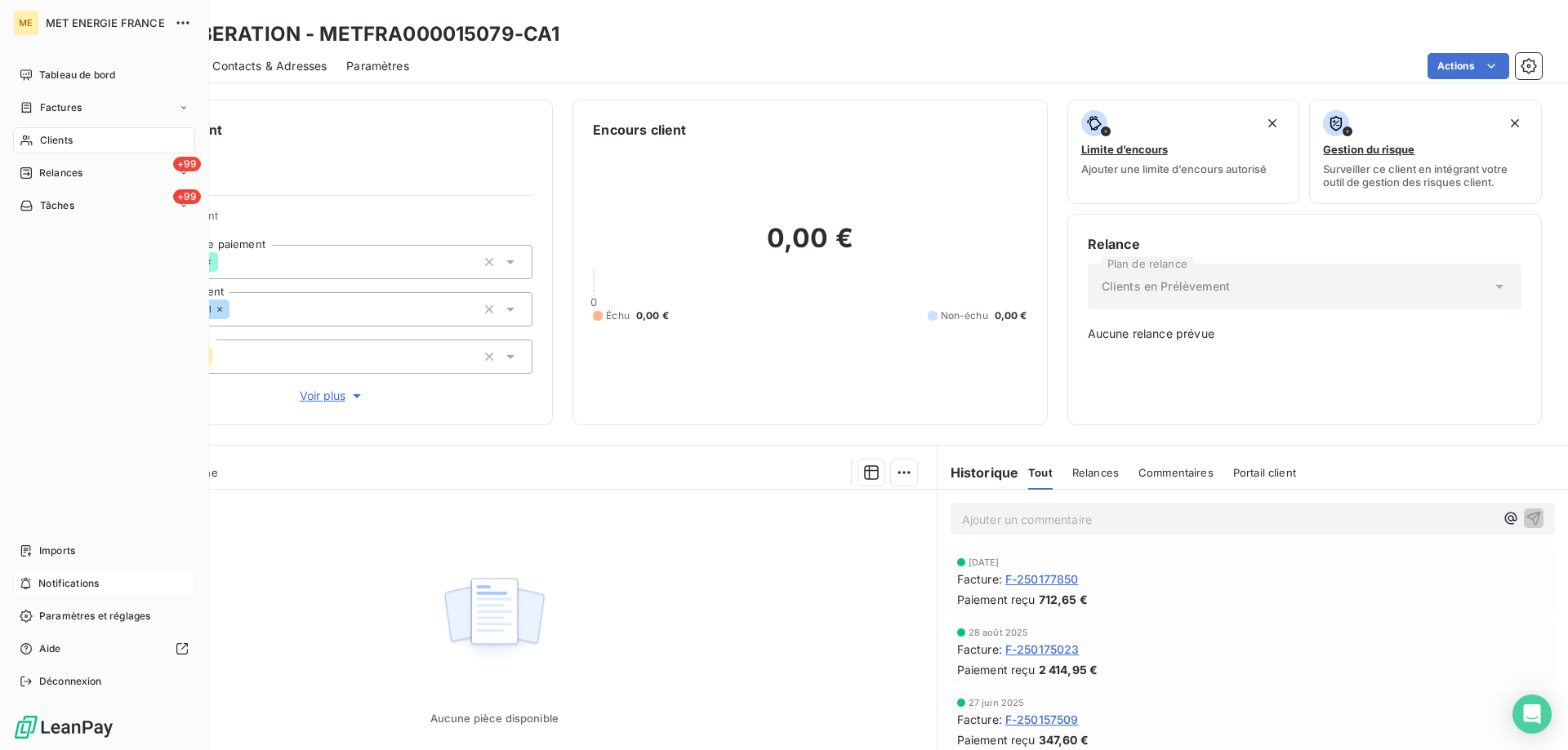
click at [90, 586] on span "Notifications" at bounding box center [69, 584] width 60 height 15
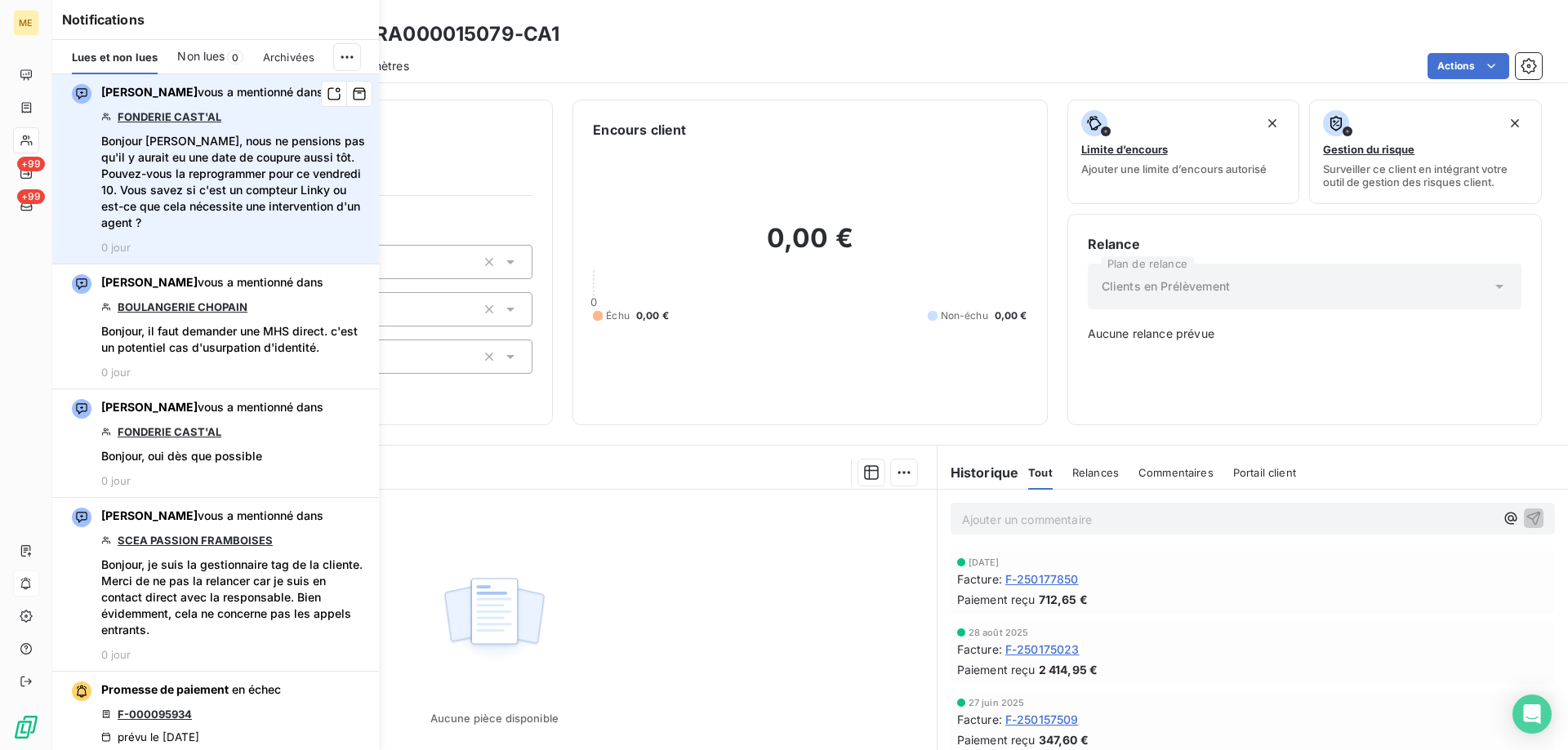
click at [151, 120] on link "FONDERIE CAST'AL" at bounding box center [170, 117] width 104 height 13
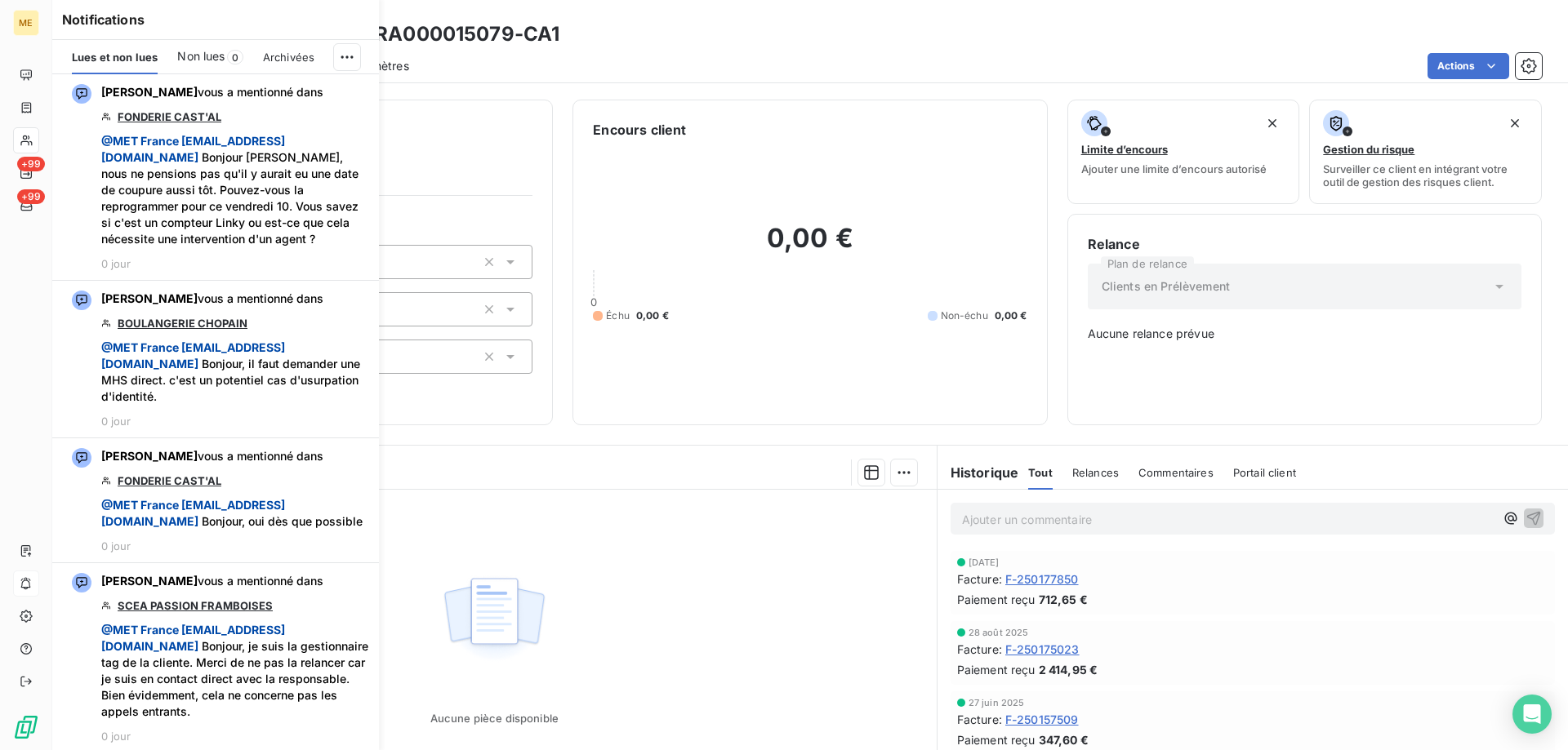
click at [1291, 41] on div "Clients MC LIBERATION - METFRA000015079-CA1" at bounding box center [810, 33] width 1515 height 29
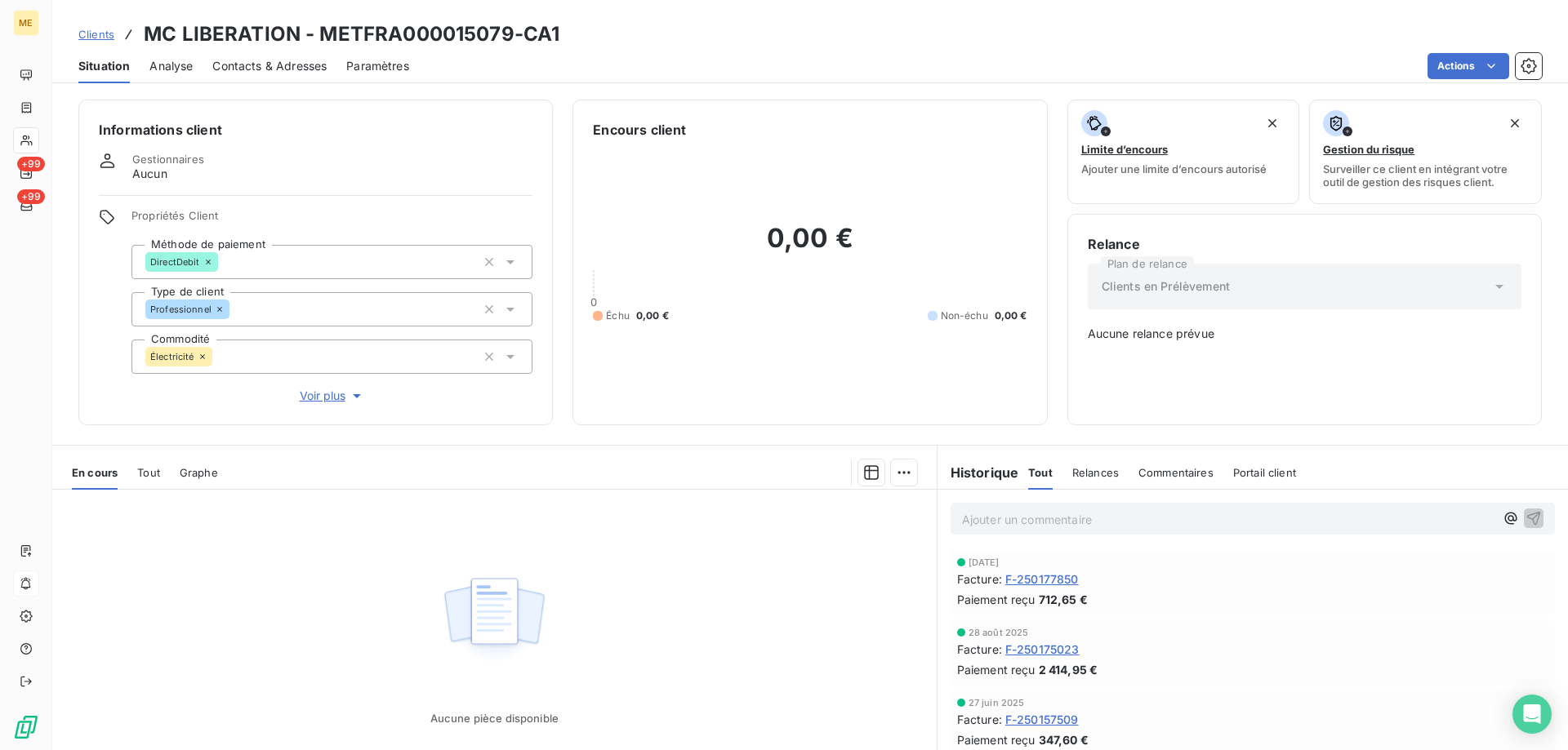
click at [111, 33] on span "Clients" at bounding box center [96, 34] width 36 height 13
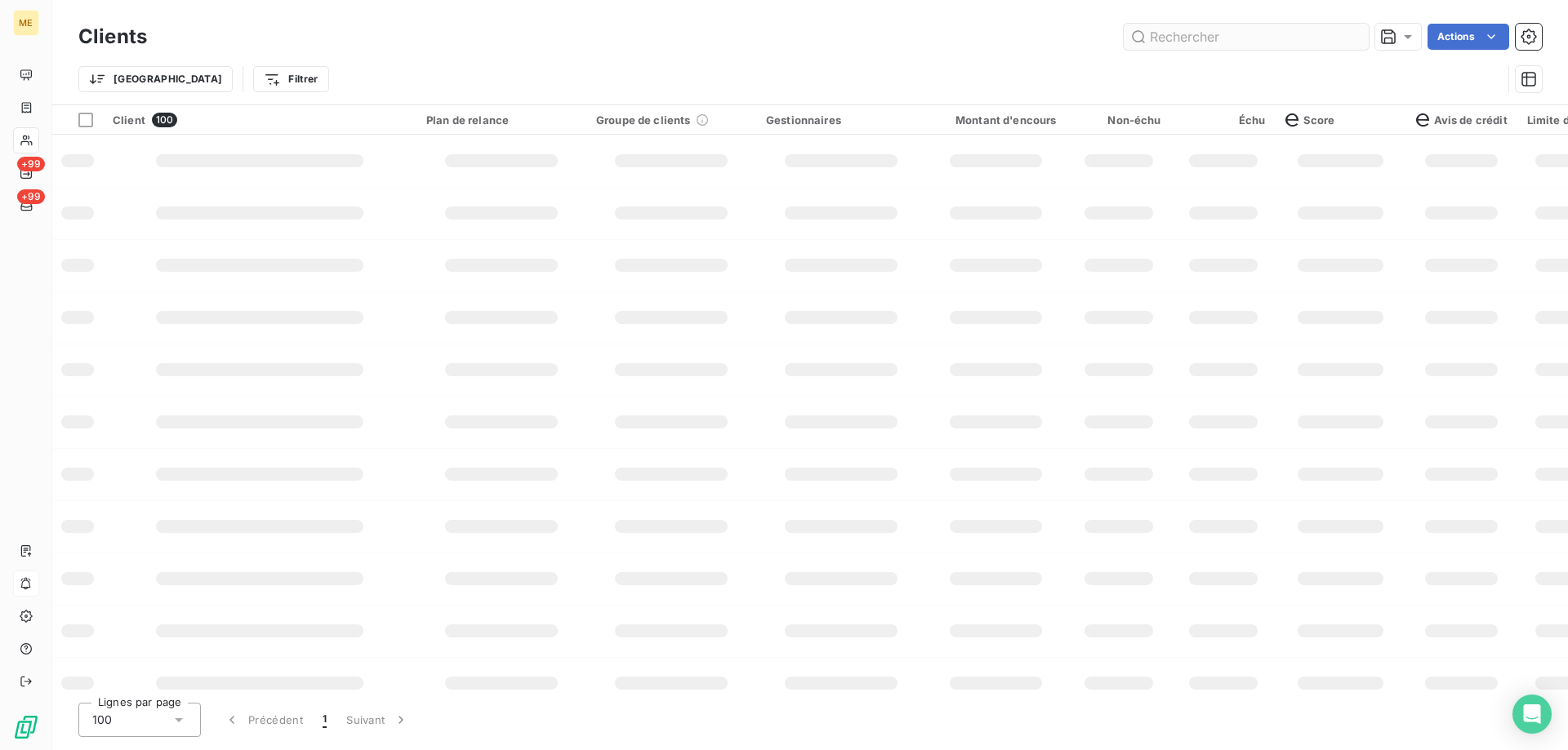
click at [1265, 38] on input "text" at bounding box center [1246, 36] width 245 height 26
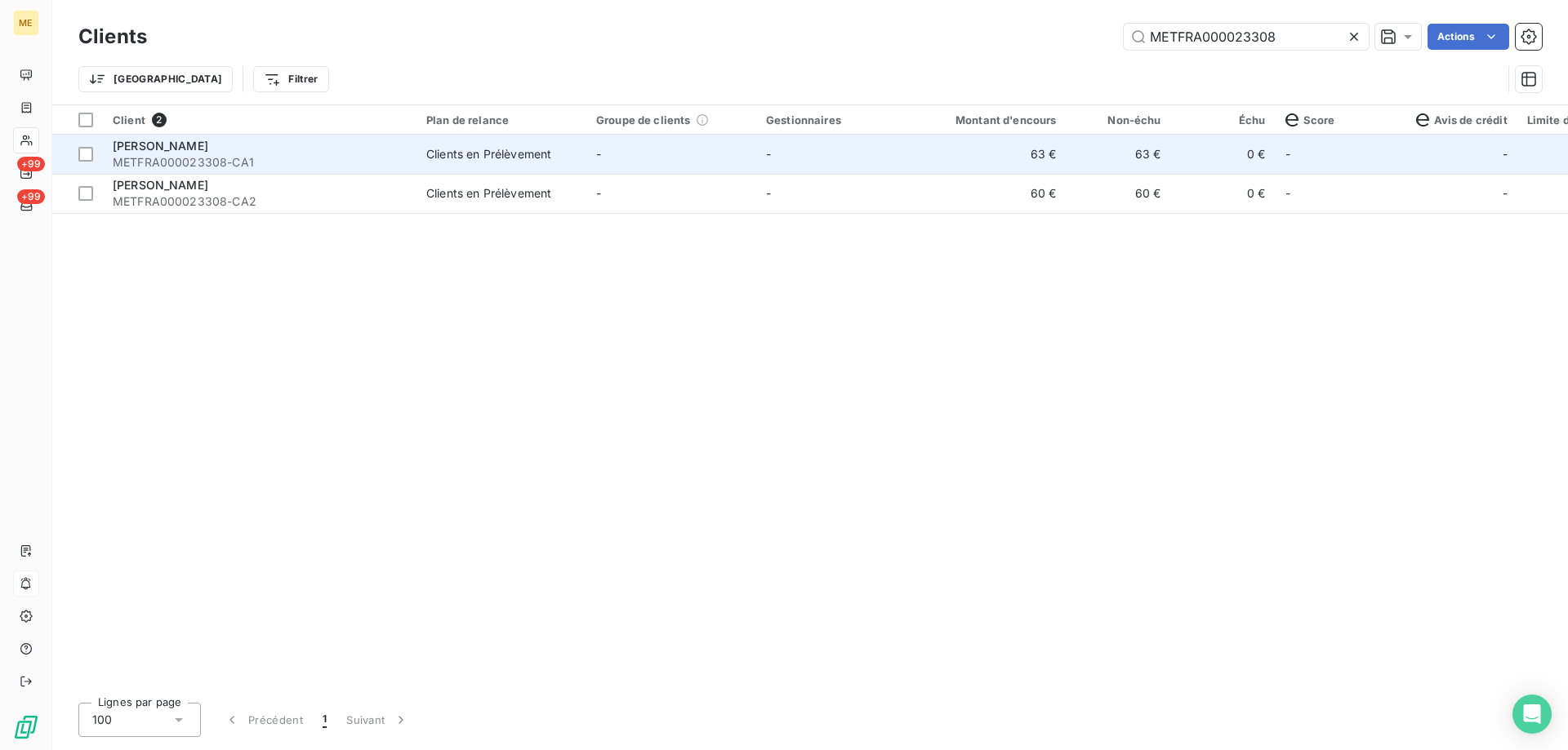
type input "METFRA000023308"
click at [173, 161] on span "METFRA000023308-CA1" at bounding box center [260, 163] width 294 height 17
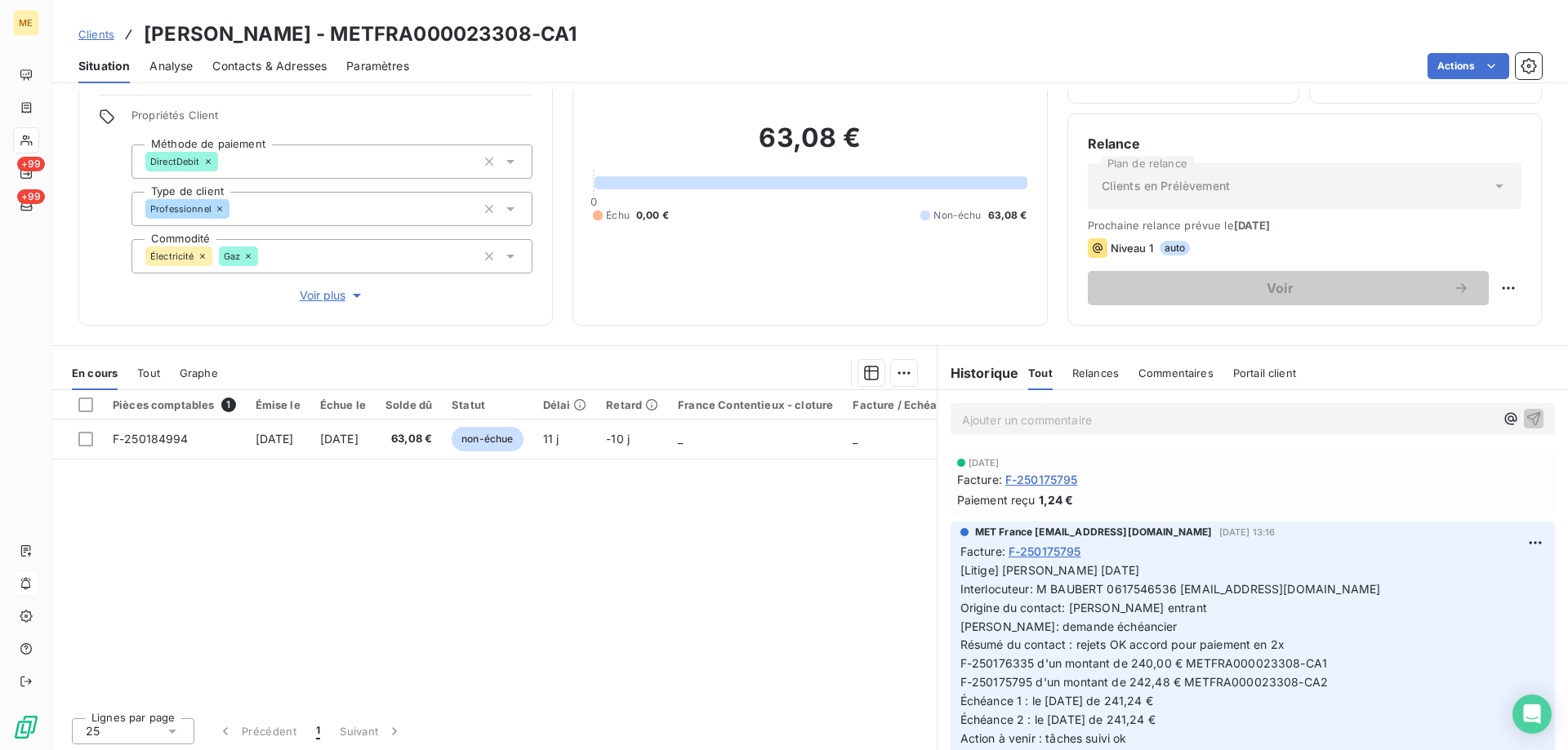
scroll to position [104, 0]
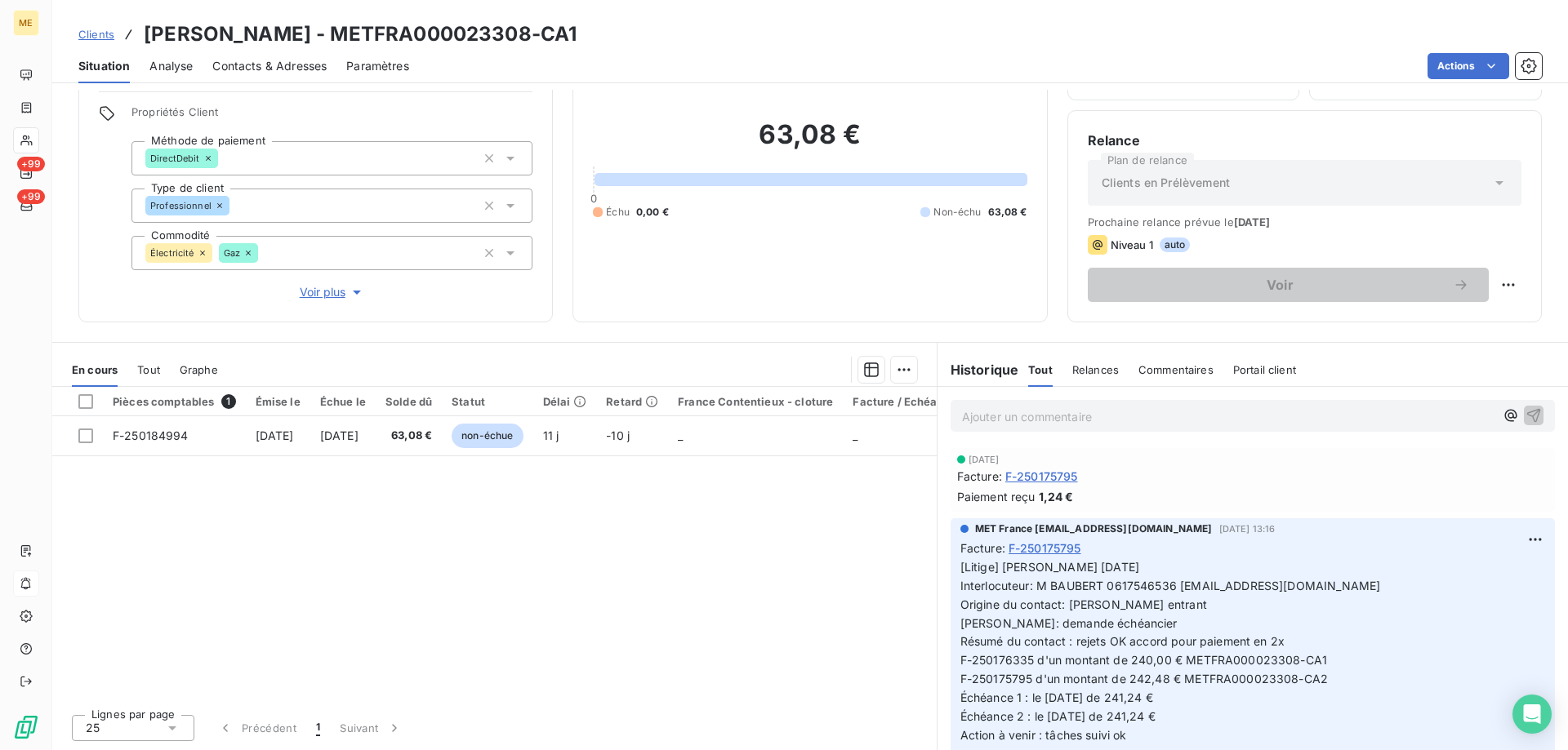
click at [973, 411] on p "Ajouter un commentaire ﻿" at bounding box center [1228, 416] width 533 height 20
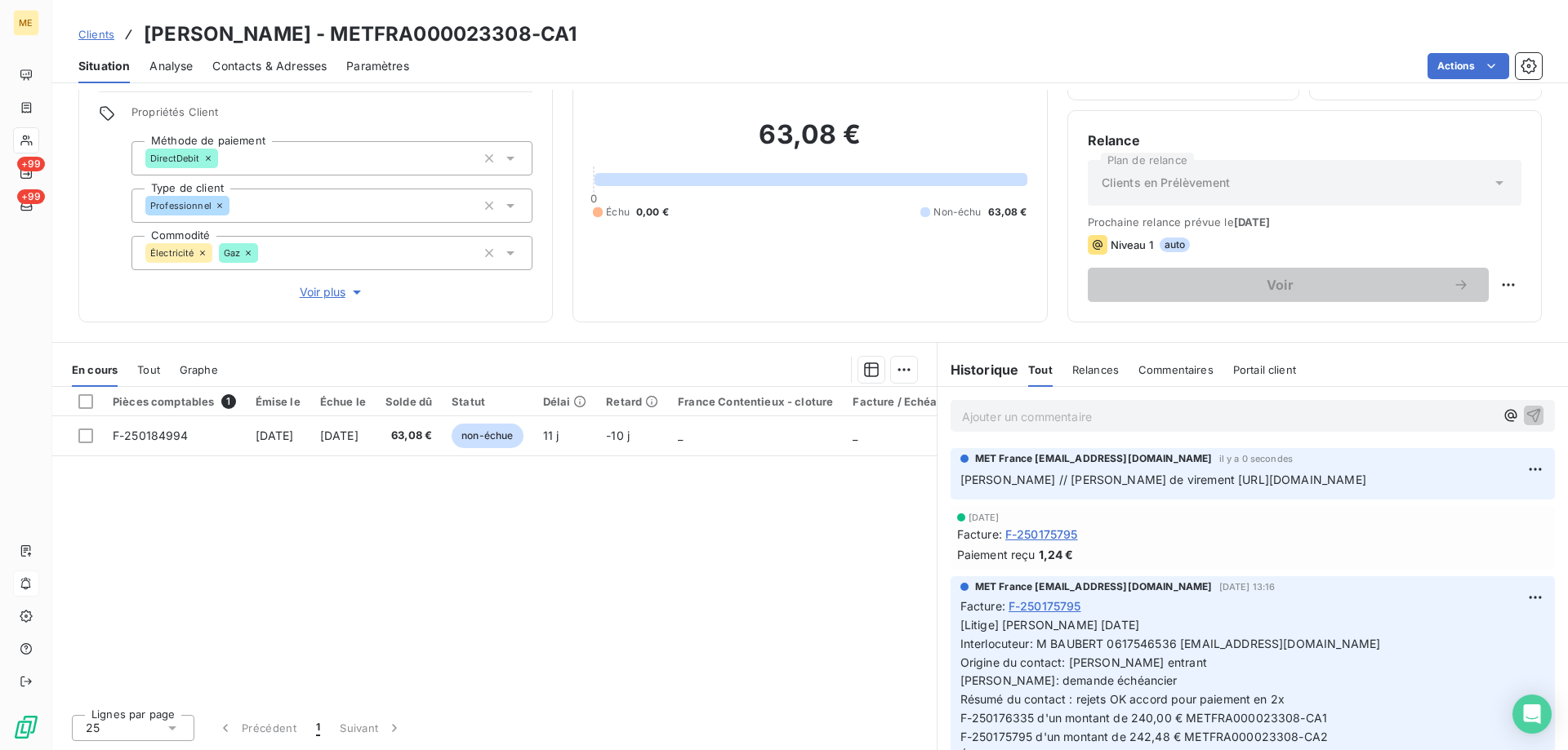
click at [110, 38] on span "Clients" at bounding box center [96, 34] width 36 height 13
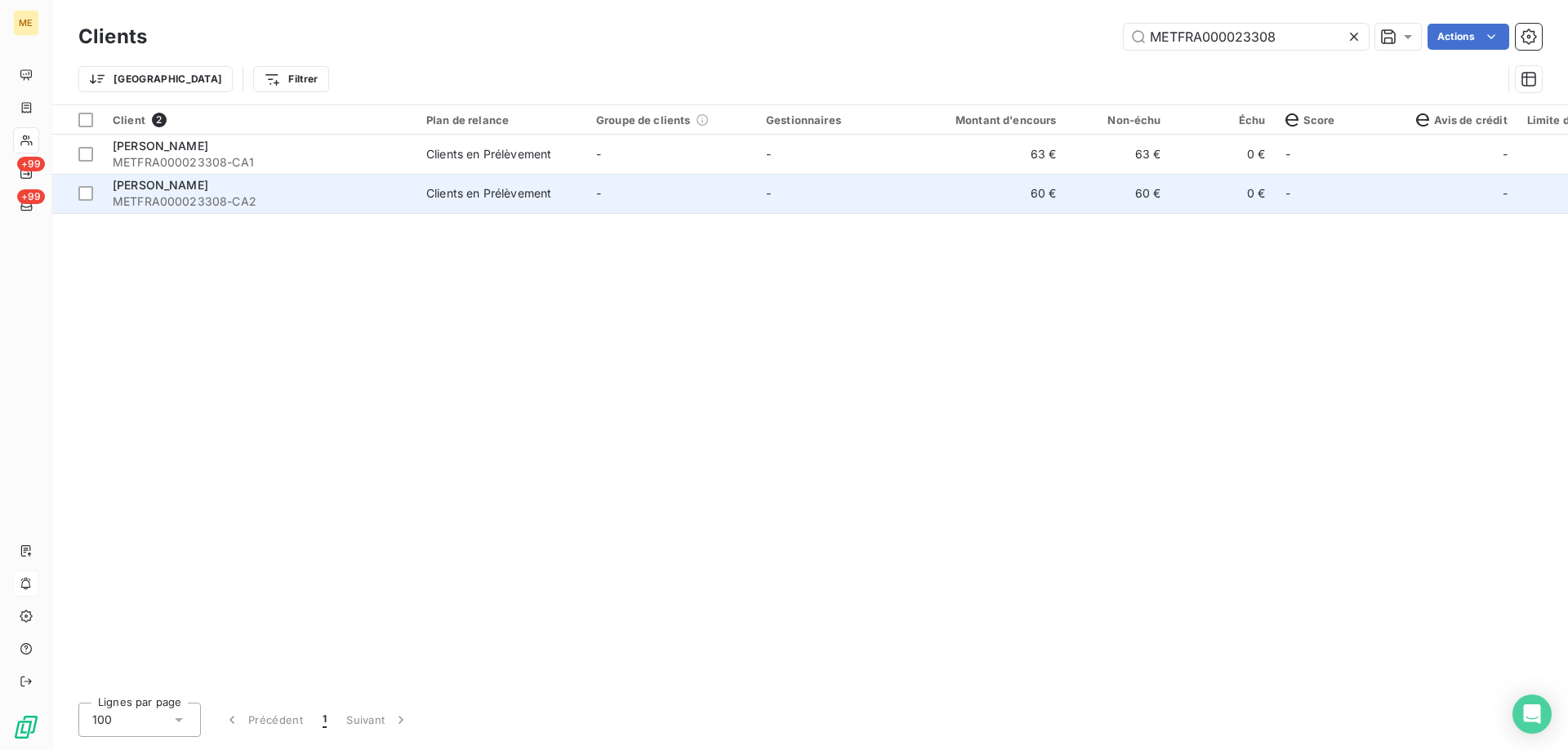
click at [237, 196] on span "METFRA000023308-CA2" at bounding box center [260, 202] width 294 height 17
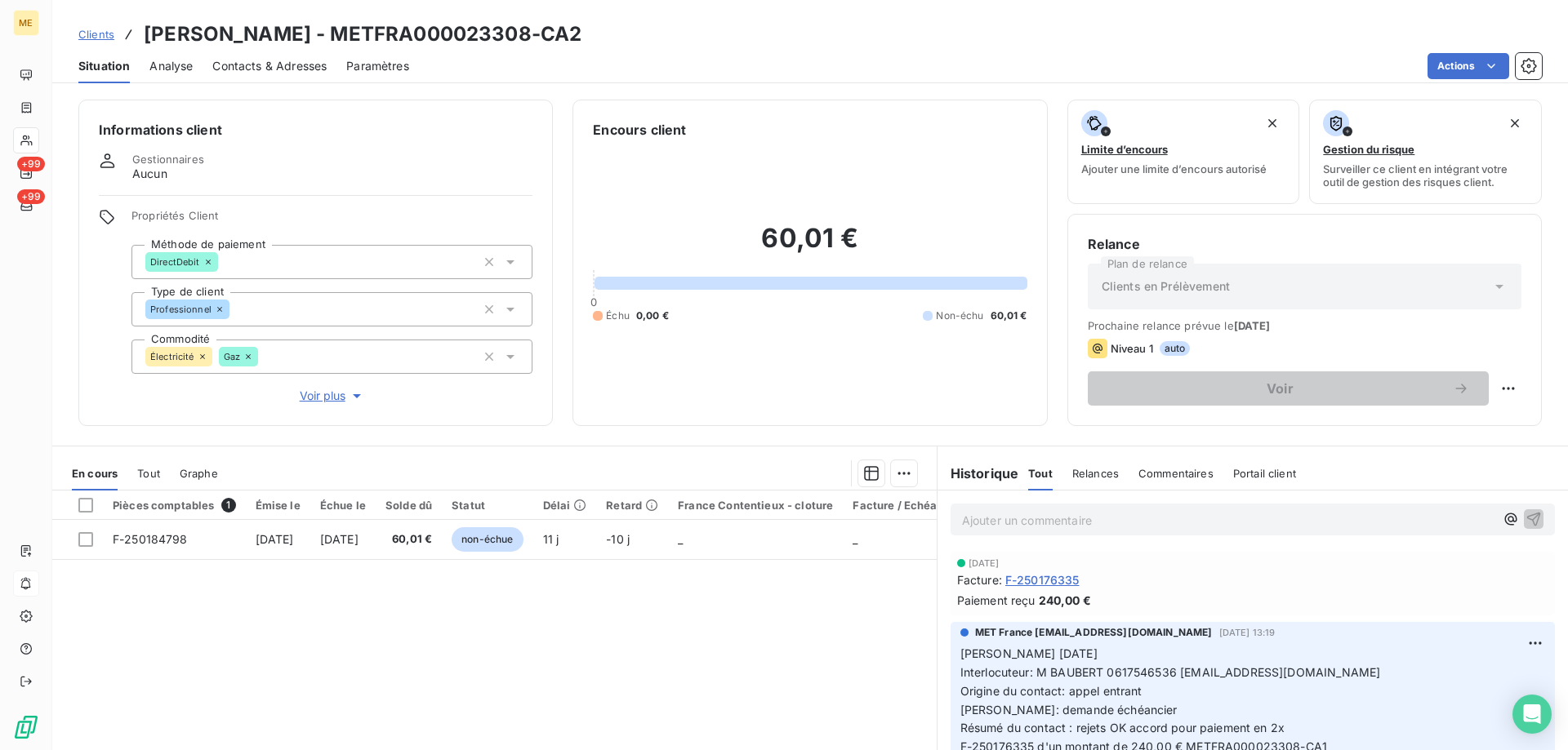
drag, startPoint x: 996, startPoint y: 546, endPoint x: 991, endPoint y: 527, distance: 19.6
click at [997, 546] on div "Ajouter un commentaire ﻿" at bounding box center [1253, 519] width 631 height 58
click at [991, 523] on p "Ajouter un commentaire ﻿" at bounding box center [1228, 520] width 533 height 20
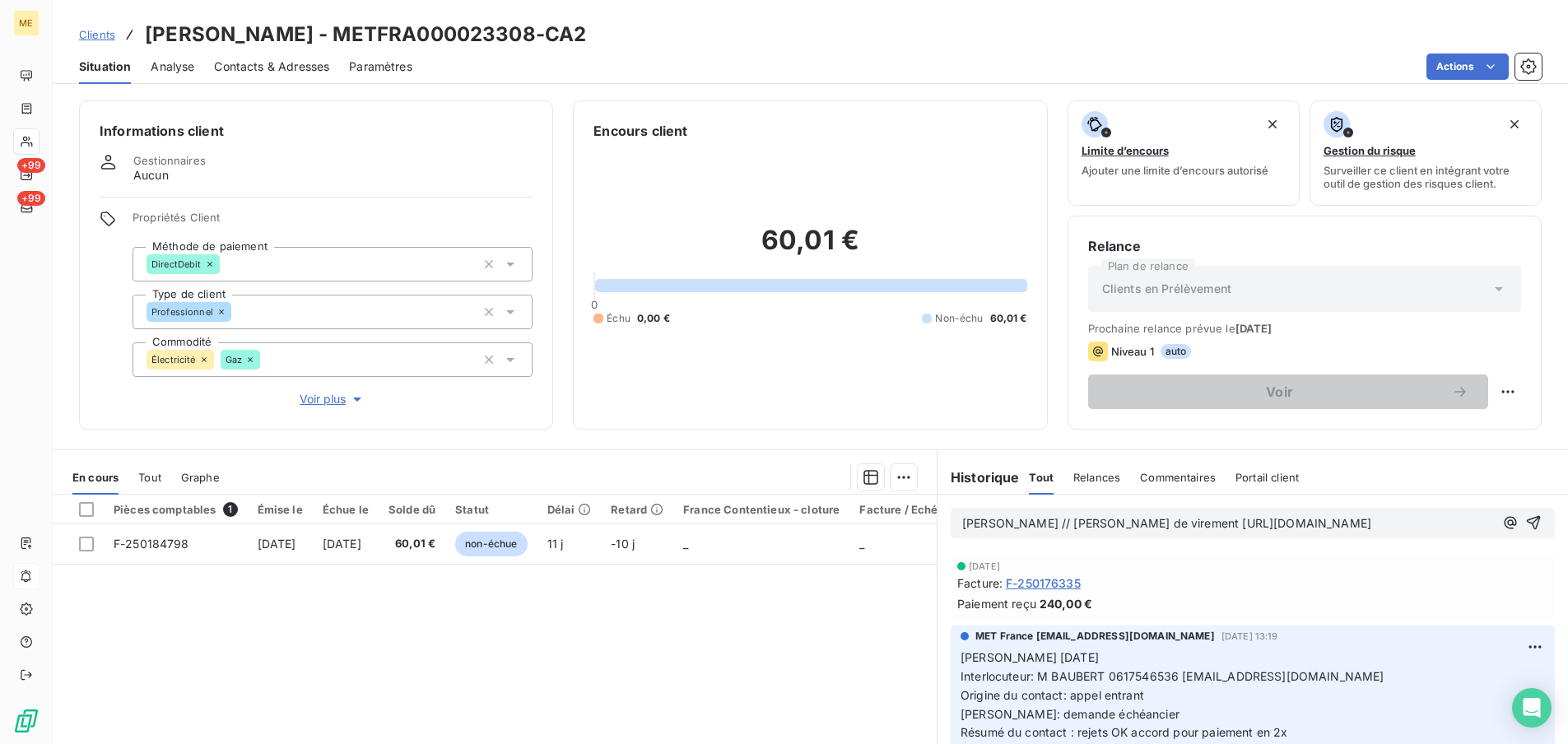
click at [1168, 511] on div "[PERSON_NAME] // [PERSON_NAME] de virement [URL][DOMAIN_NAME]" at bounding box center [1253, 523] width 604 height 30
click at [1149, 533] on p "[PERSON_NAME] // [PERSON_NAME] de virement [URL][DOMAIN_NAME]" at bounding box center [1228, 523] width 532 height 19
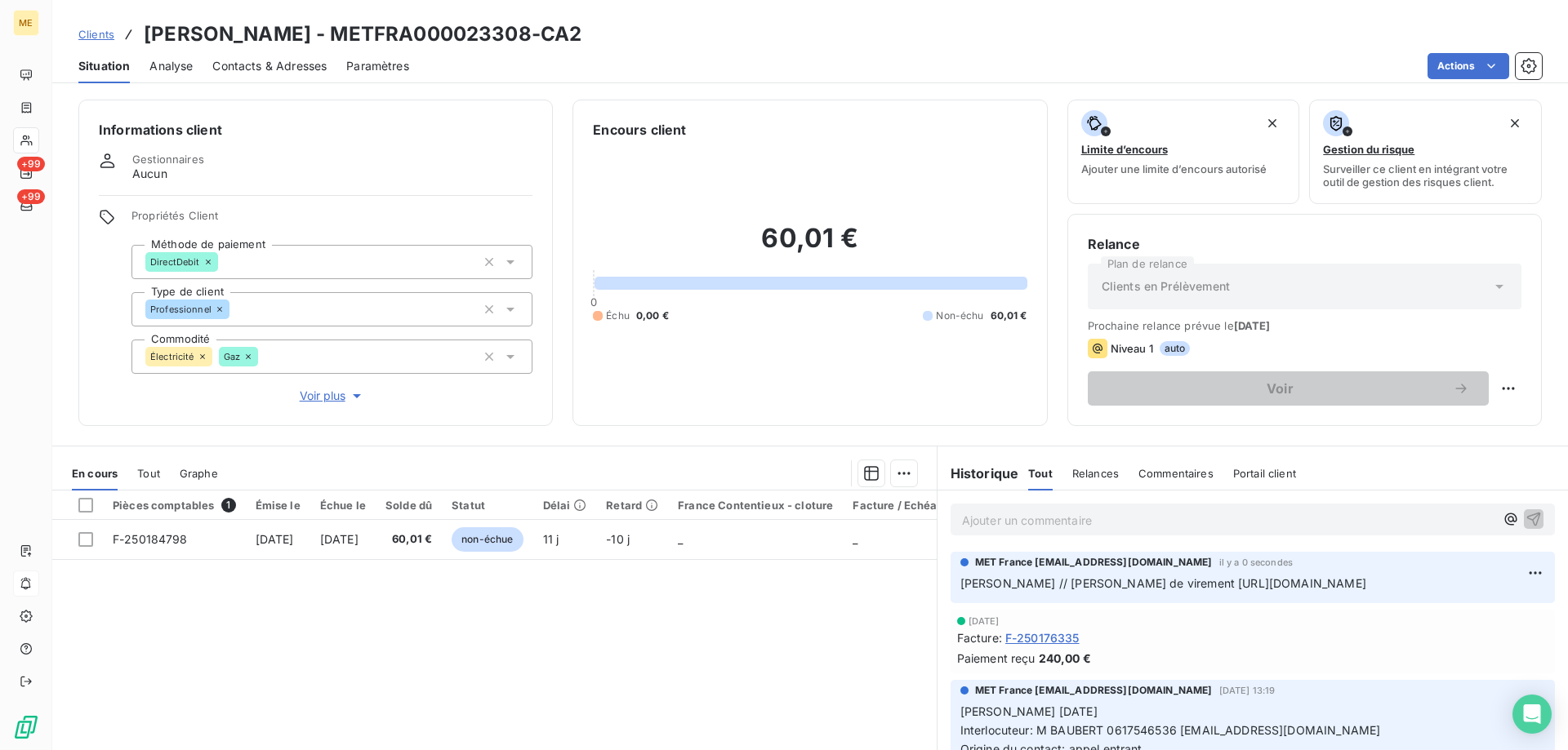
click at [94, 33] on span "Clients" at bounding box center [96, 34] width 36 height 13
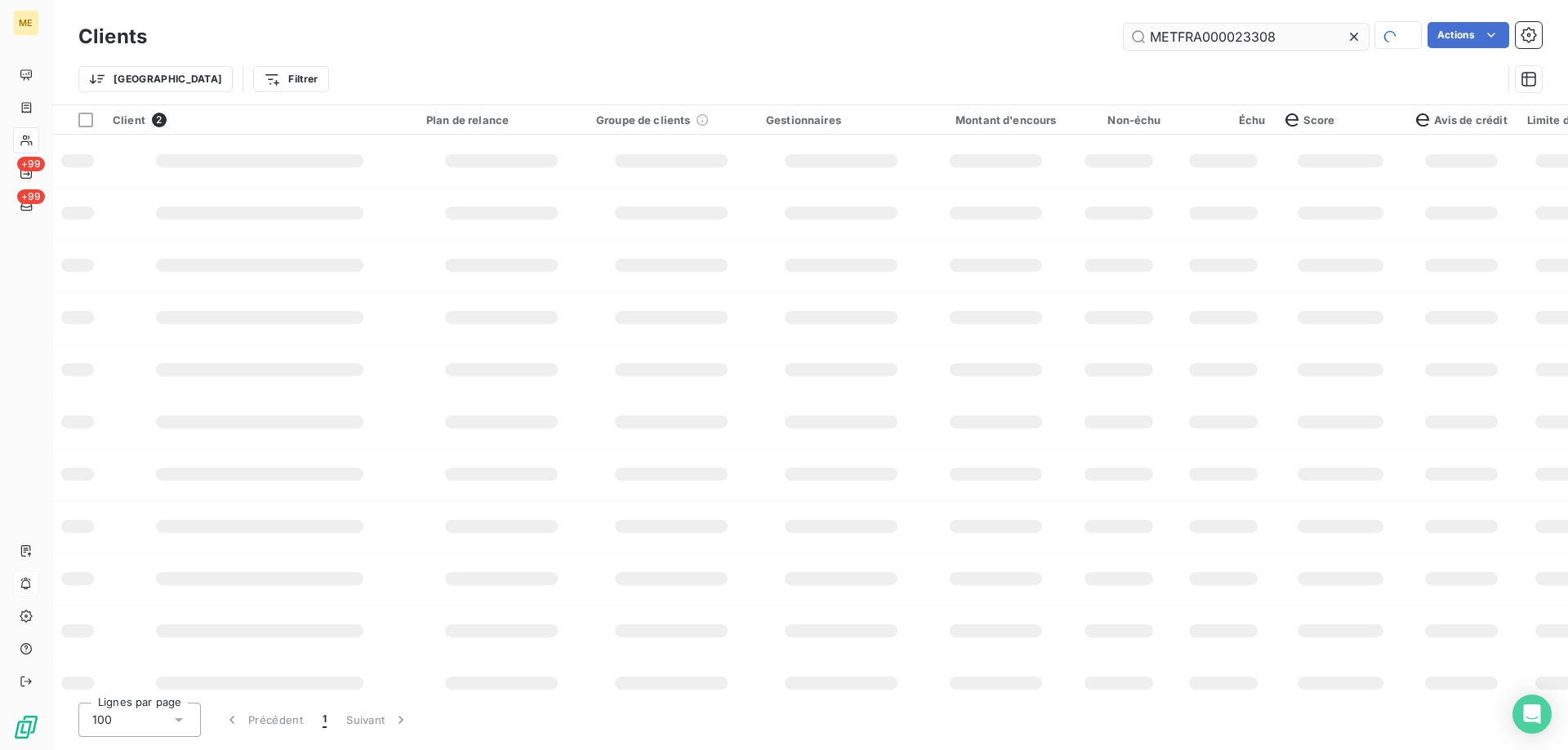
click at [1204, 38] on input "METFRA000023308" at bounding box center [1246, 36] width 245 height 26
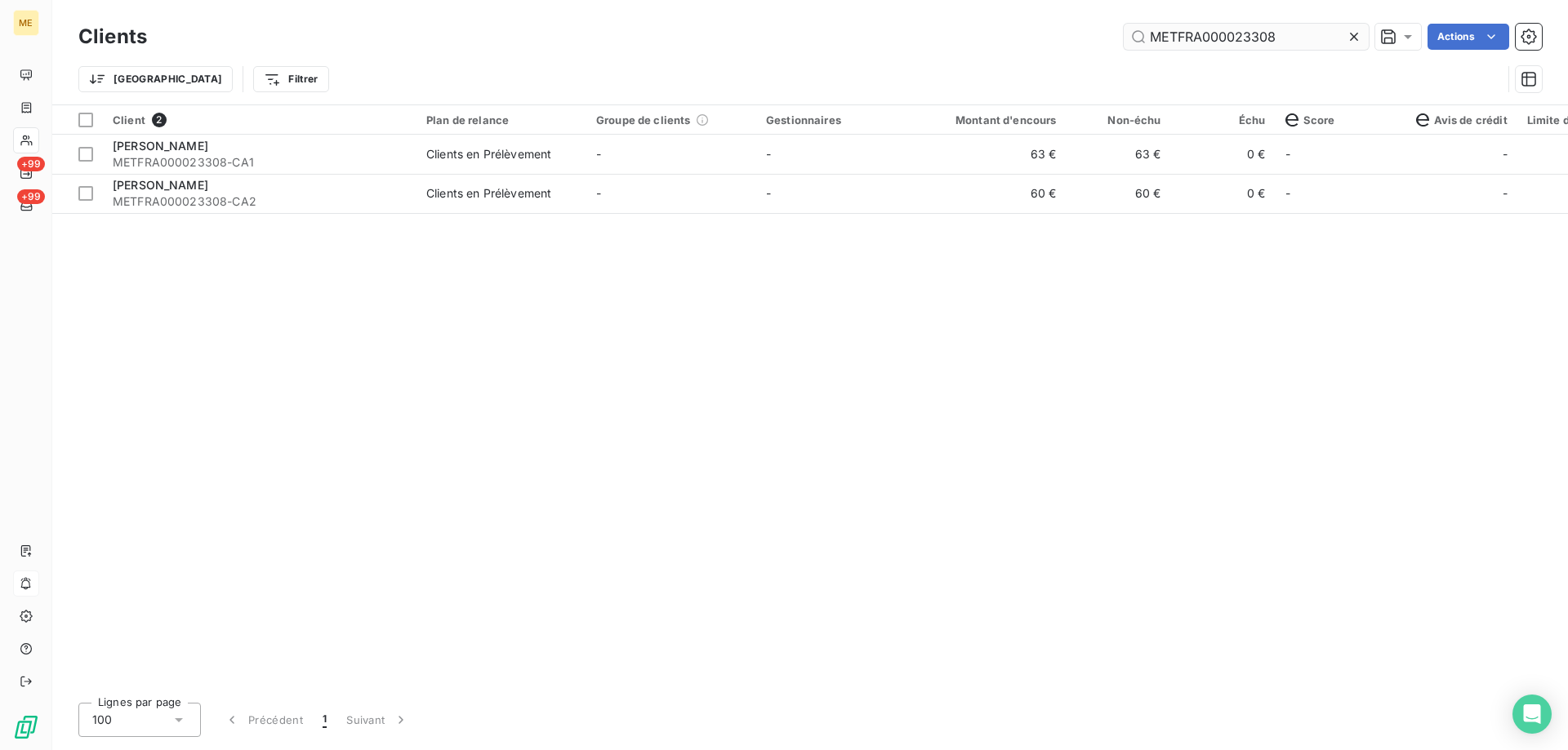
click at [1204, 38] on input "METFRA000023308" at bounding box center [1246, 36] width 245 height 26
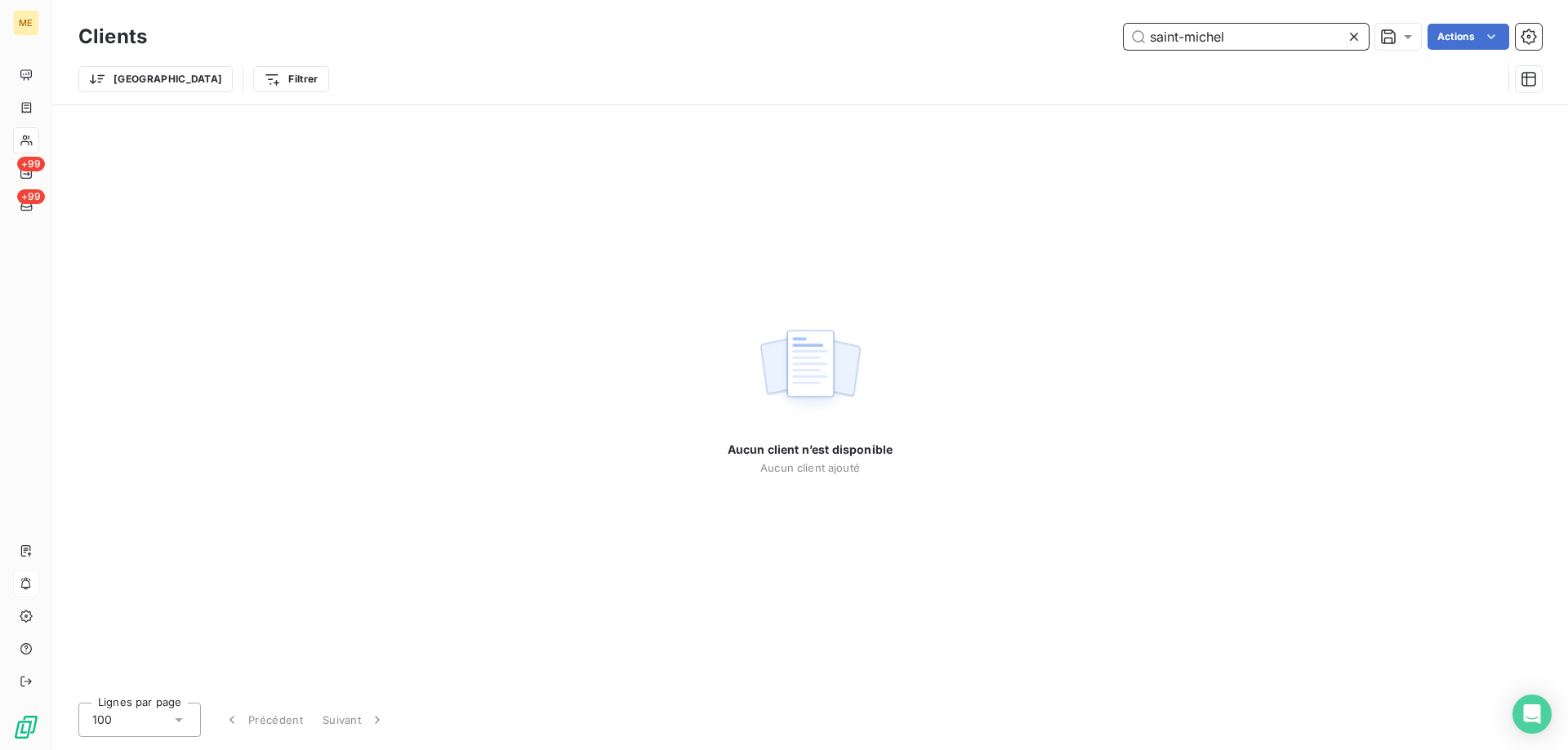
click at [1158, 40] on input "saint-michel" at bounding box center [1246, 36] width 245 height 26
paste input "23137626520992"
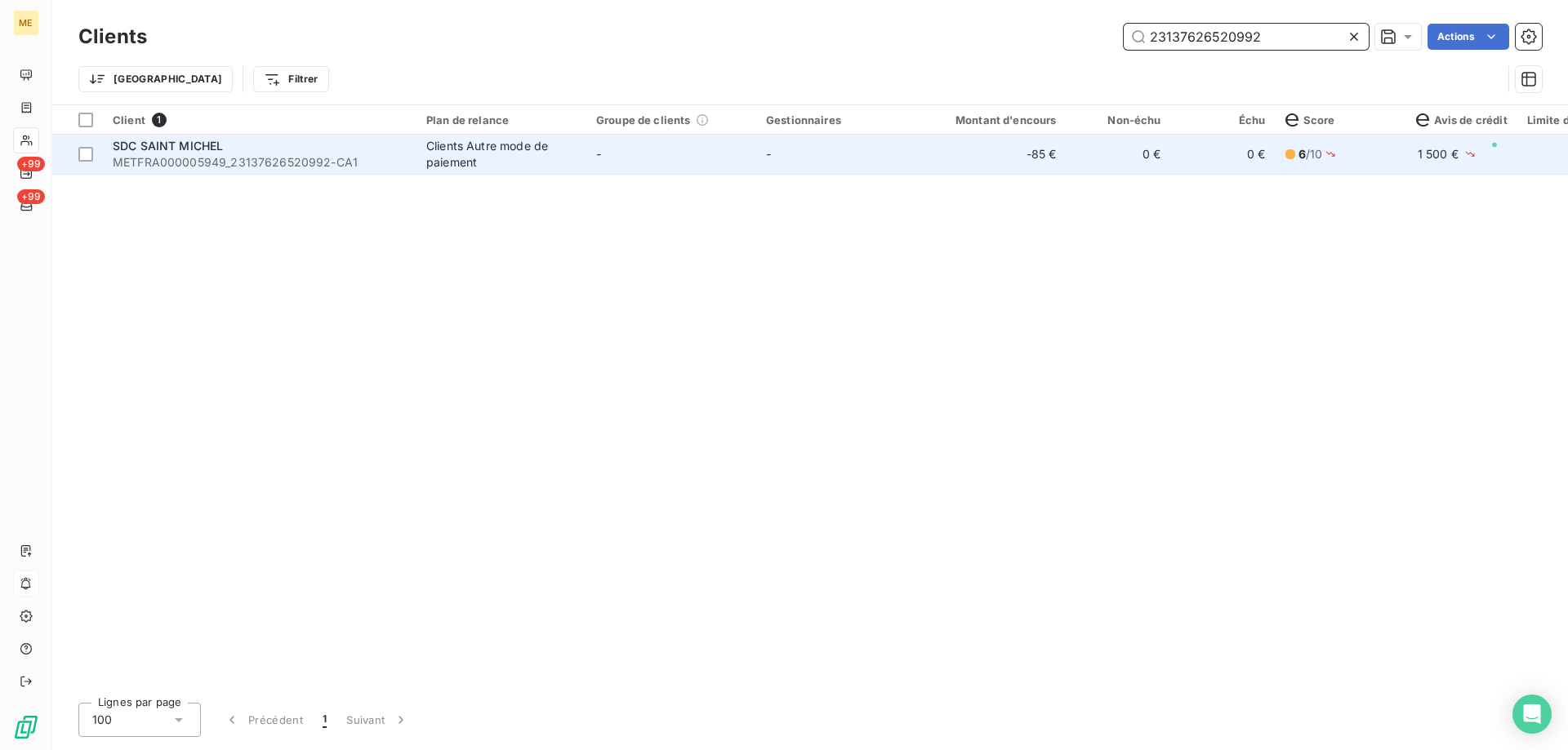
type input "23137626520992"
click at [140, 157] on span "METFRA000005949_23137626520992-CA1" at bounding box center [260, 163] width 294 height 17
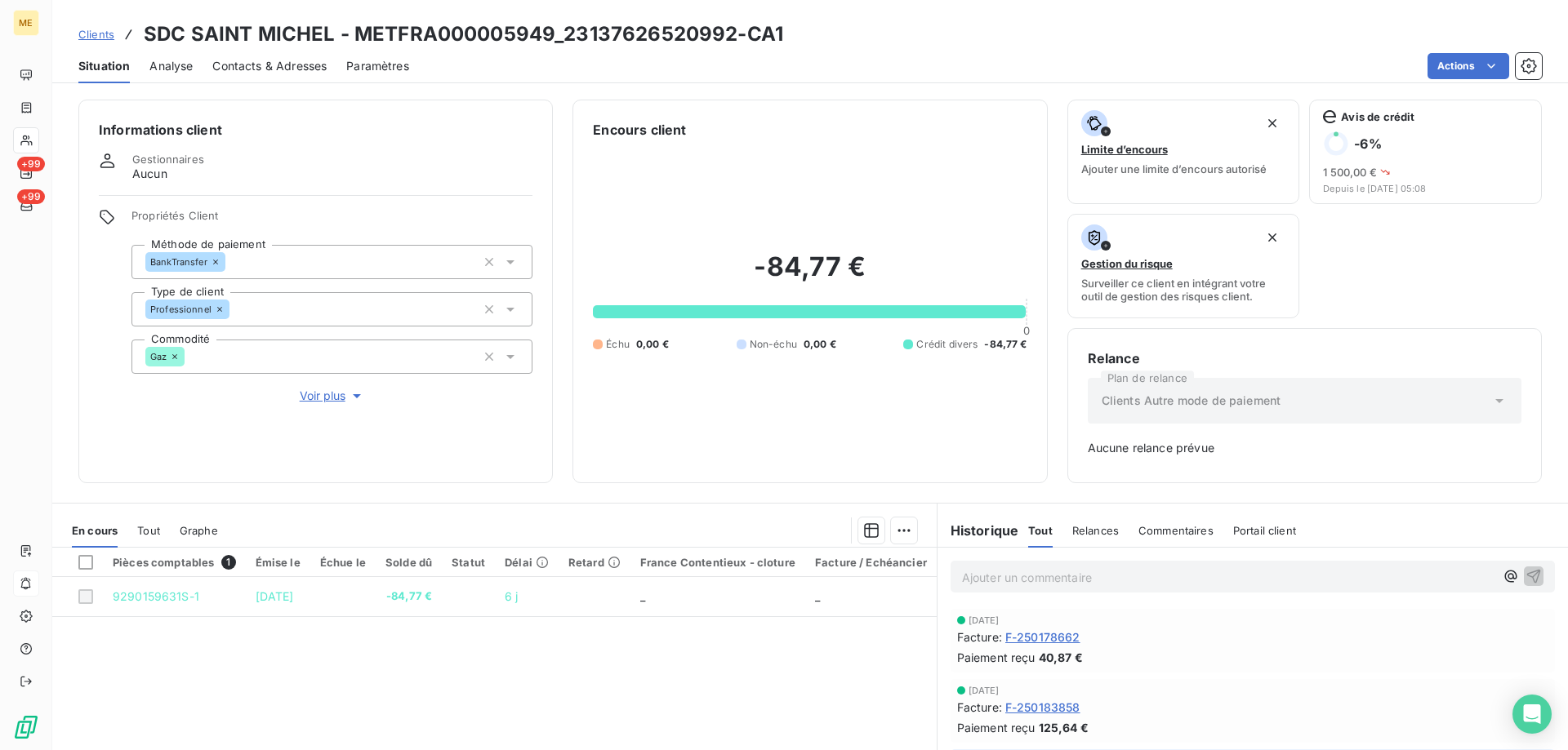
click at [730, 132] on div "Encours client" at bounding box center [810, 130] width 434 height 19
click at [287, 53] on div "Contacts & Adresses" at bounding box center [269, 66] width 115 height 34
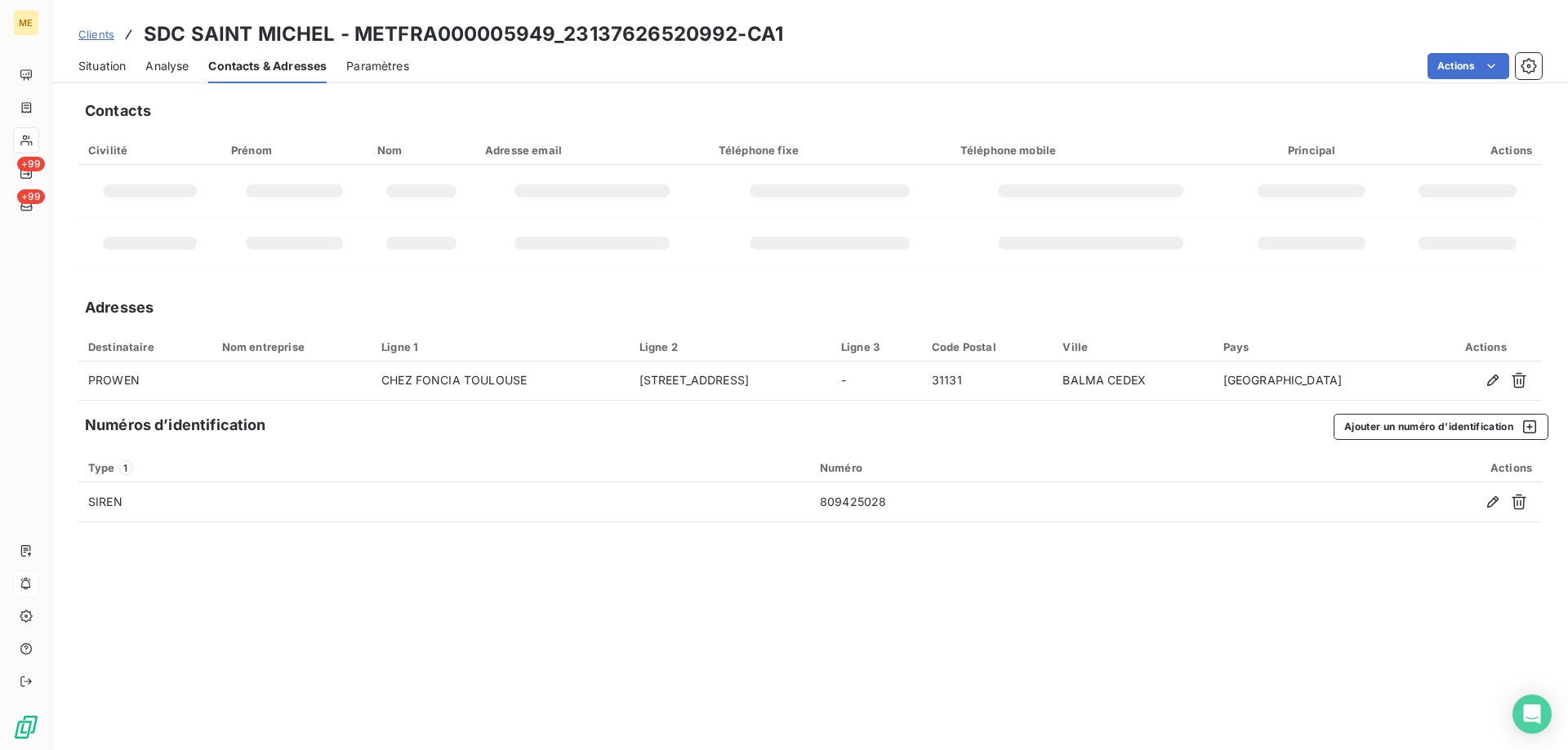
click at [100, 76] on div "Situation" at bounding box center [102, 66] width 48 height 34
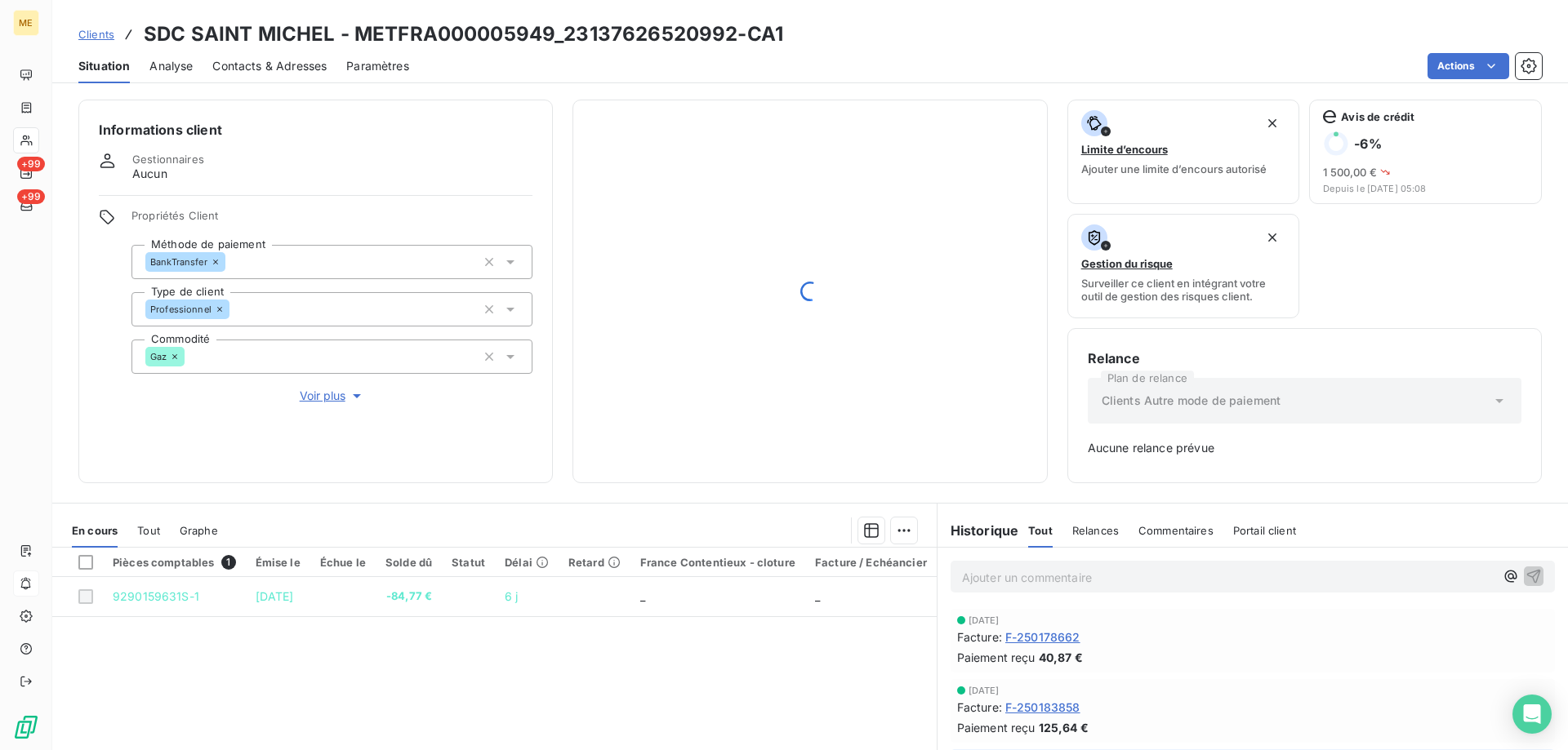
click at [759, 221] on div at bounding box center [810, 292] width 434 height 343
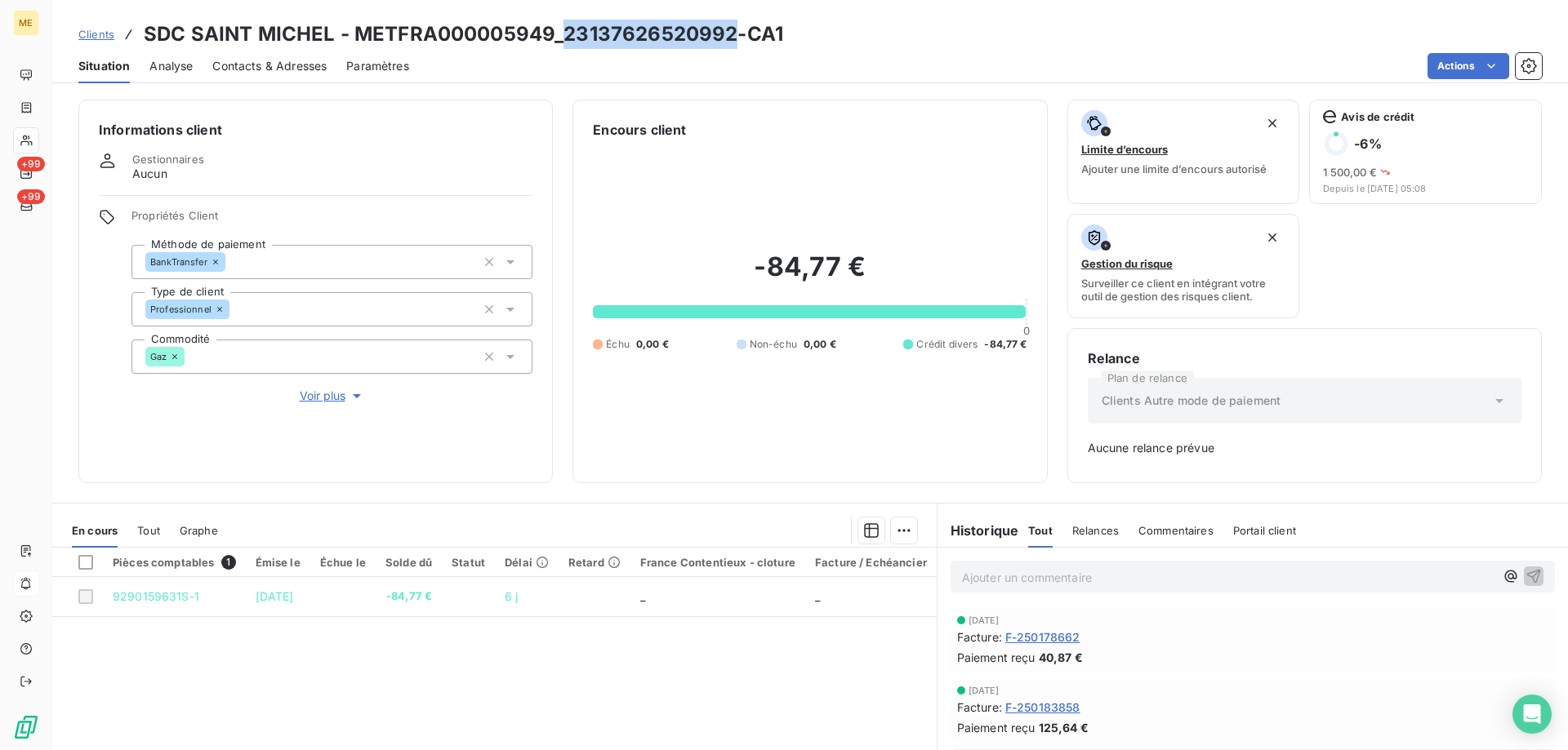
drag, startPoint x: 565, startPoint y: 33, endPoint x: 730, endPoint y: 33, distance: 165.0
click at [730, 33] on h3 "SDC SAINT MICHEL - METFRA000005949_23137626520992-CA1" at bounding box center [463, 33] width 640 height 29
copy h3 "23137626520992"
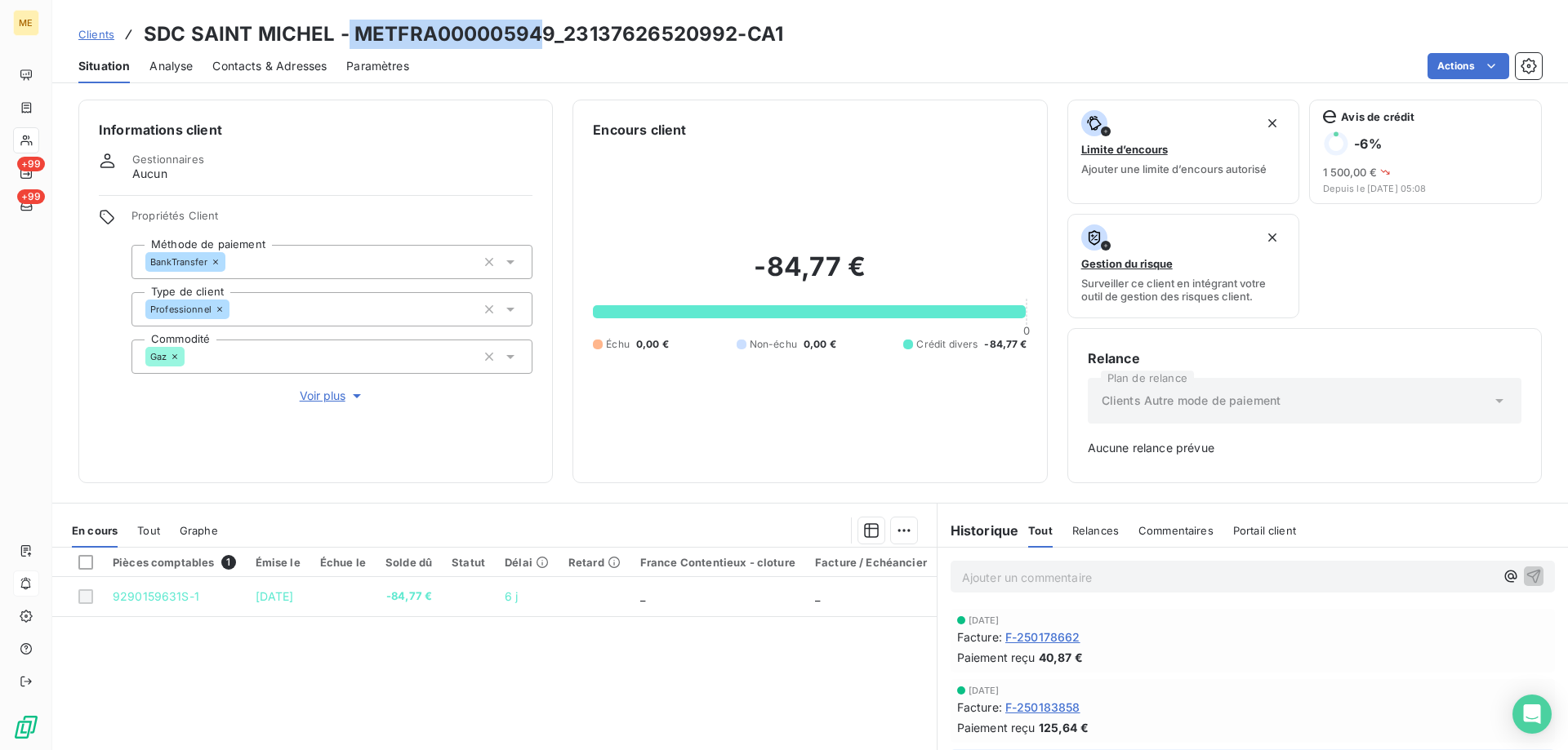
drag, startPoint x: 349, startPoint y: 40, endPoint x: 544, endPoint y: 36, distance: 195.0
click at [544, 36] on h3 "SDC SAINT MICHEL - METFRA000005949_23137626520992-CA1" at bounding box center [463, 33] width 640 height 29
click at [549, 86] on div "Clients SDC SAINT MICHEL - METFRA000005949_23137626520992-CA1 Situation Analyse…" at bounding box center [810, 375] width 1515 height 750
drag, startPoint x: 353, startPoint y: 31, endPoint x: 548, endPoint y: 30, distance: 195.0
click at [548, 30] on h3 "SDC SAINT MICHEL - METFRA000005949_23137626520992-CA1" at bounding box center [463, 33] width 640 height 29
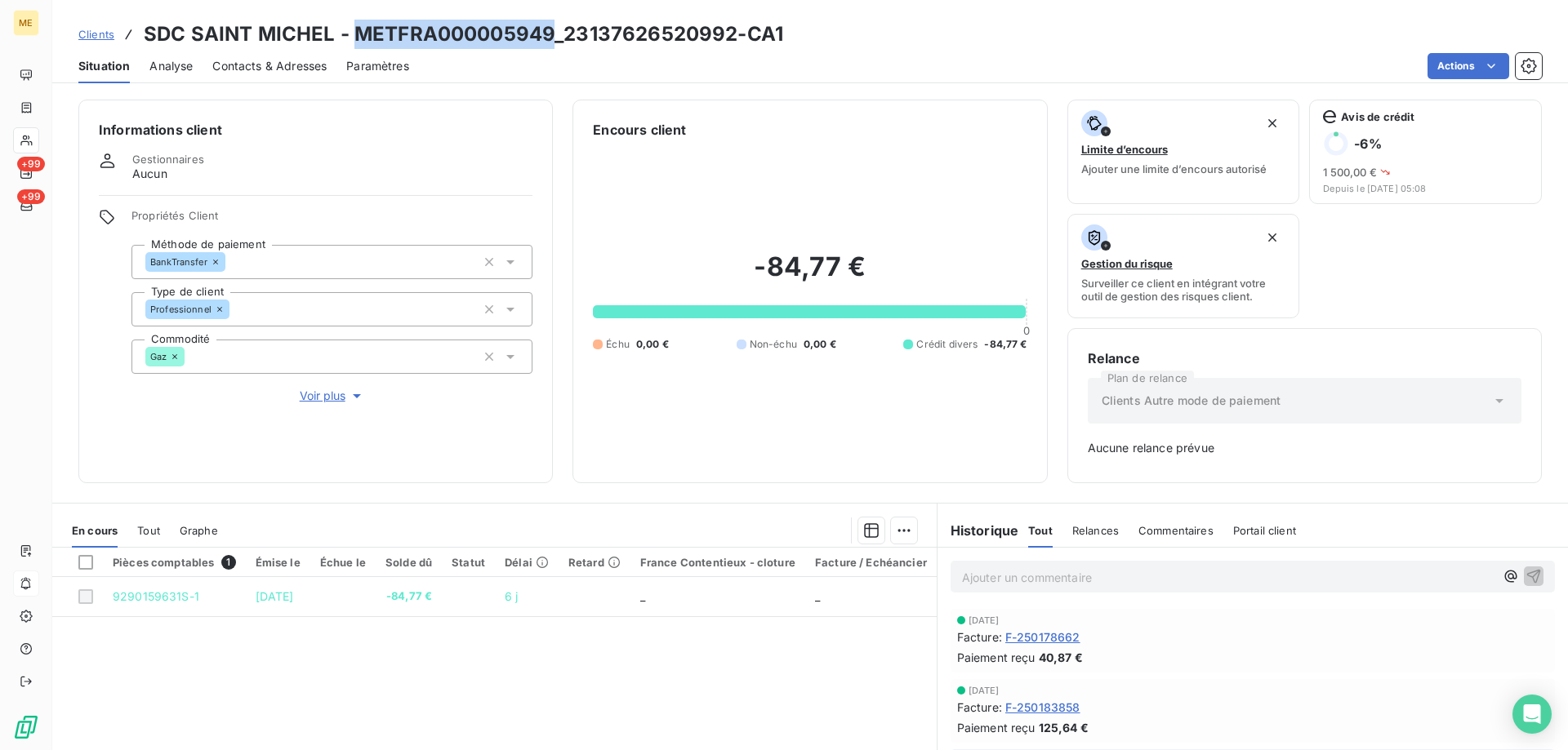
copy h3 "METFRA000005949"
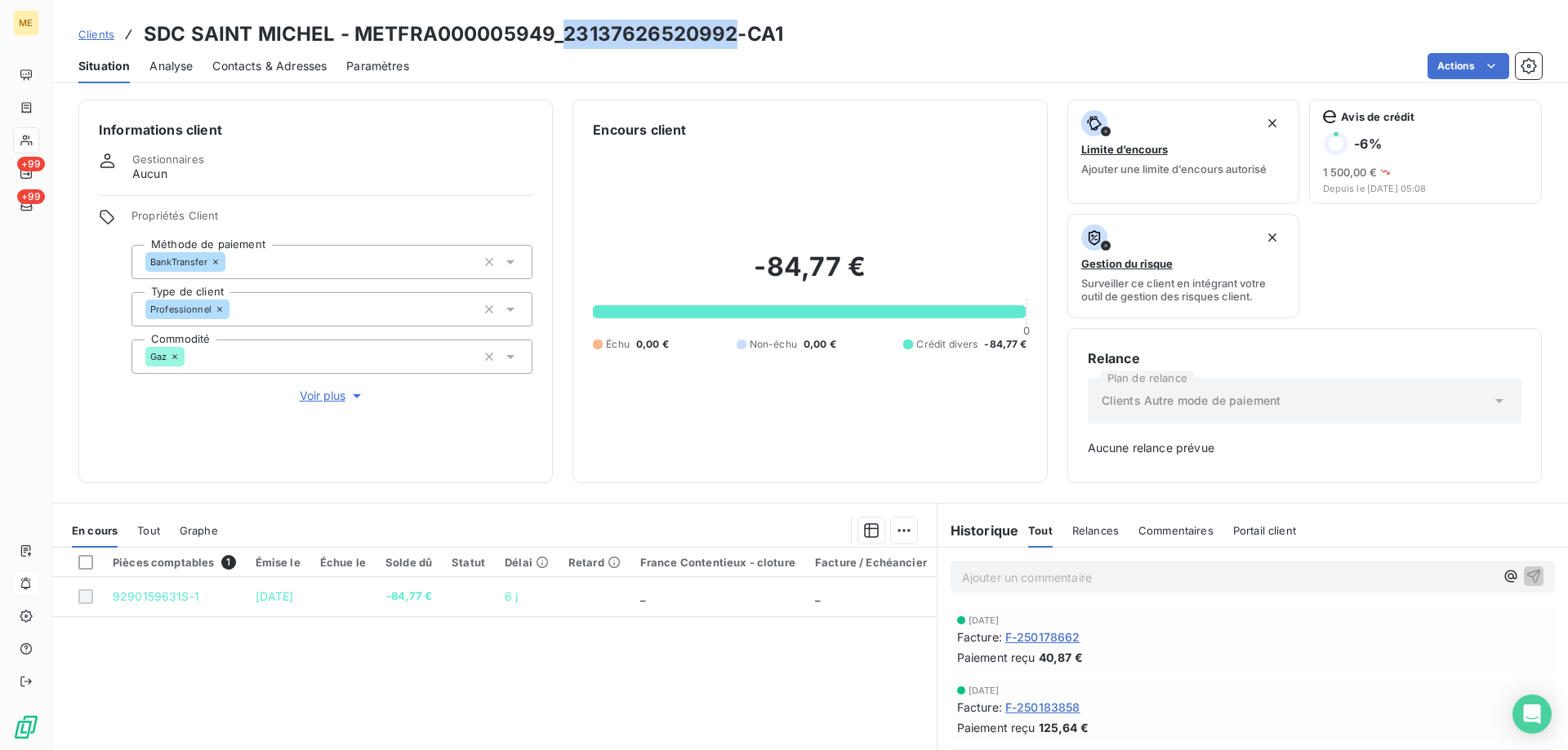
drag, startPoint x: 561, startPoint y: 35, endPoint x: 733, endPoint y: 30, distance: 172.1
click at [733, 30] on h3 "SDC SAINT MICHEL - METFRA000005949_23137626520992-CA1" at bounding box center [463, 33] width 640 height 29
copy h3 "23137626520992"
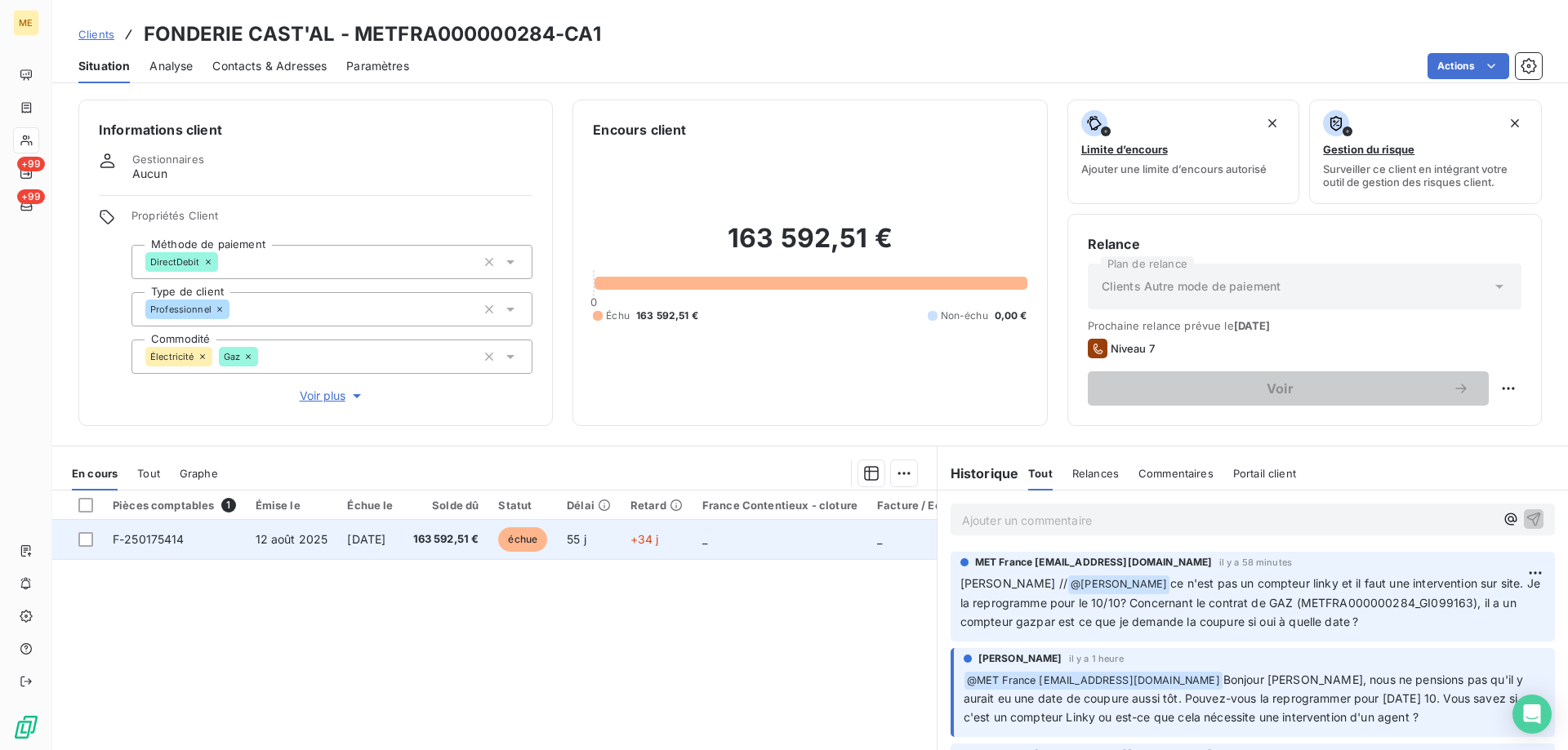
click at [175, 538] on span "F-250175414" at bounding box center [149, 539] width 72 height 14
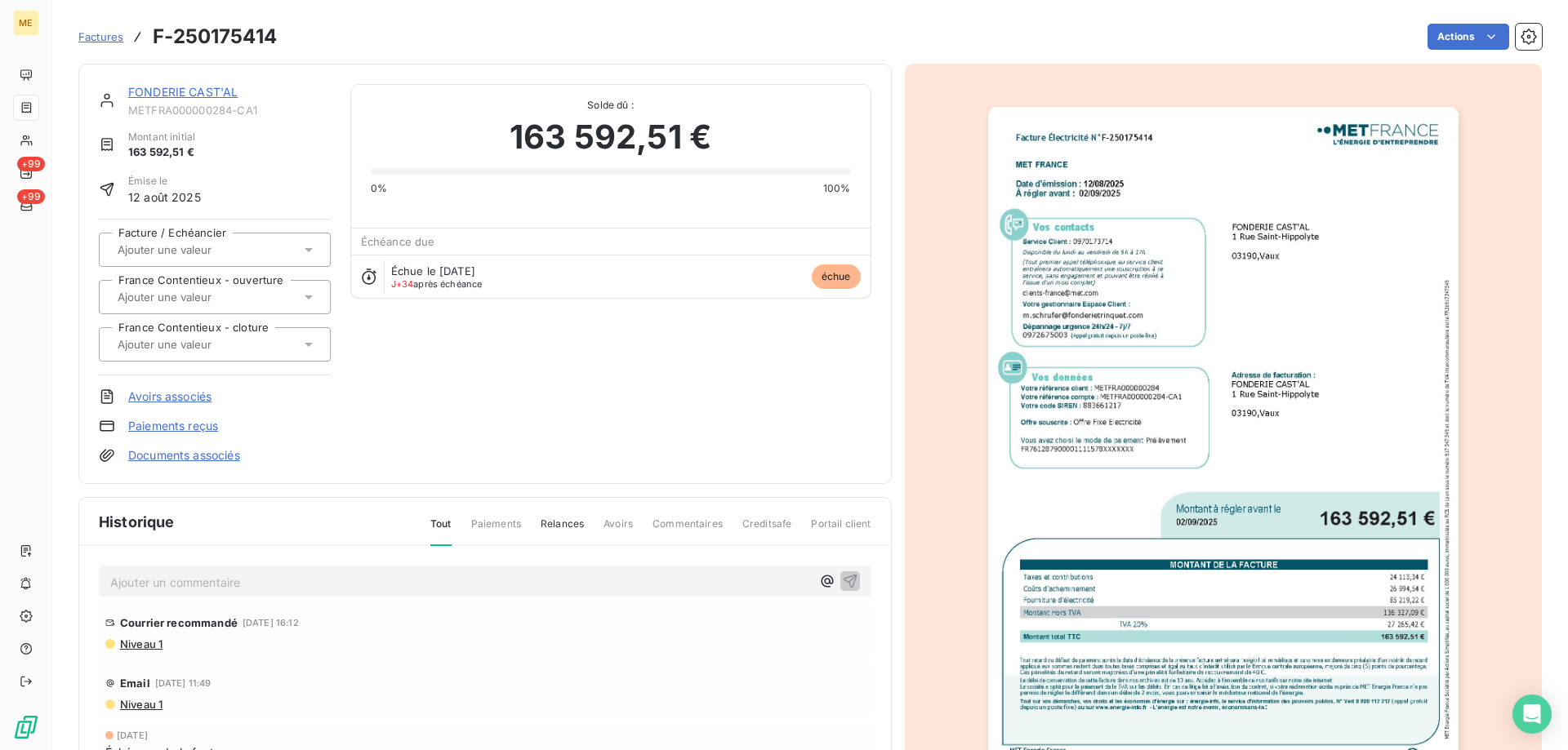
click at [1108, 404] on img "button" at bounding box center [1223, 439] width 470 height 665
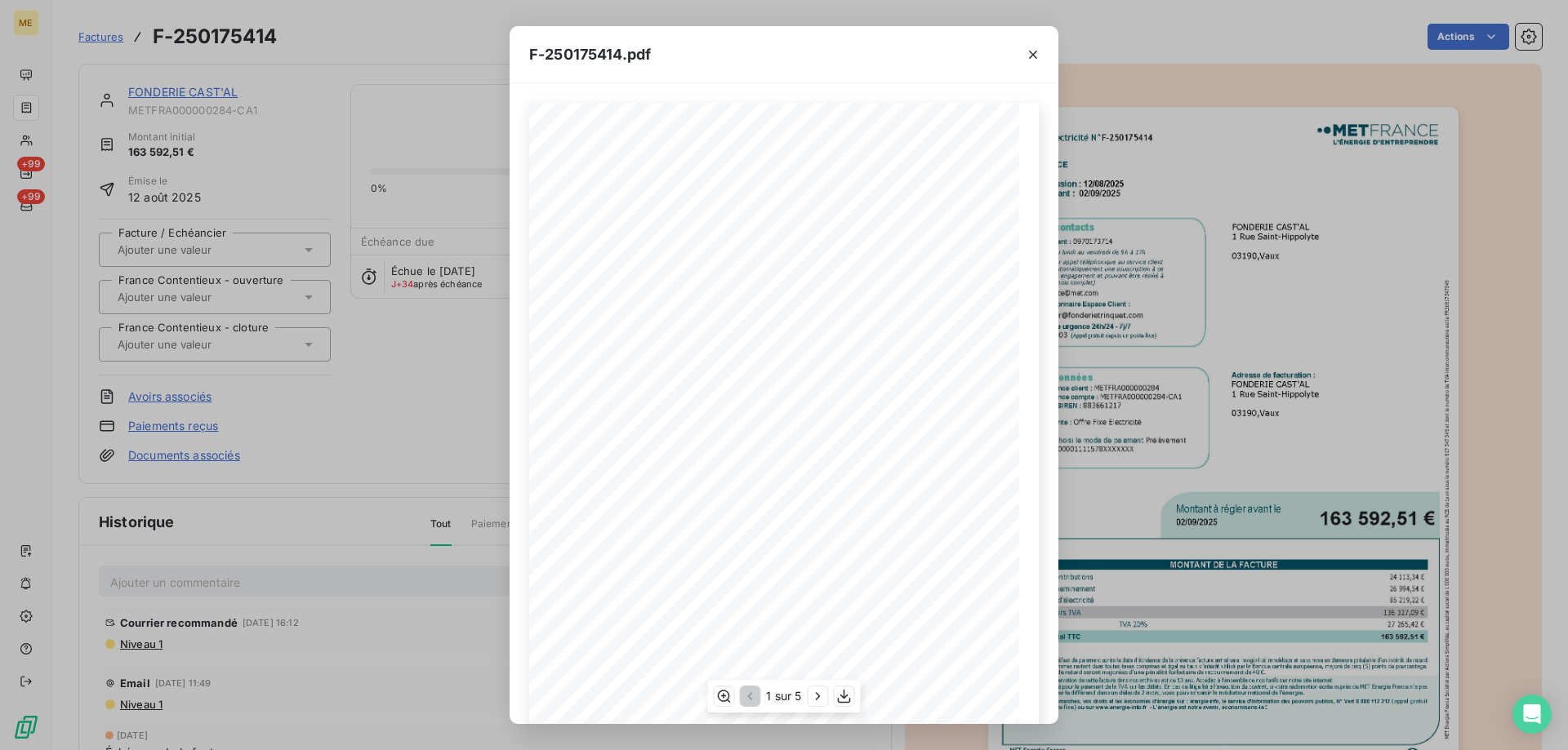
click at [855, 695] on div "1 sur 5" at bounding box center [784, 696] width 153 height 33
click at [850, 692] on icon "button" at bounding box center [845, 696] width 17 height 17
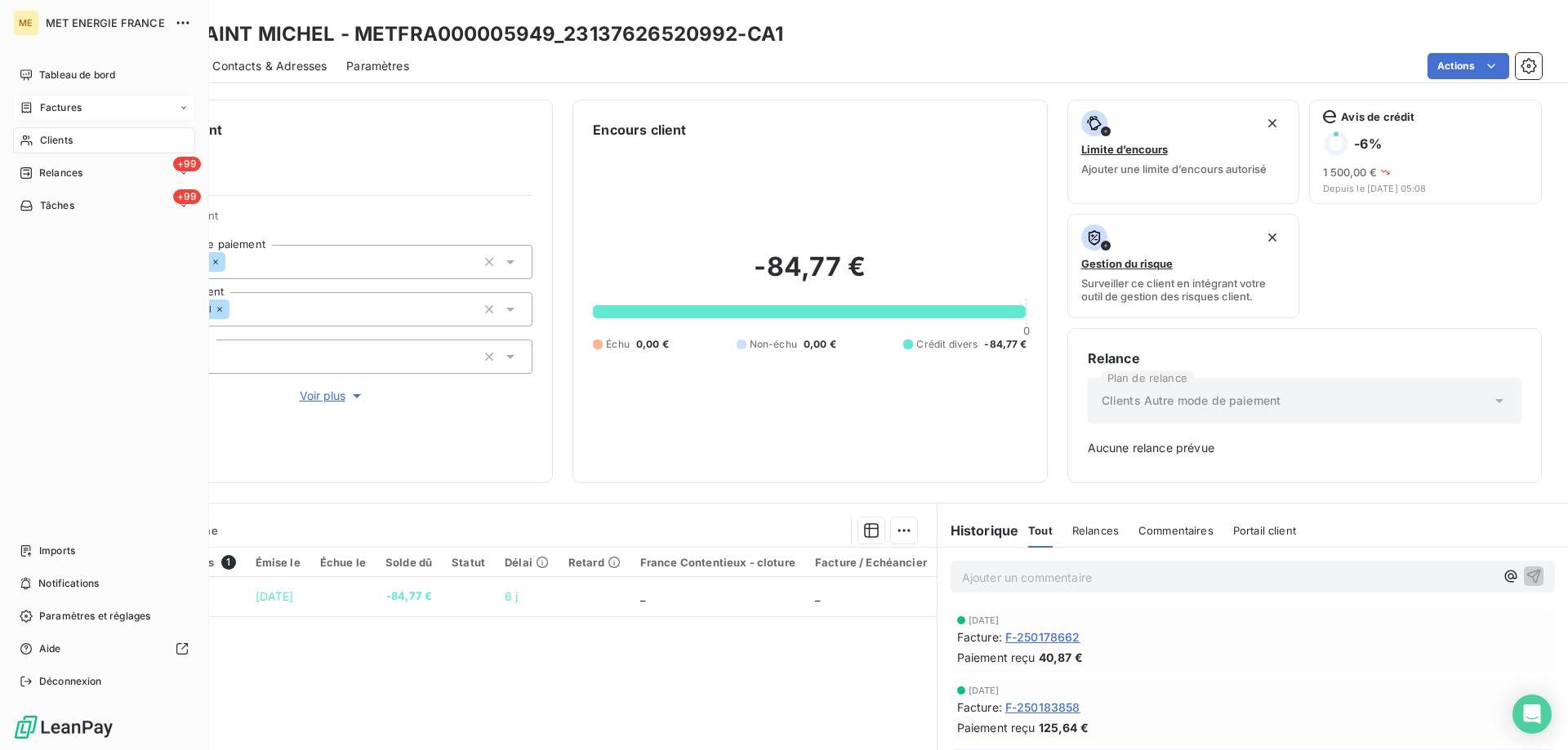
click at [59, 110] on span "Factures" at bounding box center [61, 108] width 42 height 15
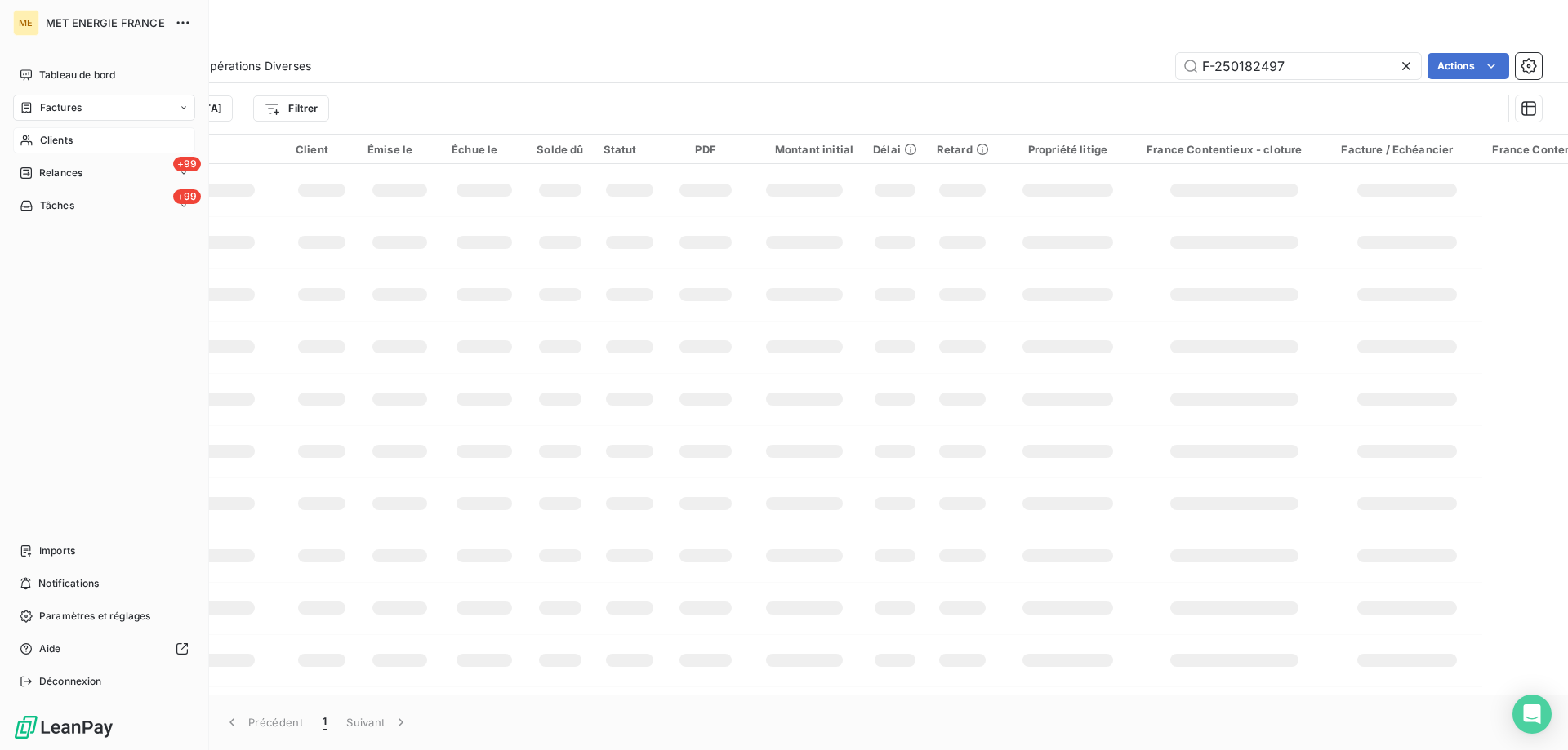
click at [33, 148] on div "Clients" at bounding box center [105, 140] width 182 height 26
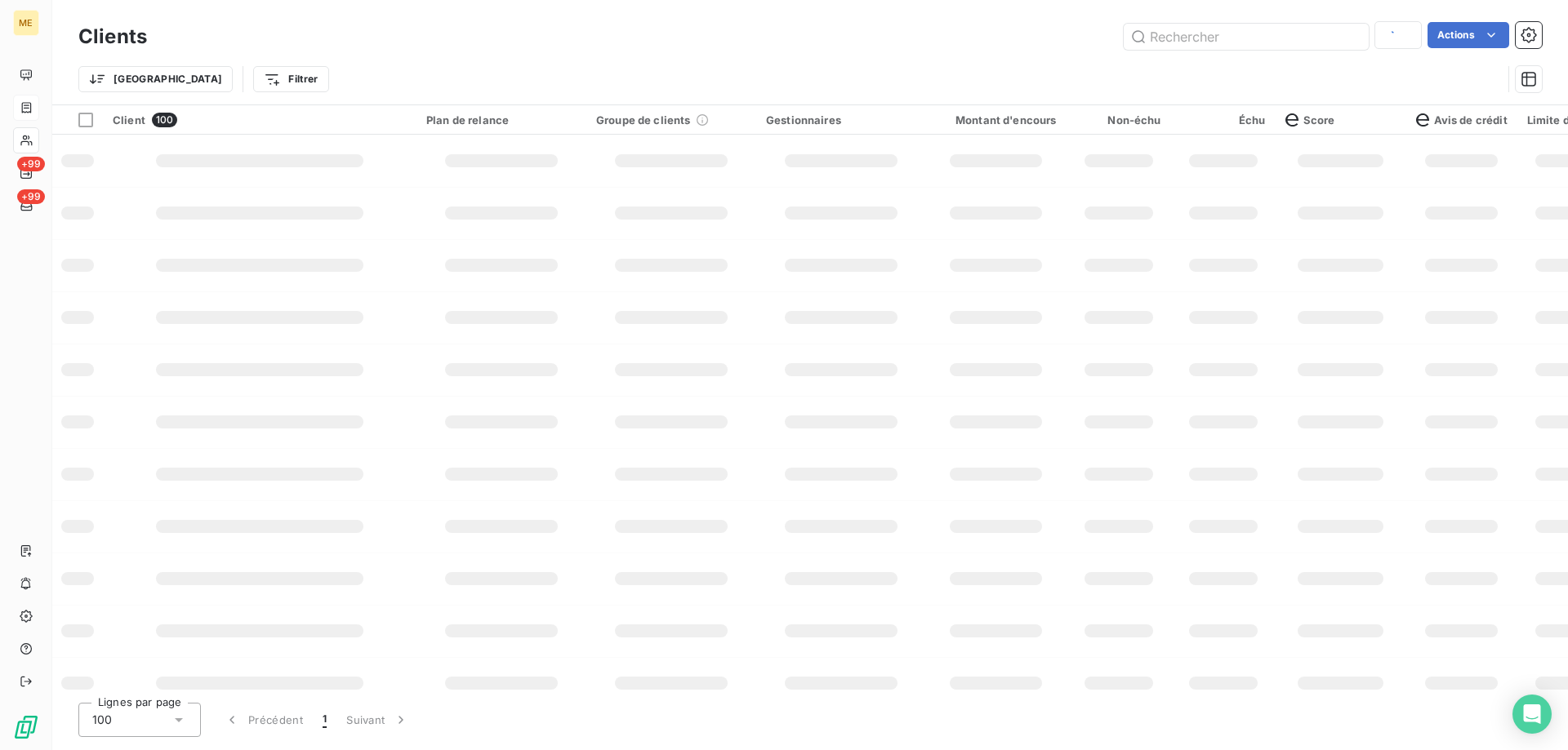
click at [1220, 51] on div "Clients Actions" at bounding box center [810, 36] width 1463 height 34
click at [1317, 40] on input "text" at bounding box center [1246, 36] width 245 height 26
paste input "19616642545794"
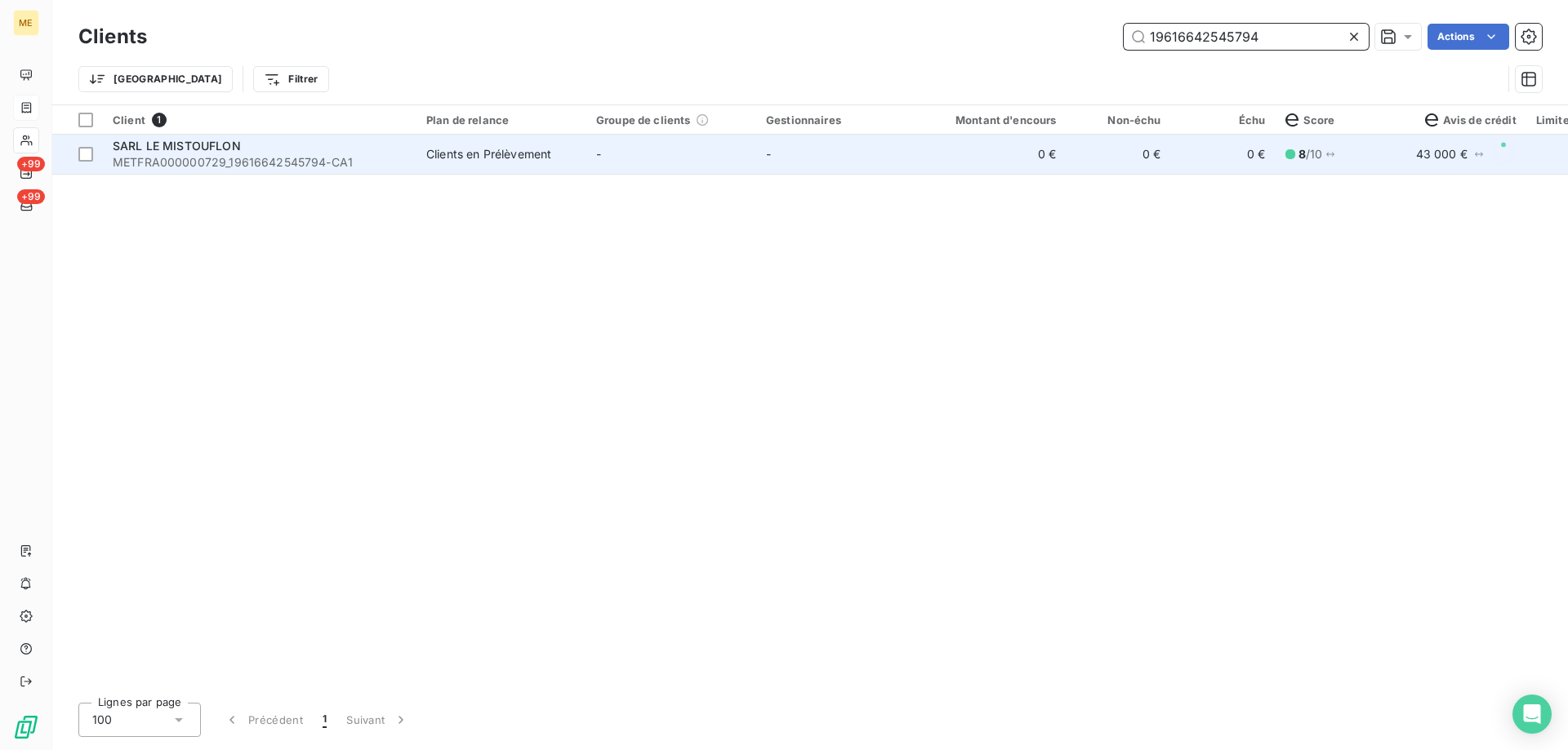
type input "19616642545794"
click at [190, 153] on div "SARL LE MISTOUFLON" at bounding box center [260, 146] width 294 height 17
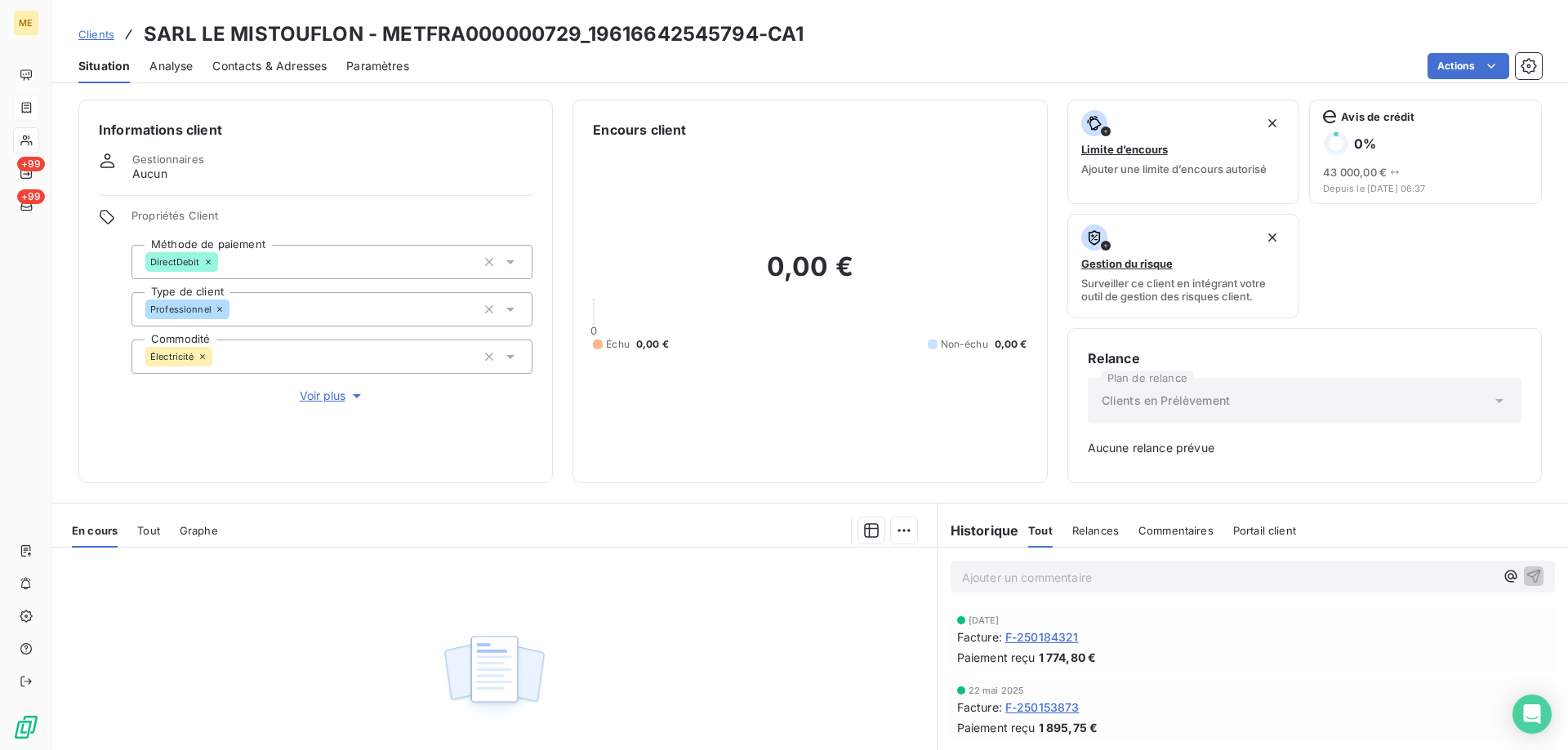
click at [153, 538] on div "Tout" at bounding box center [148, 530] width 23 height 34
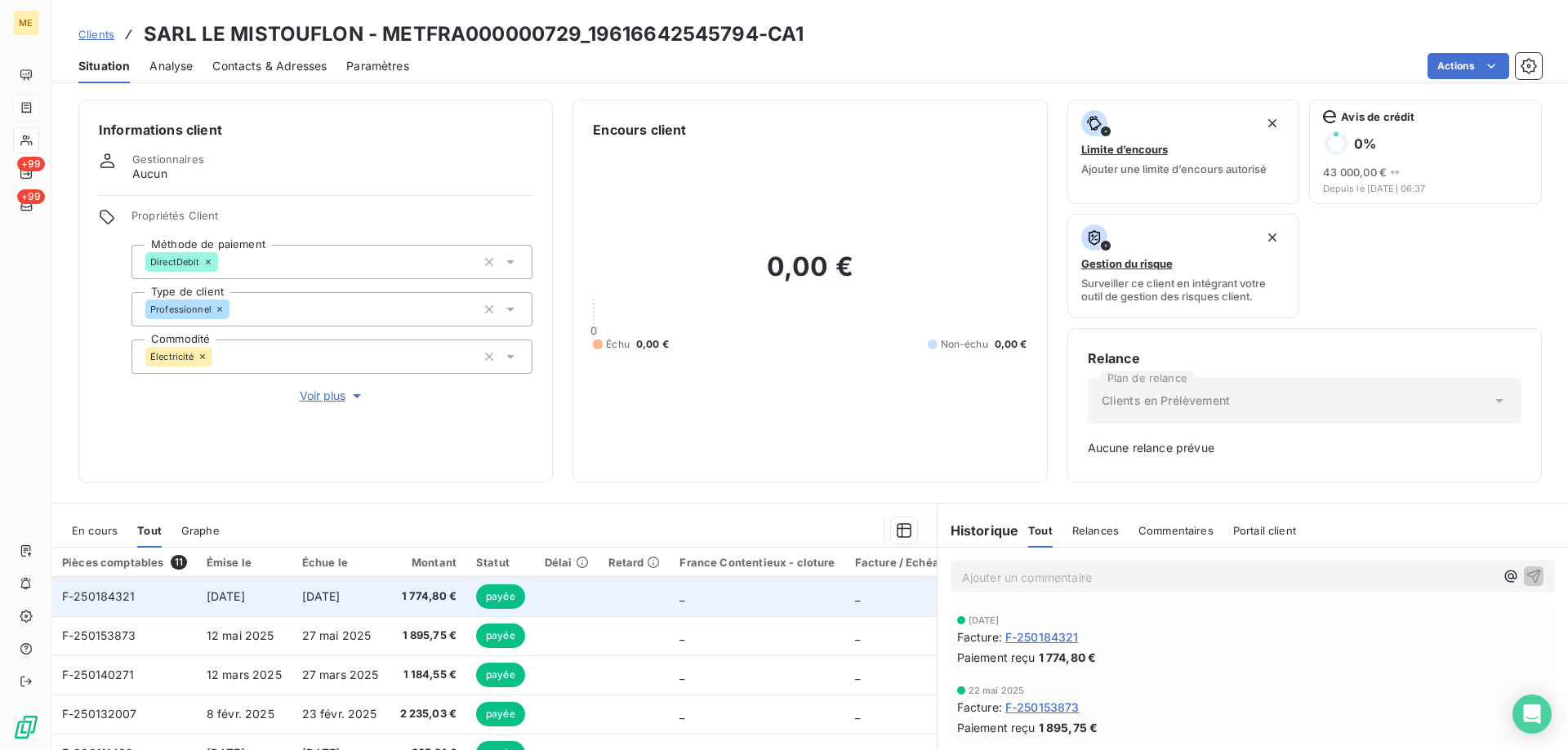
click at [70, 602] on span "F-250184321" at bounding box center [99, 596] width 74 height 14
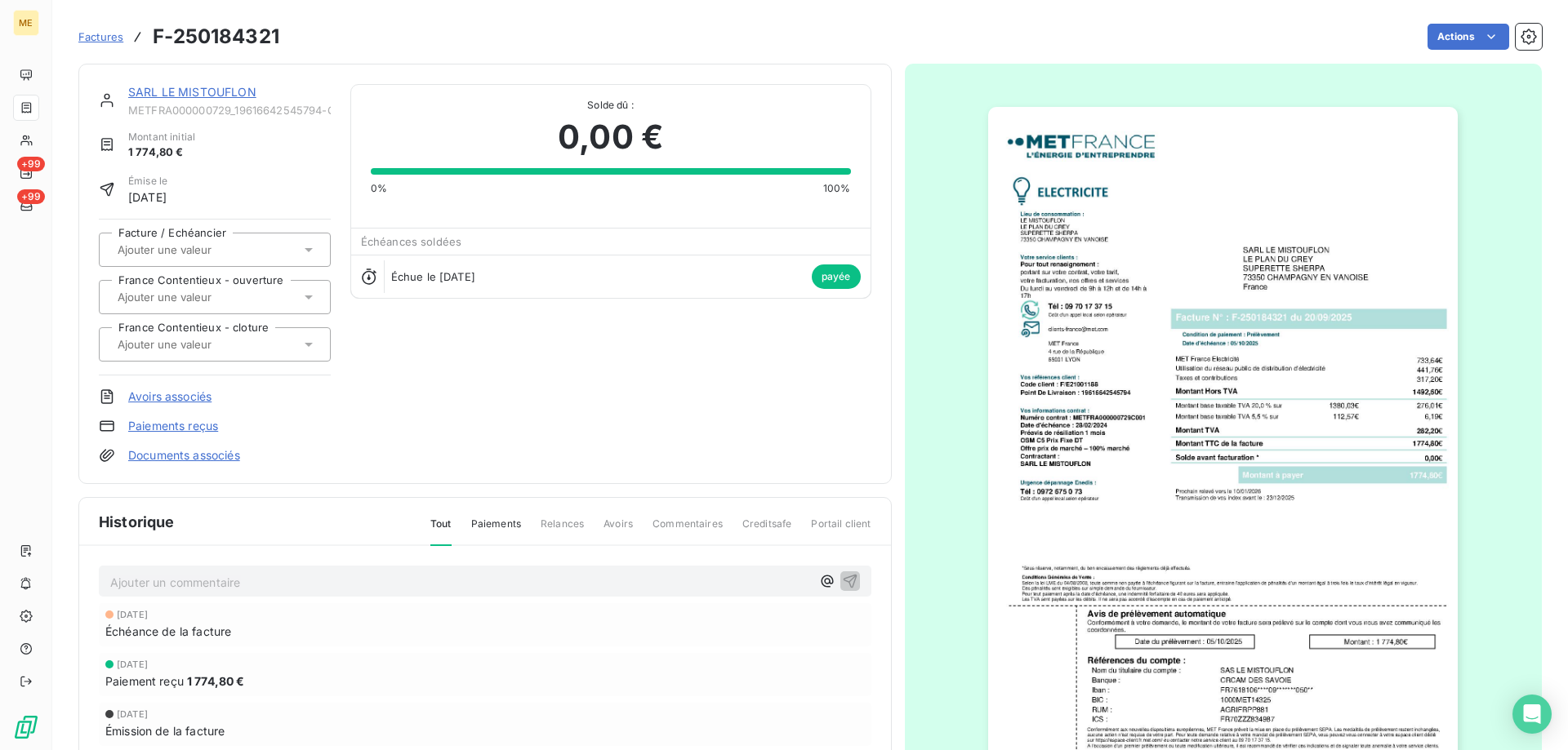
click at [94, 40] on span "Factures" at bounding box center [101, 37] width 45 height 13
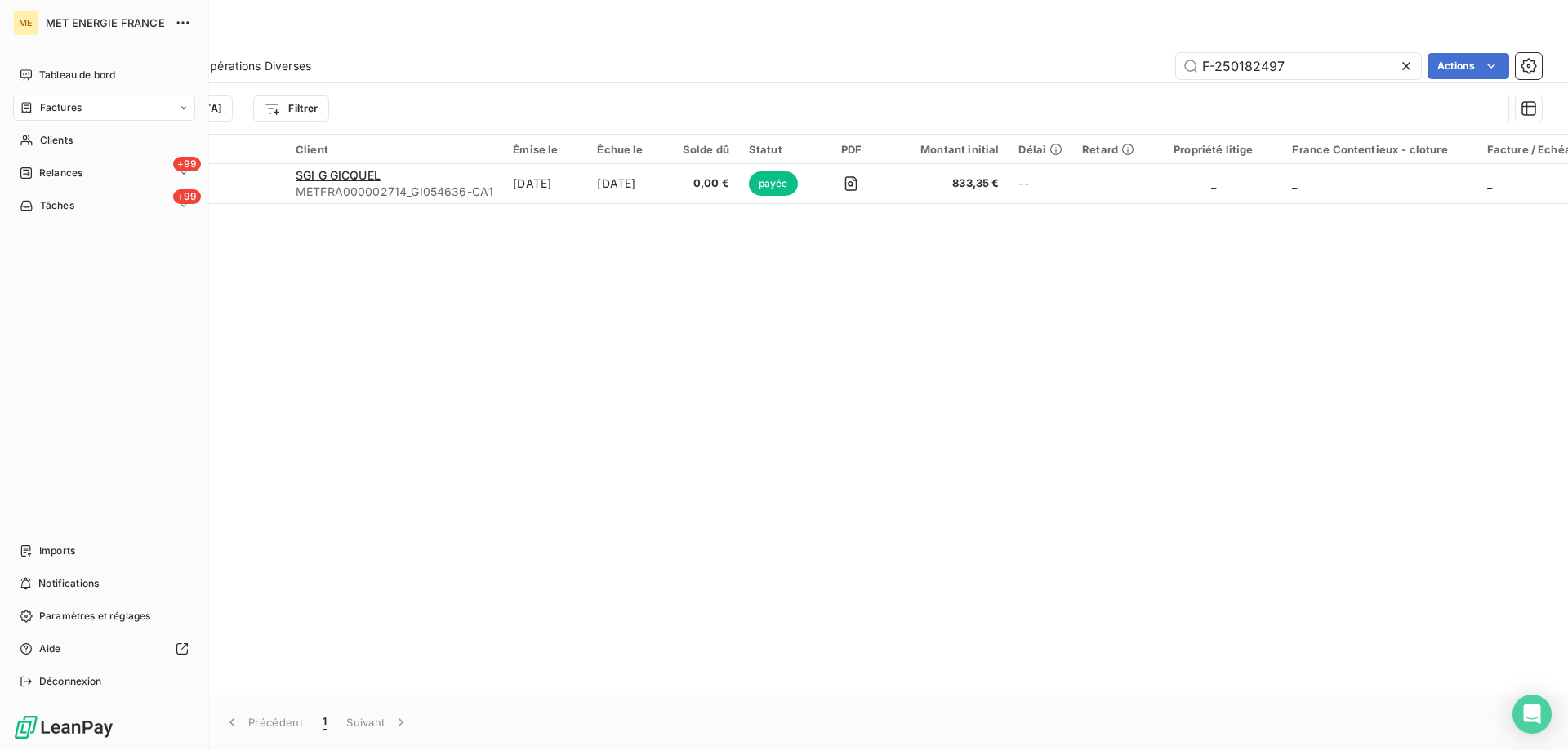
click at [59, 154] on nav "Tableau de bord Factures Clients +99 Relances +99 Tâches" at bounding box center [105, 140] width 182 height 156
click at [66, 133] on span "Clients" at bounding box center [56, 140] width 33 height 15
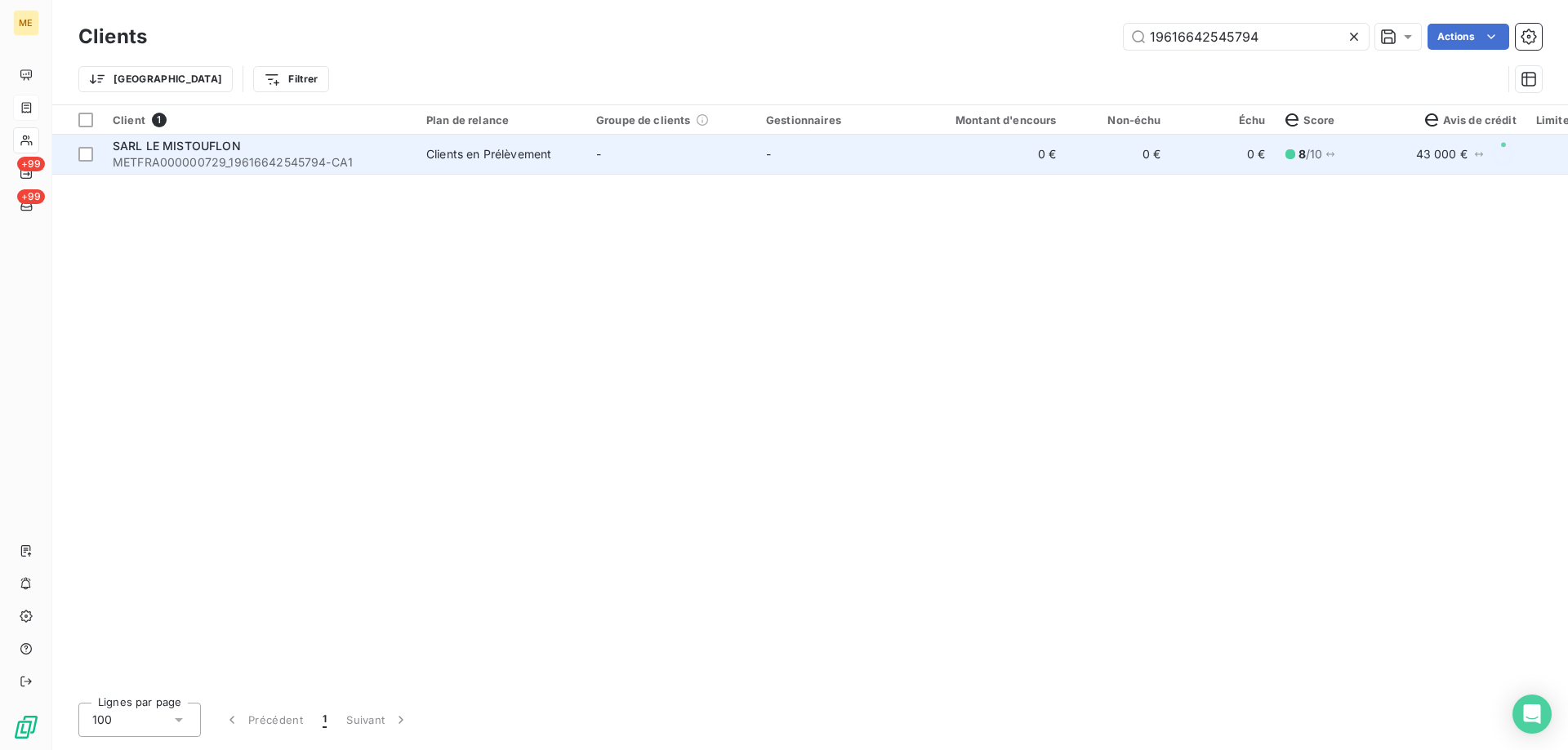
click at [166, 161] on span "METFRA000000729_19616642545794-CA1" at bounding box center [260, 163] width 294 height 17
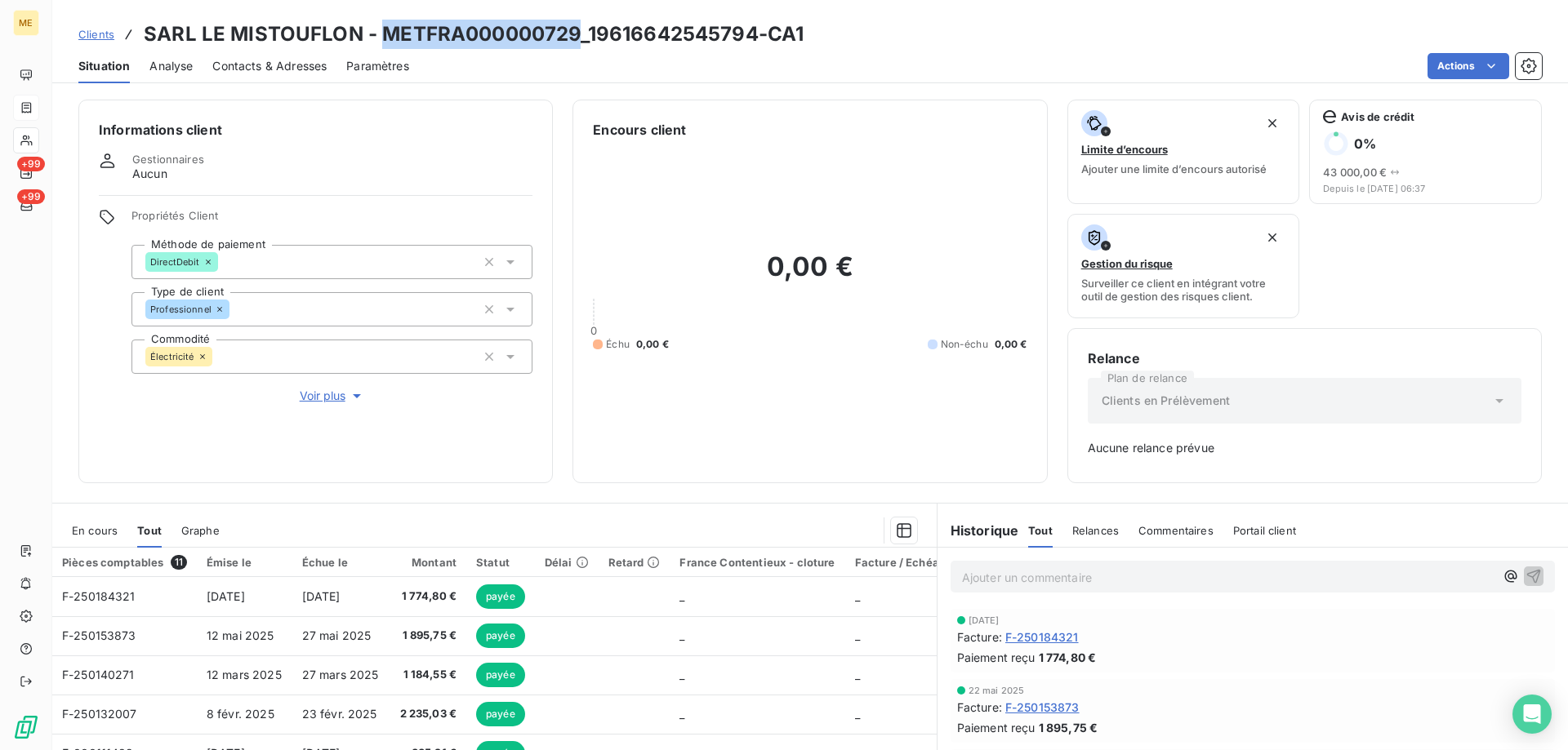
drag, startPoint x: 376, startPoint y: 33, endPoint x: 575, endPoint y: 33, distance: 199.0
click at [575, 33] on h3 "SARL LE MISTOUFLON - METFRA000000729_19616642545794-CA1" at bounding box center [473, 33] width 660 height 29
copy h3 "METFRA000000729"
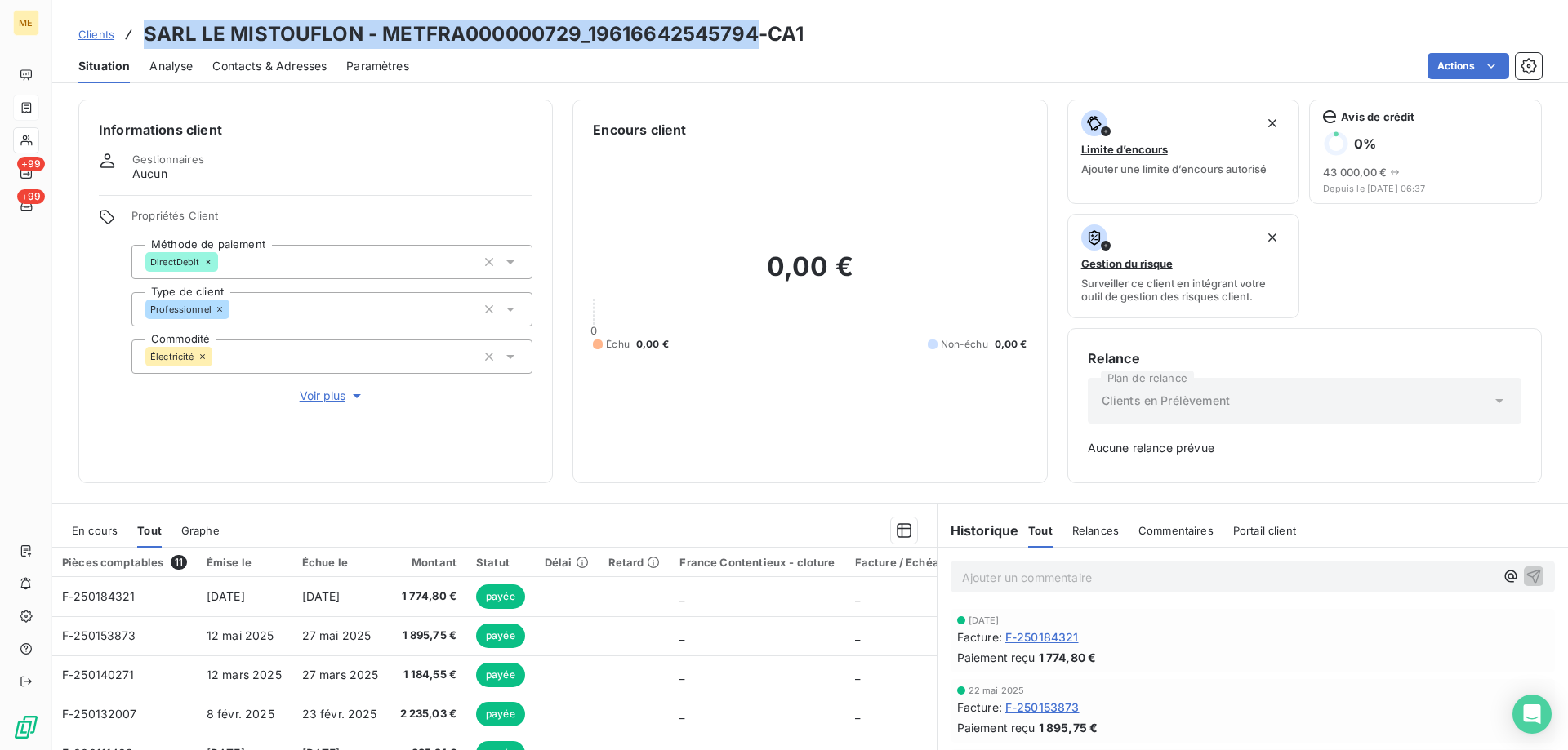
drag, startPoint x: 145, startPoint y: 33, endPoint x: 749, endPoint y: 19, distance: 604.2
click at [749, 19] on h3 "SARL LE MISTOUFLON - METFRA000000729_19616642545794-CA1" at bounding box center [473, 33] width 660 height 29
copy h3 "SARL LE MISTOUFLON - METFRA000000729_19616642545794"
click at [102, 38] on span "Clients" at bounding box center [96, 34] width 36 height 13
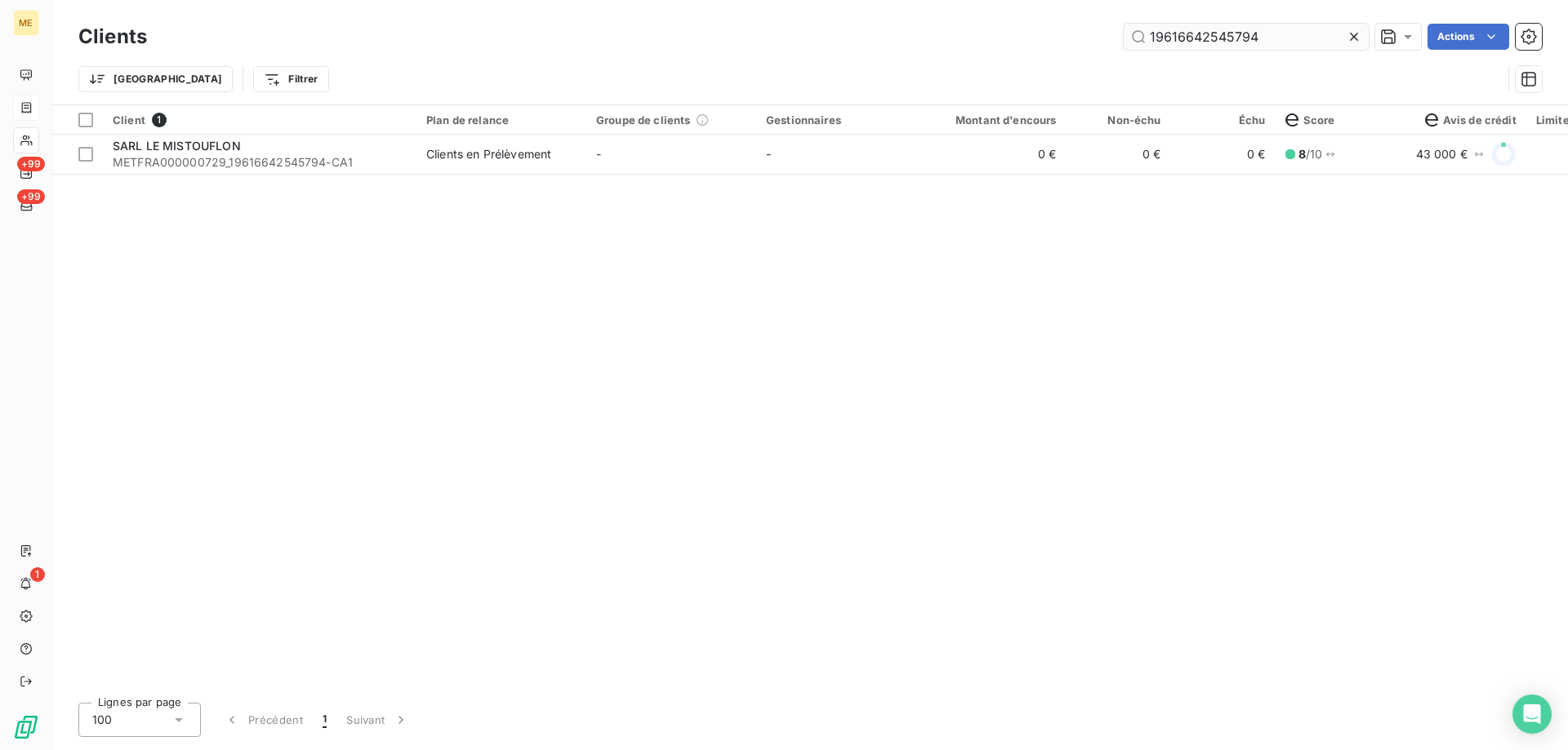
click at [1193, 33] on input "19616642545794" at bounding box center [1246, 36] width 245 height 26
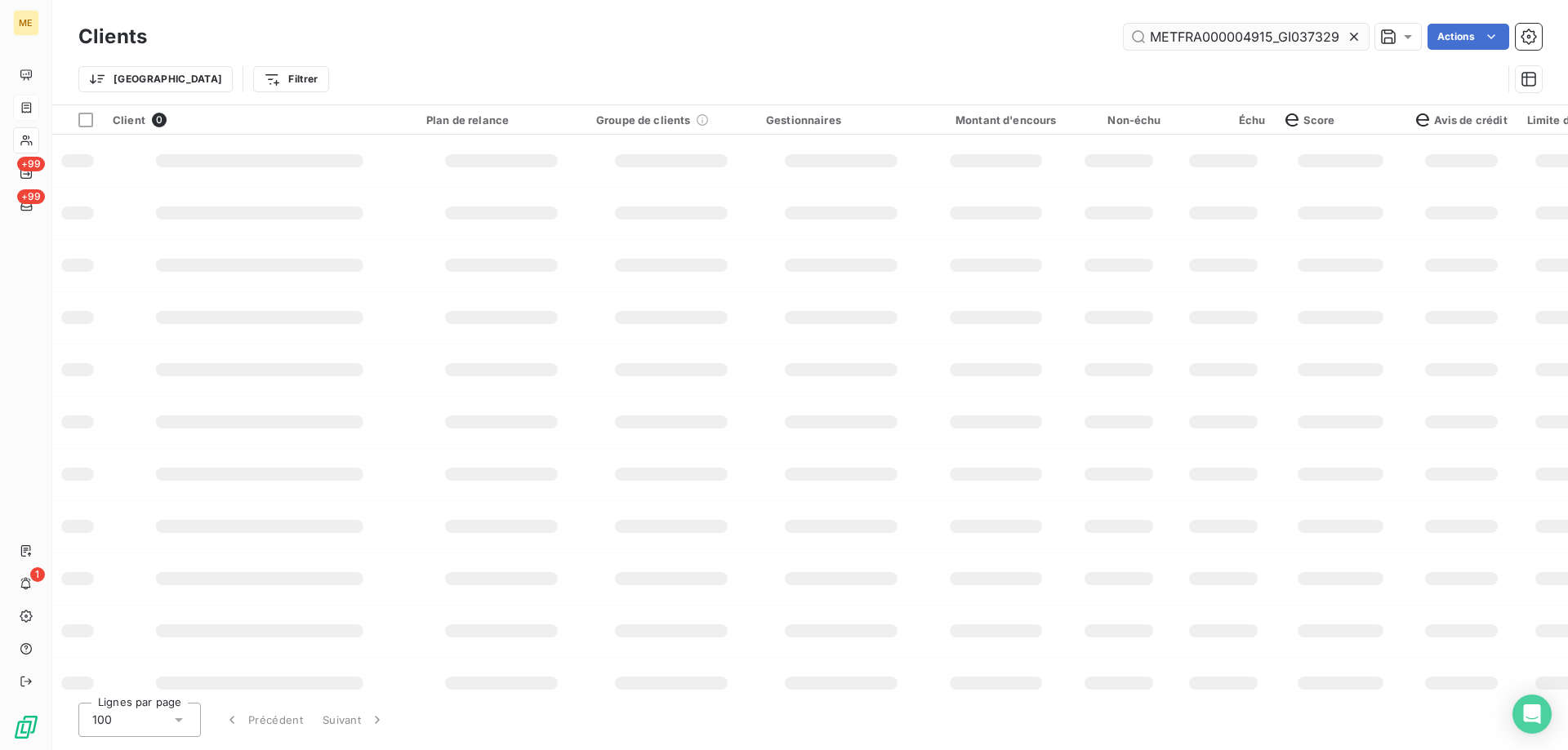
scroll to position [0, 2]
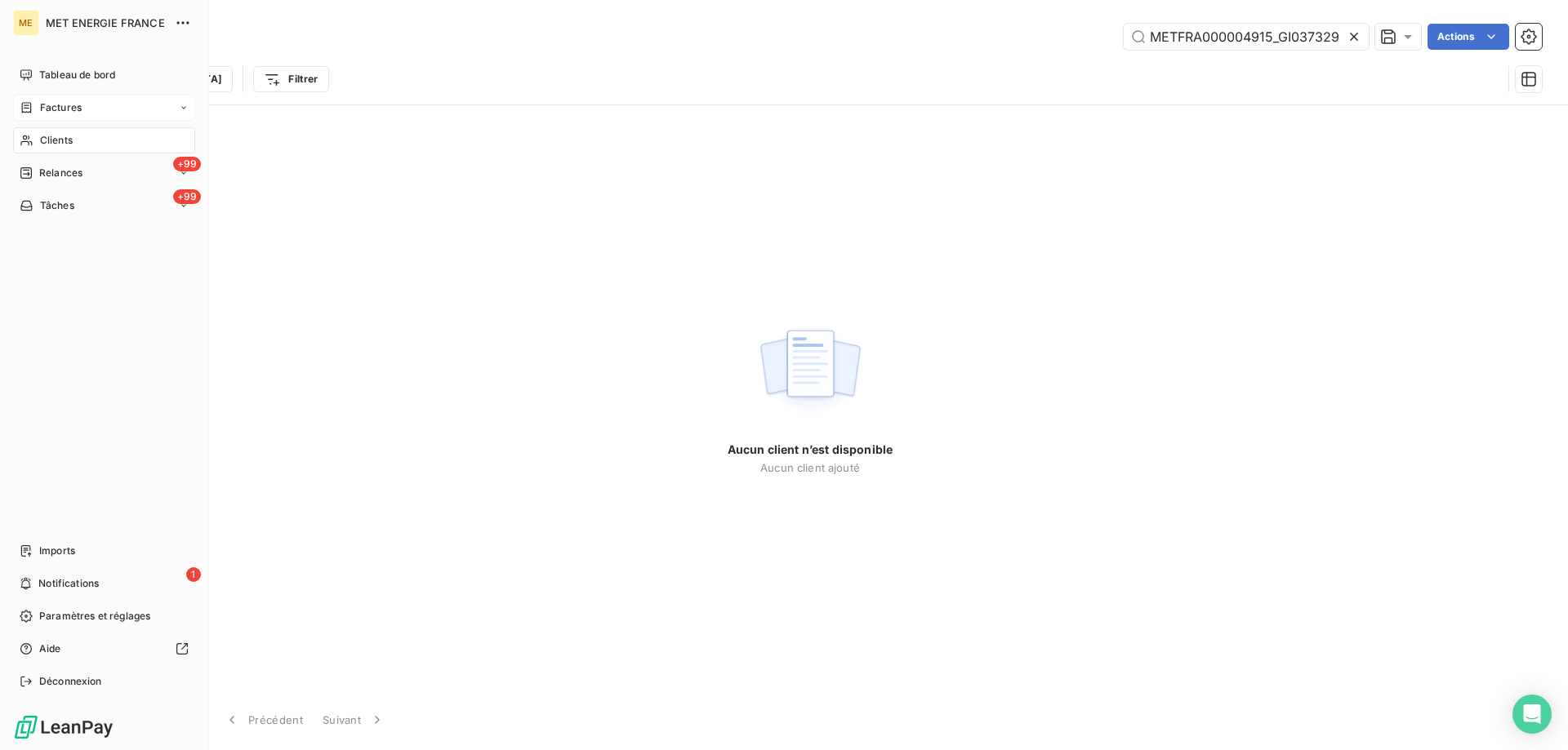
click at [52, 140] on span "Clients" at bounding box center [56, 140] width 33 height 15
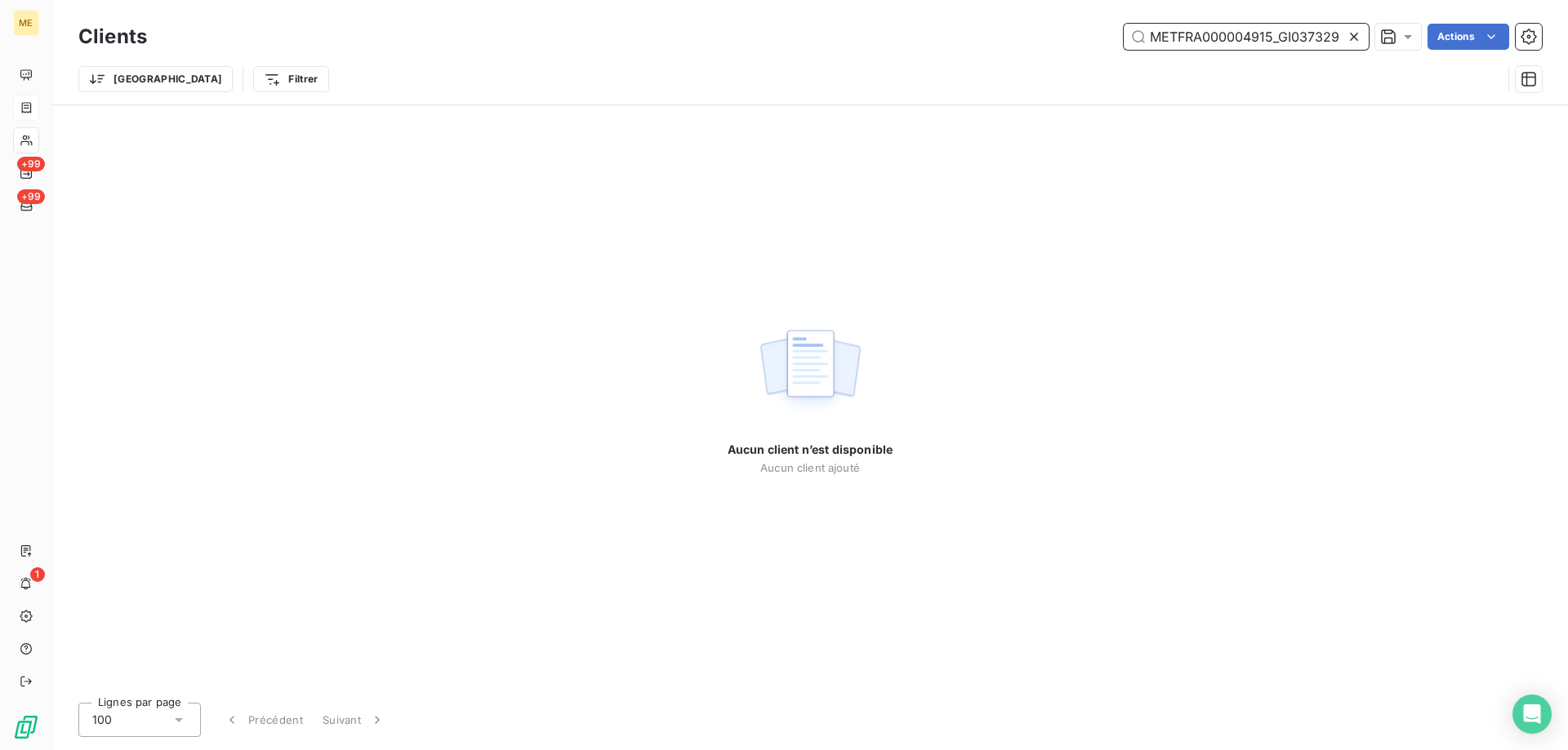
drag, startPoint x: 1285, startPoint y: 38, endPoint x: 1064, endPoint y: 38, distance: 221.0
click at [1064, 38] on div "METFRA000004915_GI037329 Actions" at bounding box center [854, 36] width 1375 height 26
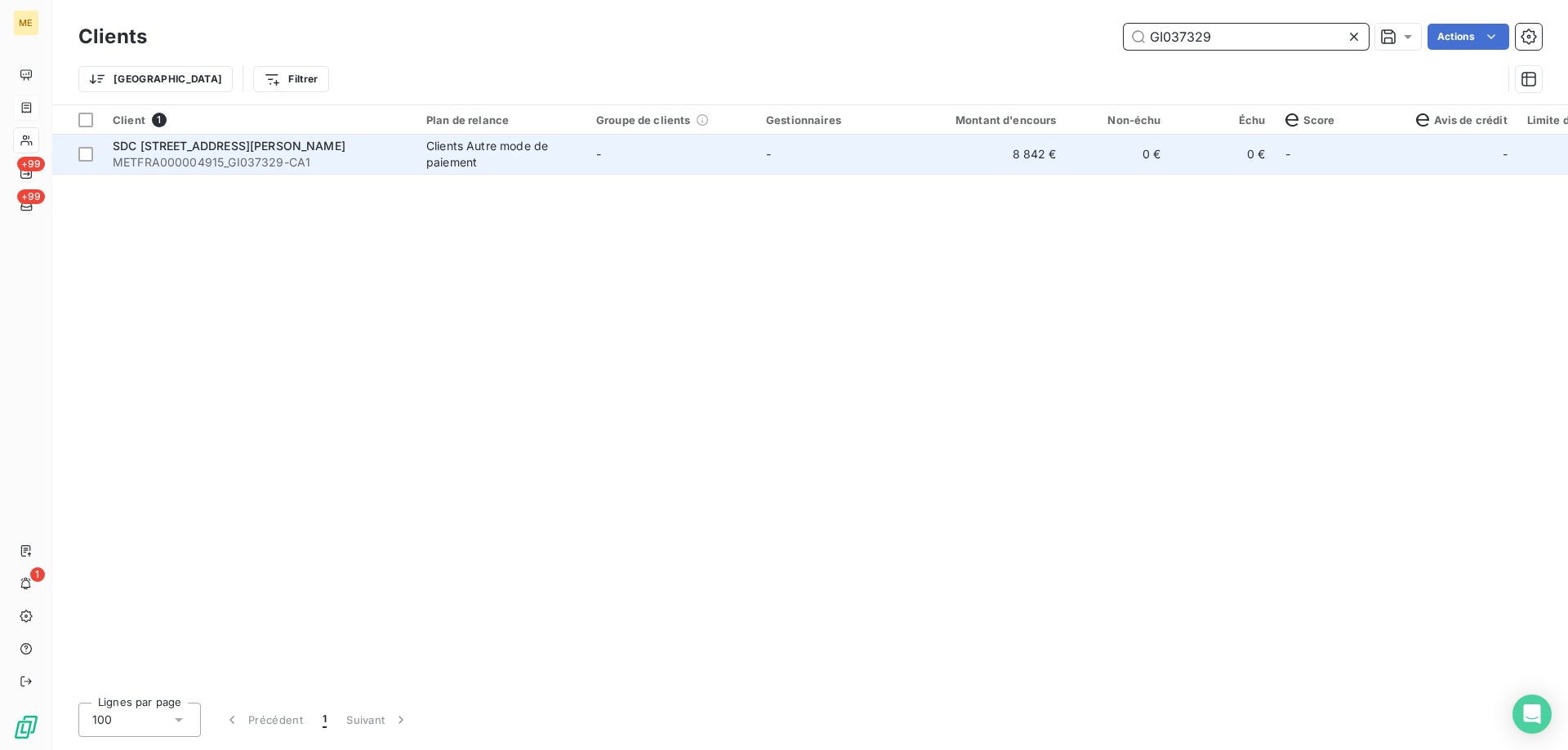
type input "GI037329"
click at [232, 156] on span "METFRA000004915_GI037329-CA1" at bounding box center [260, 163] width 294 height 17
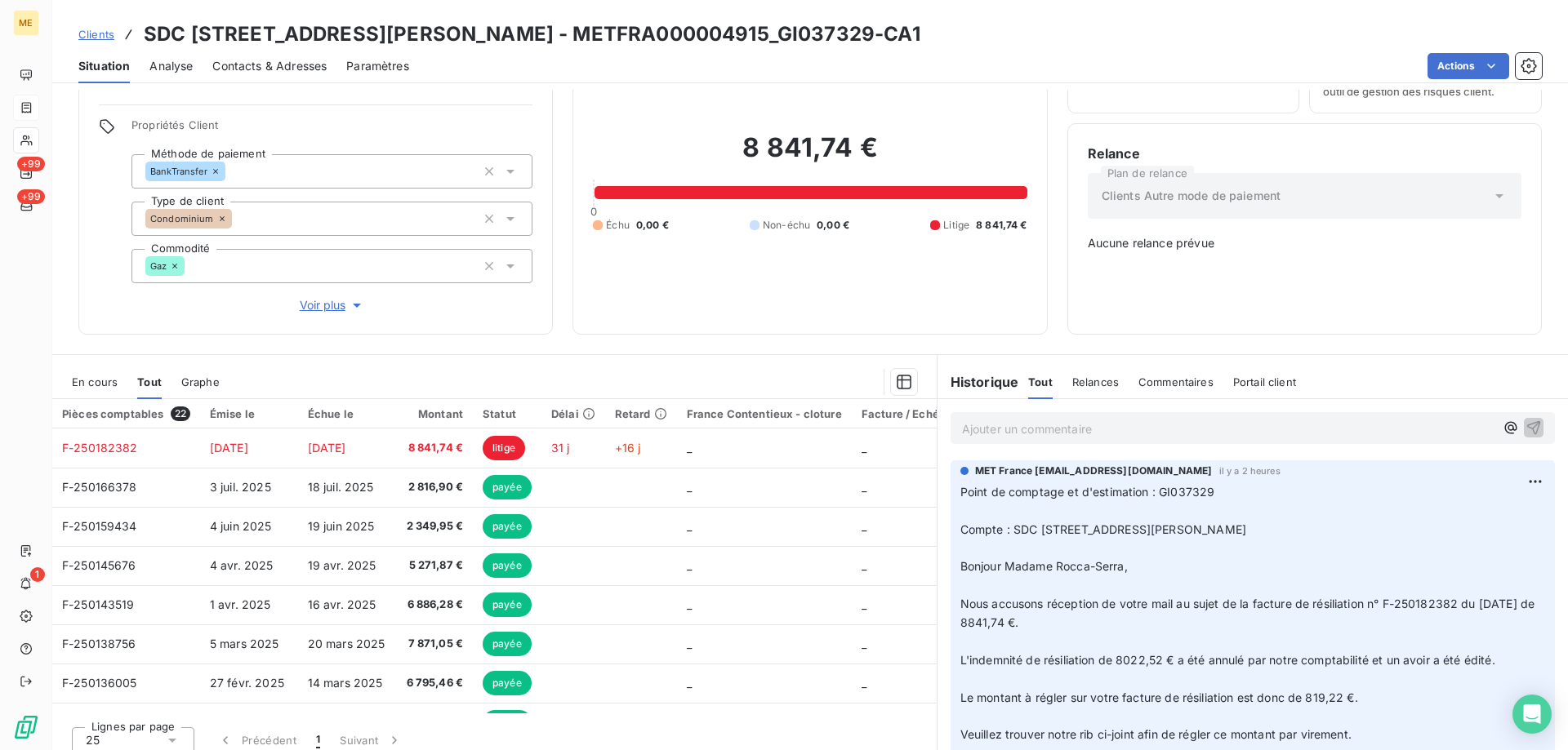
scroll to position [93, 0]
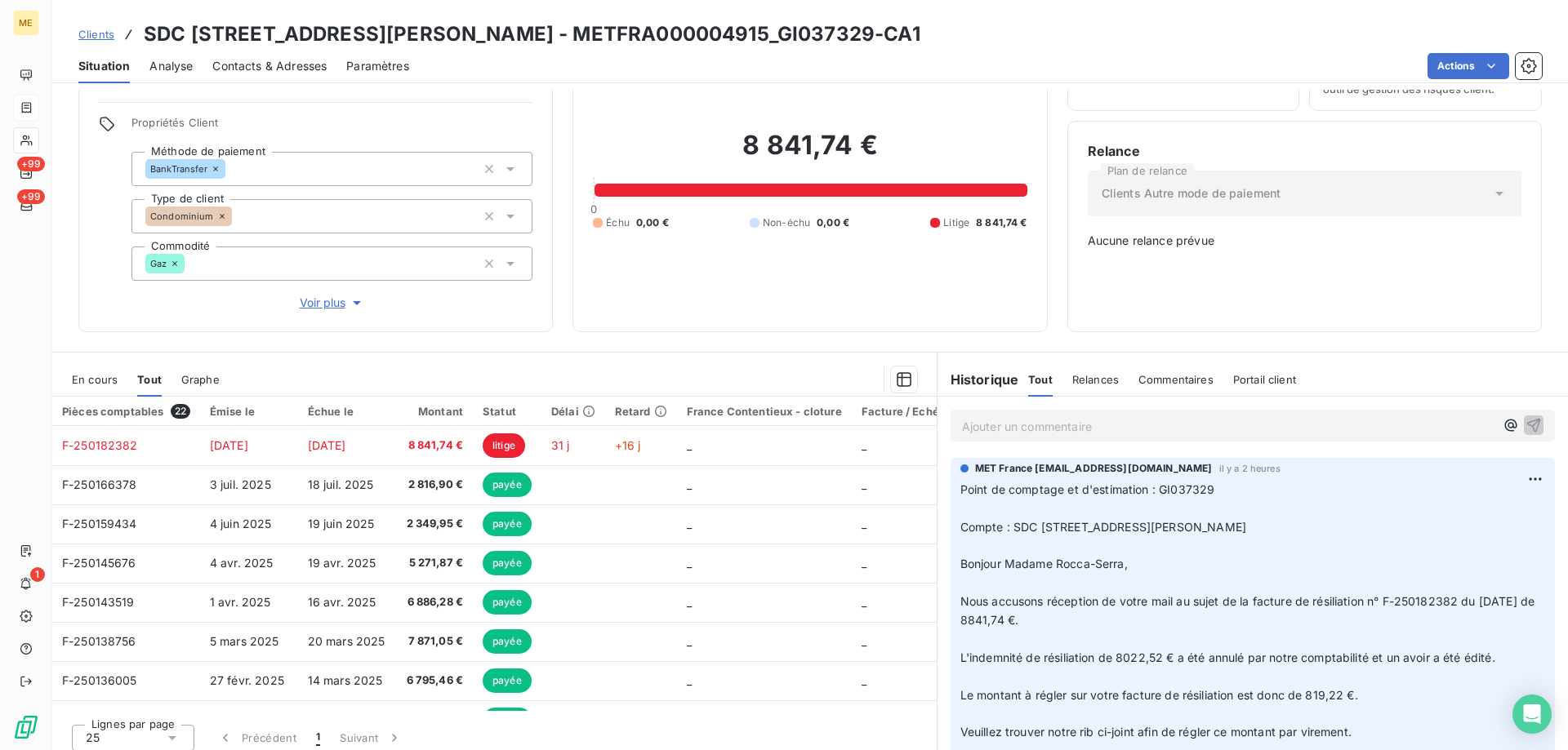
click at [96, 374] on span "En cours" at bounding box center [94, 380] width 46 height 13
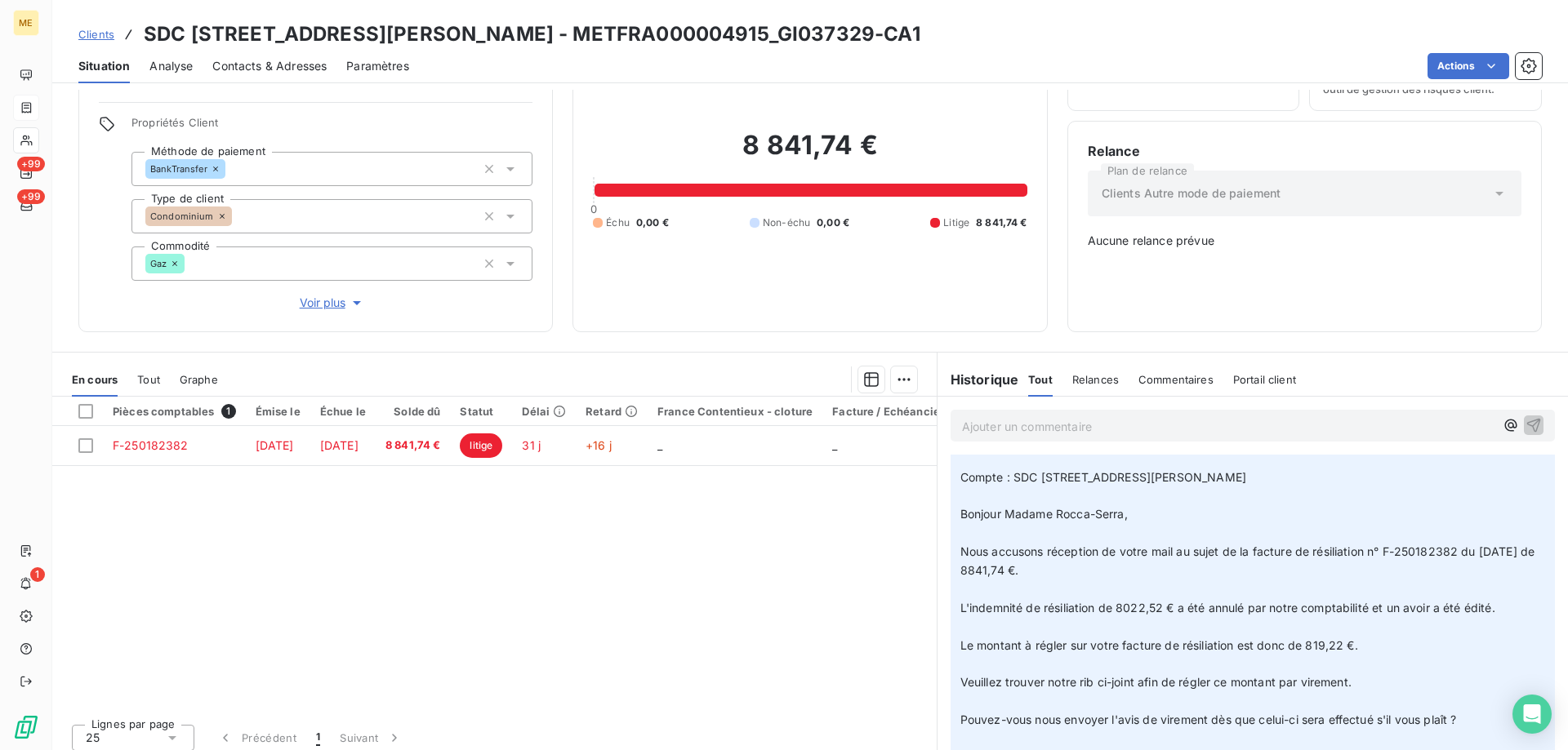
scroll to position [82, 0]
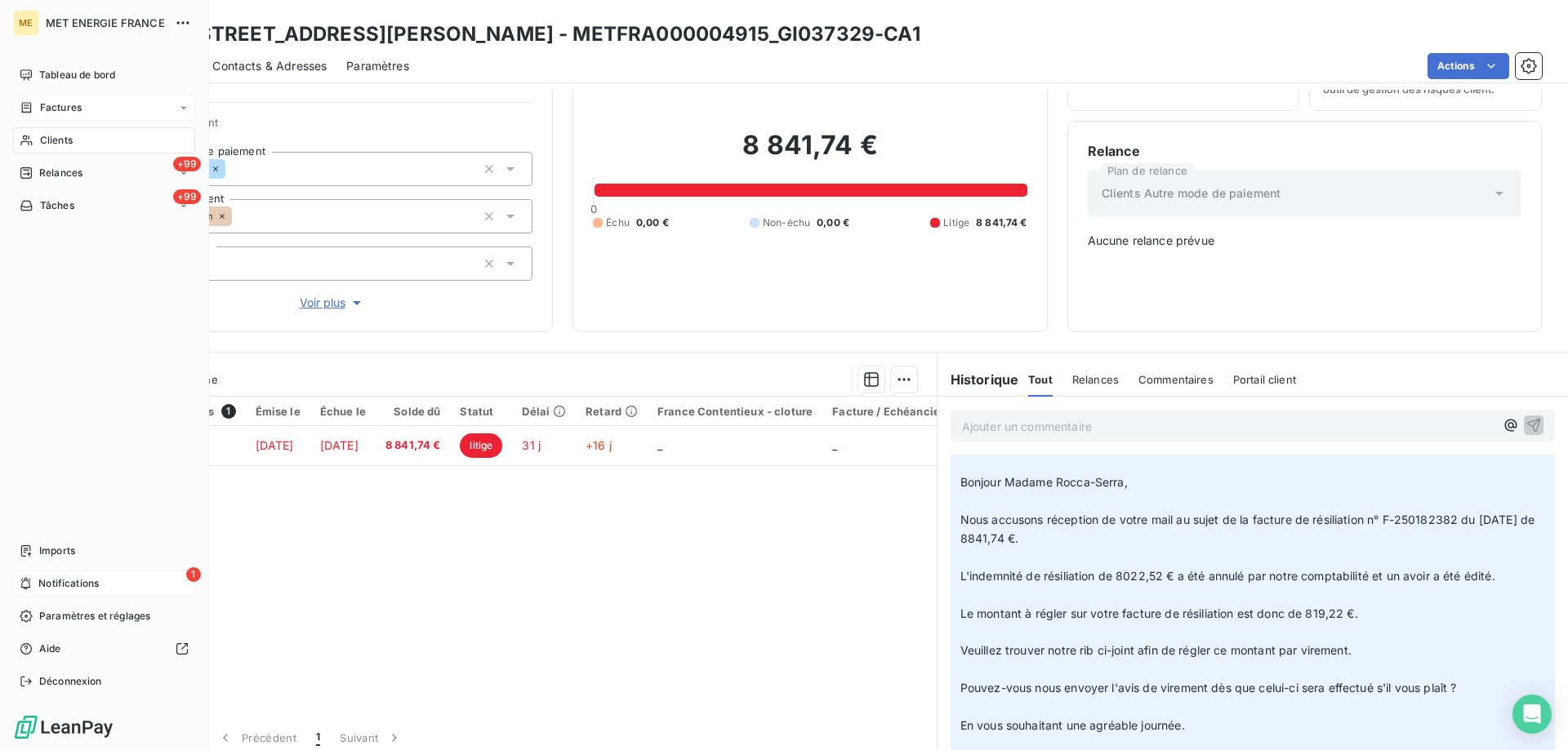
click at [46, 588] on span "Notifications" at bounding box center [69, 584] width 60 height 15
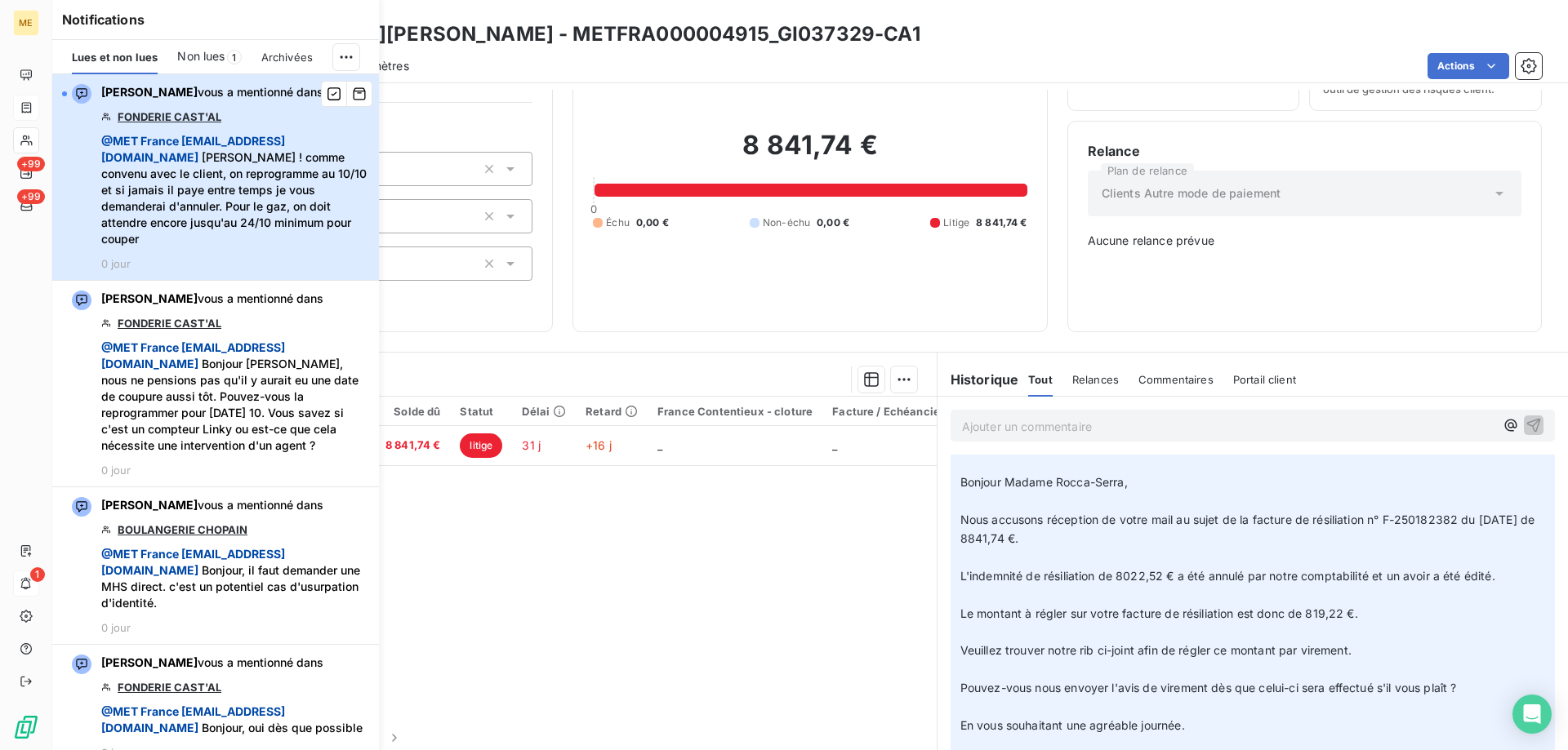
click at [235, 196] on span "@ MET [GEOGRAPHIC_DATA] [EMAIL_ADDRESS][DOMAIN_NAME] [PERSON_NAME] ! comme conv…" at bounding box center [235, 190] width 268 height 115
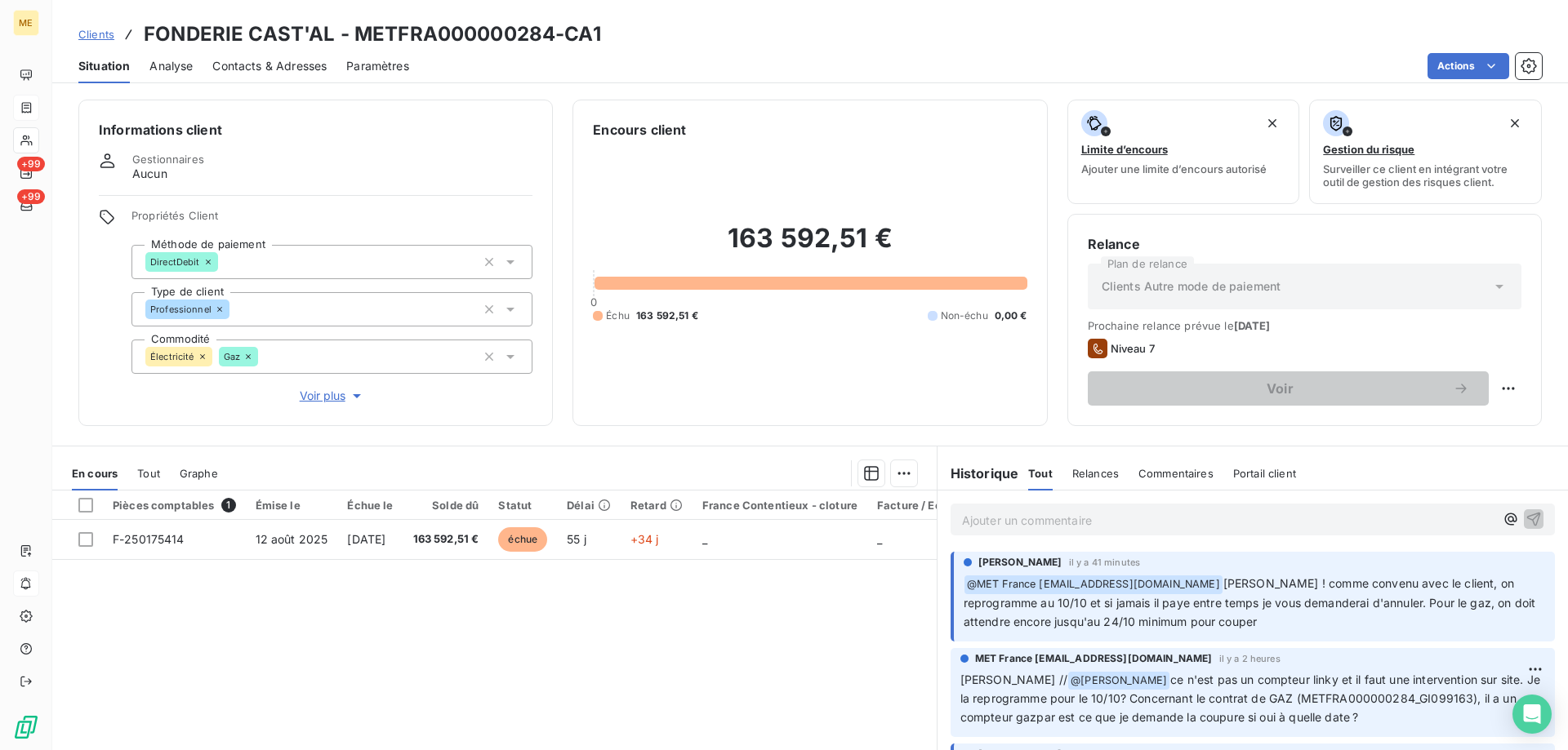
click at [1079, 514] on p "Ajouter un commentaire ﻿" at bounding box center [1228, 520] width 533 height 20
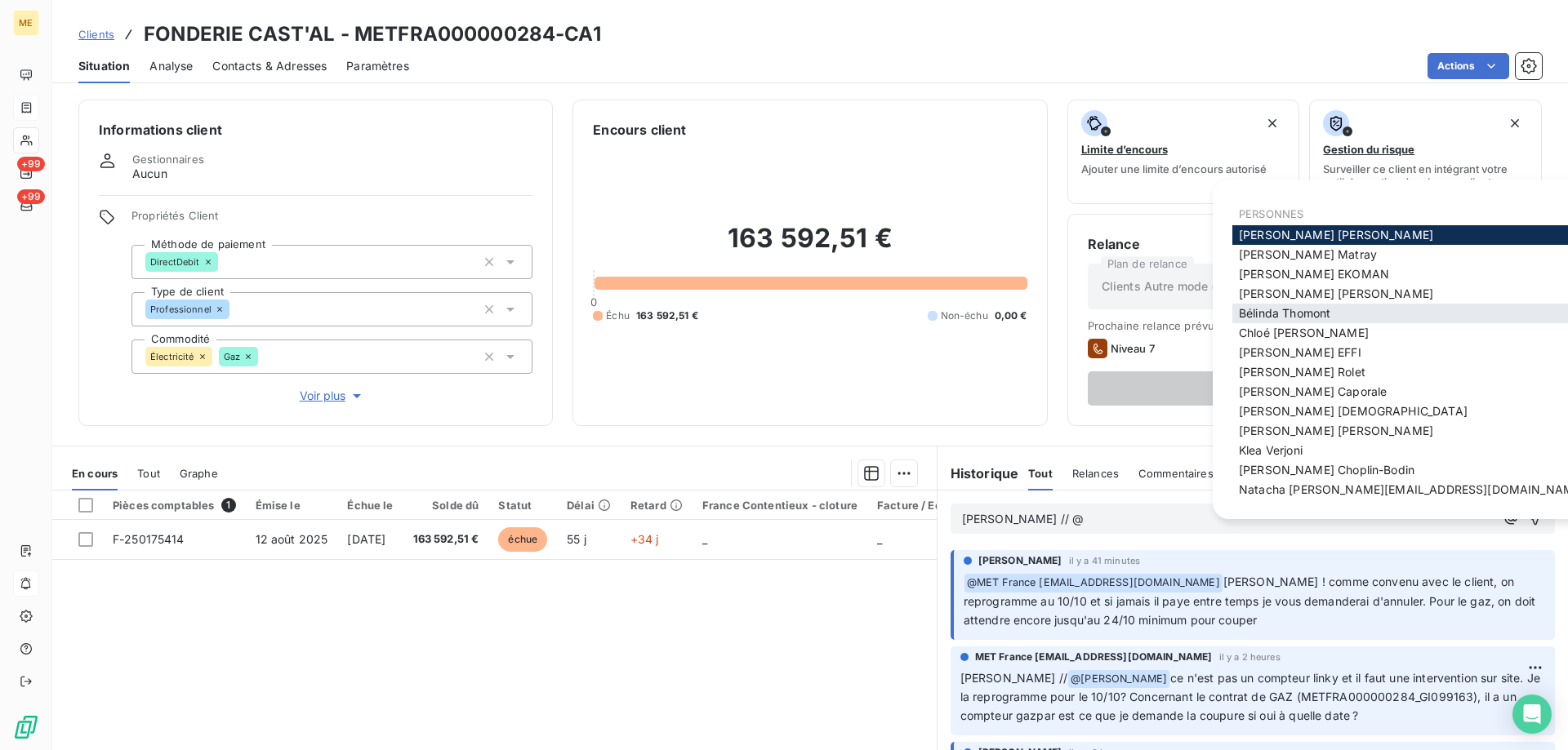
click at [1245, 316] on span "[PERSON_NAME]" at bounding box center [1284, 313] width 91 height 14
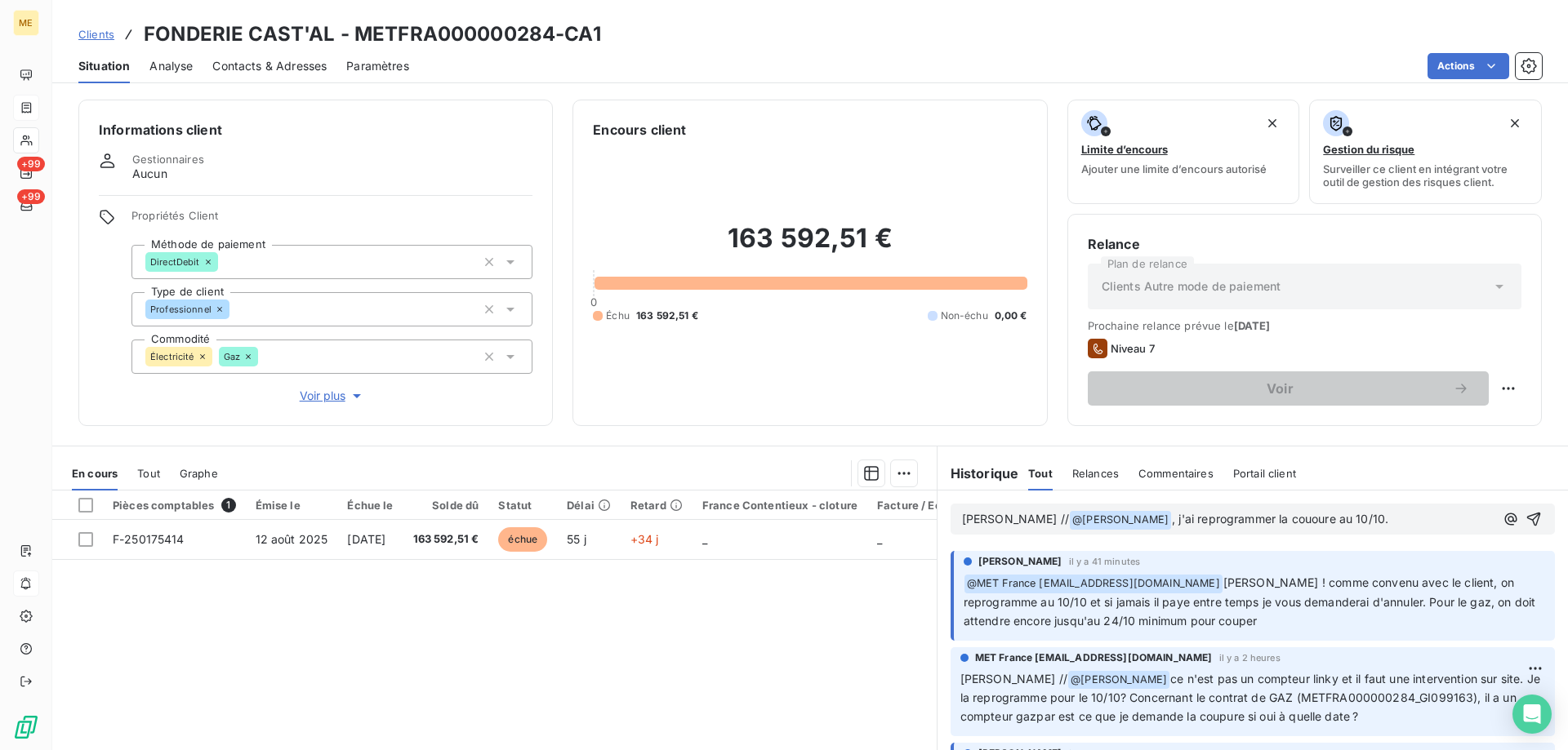
click at [1262, 515] on span ", j'ai reprogrammer la cououre au 10/10." at bounding box center [1279, 518] width 217 height 14
click at [1172, 520] on span ", j'ai reprogrammer la coupure au 10/10." at bounding box center [1280, 518] width 217 height 14
click at [0, 0] on lt-span "reprogramm é" at bounding box center [0, 0] width 0 height 0
click at [1366, 536] on div "[PERSON_NAME] // @ [PERSON_NAME] ﻿ , j'ai reprogrammé la coupure au 10/10." at bounding box center [1253, 519] width 631 height 57
click at [1366, 512] on p "[PERSON_NAME] // @ [PERSON_NAME] ﻿ , j'ai reprogrammé la coupure au 10/10." at bounding box center [1228, 519] width 533 height 19
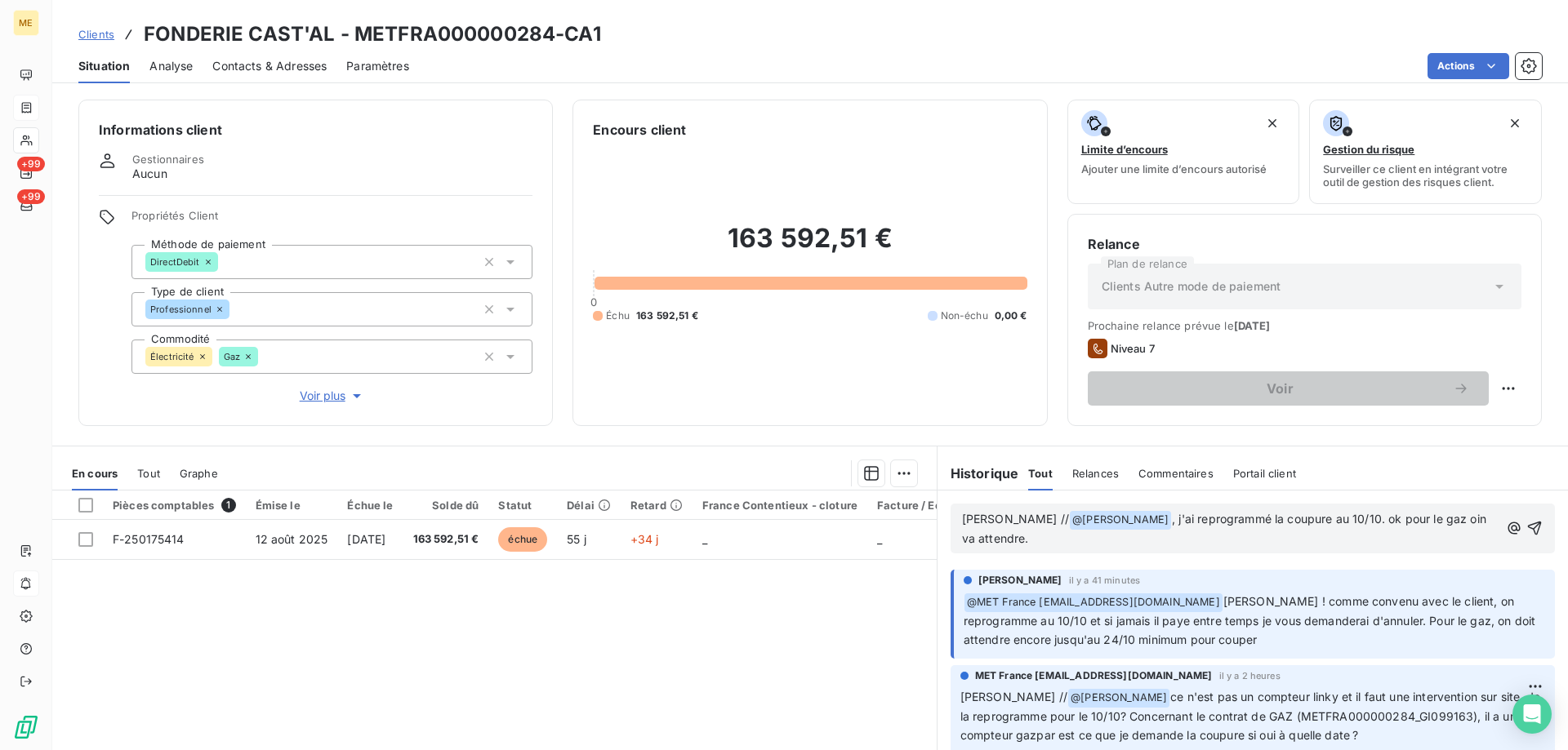
click at [1421, 523] on span ", j'ai reprogrammé la coupure au 10/10. ok pour le gaz oin va attendre." at bounding box center [1225, 528] width 528 height 33
click at [1526, 530] on icon "button" at bounding box center [1535, 528] width 17 height 17
